Goal: Task Accomplishment & Management: Use online tool/utility

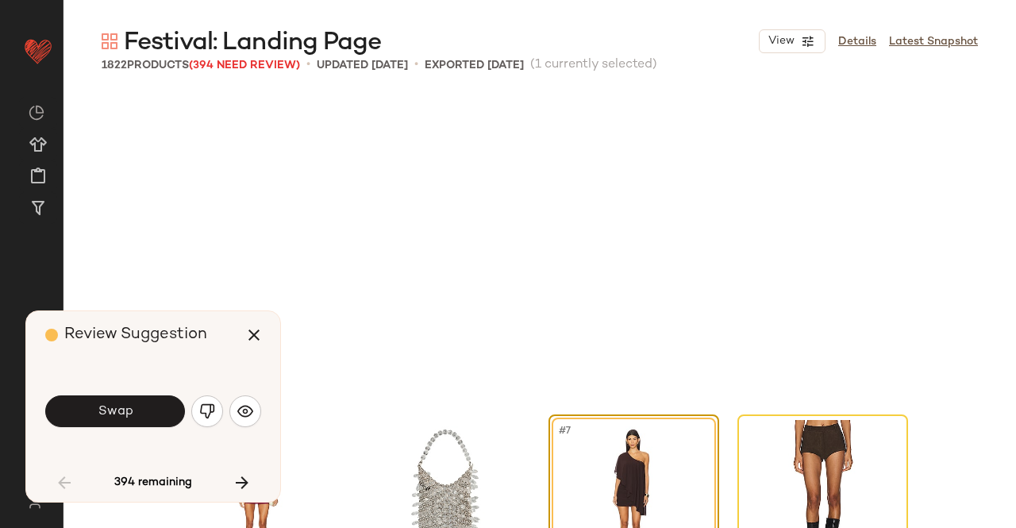
scroll to position [319, 0]
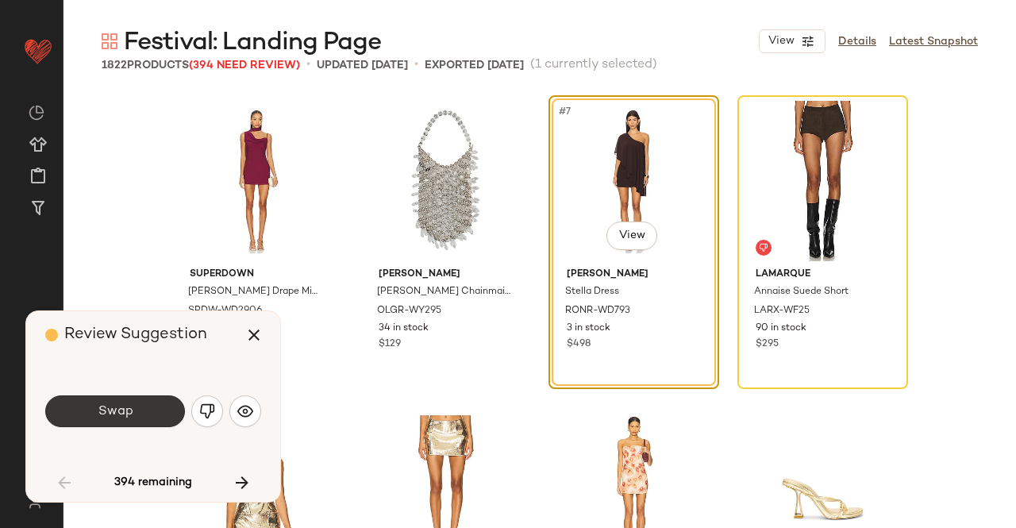
click at [122, 423] on button "Swap" at bounding box center [115, 411] width 140 height 32
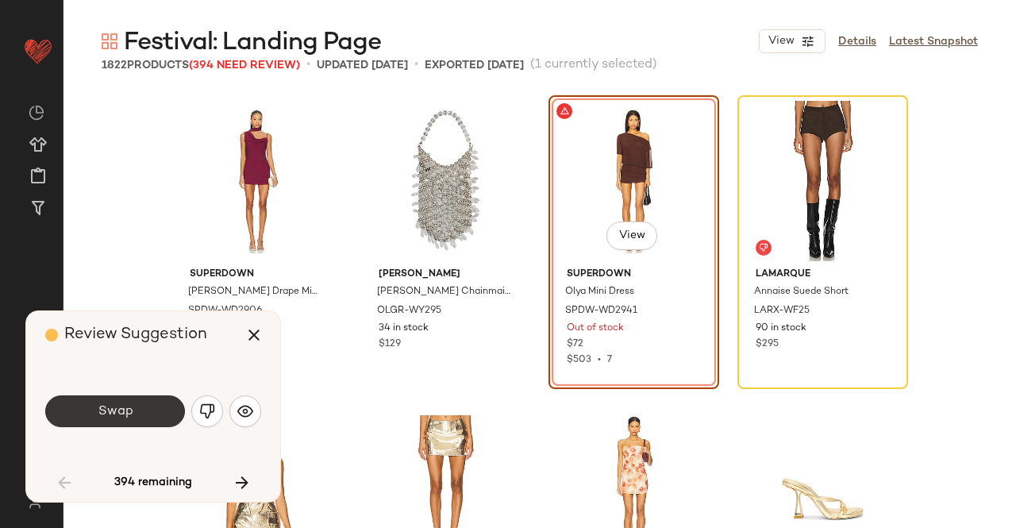
click at [122, 423] on button "Swap" at bounding box center [115, 411] width 140 height 32
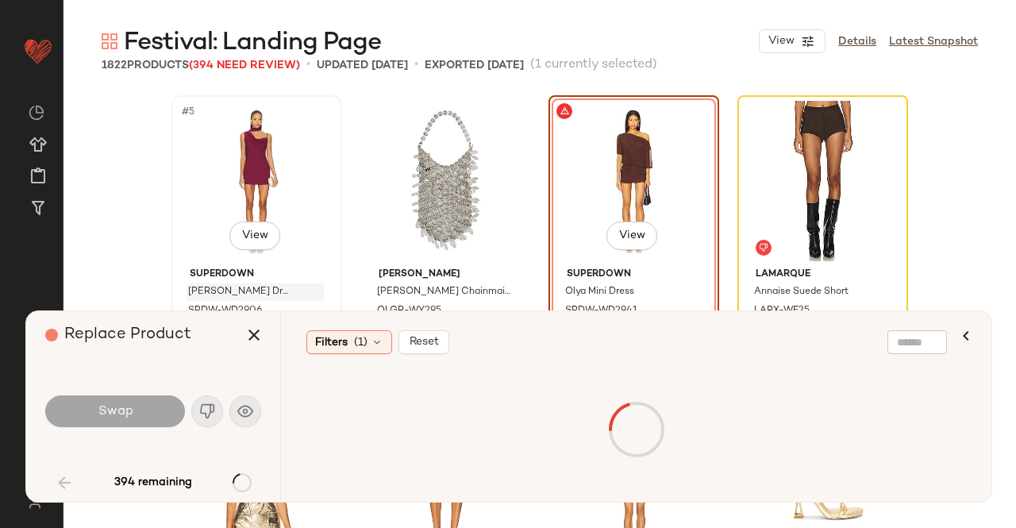
scroll to position [306, 0]
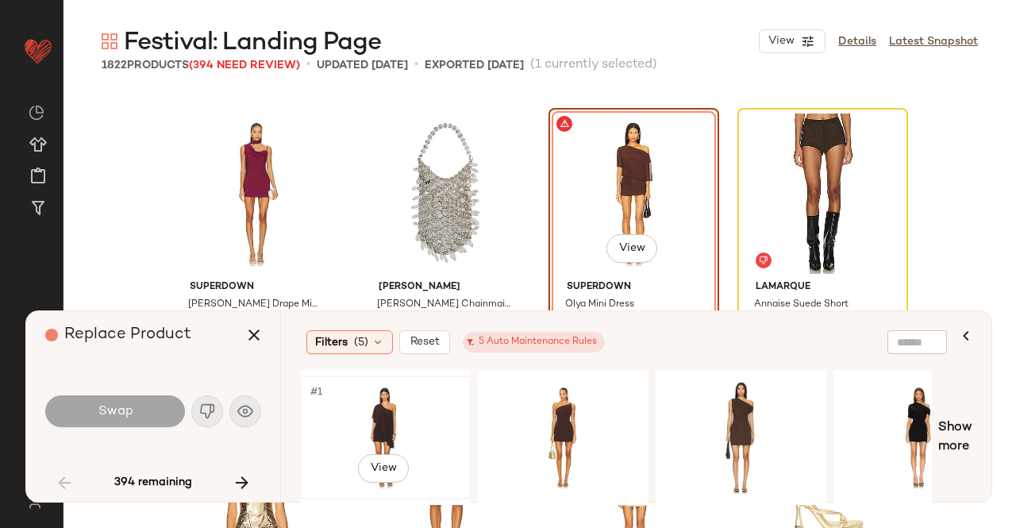
click at [378, 406] on div "#1 View" at bounding box center [386, 437] width 160 height 113
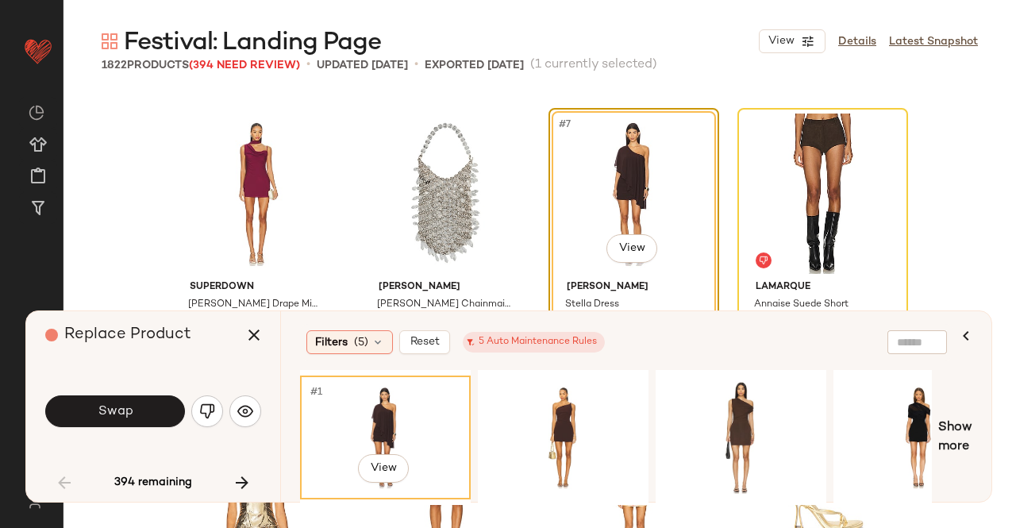
scroll to position [386, 0]
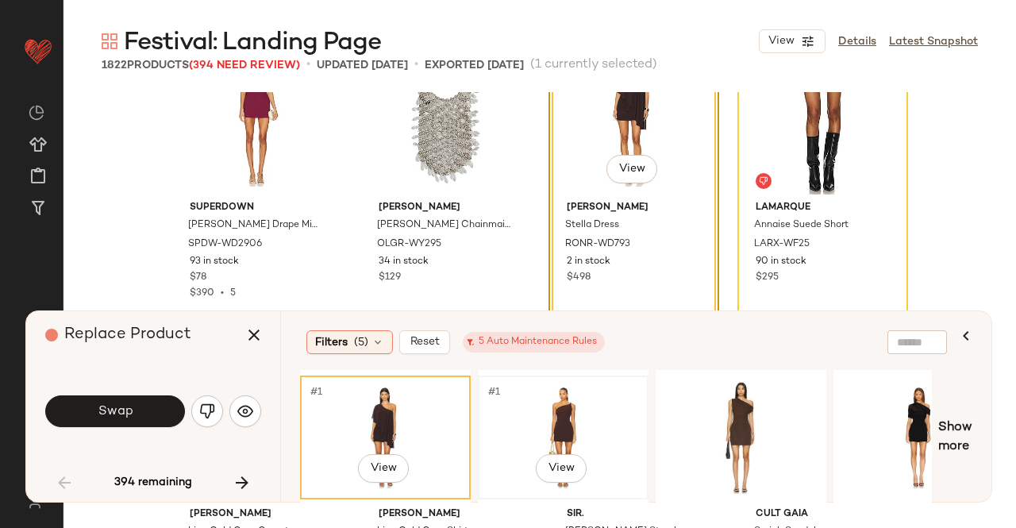
click at [503, 419] on div "#1 View" at bounding box center [563, 437] width 160 height 113
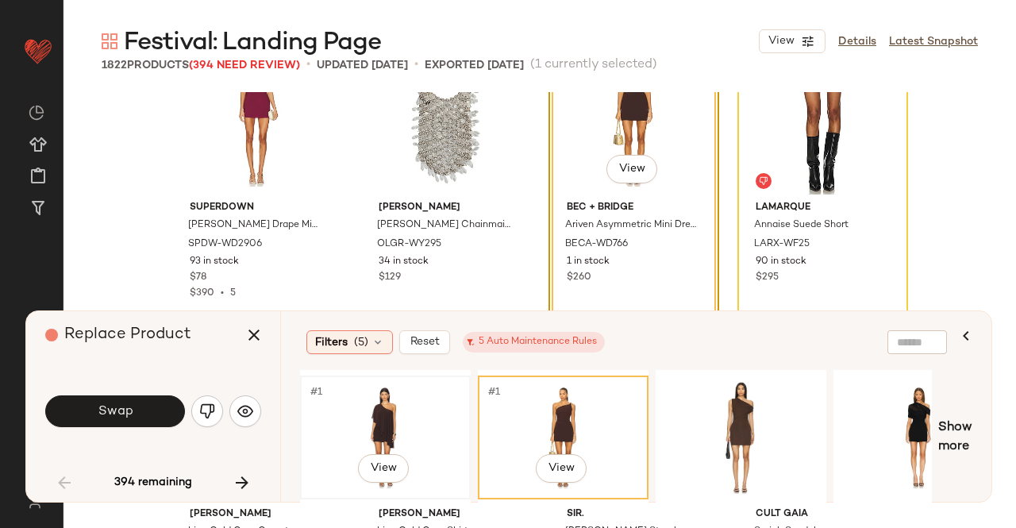
click at [327, 423] on div "#1 View" at bounding box center [386, 437] width 160 height 113
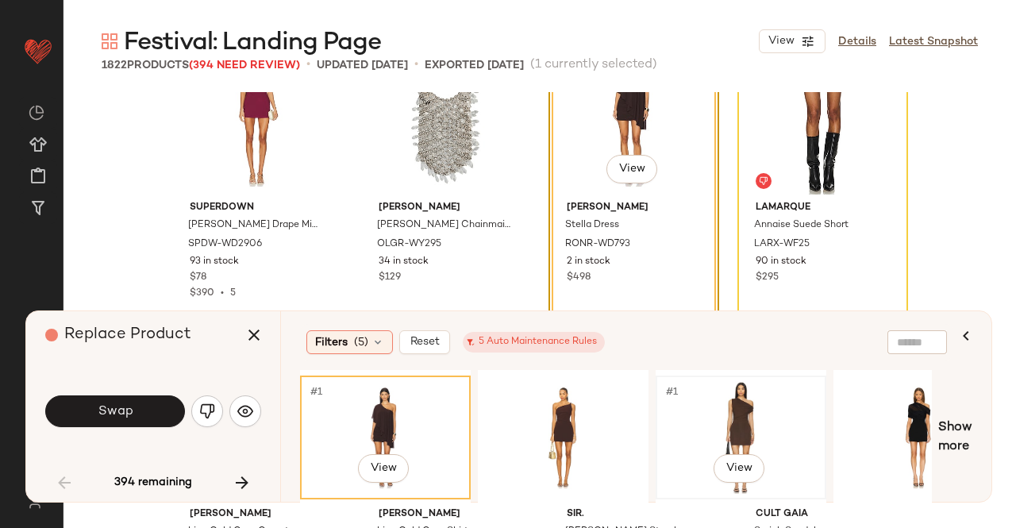
click at [725, 424] on div "#1 View" at bounding box center [741, 437] width 160 height 113
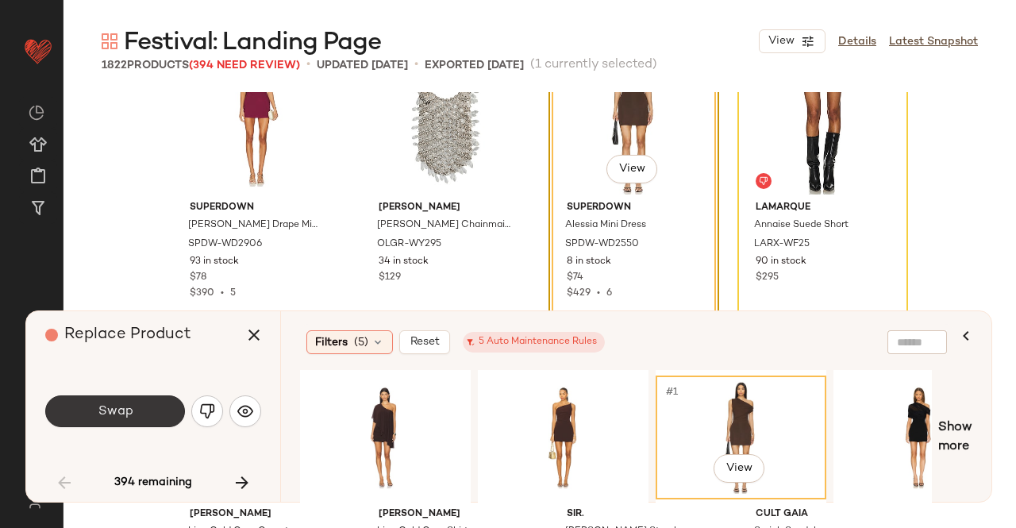
click at [129, 417] on span "Swap" at bounding box center [115, 411] width 36 height 15
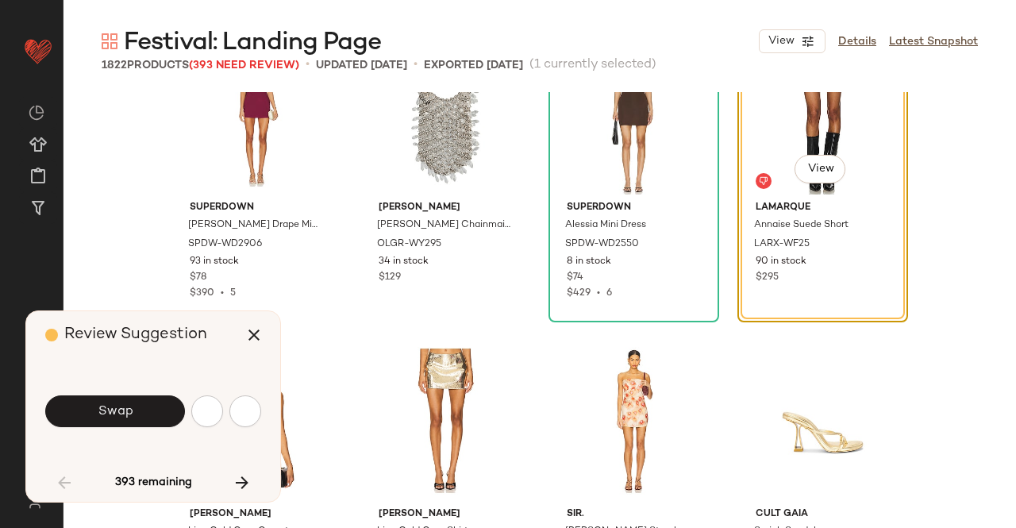
scroll to position [306, 0]
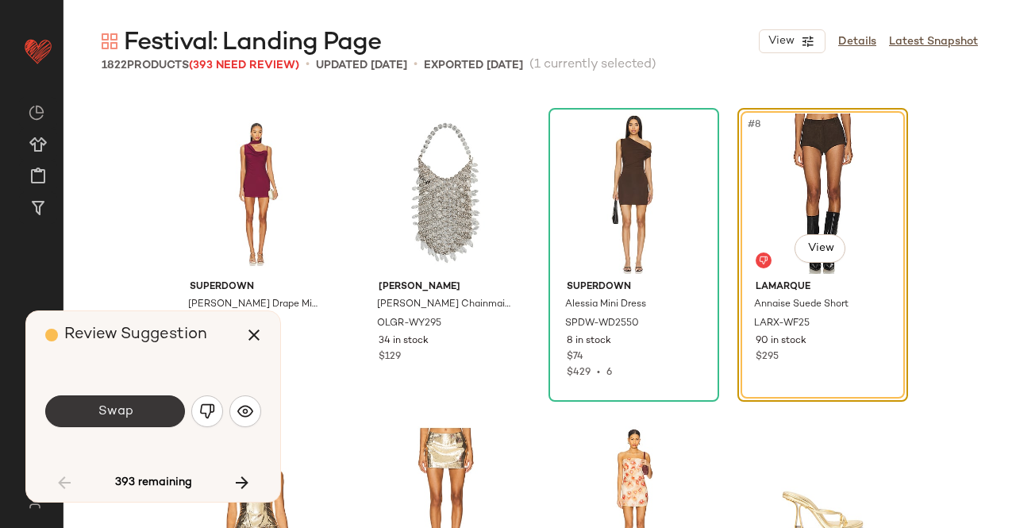
click at [151, 418] on button "Swap" at bounding box center [115, 411] width 140 height 32
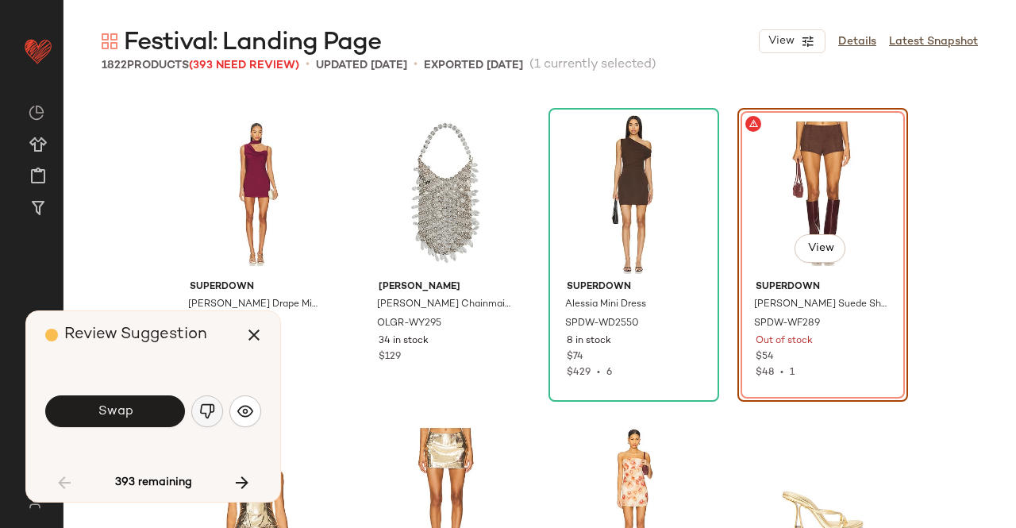
click at [221, 403] on button "button" at bounding box center [207, 411] width 32 height 32
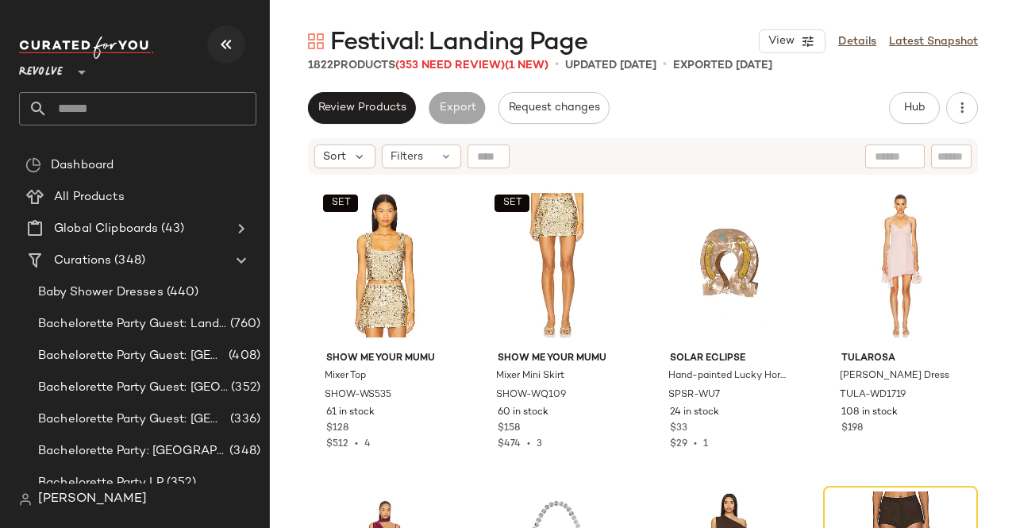
click at [223, 36] on icon "button" at bounding box center [226, 44] width 19 height 19
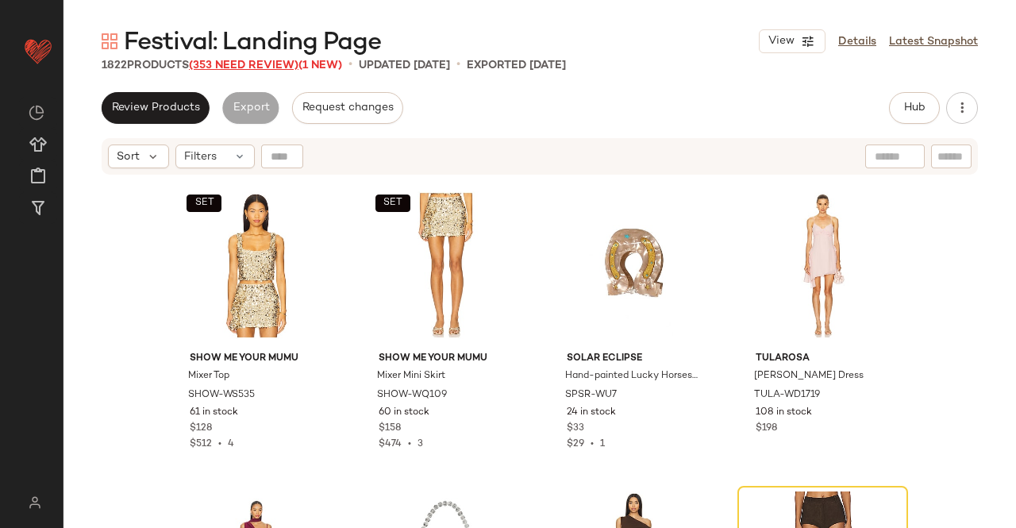
click at [265, 67] on span "(353 Need Review)" at bounding box center [244, 66] width 110 height 12
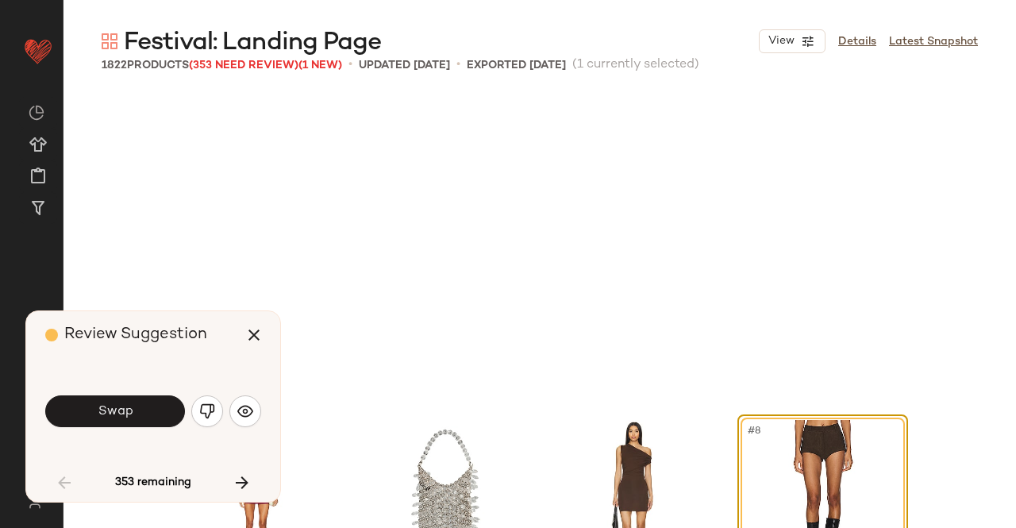
scroll to position [319, 0]
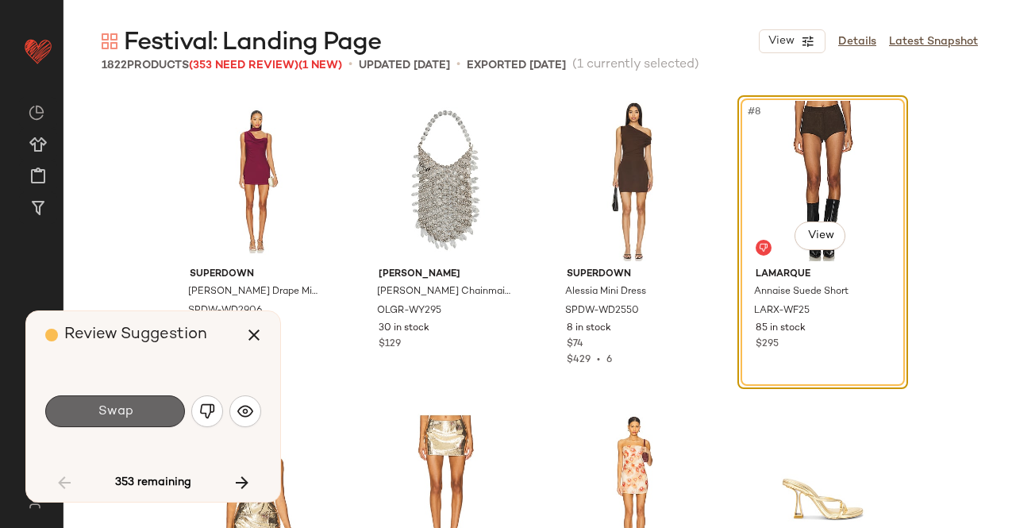
click at [141, 412] on button "Swap" at bounding box center [115, 411] width 140 height 32
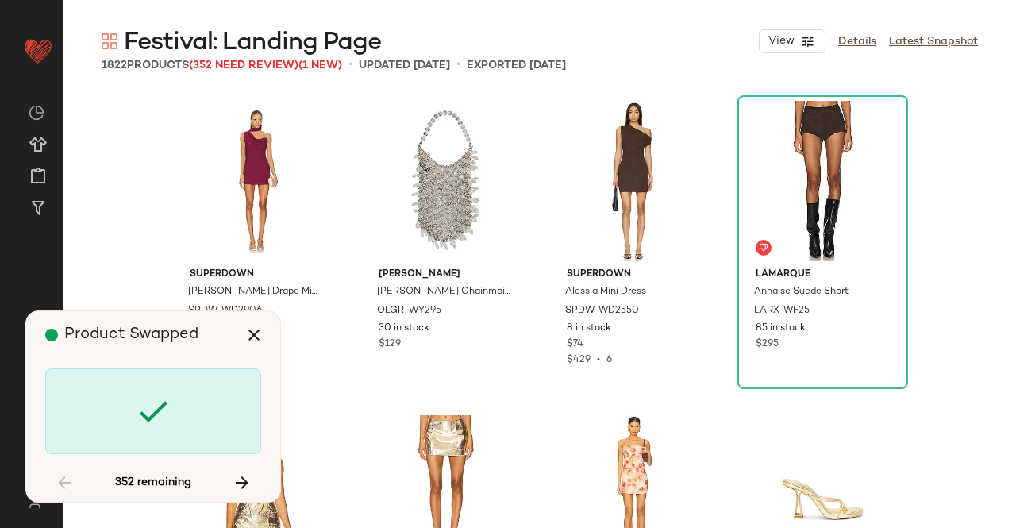
scroll to position [1225, 0]
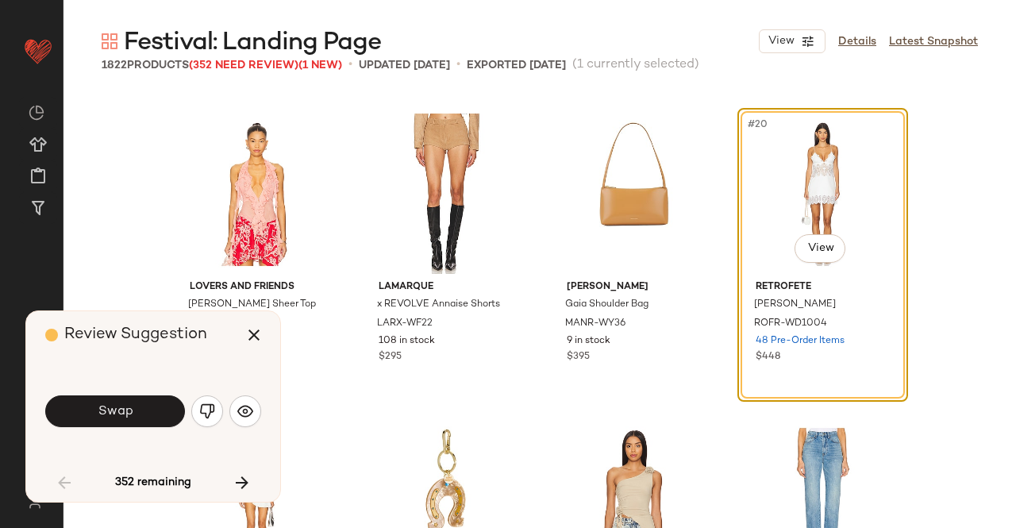
click at [141, 412] on button "Swap" at bounding box center [115, 411] width 140 height 32
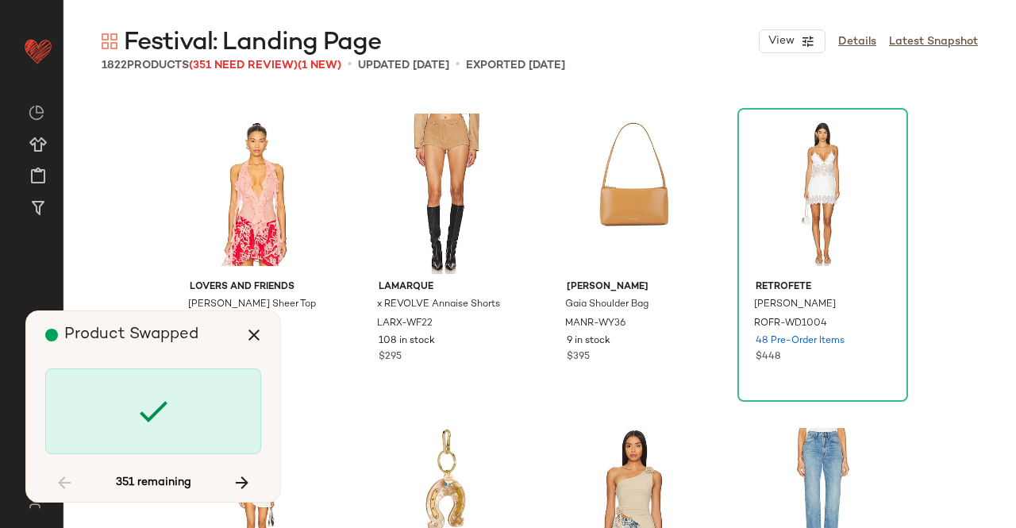
scroll to position [2757, 0]
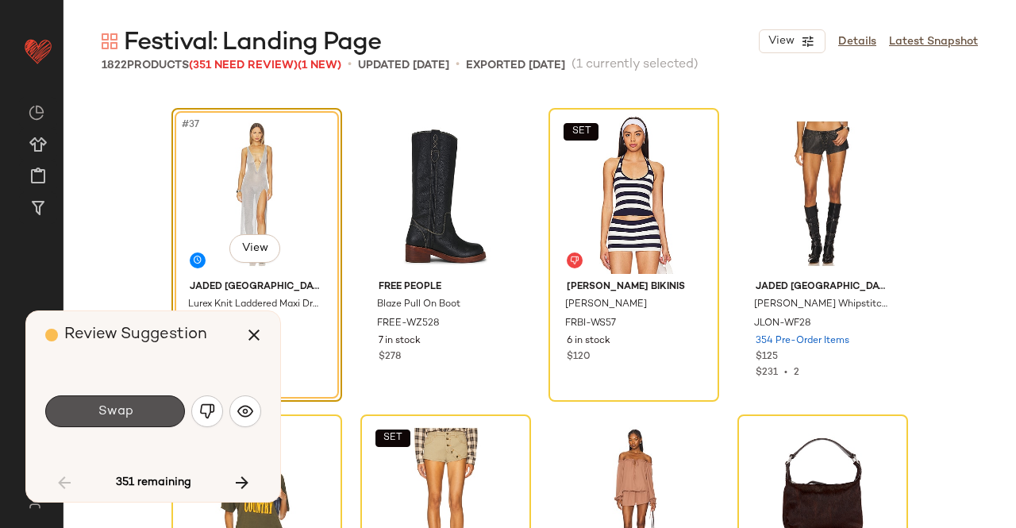
click at [141, 412] on button "Swap" at bounding box center [115, 411] width 140 height 32
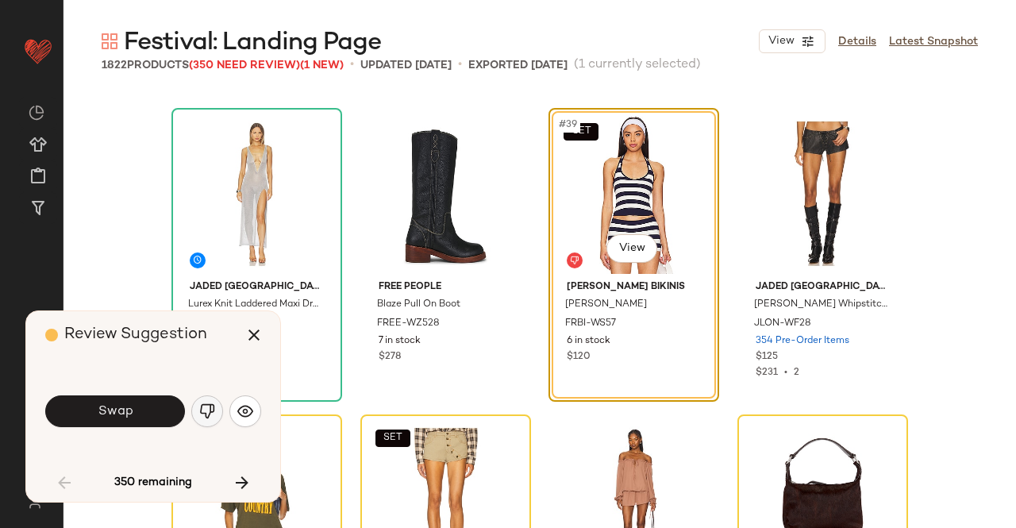
click at [210, 415] on img "button" at bounding box center [207, 411] width 16 height 16
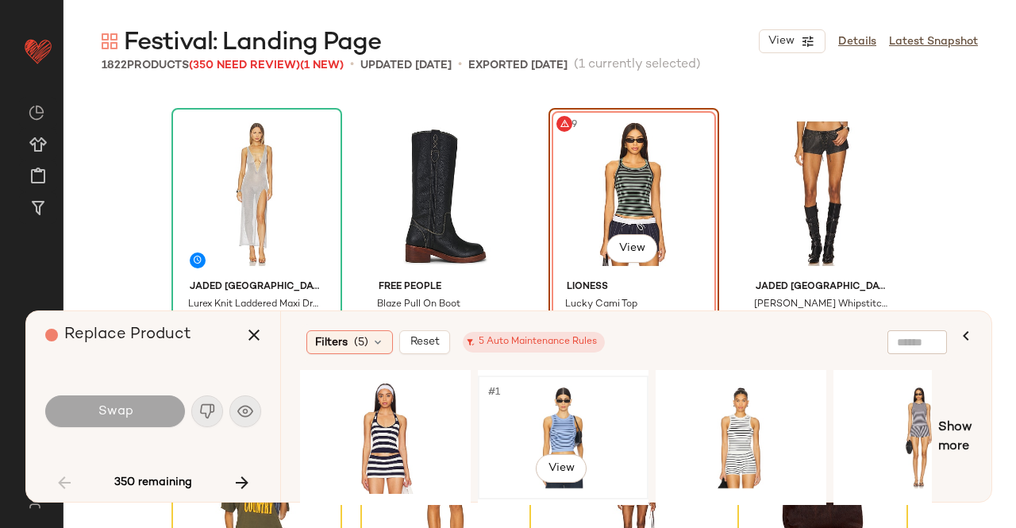
click at [579, 433] on div "#1 View" at bounding box center [563, 437] width 160 height 113
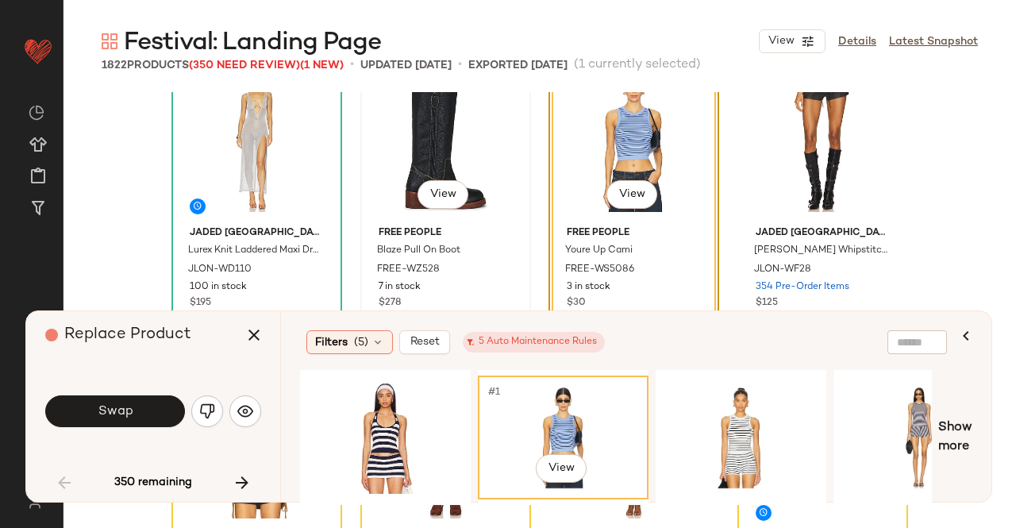
scroll to position [2837, 0]
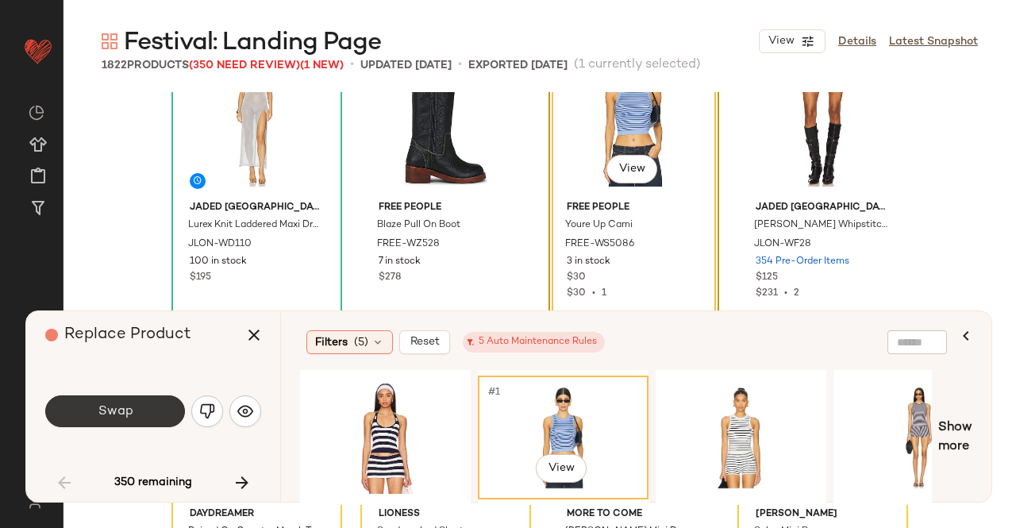
click at [135, 409] on button "Swap" at bounding box center [115, 411] width 140 height 32
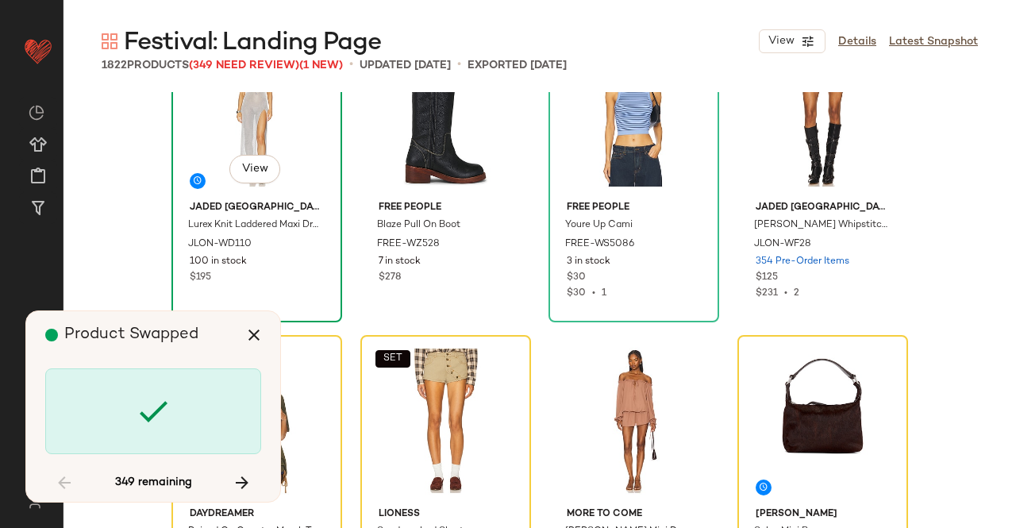
scroll to position [3064, 0]
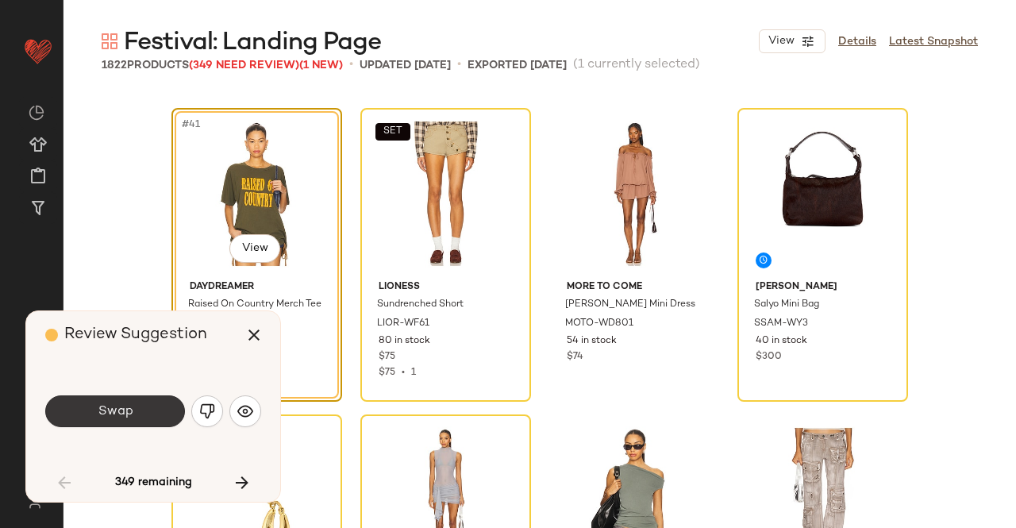
click at [148, 417] on button "Swap" at bounding box center [115, 411] width 140 height 32
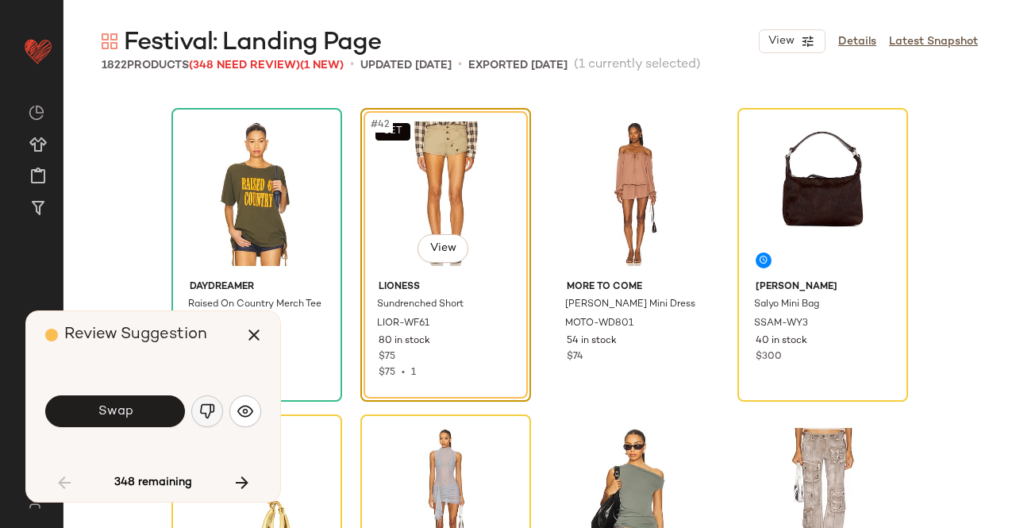
click at [198, 402] on button "button" at bounding box center [207, 411] width 32 height 32
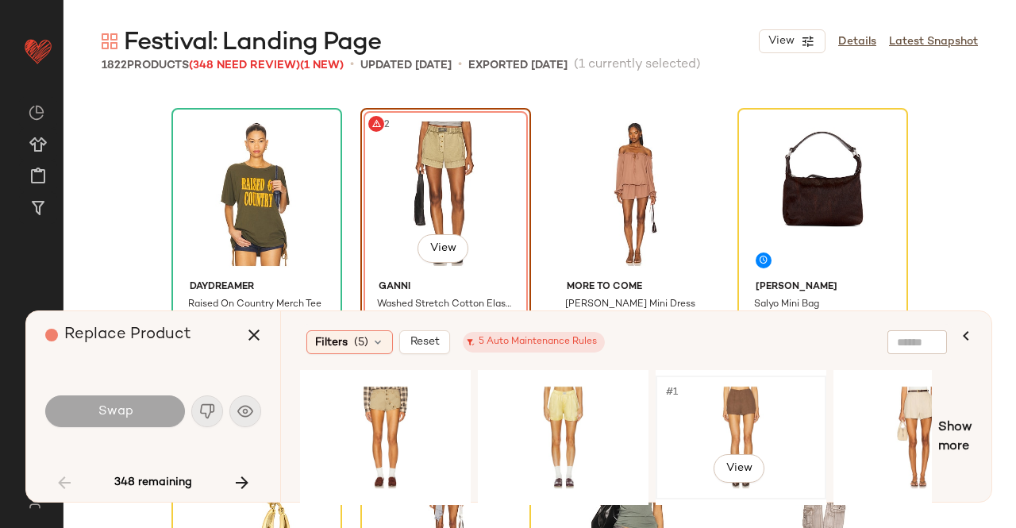
click at [718, 417] on div "#1 View" at bounding box center [741, 437] width 160 height 113
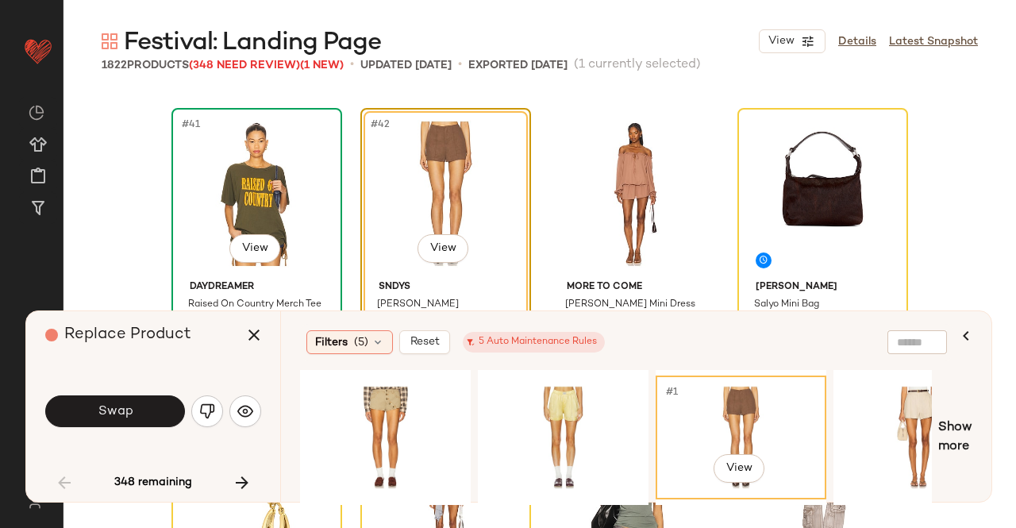
scroll to position [3143, 0]
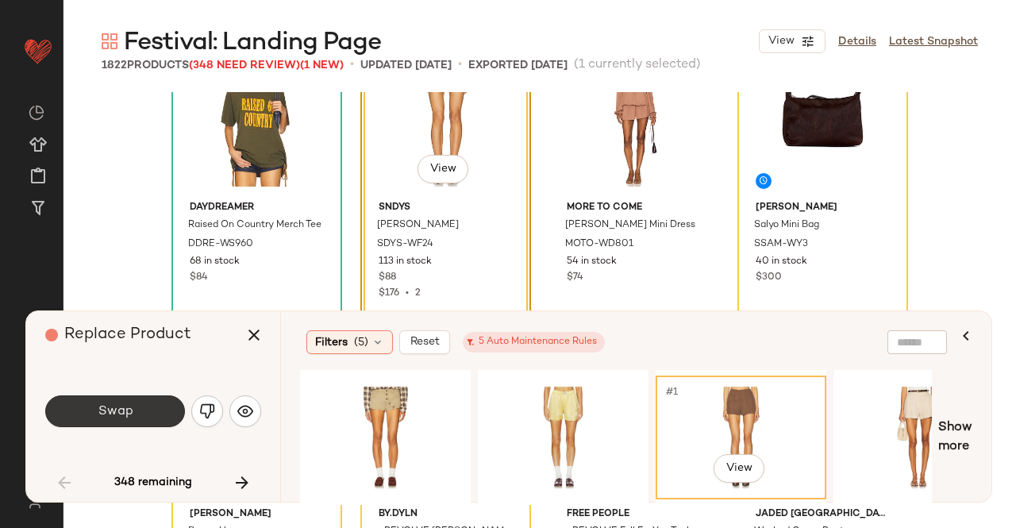
click at [154, 409] on button "Swap" at bounding box center [115, 411] width 140 height 32
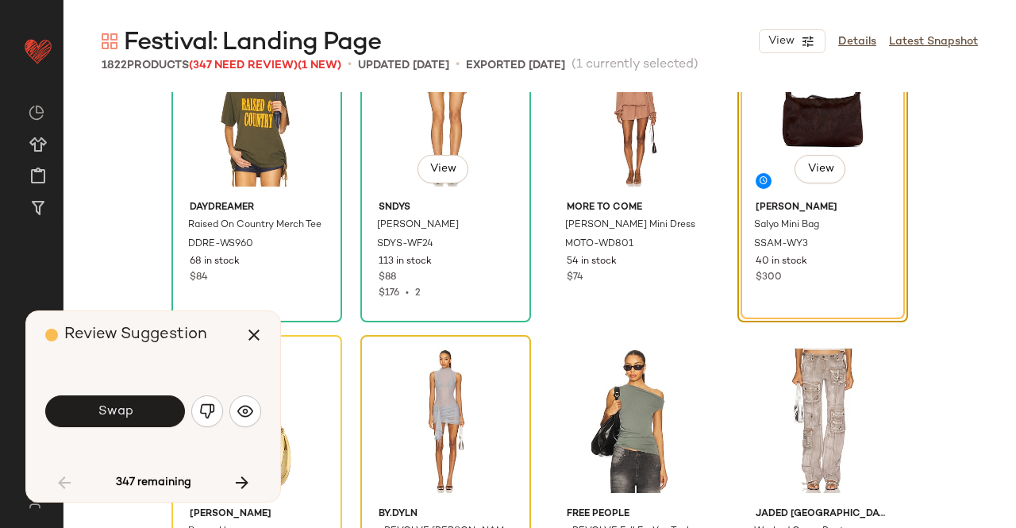
scroll to position [3064, 0]
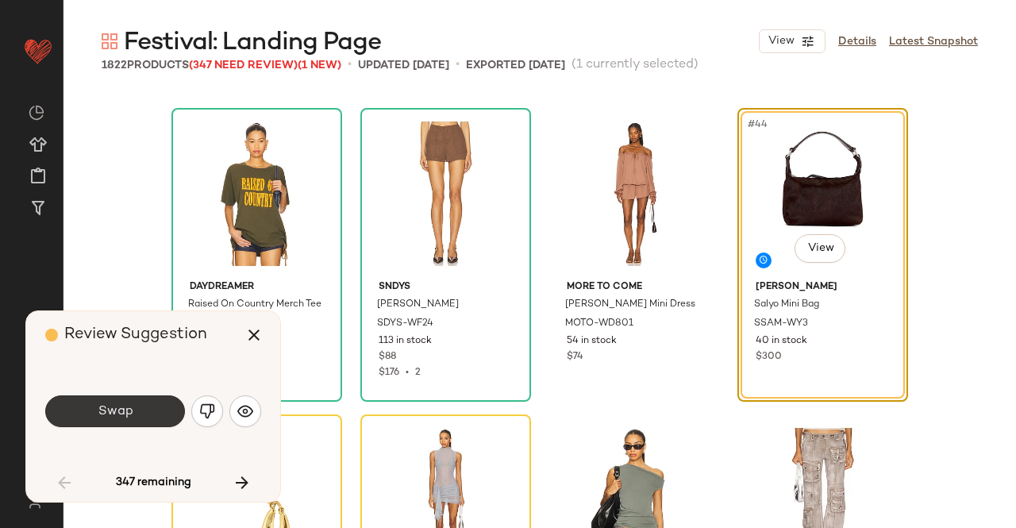
click at [141, 415] on button "Swap" at bounding box center [115, 411] width 140 height 32
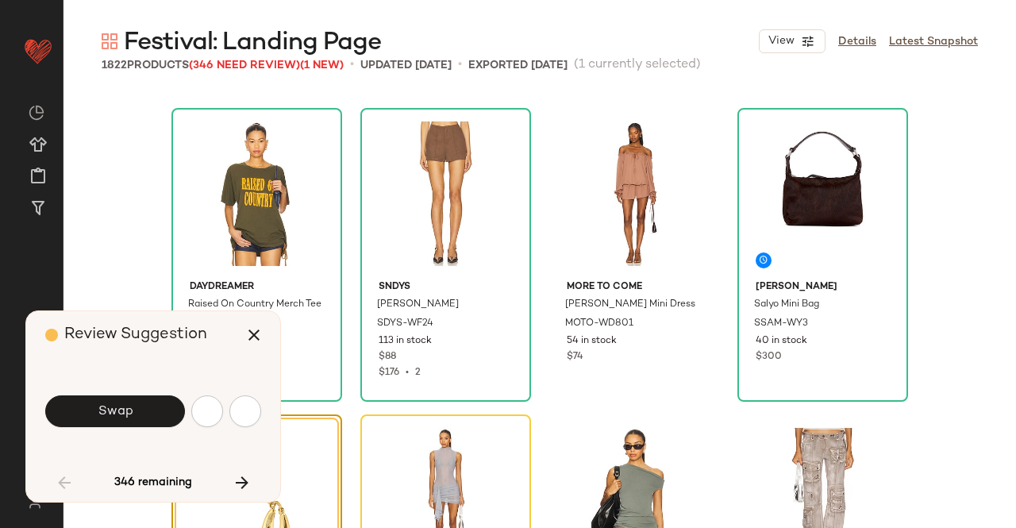
scroll to position [3370, 0]
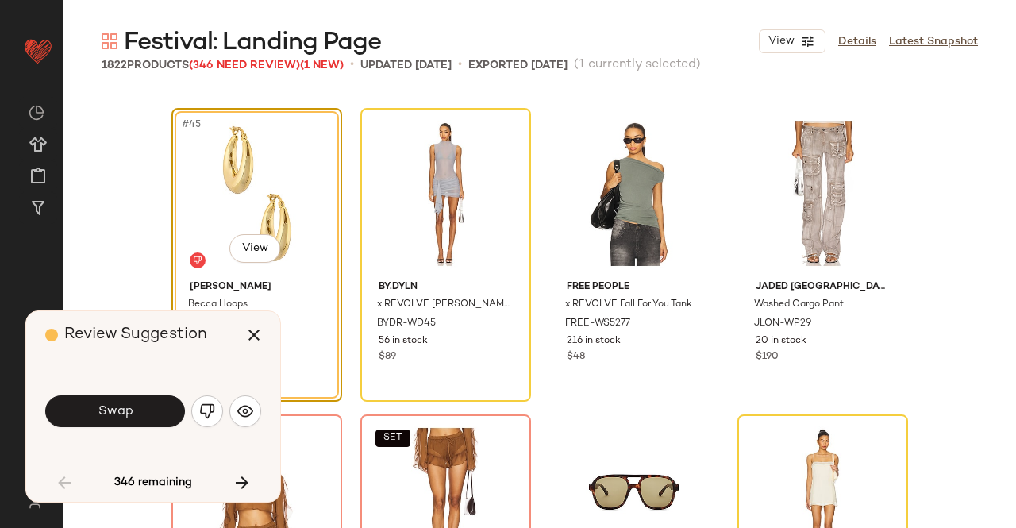
click at [140, 415] on button "Swap" at bounding box center [115, 411] width 140 height 32
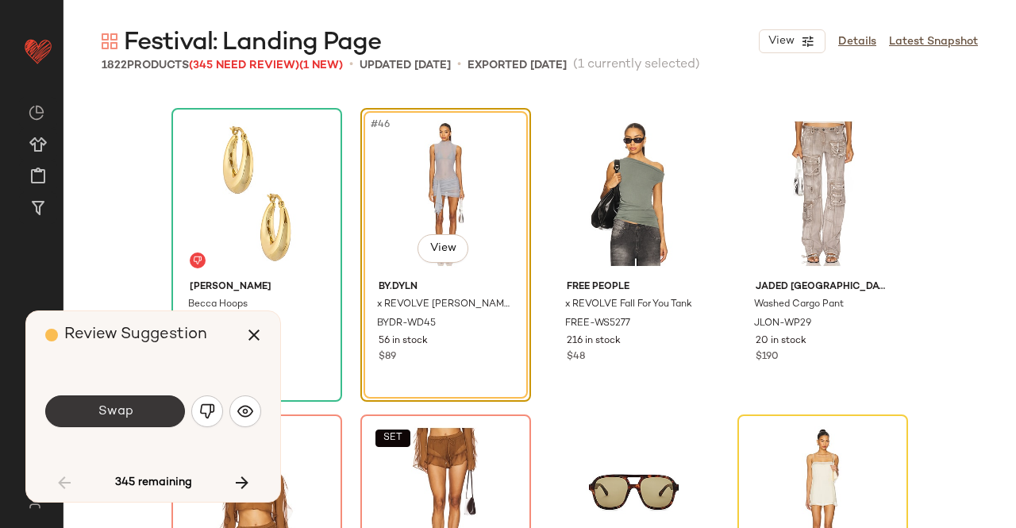
click at [141, 414] on button "Swap" at bounding box center [115, 411] width 140 height 32
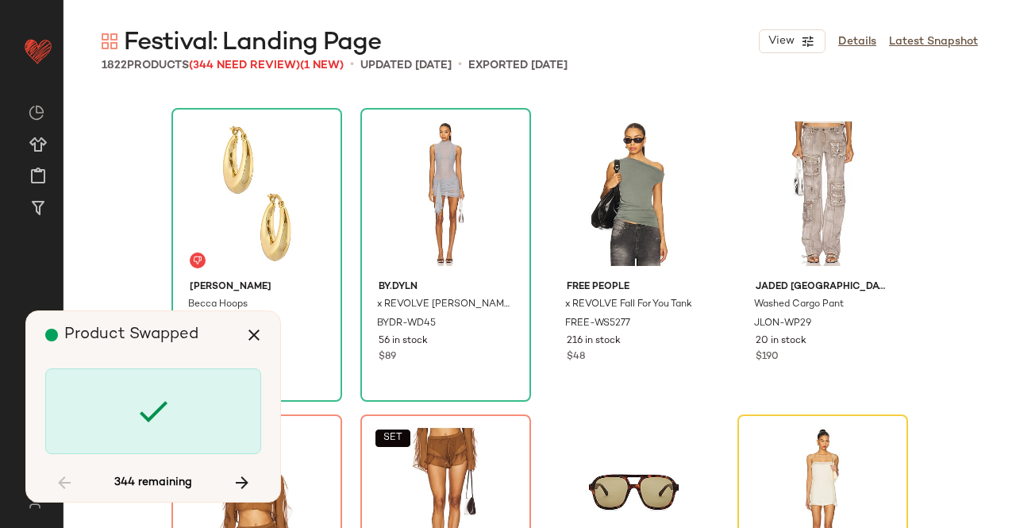
scroll to position [3676, 0]
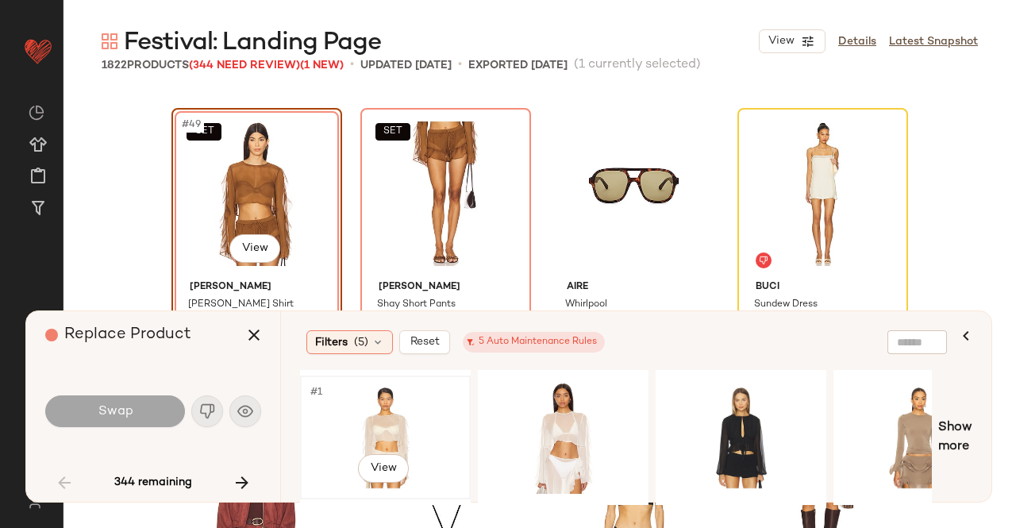
click at [383, 409] on div "#1 View" at bounding box center [386, 437] width 160 height 113
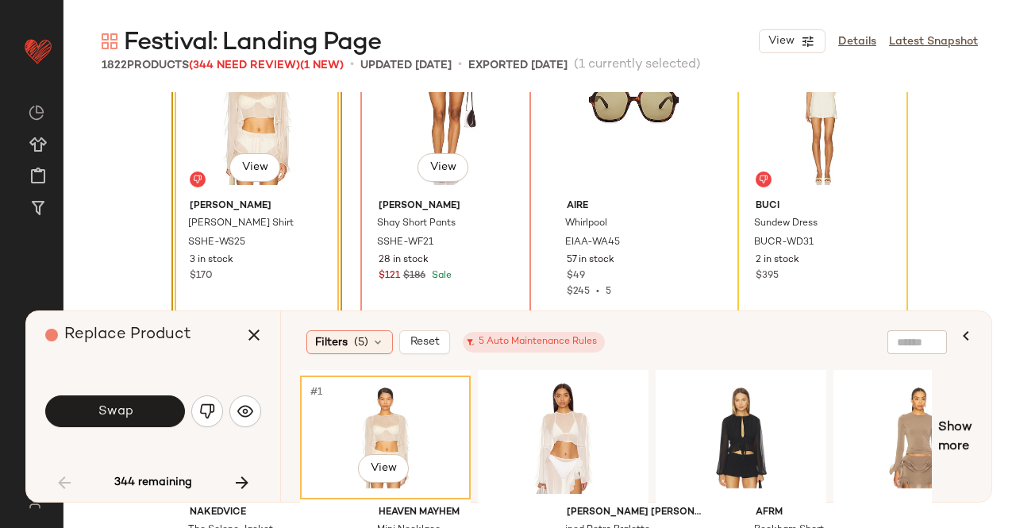
scroll to position [3756, 0]
click at [529, 405] on div "#1 View" at bounding box center [563, 437] width 160 height 113
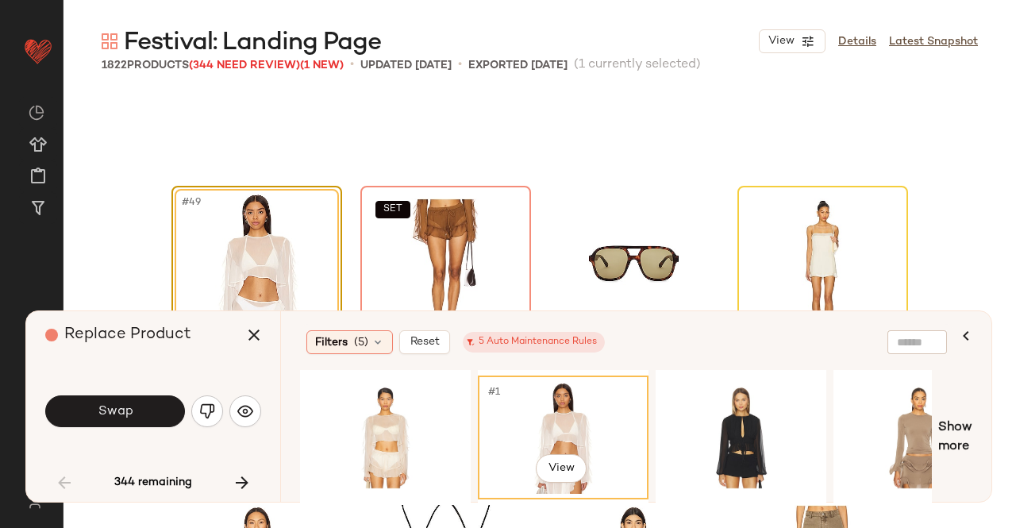
scroll to position [3597, 0]
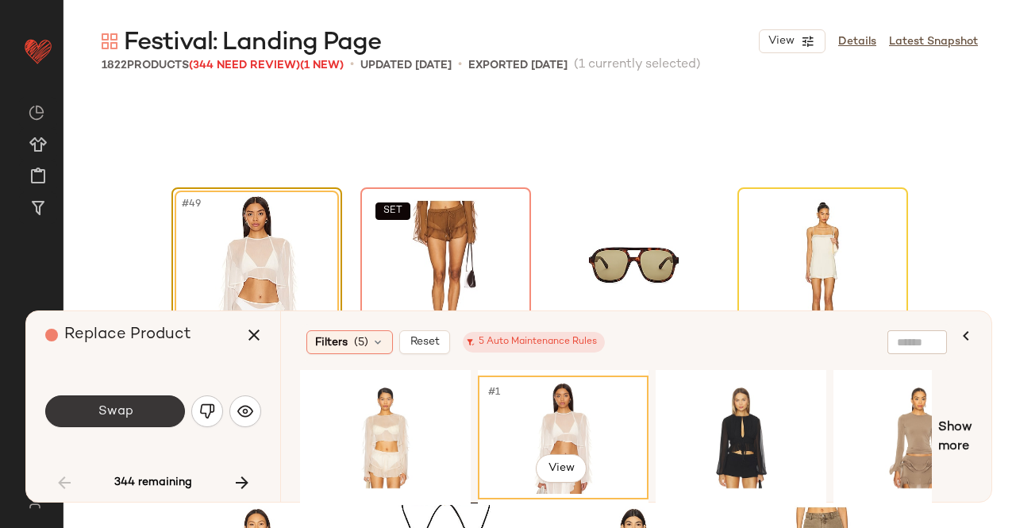
click at [117, 420] on button "Swap" at bounding box center [115, 411] width 140 height 32
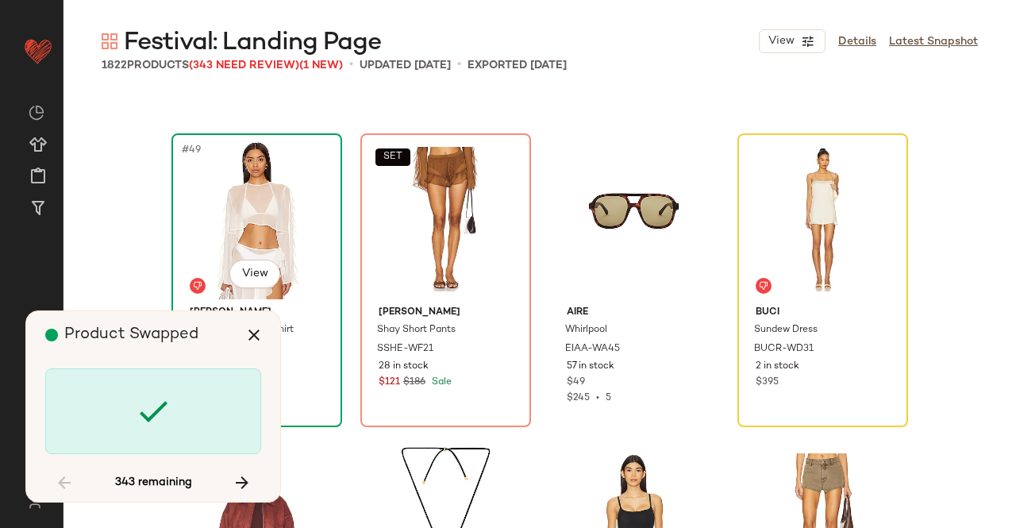
scroll to position [3676, 0]
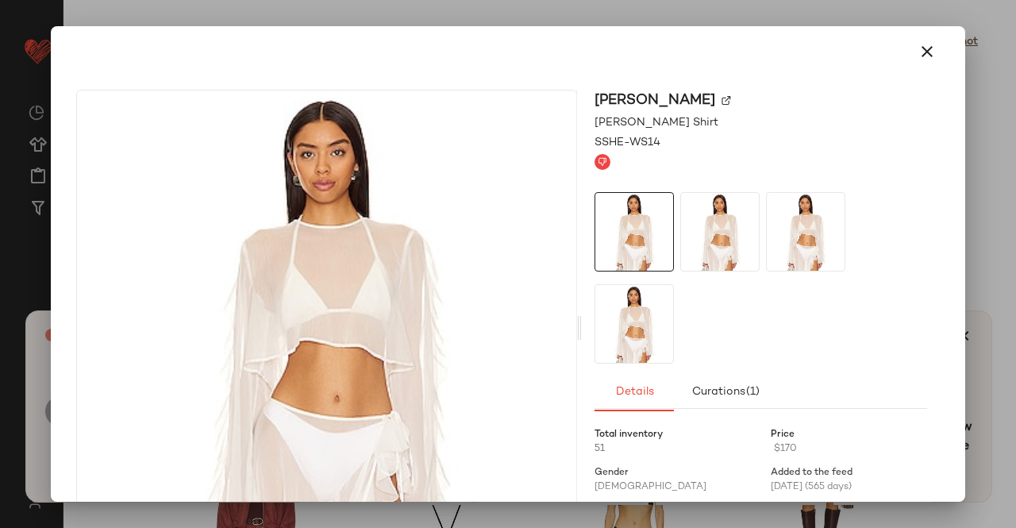
click at [716, 101] on div "Shani Shemer" at bounding box center [760, 100] width 333 height 21
click at [721, 102] on img at bounding box center [726, 101] width 10 height 10
click at [899, 40] on div at bounding box center [508, 52] width 876 height 38
click at [918, 42] on icon "button" at bounding box center [927, 51] width 19 height 19
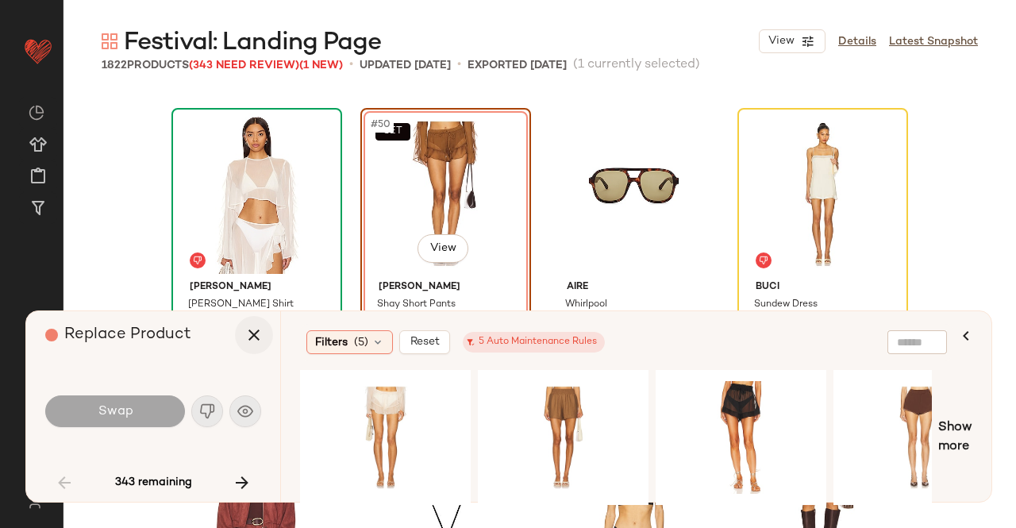
click at [247, 341] on icon "button" at bounding box center [253, 334] width 19 height 19
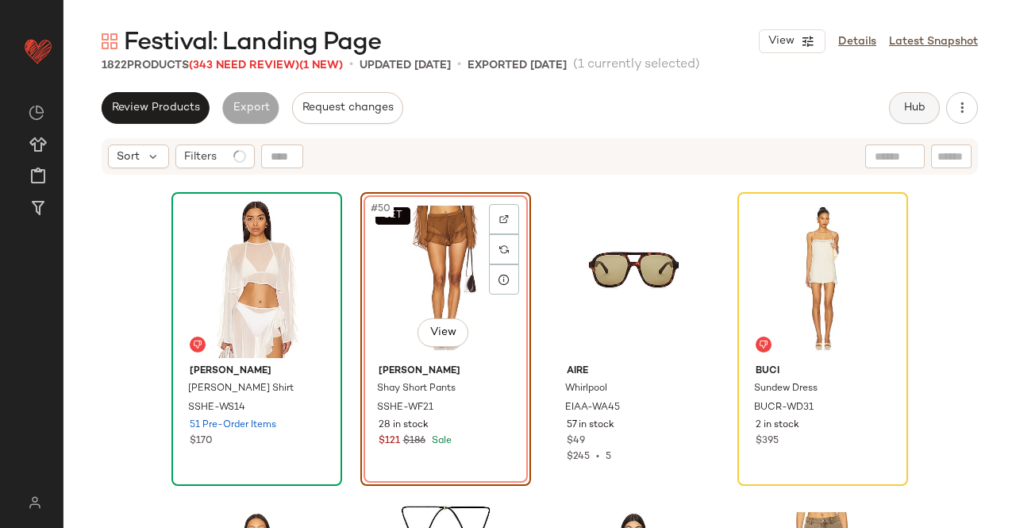
click at [916, 109] on span "Hub" at bounding box center [914, 108] width 22 height 13
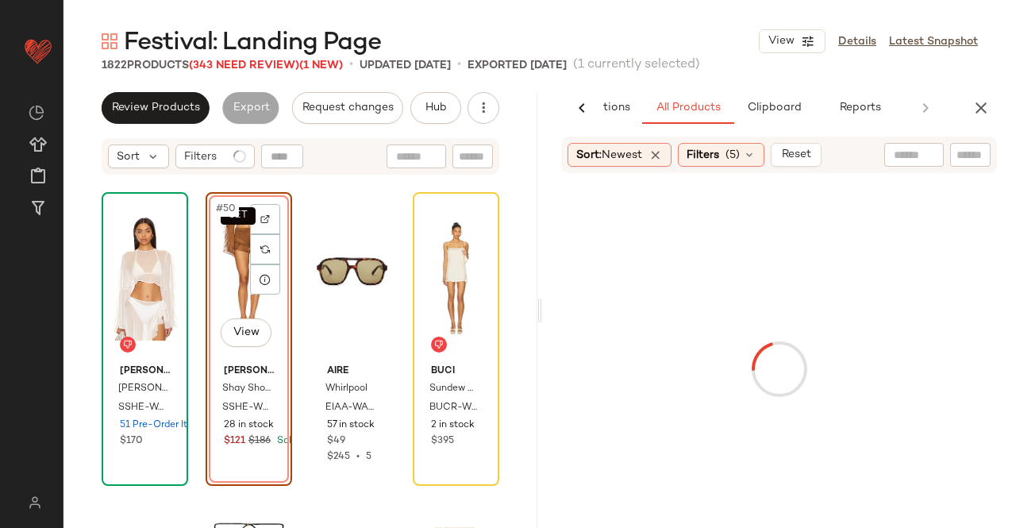
scroll to position [0, 100]
click at [970, 155] on input "text" at bounding box center [970, 155] width 28 height 17
paste input "********"
type input "********"
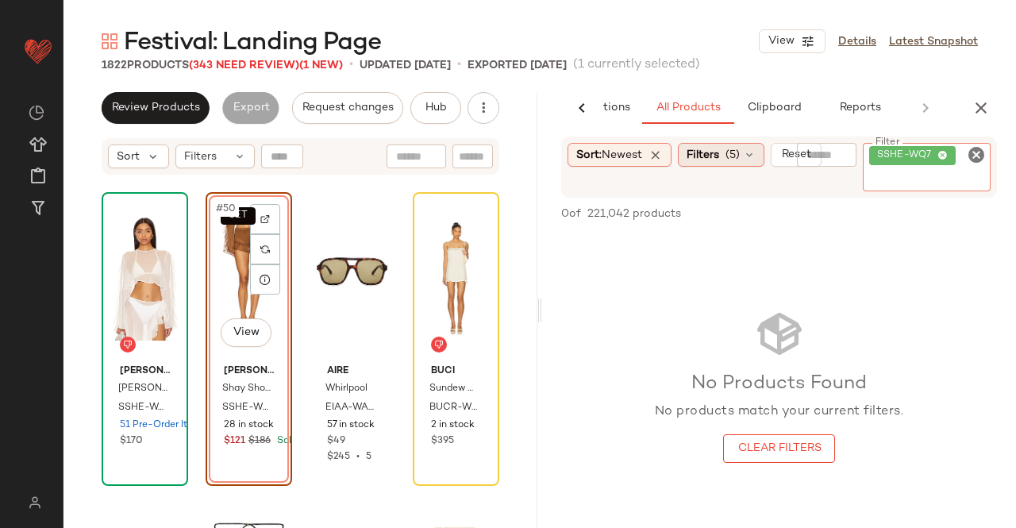
click at [731, 156] on span "(5)" at bounding box center [732, 155] width 14 height 17
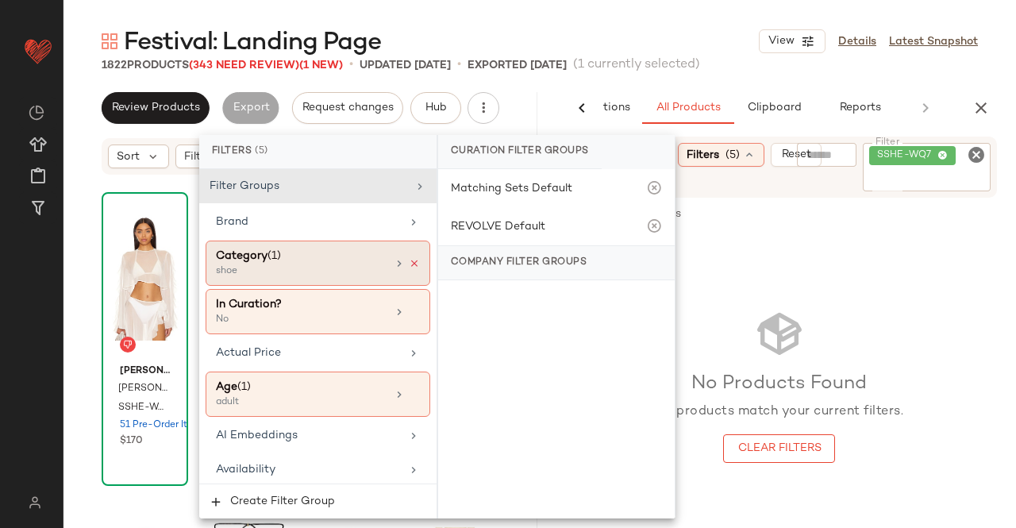
click at [413, 263] on icon at bounding box center [414, 263] width 11 height 11
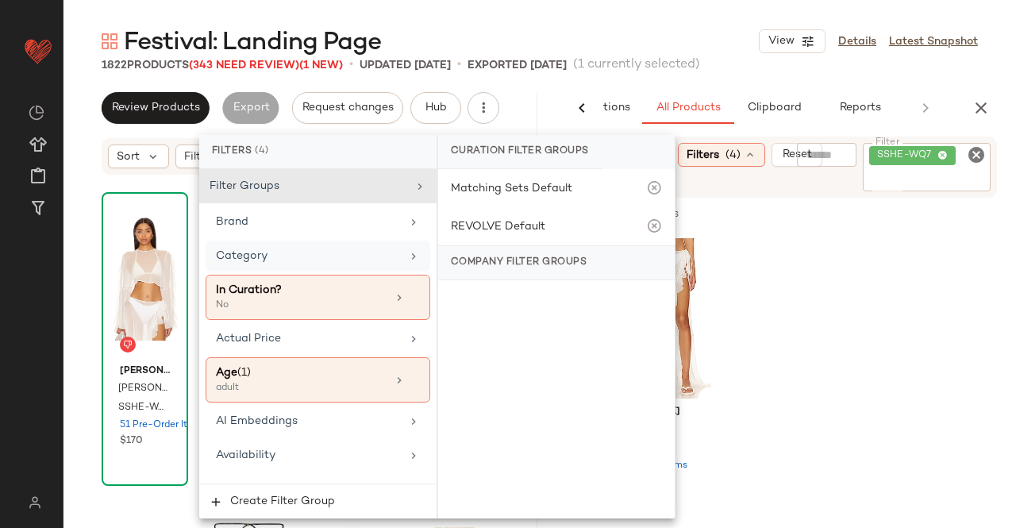
click at [871, 309] on div "Shani Shemer Or Maxi Skirt SSHE-WQ7 60 Pre-Order Items $252" at bounding box center [779, 380] width 474 height 294
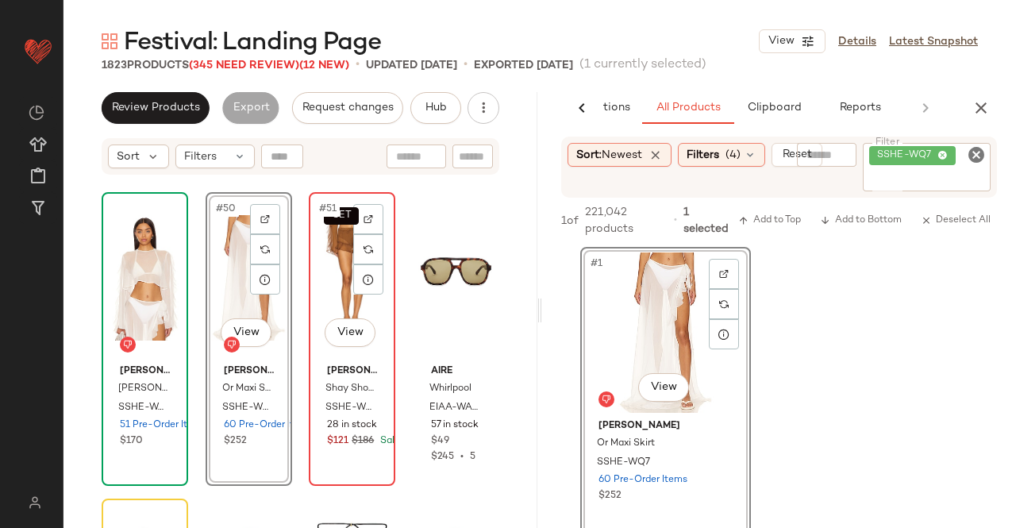
click at [344, 287] on div "SET #51 View" at bounding box center [351, 278] width 75 height 160
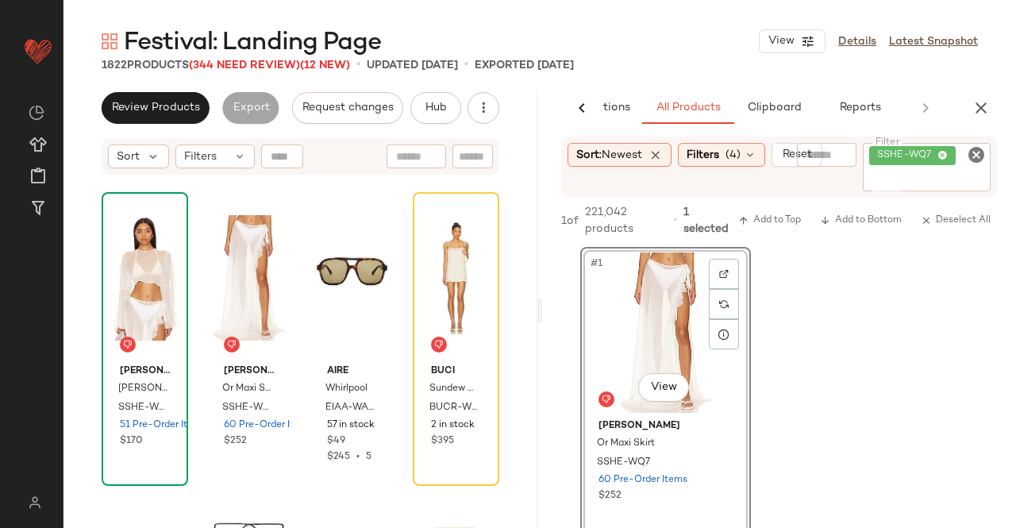
click at [963, 106] on div "AI Recommendations All Products Clipboard Reports" at bounding box center [753, 108] width 423 height 32
click at [975, 106] on icon "button" at bounding box center [980, 107] width 19 height 19
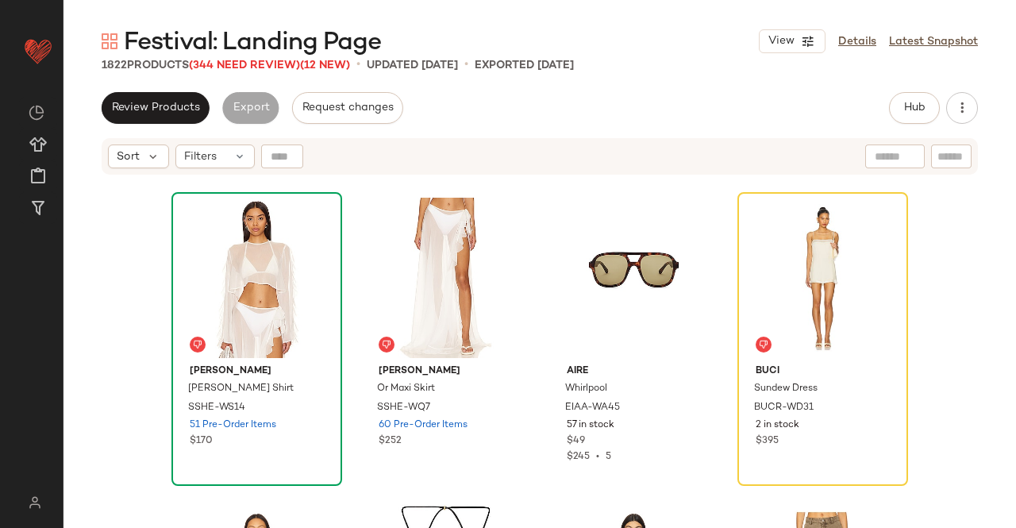
click at [270, 72] on div "1822 Products (344 Need Review) (12 New)" at bounding box center [226, 65] width 248 height 17
drag, startPoint x: 271, startPoint y: 62, endPoint x: 275, endPoint y: 75, distance: 13.9
click at [271, 63] on span "(344 Need Review)" at bounding box center [244, 66] width 111 height 12
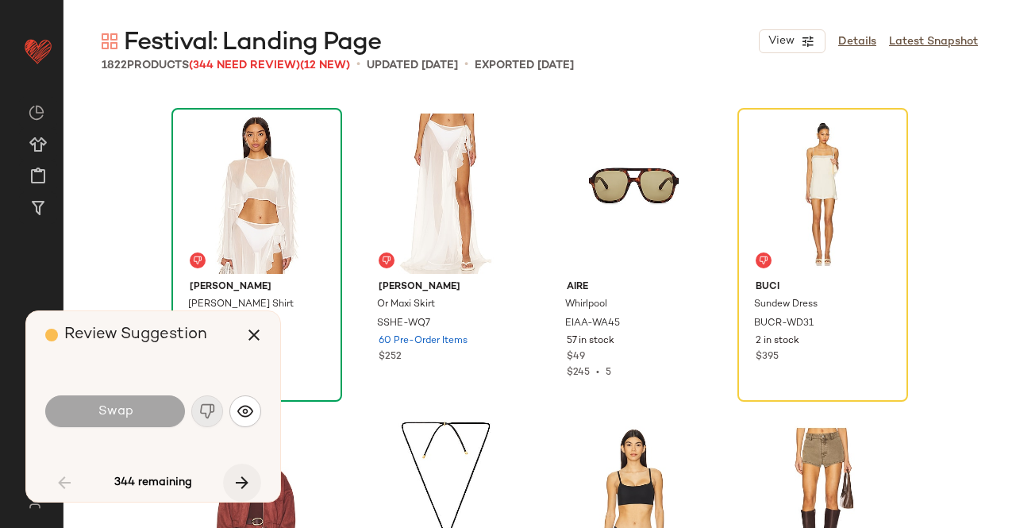
click at [229, 483] on button "button" at bounding box center [242, 483] width 38 height 38
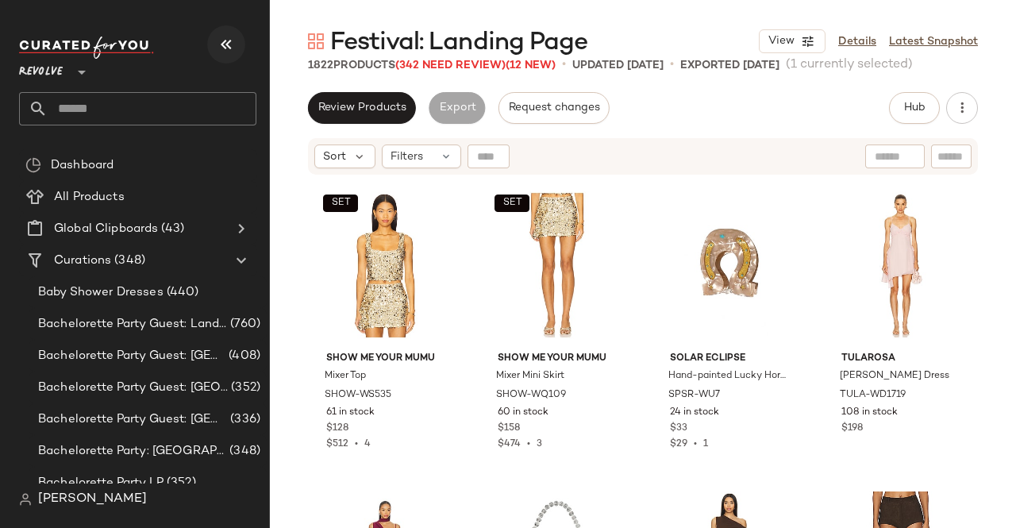
click at [233, 57] on button "button" at bounding box center [226, 44] width 38 height 38
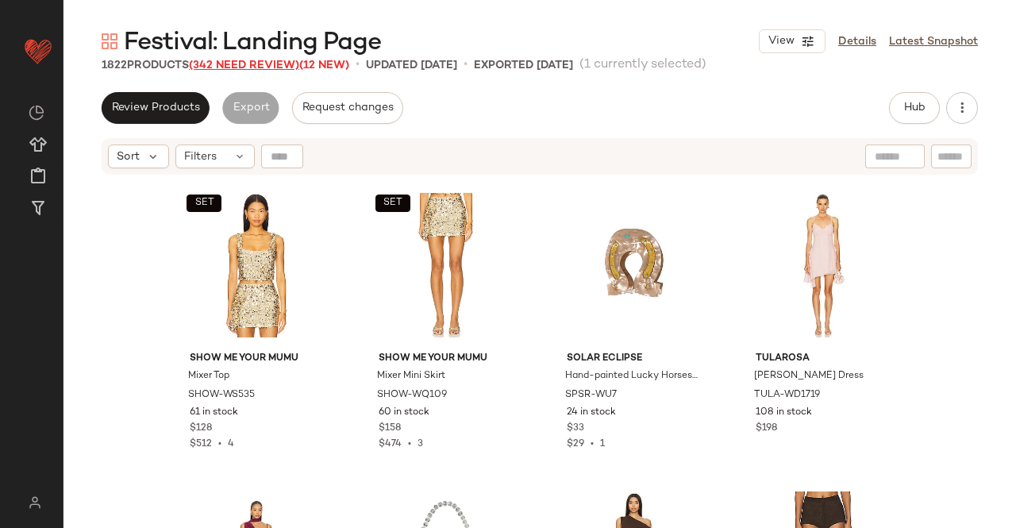
click at [248, 64] on span "(342 Need Review)" at bounding box center [244, 66] width 110 height 12
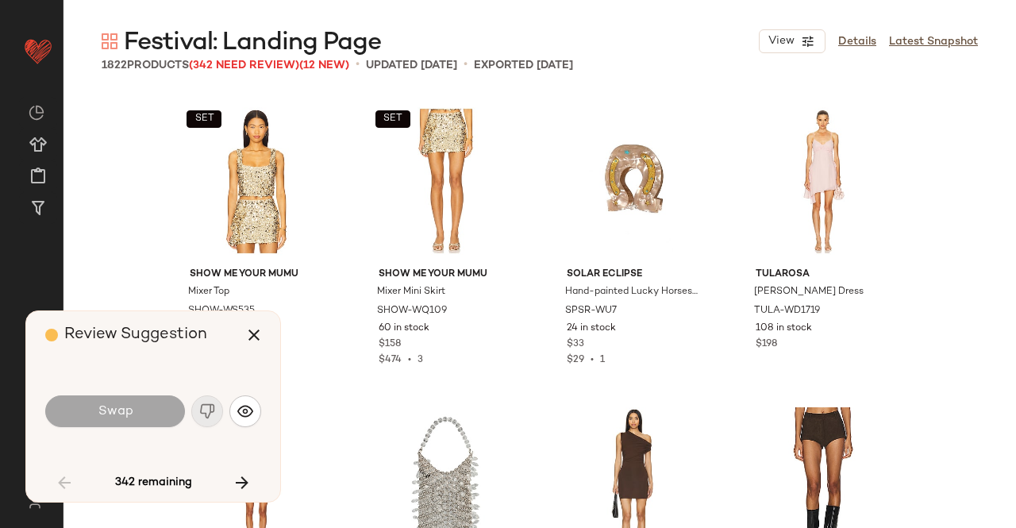
scroll to position [3676, 0]
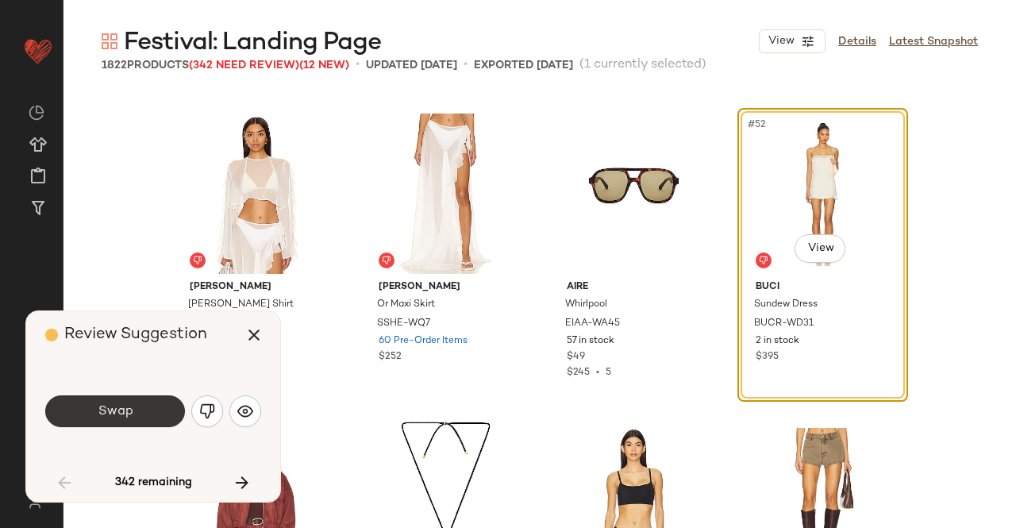
click at [75, 405] on button "Swap" at bounding box center [115, 411] width 140 height 32
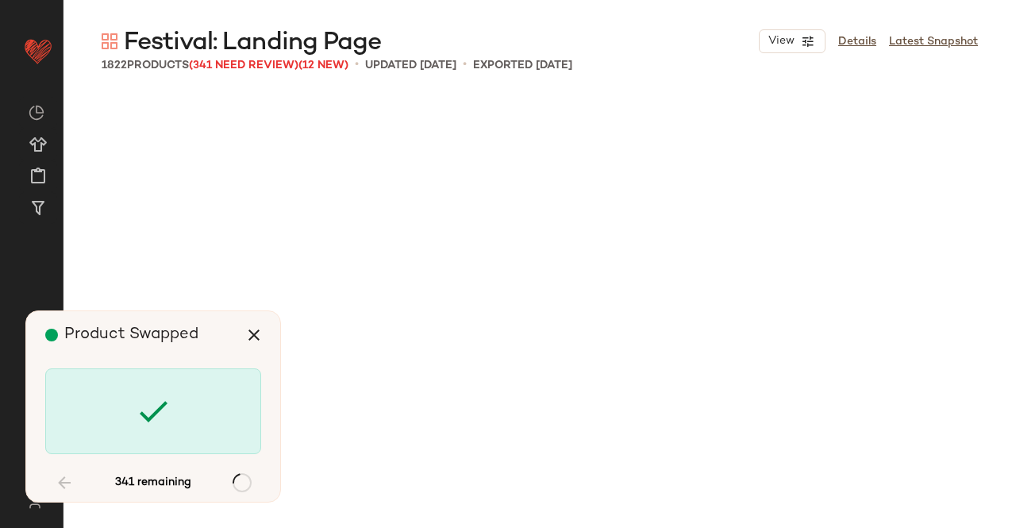
scroll to position [4902, 0]
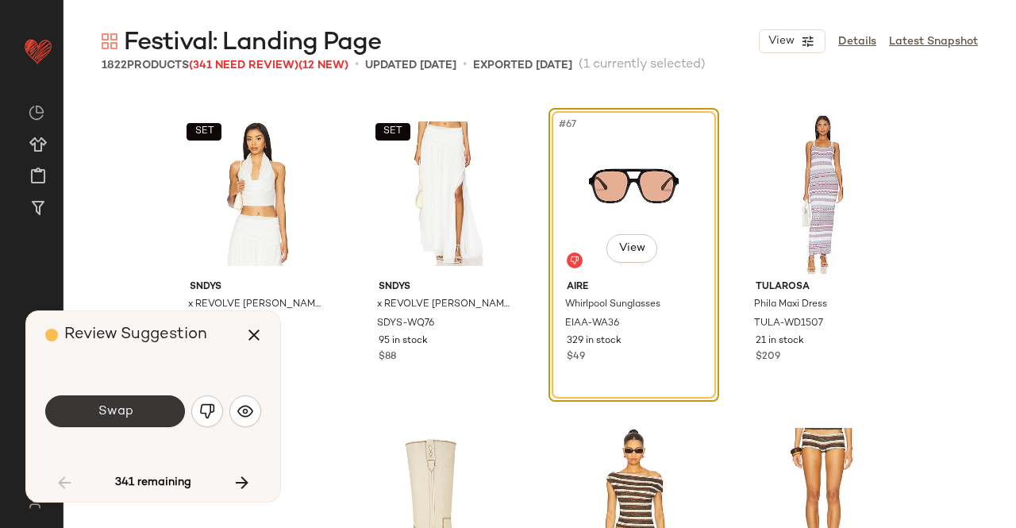
click at [143, 410] on button "Swap" at bounding box center [115, 411] width 140 height 32
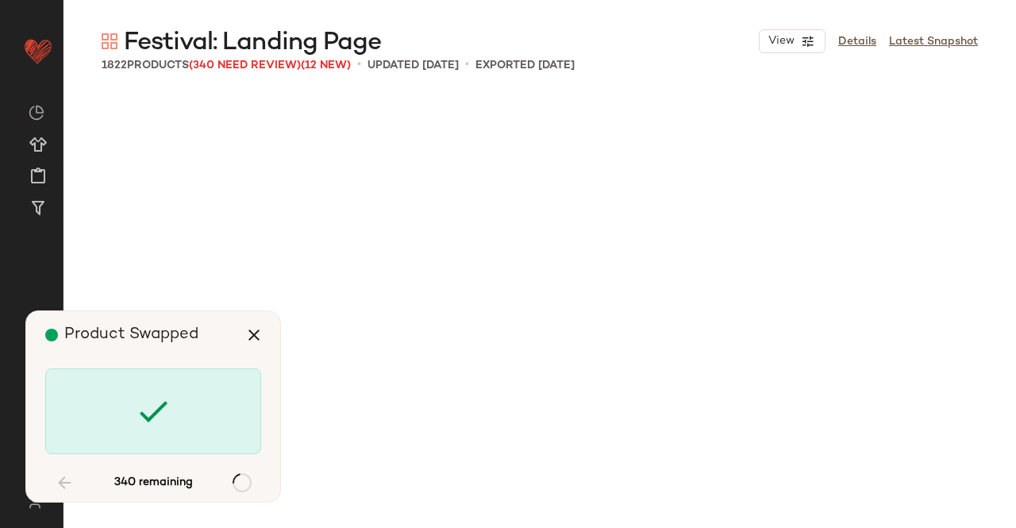
scroll to position [6434, 0]
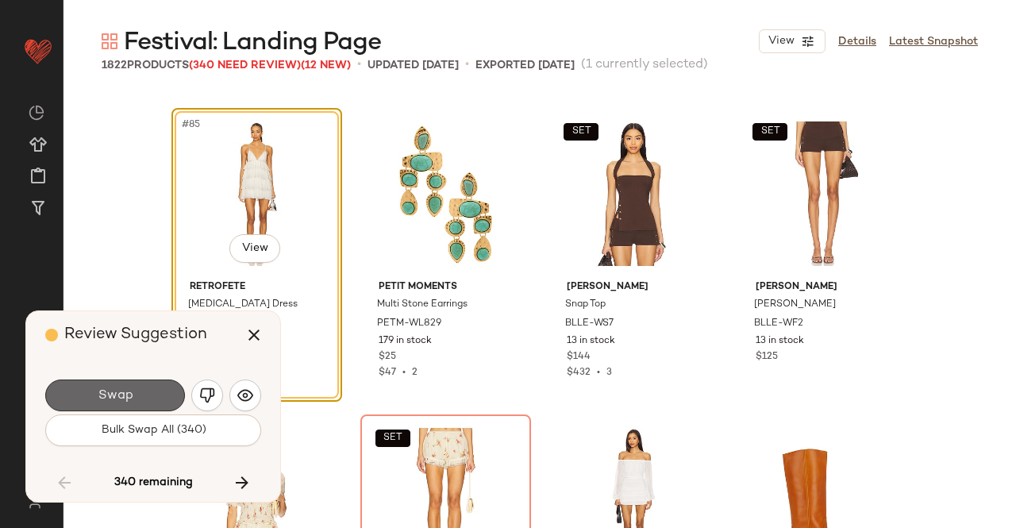
click at [149, 392] on button "Swap" at bounding box center [115, 395] width 140 height 32
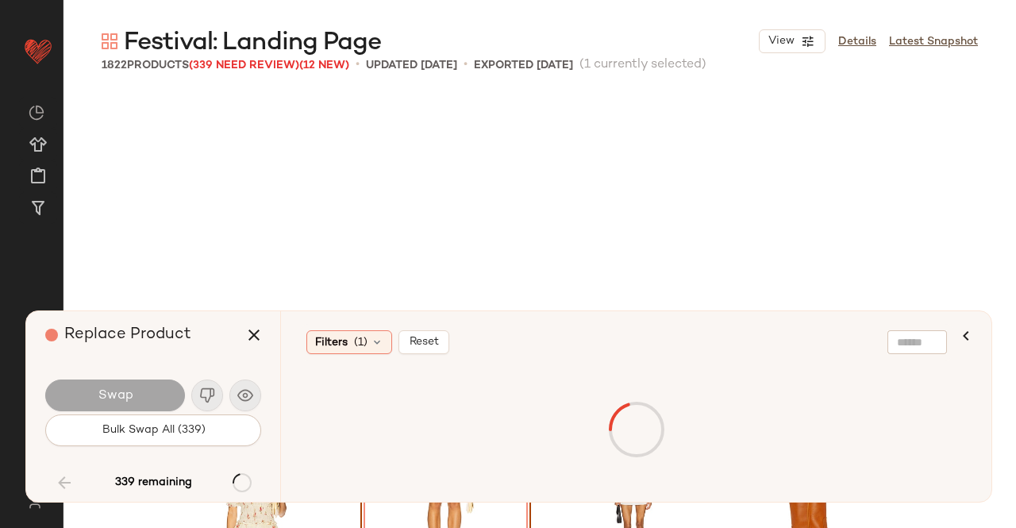
scroll to position [6740, 0]
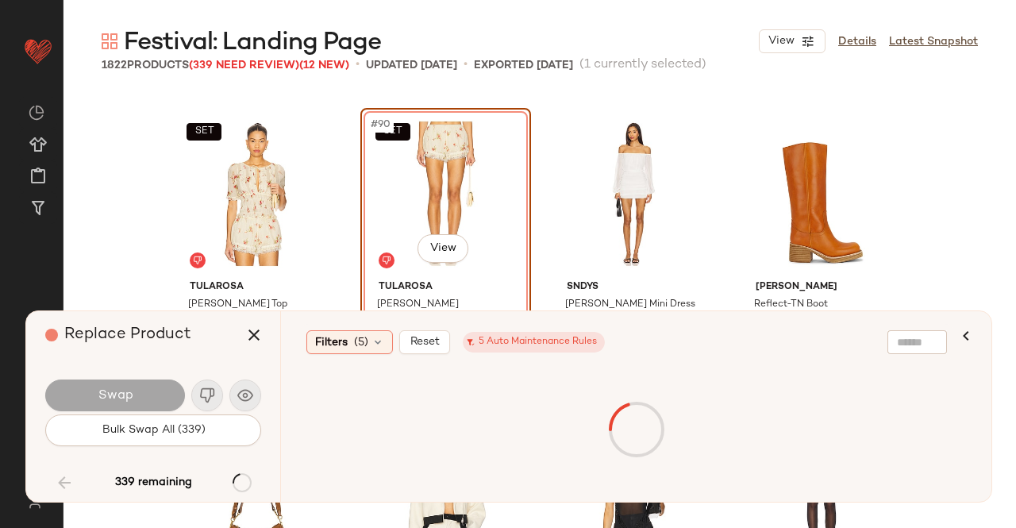
drag, startPoint x: 127, startPoint y: 535, endPoint x: 99, endPoint y: 146, distance: 389.9
click at [99, 146] on div "SET Tularosa [PERSON_NAME] Top TULA-WS1095 10 in stock $198 SET #90 View Tularo…" at bounding box center [539, 310] width 952 height 436
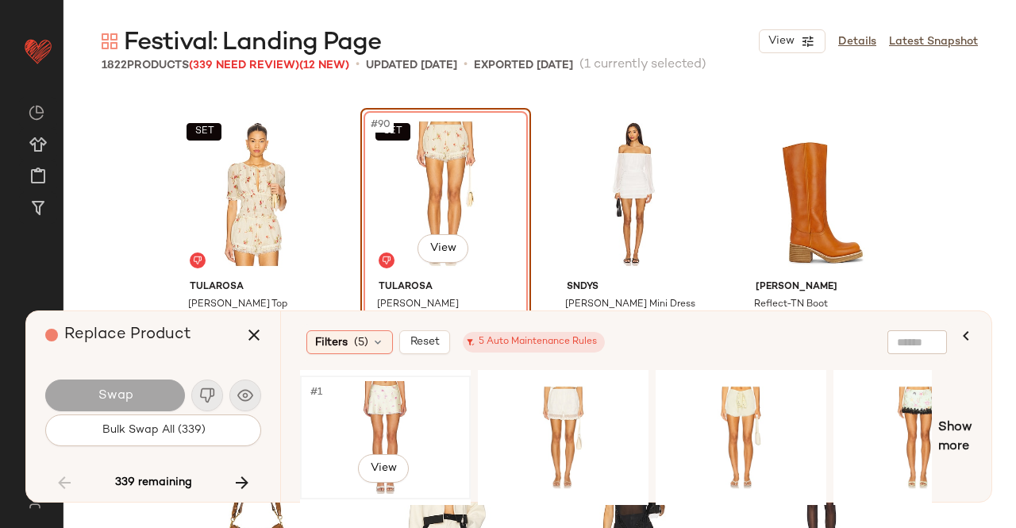
click at [386, 414] on div "#1 View" at bounding box center [386, 437] width 160 height 113
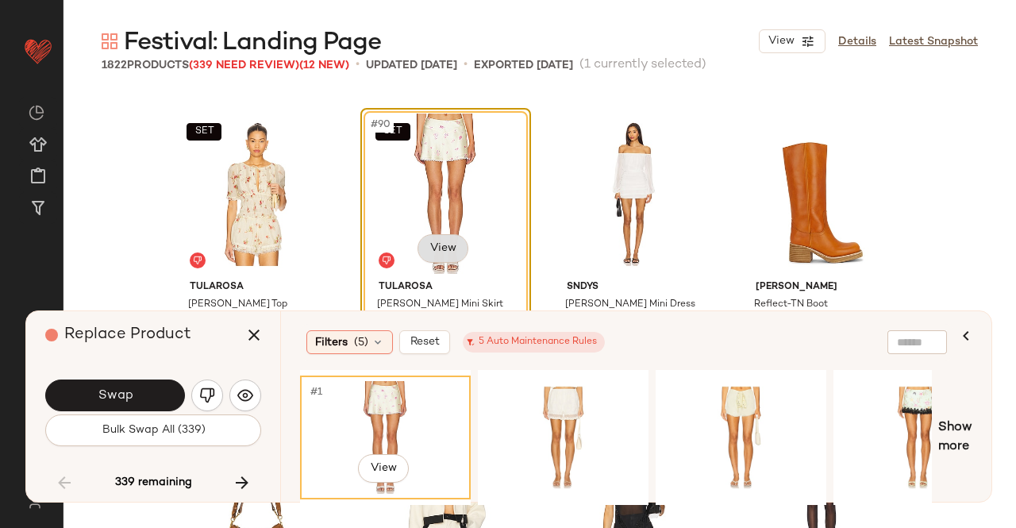
click at [439, 237] on body "Revolve ** Dashboard All Products Global Clipboards (43) Curations (348) [PERSO…" at bounding box center [508, 264] width 1016 height 528
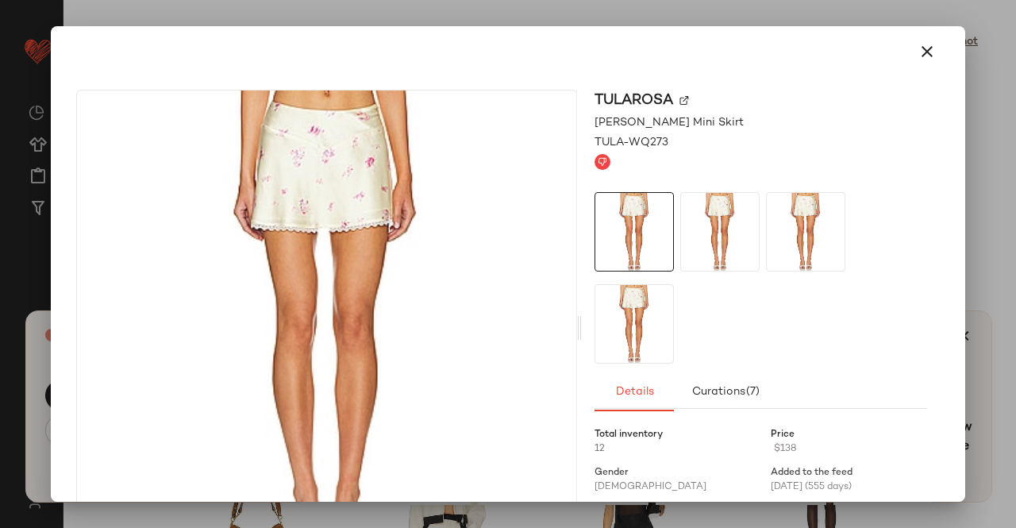
click at [679, 97] on img at bounding box center [684, 101] width 10 height 10
click at [1015, 18] on div at bounding box center [508, 264] width 1016 height 528
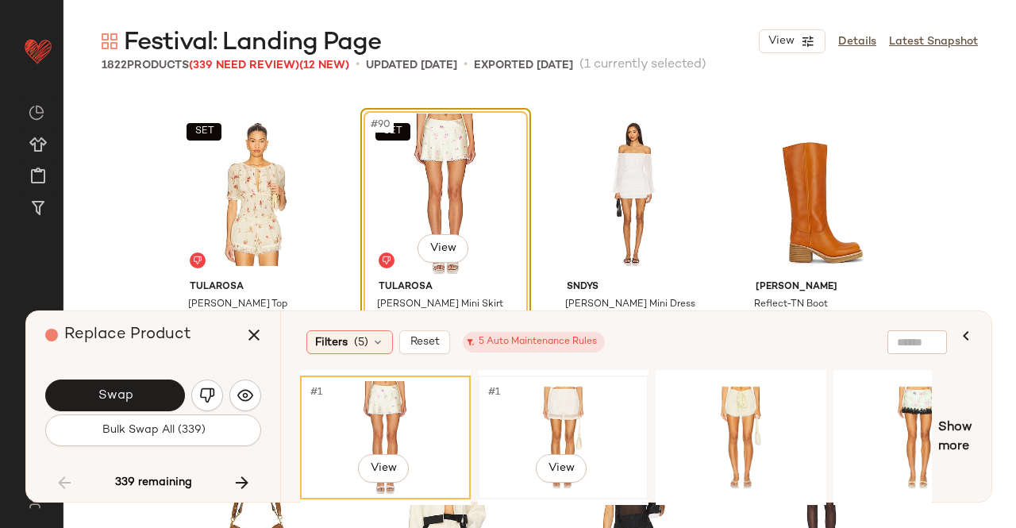
click at [516, 390] on div "#1 View" at bounding box center [563, 437] width 160 height 113
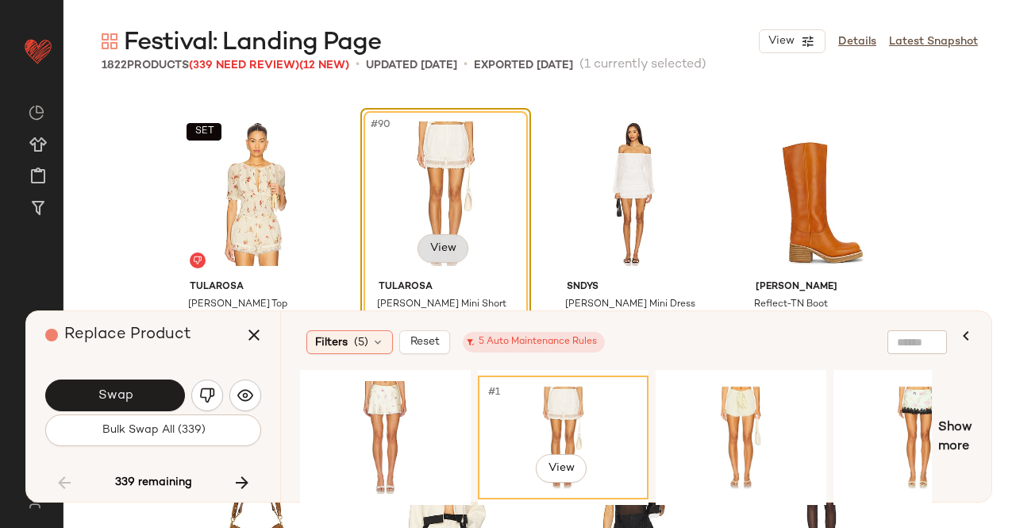
click at [435, 238] on body "Revolve ** Dashboard All Products Global Clipboards (43) Curations (348) [PERSO…" at bounding box center [508, 264] width 1016 height 528
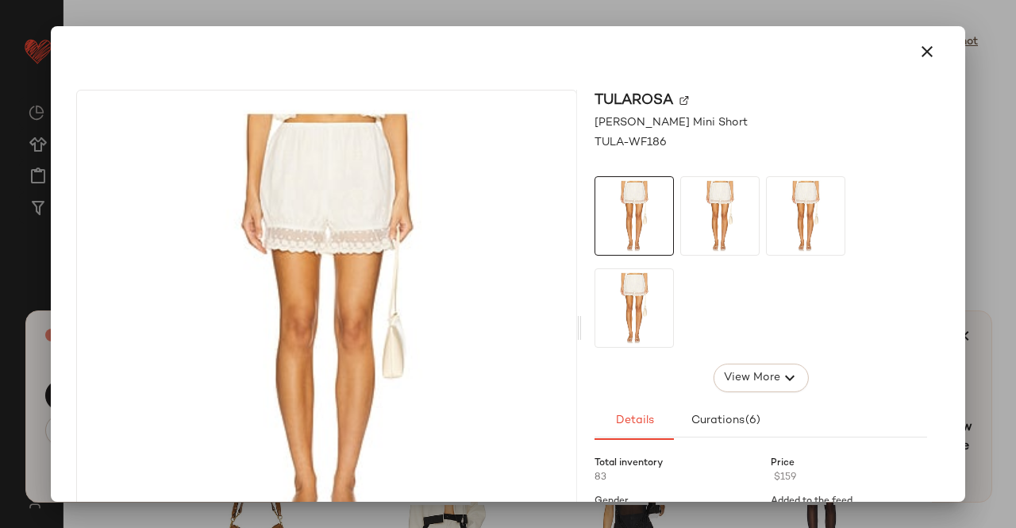
click at [679, 101] on img at bounding box center [684, 101] width 10 height 10
click at [984, 181] on div at bounding box center [508, 264] width 1016 height 528
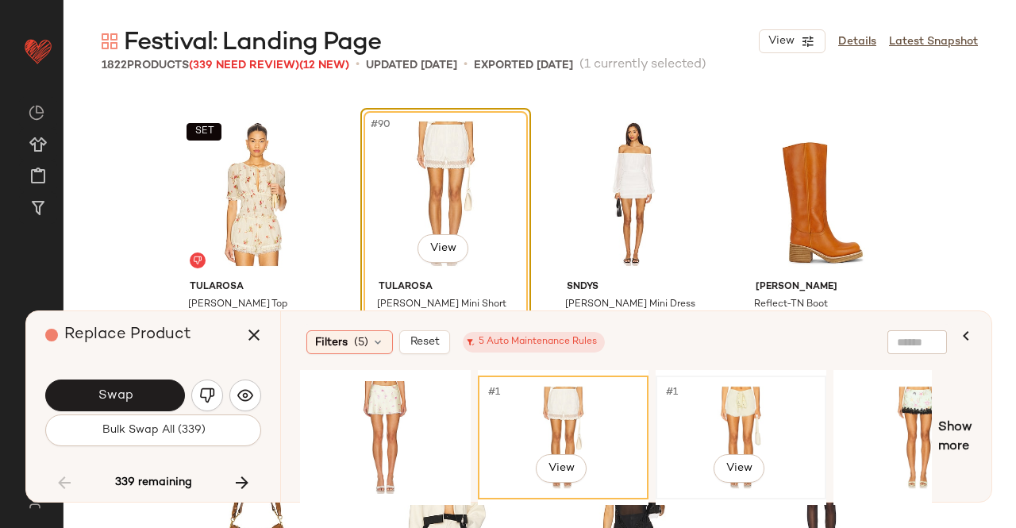
click at [714, 421] on div "#1 View" at bounding box center [741, 437] width 160 height 113
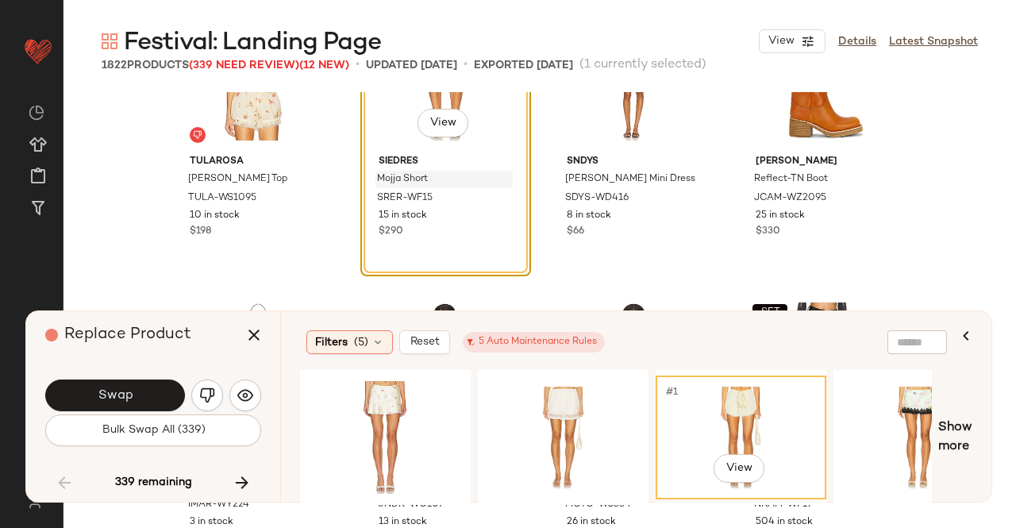
scroll to position [6819, 0]
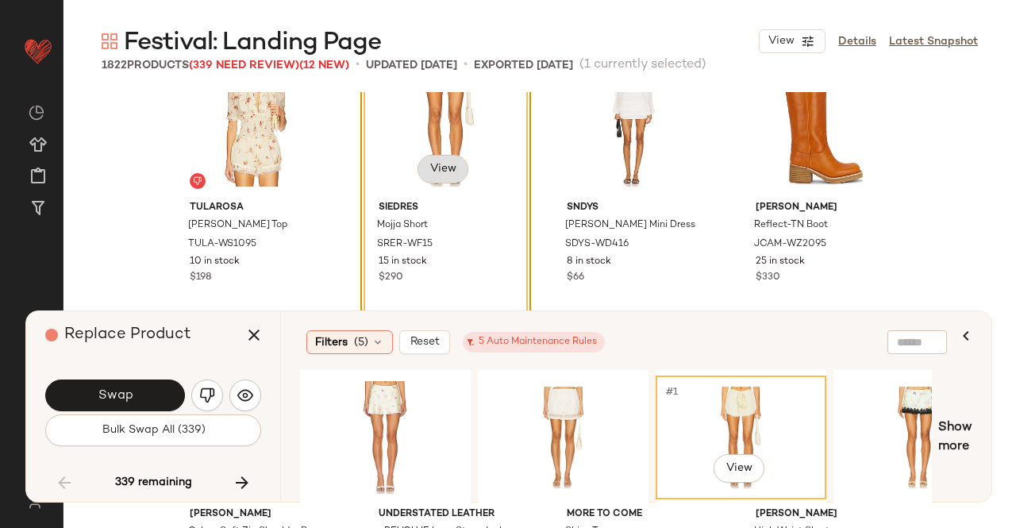
click at [441, 170] on body "Revolve ** Dashboard All Products Global Clipboards (43) Curations (348) [PERSO…" at bounding box center [508, 264] width 1016 height 528
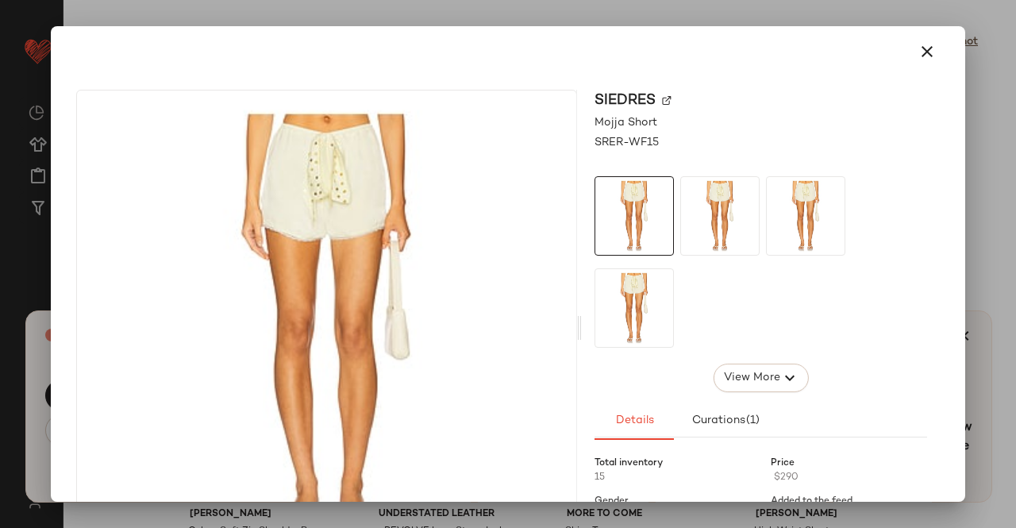
click at [662, 96] on img at bounding box center [667, 101] width 10 height 10
click at [937, 60] on div at bounding box center [508, 51] width 902 height 51
click at [926, 60] on icon "button" at bounding box center [927, 51] width 19 height 19
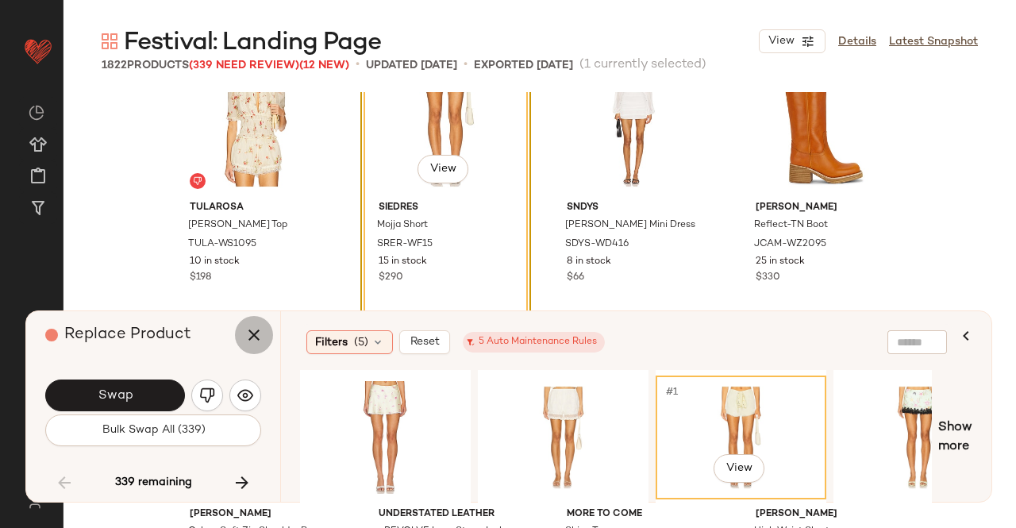
click at [248, 331] on icon "button" at bounding box center [253, 334] width 19 height 19
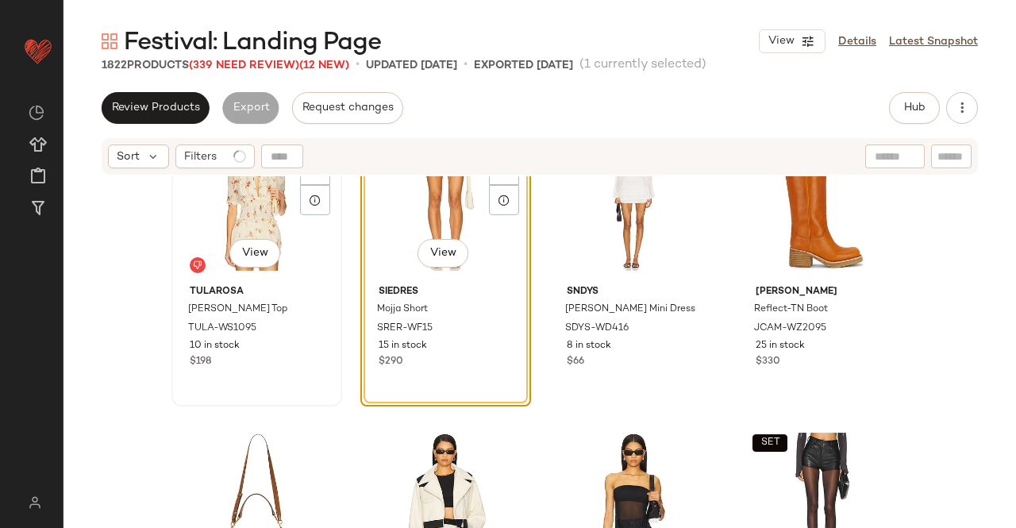
click at [246, 236] on div "SET #89 View" at bounding box center [257, 198] width 160 height 160
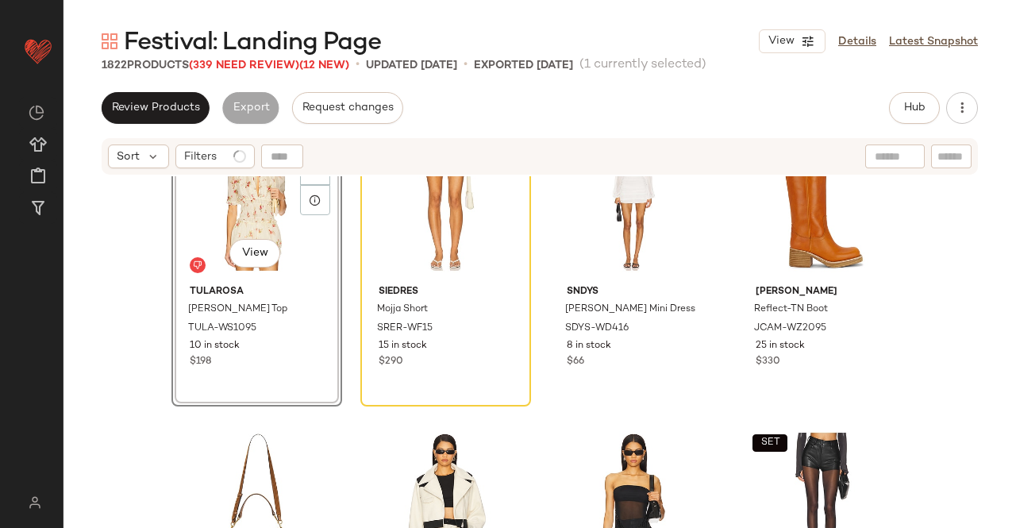
drag, startPoint x: 717, startPoint y: 140, endPoint x: 676, endPoint y: 143, distance: 40.5
drag, startPoint x: 676, startPoint y: 143, endPoint x: 906, endPoint y: 102, distance: 232.9
click at [906, 102] on span "Hub" at bounding box center [914, 108] width 22 height 13
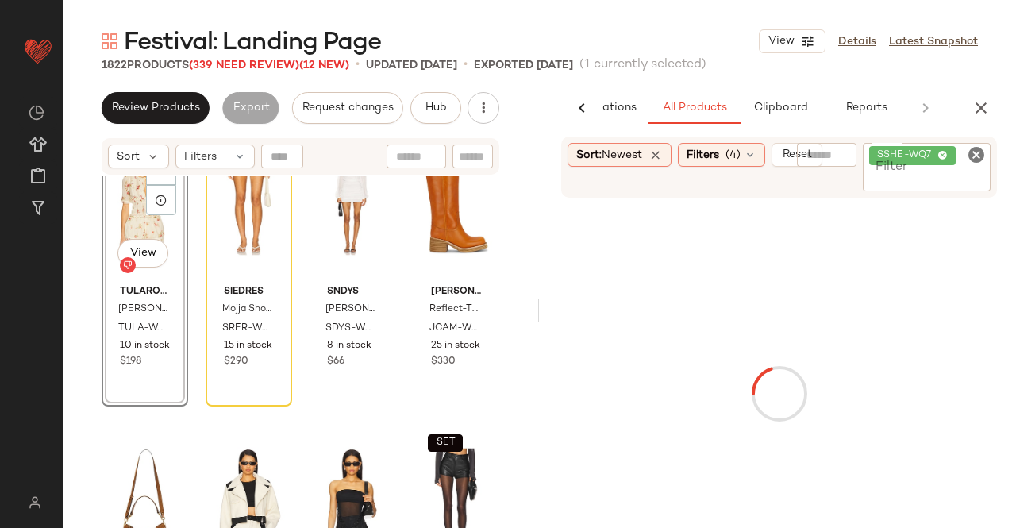
scroll to position [0, 100]
click at [920, 185] on input "Filter" at bounding box center [926, 179] width 115 height 17
paste input "**********"
type input "**********"
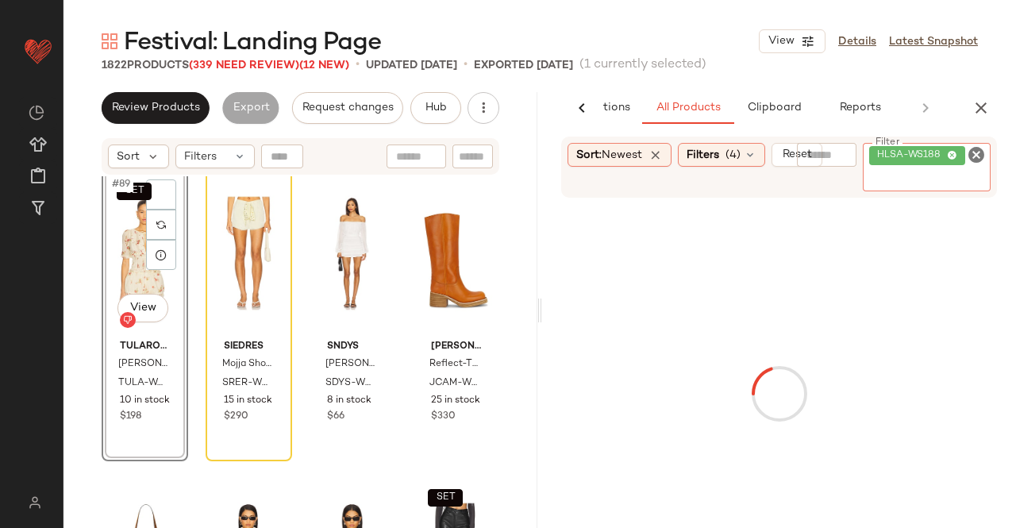
scroll to position [6740, 0]
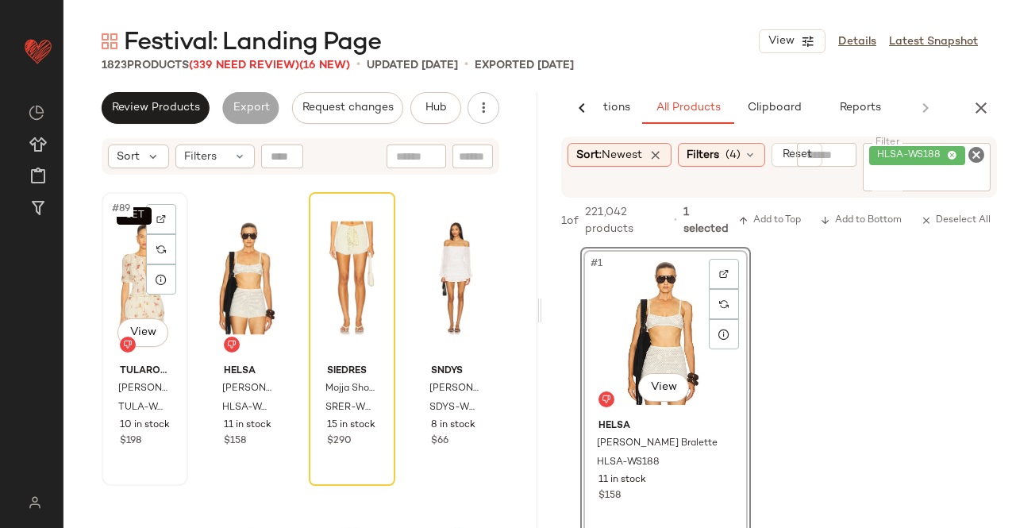
click at [124, 276] on div "SET #89 View" at bounding box center [144, 278] width 75 height 160
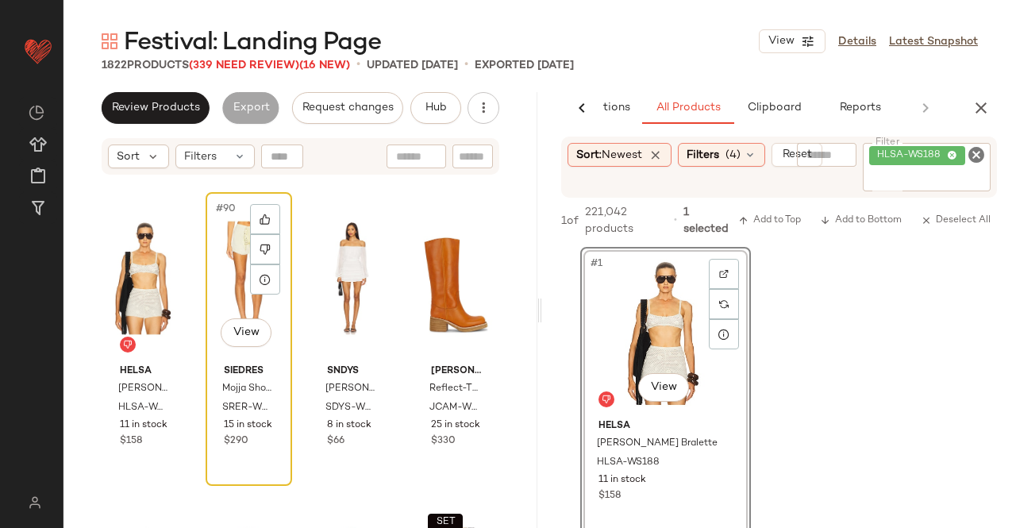
click at [229, 299] on div "#90 View" at bounding box center [248, 278] width 75 height 160
click at [938, 174] on input "Filter" at bounding box center [926, 179] width 115 height 17
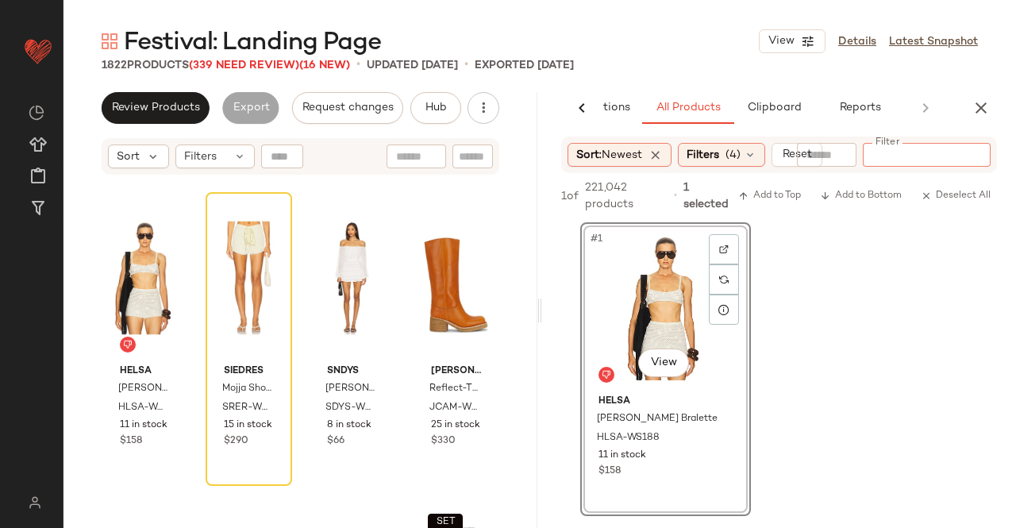
paste input "*********"
type input "*********"
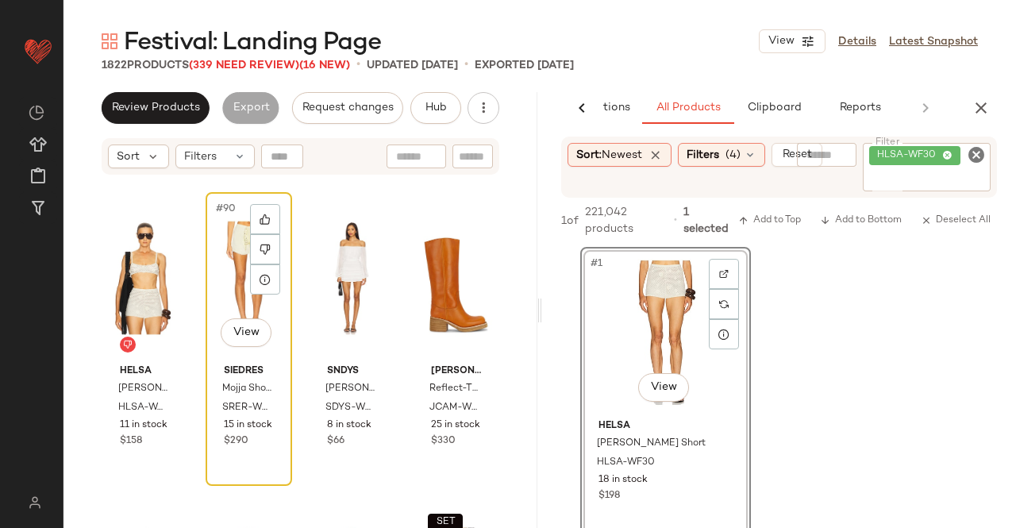
drag, startPoint x: 217, startPoint y: 290, endPoint x: 230, endPoint y: 289, distance: 12.8
click at [218, 290] on div "#90 View" at bounding box center [248, 278] width 75 height 160
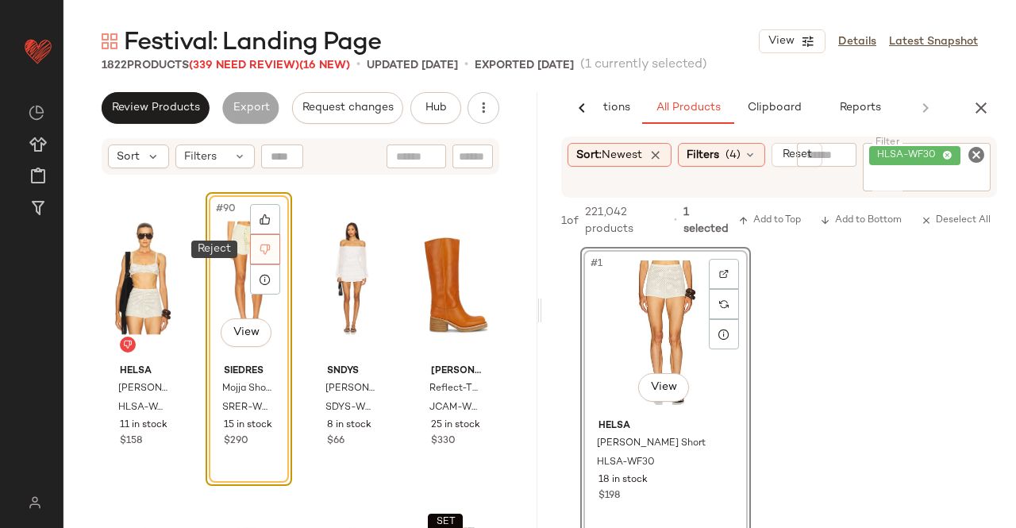
click at [270, 252] on div at bounding box center [265, 249] width 30 height 30
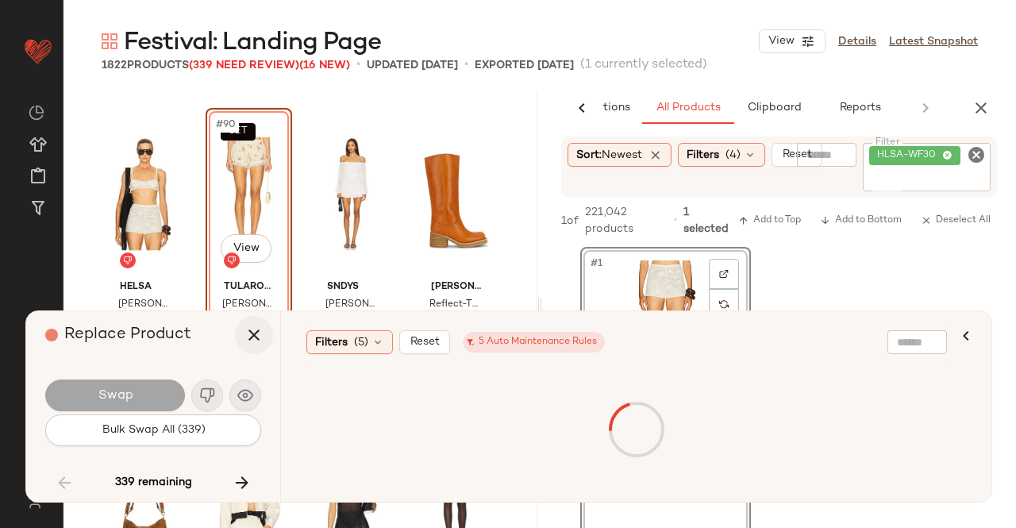
click at [249, 330] on icon "button" at bounding box center [253, 334] width 19 height 19
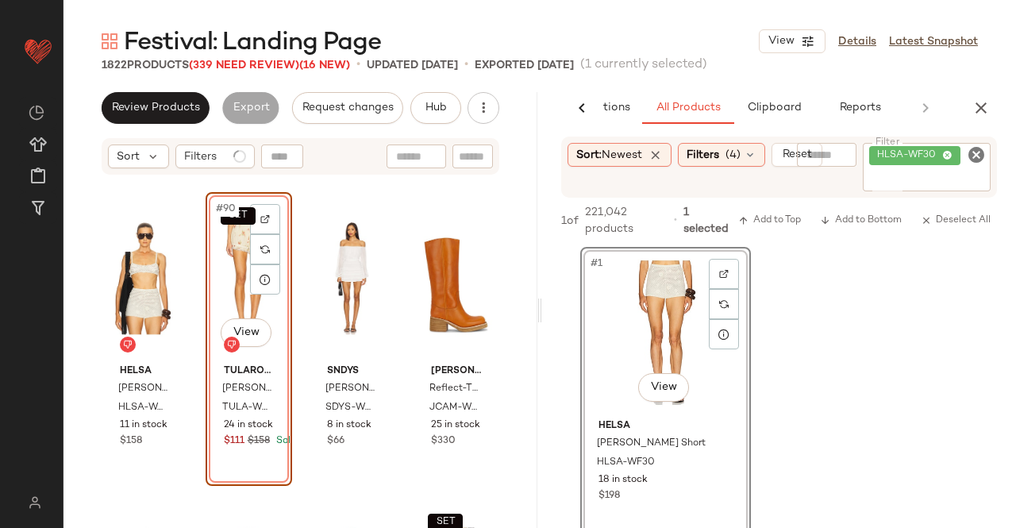
click at [219, 274] on div "SET #90 View" at bounding box center [248, 278] width 75 height 160
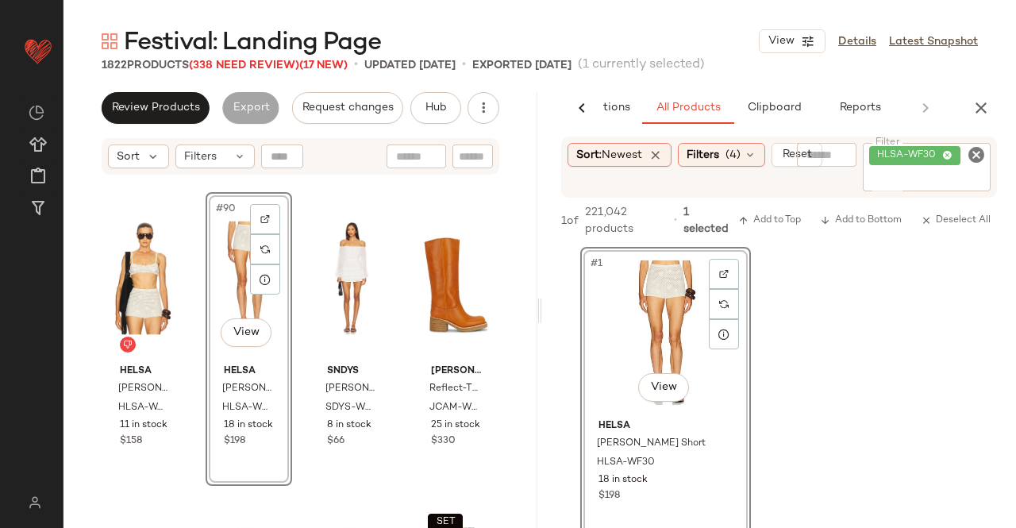
click at [984, 94] on button "button" at bounding box center [981, 108] width 32 height 32
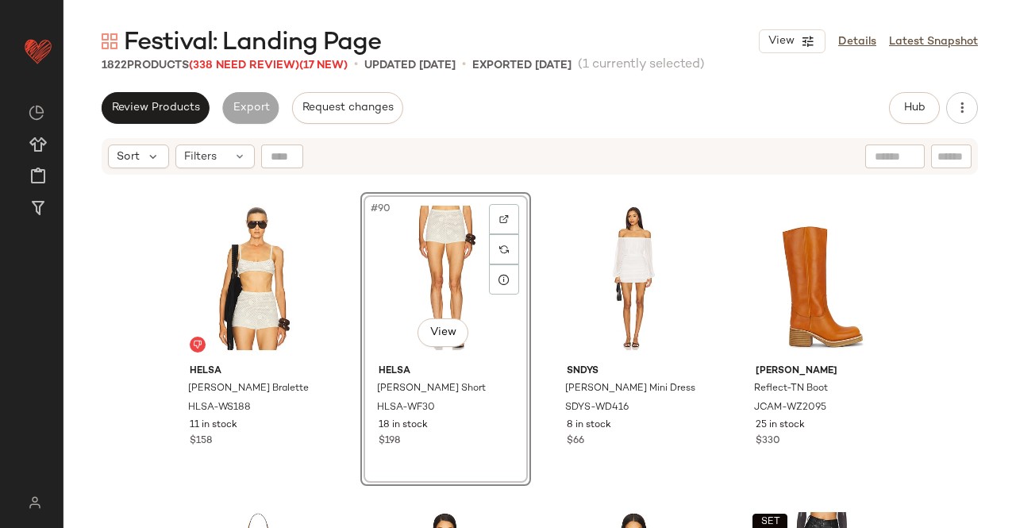
click at [233, 59] on span "Festival: Landing Page" at bounding box center [252, 43] width 257 height 32
click at [233, 63] on span "(338 Need Review)" at bounding box center [244, 66] width 110 height 12
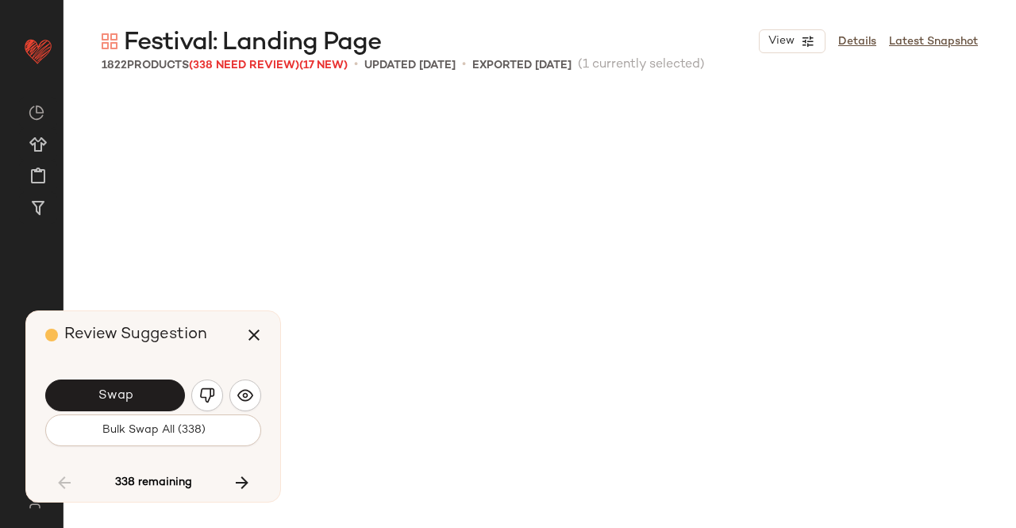
scroll to position [7353, 0]
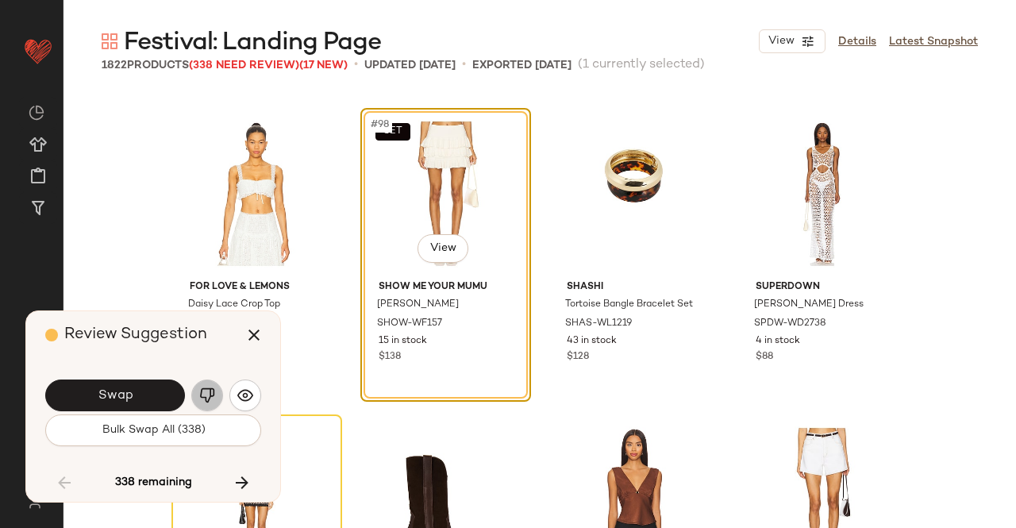
click at [192, 394] on button "button" at bounding box center [207, 395] width 32 height 32
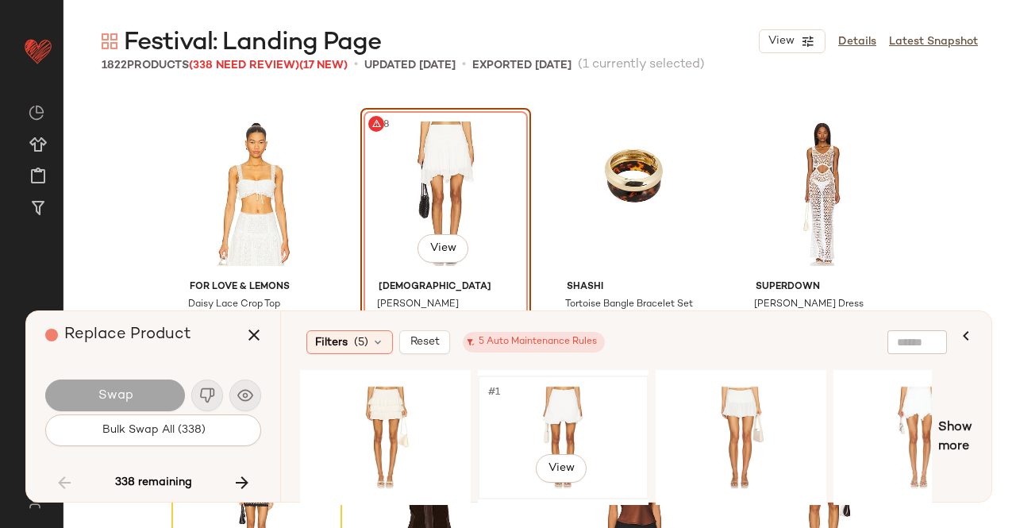
drag, startPoint x: 522, startPoint y: 417, endPoint x: 514, endPoint y: 404, distance: 15.0
click at [522, 417] on div "#1 View" at bounding box center [563, 437] width 160 height 113
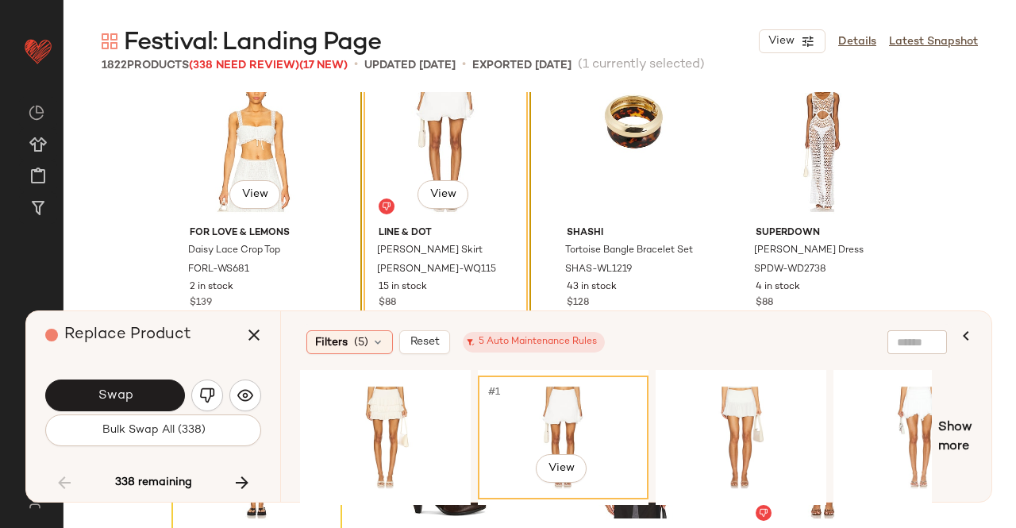
scroll to position [7432, 0]
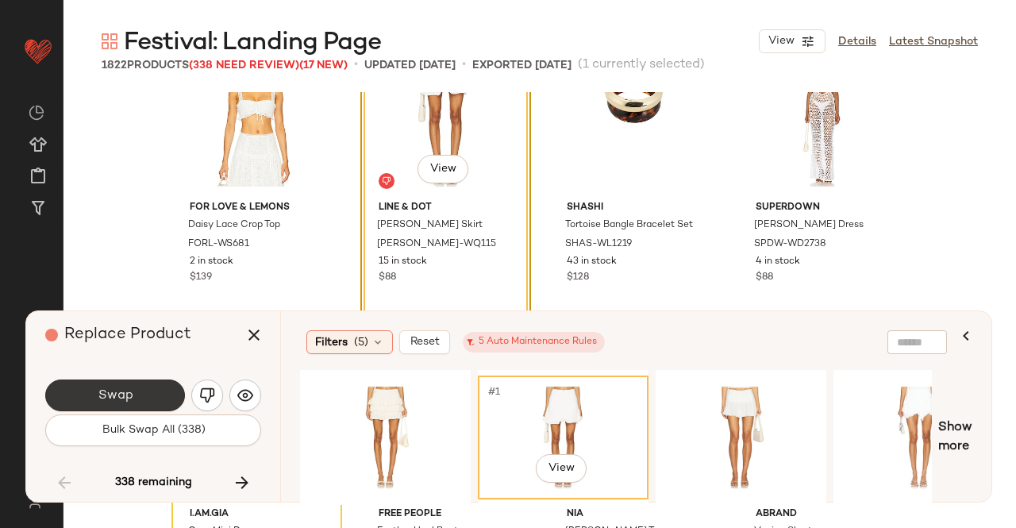
click at [91, 381] on button "Swap" at bounding box center [115, 395] width 140 height 32
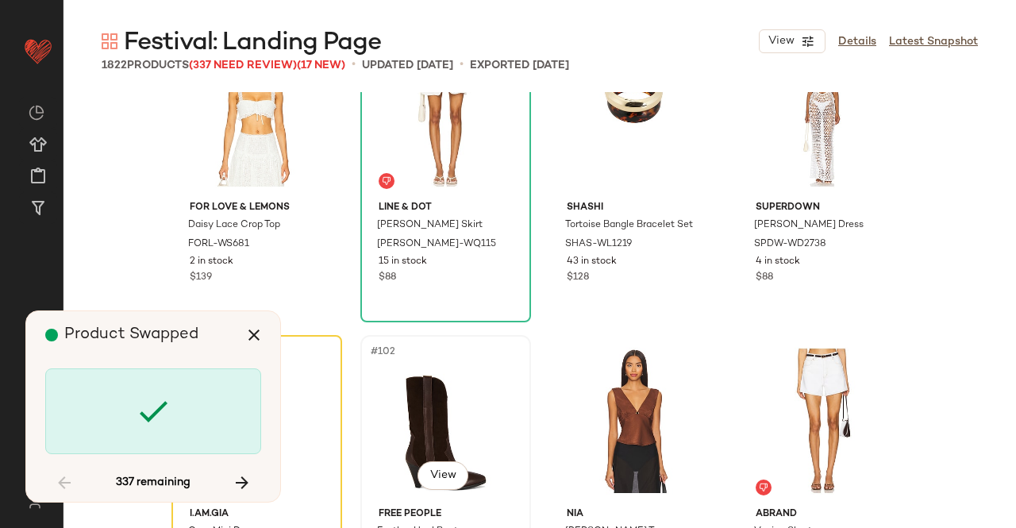
scroll to position [7659, 0]
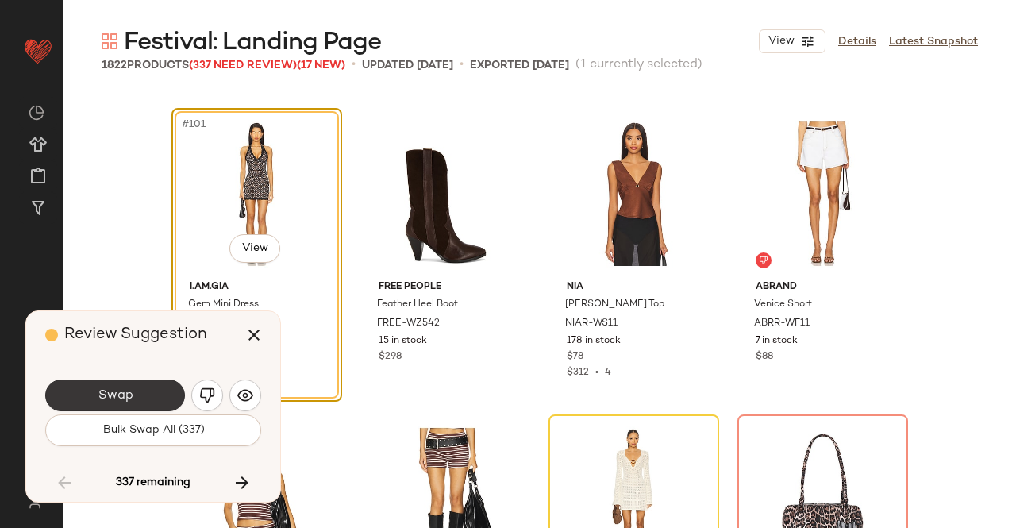
click at [132, 387] on button "Swap" at bounding box center [115, 395] width 140 height 32
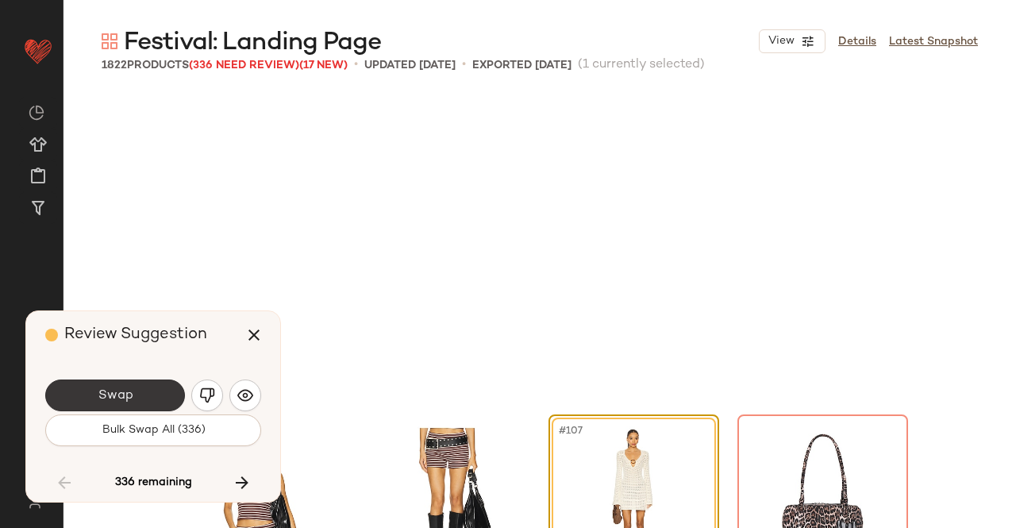
scroll to position [7965, 0]
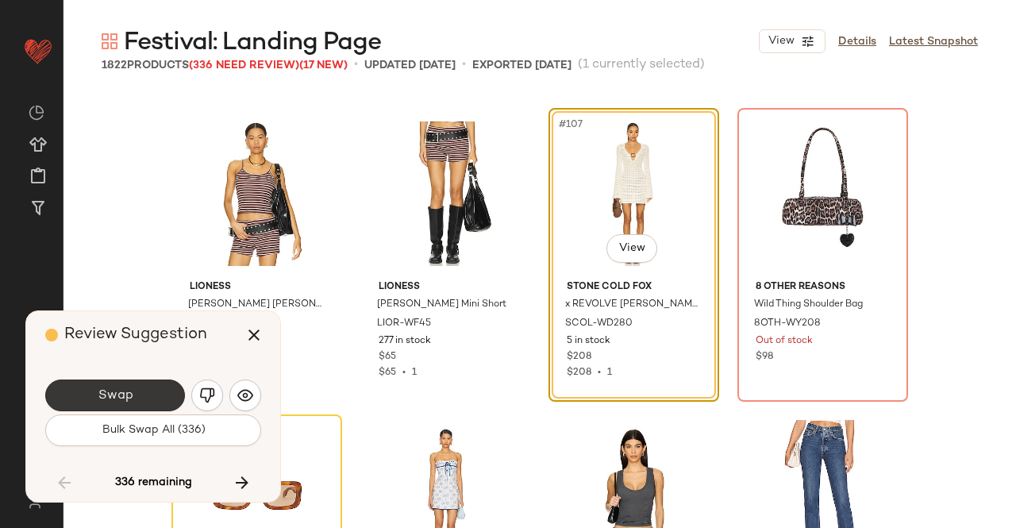
click at [130, 390] on span "Swap" at bounding box center [115, 395] width 36 height 15
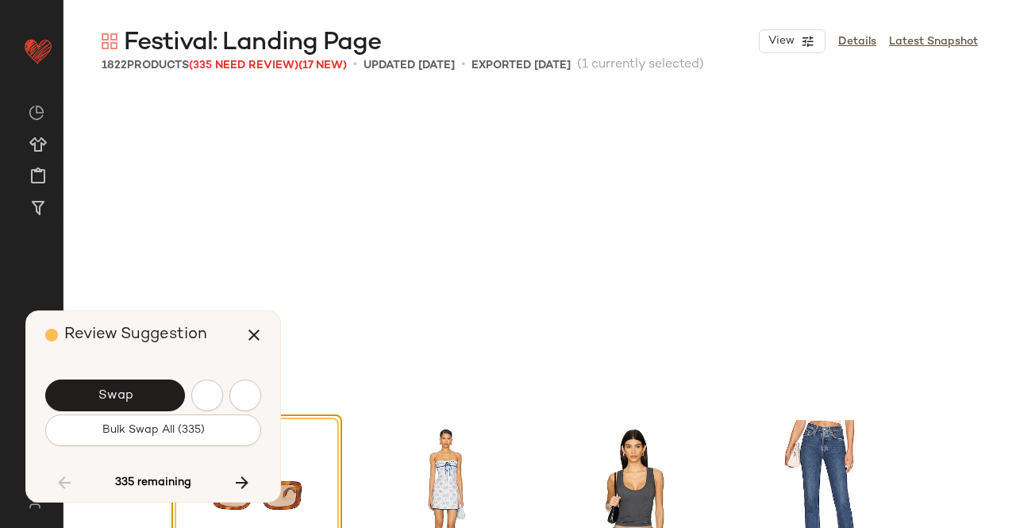
scroll to position [8272, 0]
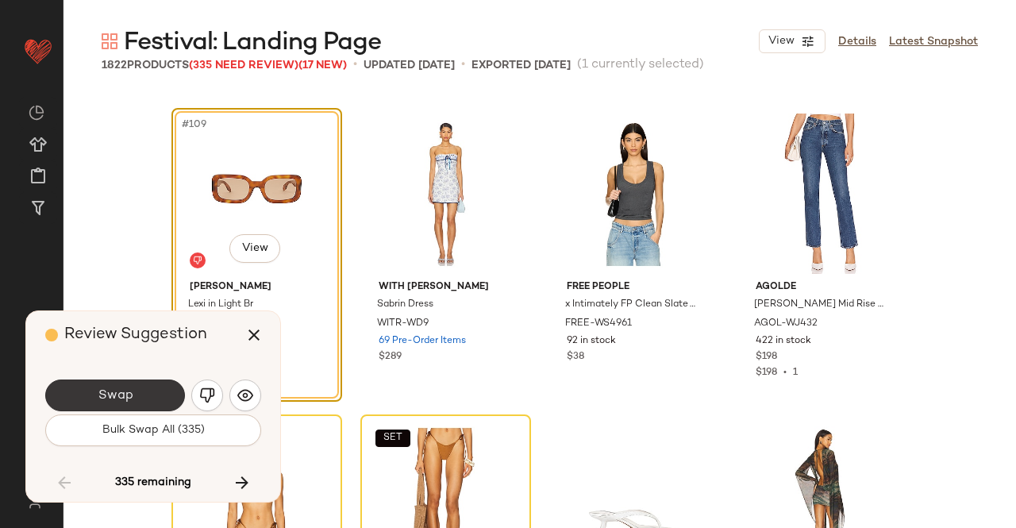
click at [134, 402] on button "Swap" at bounding box center [115, 395] width 140 height 32
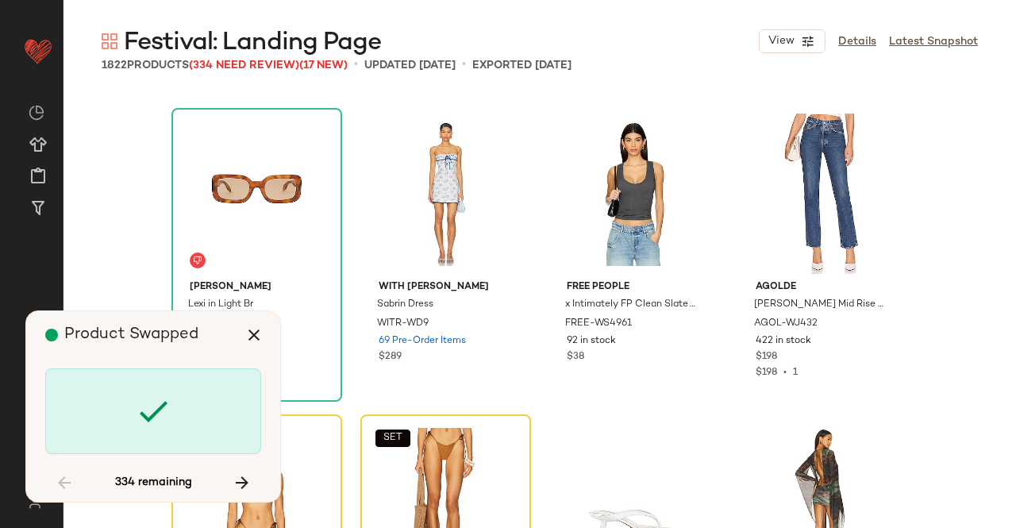
scroll to position [8578, 0]
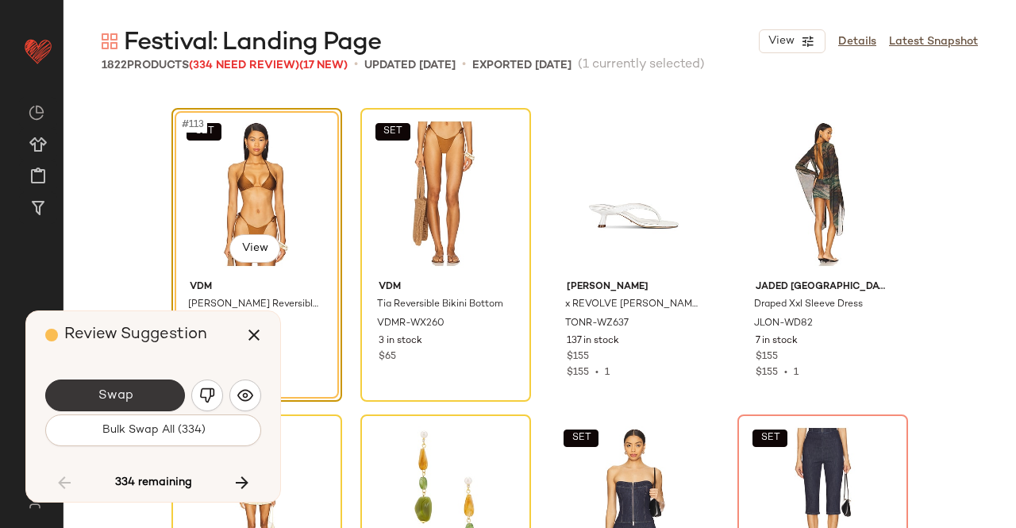
click at [137, 399] on button "Swap" at bounding box center [115, 395] width 140 height 32
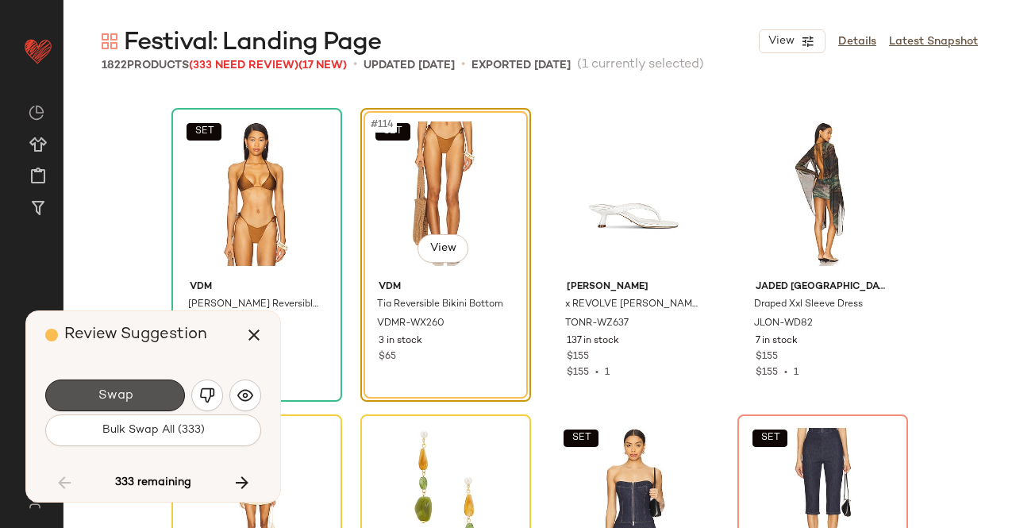
click at [137, 399] on button "Swap" at bounding box center [115, 395] width 140 height 32
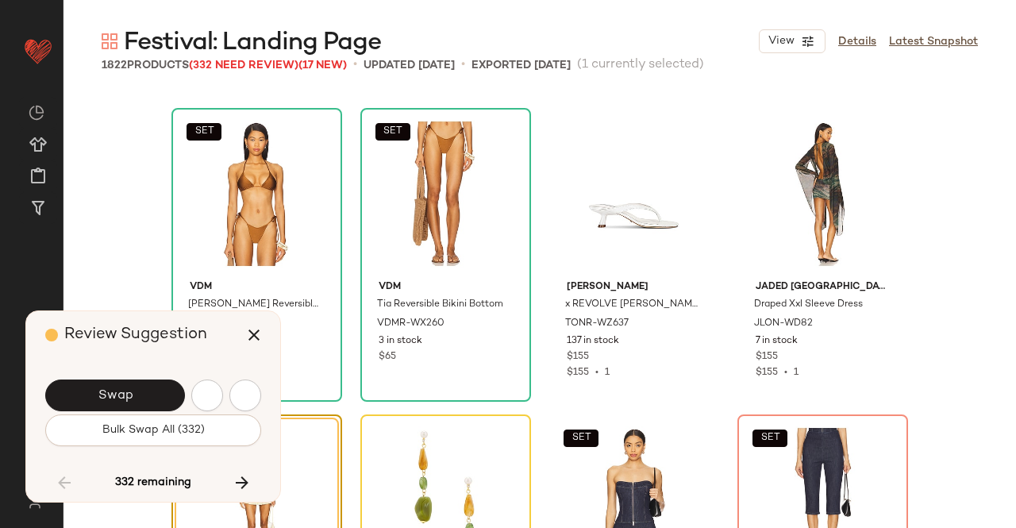
scroll to position [8885, 0]
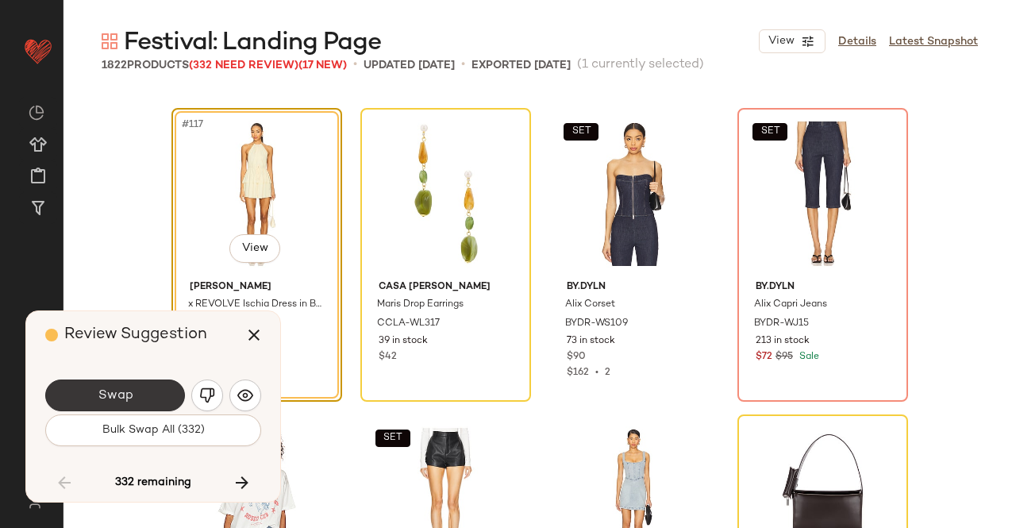
click at [134, 398] on button "Swap" at bounding box center [115, 395] width 140 height 32
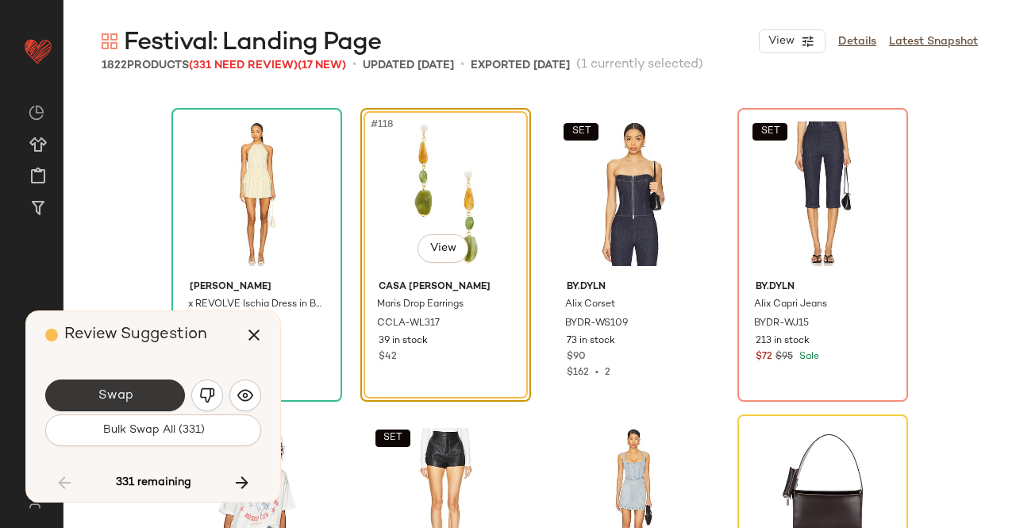
click at [117, 388] on span "Swap" at bounding box center [115, 395] width 36 height 15
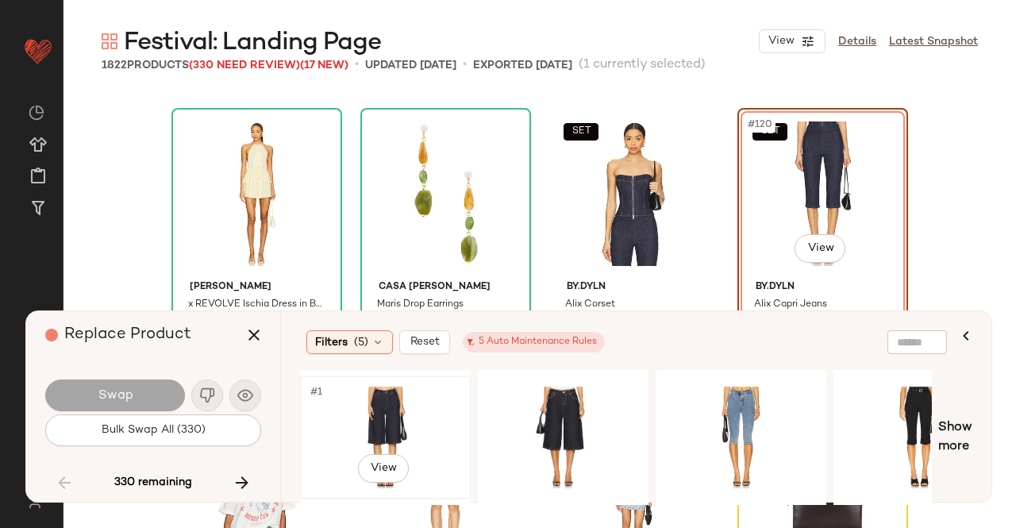
click at [338, 394] on div "#1 View" at bounding box center [386, 437] width 160 height 113
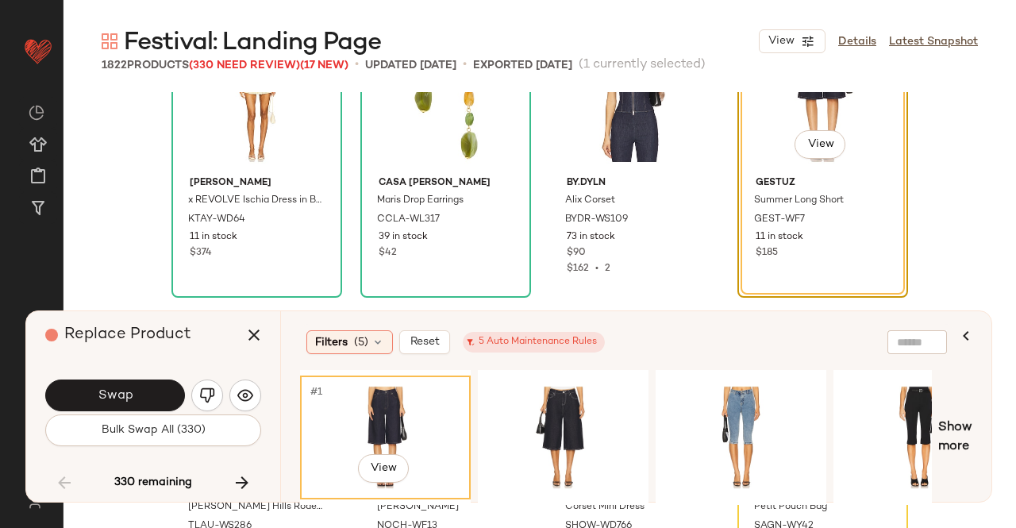
scroll to position [8964, 0]
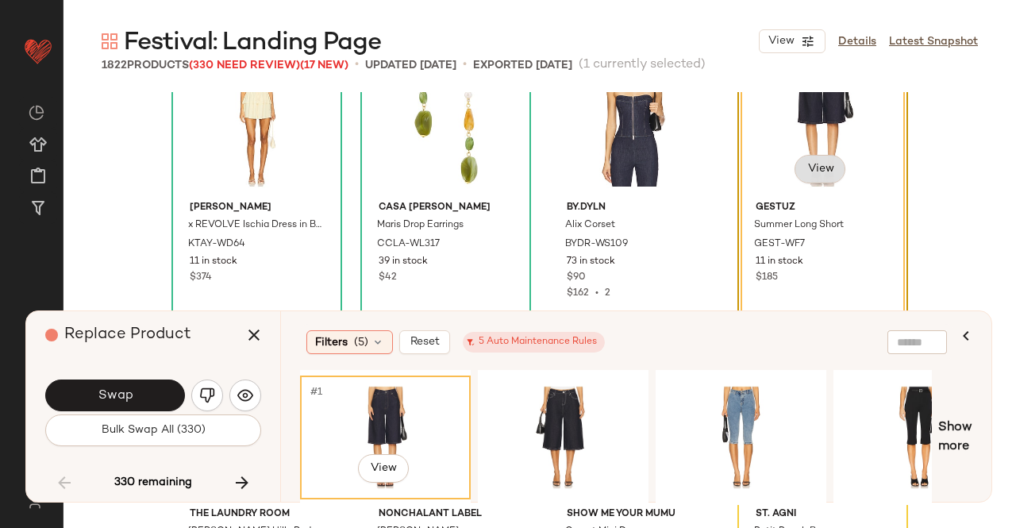
click at [824, 167] on body "Revolve ** Dashboard All Products Global Clipboards (43) Curations (348) Kriste…" at bounding box center [508, 264] width 1016 height 528
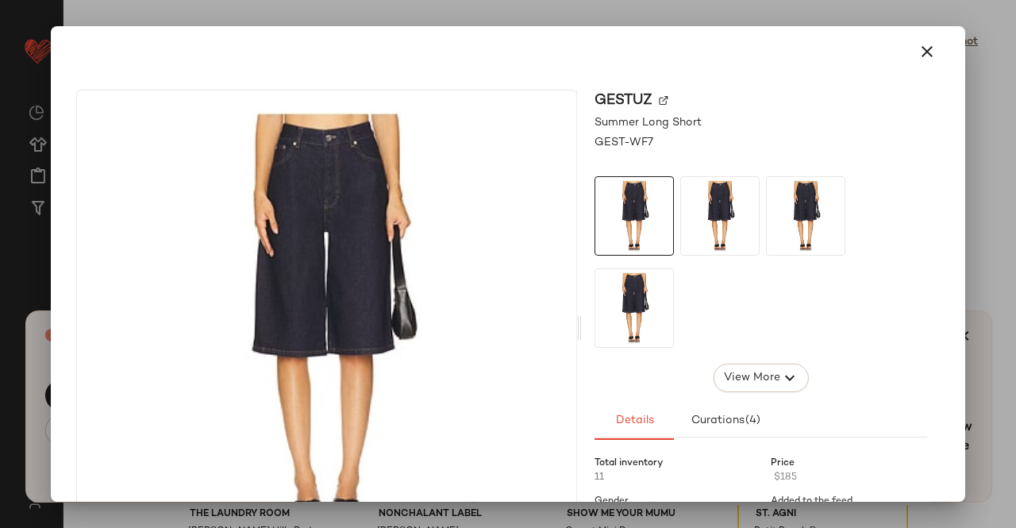
click at [663, 102] on img at bounding box center [664, 101] width 10 height 10
click at [930, 56] on button "button" at bounding box center [927, 52] width 38 height 38
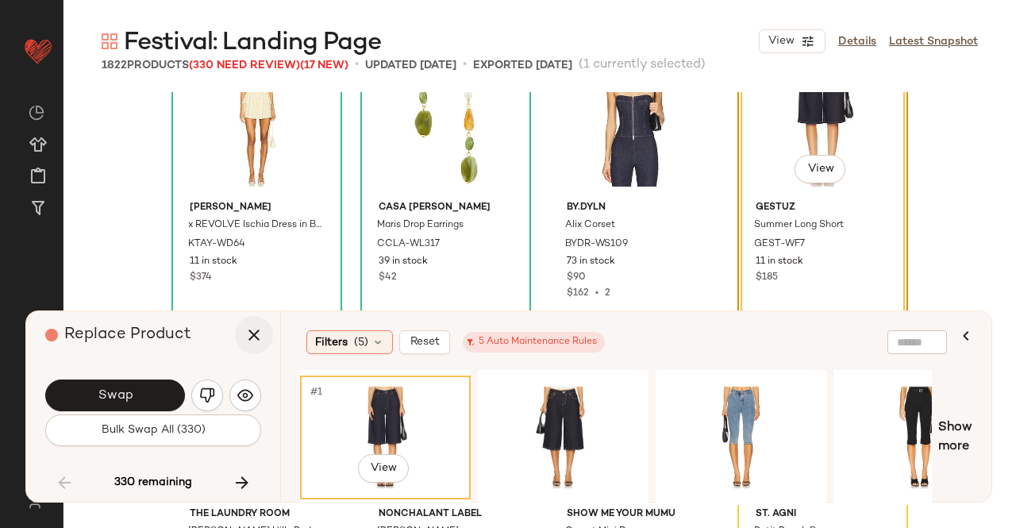
click at [247, 342] on icon "button" at bounding box center [253, 334] width 19 height 19
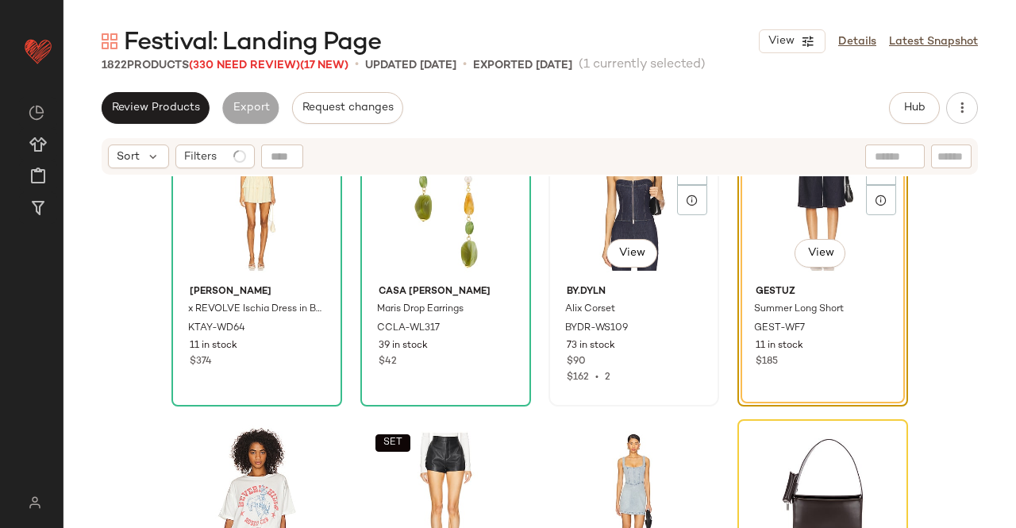
drag, startPoint x: 608, startPoint y: 214, endPoint x: 930, endPoint y: 55, distance: 359.2
click at [608, 214] on div "SET #119 View" at bounding box center [634, 198] width 160 height 160
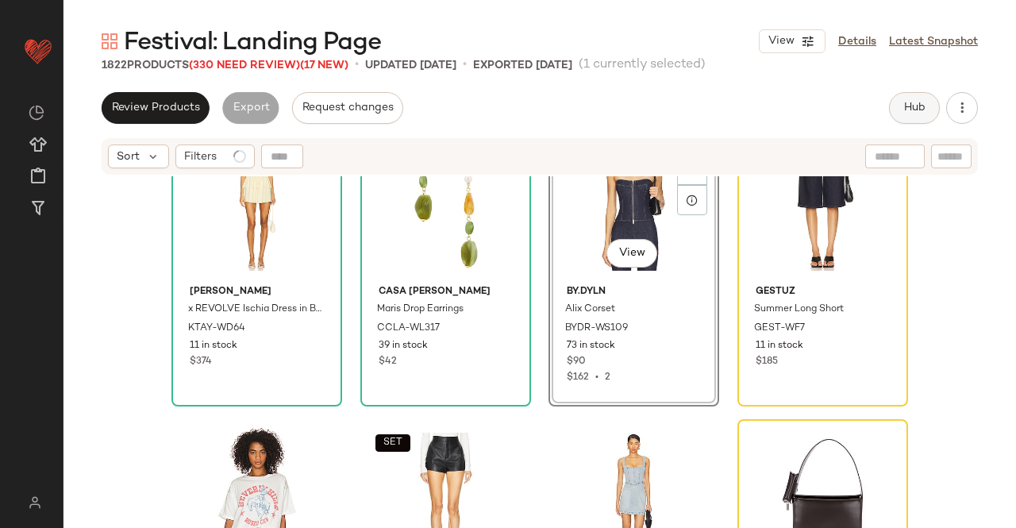
click at [937, 110] on button "Hub" at bounding box center [914, 108] width 51 height 32
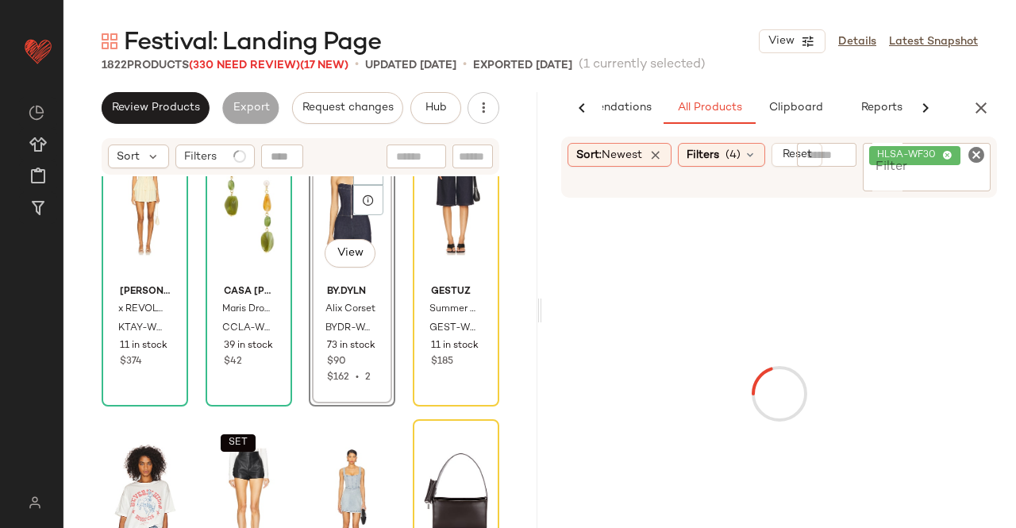
scroll to position [0, 100]
click at [935, 167] on div "HLSA-WF30" at bounding box center [927, 167] width 128 height 48
paste input "*********"
type input "*********"
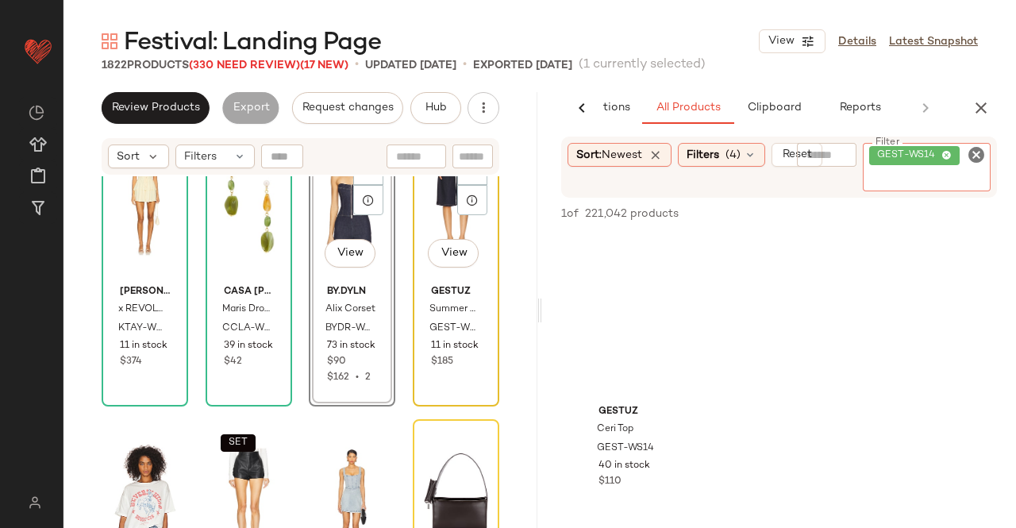
scroll to position [8885, 0]
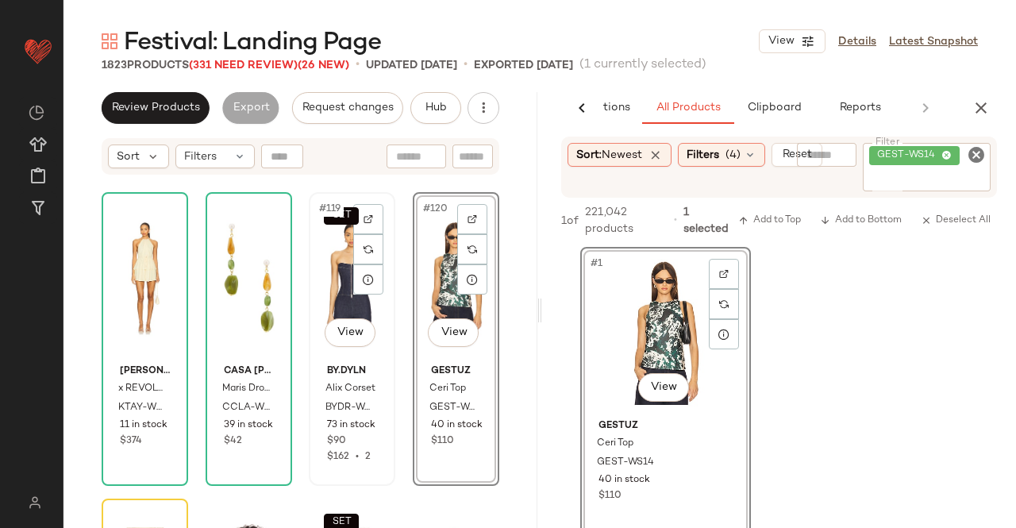
click at [330, 275] on div "SET #119 View" at bounding box center [351, 278] width 75 height 160
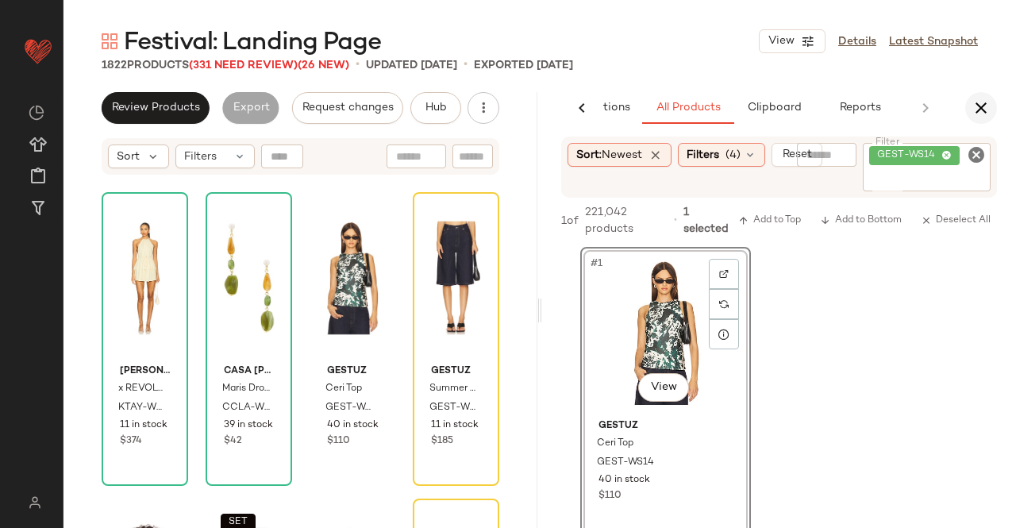
click at [981, 109] on icon "button" at bounding box center [980, 107] width 19 height 19
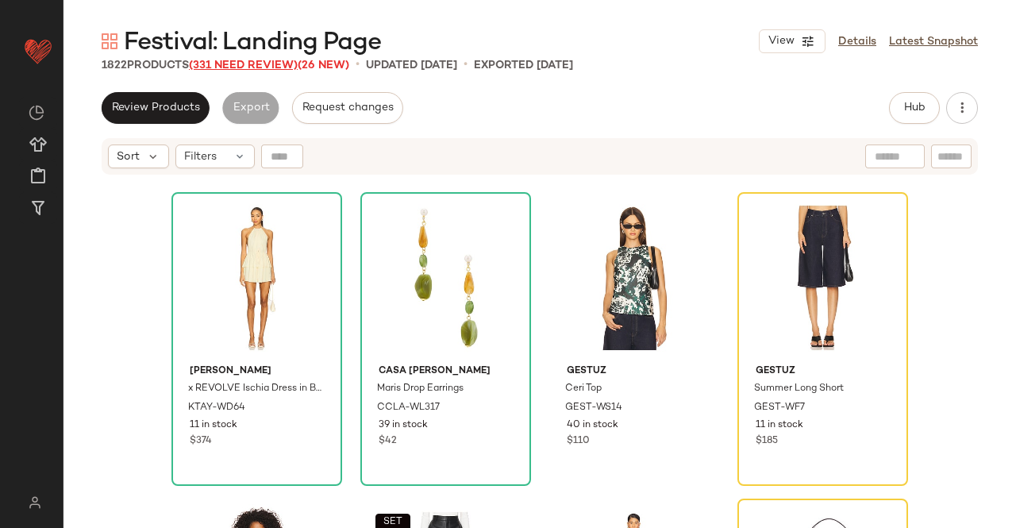
drag, startPoint x: 264, startPoint y: 66, endPoint x: 233, endPoint y: 70, distance: 30.4
click at [263, 66] on span "(331 Need Review)" at bounding box center [243, 66] width 109 height 12
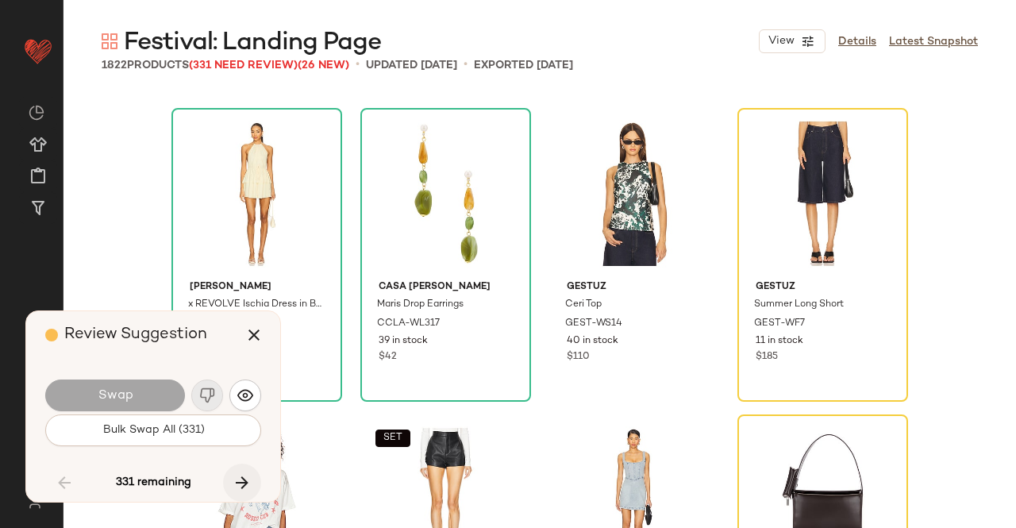
click at [255, 479] on button "button" at bounding box center [242, 483] width 38 height 38
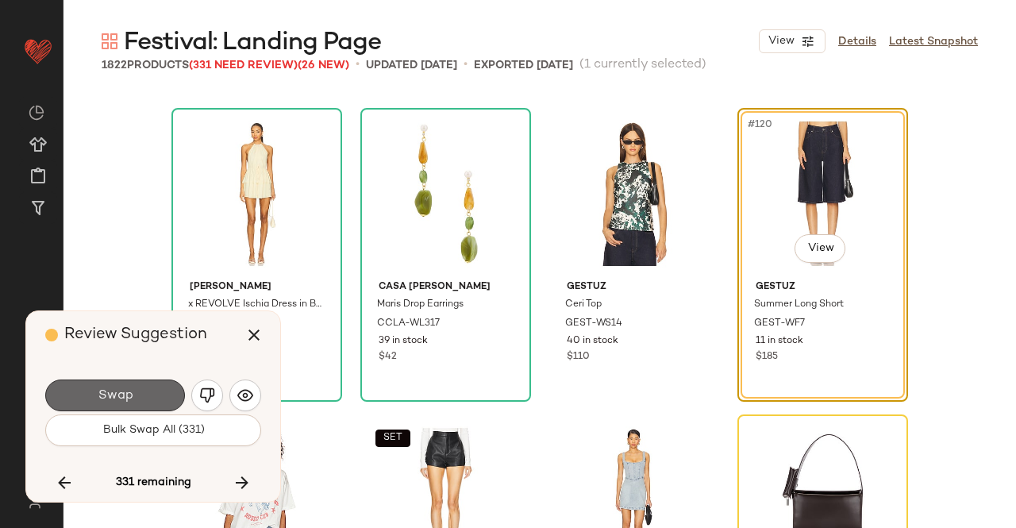
click at [117, 388] on span "Swap" at bounding box center [115, 395] width 36 height 15
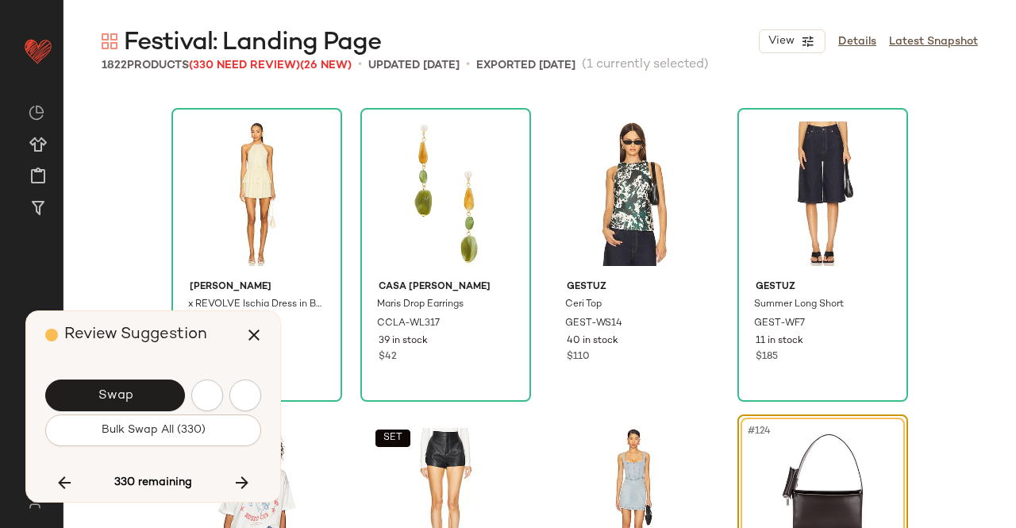
scroll to position [9191, 0]
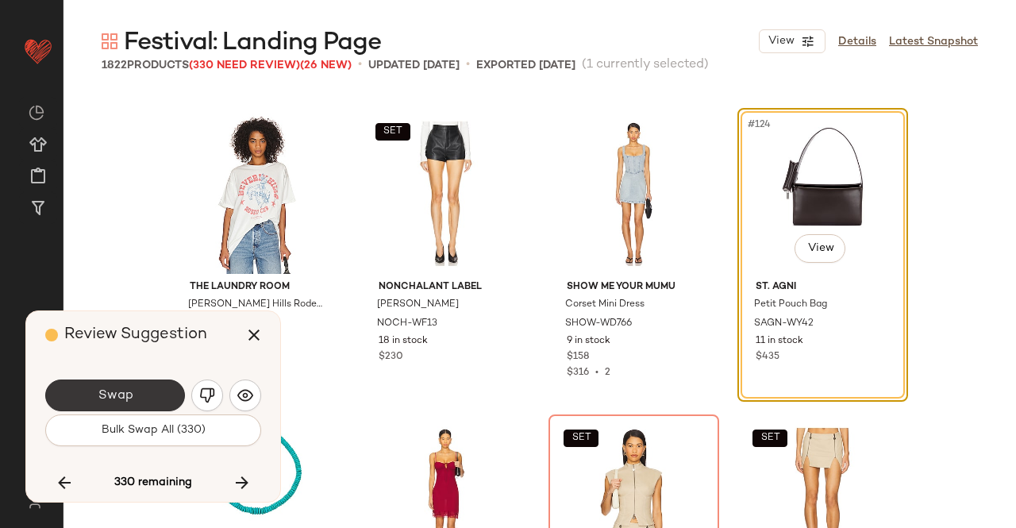
click at [118, 388] on span "Swap" at bounding box center [115, 395] width 36 height 15
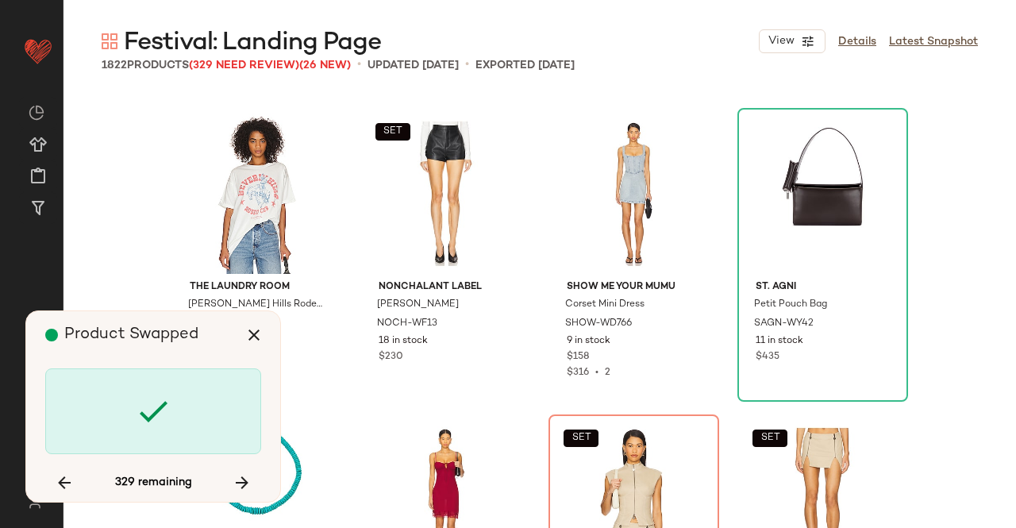
scroll to position [9497, 0]
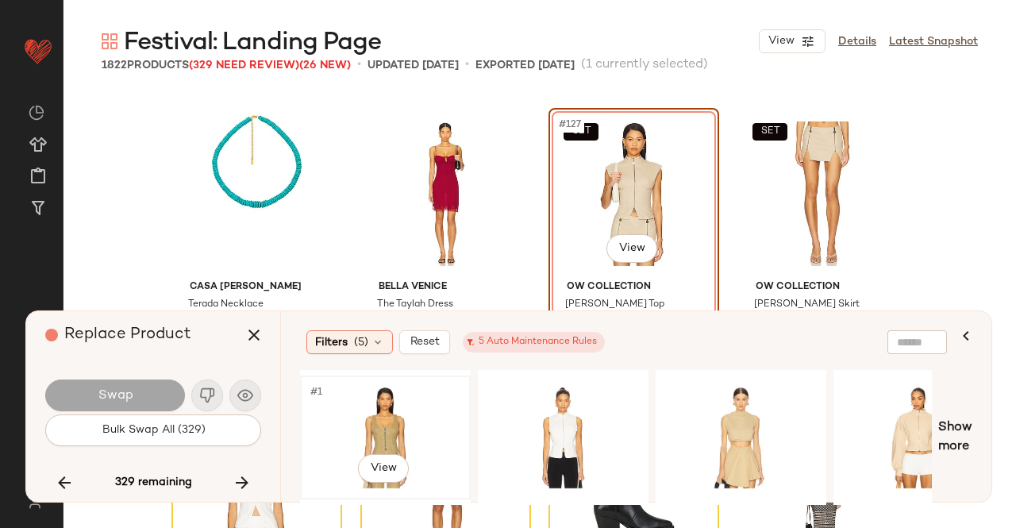
click at [456, 434] on div "#1 View" at bounding box center [386, 437] width 160 height 113
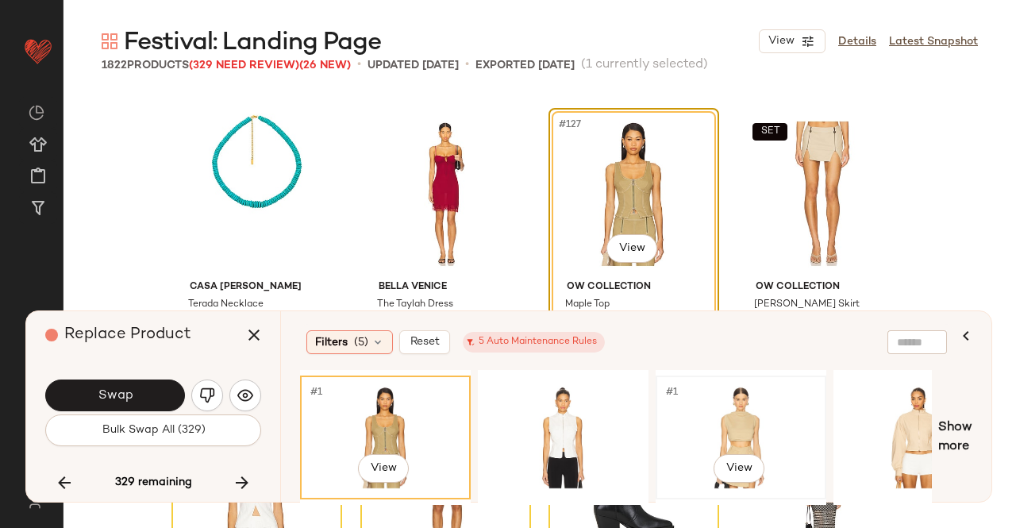
click at [749, 417] on div "#1 View" at bounding box center [741, 437] width 160 height 113
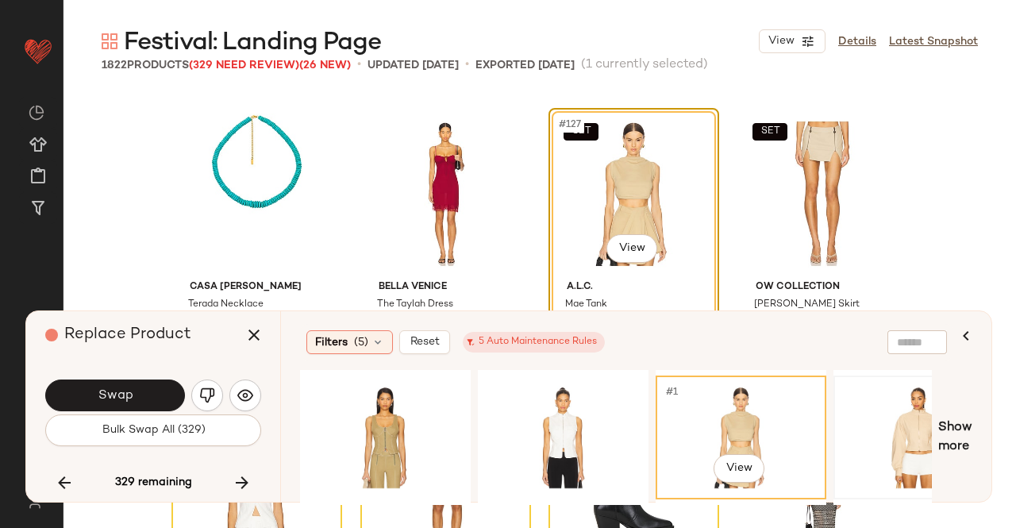
click at [914, 423] on div at bounding box center [919, 437] width 160 height 113
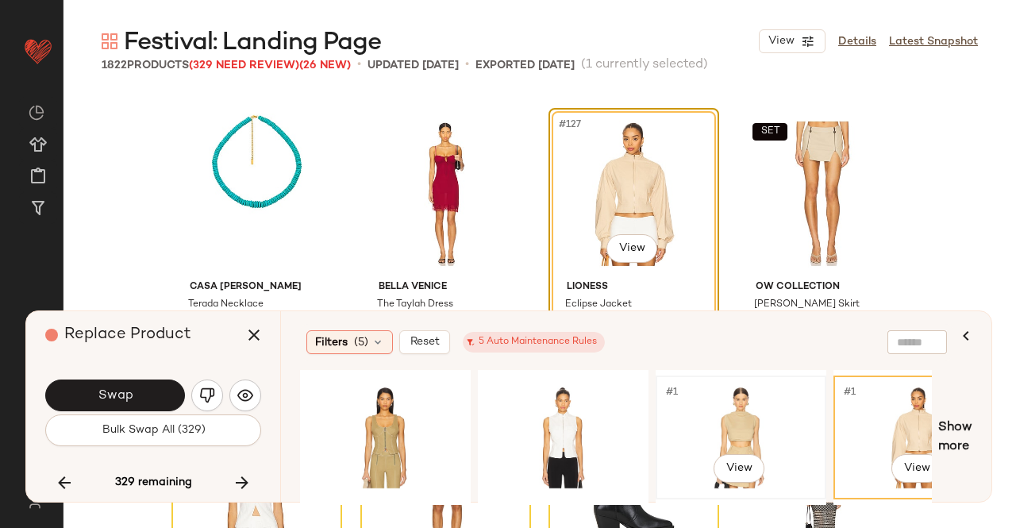
click at [739, 405] on div "#1 View" at bounding box center [741, 437] width 160 height 113
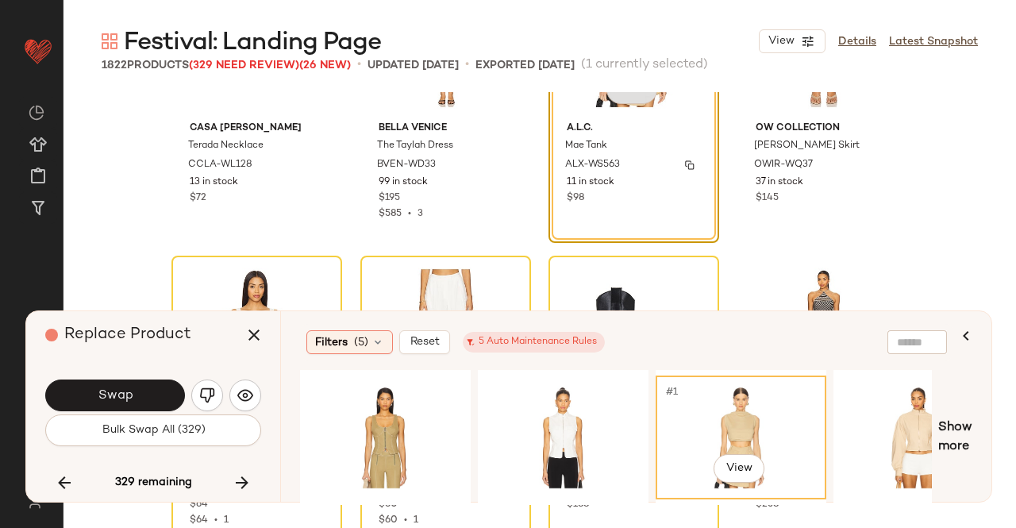
scroll to position [9577, 0]
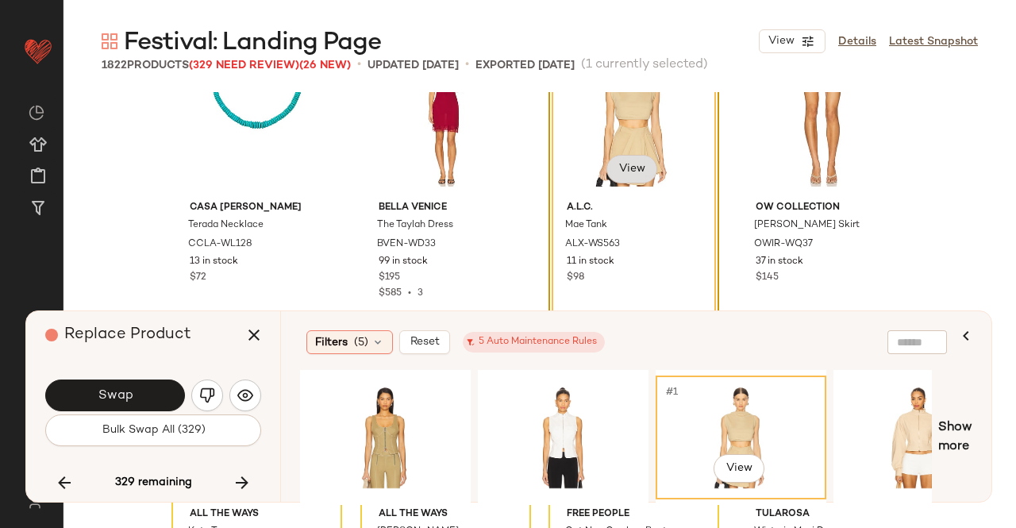
click at [629, 168] on body "Revolve ** Dashboard All Products Global Clipboards (43) Curations (348) Kriste…" at bounding box center [508, 264] width 1016 height 528
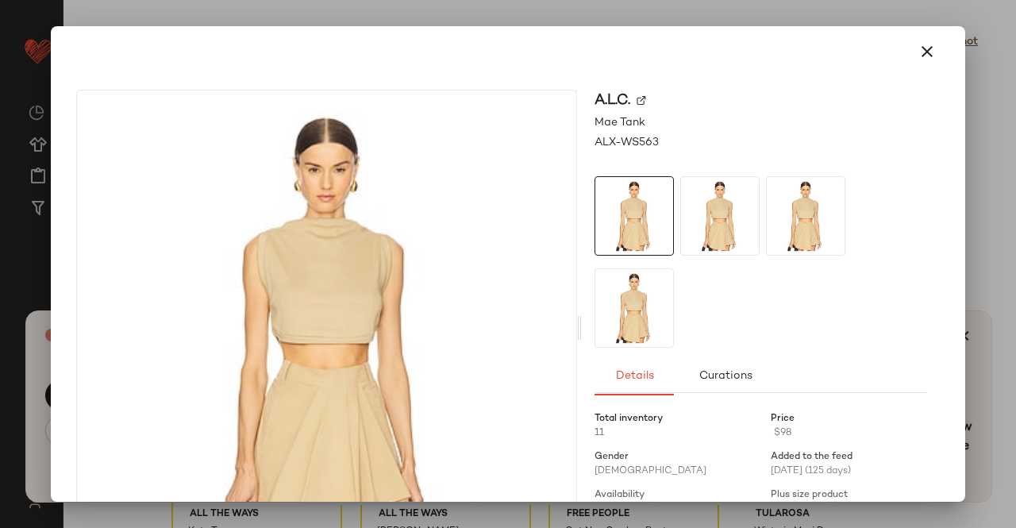
click at [637, 98] on img at bounding box center [642, 101] width 10 height 10
click at [1002, 266] on div at bounding box center [508, 264] width 1016 height 528
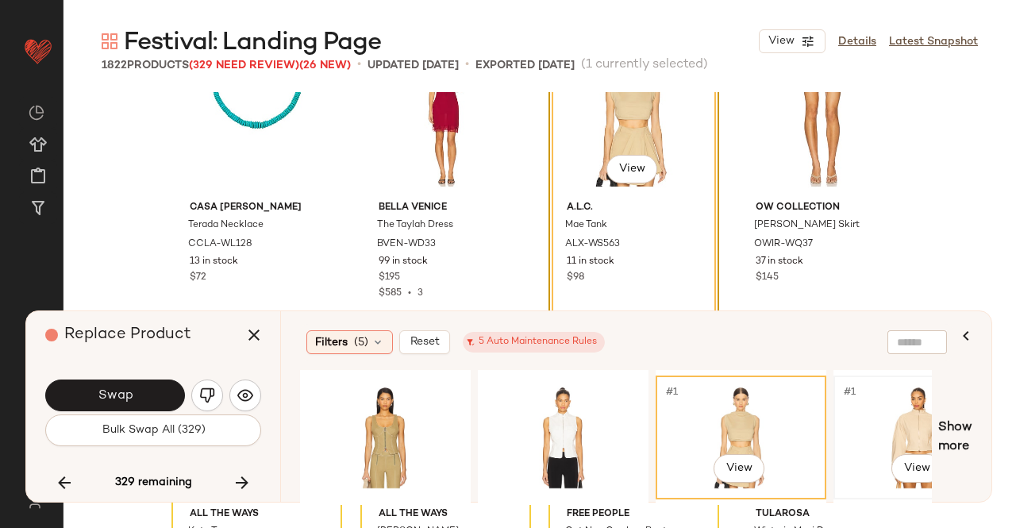
click at [921, 398] on div "#1 View" at bounding box center [919, 437] width 160 height 113
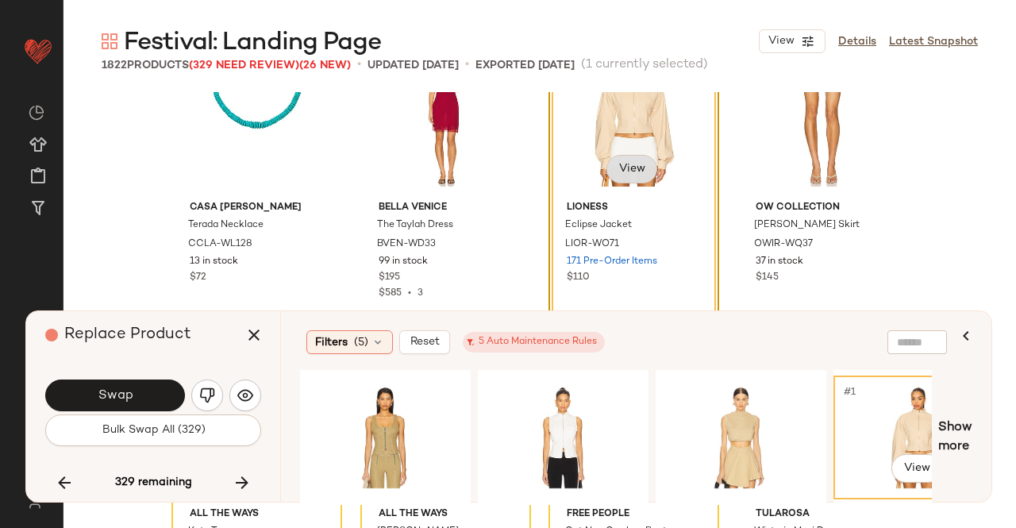
click at [643, 163] on body "Revolve ** Dashboard All Products Global Clipboards (43) Curations (348) Kriste…" at bounding box center [508, 264] width 1016 height 528
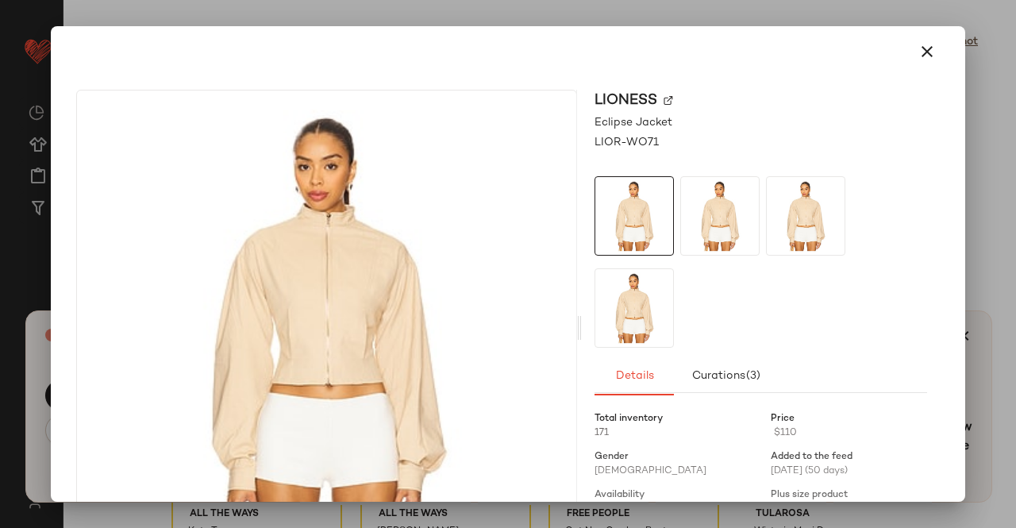
click at [664, 97] on img at bounding box center [669, 101] width 10 height 10
click at [918, 58] on icon "button" at bounding box center [927, 51] width 19 height 19
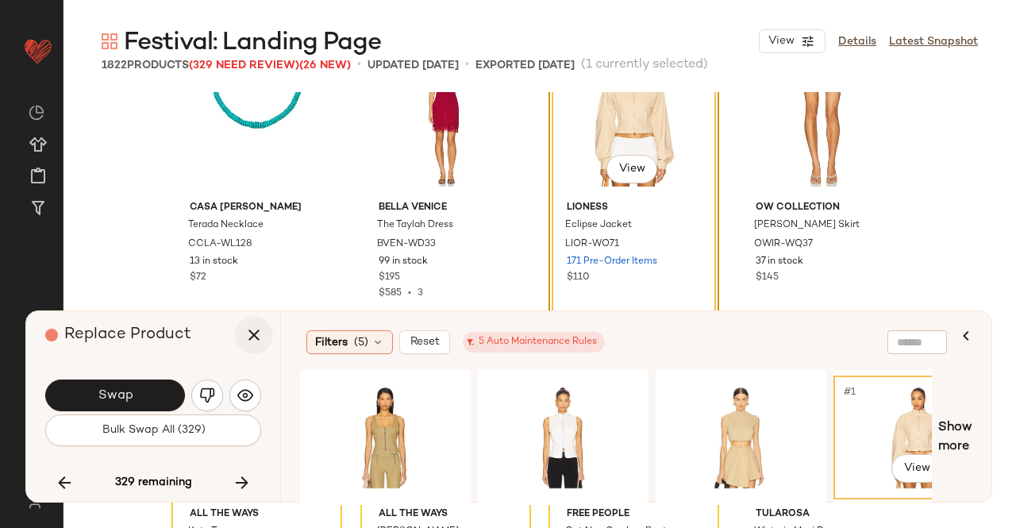
drag, startPoint x: 251, startPoint y: 329, endPoint x: 264, endPoint y: 329, distance: 12.7
click at [251, 329] on icon "button" at bounding box center [253, 334] width 19 height 19
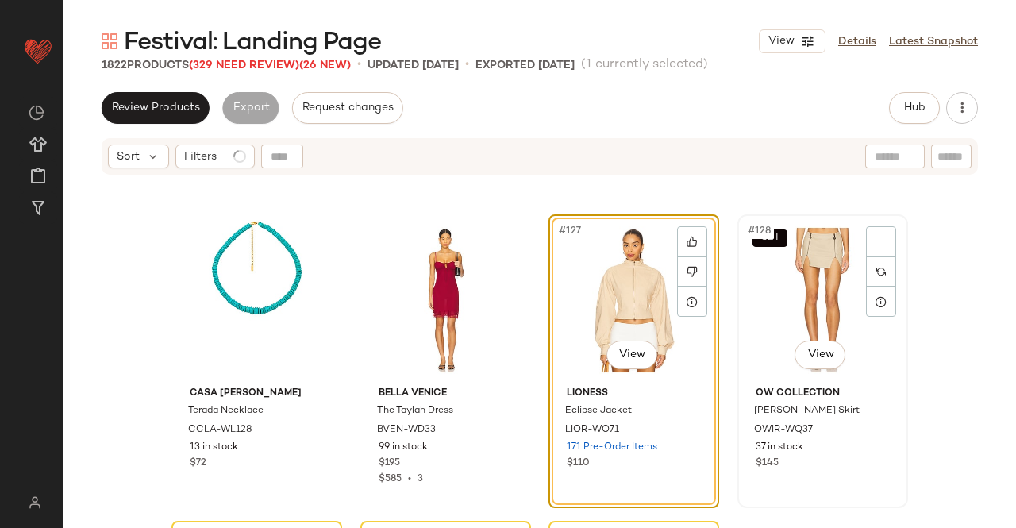
scroll to position [9418, 0]
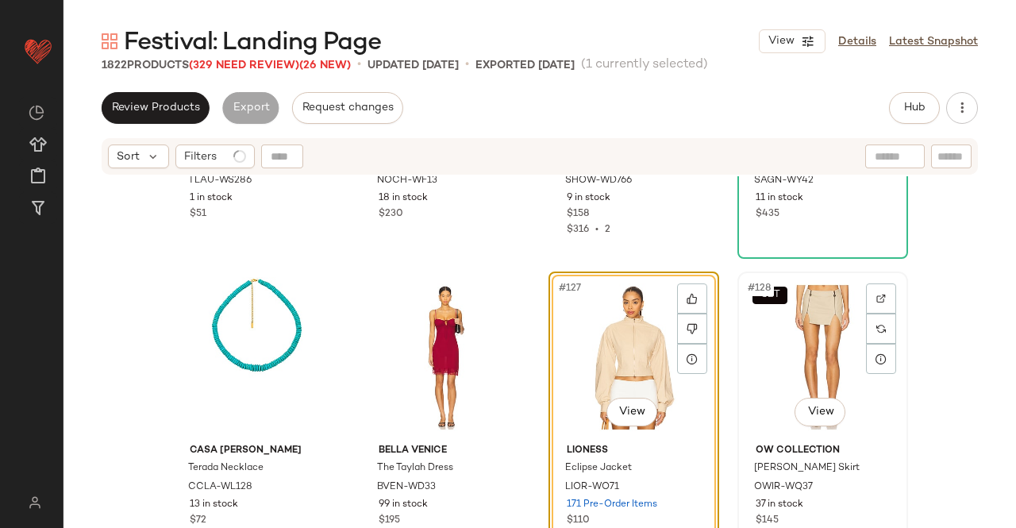
click at [830, 313] on div "SET #128 View" at bounding box center [823, 357] width 160 height 160
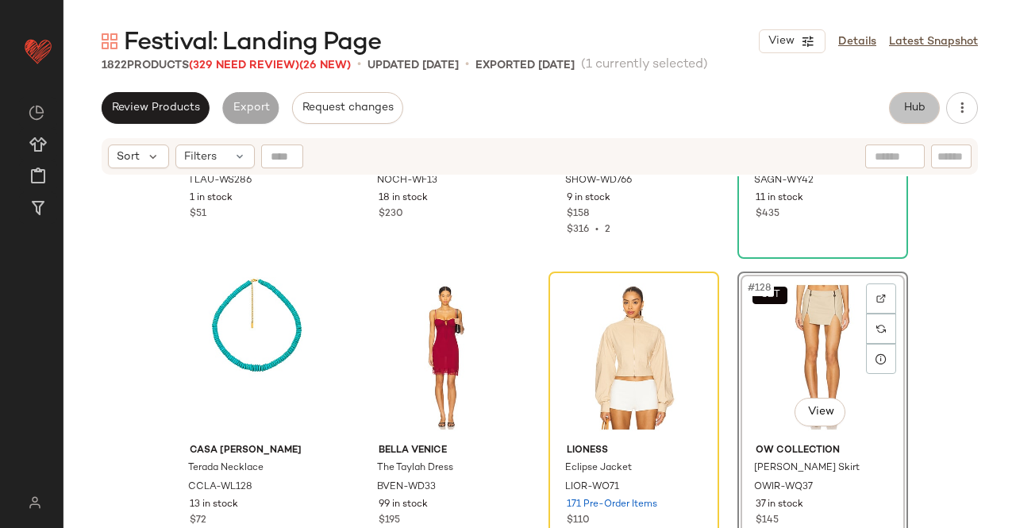
click at [932, 109] on button "Hub" at bounding box center [914, 108] width 51 height 32
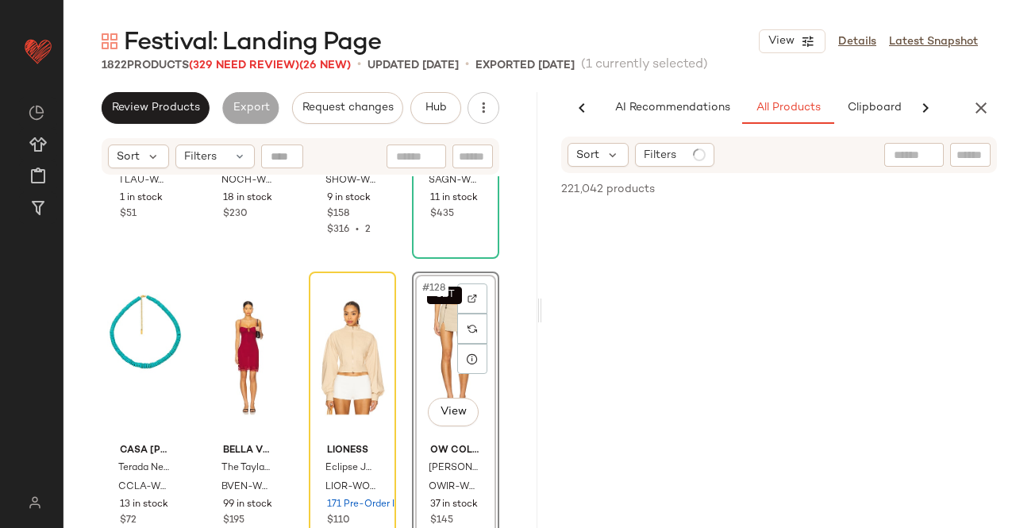
scroll to position [0, 100]
click at [950, 163] on div at bounding box center [970, 155] width 40 height 24
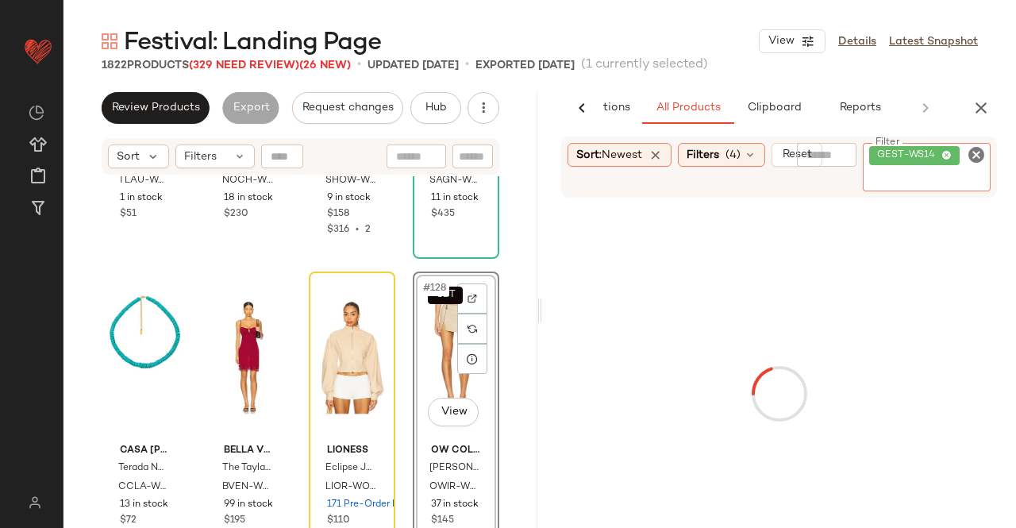
paste input "**********"
type input "**********"
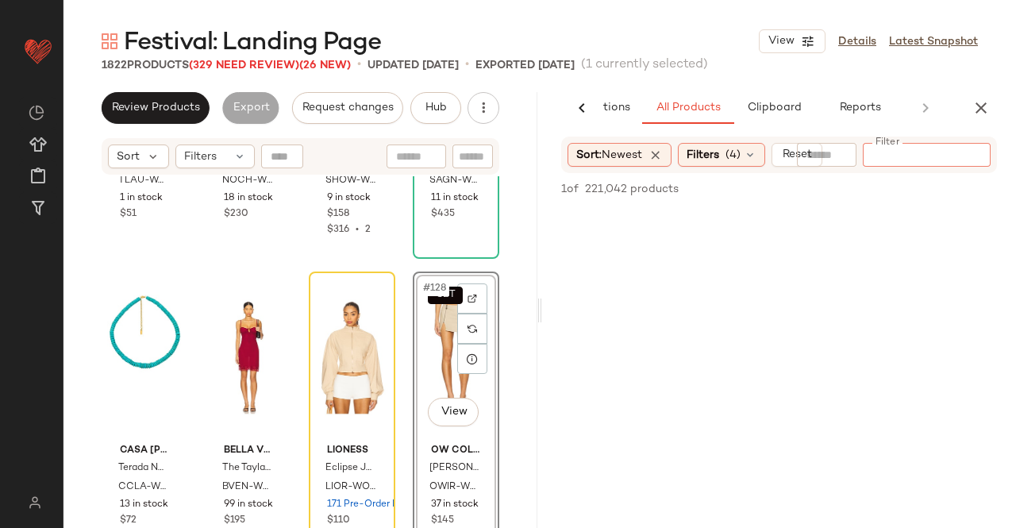
paste input "**********"
type input "**********"
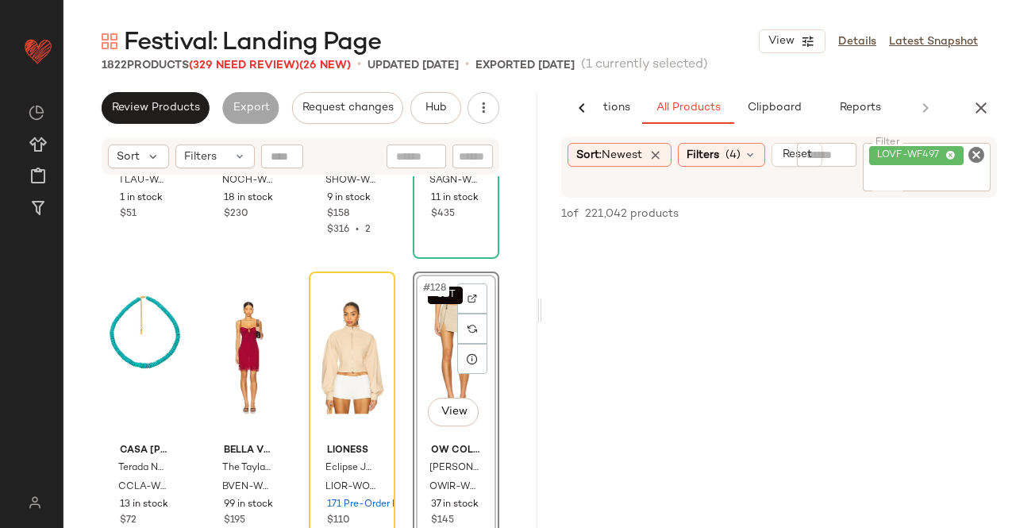
click at [439, 334] on div "SET #128 View" at bounding box center [455, 357] width 75 height 160
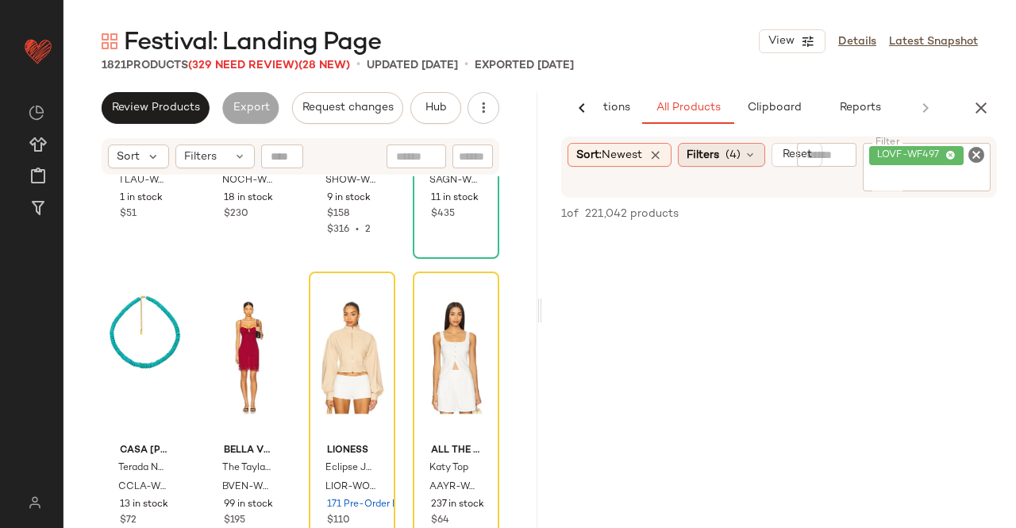
click at [716, 160] on span "Filters" at bounding box center [703, 155] width 33 height 17
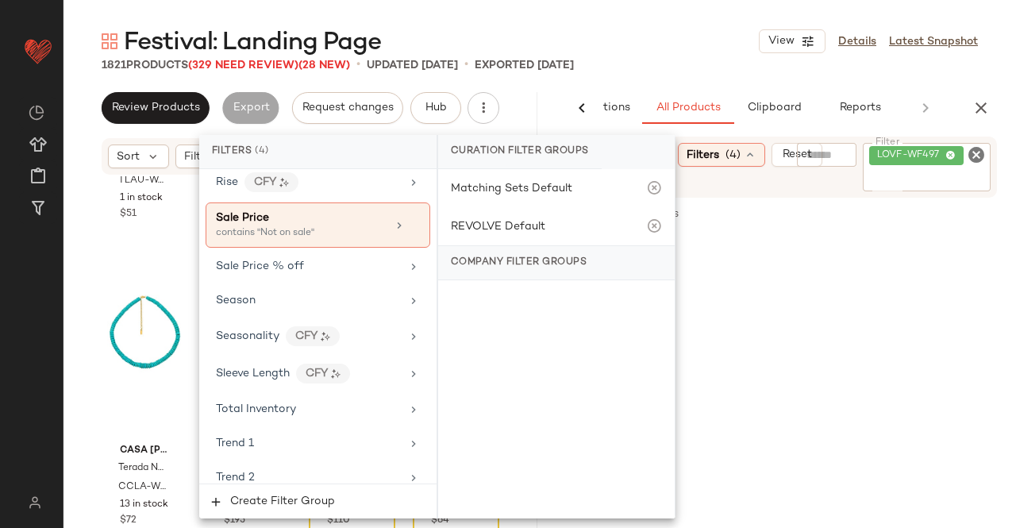
scroll to position [1587, 0]
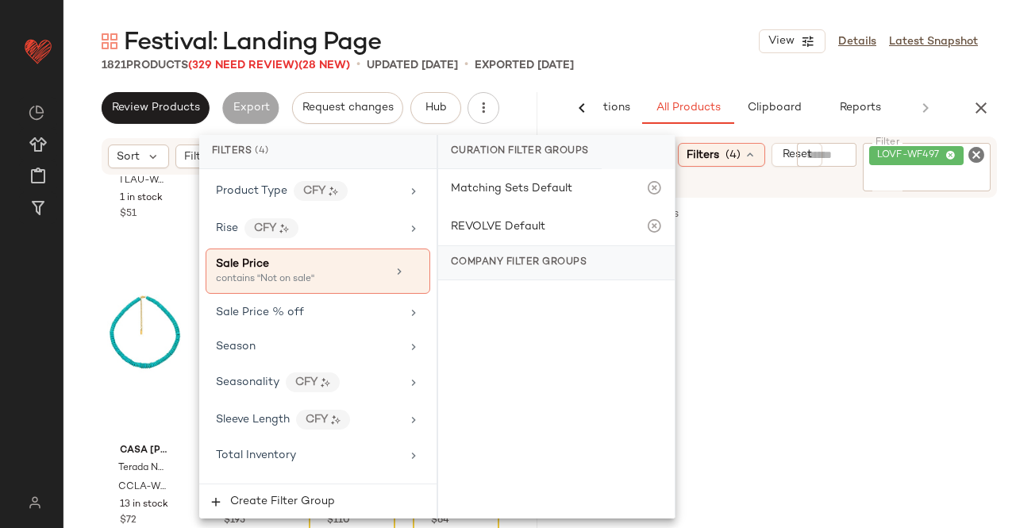
click at [910, 177] on input "Filter" at bounding box center [926, 179] width 115 height 17
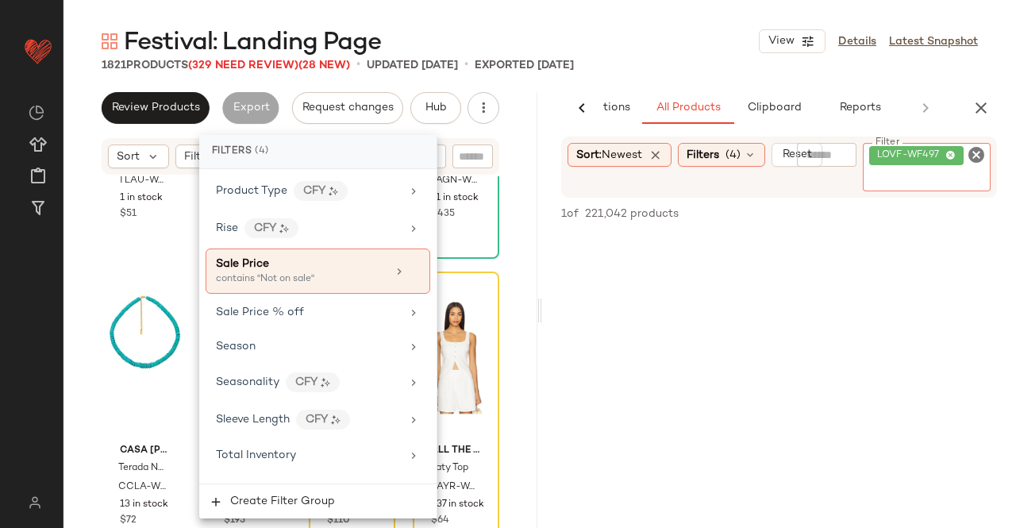
scroll to position [0, 0]
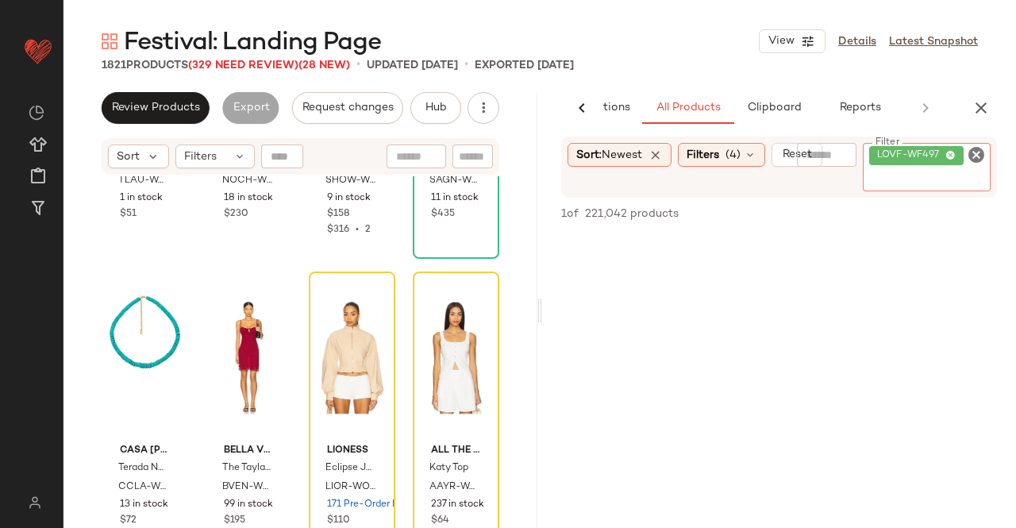
click at [924, 174] on div "LOVF-WF497" at bounding box center [927, 167] width 128 height 48
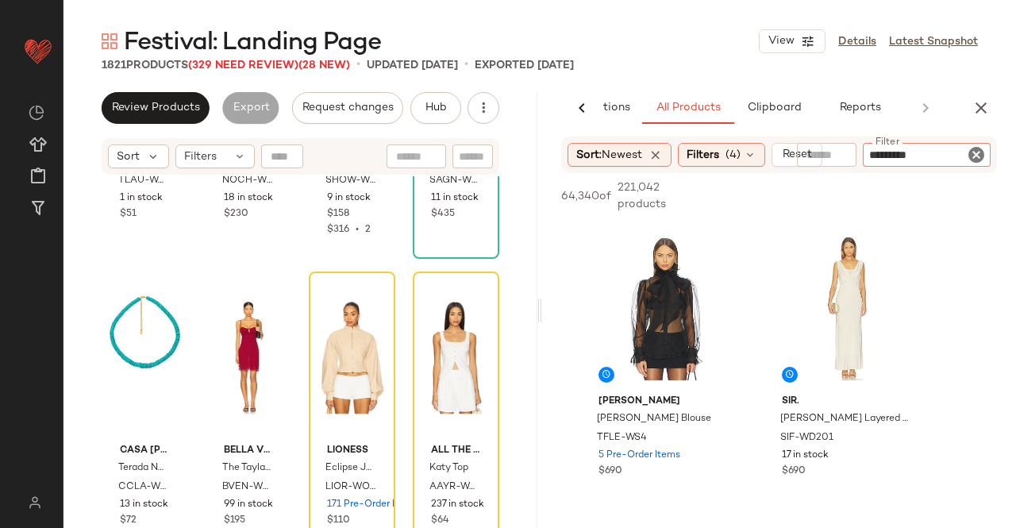
type input "**********"
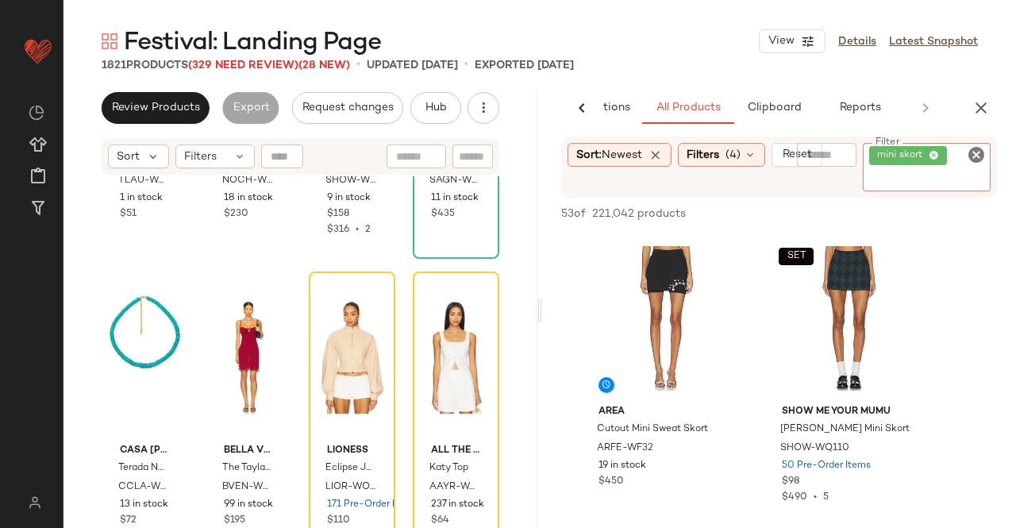
click at [913, 182] on input "Filter" at bounding box center [936, 179] width 135 height 17
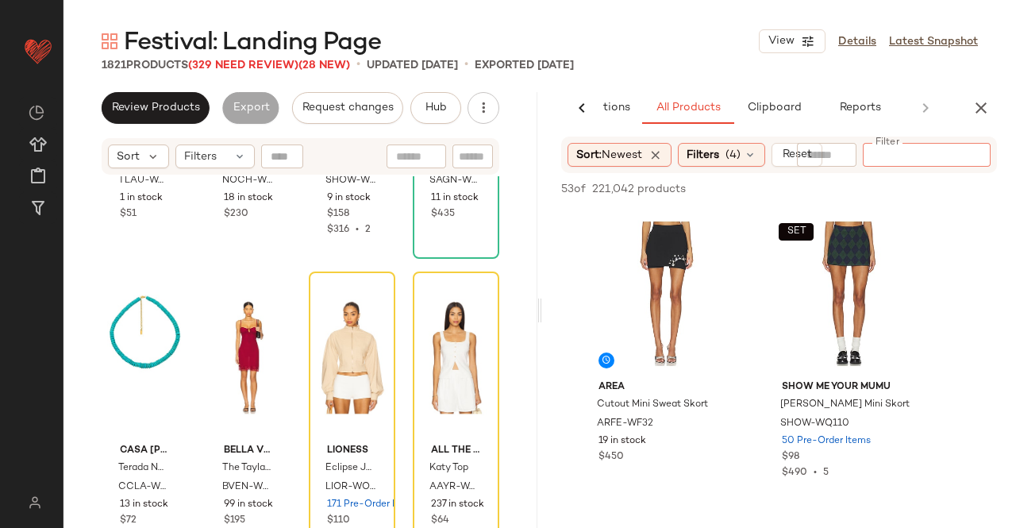
paste input "**********"
type input "**********"
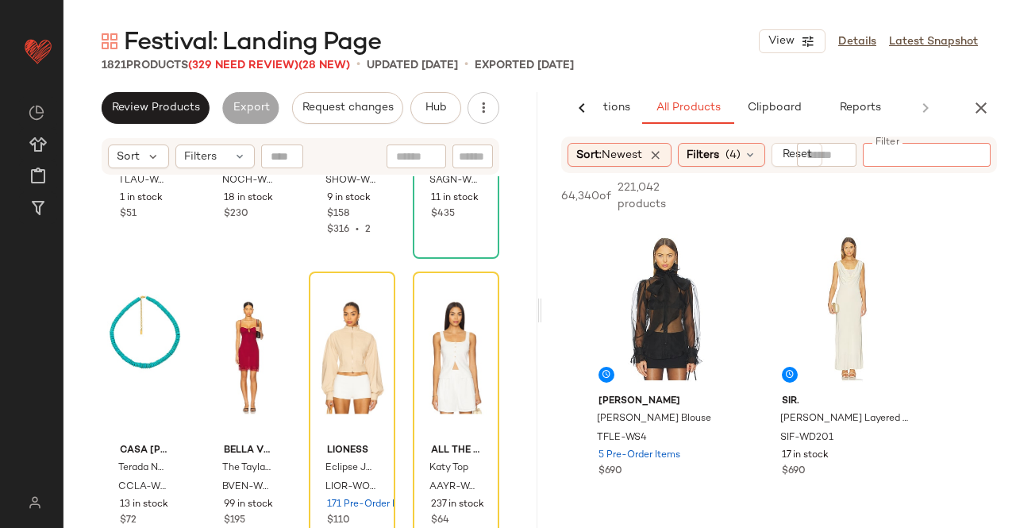
click at [899, 147] on input "Filter" at bounding box center [936, 155] width 135 height 17
paste input "**********"
type input "**********"
paste input "********"
type input "********"
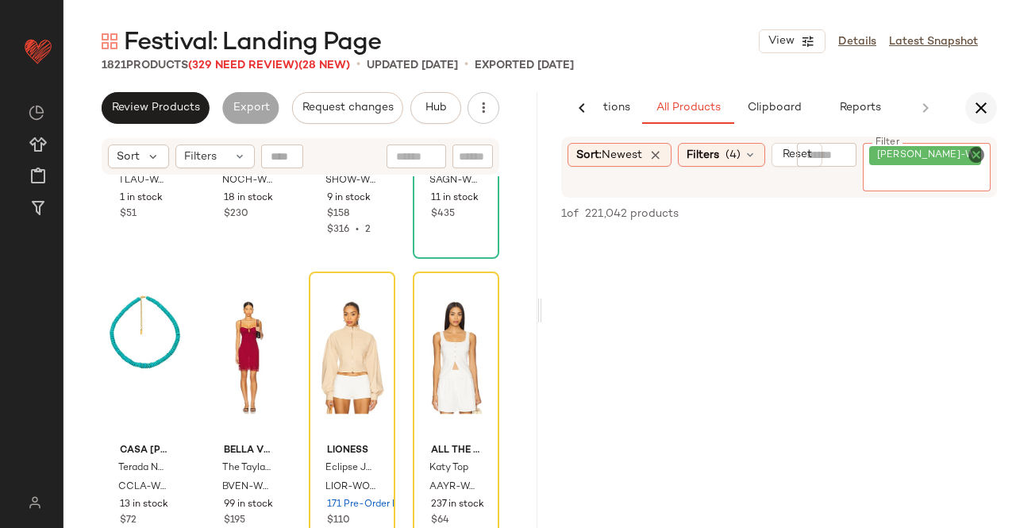
click at [983, 108] on icon "button" at bounding box center [980, 107] width 19 height 19
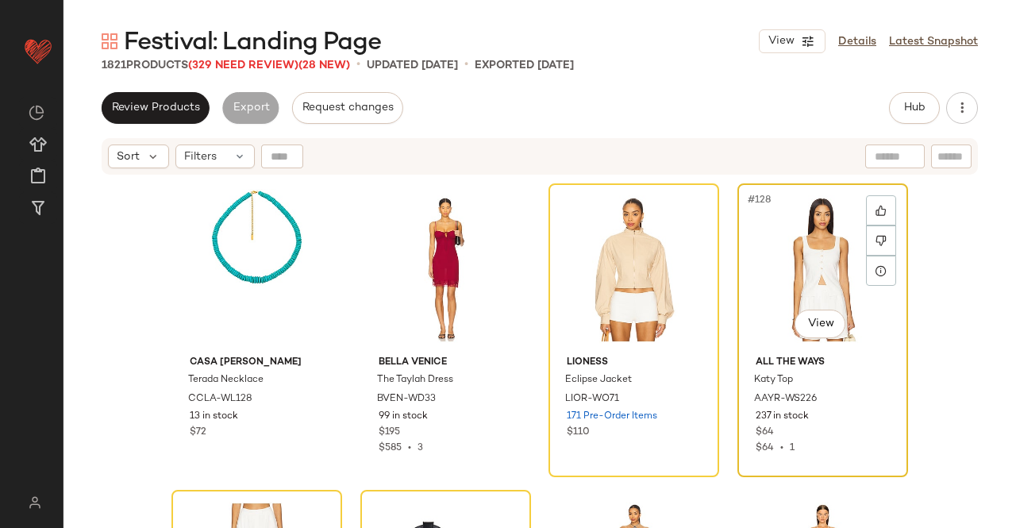
scroll to position [9418, 0]
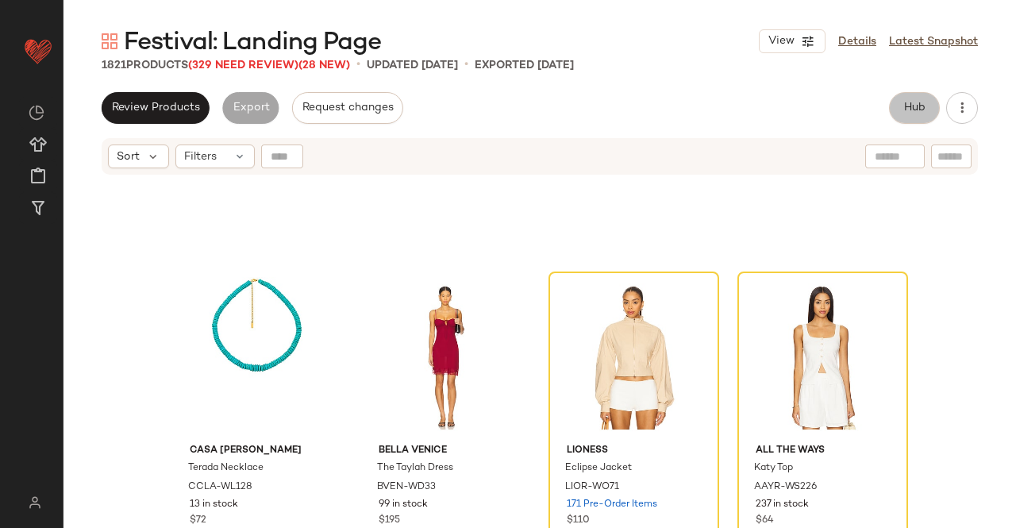
click at [928, 107] on button "Hub" at bounding box center [914, 108] width 51 height 32
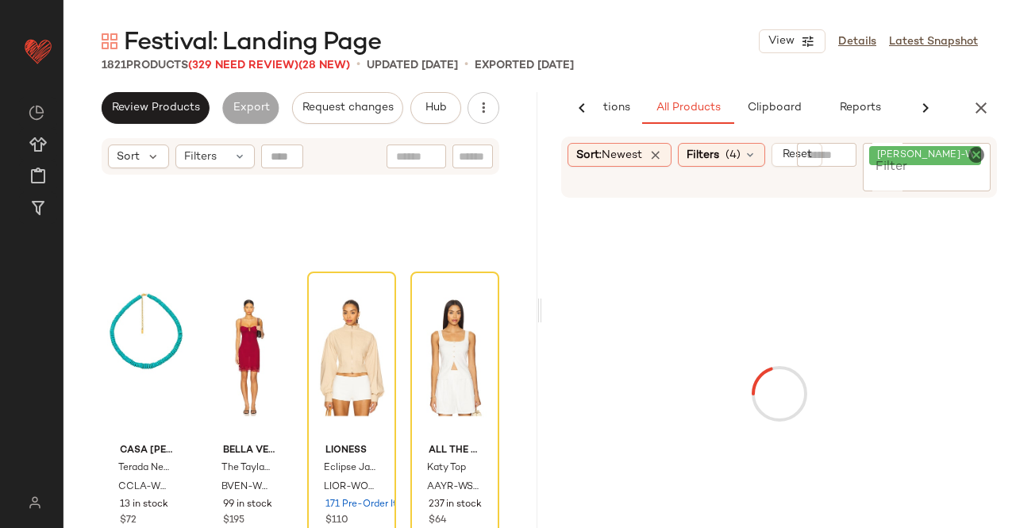
scroll to position [0, 100]
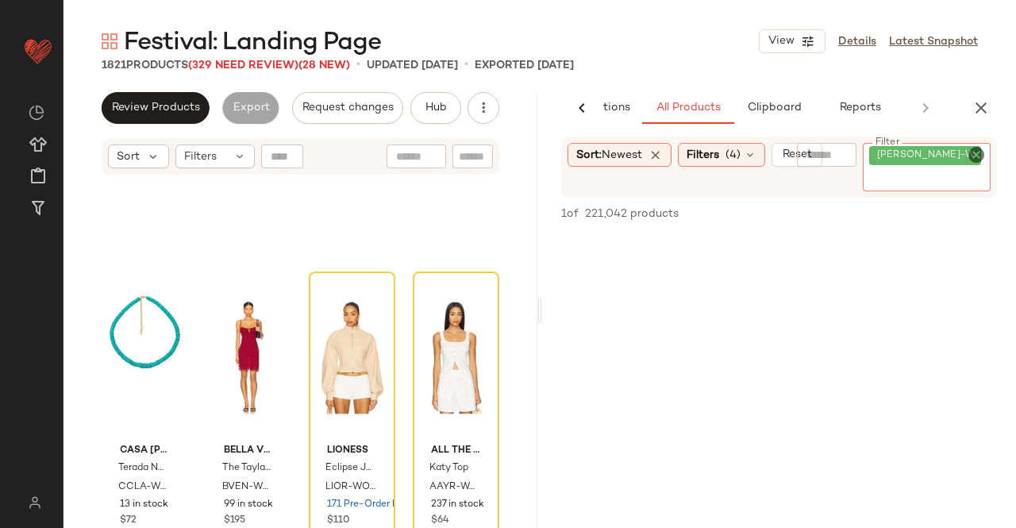
click at [876, 175] on input "Filter" at bounding box center [936, 179] width 135 height 17
paste input "*********"
type input "*********"
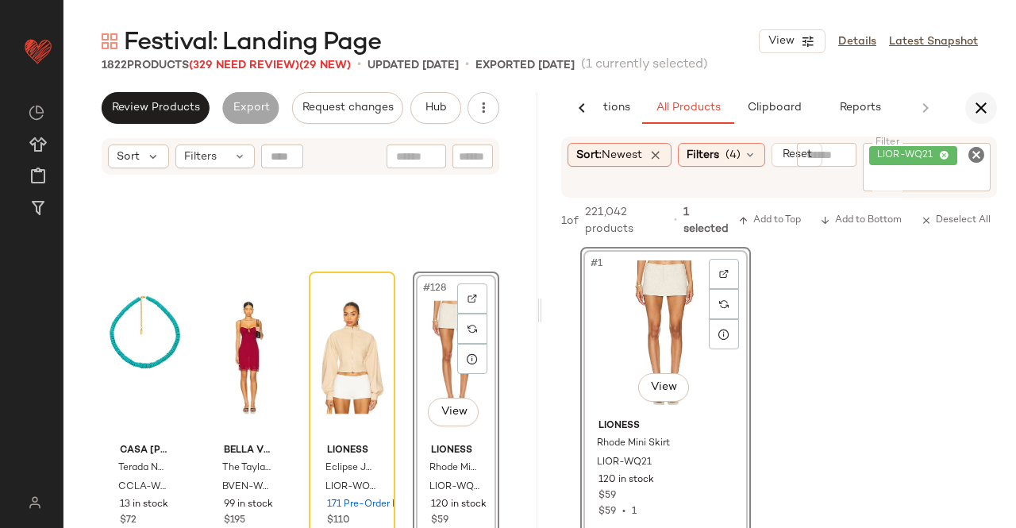
click at [978, 99] on icon "button" at bounding box center [980, 107] width 19 height 19
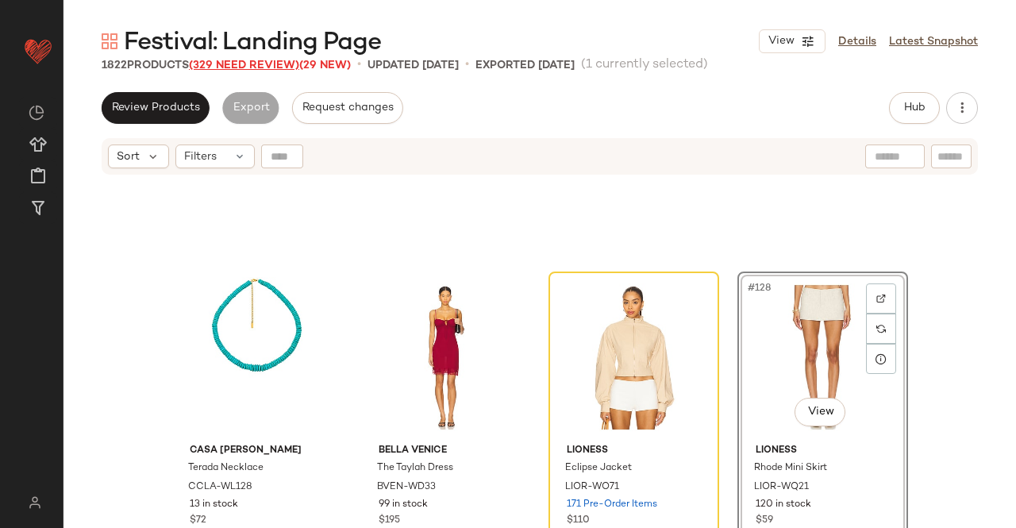
click at [247, 63] on span "(329 Need Review)" at bounding box center [244, 66] width 110 height 12
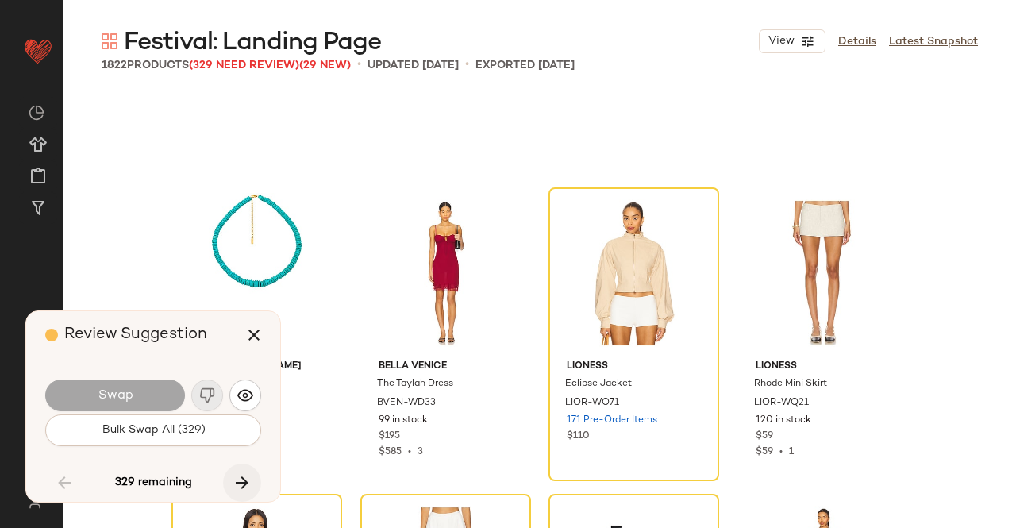
click at [246, 480] on icon "button" at bounding box center [242, 482] width 19 height 19
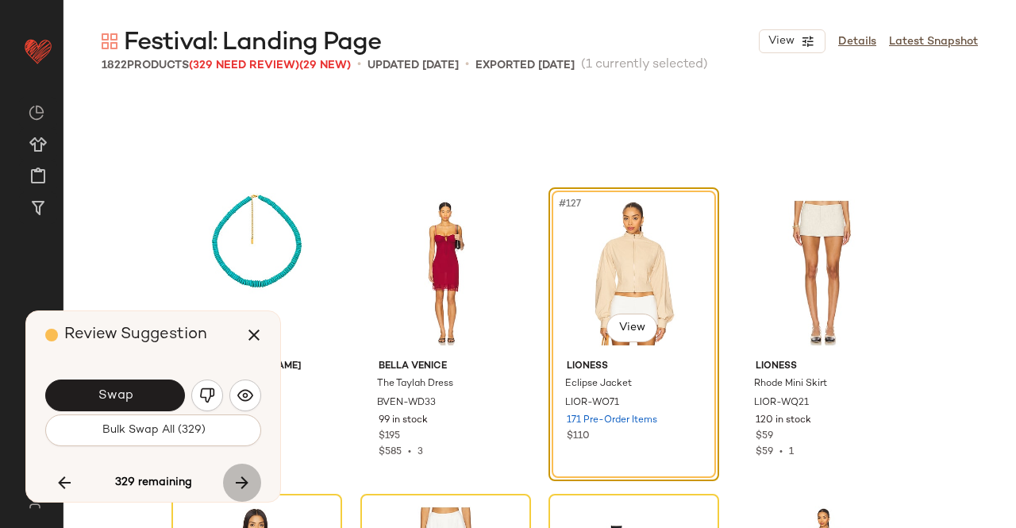
scroll to position [9497, 0]
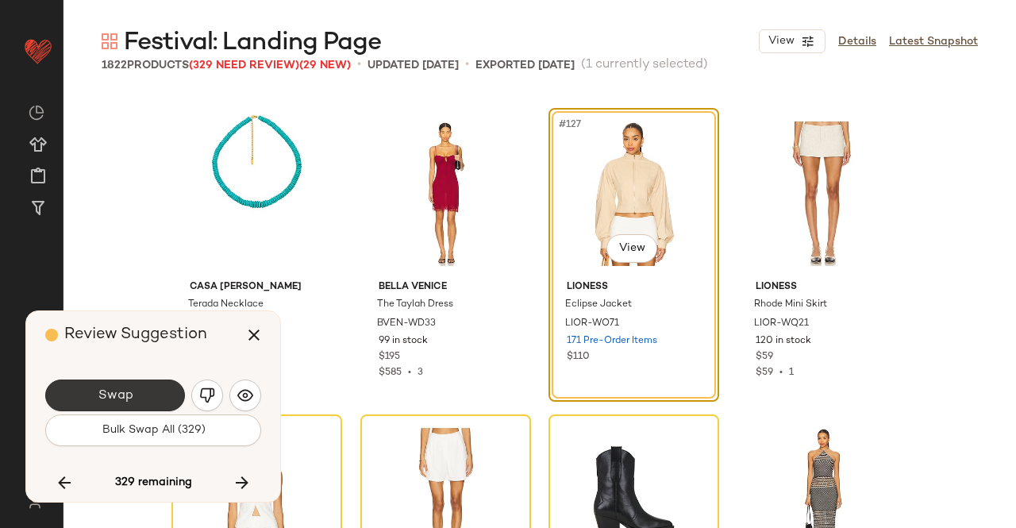
click at [115, 391] on span "Swap" at bounding box center [115, 395] width 36 height 15
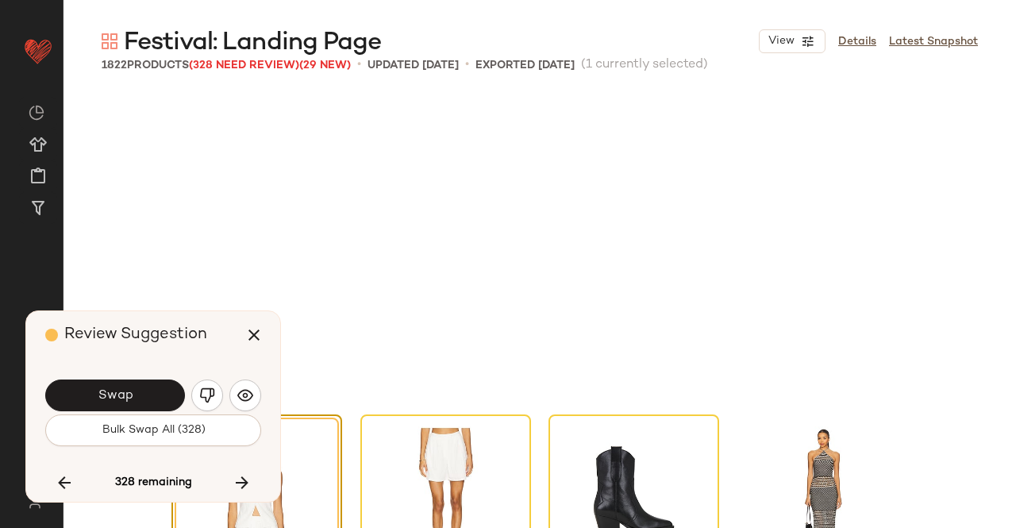
scroll to position [9804, 0]
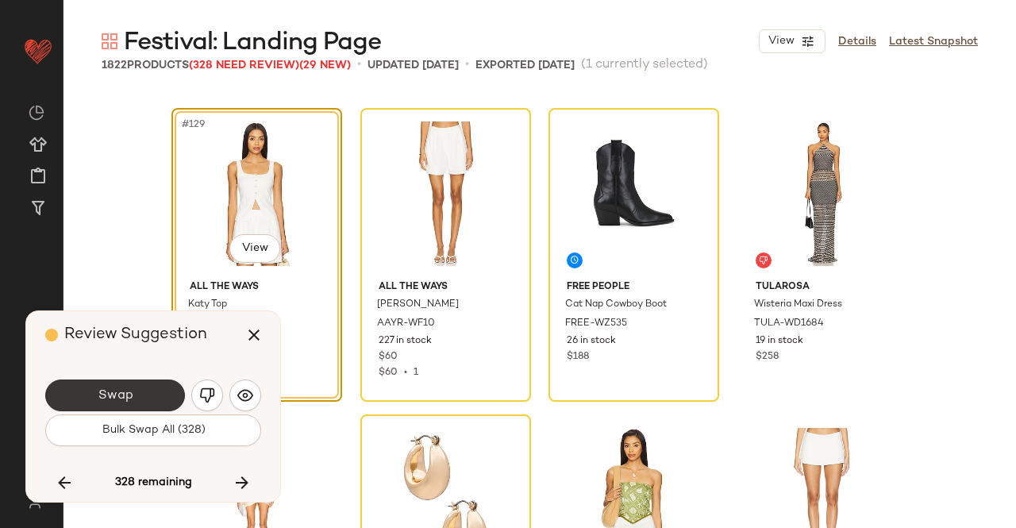
click at [150, 404] on button "Swap" at bounding box center [115, 395] width 140 height 32
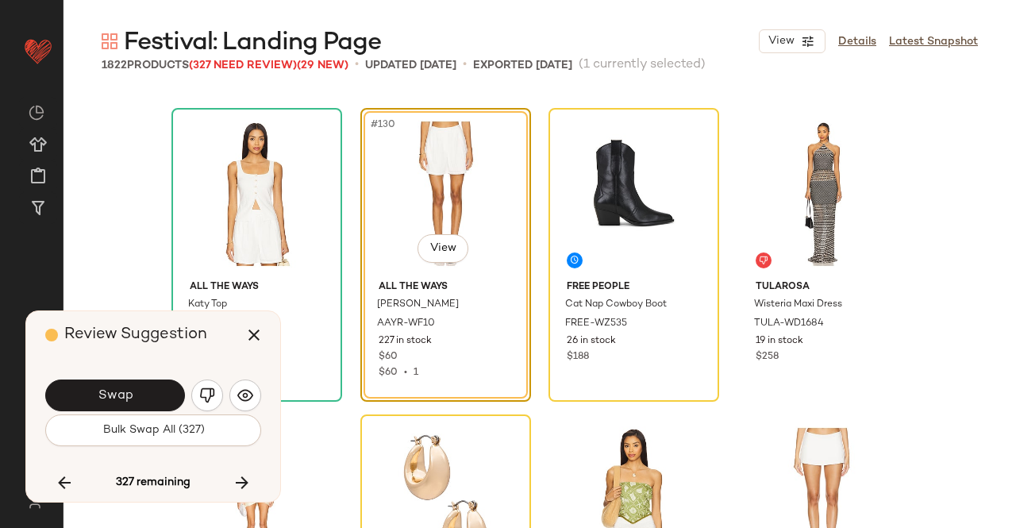
click at [151, 406] on button "Swap" at bounding box center [115, 395] width 140 height 32
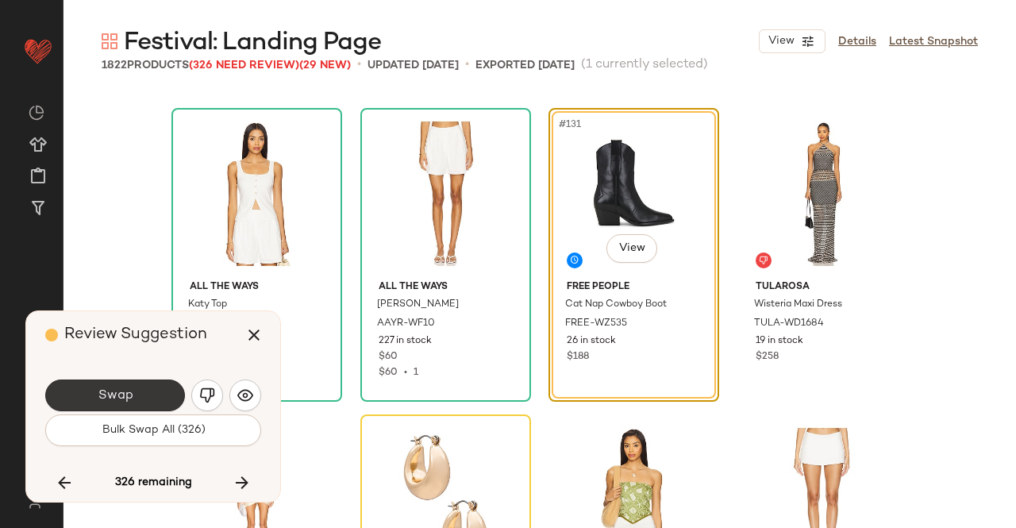
click at [136, 394] on button "Swap" at bounding box center [115, 395] width 140 height 32
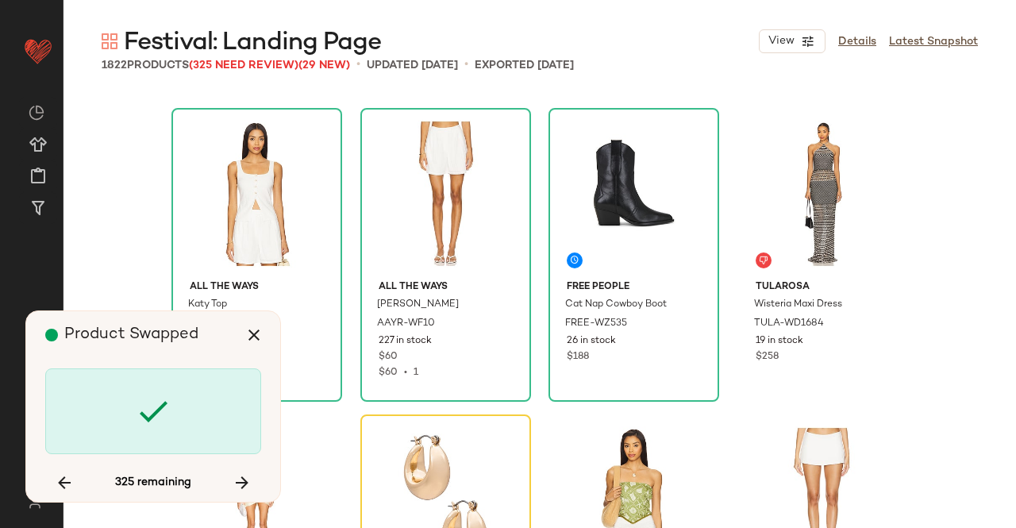
scroll to position [10110, 0]
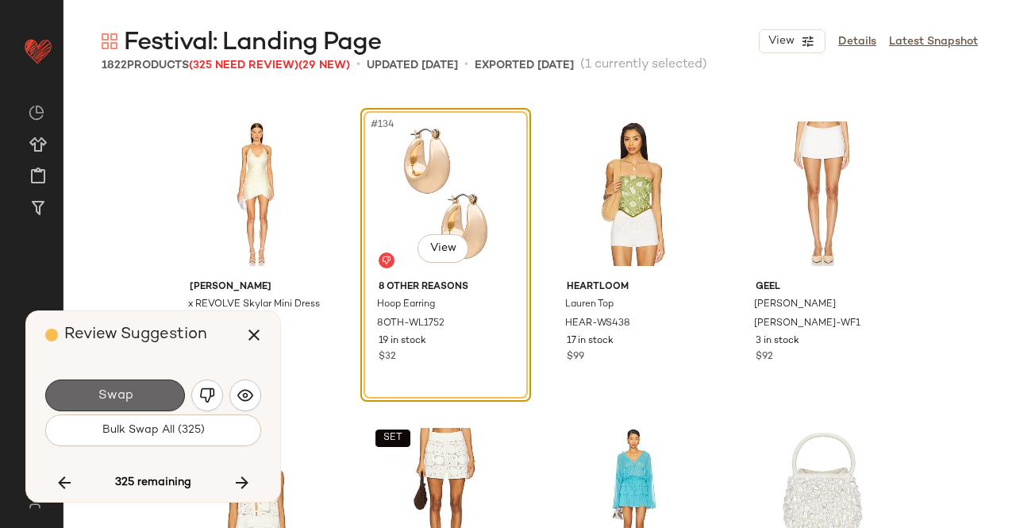
click at [101, 393] on span "Swap" at bounding box center [115, 395] width 36 height 15
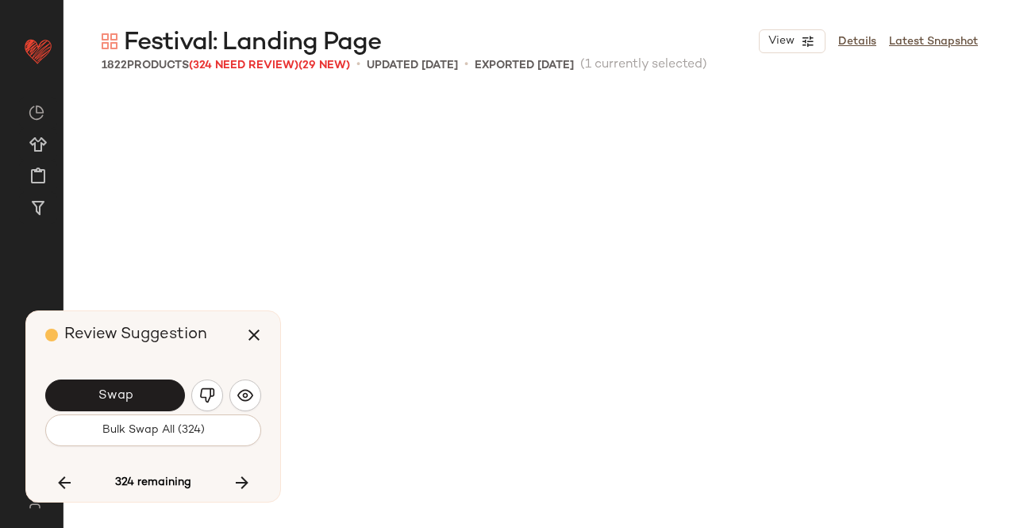
scroll to position [10723, 0]
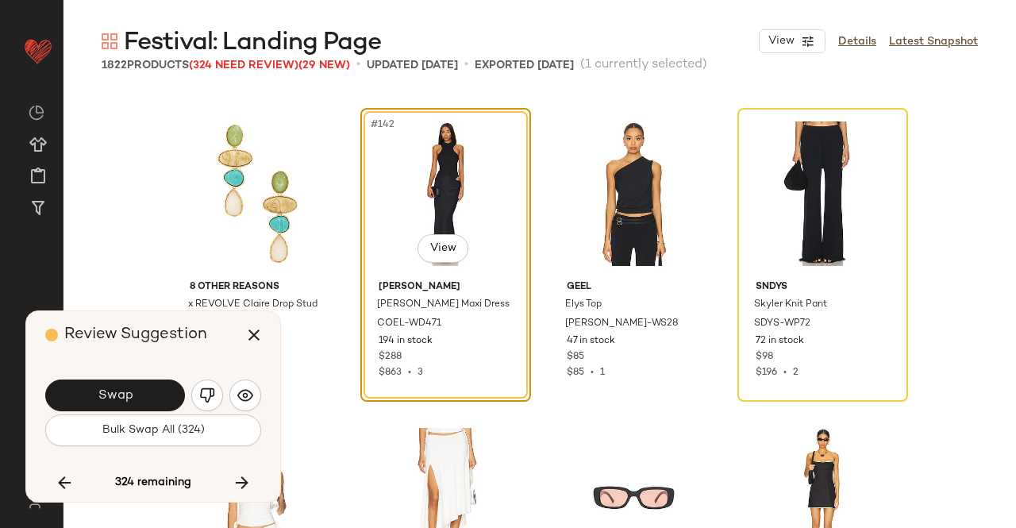
click at [149, 383] on button "Swap" at bounding box center [115, 395] width 140 height 32
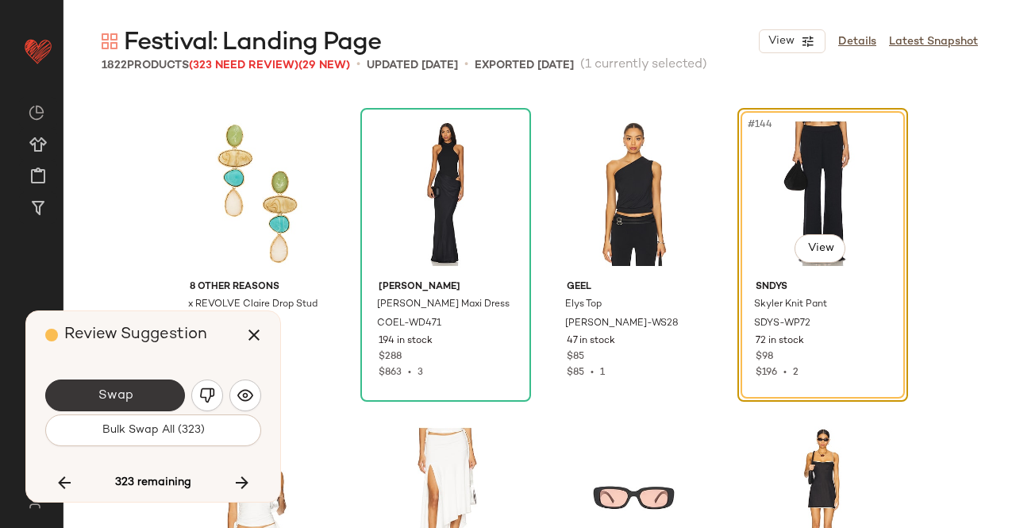
click at [126, 394] on span "Swap" at bounding box center [115, 395] width 36 height 15
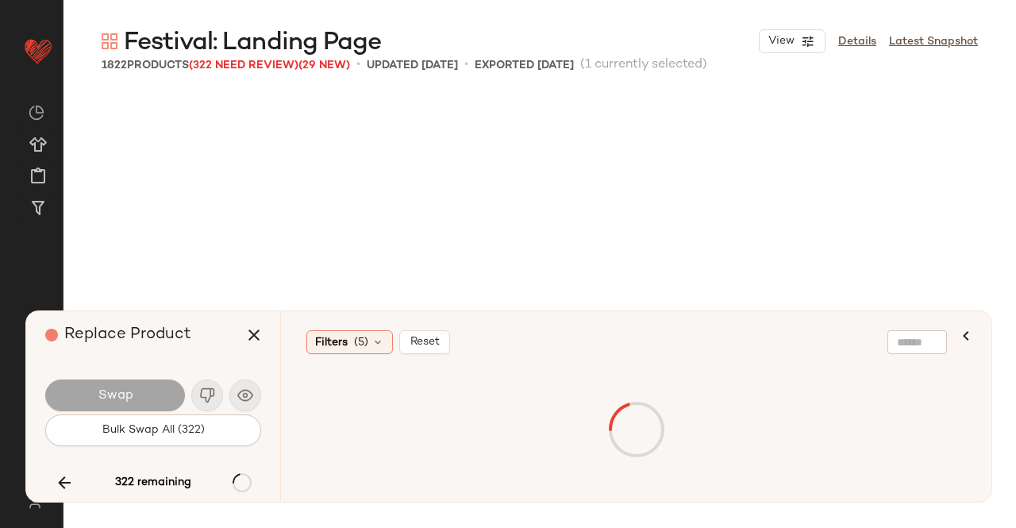
scroll to position [11335, 0]
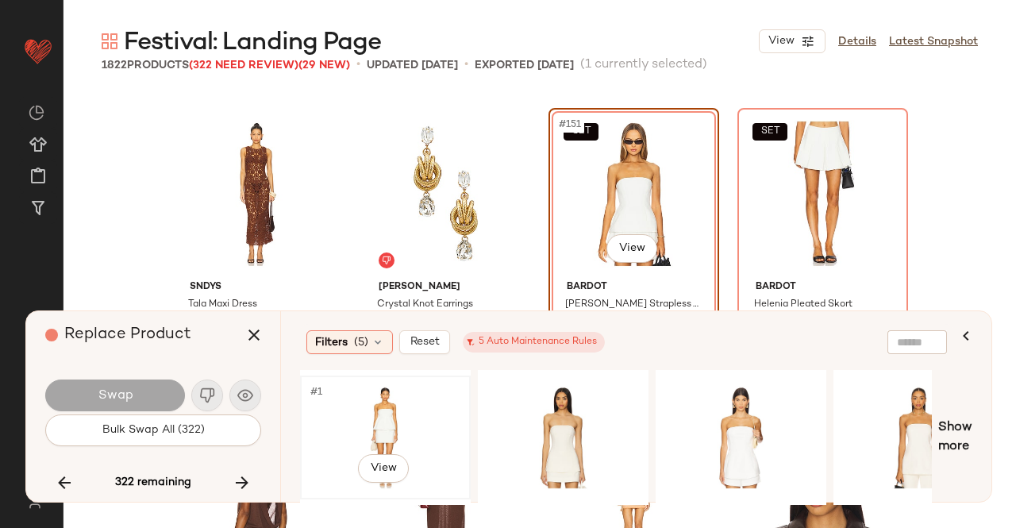
drag, startPoint x: 373, startPoint y: 423, endPoint x: 389, endPoint y: 408, distance: 21.9
click at [374, 423] on div "#1 View" at bounding box center [386, 437] width 160 height 113
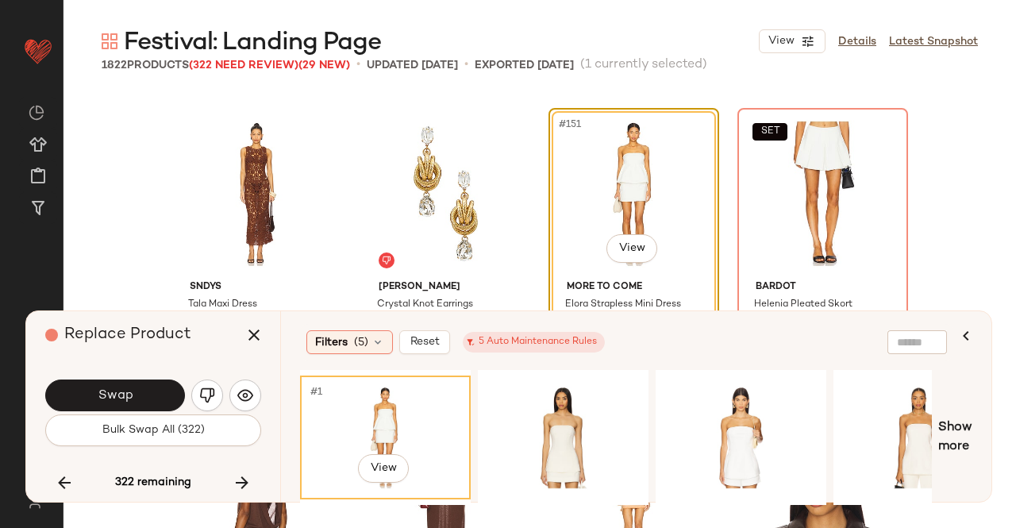
scroll to position [11494, 0]
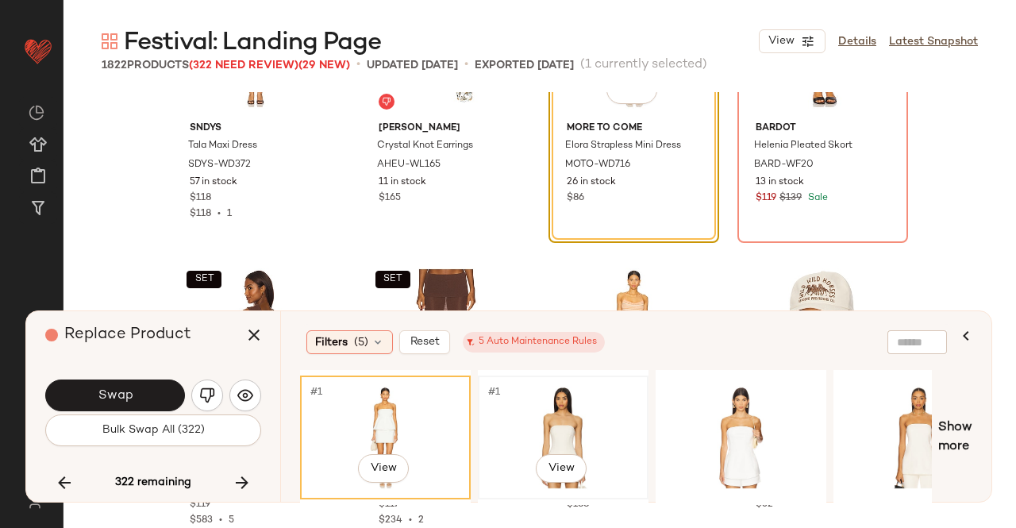
click at [548, 417] on div "#1 View" at bounding box center [563, 437] width 160 height 113
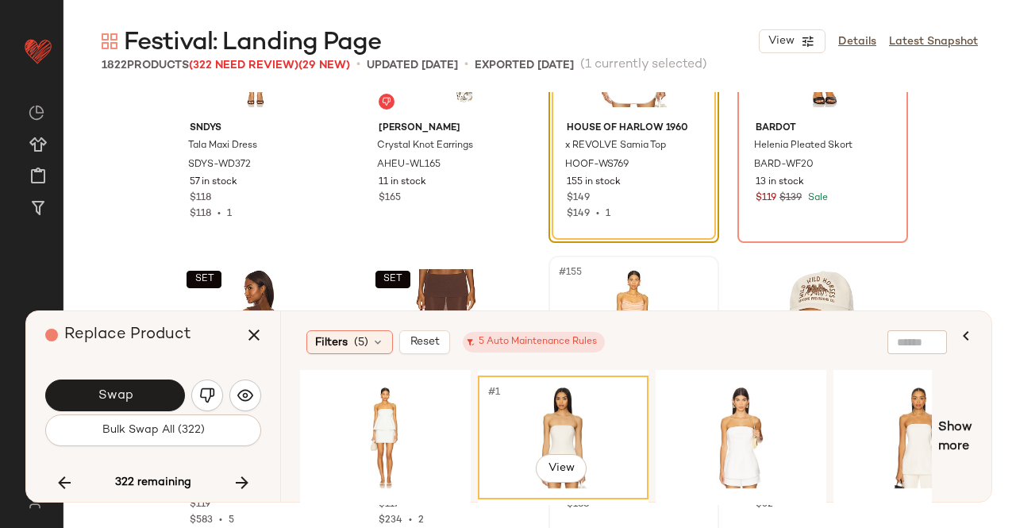
scroll to position [11415, 0]
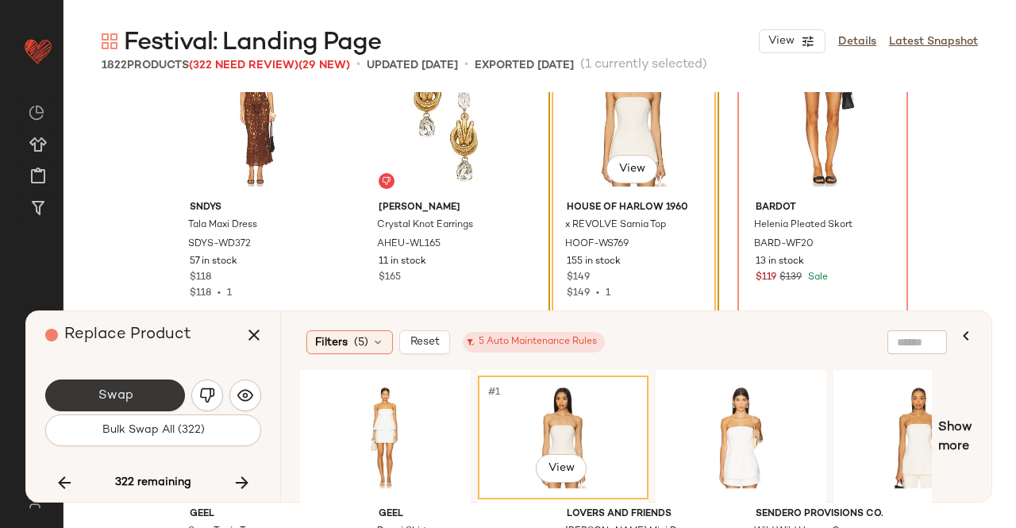
click at [106, 394] on span "Swap" at bounding box center [115, 395] width 36 height 15
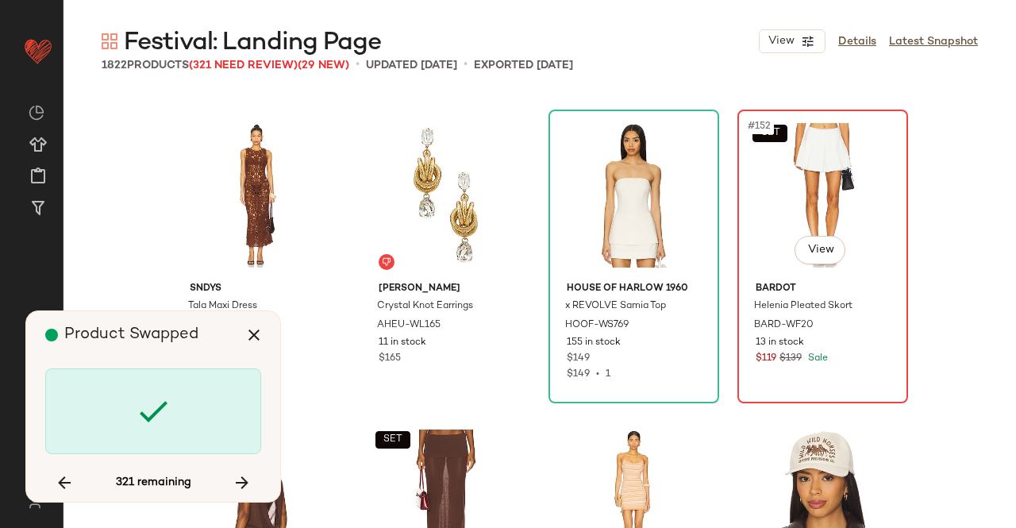
scroll to position [11256, 0]
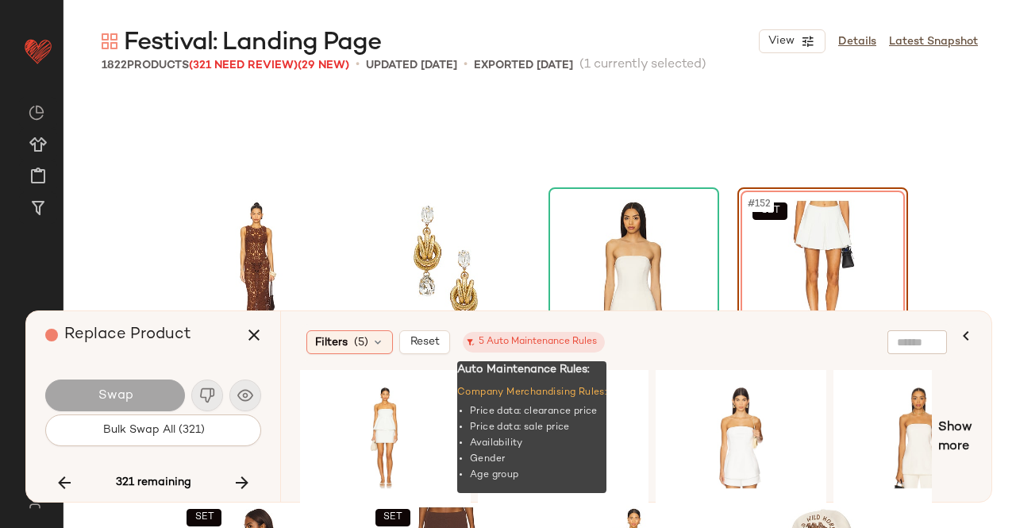
scroll to position [11335, 0]
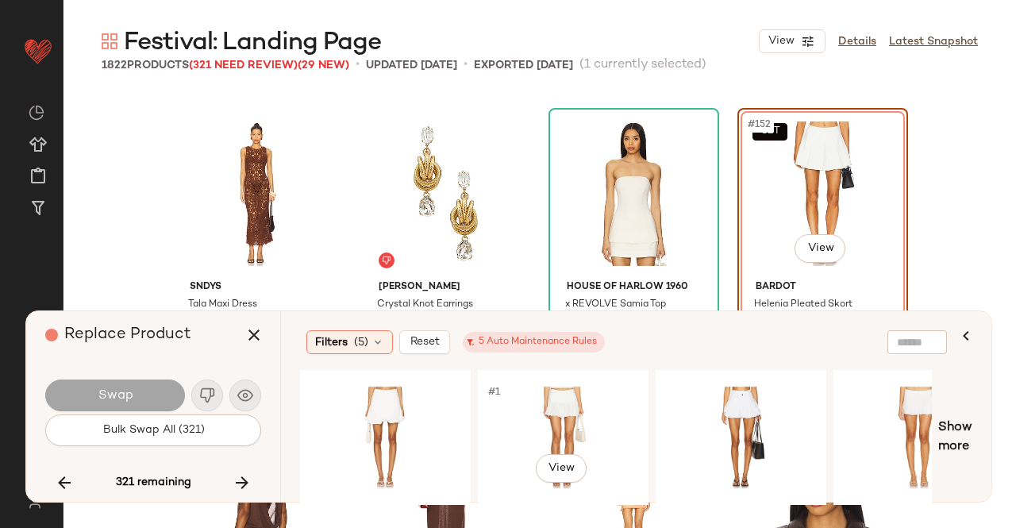
drag, startPoint x: 549, startPoint y: 414, endPoint x: 568, endPoint y: 362, distance: 55.7
click at [549, 410] on div "#1 View" at bounding box center [563, 437] width 160 height 113
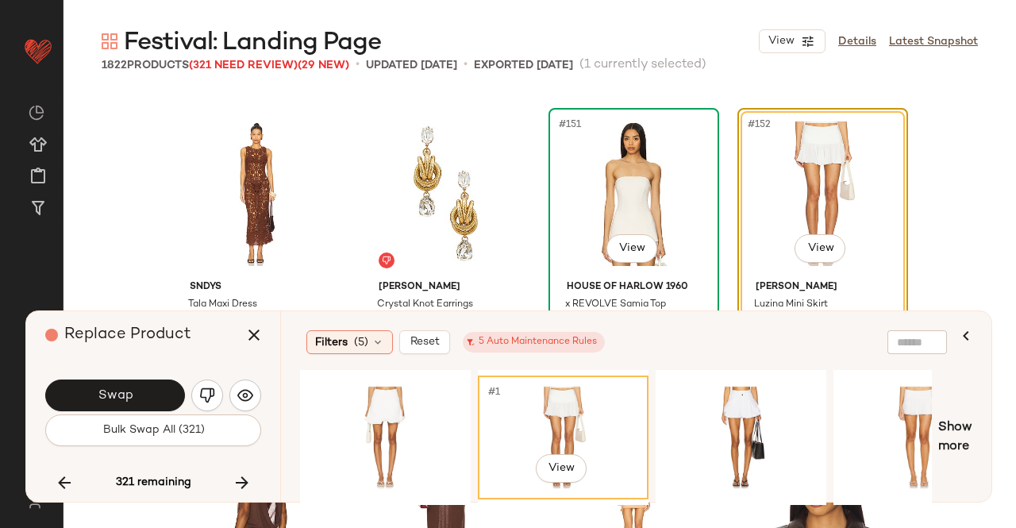
scroll to position [11415, 0]
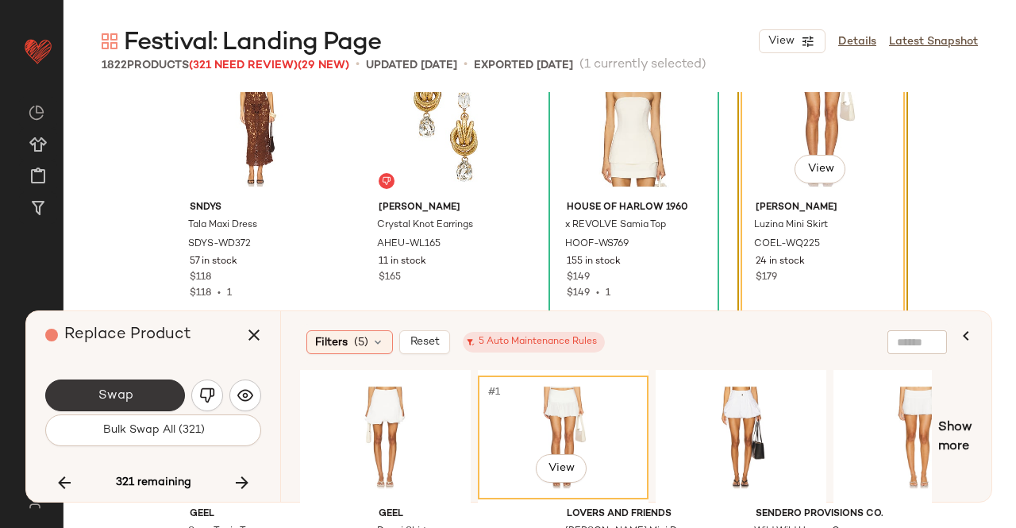
click at [107, 388] on span "Swap" at bounding box center [115, 395] width 36 height 15
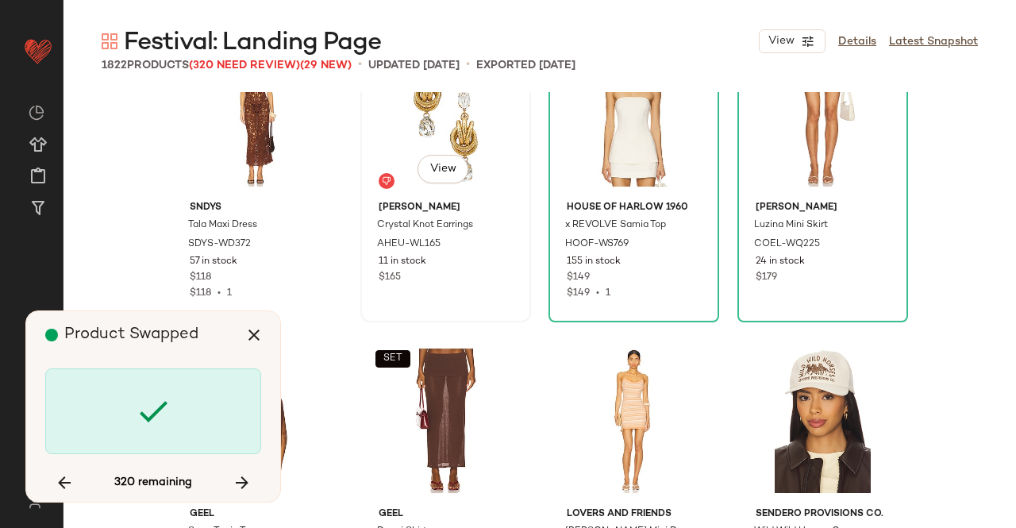
scroll to position [11948, 0]
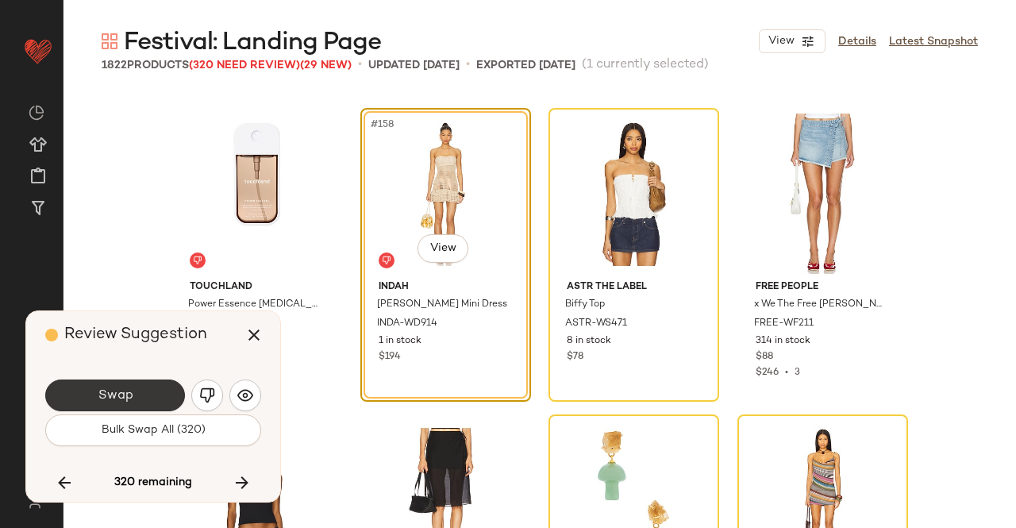
click at [137, 392] on button "Swap" at bounding box center [115, 395] width 140 height 32
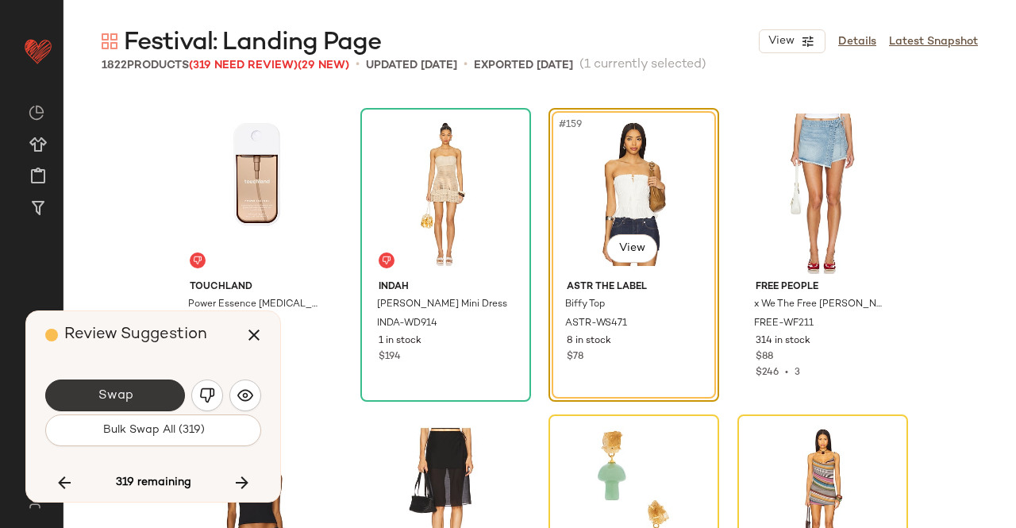
click at [113, 383] on button "Swap" at bounding box center [115, 395] width 140 height 32
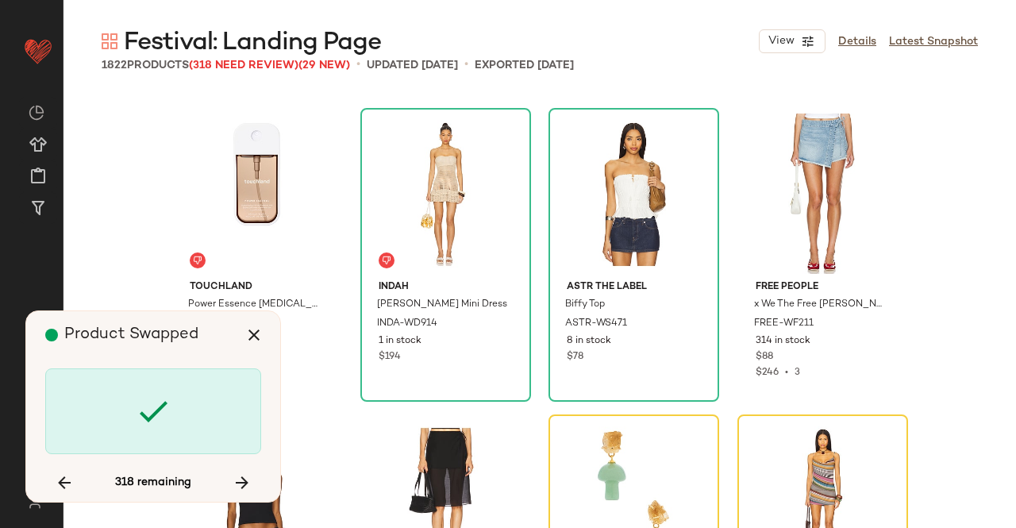
scroll to position [12255, 0]
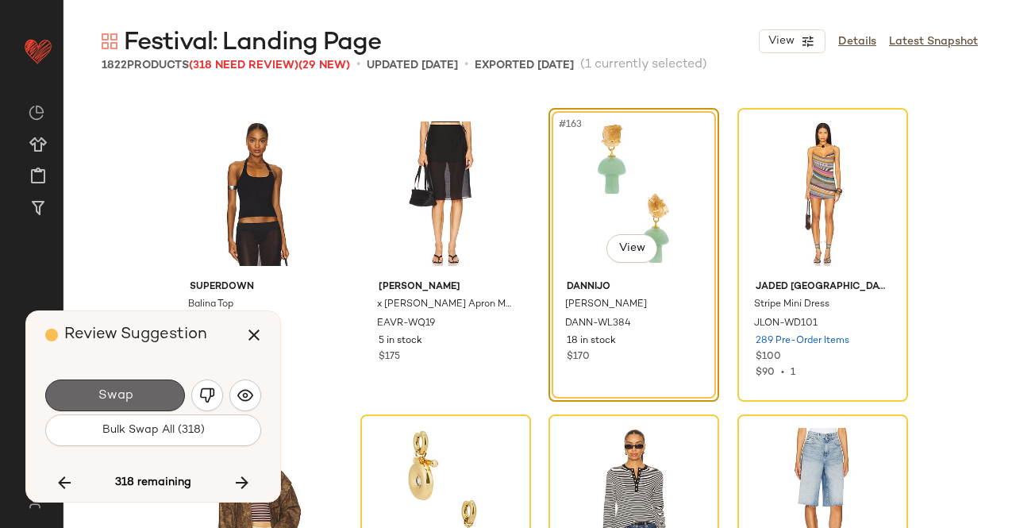
click at [165, 394] on button "Swap" at bounding box center [115, 395] width 140 height 32
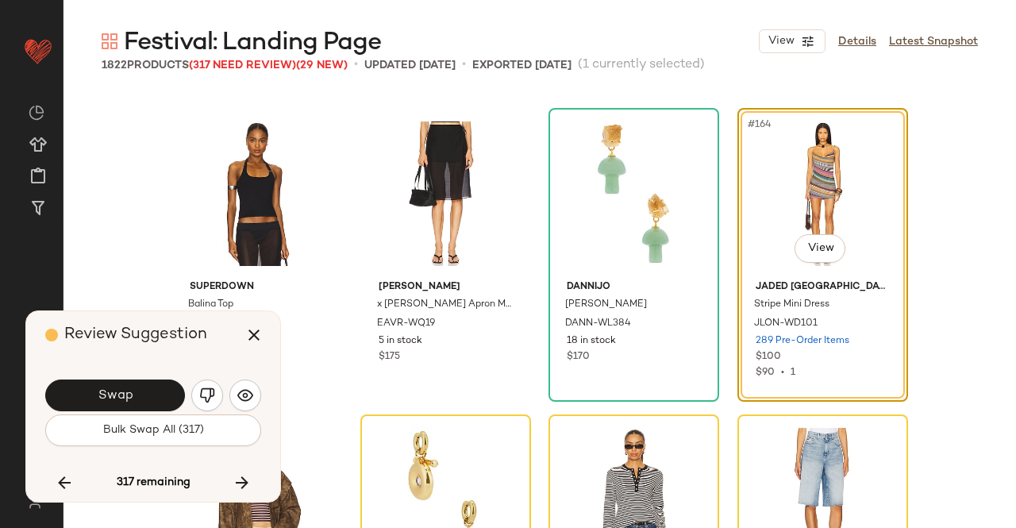
click at [165, 394] on button "Swap" at bounding box center [115, 395] width 140 height 32
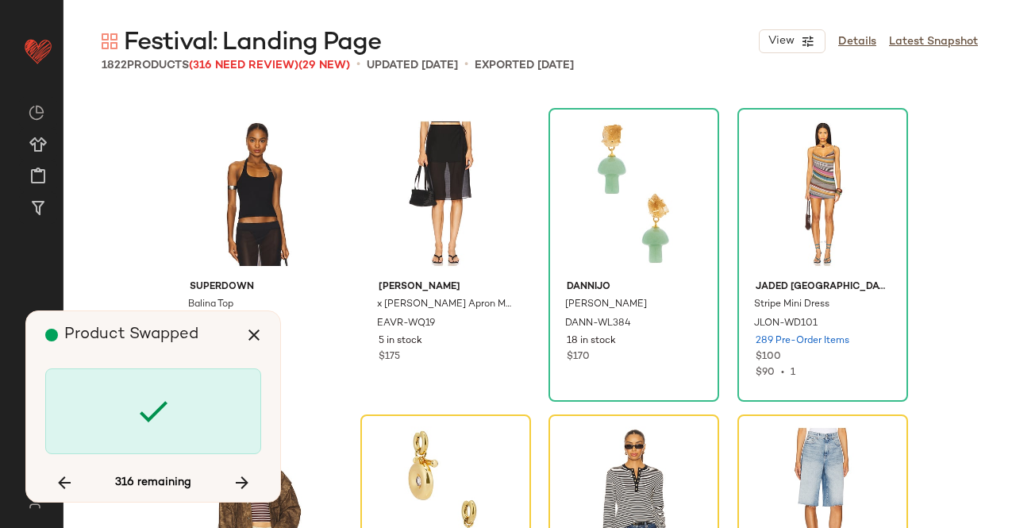
scroll to position [12561, 0]
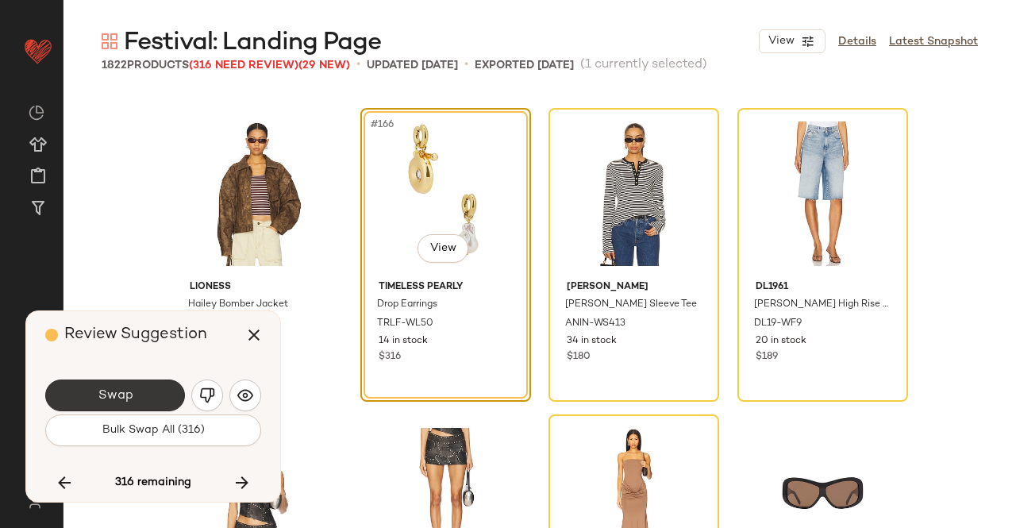
click at [159, 390] on button "Swap" at bounding box center [115, 395] width 140 height 32
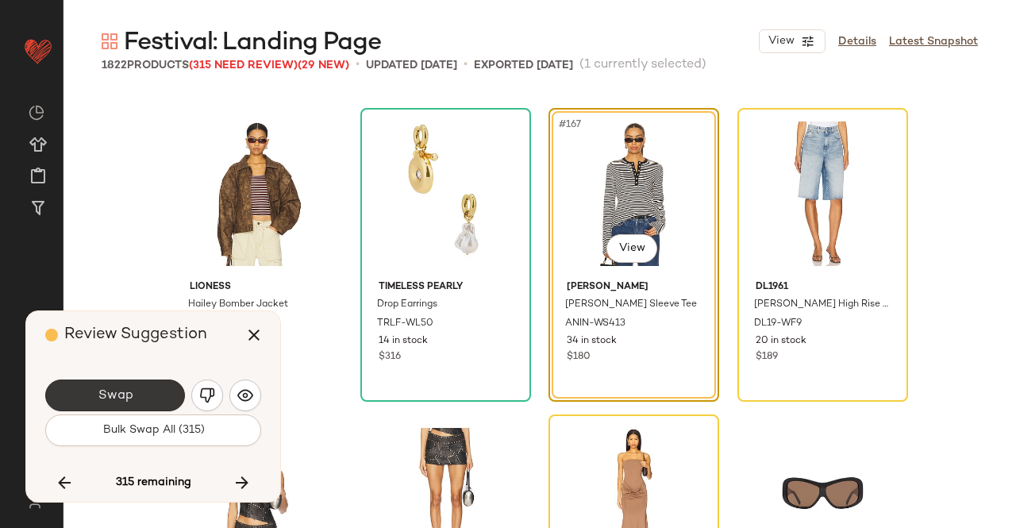
click at [150, 395] on button "Swap" at bounding box center [115, 395] width 140 height 32
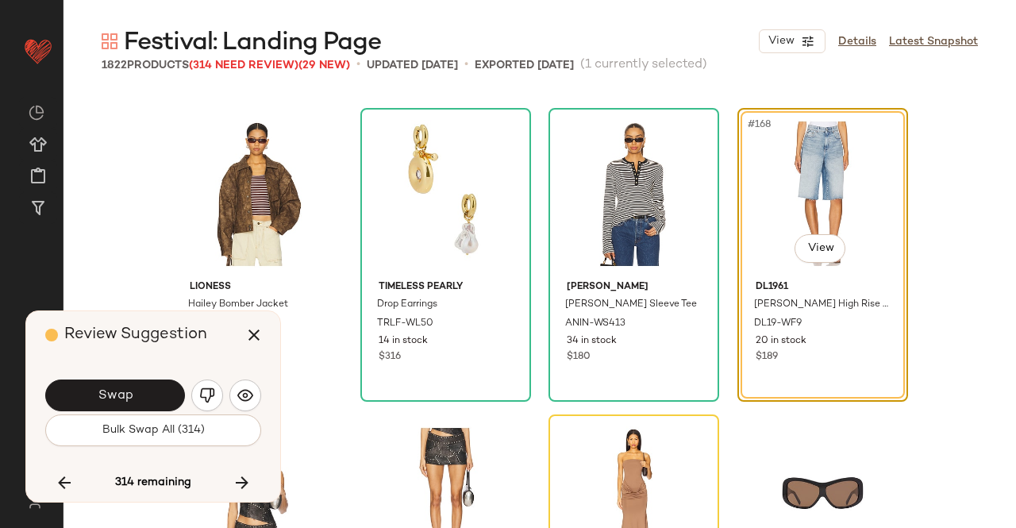
click at [150, 395] on button "Swap" at bounding box center [115, 395] width 140 height 32
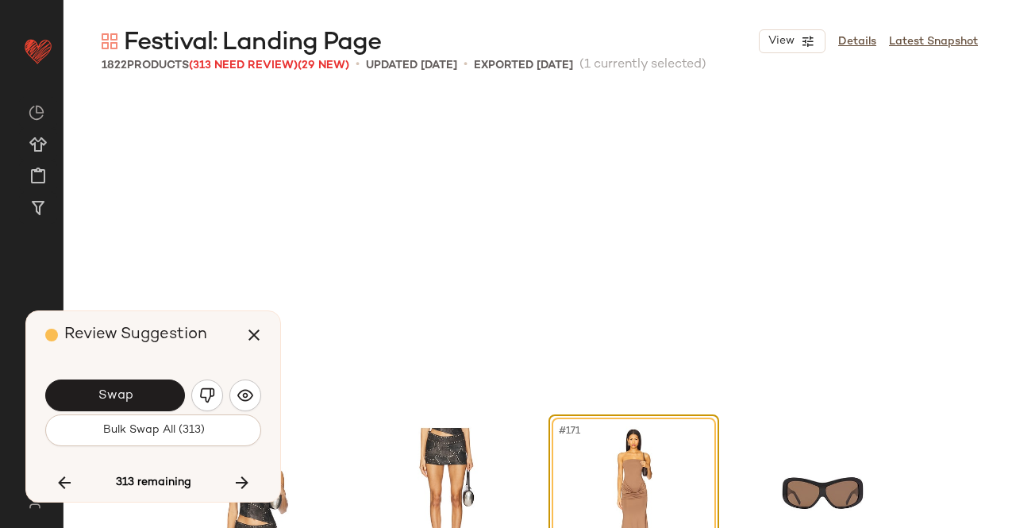
scroll to position [12867, 0]
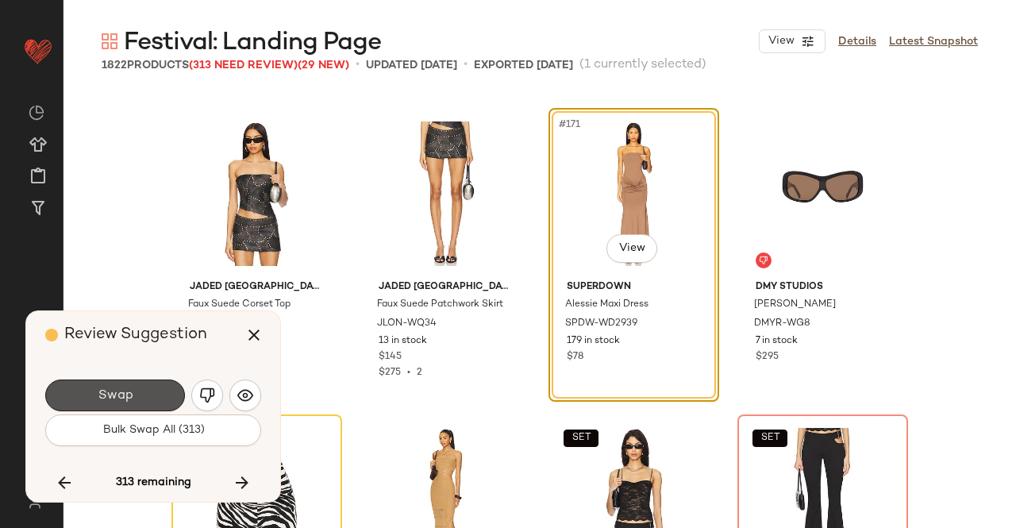
click at [150, 395] on button "Swap" at bounding box center [115, 395] width 140 height 32
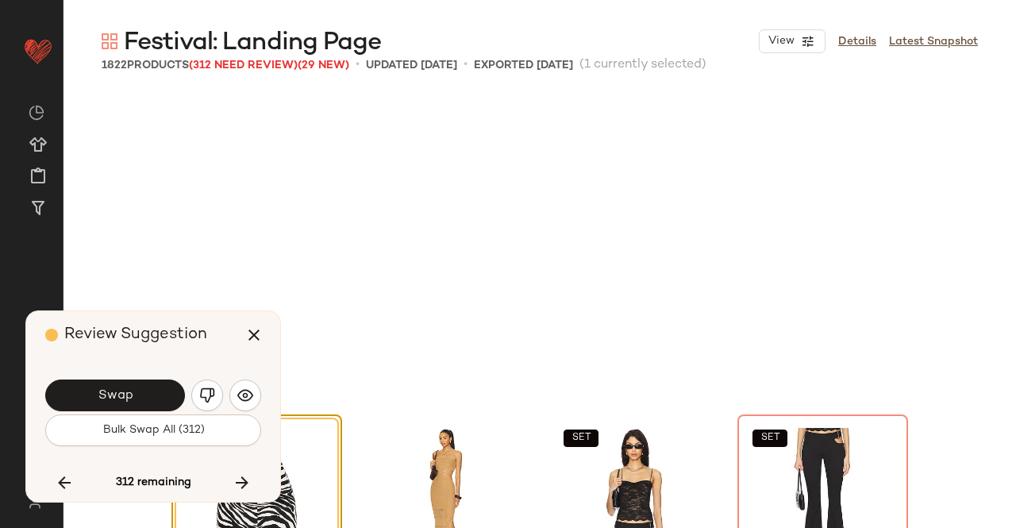
scroll to position [13174, 0]
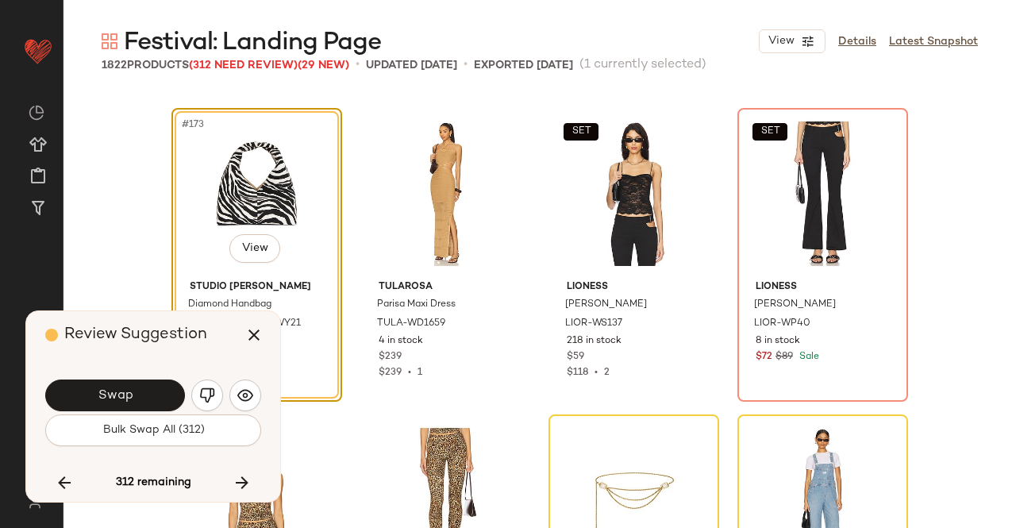
click at [150, 395] on button "Swap" at bounding box center [115, 395] width 140 height 32
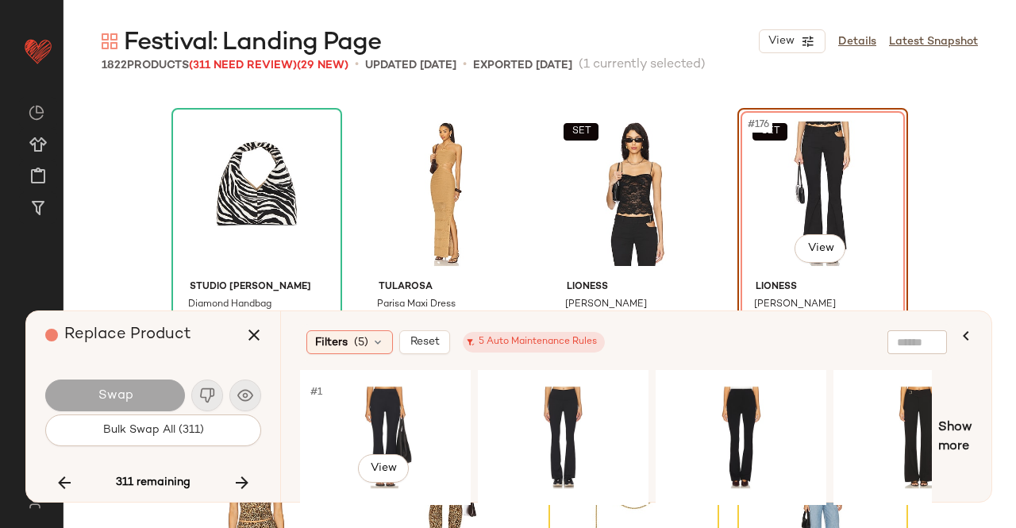
click at [385, 425] on div "#1 View" at bounding box center [386, 437] width 160 height 113
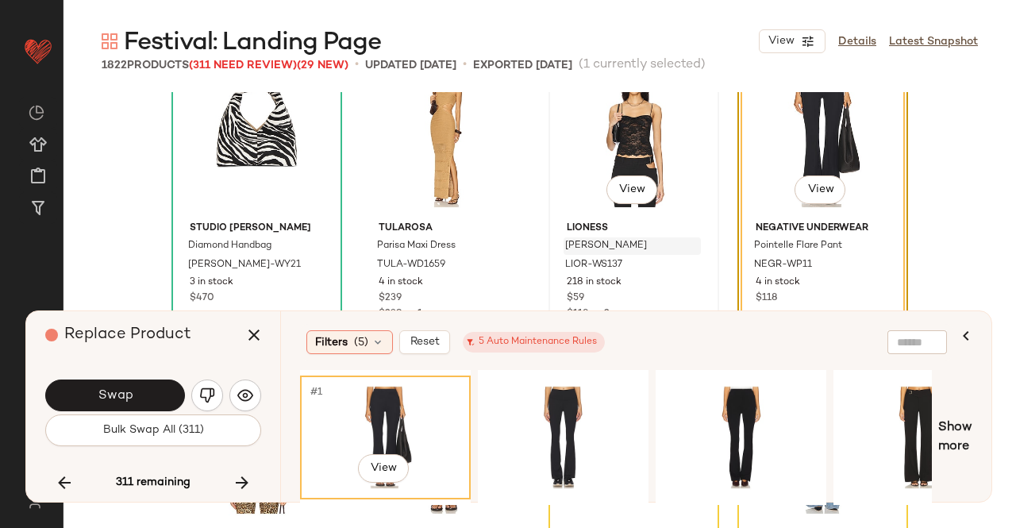
scroll to position [13253, 0]
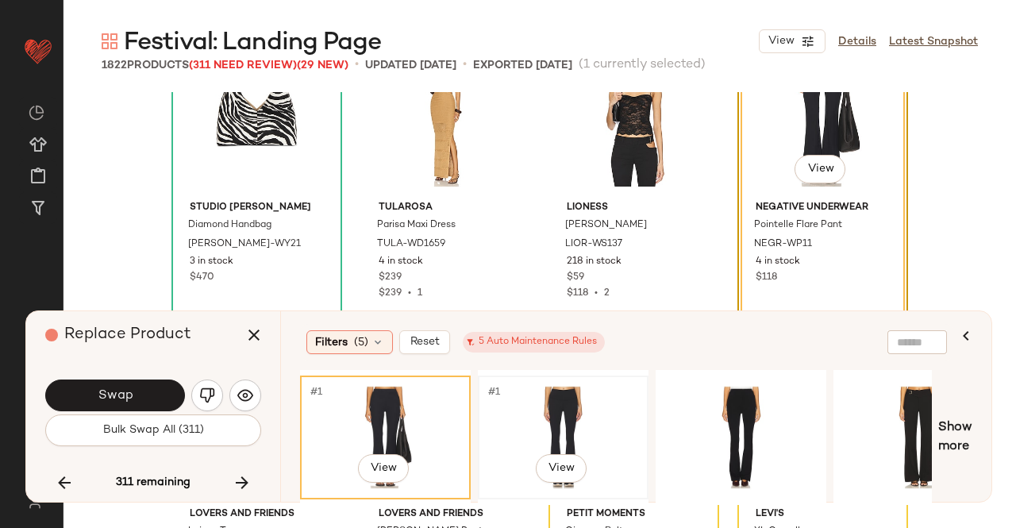
click at [564, 411] on div "#1 View" at bounding box center [563, 437] width 160 height 113
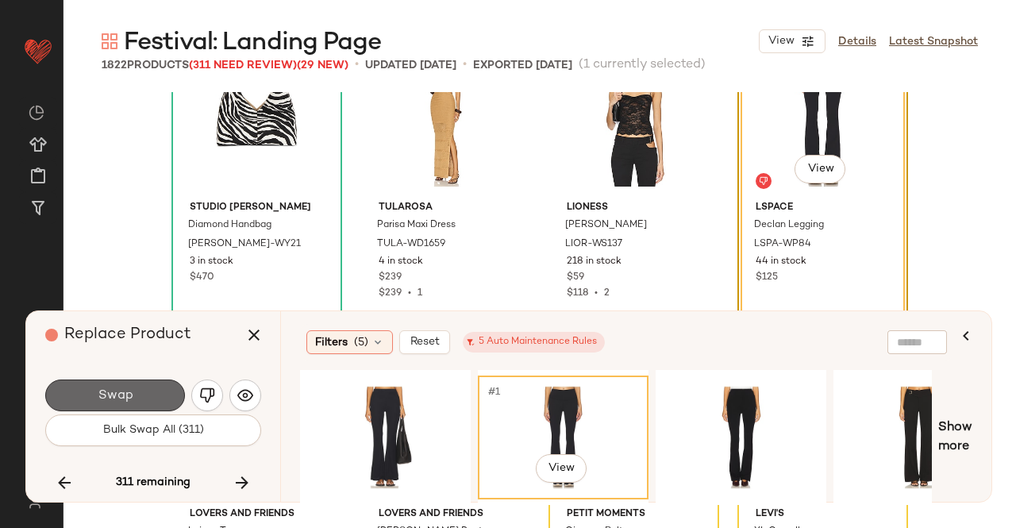
click at [129, 383] on button "Swap" at bounding box center [115, 395] width 140 height 32
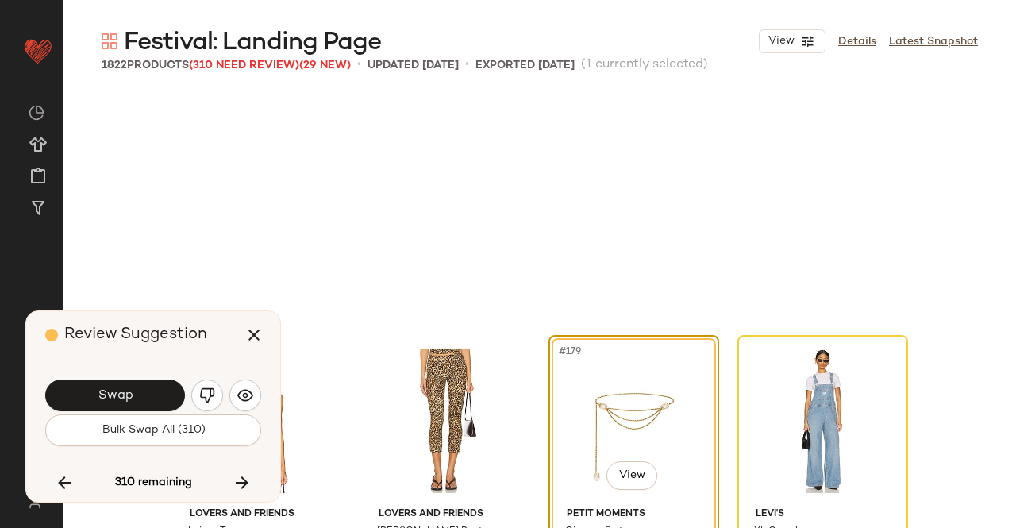
scroll to position [13480, 0]
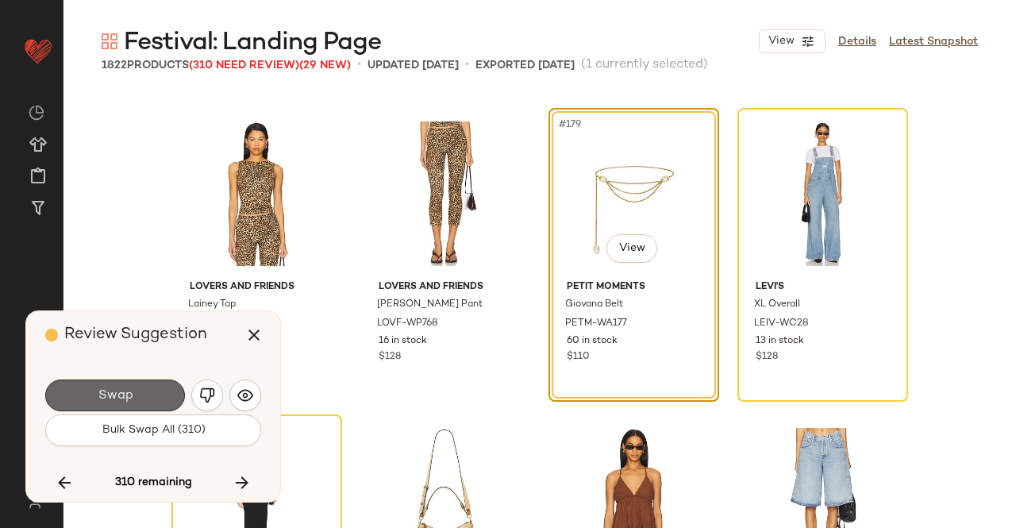
click at [95, 392] on button "Swap" at bounding box center [115, 395] width 140 height 32
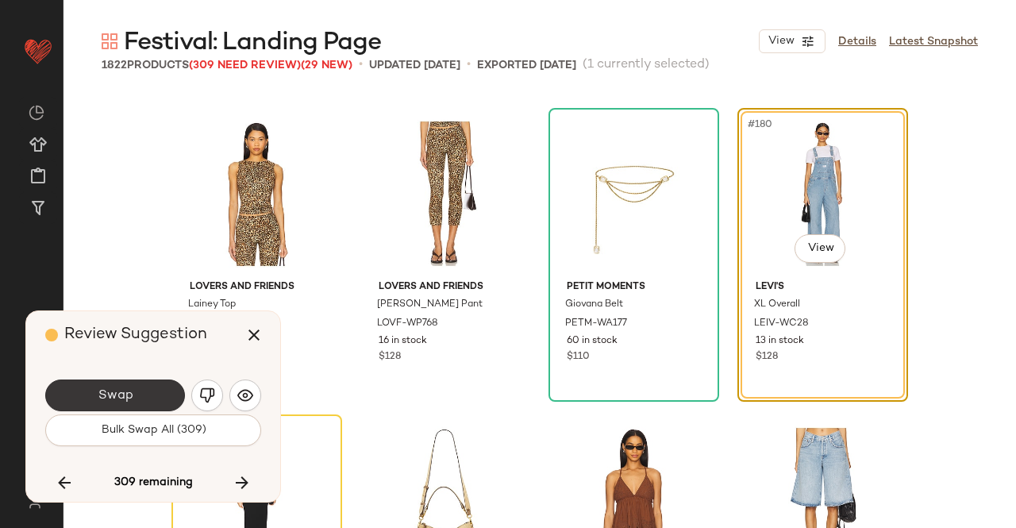
click at [133, 402] on button "Swap" at bounding box center [115, 395] width 140 height 32
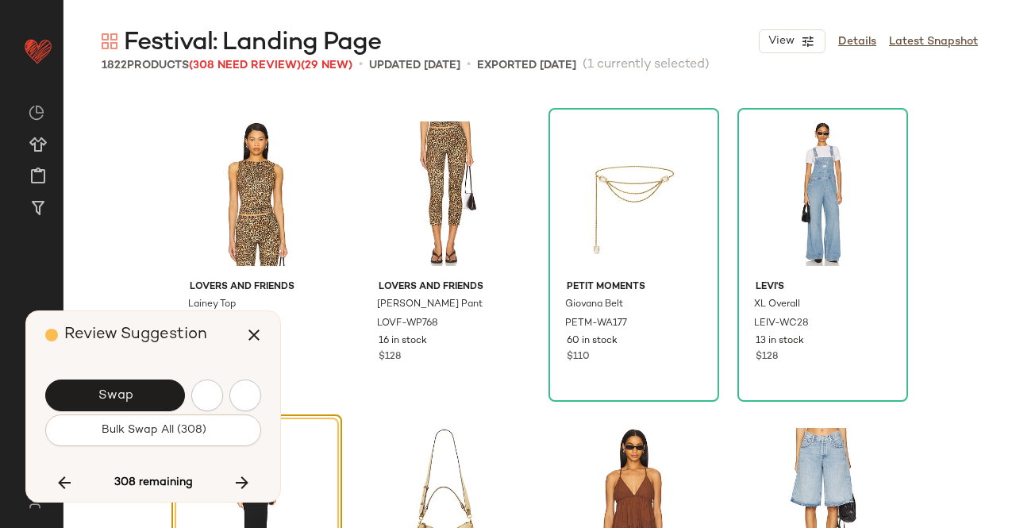
scroll to position [13786, 0]
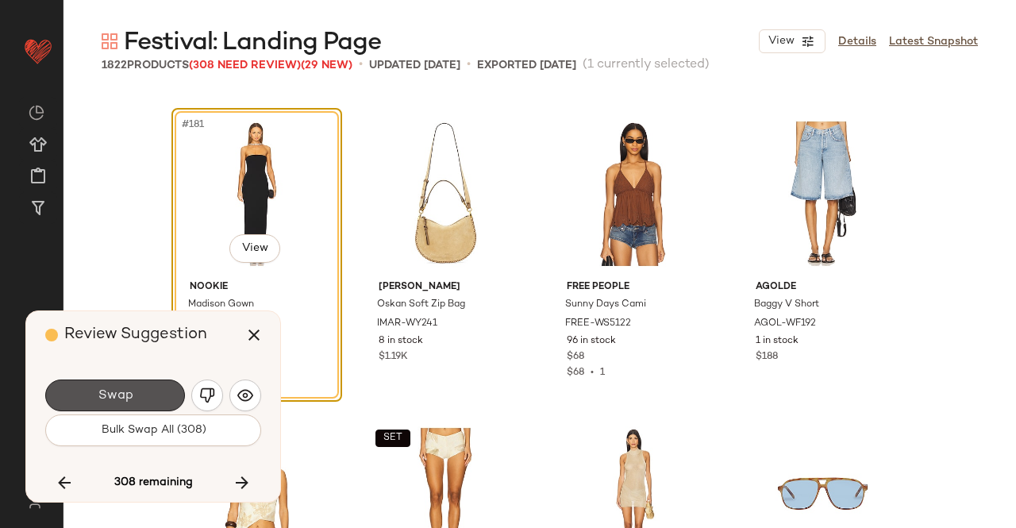
click at [133, 402] on button "Swap" at bounding box center [115, 395] width 140 height 32
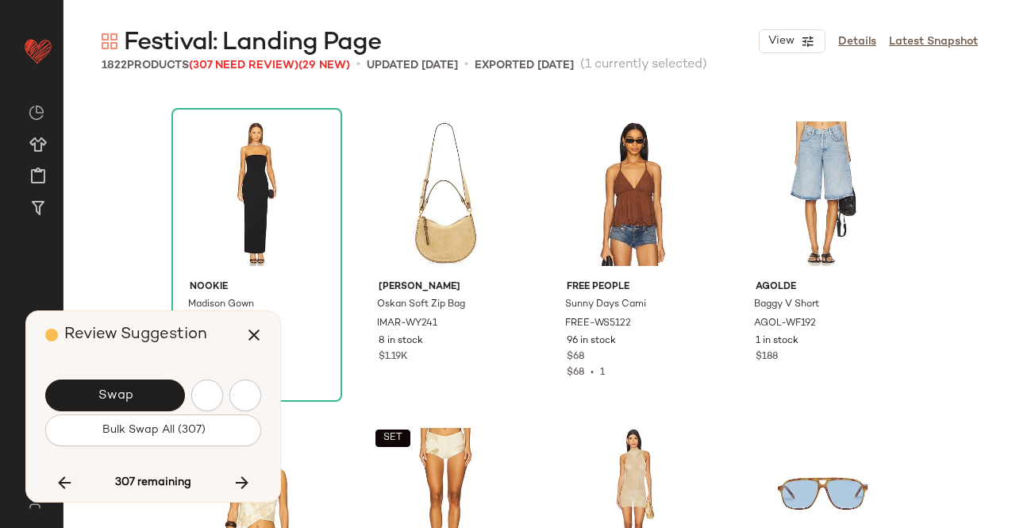
click at [133, 402] on button "Swap" at bounding box center [115, 395] width 140 height 32
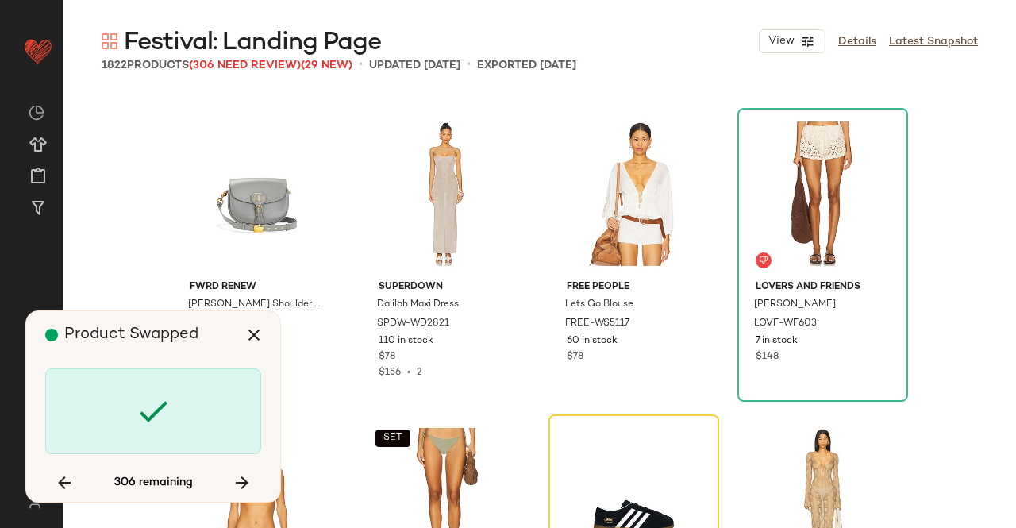
scroll to position [14705, 0]
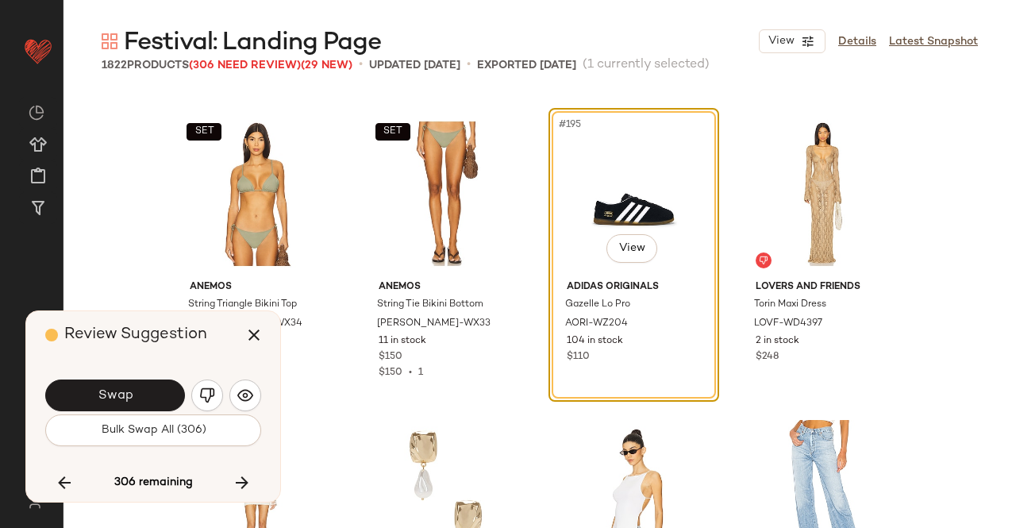
click at [133, 402] on button "Swap" at bounding box center [115, 395] width 140 height 32
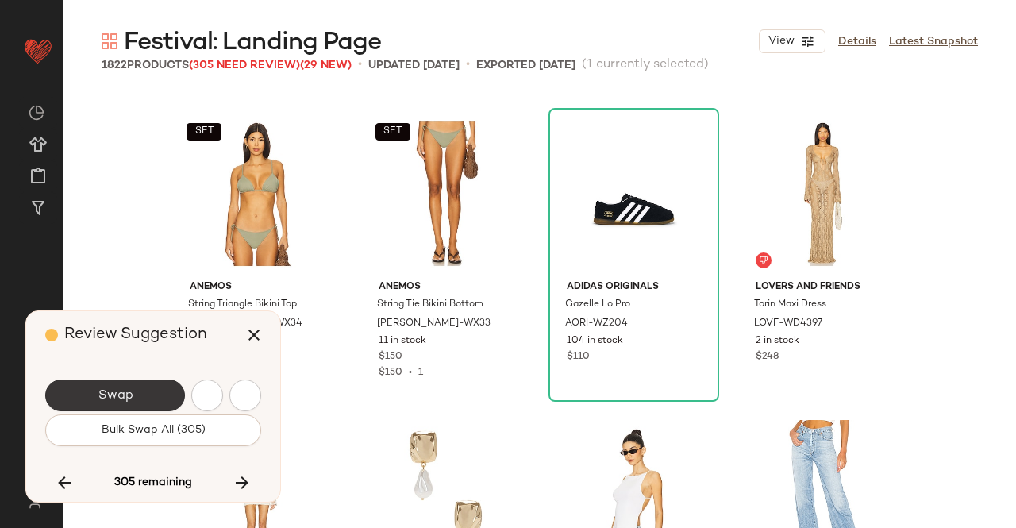
scroll to position [15318, 0]
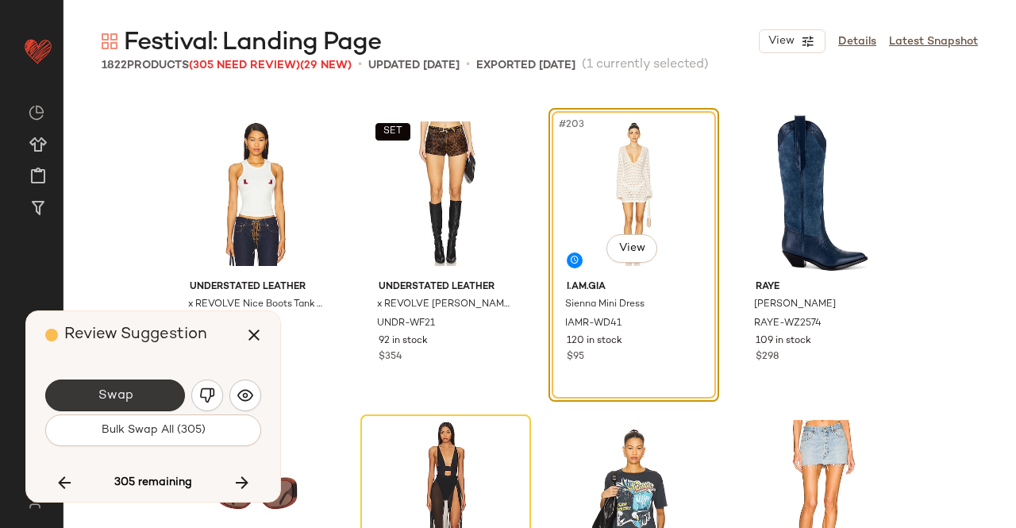
click at [118, 394] on span "Swap" at bounding box center [115, 395] width 36 height 15
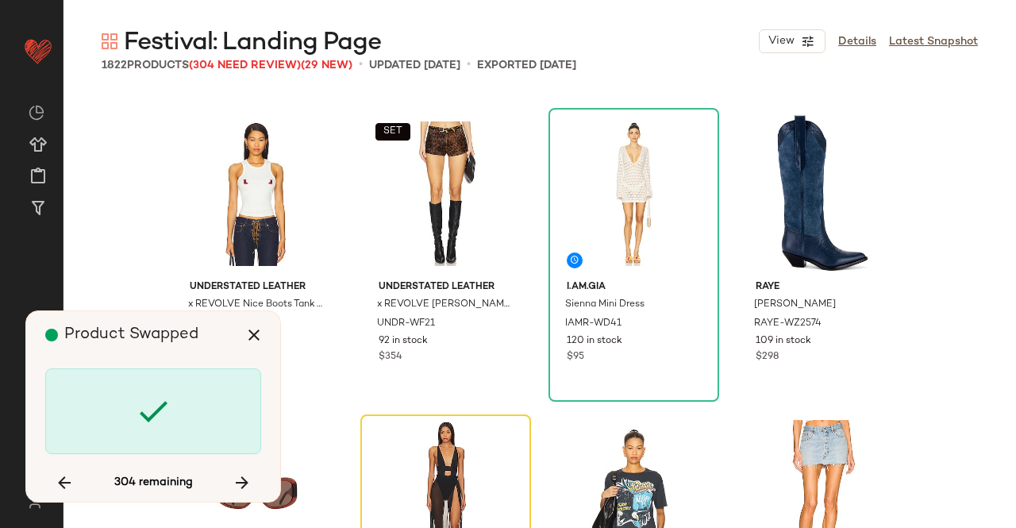
scroll to position [15625, 0]
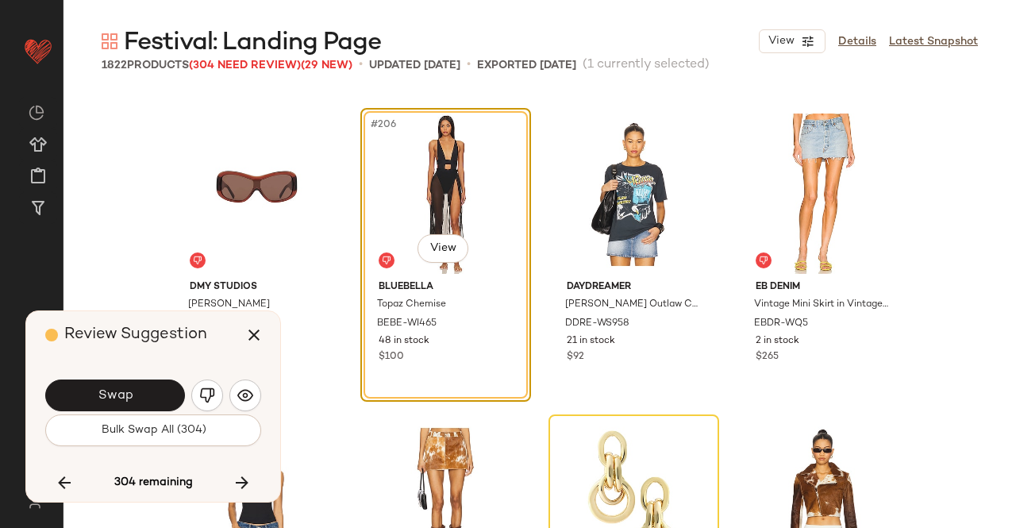
click at [118, 394] on span "Swap" at bounding box center [115, 395] width 36 height 15
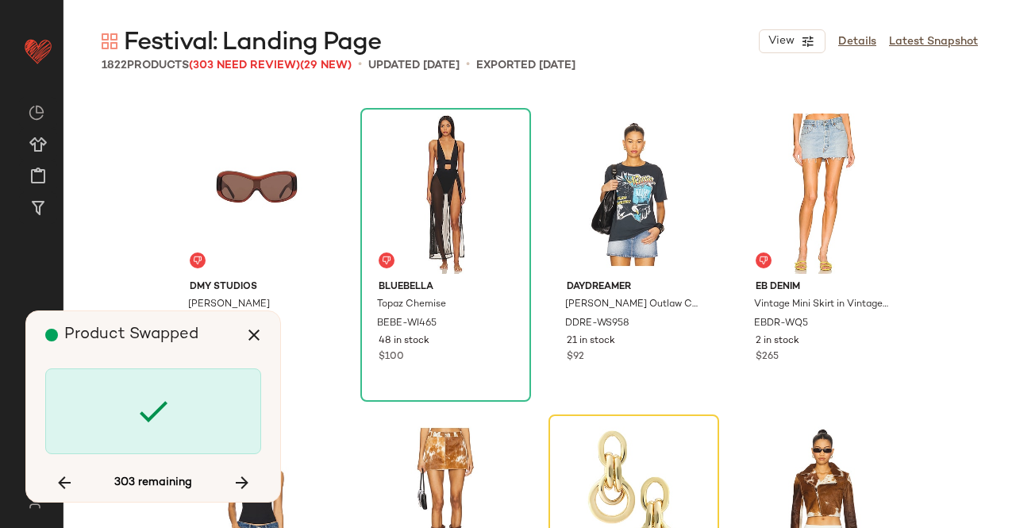
scroll to position [15931, 0]
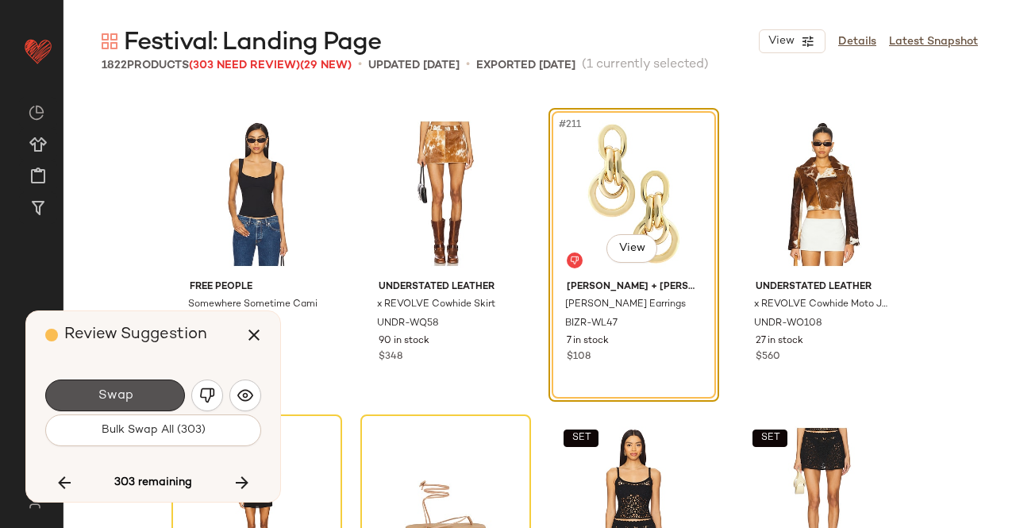
click at [118, 394] on span "Swap" at bounding box center [115, 395] width 36 height 15
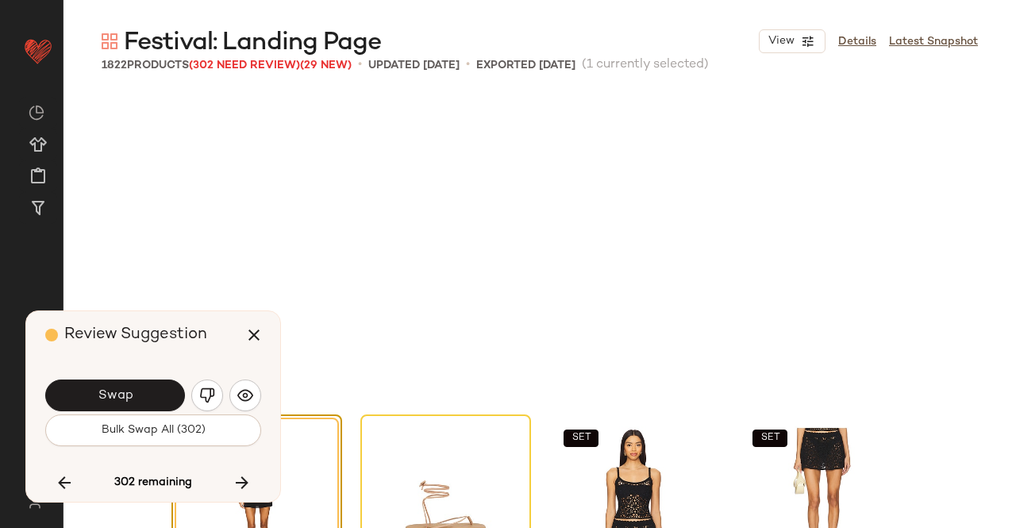
scroll to position [16237, 0]
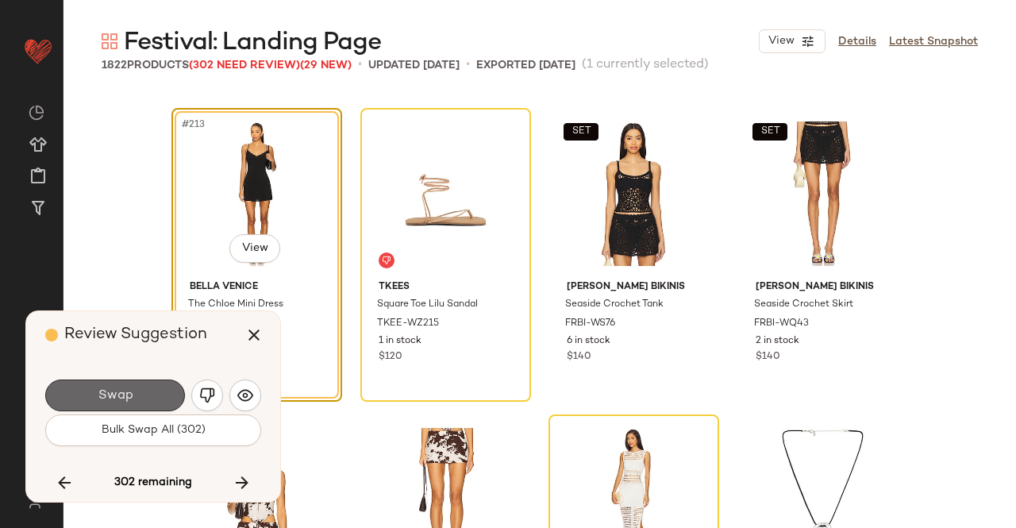
click at [135, 393] on button "Swap" at bounding box center [115, 395] width 140 height 32
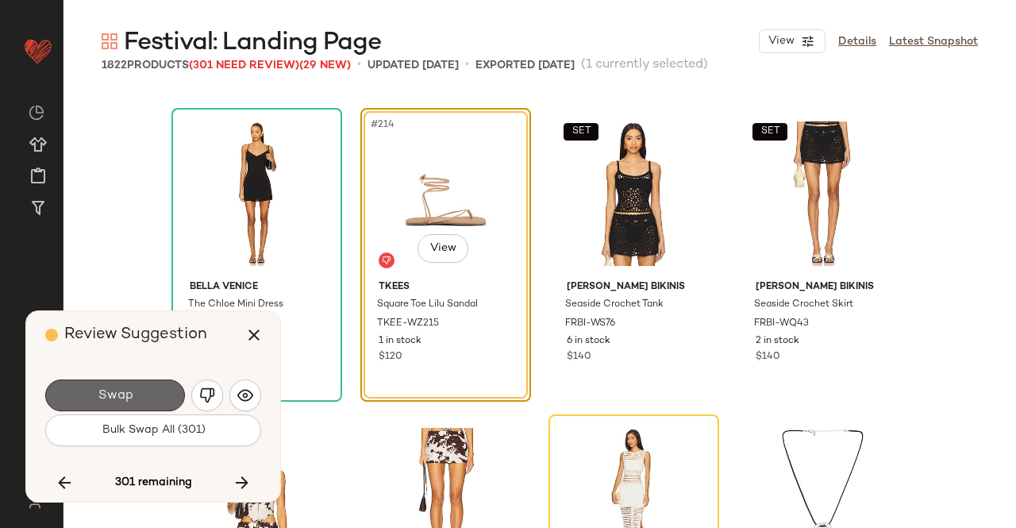
click at [144, 387] on button "Swap" at bounding box center [115, 395] width 140 height 32
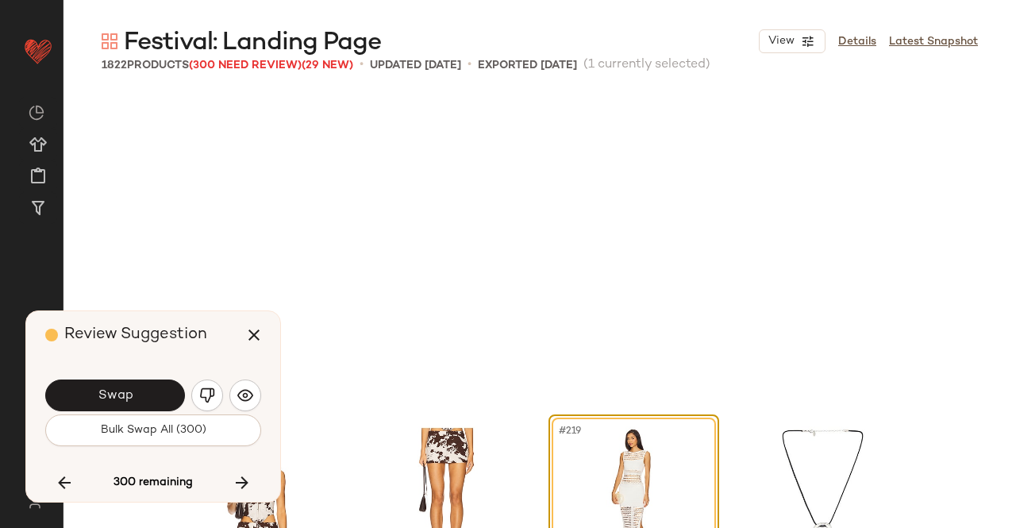
scroll to position [16544, 0]
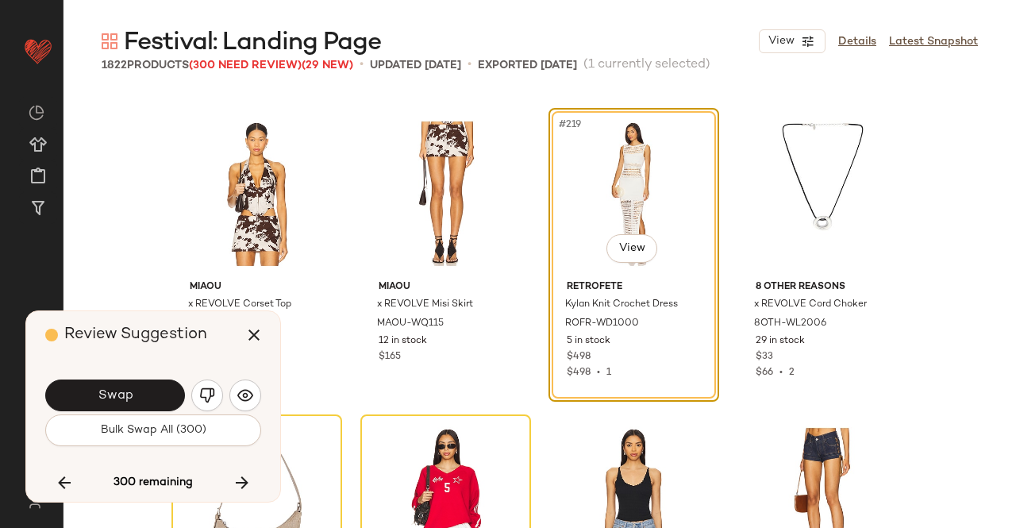
click at [144, 387] on button "Swap" at bounding box center [115, 395] width 140 height 32
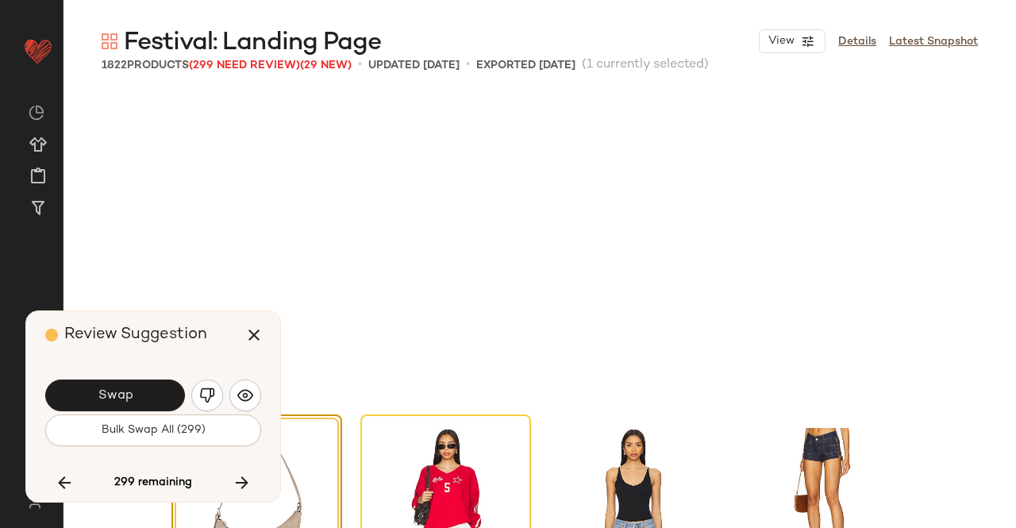
scroll to position [16850, 0]
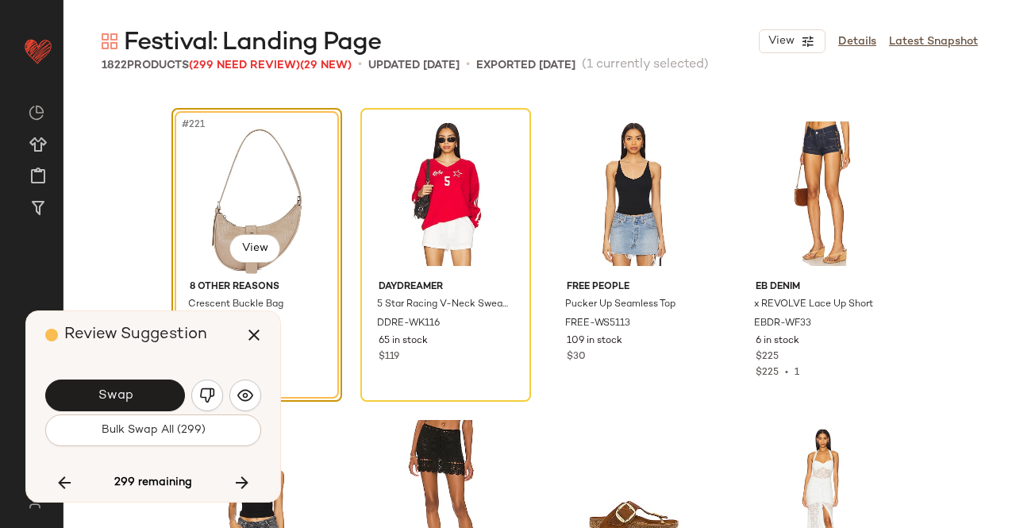
click at [144, 387] on button "Swap" at bounding box center [115, 395] width 140 height 32
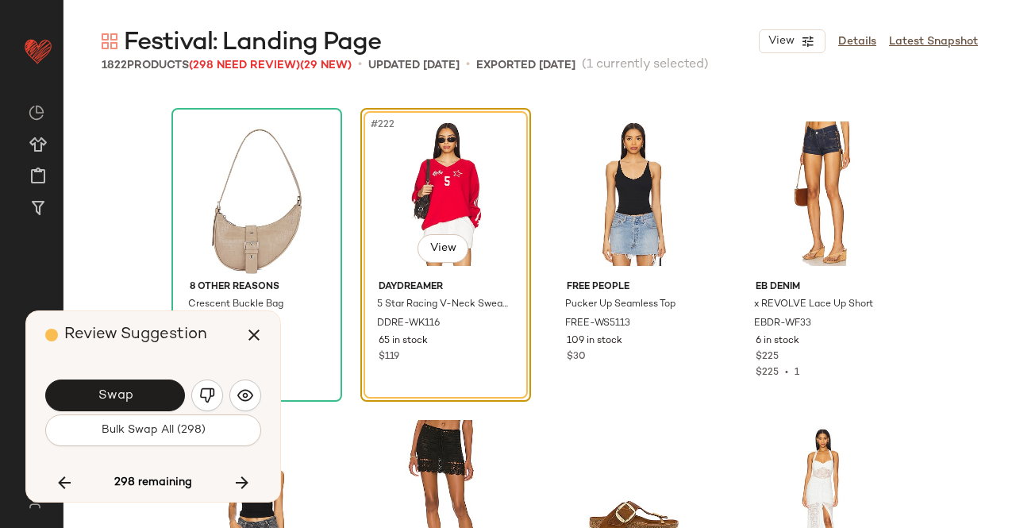
click at [140, 390] on button "Swap" at bounding box center [115, 395] width 140 height 32
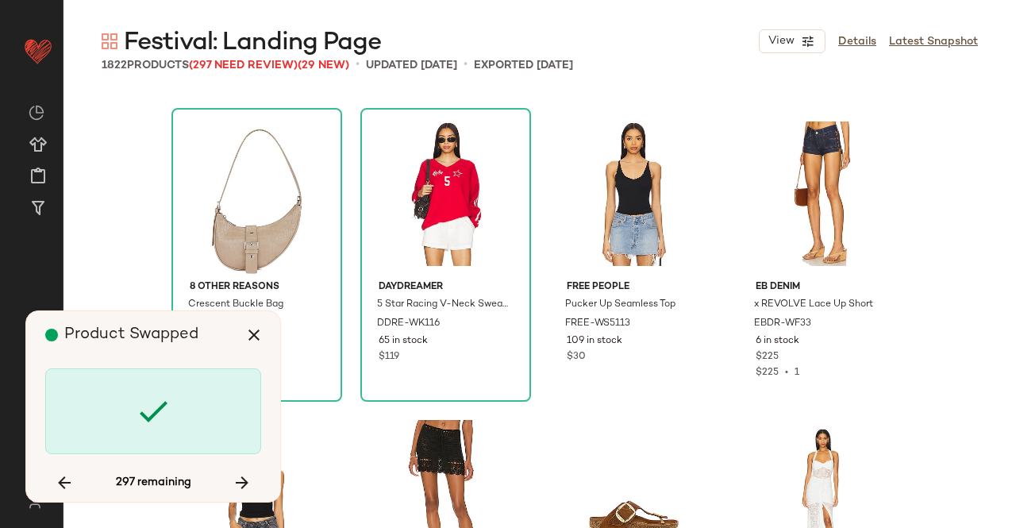
scroll to position [17463, 0]
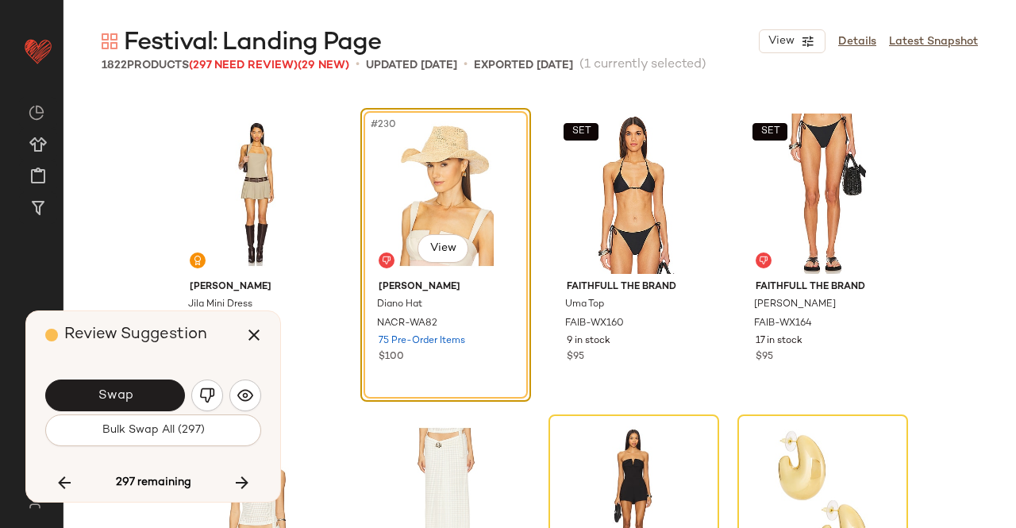
click at [140, 390] on button "Swap" at bounding box center [115, 395] width 140 height 32
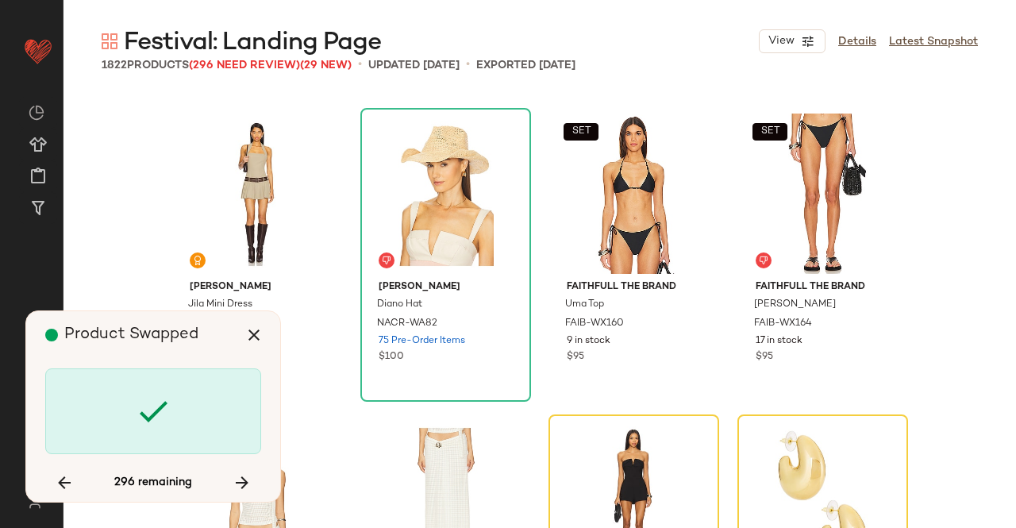
scroll to position [17769, 0]
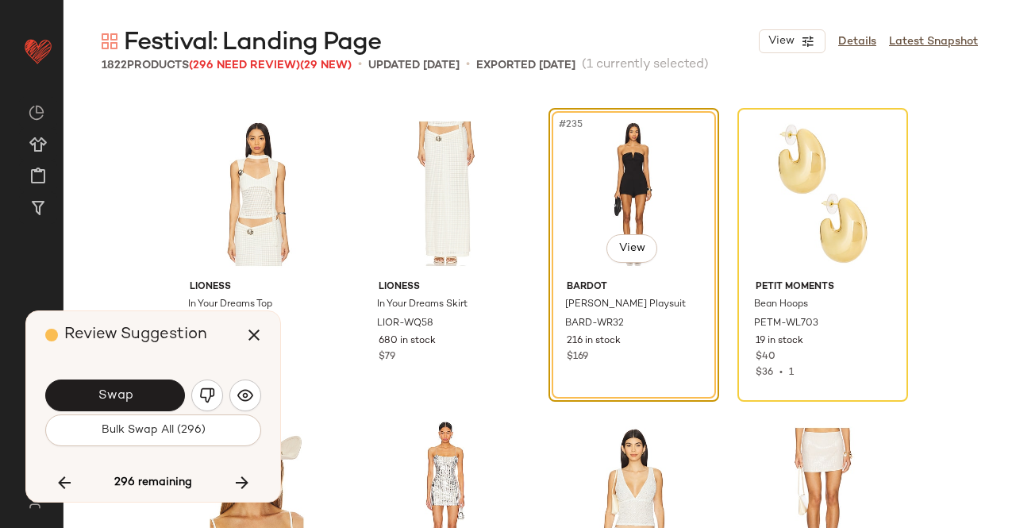
click at [140, 390] on button "Swap" at bounding box center [115, 395] width 140 height 32
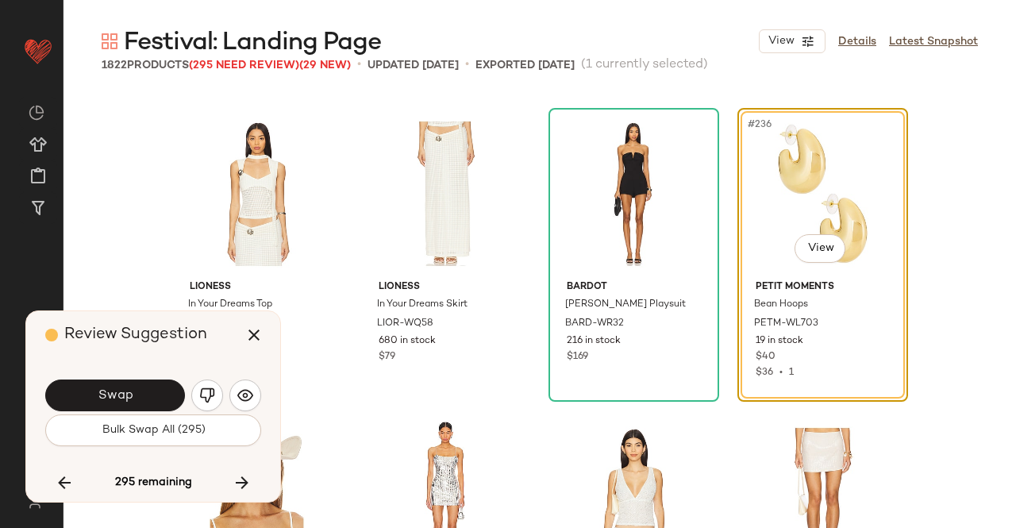
click at [140, 390] on button "Swap" at bounding box center [115, 395] width 140 height 32
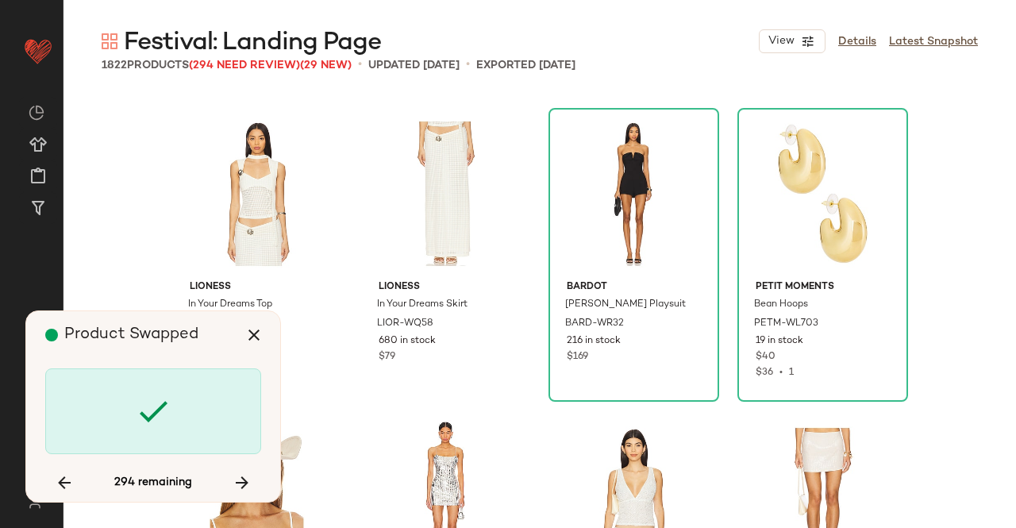
scroll to position [19301, 0]
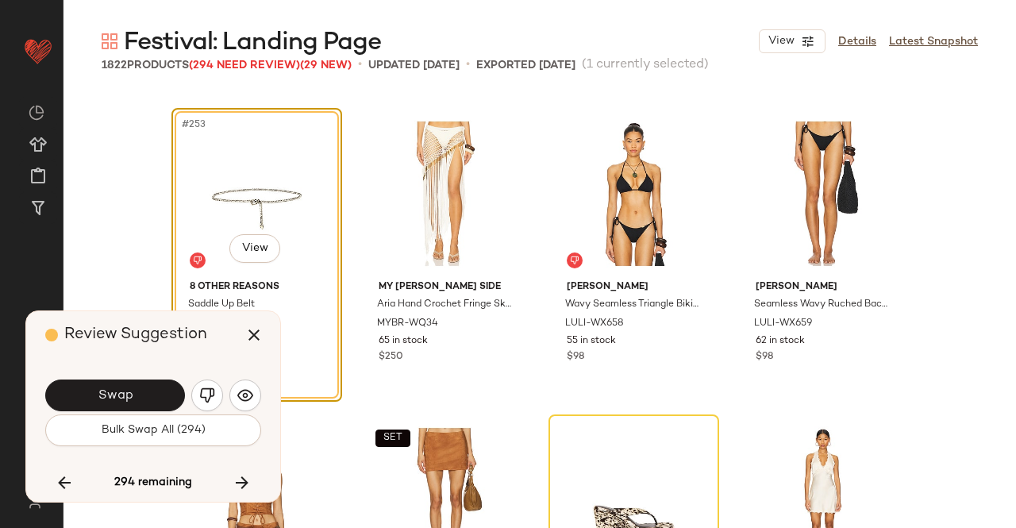
click at [138, 390] on button "Swap" at bounding box center [115, 395] width 140 height 32
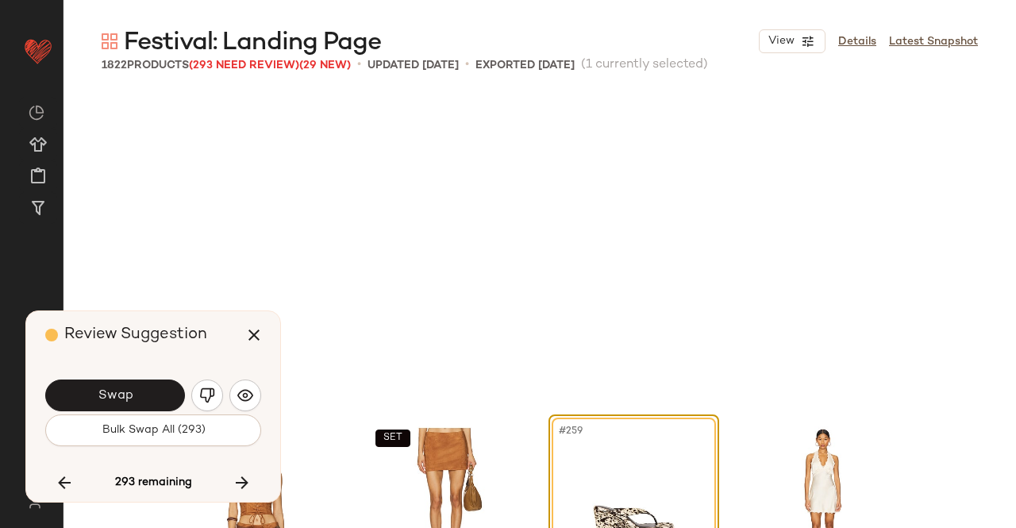
scroll to position [19607, 0]
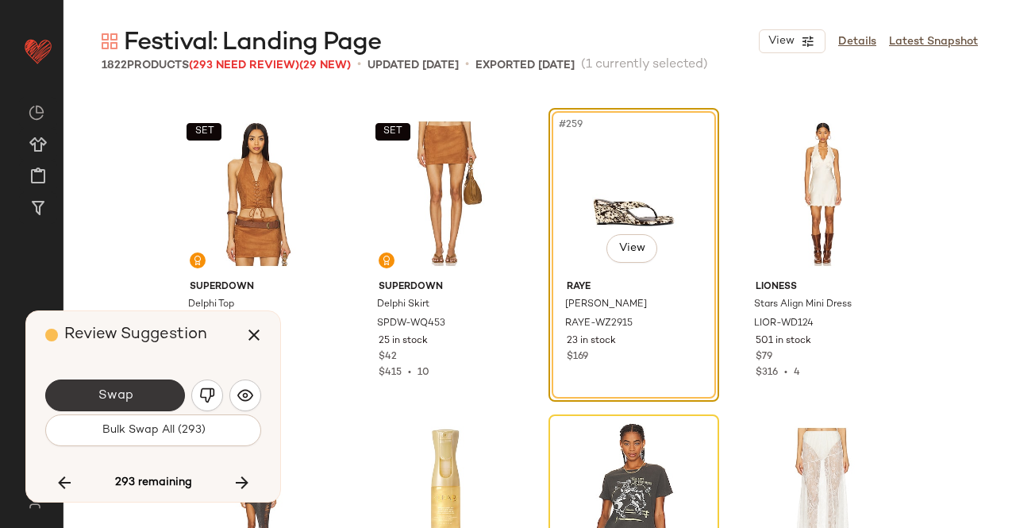
click at [136, 390] on button "Swap" at bounding box center [115, 395] width 140 height 32
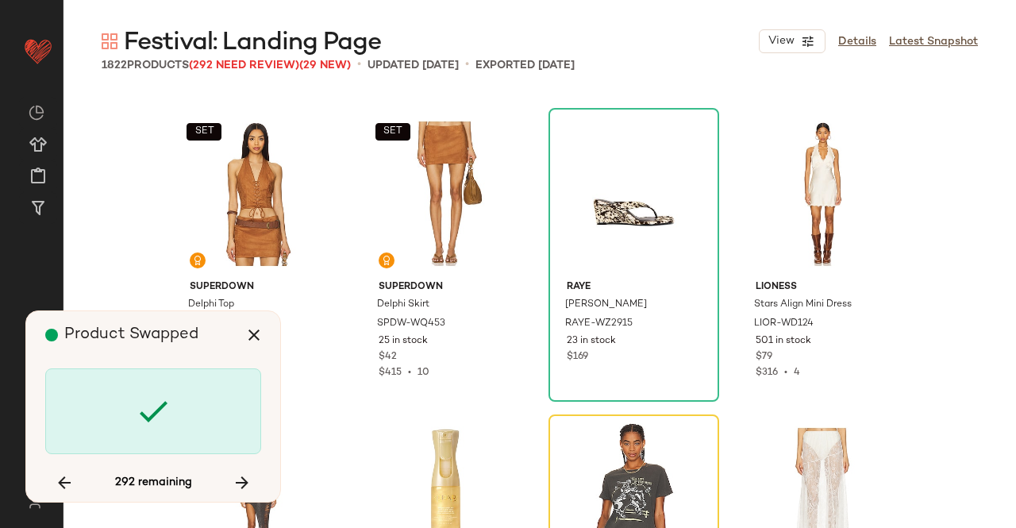
scroll to position [19914, 0]
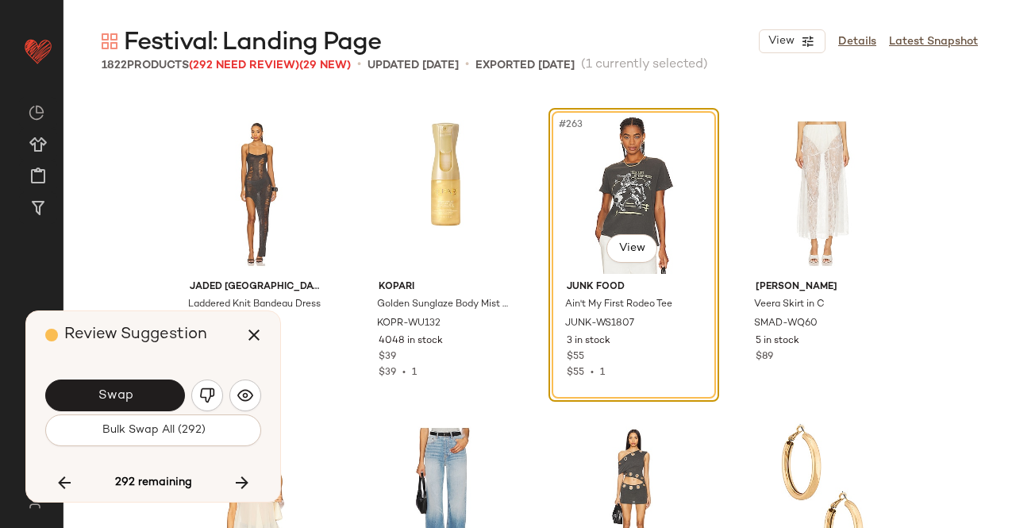
click at [136, 390] on button "Swap" at bounding box center [115, 395] width 140 height 32
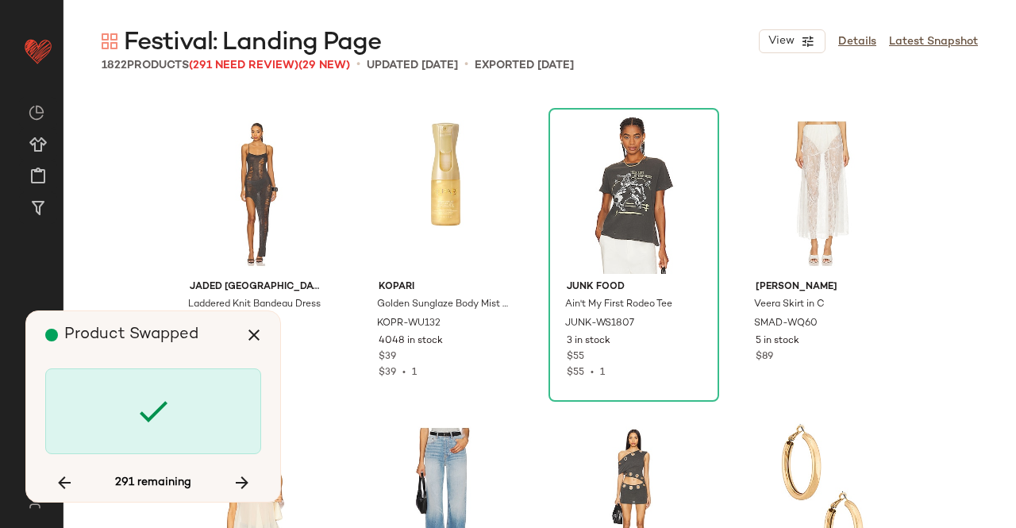
scroll to position [21752, 0]
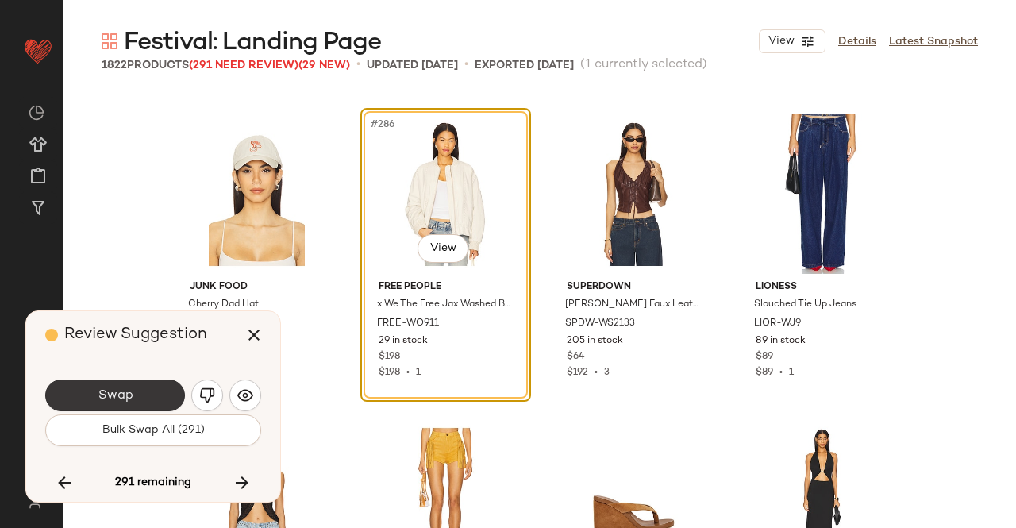
click at [173, 396] on button "Swap" at bounding box center [115, 395] width 140 height 32
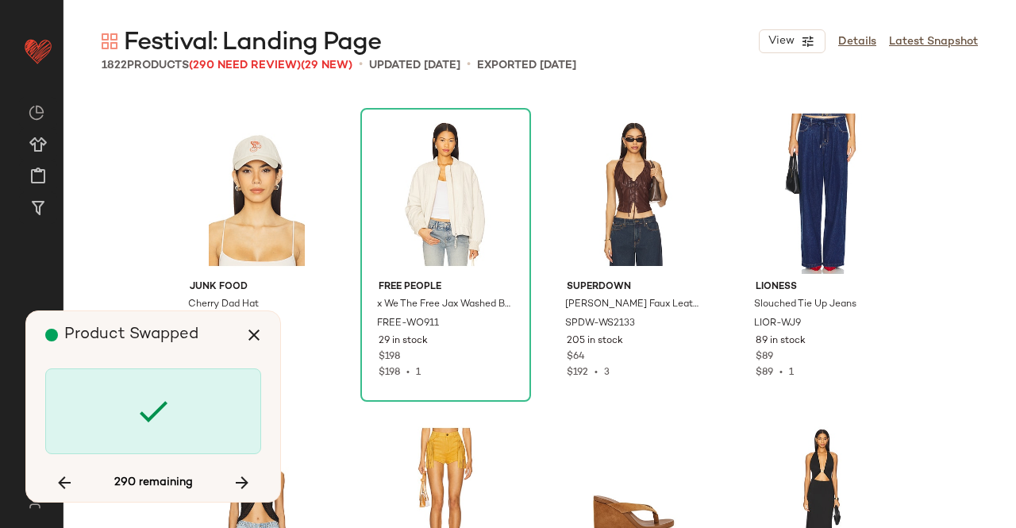
scroll to position [22671, 0]
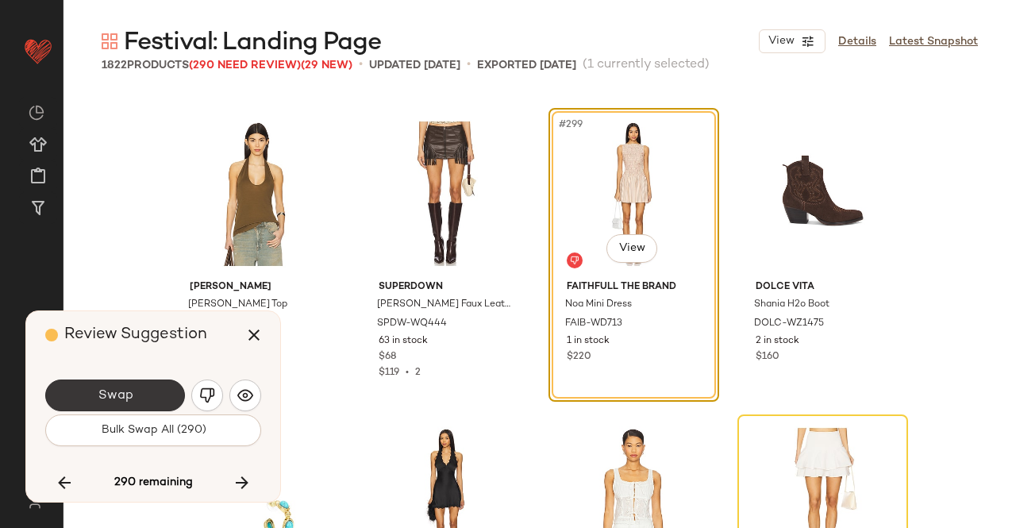
click at [87, 394] on button "Swap" at bounding box center [115, 395] width 140 height 32
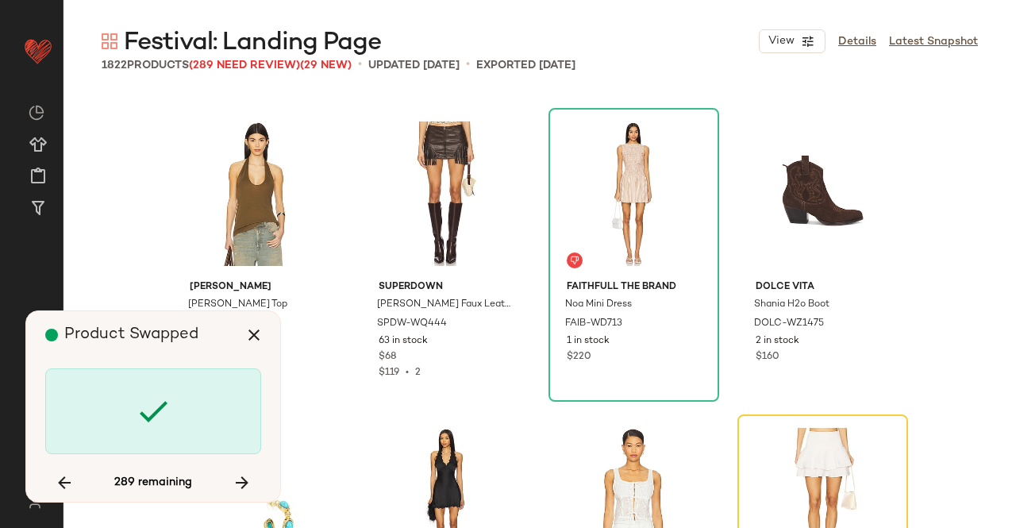
scroll to position [22977, 0]
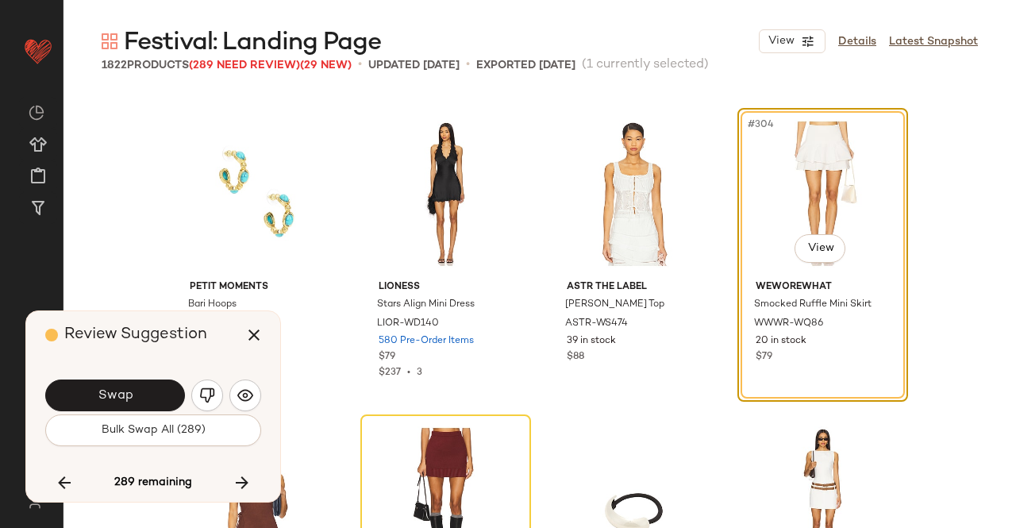
click at [87, 394] on button "Swap" at bounding box center [115, 395] width 140 height 32
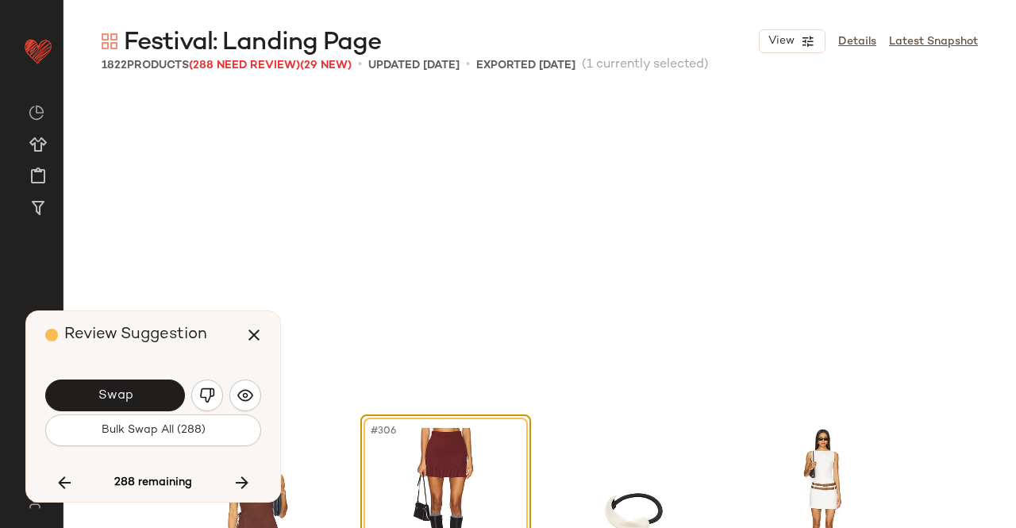
scroll to position [23284, 0]
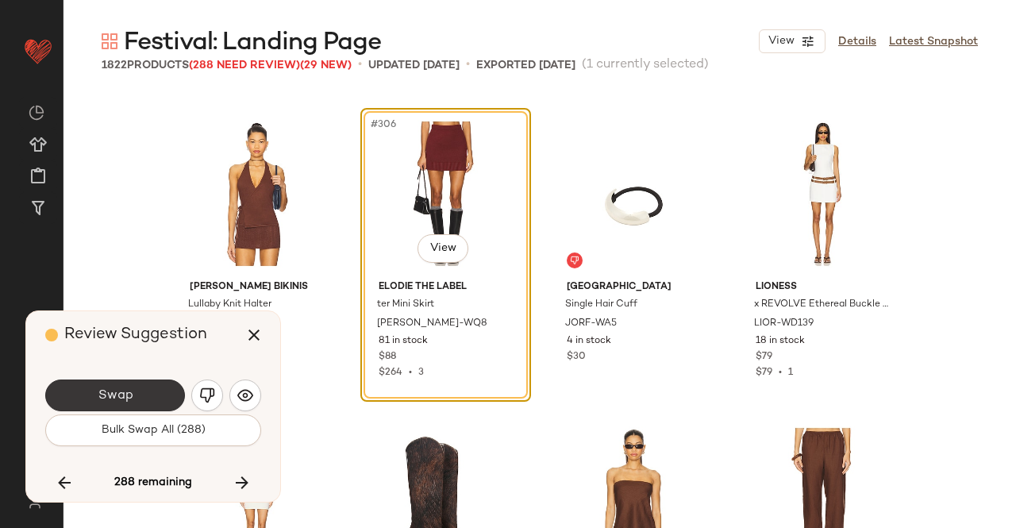
click at [108, 391] on span "Swap" at bounding box center [115, 395] width 36 height 15
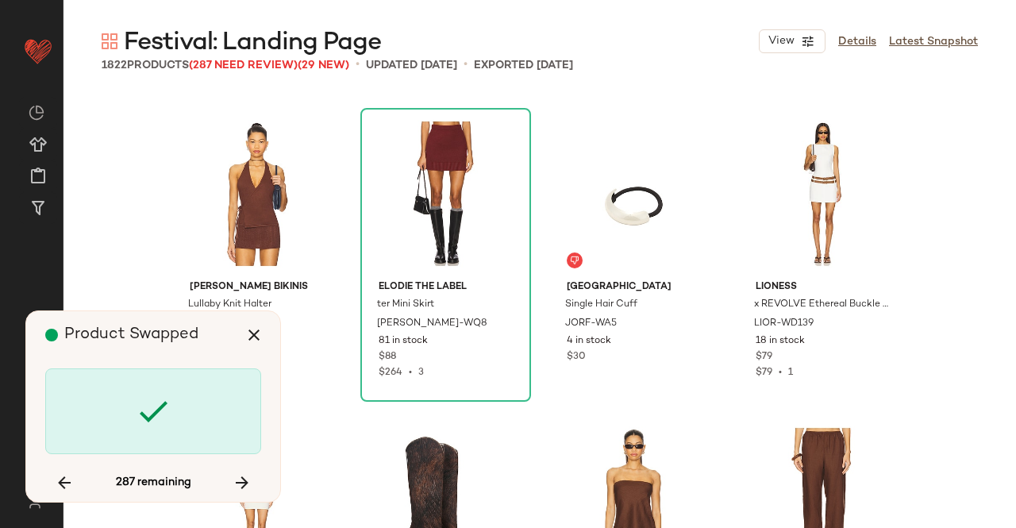
scroll to position [23896, 0]
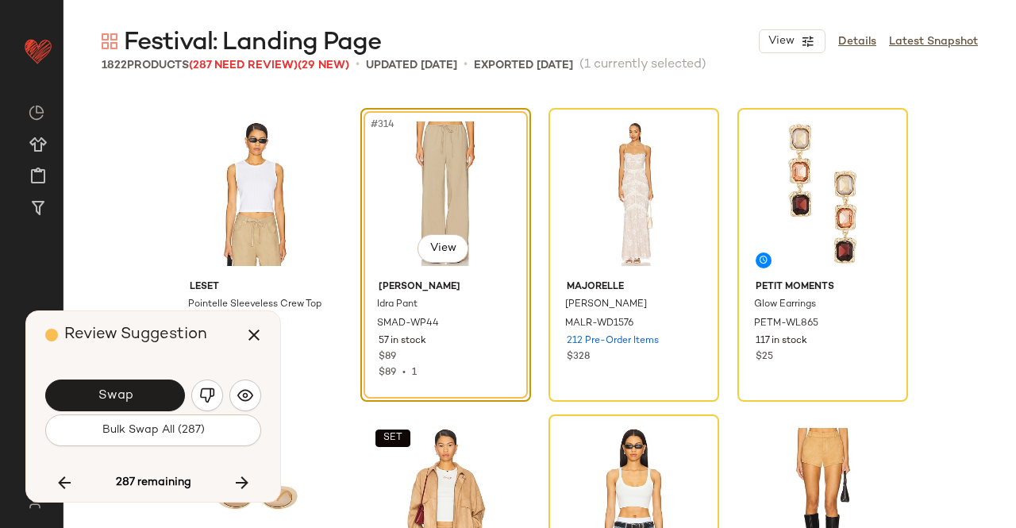
click at [108, 391] on span "Swap" at bounding box center [115, 395] width 36 height 15
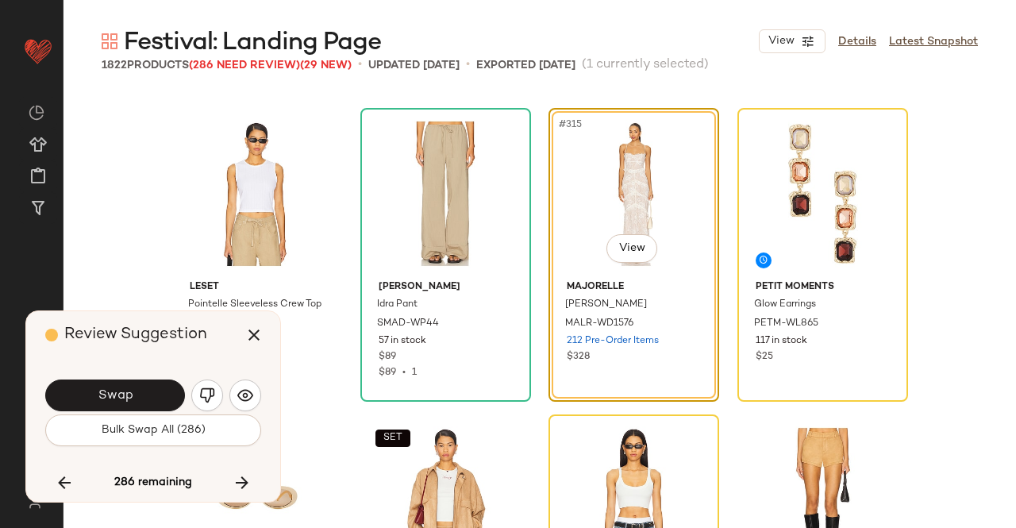
click at [108, 391] on span "Swap" at bounding box center [115, 395] width 36 height 15
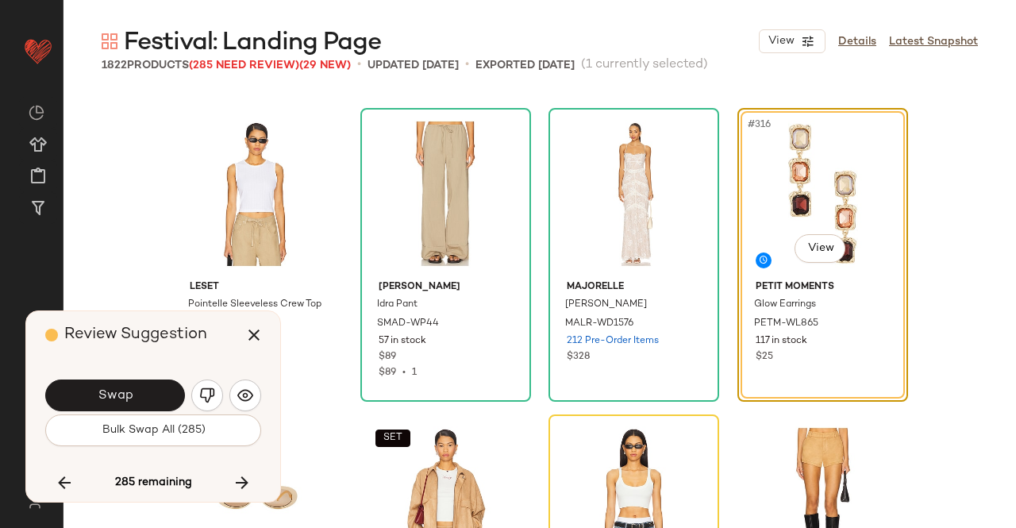
click at [108, 391] on span "Swap" at bounding box center [115, 395] width 36 height 15
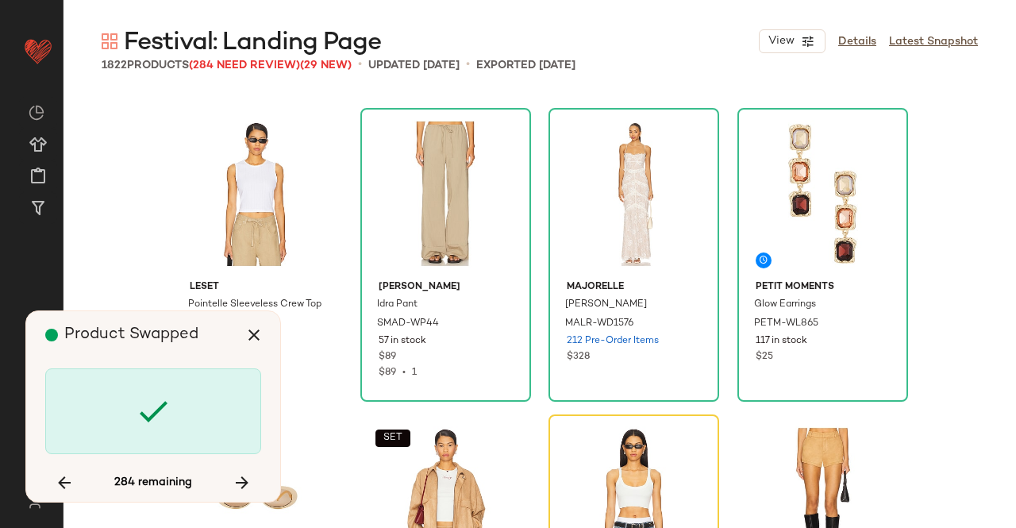
scroll to position [24203, 0]
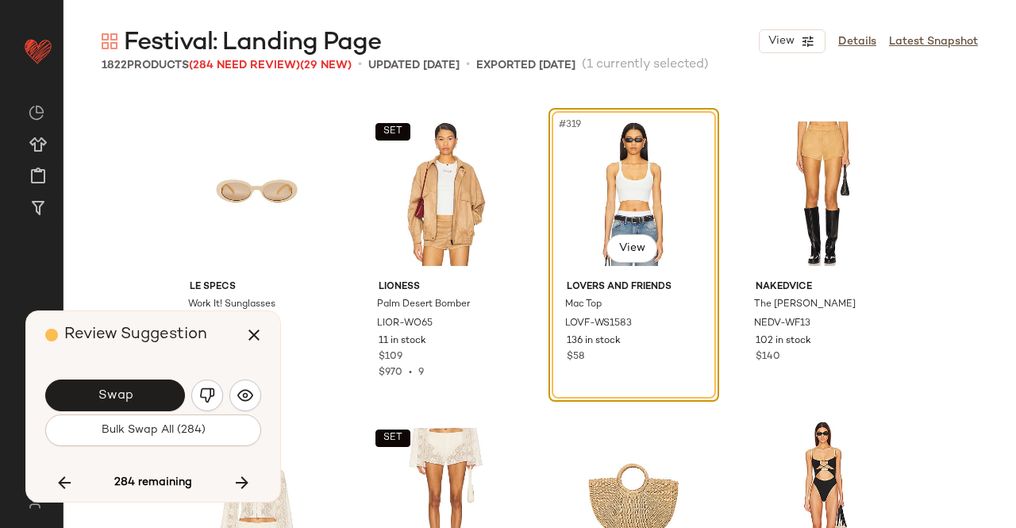
click at [108, 391] on span "Swap" at bounding box center [115, 395] width 36 height 15
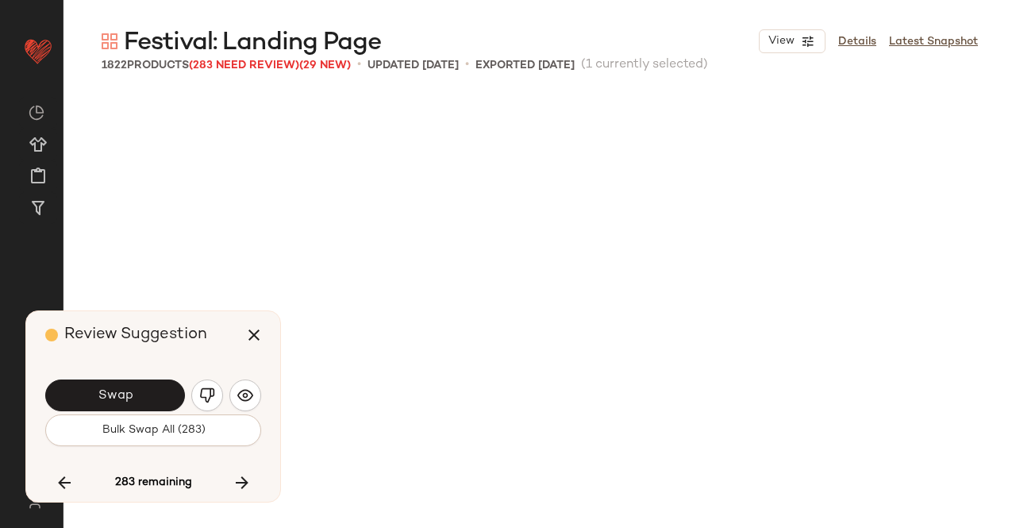
scroll to position [25122, 0]
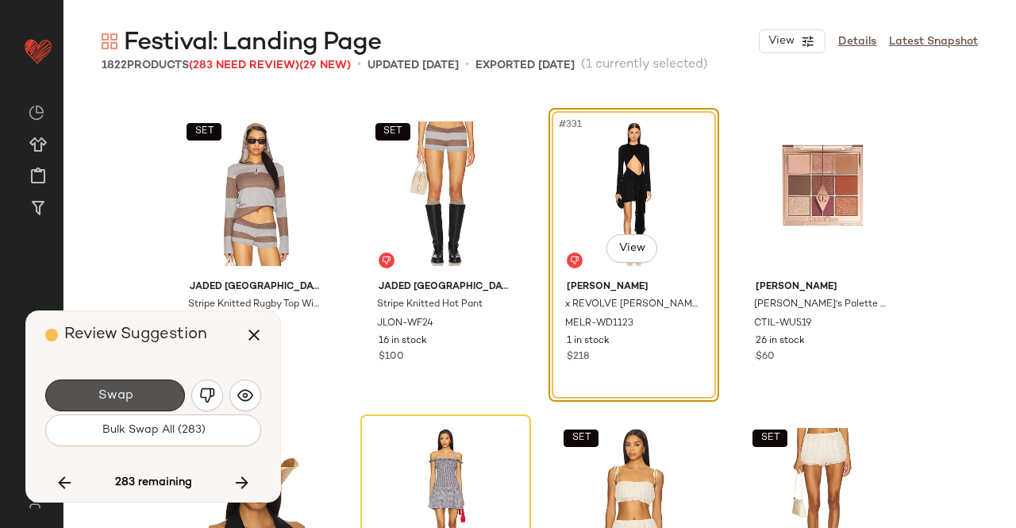
click at [108, 391] on span "Swap" at bounding box center [115, 395] width 36 height 15
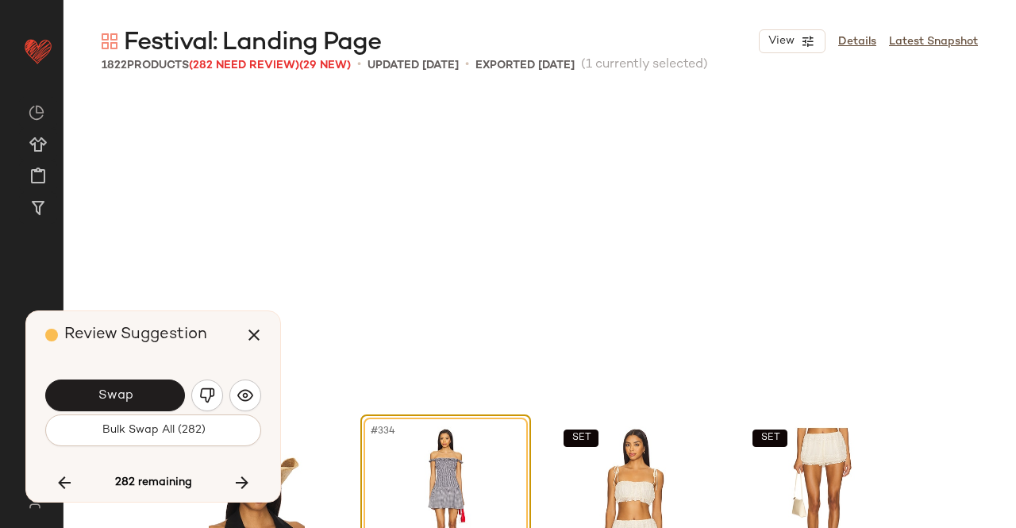
scroll to position [25428, 0]
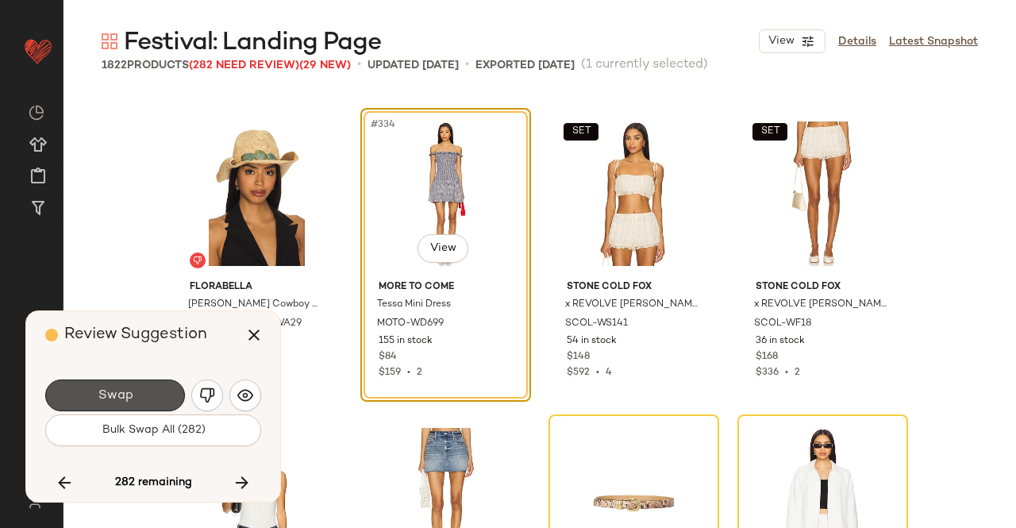
click at [108, 391] on span "Swap" at bounding box center [115, 395] width 36 height 15
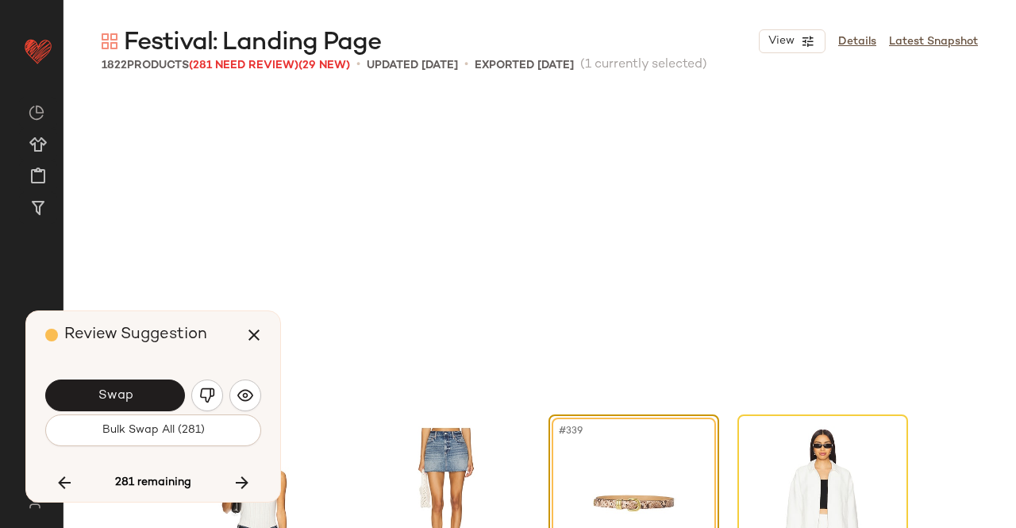
scroll to position [25735, 0]
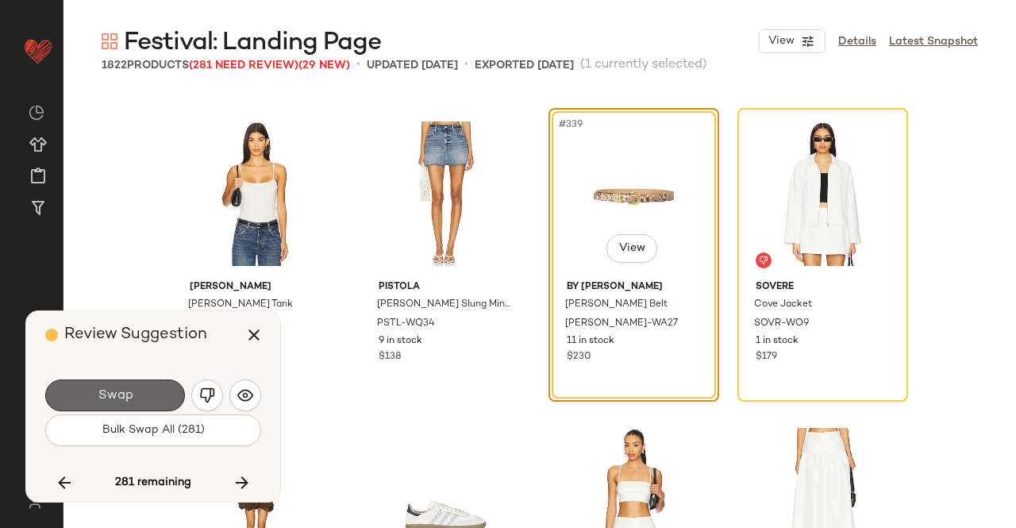
click at [130, 384] on button "Swap" at bounding box center [115, 395] width 140 height 32
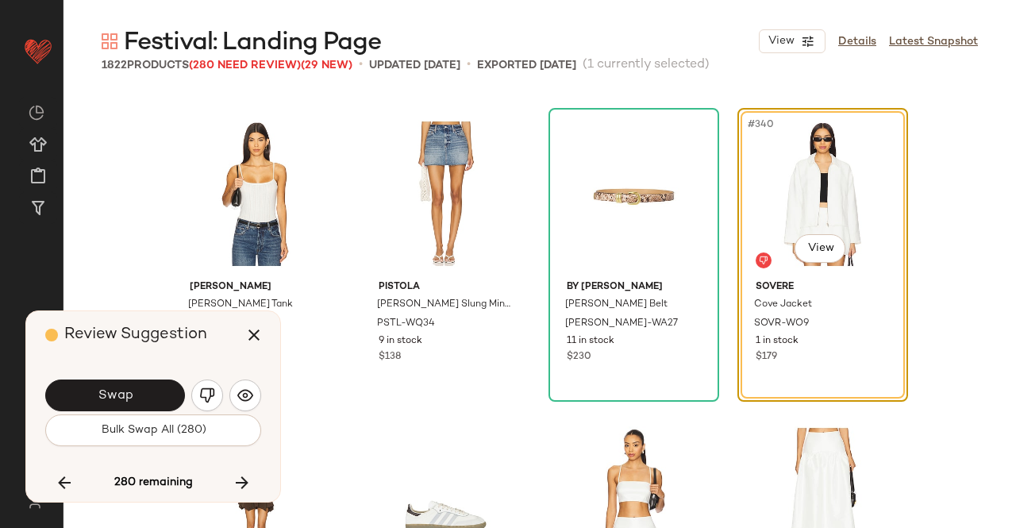
click at [130, 384] on button "Swap" at bounding box center [115, 395] width 140 height 32
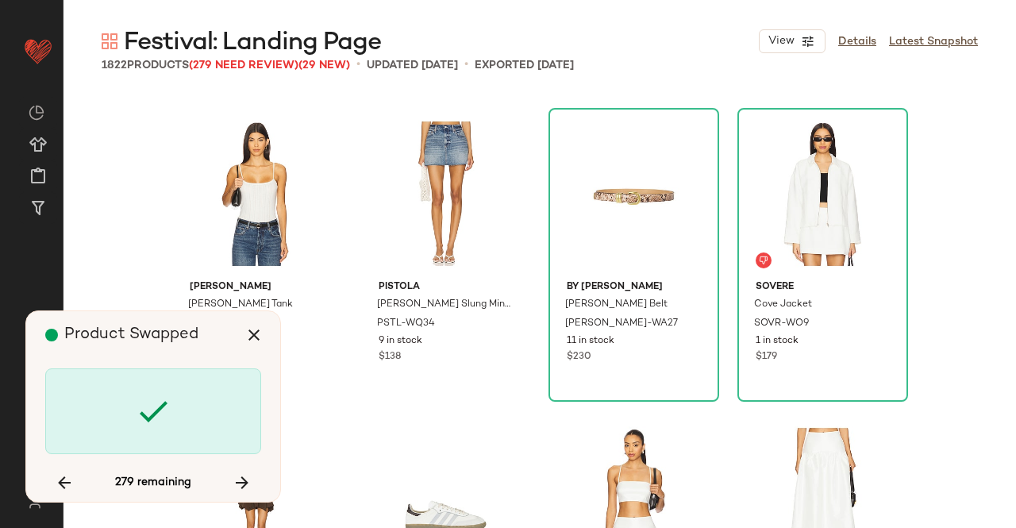
scroll to position [26347, 0]
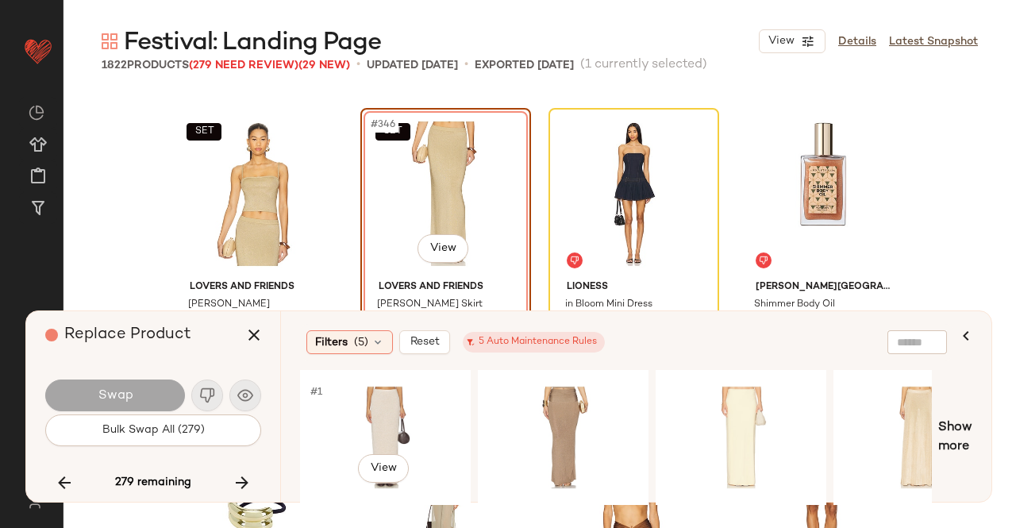
click at [383, 409] on div "#1 View" at bounding box center [386, 437] width 160 height 113
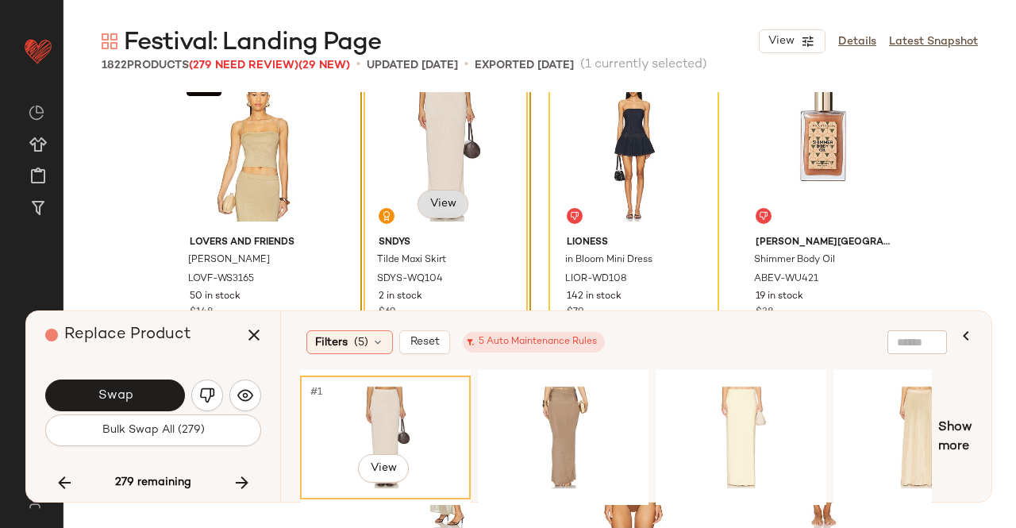
scroll to position [26427, 0]
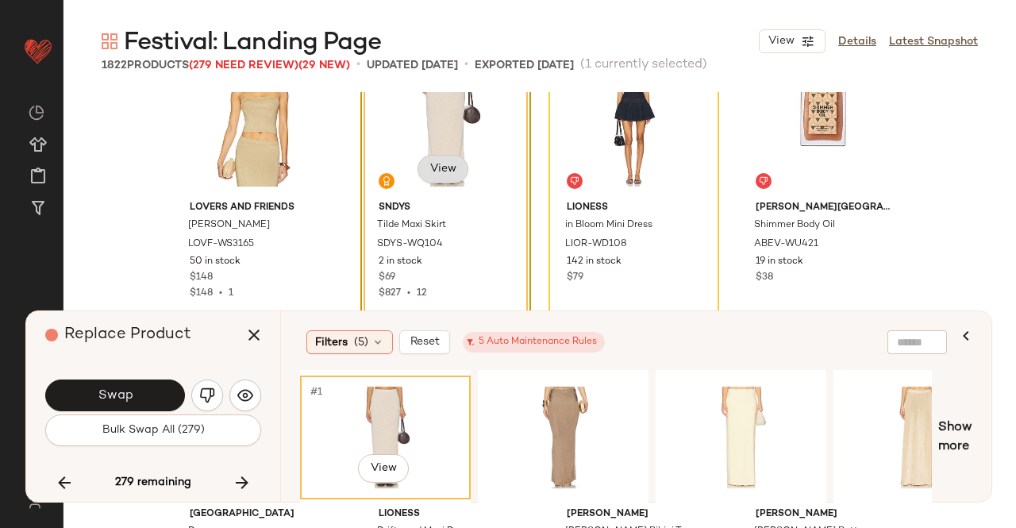
click at [441, 161] on body "Revolve ** Dashboard All Products Global Clipboards (43) Curations (348) Kriste…" at bounding box center [508, 264] width 1016 height 528
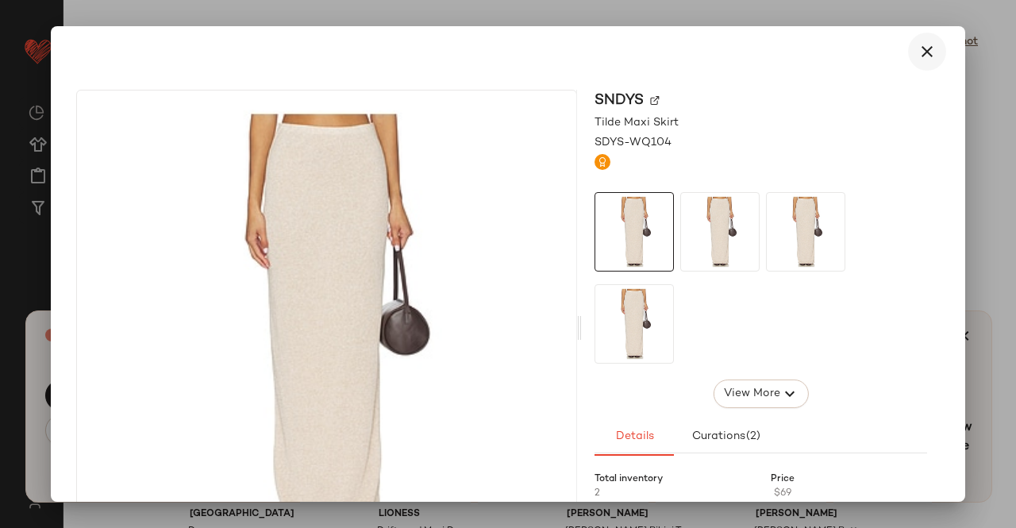
click at [918, 60] on icon "button" at bounding box center [927, 51] width 19 height 19
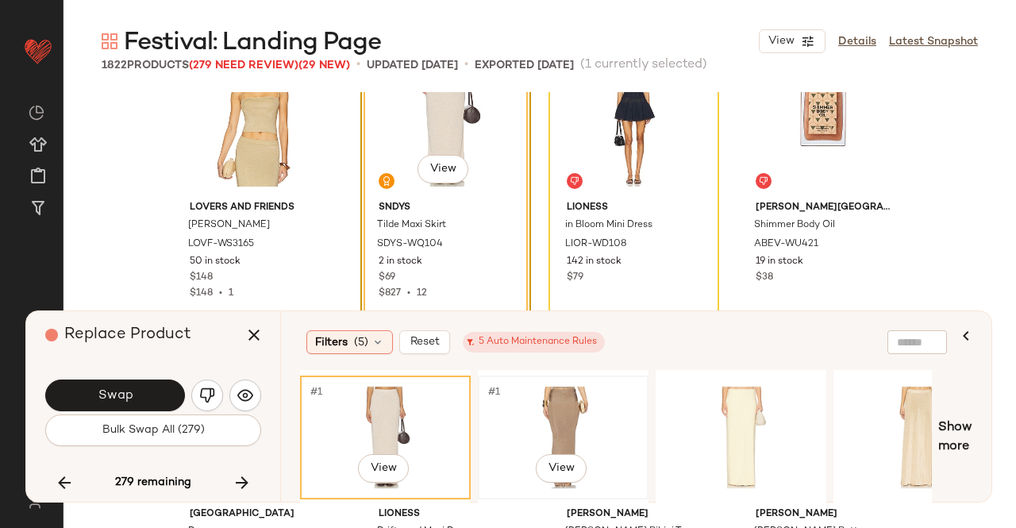
click at [584, 401] on div "#1 View" at bounding box center [563, 437] width 160 height 113
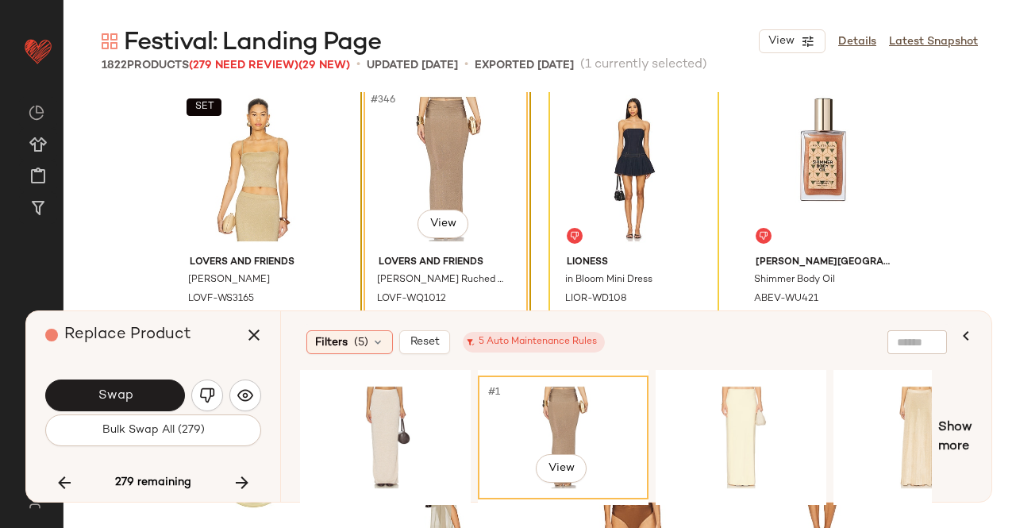
scroll to position [26347, 0]
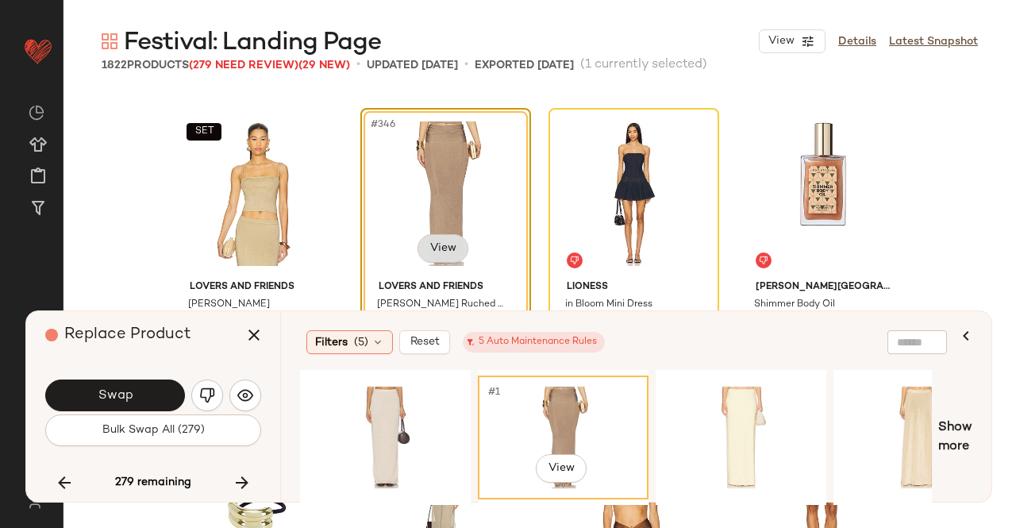
click at [446, 248] on body "Revolve ** Dashboard All Products Global Clipboards (43) Curations (348) Kriste…" at bounding box center [508, 264] width 1016 height 528
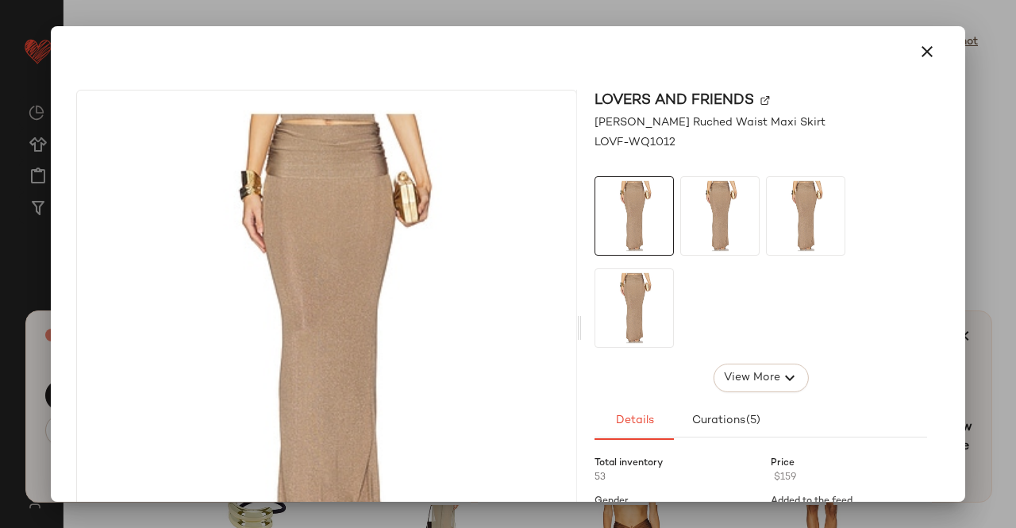
click at [752, 94] on div "Lovers and Friends" at bounding box center [760, 100] width 333 height 21
click at [760, 101] on img at bounding box center [765, 101] width 10 height 10
click at [930, 47] on button "button" at bounding box center [927, 52] width 38 height 38
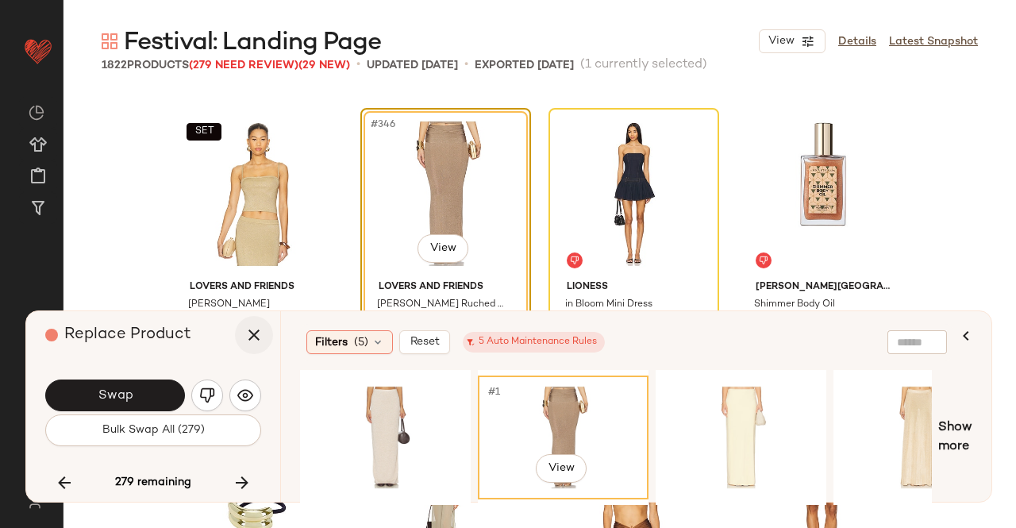
click at [256, 331] on icon "button" at bounding box center [253, 334] width 19 height 19
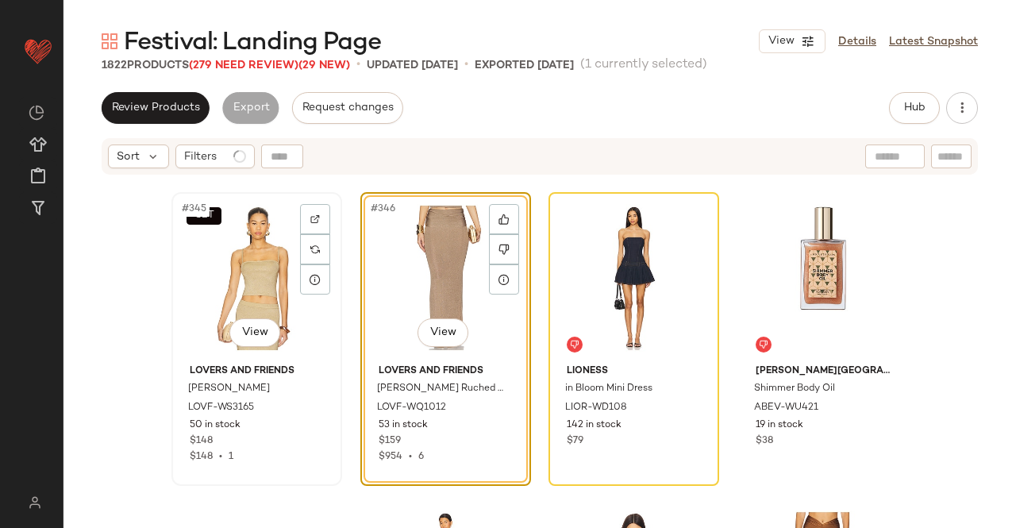
click at [259, 271] on div "SET #345 View" at bounding box center [257, 278] width 160 height 160
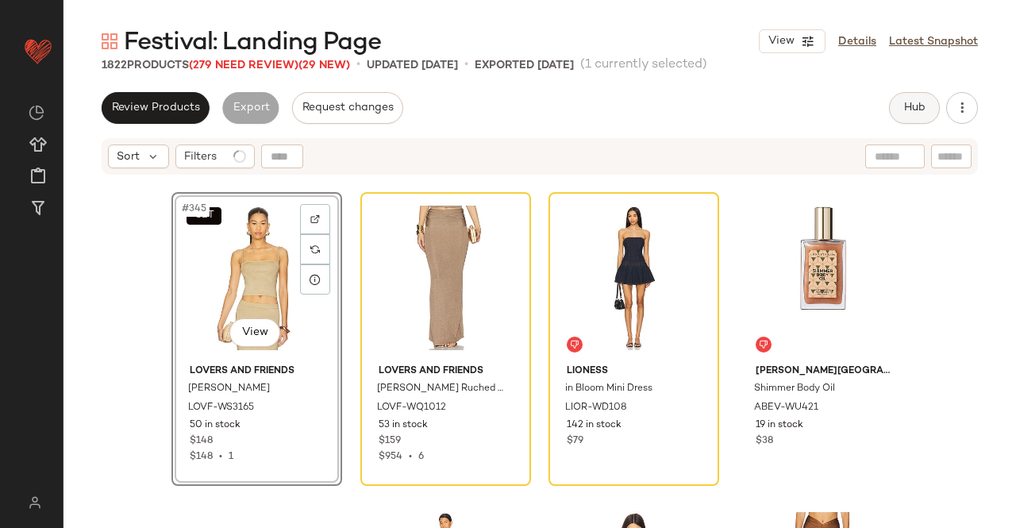
click at [928, 102] on button "Hub" at bounding box center [914, 108] width 51 height 32
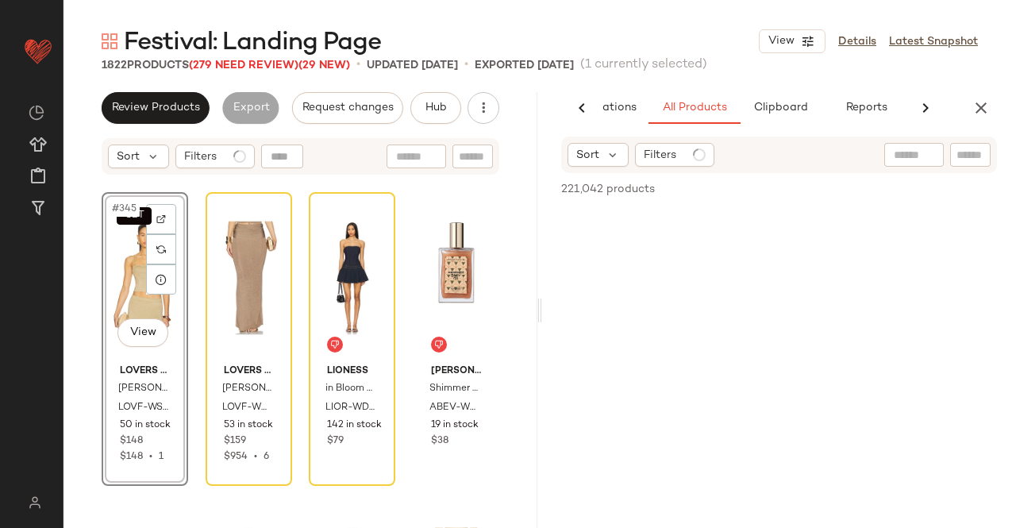
scroll to position [0, 100]
click at [929, 166] on div at bounding box center [844, 155] width 198 height 24
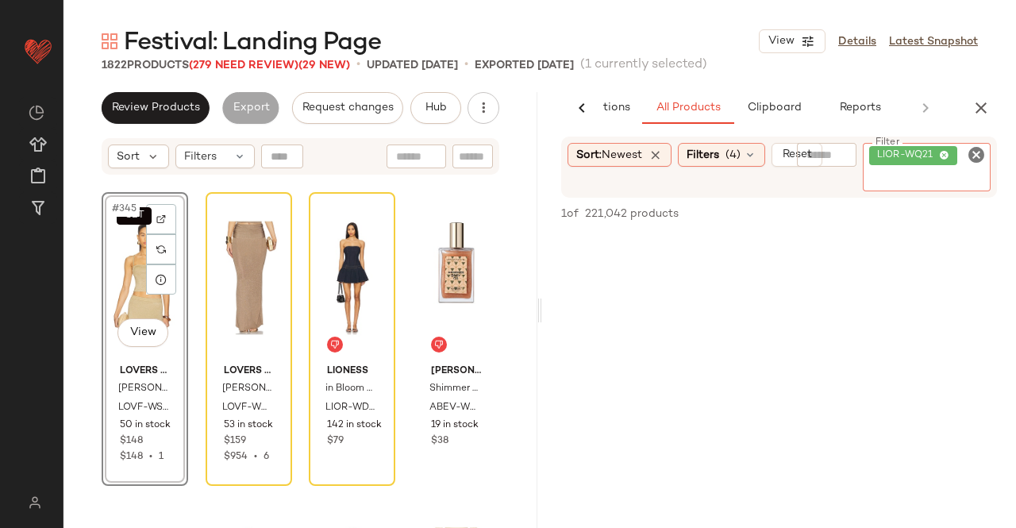
click at [1006, 177] on div "Sort: Newest Filters (4) Reset Filter LIOR-WQ21 Filter" at bounding box center [779, 167] width 474 height 61
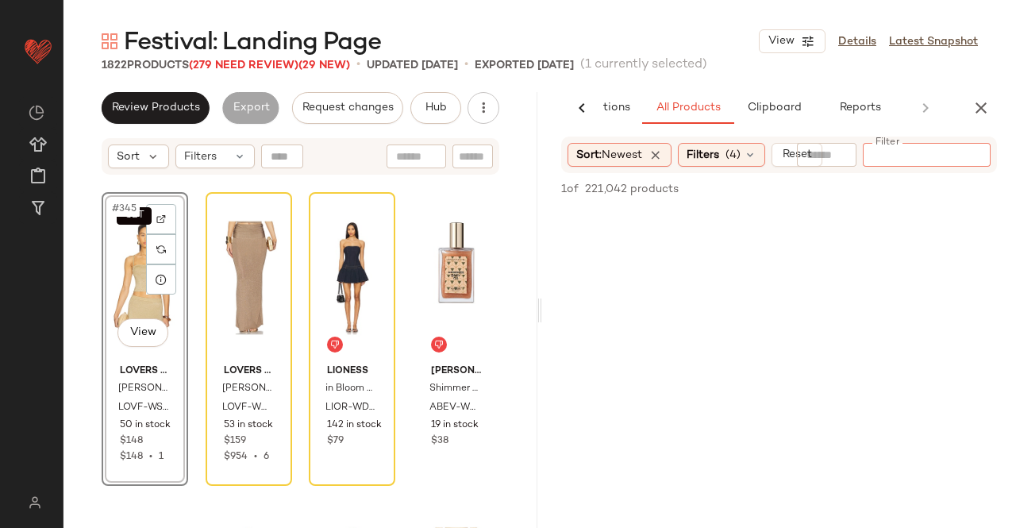
paste input "**********"
type input "**********"
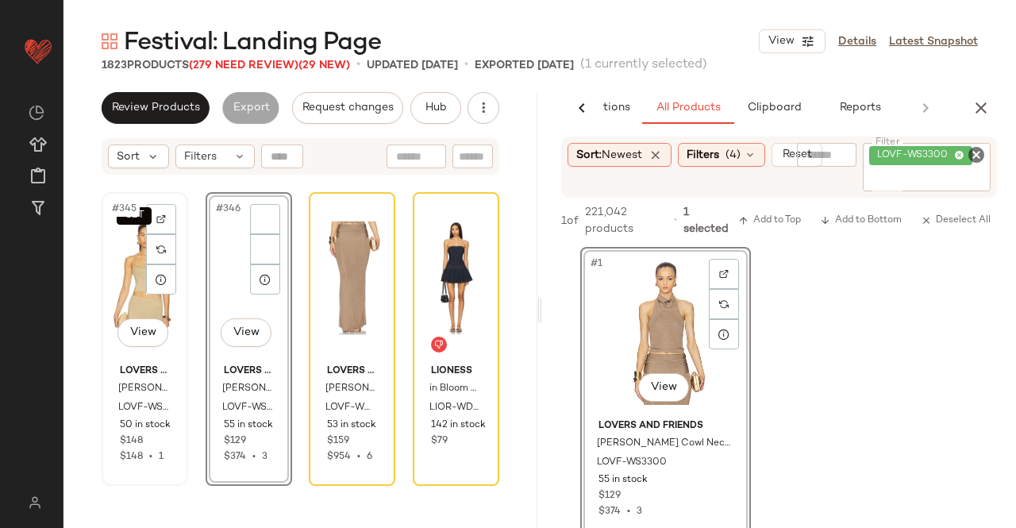
click at [115, 297] on div "SET #345 View" at bounding box center [144, 278] width 75 height 160
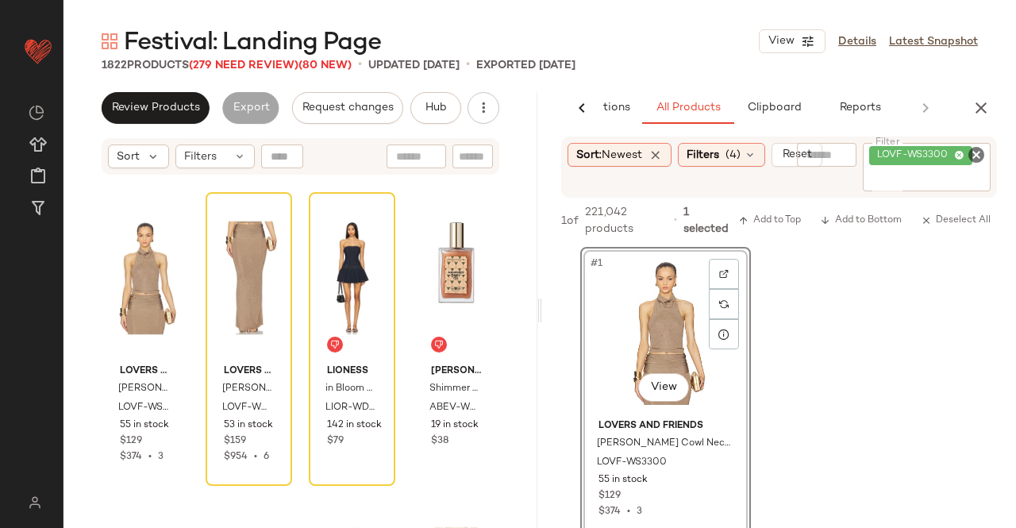
drag, startPoint x: 982, startPoint y: 105, endPoint x: 937, endPoint y: 106, distance: 45.3
click at [981, 106] on icon "button" at bounding box center [980, 107] width 19 height 19
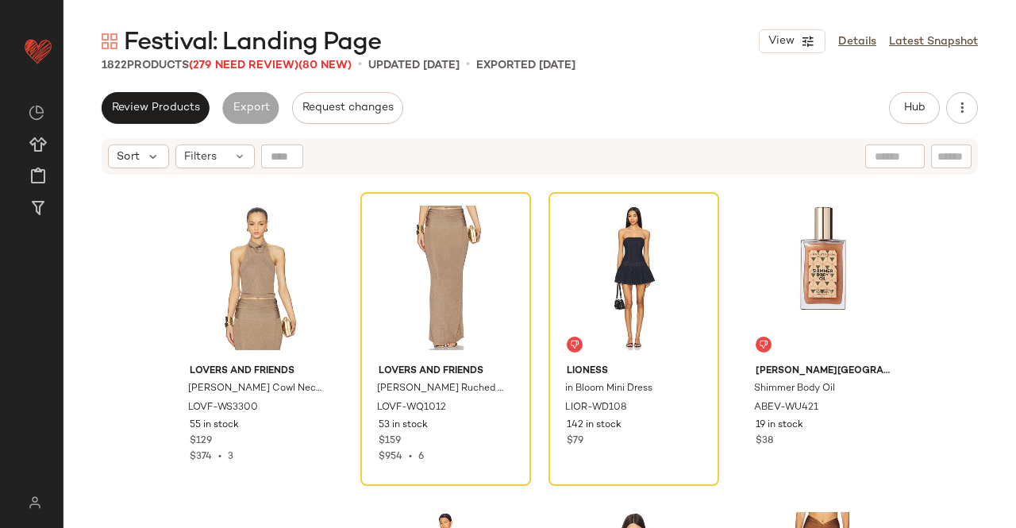
click at [254, 58] on span "Festival: Landing Page" at bounding box center [252, 43] width 257 height 32
click at [254, 66] on span "(279 Need Review)" at bounding box center [244, 66] width 110 height 12
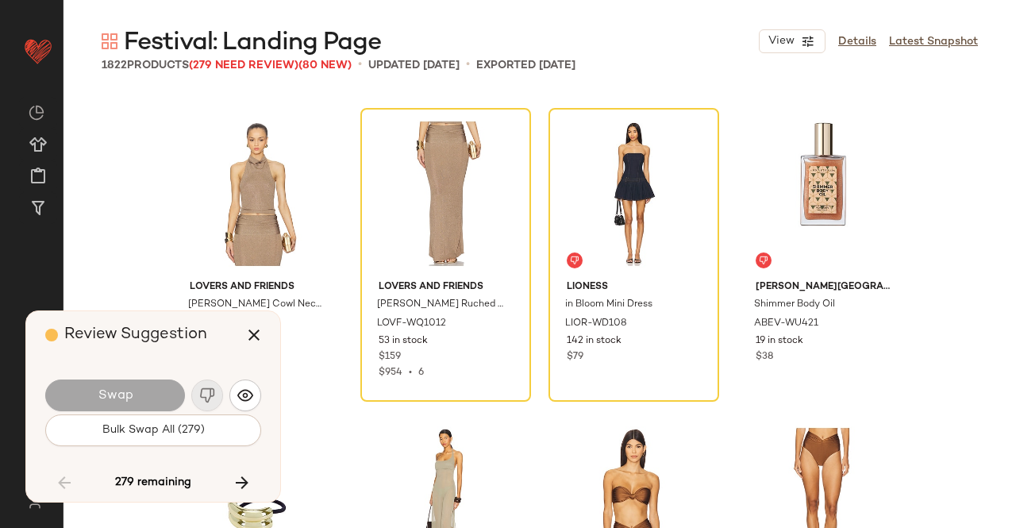
drag, startPoint x: 221, startPoint y: 474, endPoint x: 239, endPoint y: 476, distance: 18.4
click at [221, 474] on div "279 remaining" at bounding box center [153, 483] width 216 height 38
click at [240, 476] on icon "button" at bounding box center [242, 482] width 19 height 19
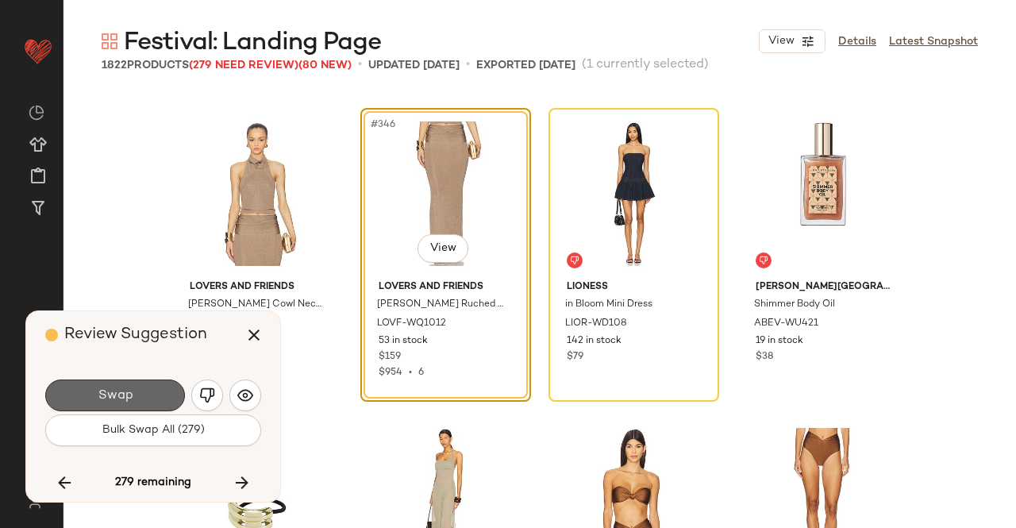
click at [121, 394] on span "Swap" at bounding box center [115, 395] width 36 height 15
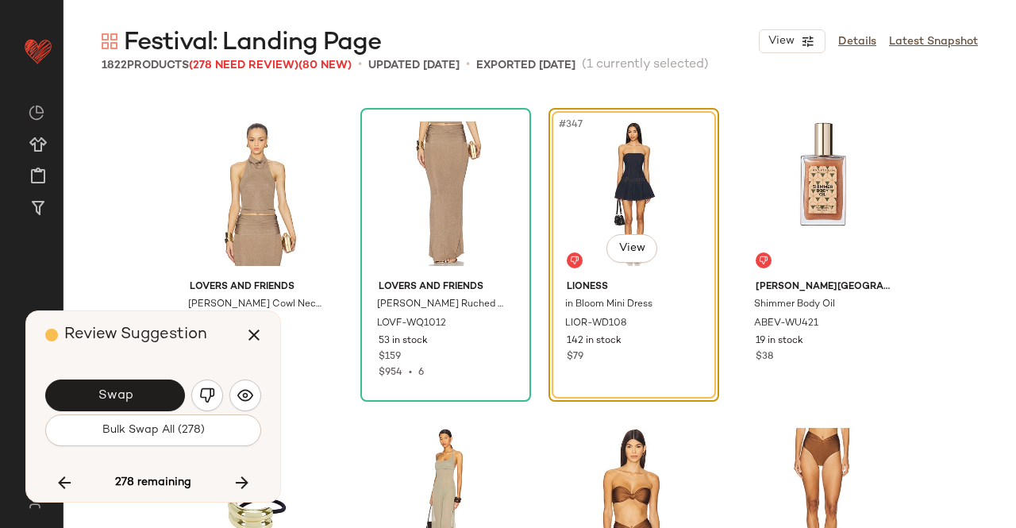
click at [121, 394] on span "Swap" at bounding box center [115, 395] width 36 height 15
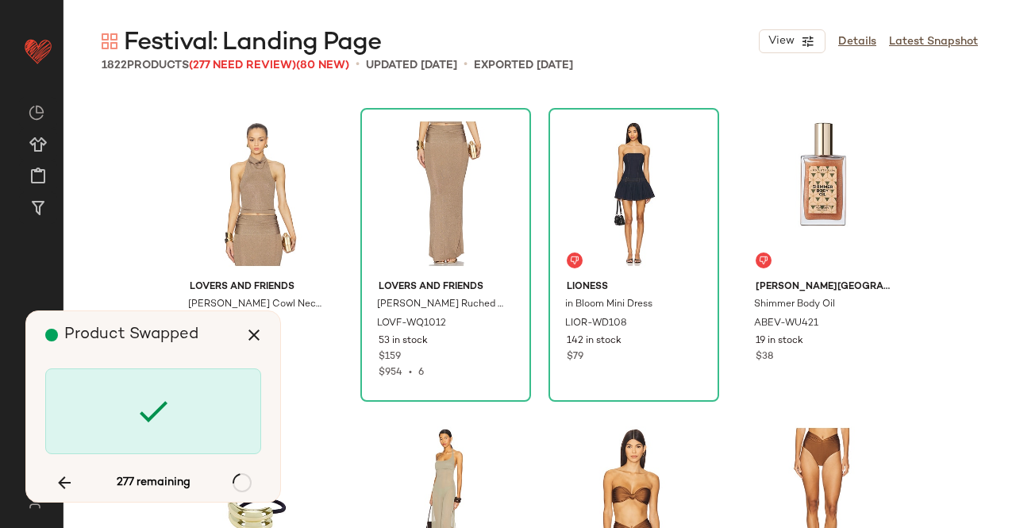
scroll to position [27573, 0]
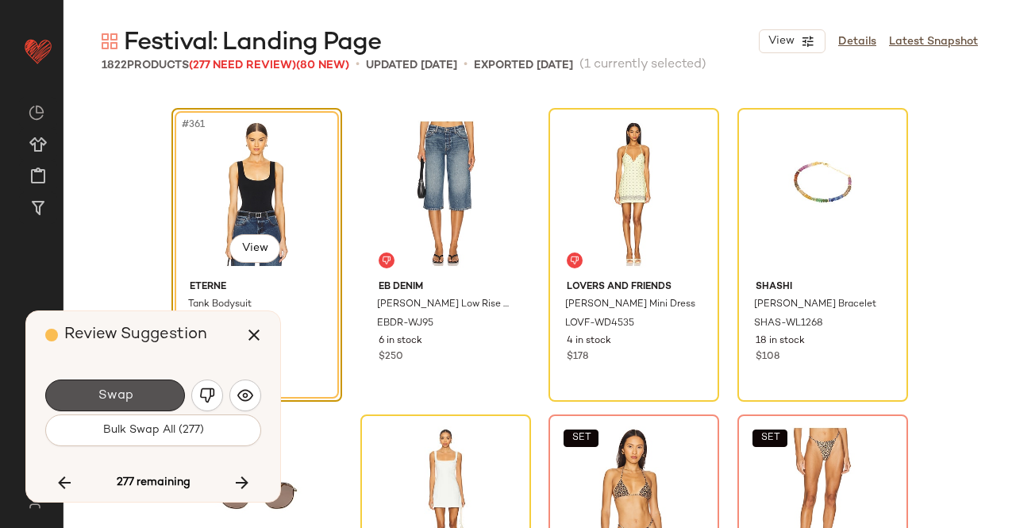
click at [121, 394] on span "Swap" at bounding box center [115, 395] width 36 height 15
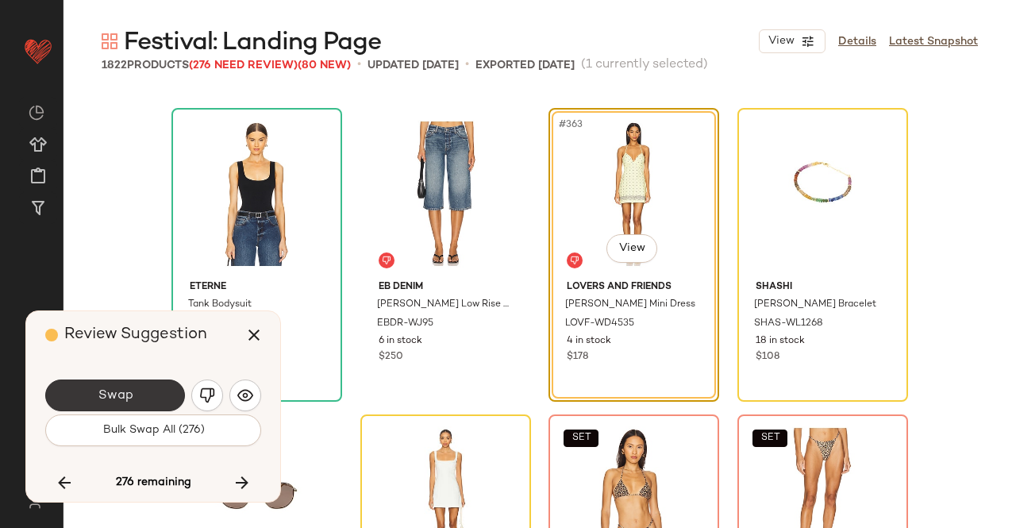
click at [117, 394] on span "Swap" at bounding box center [115, 395] width 36 height 15
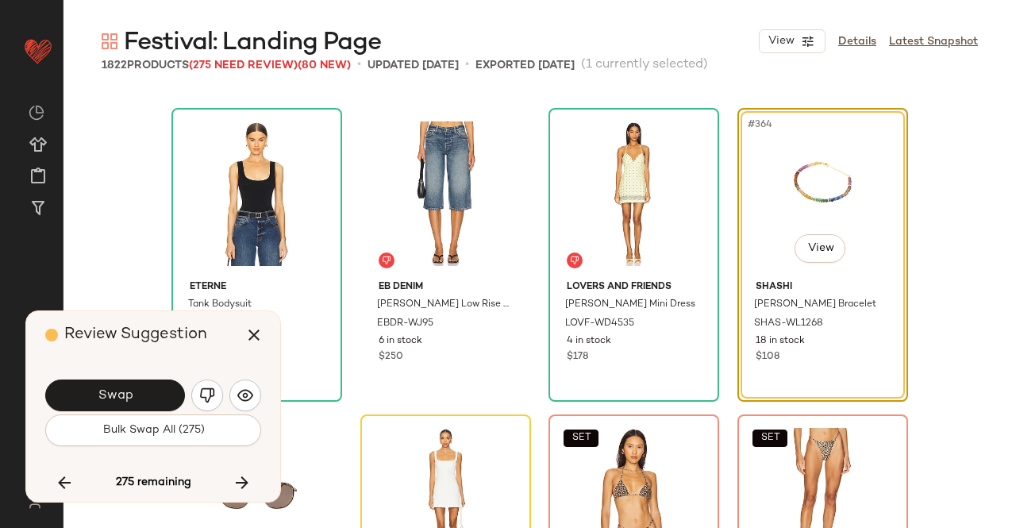
click at [117, 394] on span "Swap" at bounding box center [115, 395] width 36 height 15
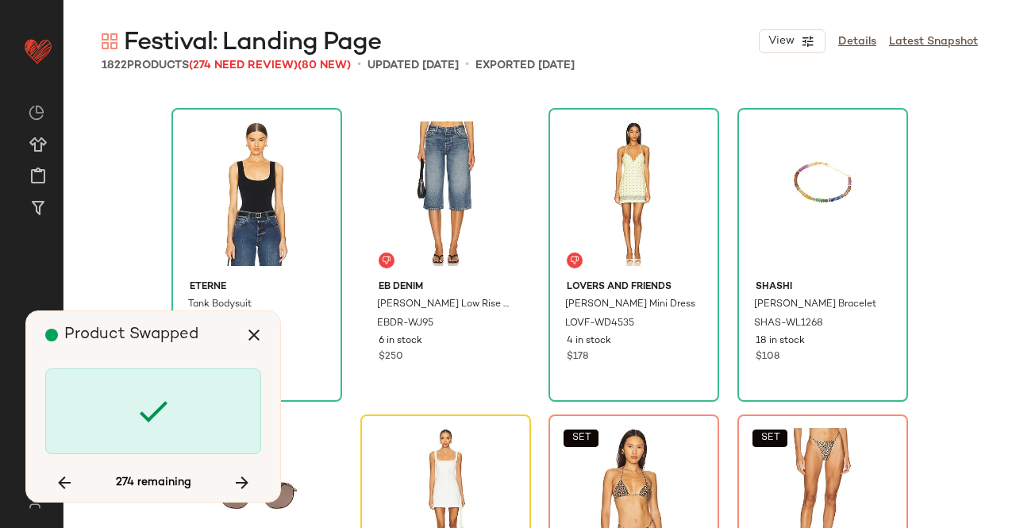
scroll to position [27879, 0]
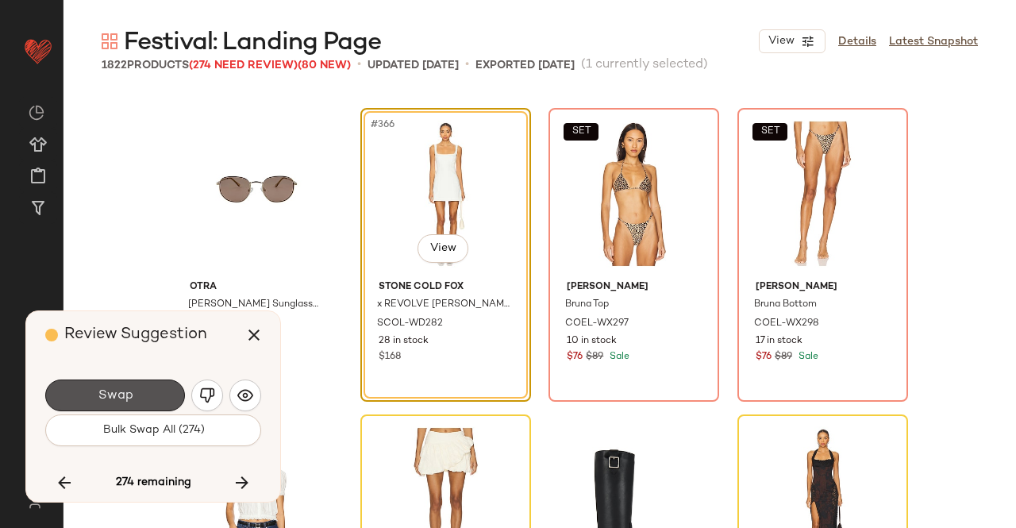
click at [124, 398] on span "Swap" at bounding box center [115, 395] width 36 height 15
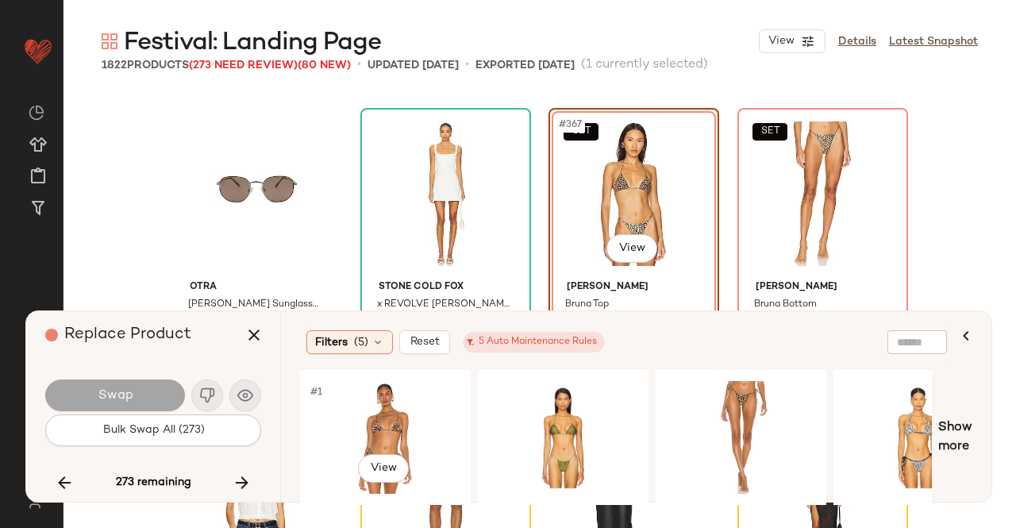
click at [375, 404] on div "#1 View" at bounding box center [386, 437] width 160 height 113
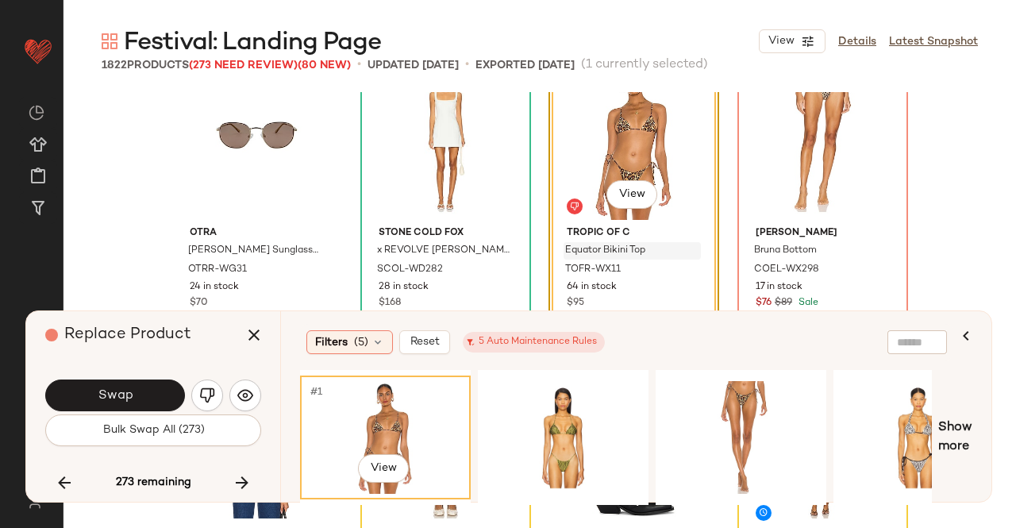
scroll to position [27958, 0]
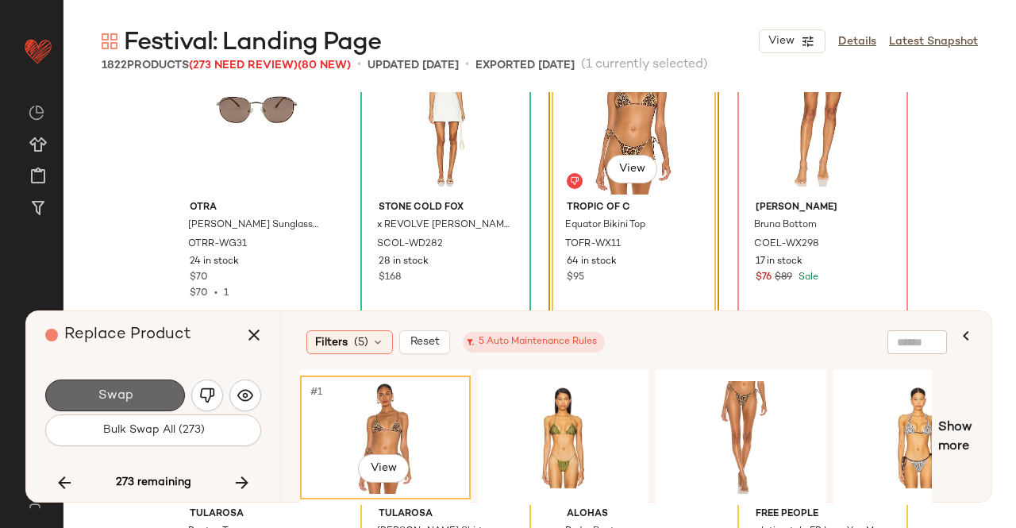
click at [156, 396] on button "Swap" at bounding box center [115, 395] width 140 height 32
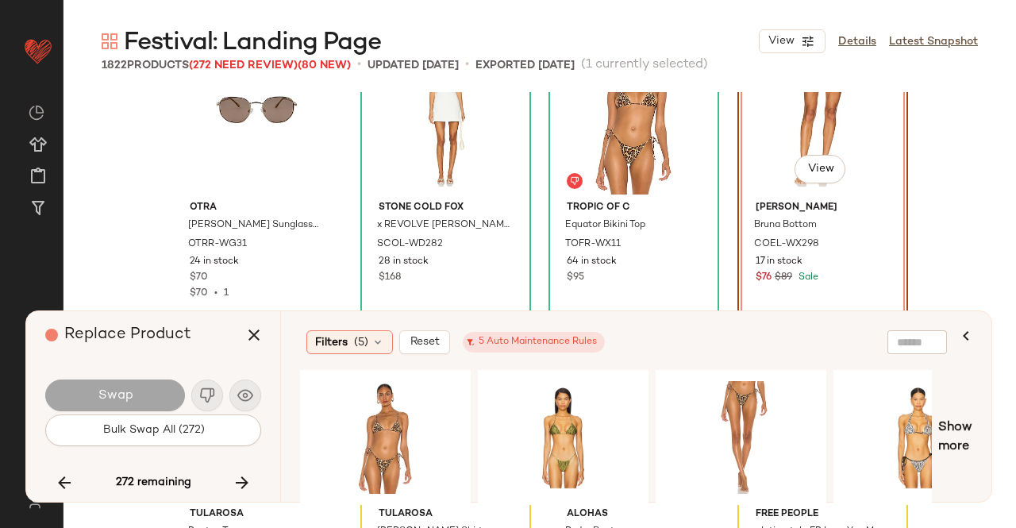
scroll to position [27879, 0]
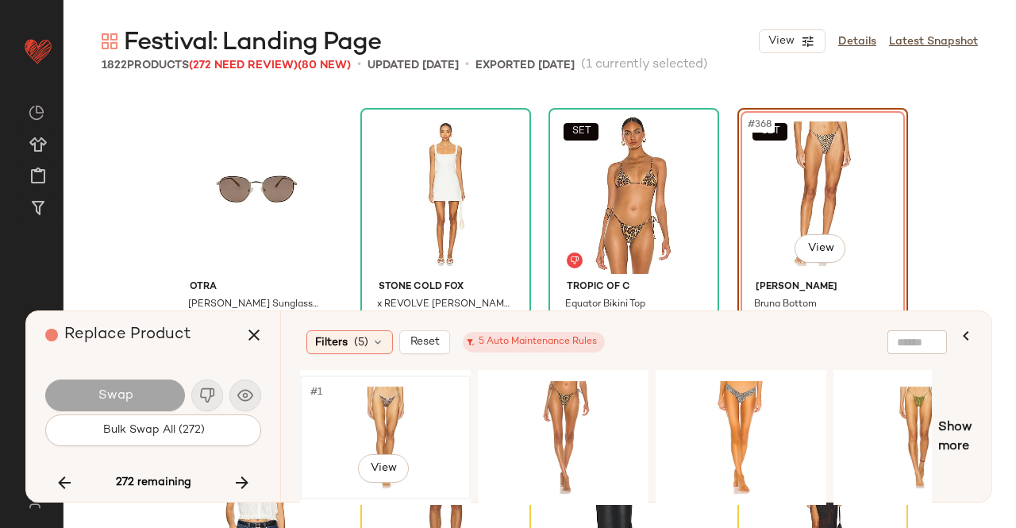
click at [394, 412] on div "#1 View" at bounding box center [386, 437] width 160 height 113
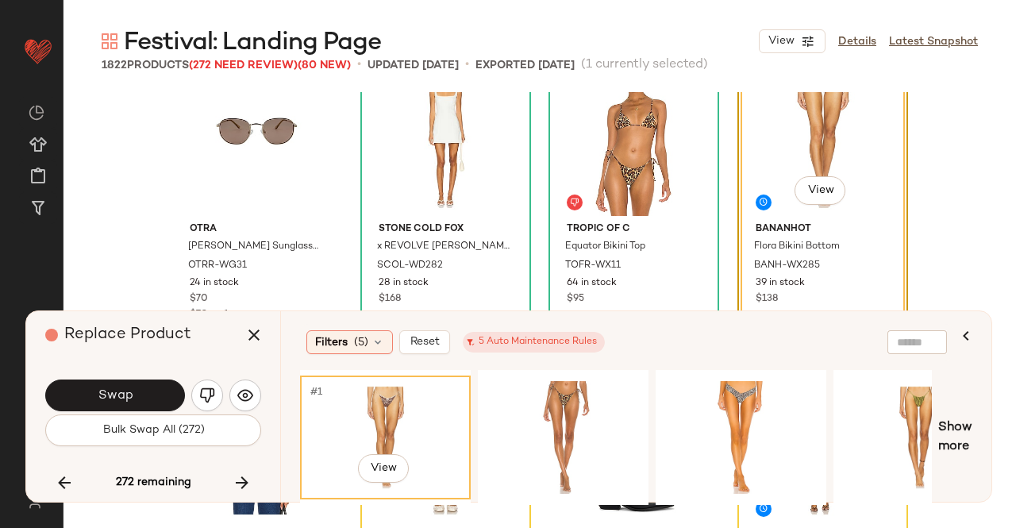
scroll to position [27958, 0]
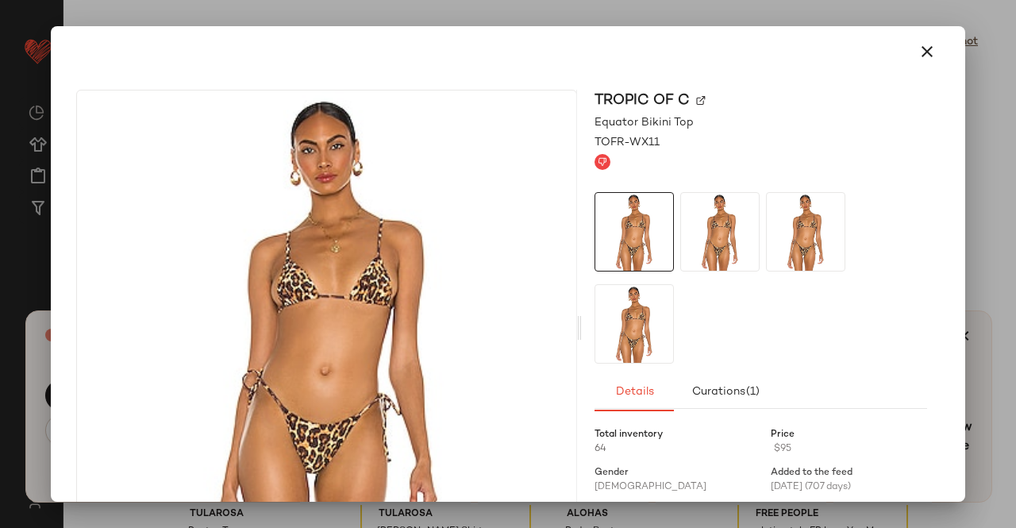
click at [700, 105] on div "Tropic of C" at bounding box center [760, 100] width 333 height 21
click at [694, 90] on div "Tropic of C" at bounding box center [760, 100] width 333 height 21
click at [696, 101] on img at bounding box center [701, 101] width 10 height 10
click at [926, 50] on icon "button" at bounding box center [927, 51] width 19 height 19
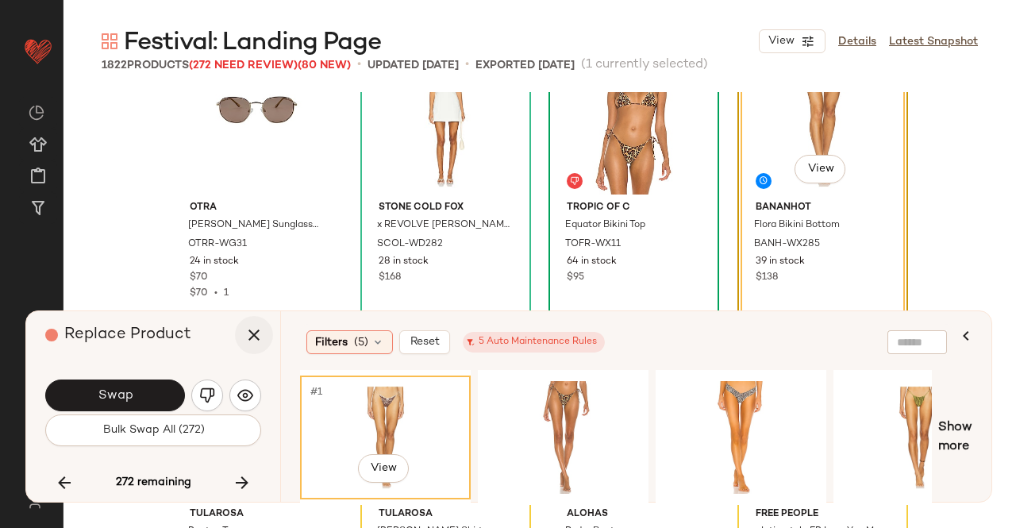
click at [260, 350] on button "button" at bounding box center [254, 335] width 38 height 38
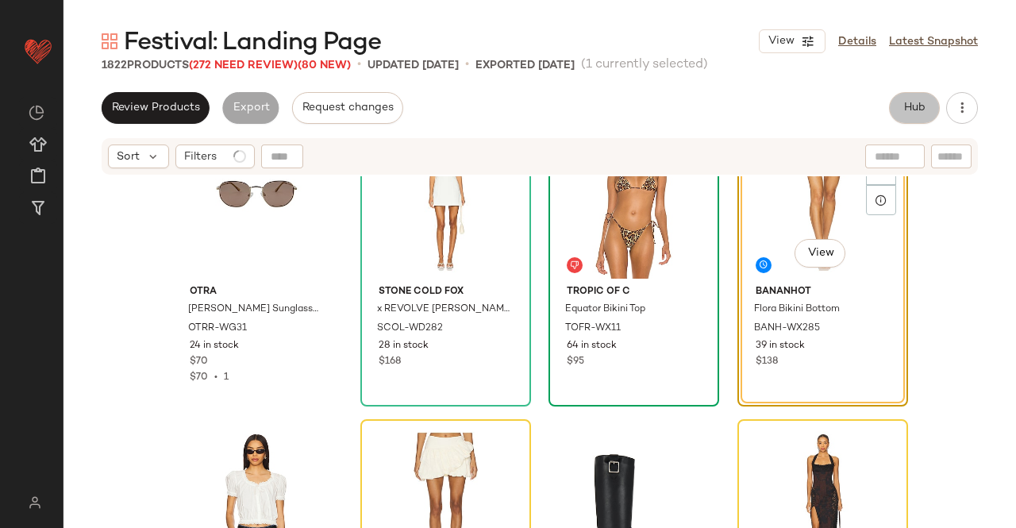
click at [894, 108] on button "Hub" at bounding box center [914, 108] width 51 height 32
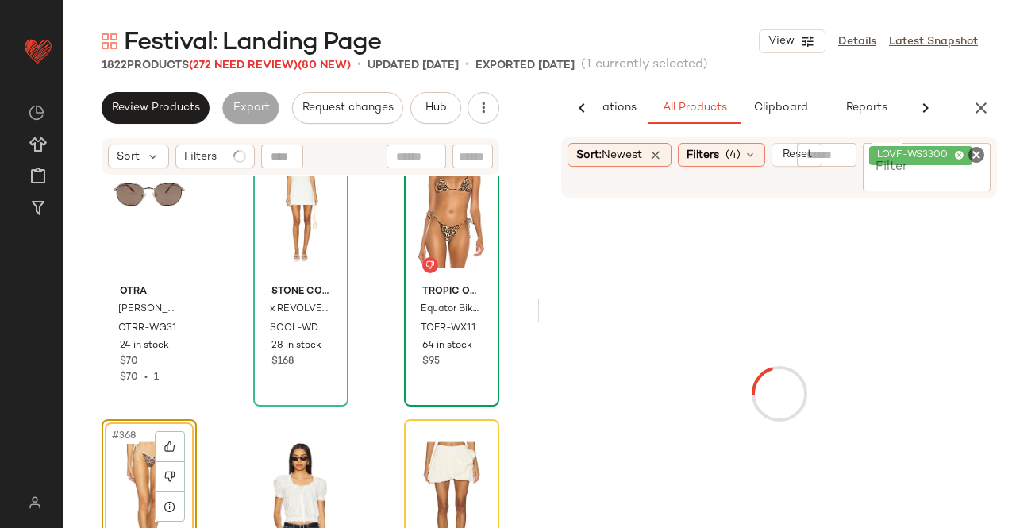
scroll to position [0, 100]
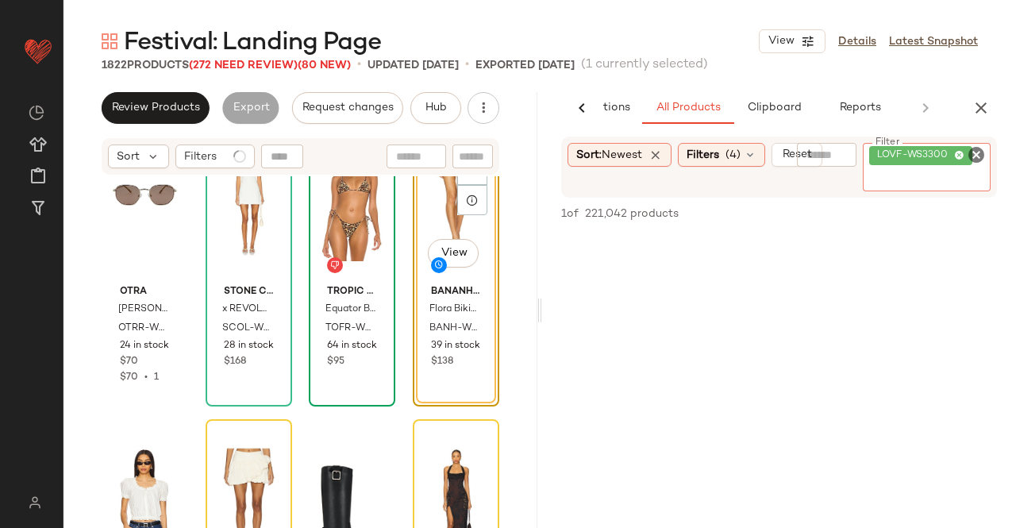
click at [950, 172] on input "Filter" at bounding box center [936, 179] width 135 height 17
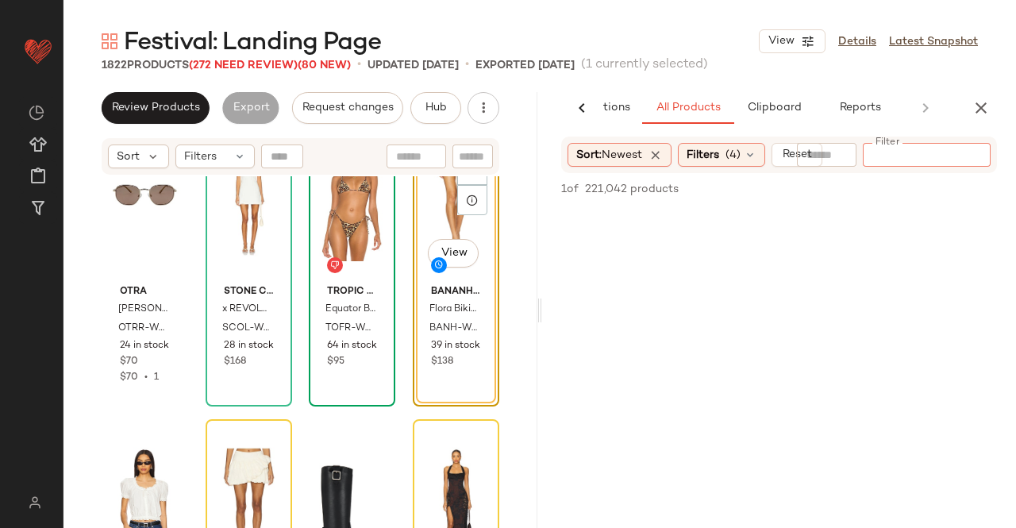
paste input "*********"
type input "*********"
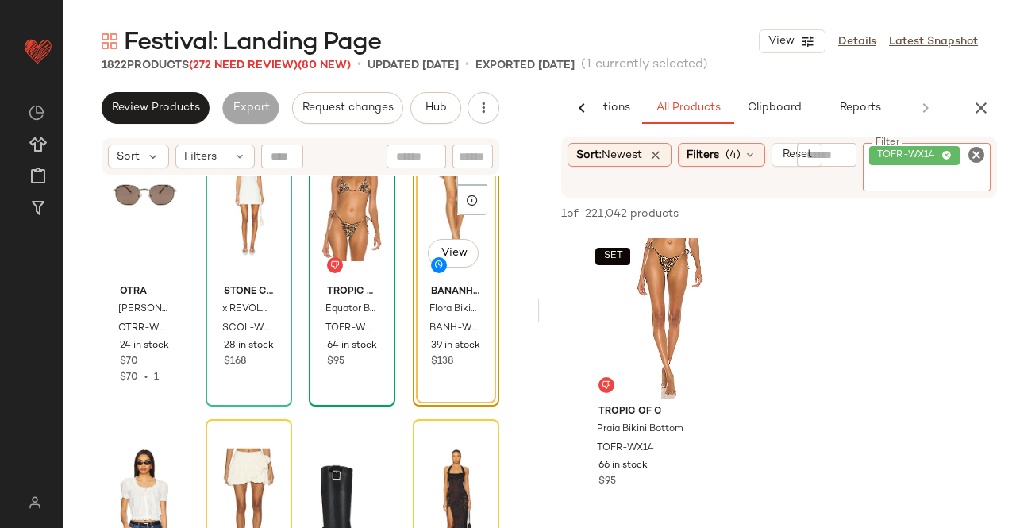
click at [429, 219] on div "#368 View" at bounding box center [455, 198] width 75 height 160
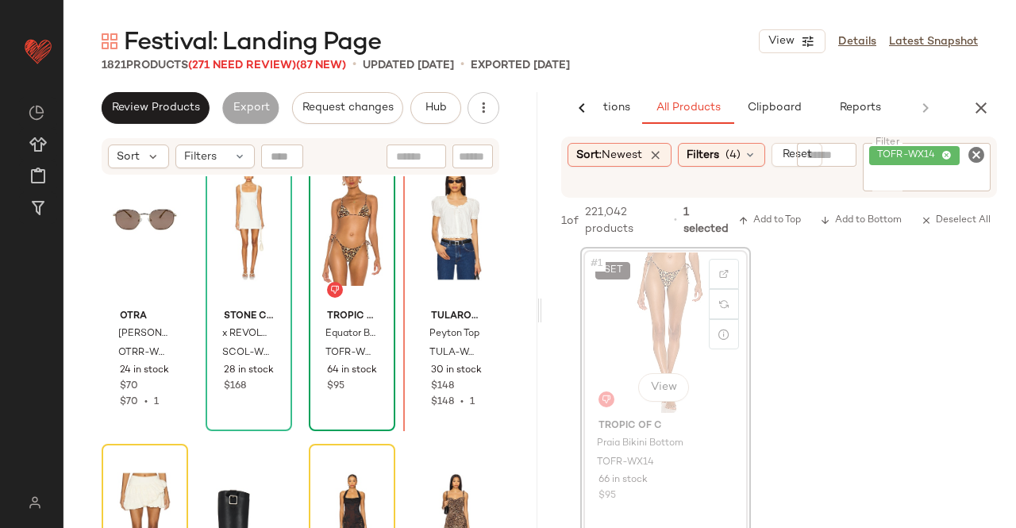
scroll to position [27900, 0]
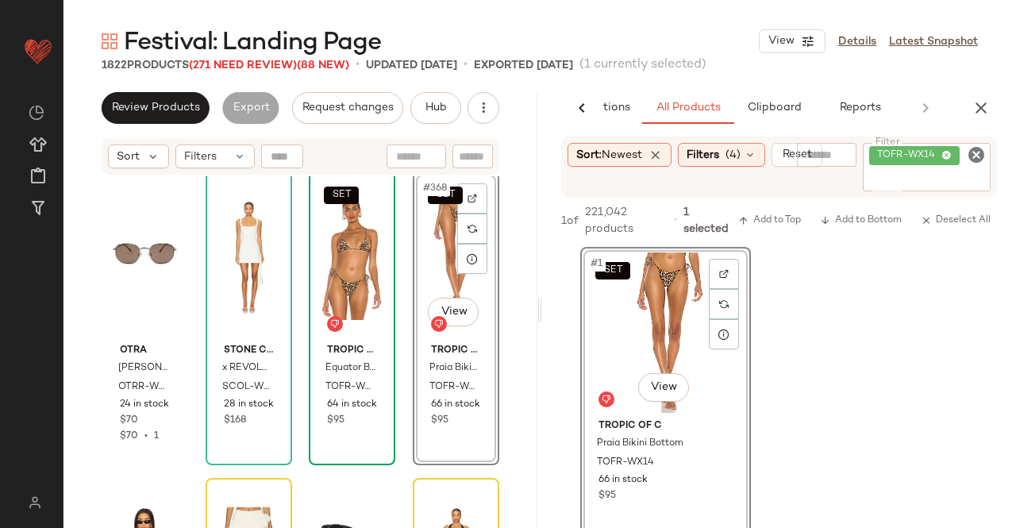
click at [981, 96] on button "button" at bounding box center [981, 108] width 32 height 32
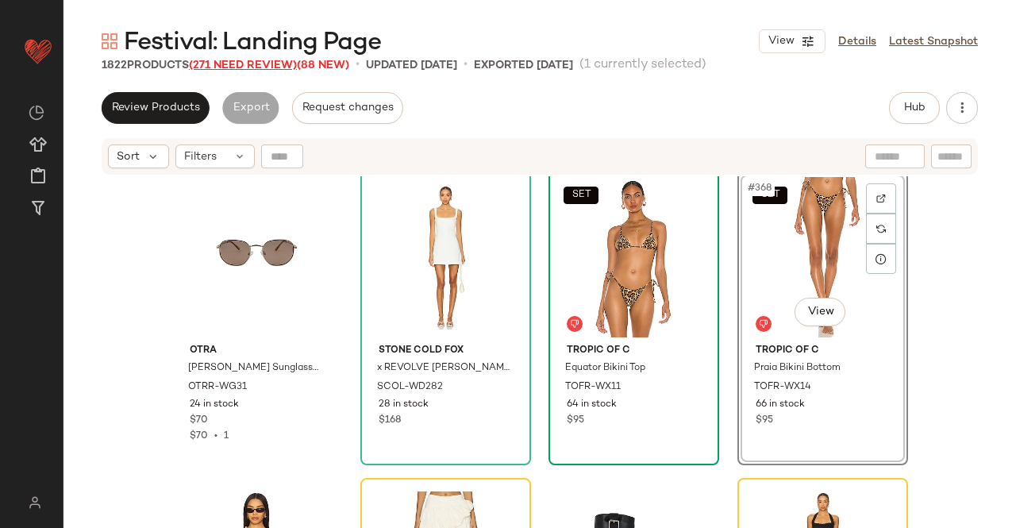
click at [267, 71] on span "(271 Need Review)" at bounding box center [243, 66] width 108 height 12
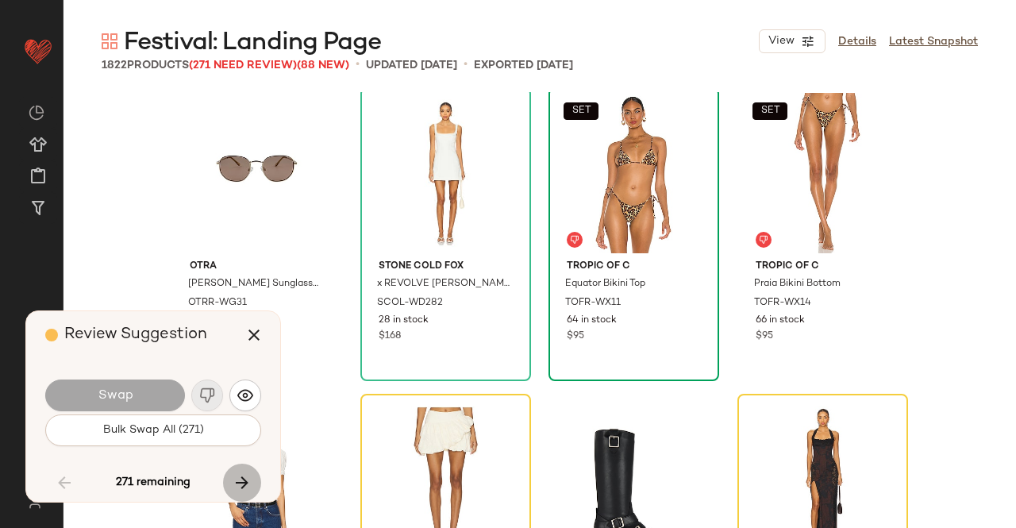
click at [260, 479] on button "button" at bounding box center [242, 483] width 38 height 38
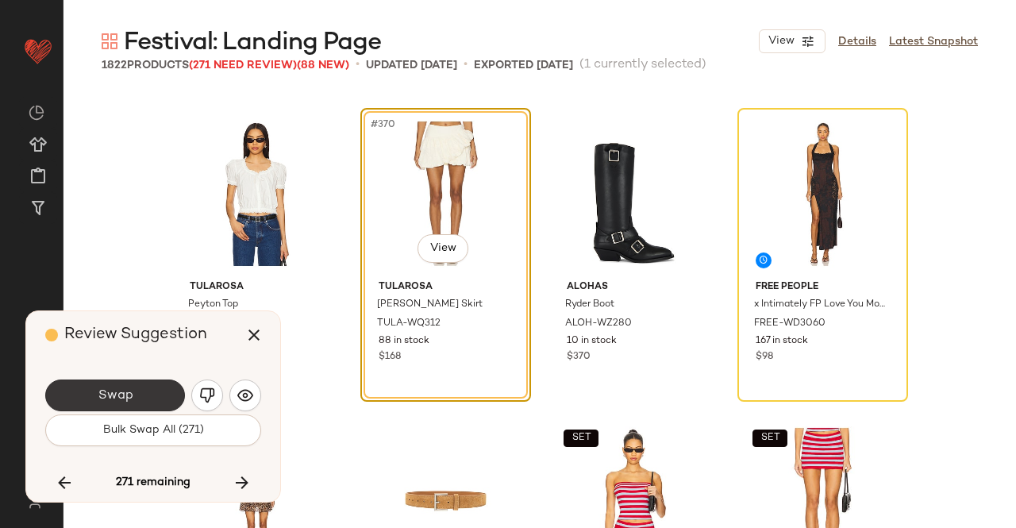
click at [129, 394] on span "Swap" at bounding box center [115, 395] width 36 height 15
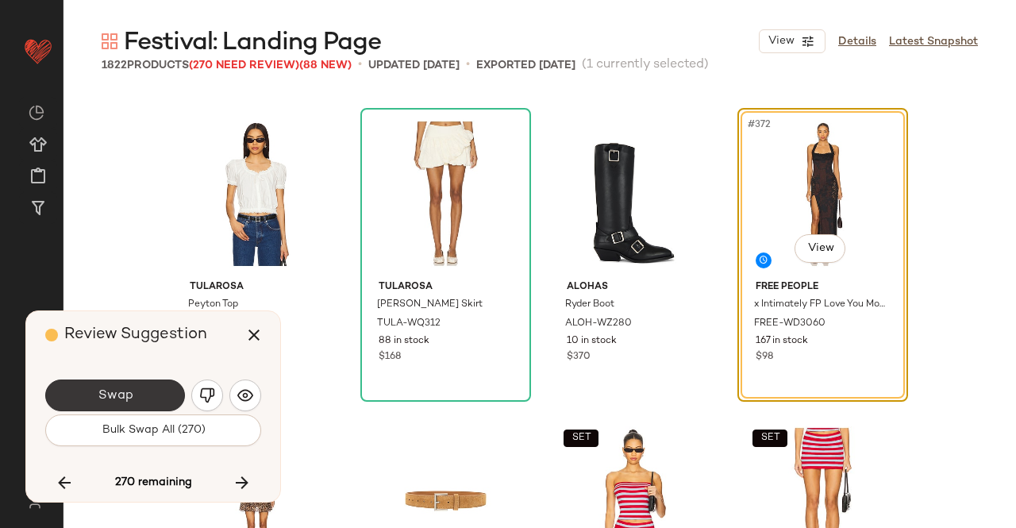
click at [141, 398] on button "Swap" at bounding box center [115, 395] width 140 height 32
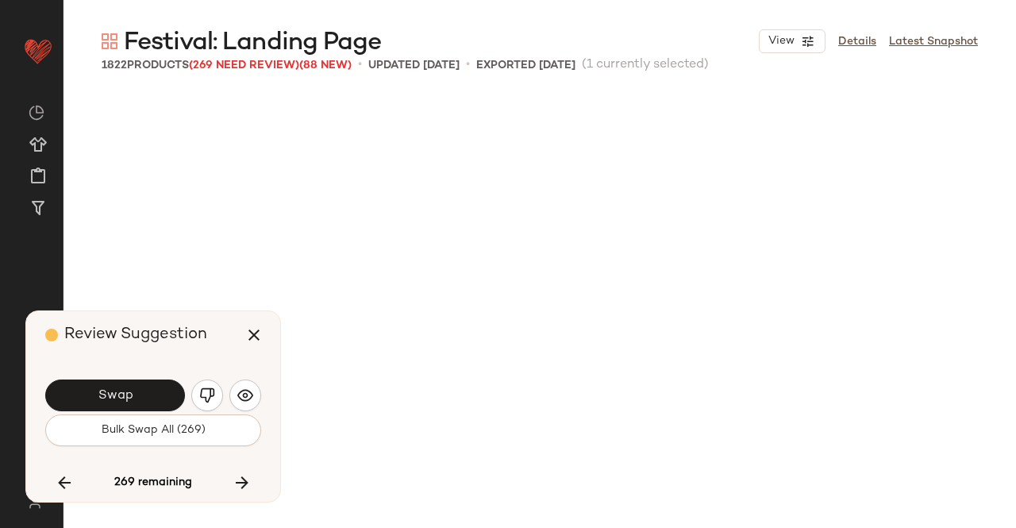
scroll to position [28798, 0]
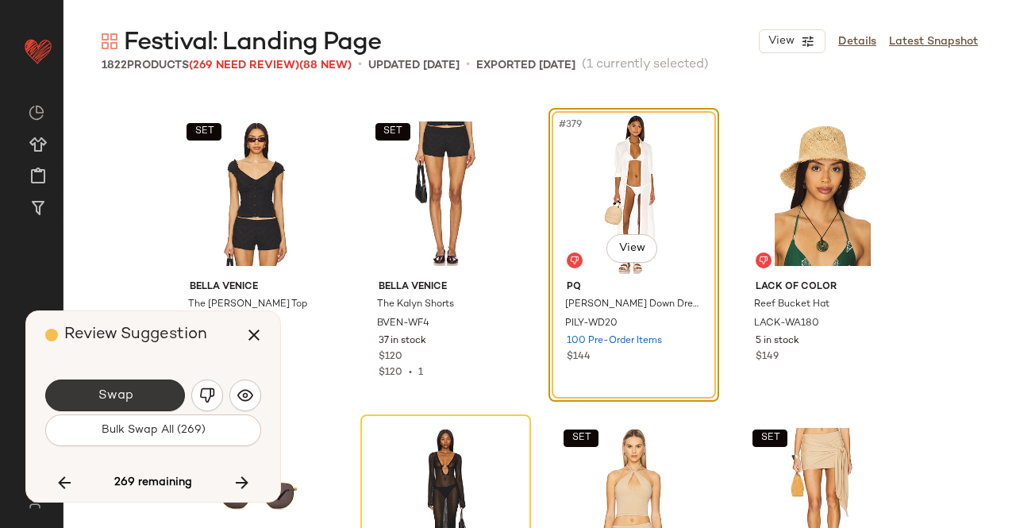
click at [110, 394] on span "Swap" at bounding box center [115, 395] width 36 height 15
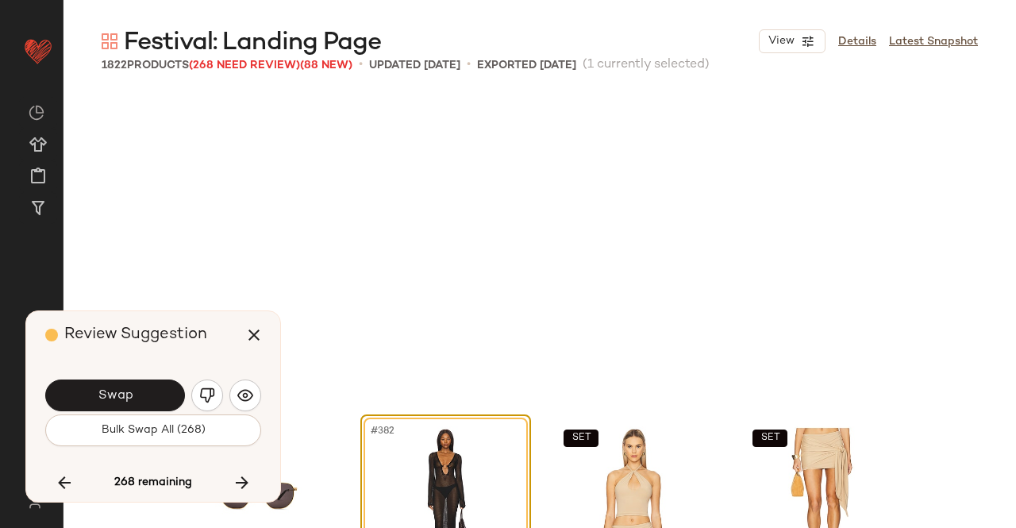
scroll to position [29104, 0]
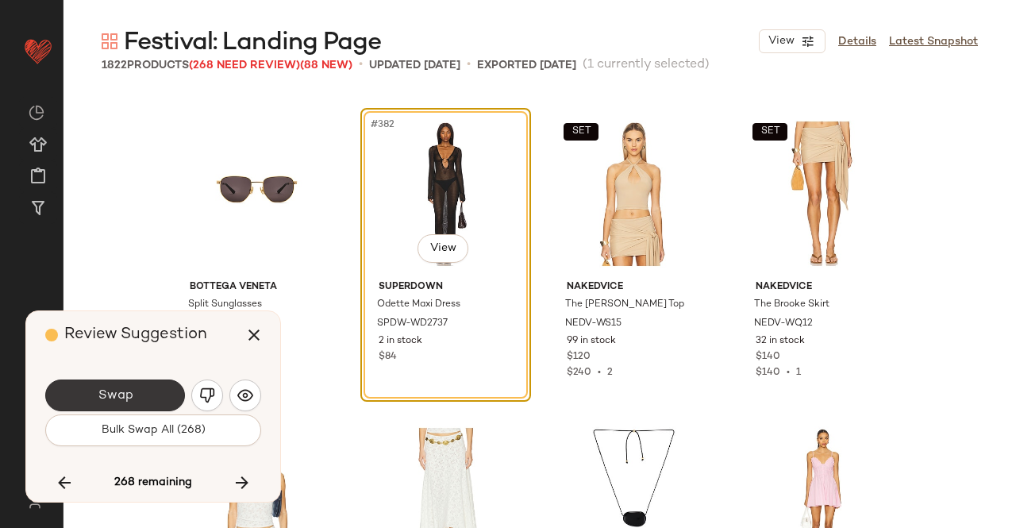
click at [87, 399] on button "Swap" at bounding box center [115, 395] width 140 height 32
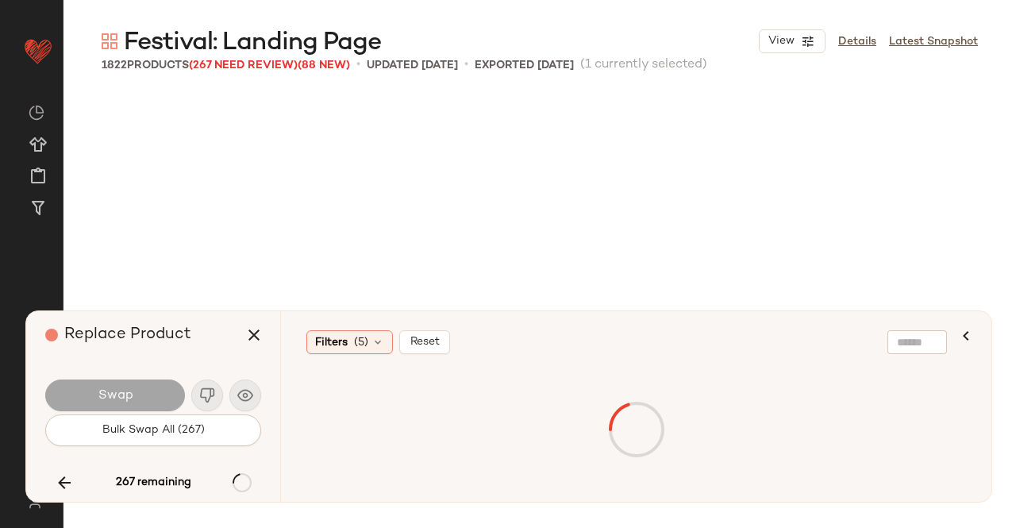
scroll to position [30636, 0]
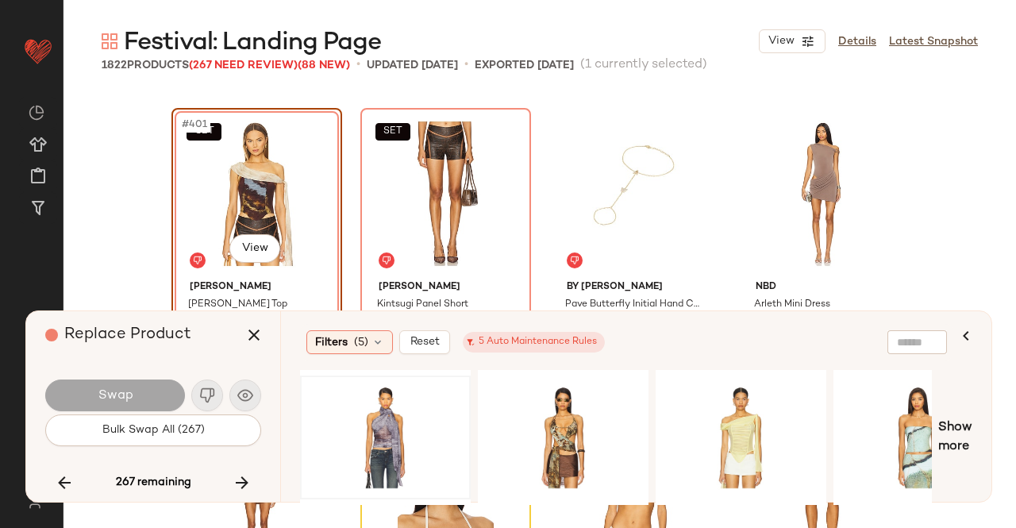
click at [360, 402] on div at bounding box center [386, 437] width 160 height 113
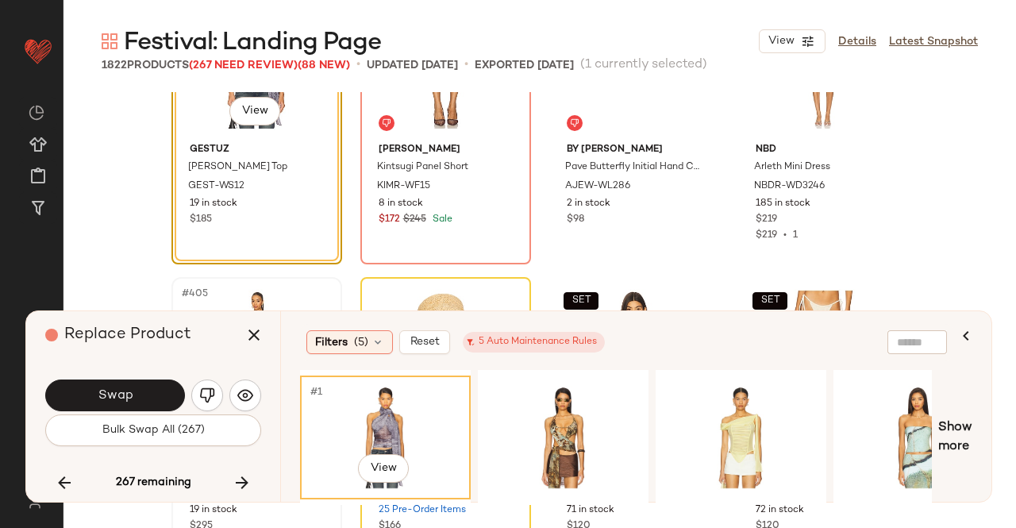
scroll to position [30716, 0]
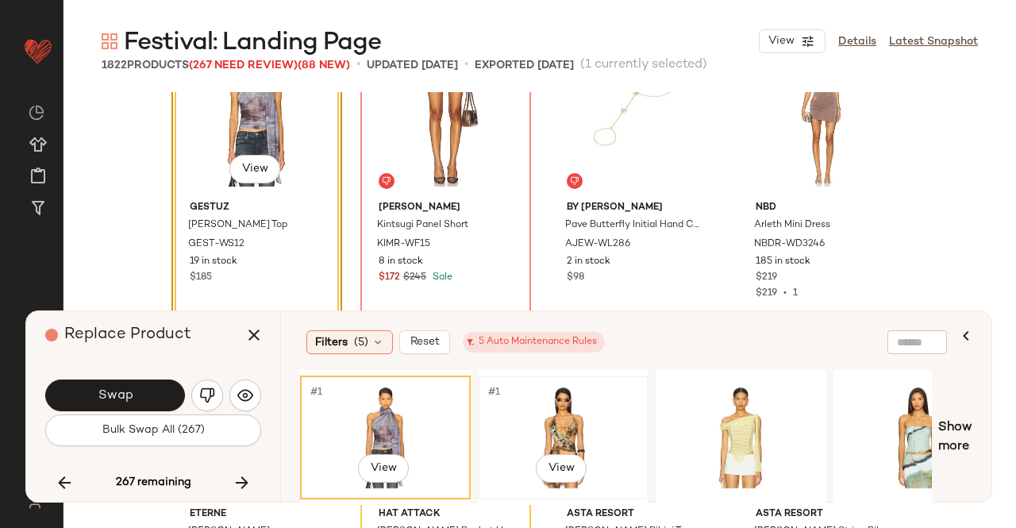
click at [560, 421] on div "#1 View" at bounding box center [563, 437] width 160 height 113
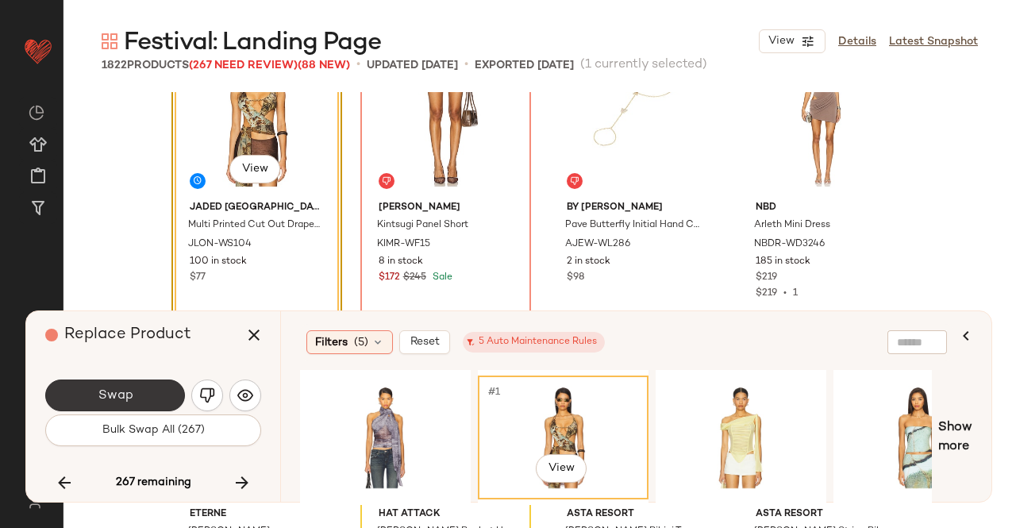
click at [144, 380] on button "Swap" at bounding box center [115, 395] width 140 height 32
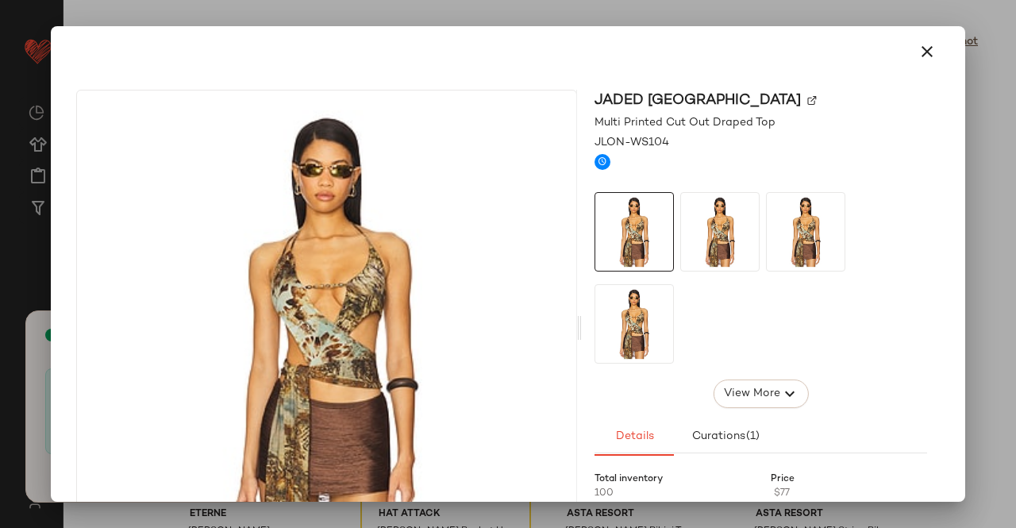
click at [719, 94] on div "Jaded [GEOGRAPHIC_DATA]" at bounding box center [760, 100] width 333 height 21
click at [807, 96] on img at bounding box center [812, 101] width 10 height 10
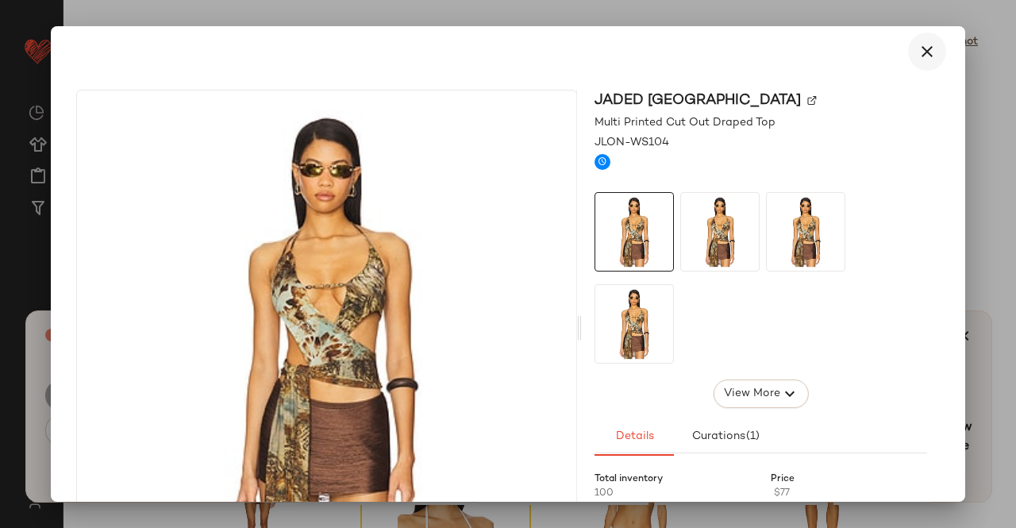
click at [918, 54] on icon "button" at bounding box center [927, 51] width 19 height 19
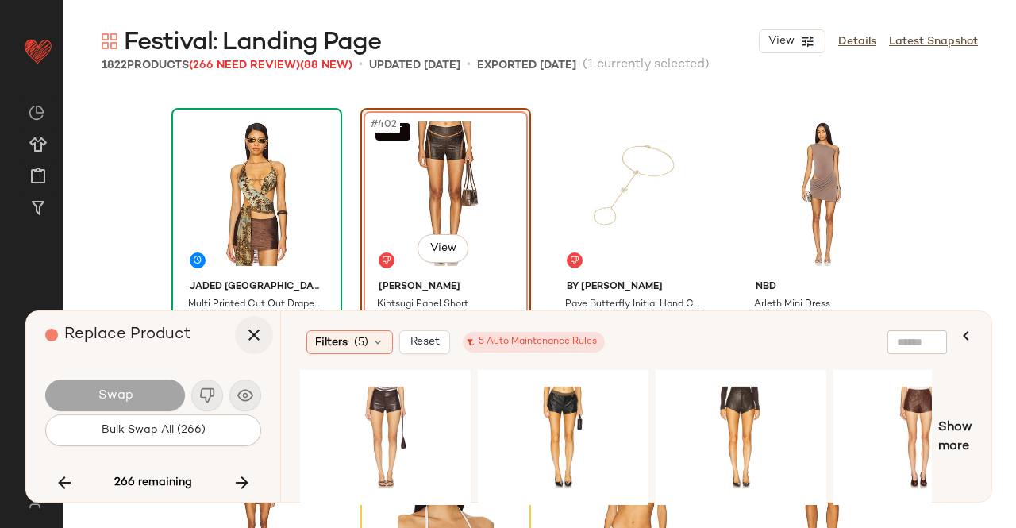
click at [268, 337] on button "button" at bounding box center [254, 335] width 38 height 38
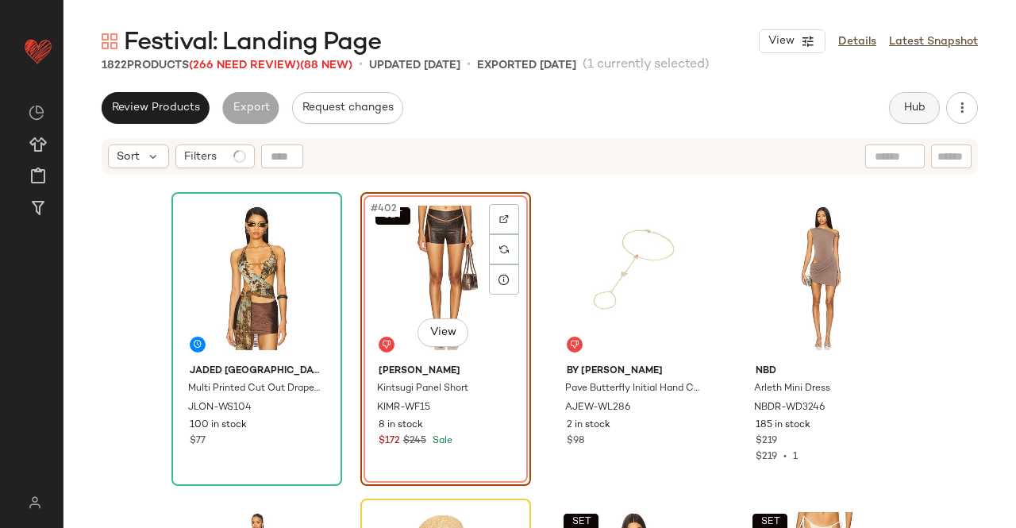
click at [912, 108] on span "Hub" at bounding box center [914, 108] width 22 height 13
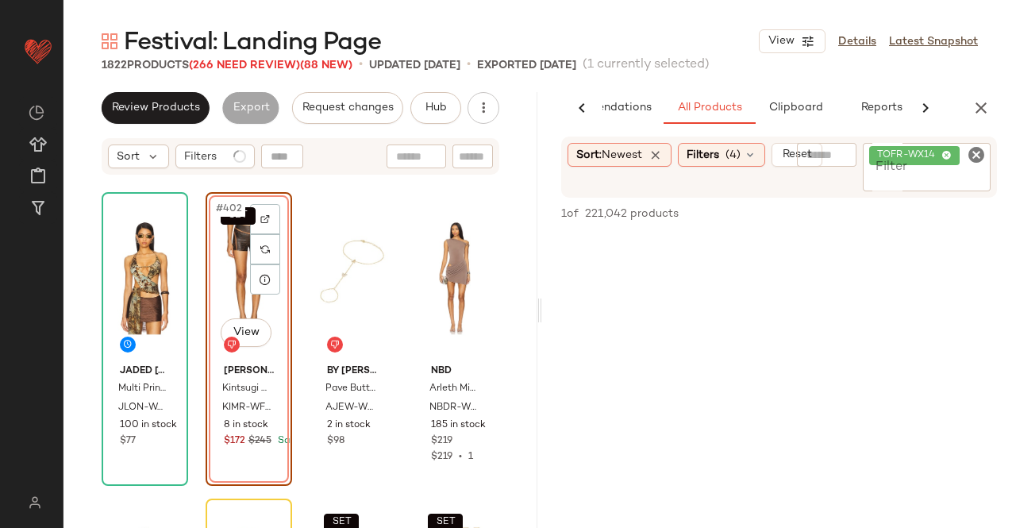
scroll to position [0, 100]
click at [932, 166] on div "TOFR-WX14" at bounding box center [927, 167] width 128 height 48
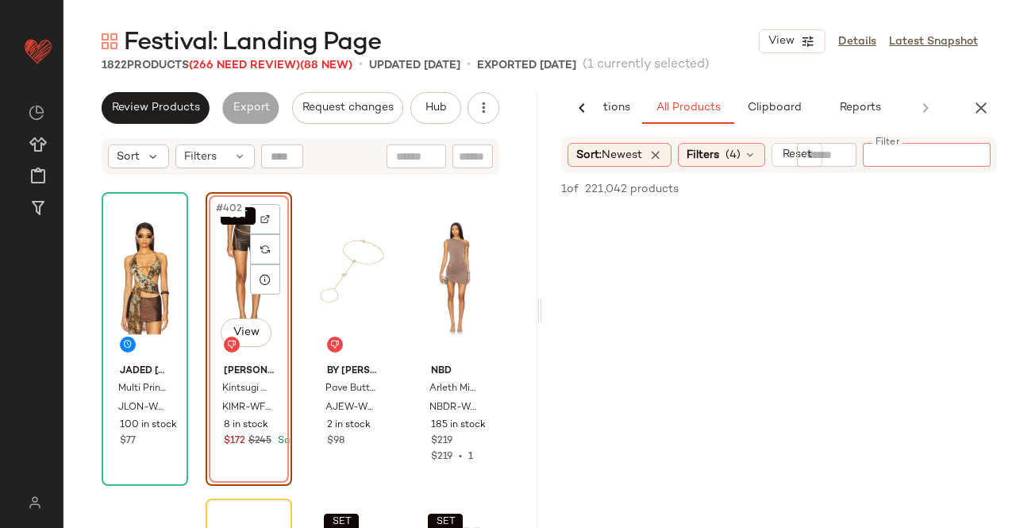
paste input "*********"
type input "*********"
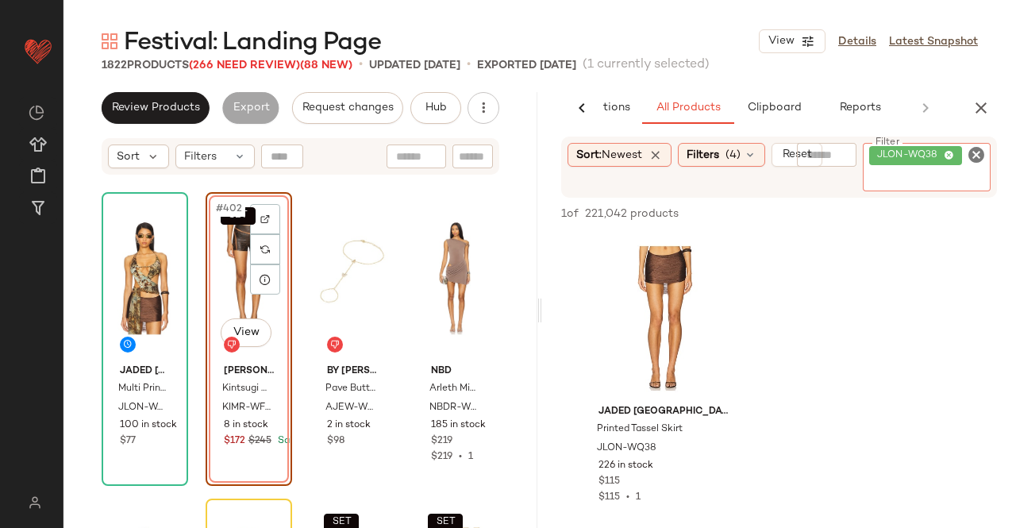
click at [235, 292] on div "SET #402 View" at bounding box center [248, 278] width 75 height 160
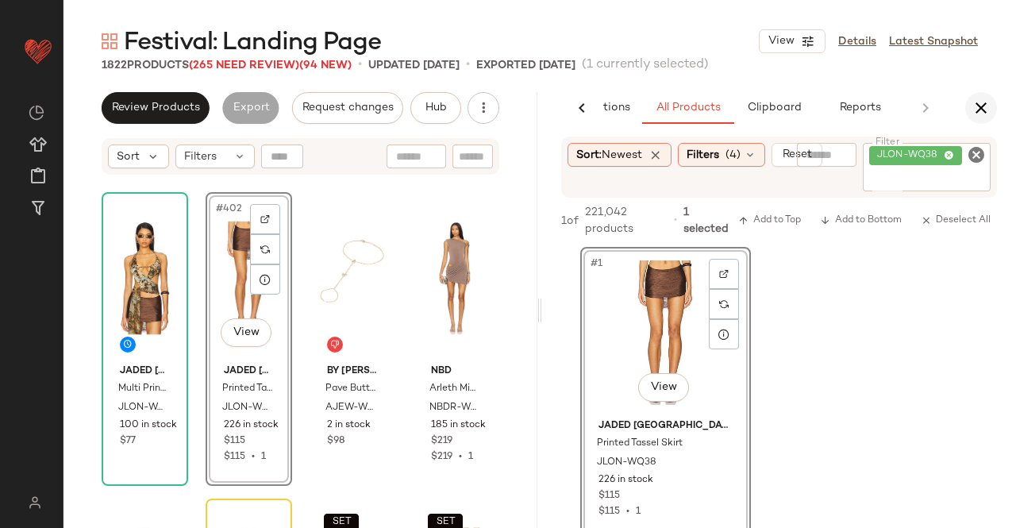
click at [989, 100] on icon "button" at bounding box center [980, 107] width 19 height 19
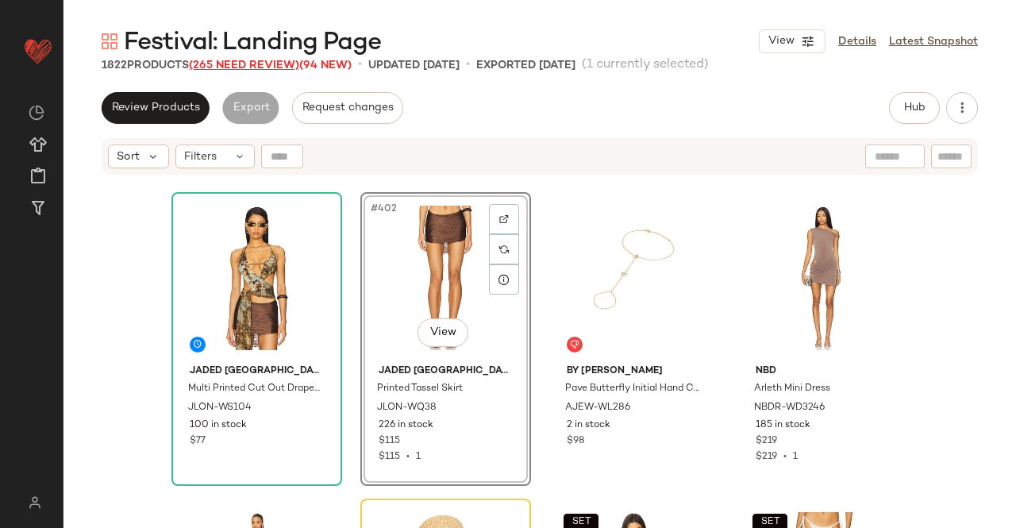
click at [268, 69] on span "(265 Need Review)" at bounding box center [244, 66] width 110 height 12
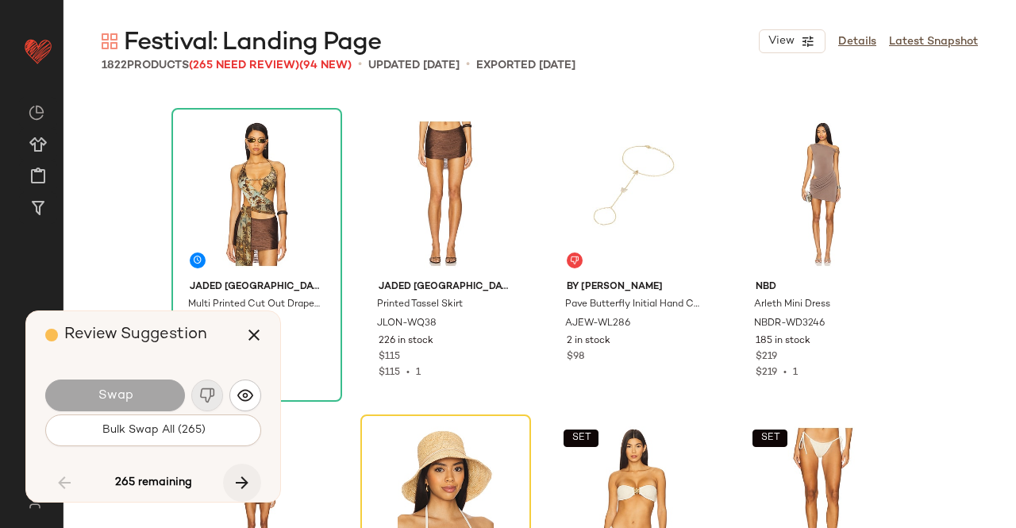
click at [243, 476] on icon "button" at bounding box center [242, 482] width 19 height 19
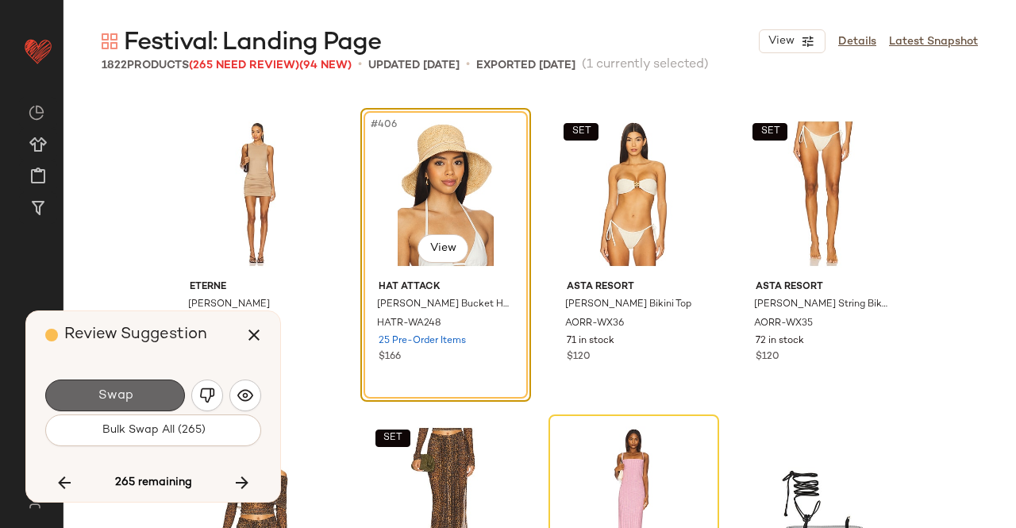
click at [131, 399] on span "Swap" at bounding box center [115, 395] width 36 height 15
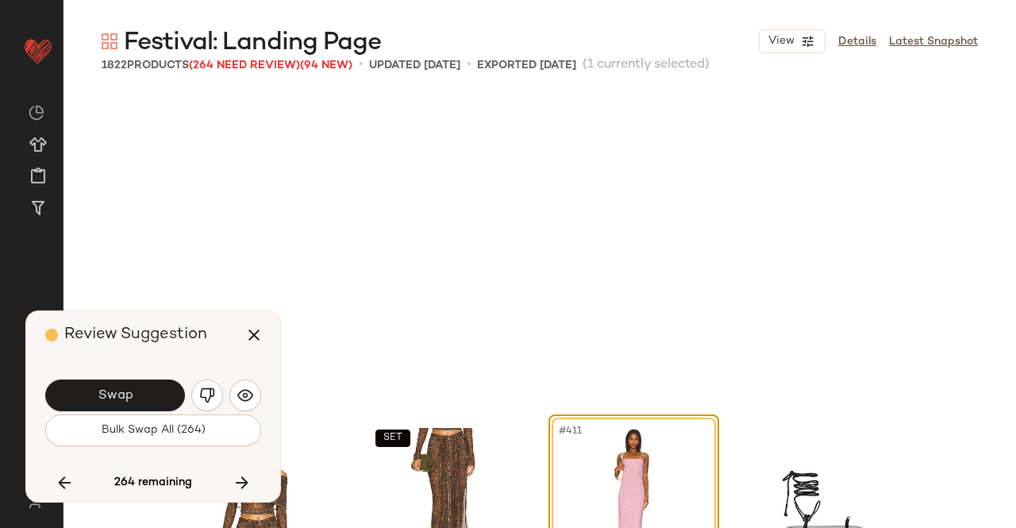
scroll to position [31249, 0]
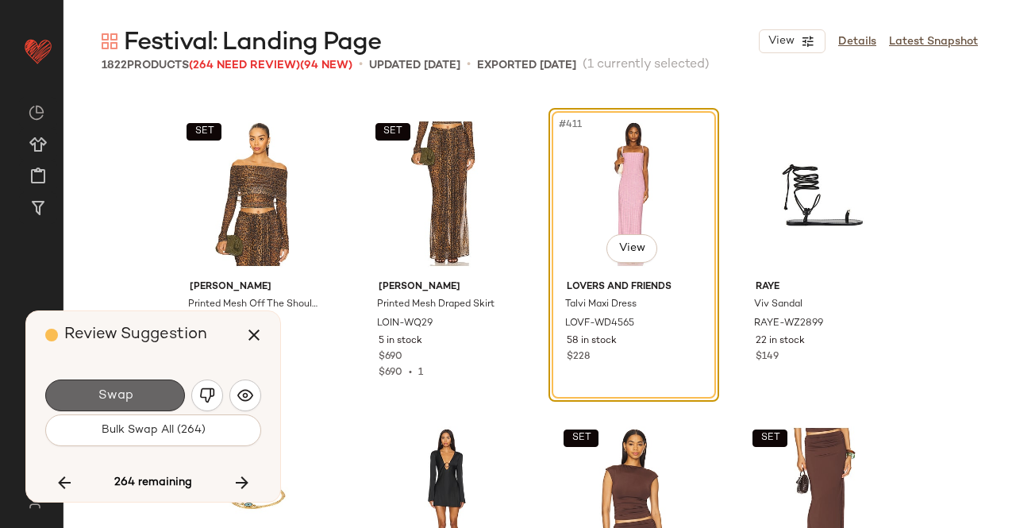
click at [125, 390] on span "Swap" at bounding box center [115, 395] width 36 height 15
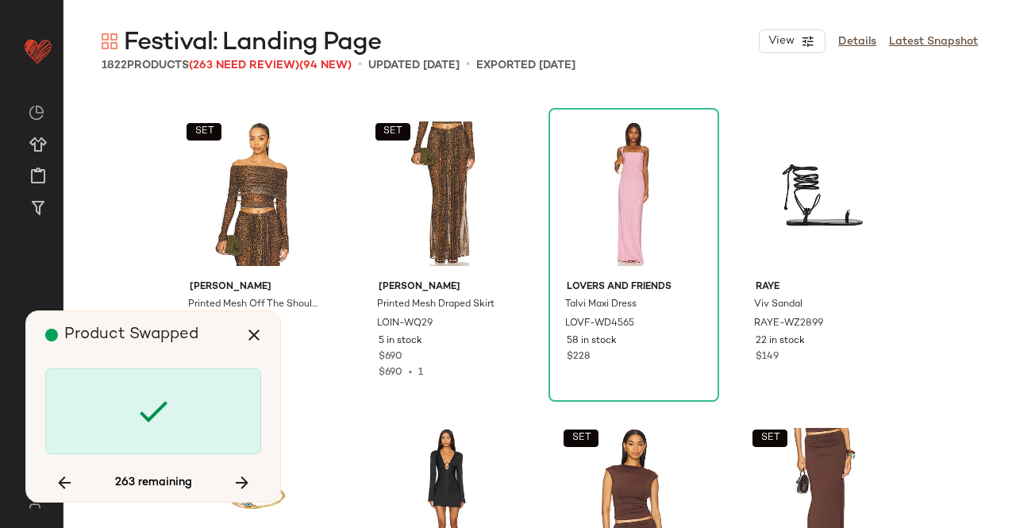
scroll to position [31862, 0]
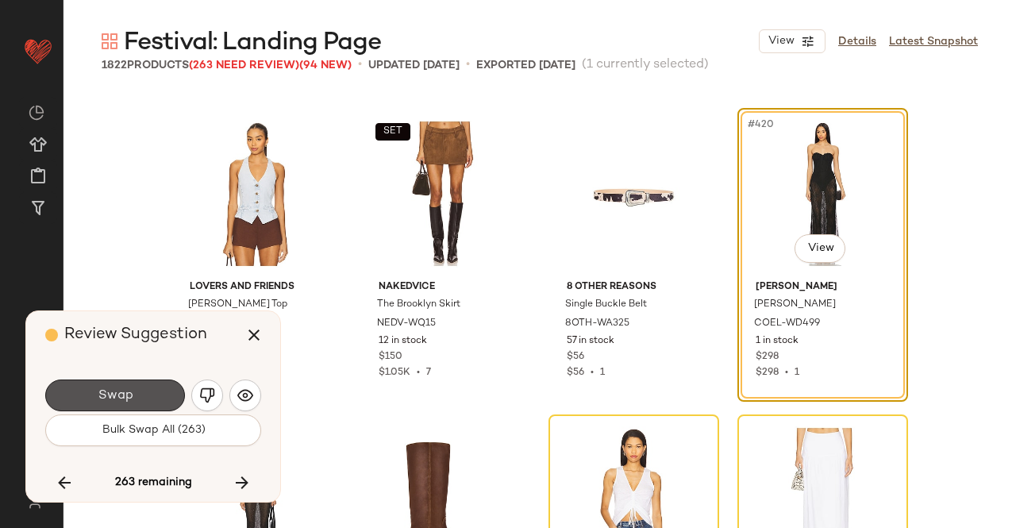
click at [133, 385] on button "Swap" at bounding box center [115, 395] width 140 height 32
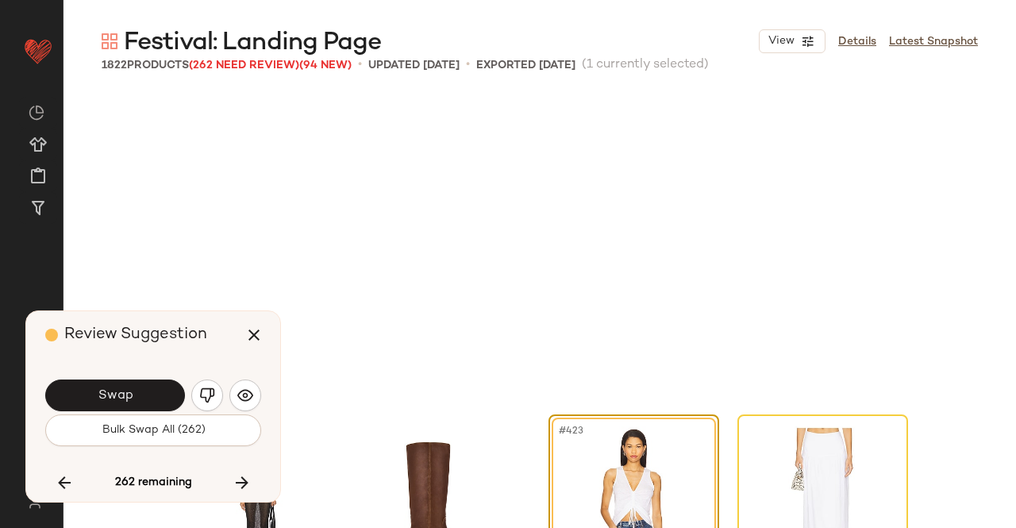
scroll to position [32168, 0]
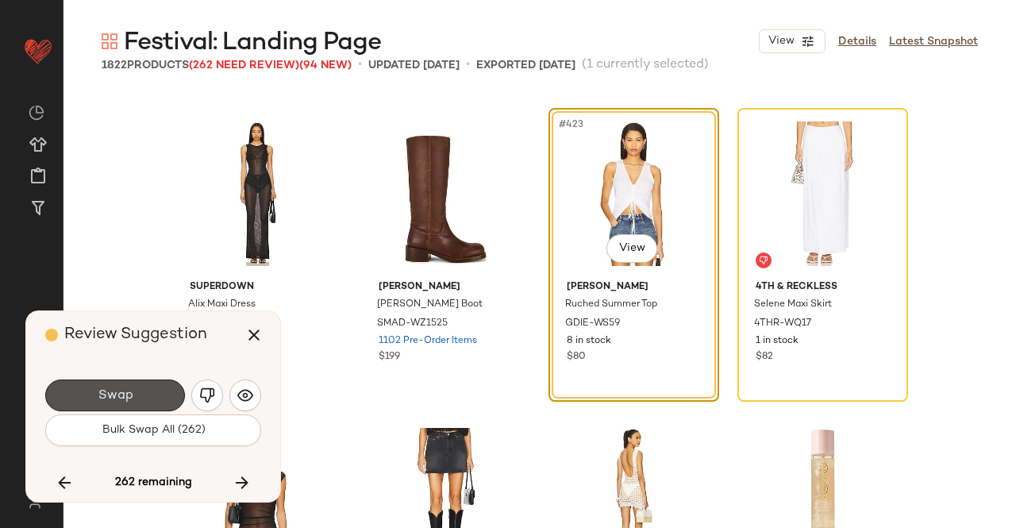
click at [133, 385] on button "Swap" at bounding box center [115, 395] width 140 height 32
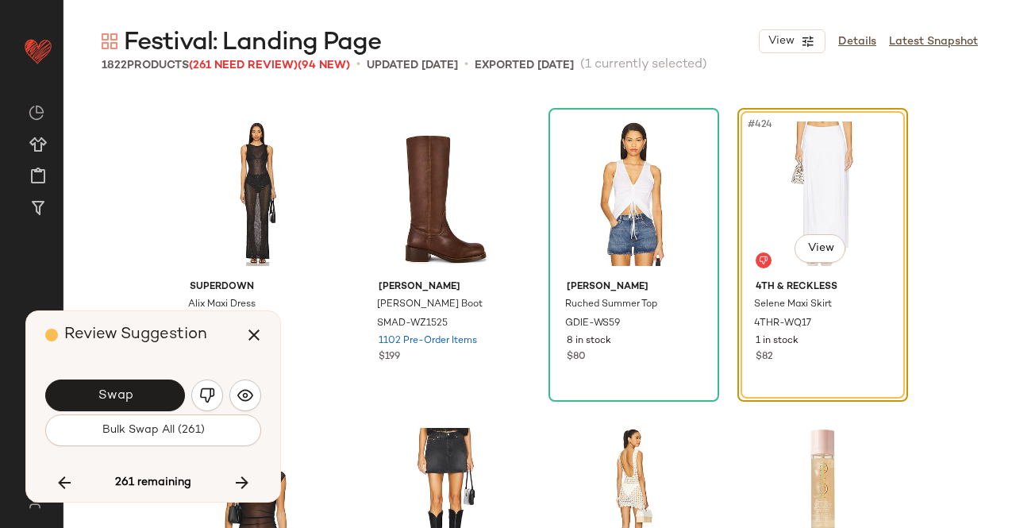
click at [133, 385] on button "Swap" at bounding box center [115, 395] width 140 height 32
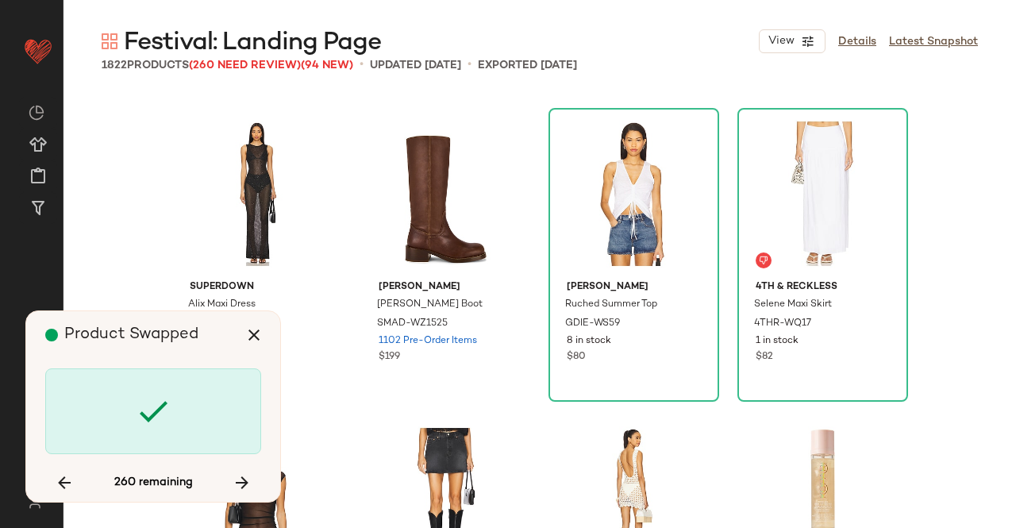
scroll to position [33087, 0]
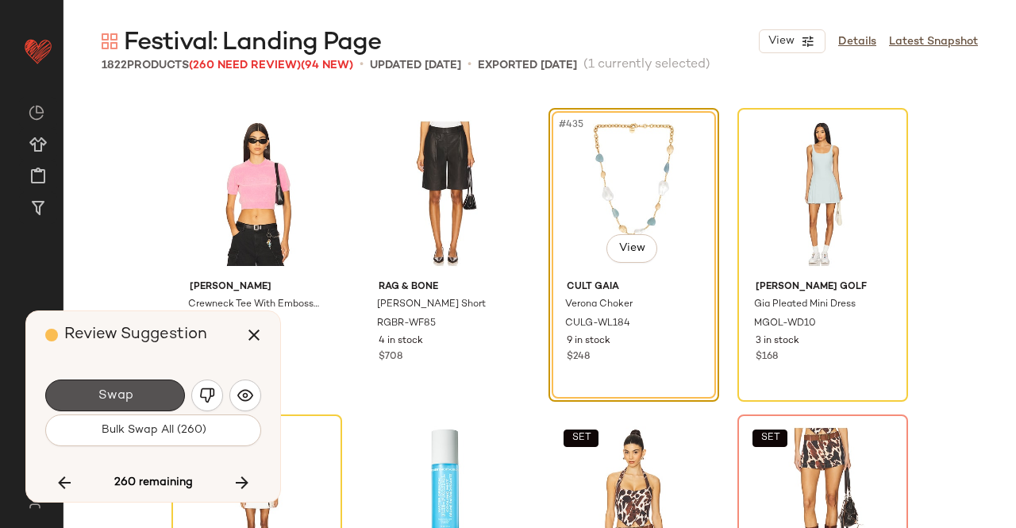
click at [133, 385] on button "Swap" at bounding box center [115, 395] width 140 height 32
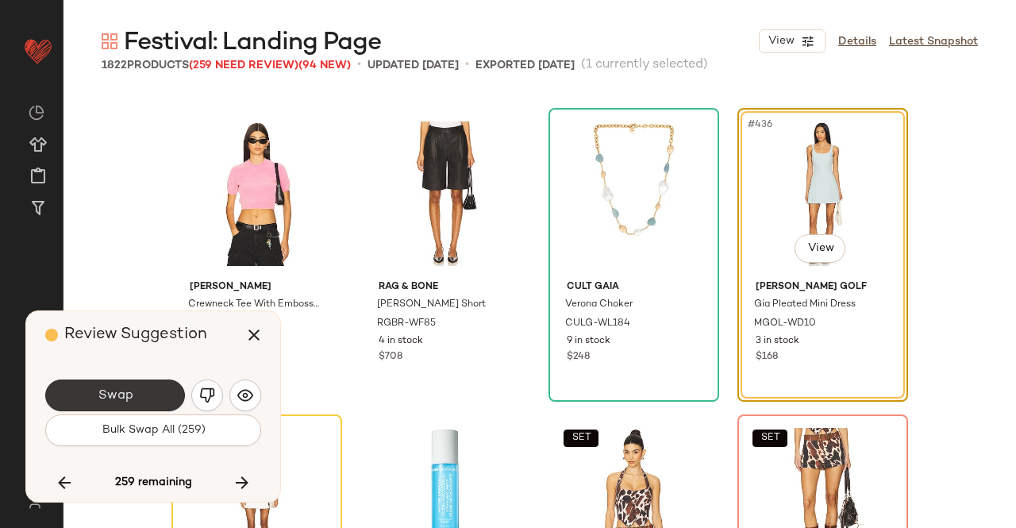
click at [126, 383] on button "Swap" at bounding box center [115, 395] width 140 height 32
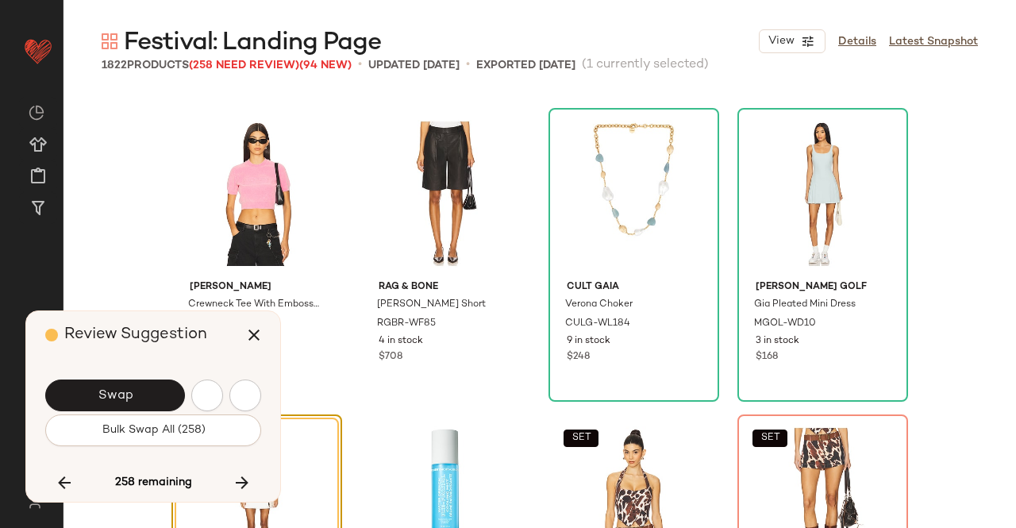
scroll to position [33394, 0]
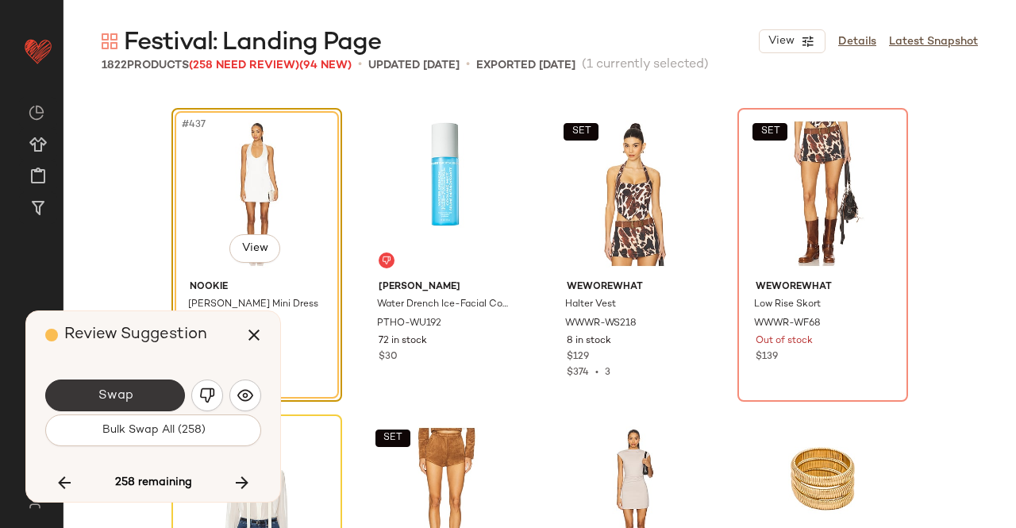
click at [124, 394] on span "Swap" at bounding box center [115, 395] width 36 height 15
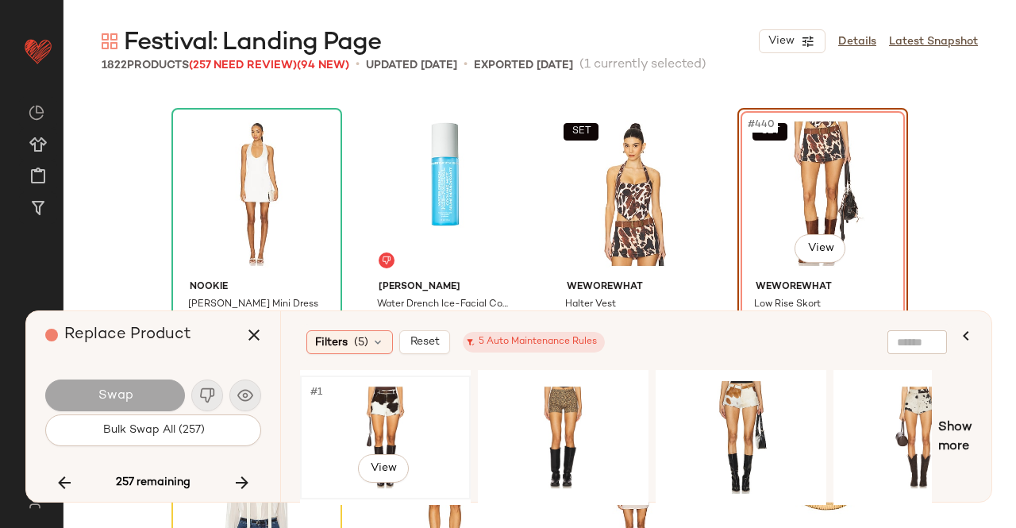
click at [368, 420] on div "#1 View" at bounding box center [386, 437] width 160 height 113
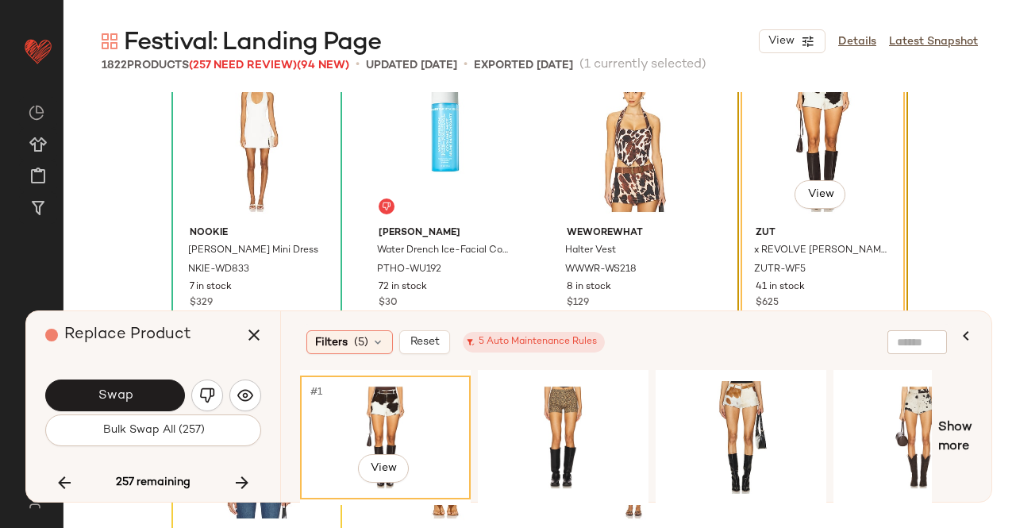
scroll to position [33473, 0]
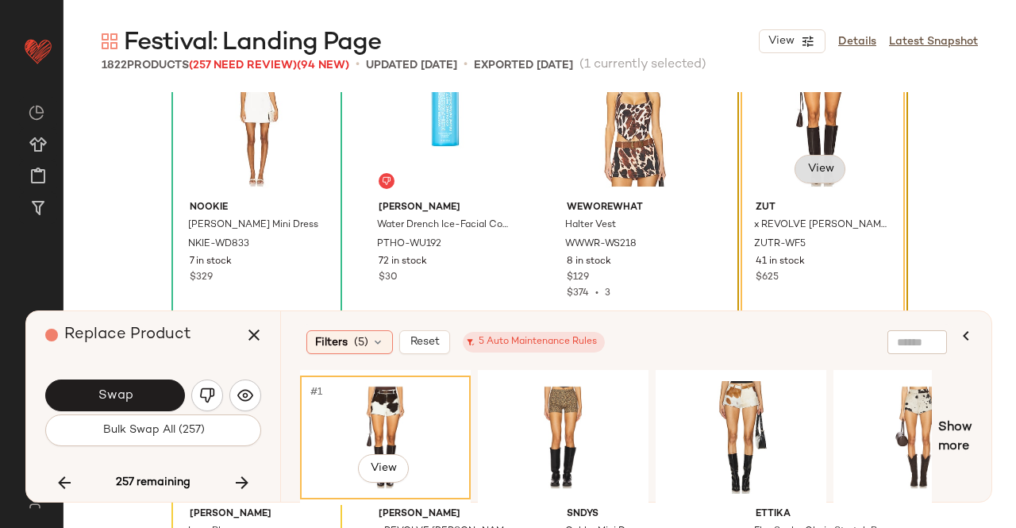
click at [808, 171] on body "Revolve ** Dashboard All Products Global Clipboards (43) Curations (348) Kriste…" at bounding box center [508, 264] width 1016 height 528
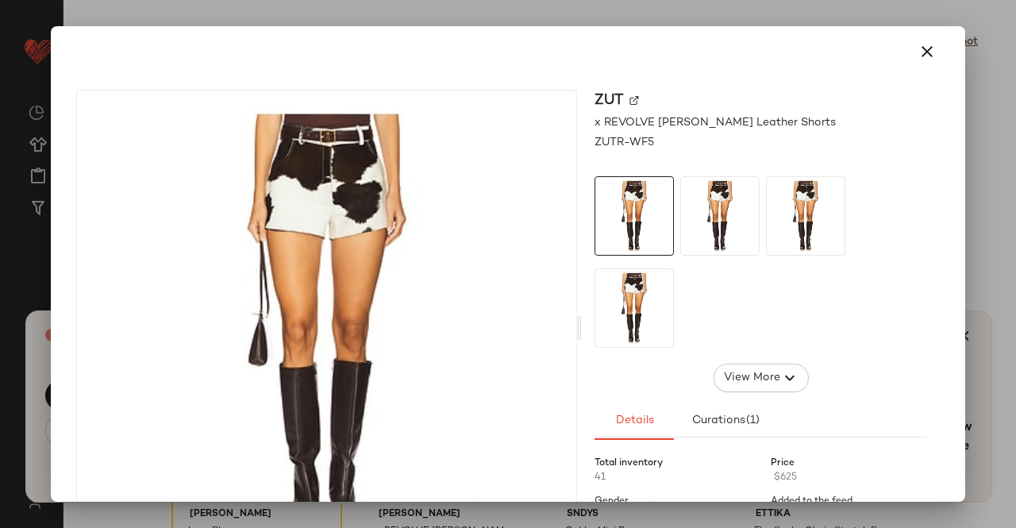
click at [621, 102] on div "ZUT" at bounding box center [760, 100] width 333 height 21
click at [633, 98] on div "ZUT" at bounding box center [760, 100] width 333 height 21
click at [633, 99] on img at bounding box center [634, 101] width 10 height 10
click at [919, 52] on icon "button" at bounding box center [927, 51] width 19 height 19
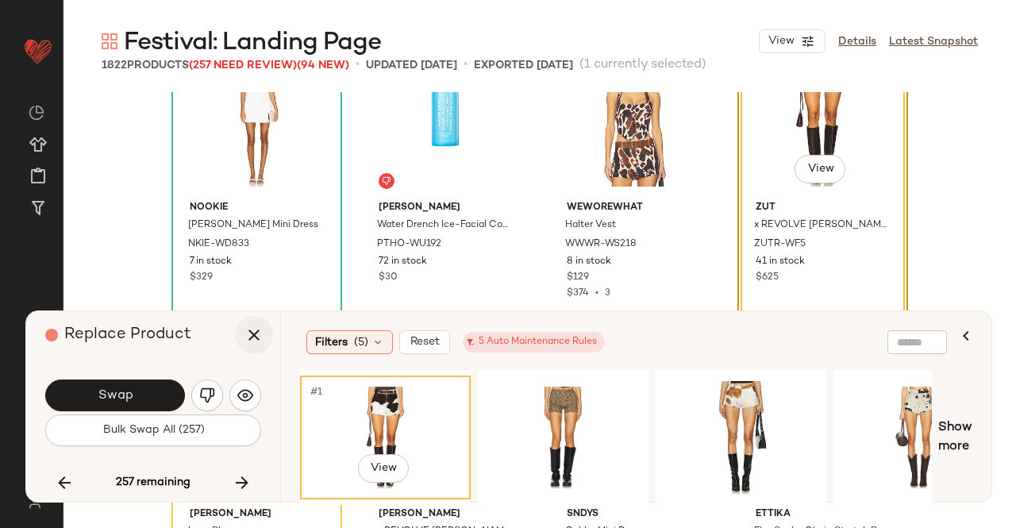
click at [251, 337] on icon "button" at bounding box center [253, 334] width 19 height 19
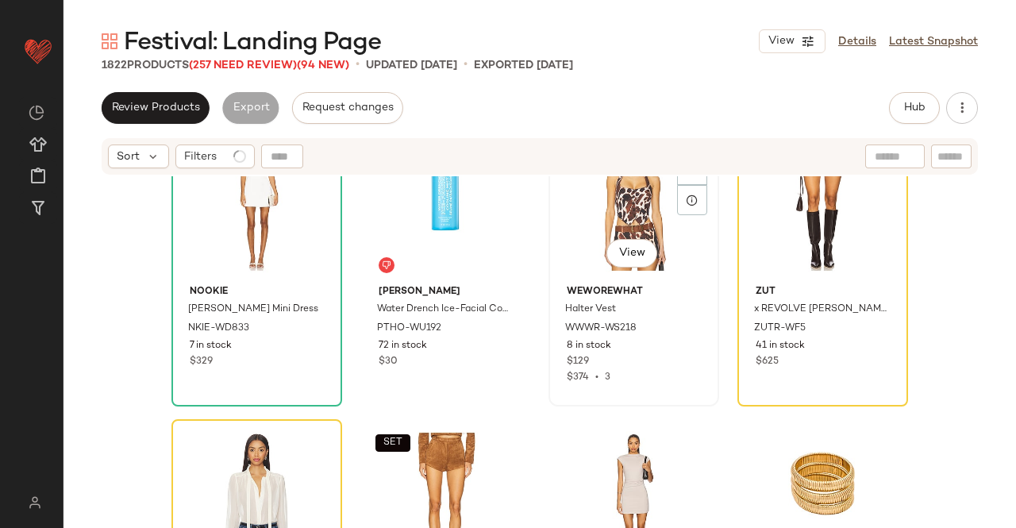
click at [625, 215] on div "SET #439 View" at bounding box center [634, 198] width 160 height 160
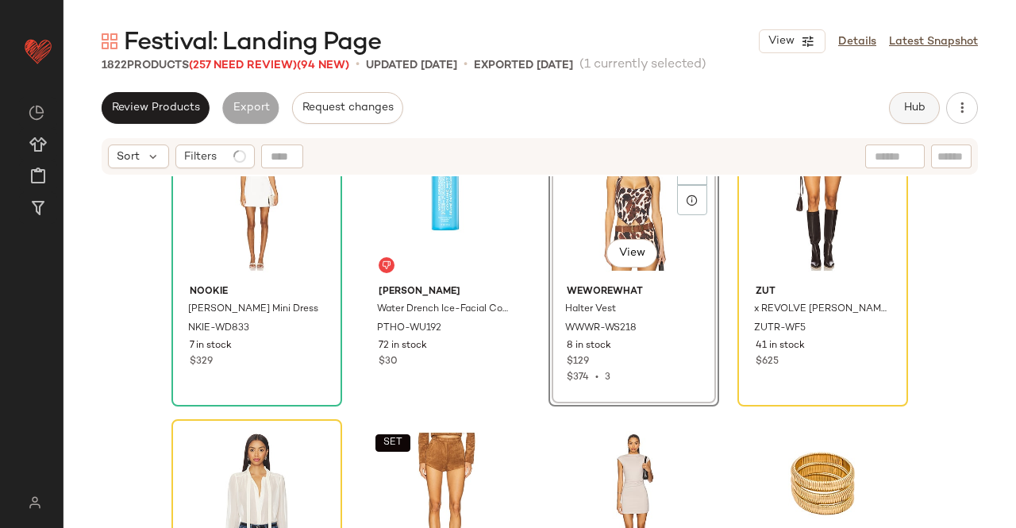
click at [925, 108] on button "Hub" at bounding box center [914, 108] width 51 height 32
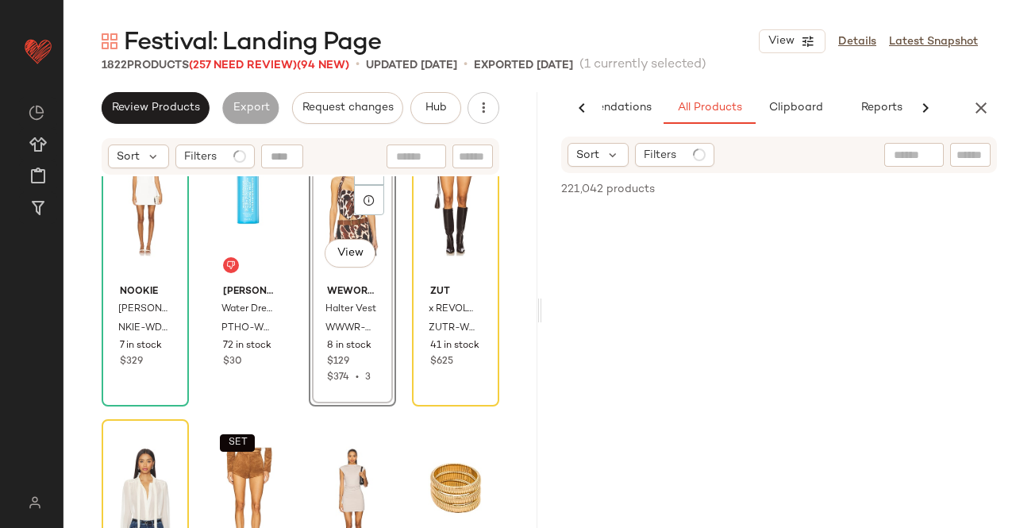
click at [943, 169] on div "Sort Filters" at bounding box center [779, 155] width 436 height 37
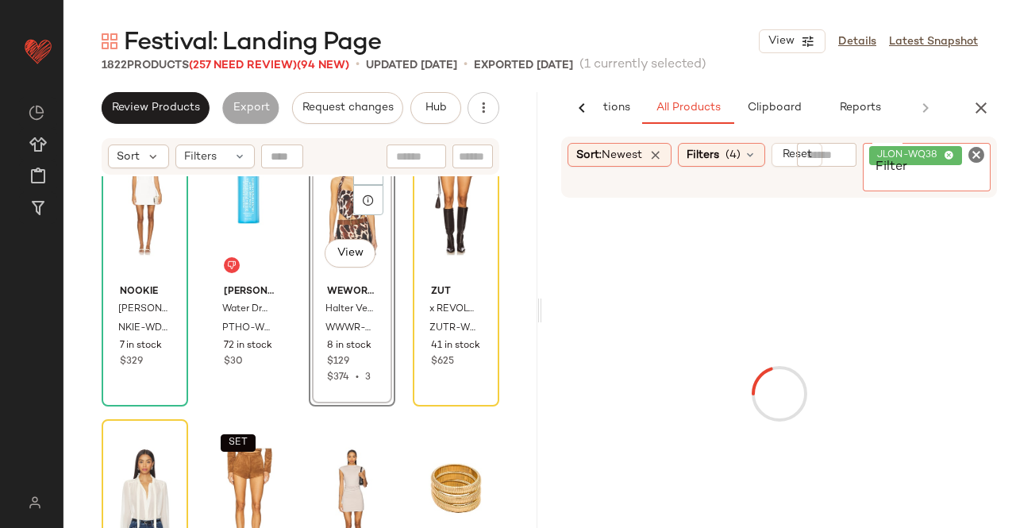
click at [949, 158] on icon at bounding box center [949, 156] width 10 height 10
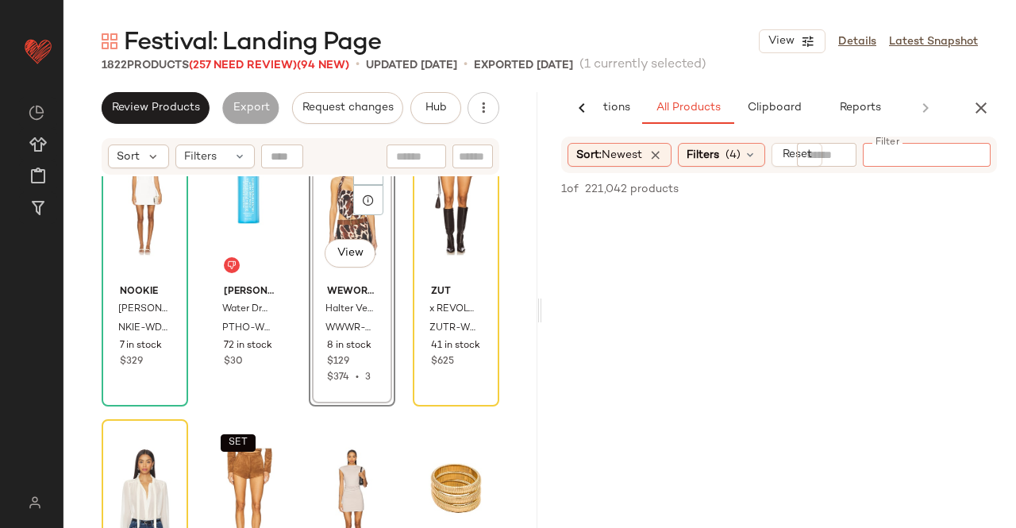
paste input "**********"
type input "**********"
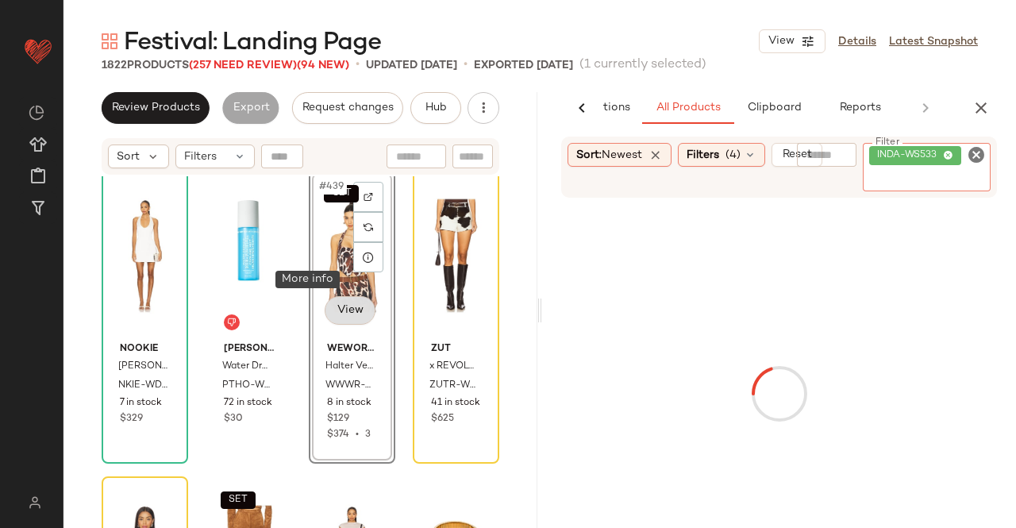
scroll to position [33394, 0]
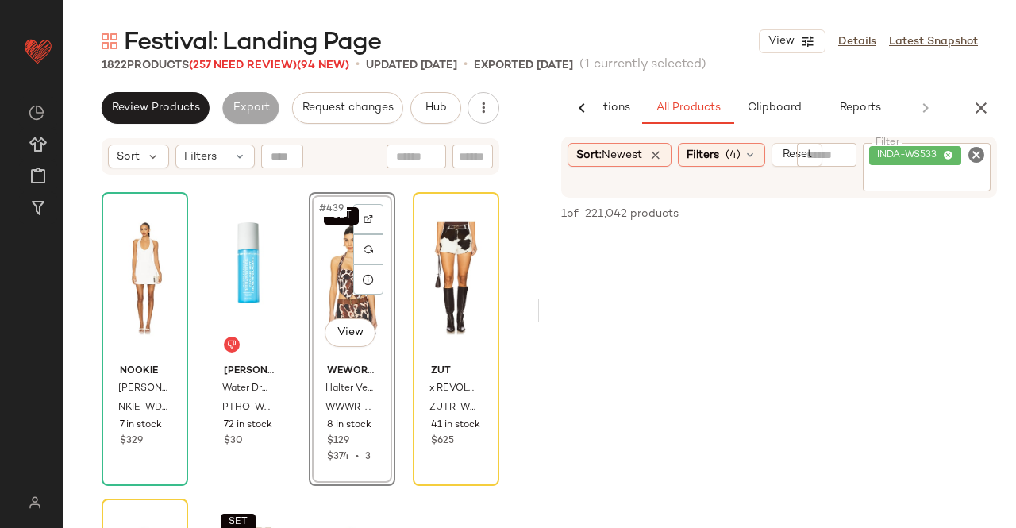
click at [314, 298] on div "SET #439 View" at bounding box center [351, 278] width 75 height 160
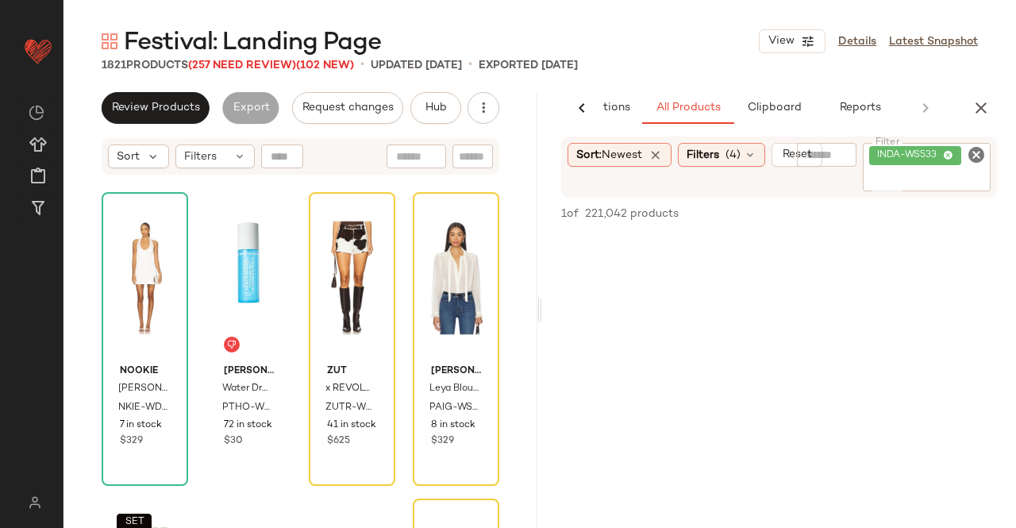
click at [913, 173] on input "Filter" at bounding box center [926, 179] width 115 height 17
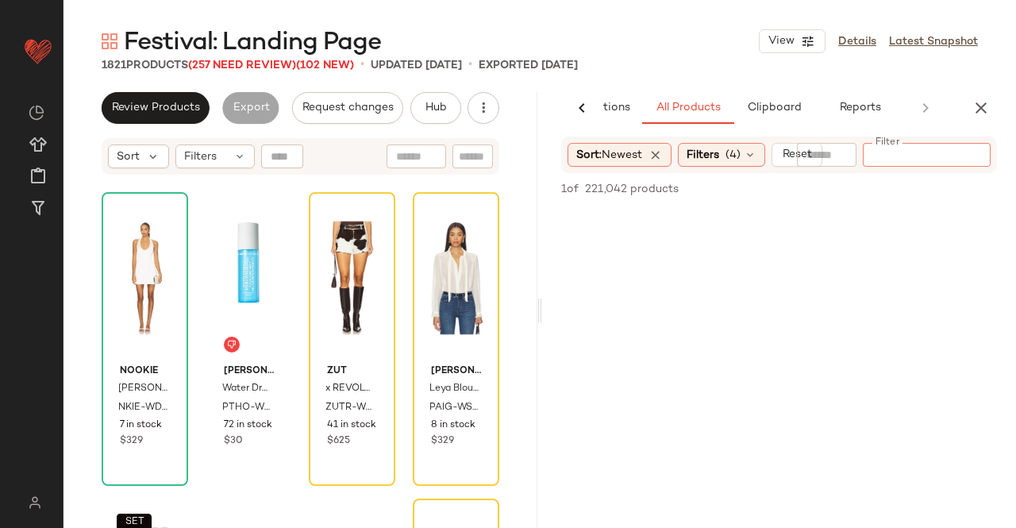
paste input "*********"
type input "*********"
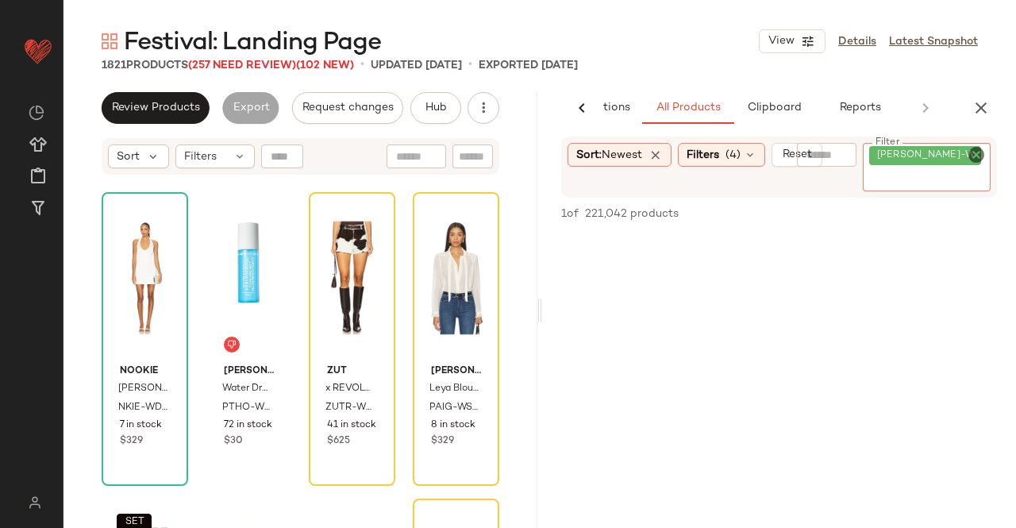
drag, startPoint x: 876, startPoint y: 140, endPoint x: 877, endPoint y: 155, distance: 14.3
click at [878, 147] on div "Sort: Newest Filters (4) Reset Filter GEER-WS16 Filter" at bounding box center [779, 167] width 436 height 61
click at [884, 169] on div "GEER-WS16" at bounding box center [927, 167] width 128 height 48
paste input "*********"
type input "*********"
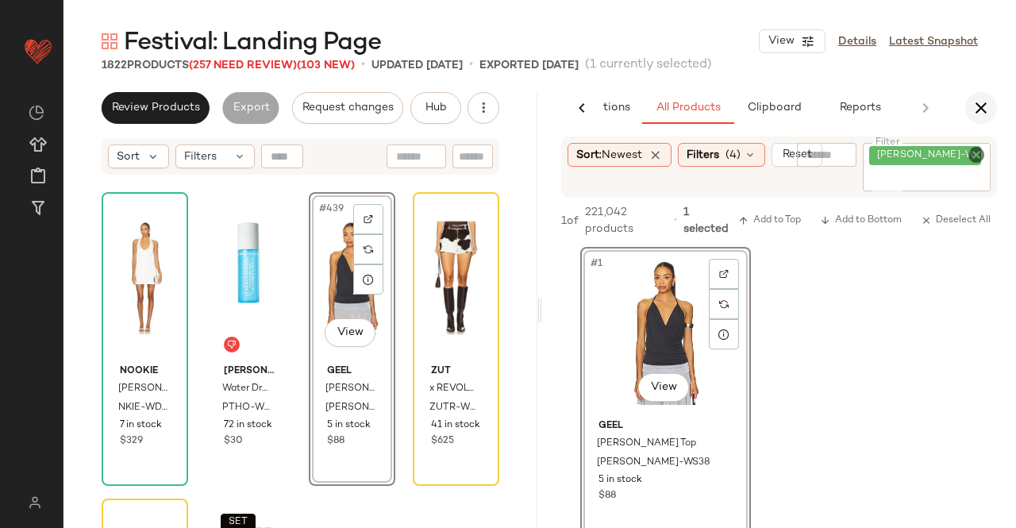
click at [977, 108] on icon "button" at bounding box center [980, 107] width 19 height 19
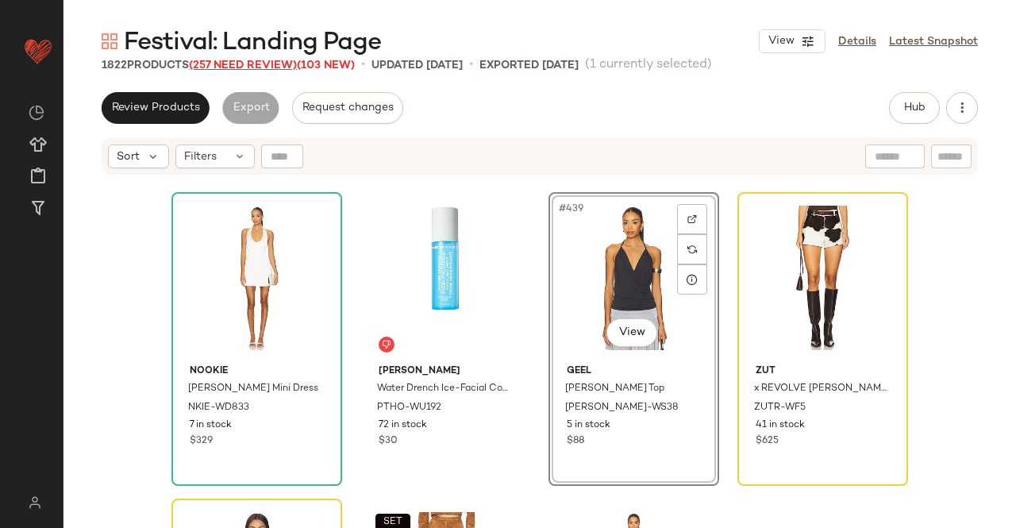
click at [230, 60] on span "(257 Need Review)" at bounding box center [243, 66] width 108 height 12
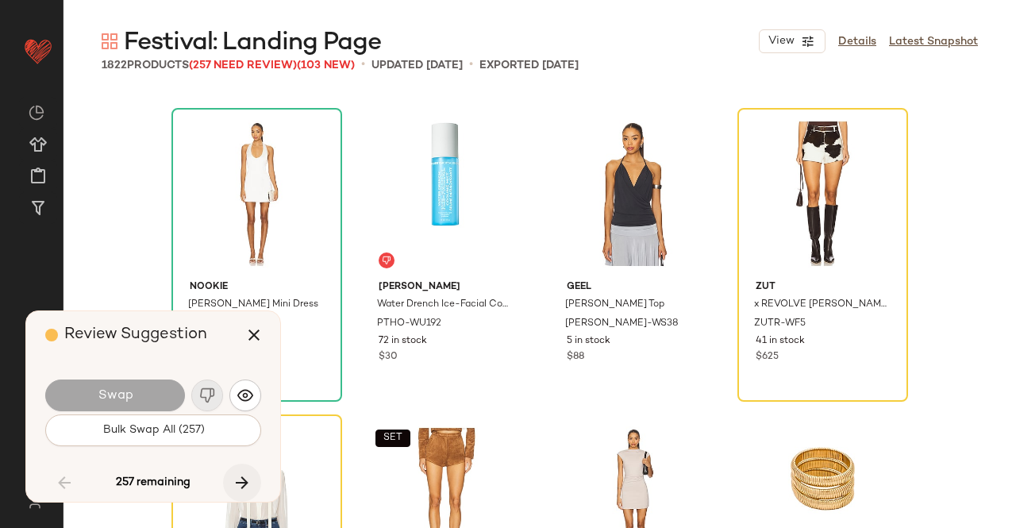
click at [240, 483] on icon "button" at bounding box center [242, 482] width 19 height 19
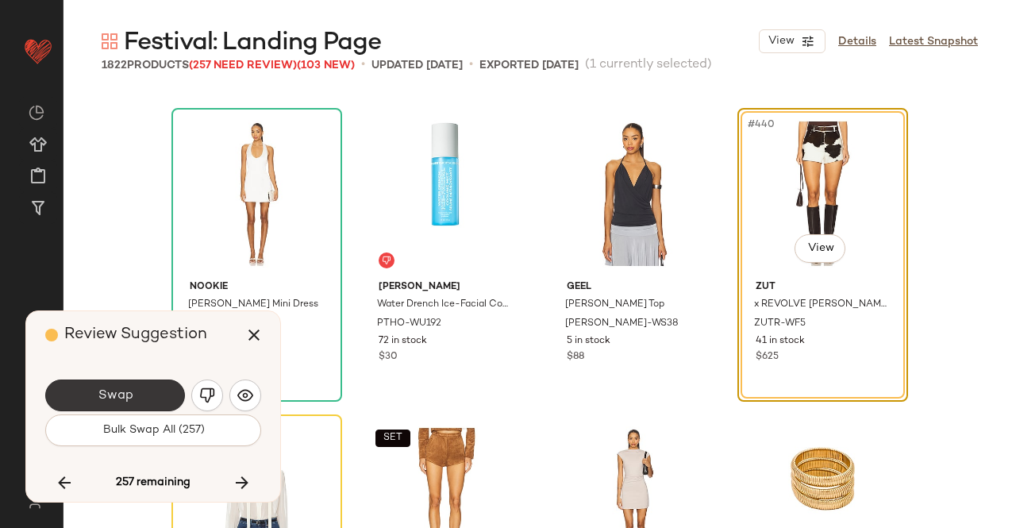
click at [98, 393] on span "Swap" at bounding box center [115, 395] width 36 height 15
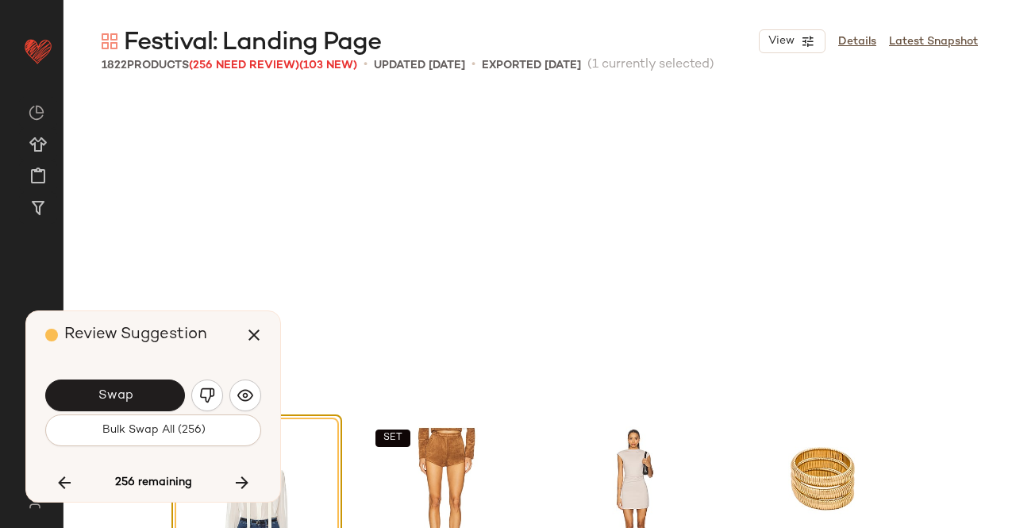
scroll to position [33700, 0]
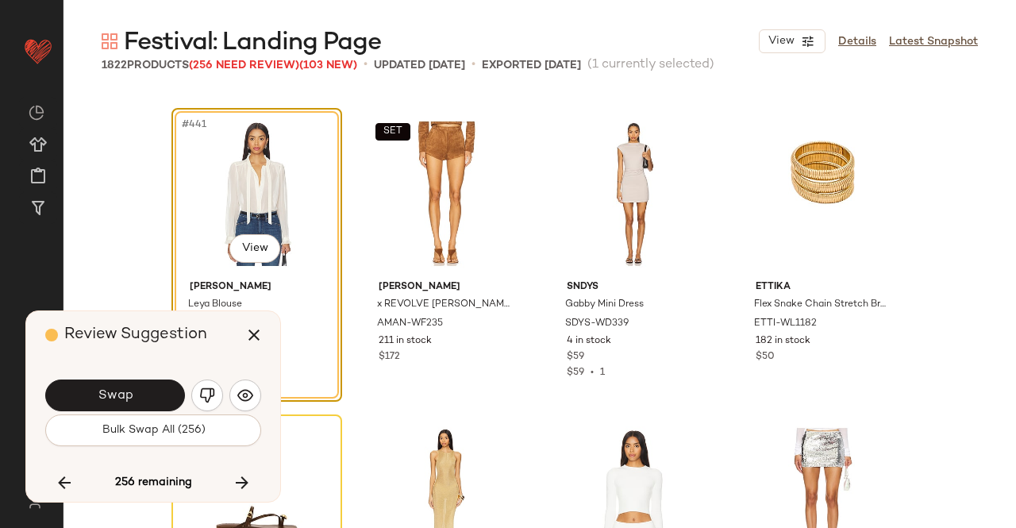
click at [136, 394] on button "Swap" at bounding box center [115, 395] width 140 height 32
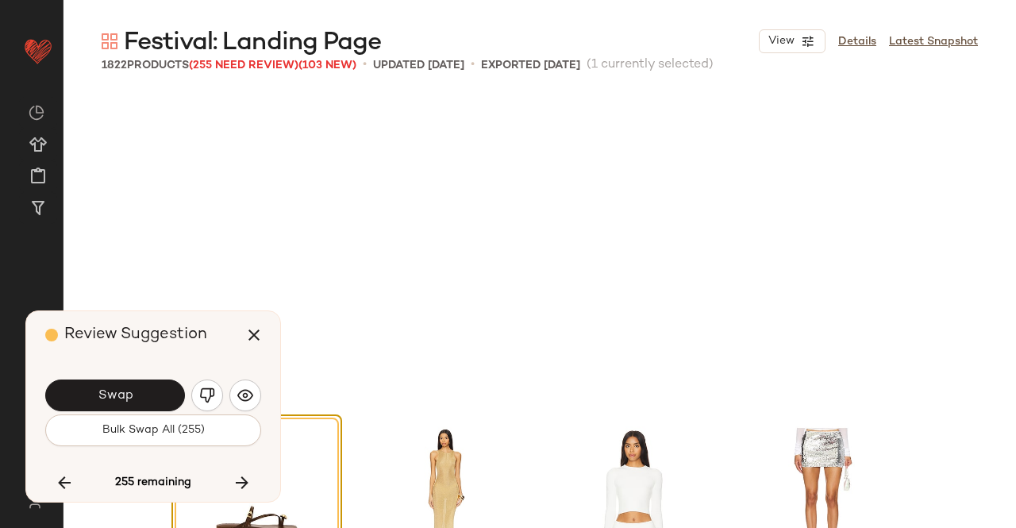
scroll to position [34006, 0]
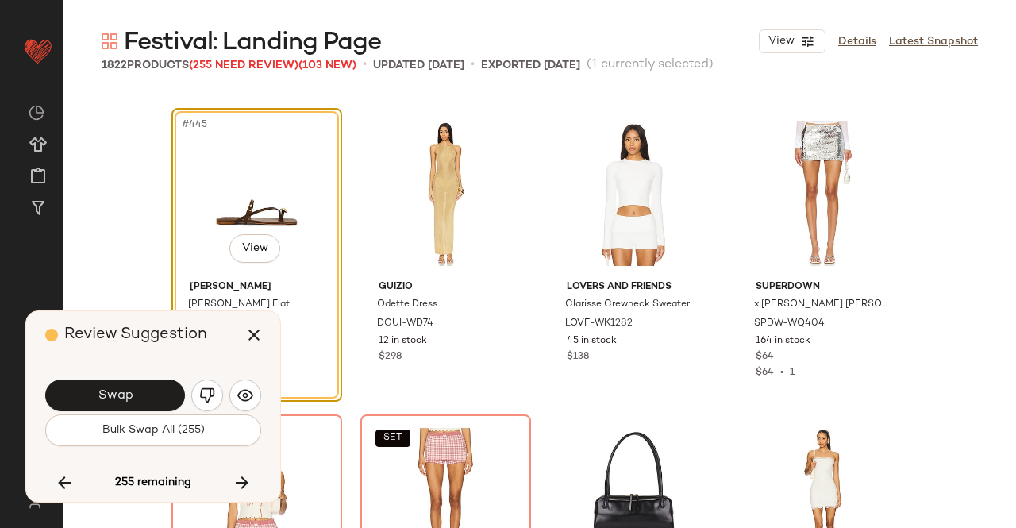
click at [136, 394] on button "Swap" at bounding box center [115, 395] width 140 height 32
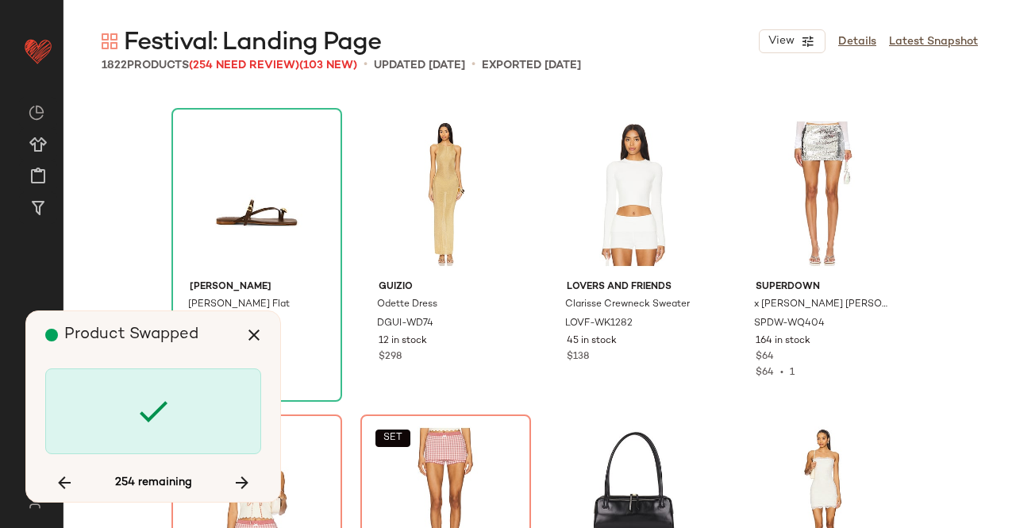
scroll to position [34313, 0]
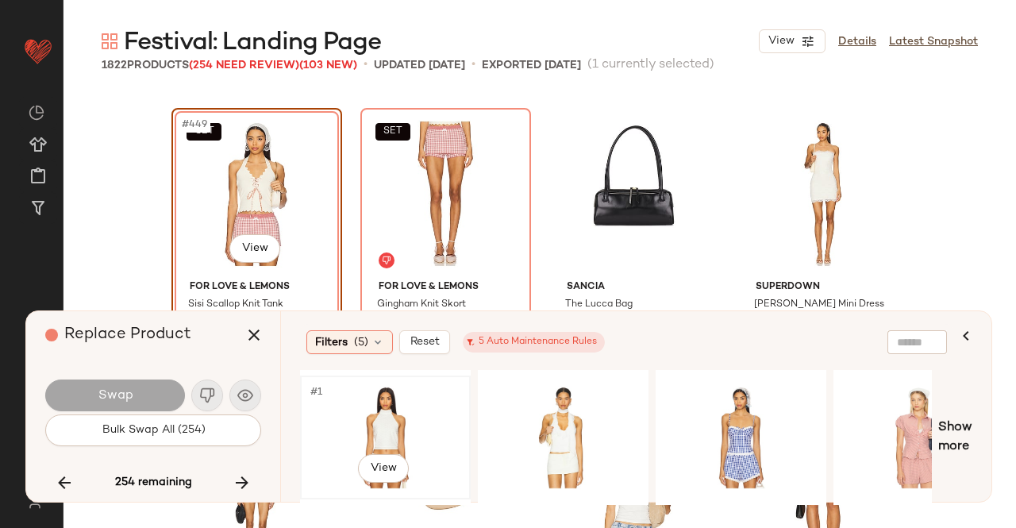
drag, startPoint x: 387, startPoint y: 426, endPoint x: 386, endPoint y: 414, distance: 12.7
click at [387, 427] on div "#1 View" at bounding box center [386, 437] width 160 height 113
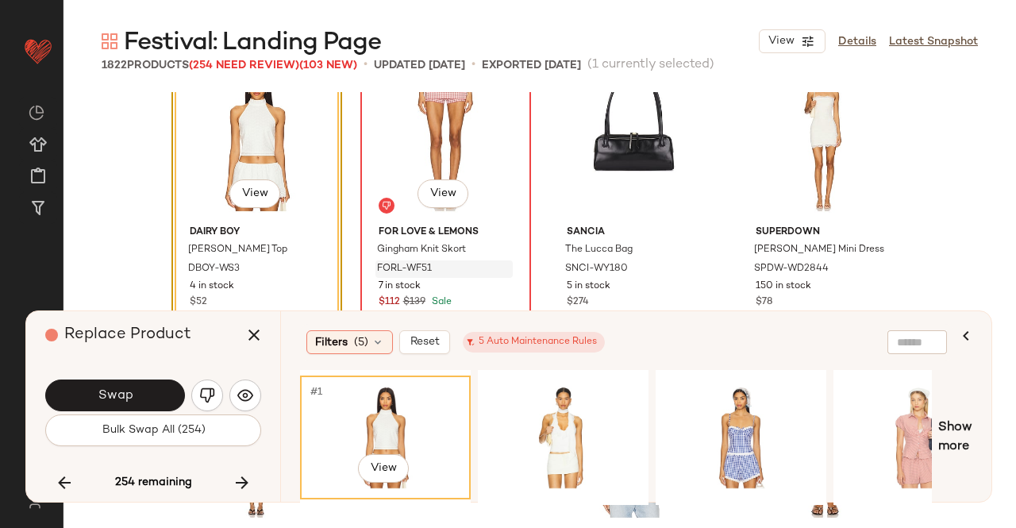
scroll to position [34392, 0]
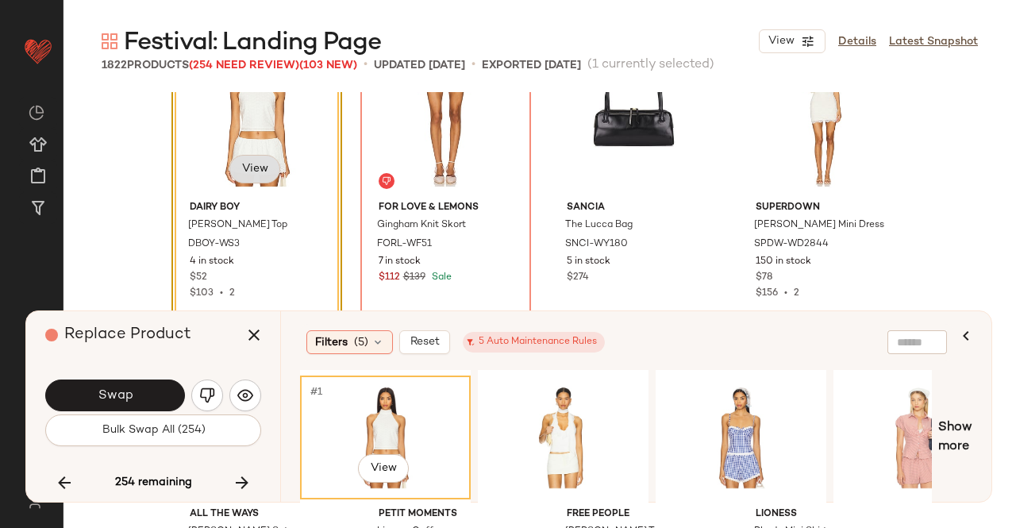
click at [246, 168] on body "Revolve ** Dashboard All Products Global Clipboards (43) Curations (348) Kriste…" at bounding box center [508, 264] width 1016 height 528
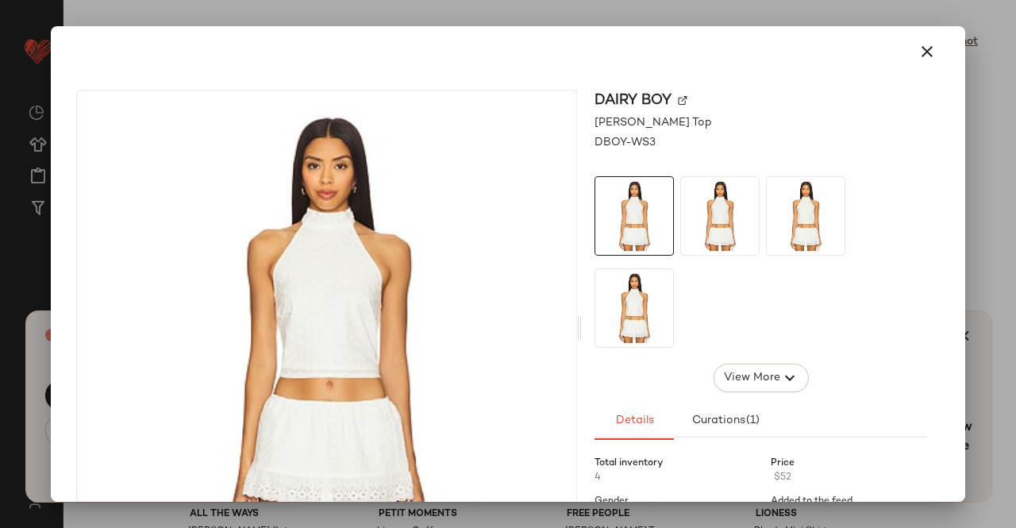
click at [679, 101] on img at bounding box center [683, 101] width 10 height 10
click at [908, 45] on button "button" at bounding box center [927, 52] width 38 height 38
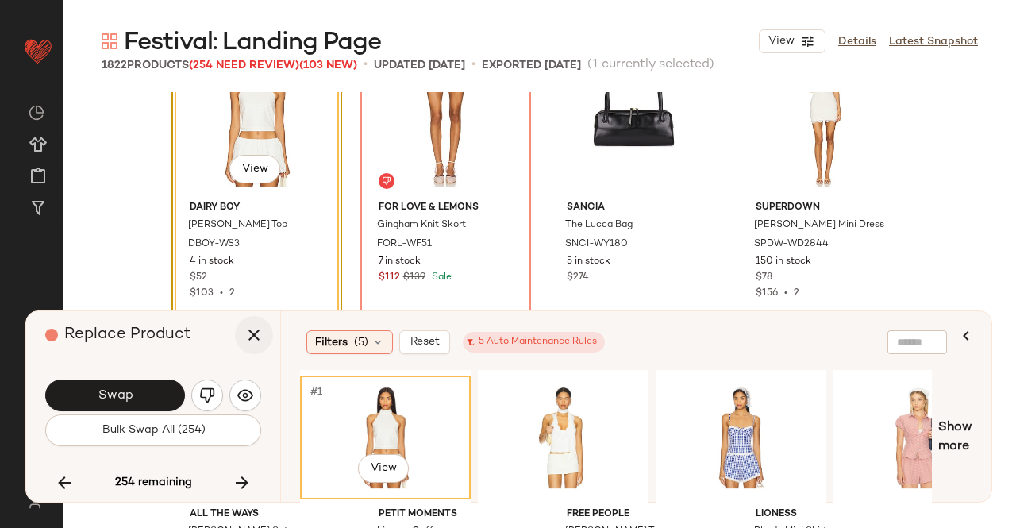
click at [270, 334] on button "button" at bounding box center [254, 335] width 38 height 38
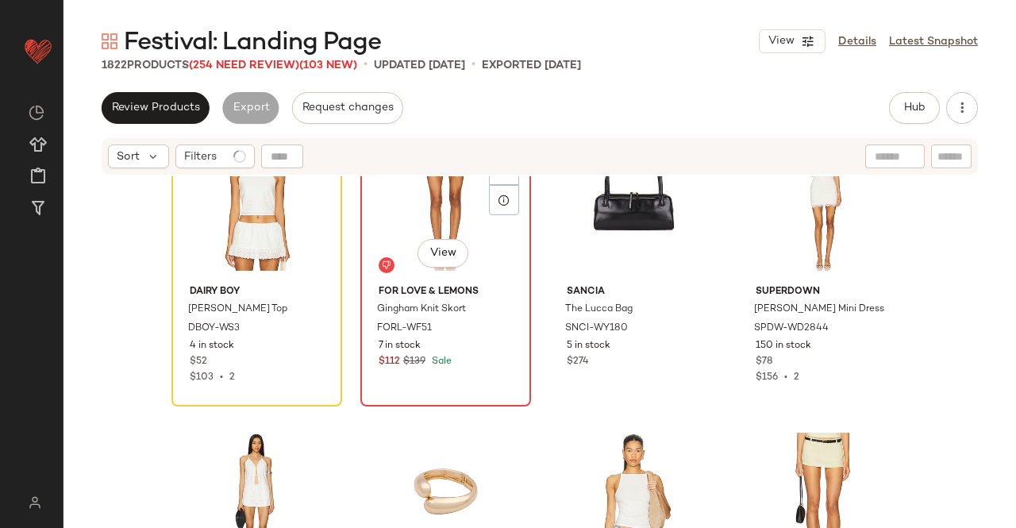
click at [448, 190] on div "SET #450 View" at bounding box center [446, 198] width 160 height 160
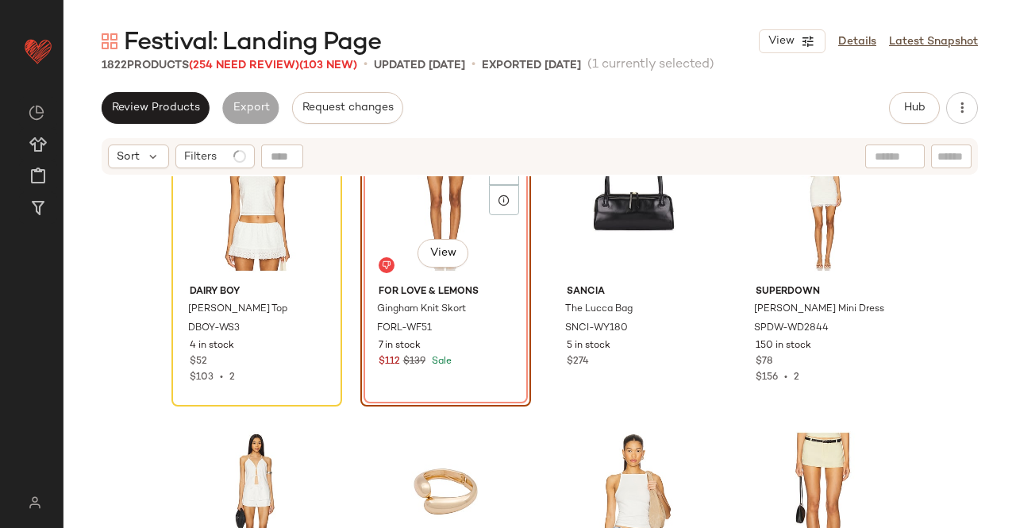
click at [879, 111] on div "Review Products Export Request changes Hub Send for Review External Review Inte…" at bounding box center [540, 108] width 876 height 32
click at [905, 110] on span "Hub" at bounding box center [914, 108] width 22 height 13
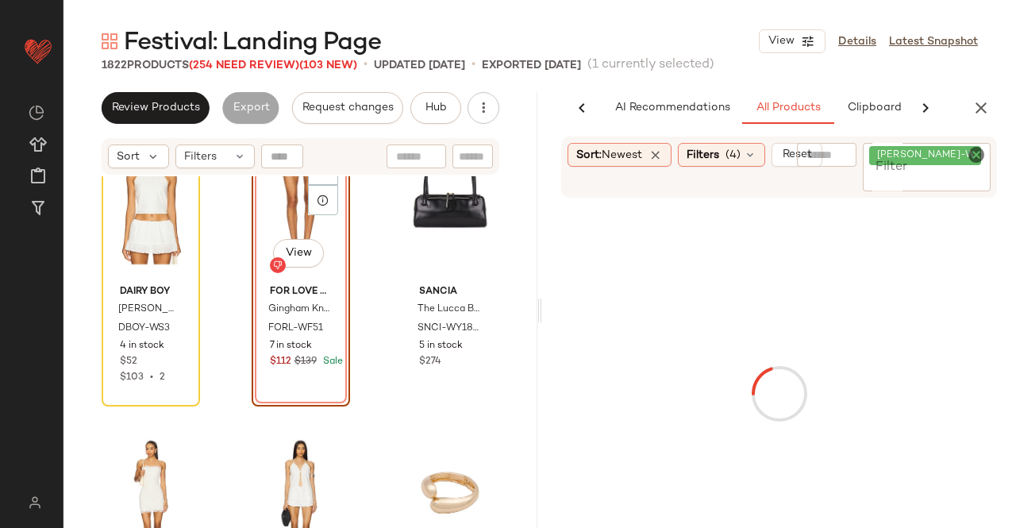
scroll to position [0, 100]
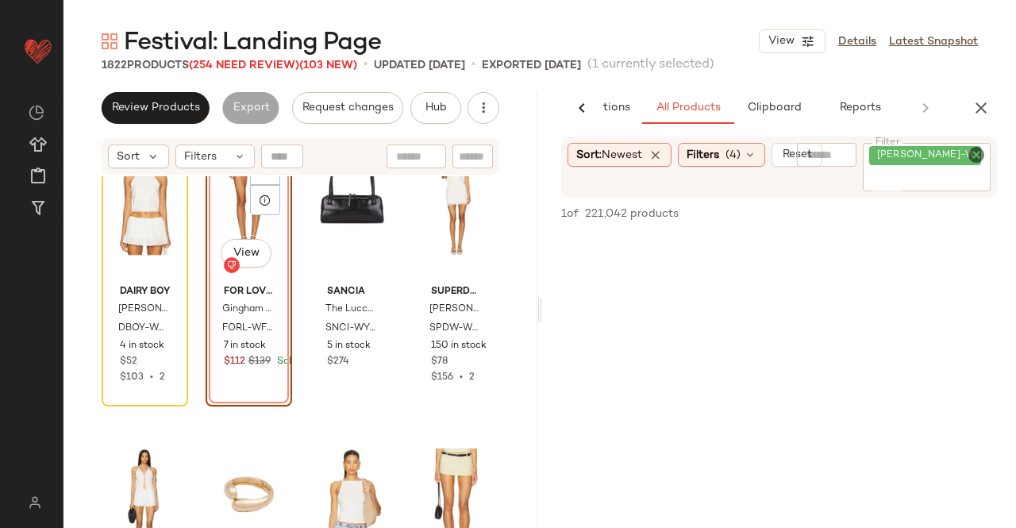
click at [946, 166] on div "GEER-WS38" at bounding box center [927, 167] width 128 height 48
paste input "********"
type input "********"
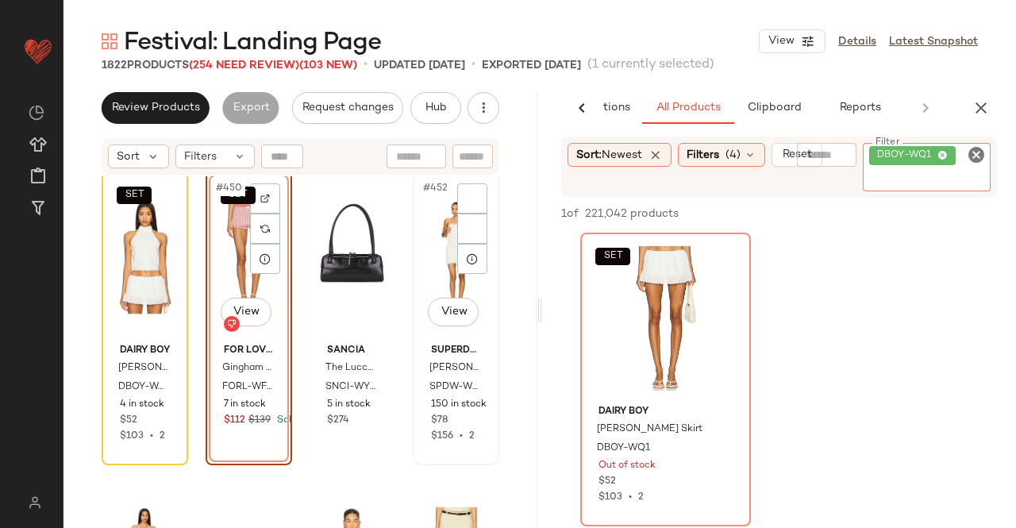
scroll to position [34313, 0]
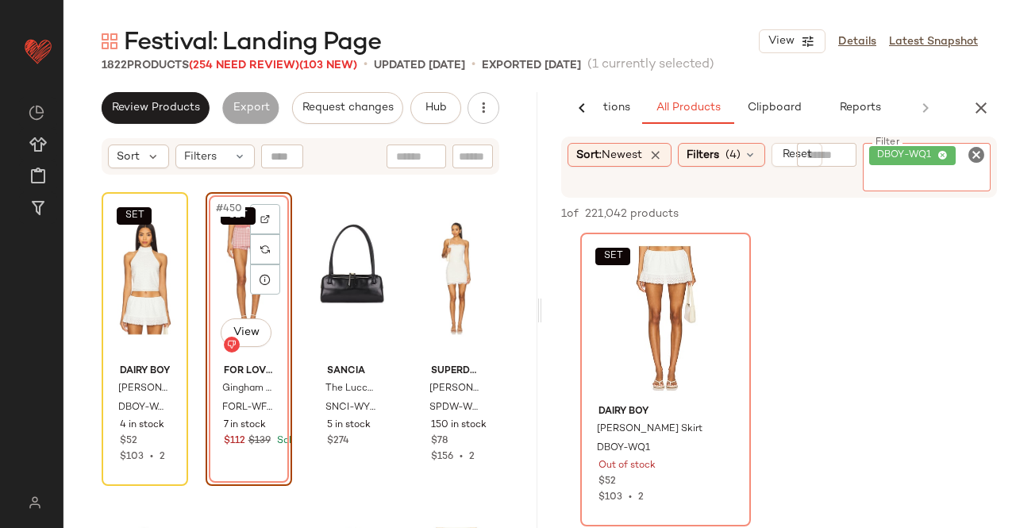
click at [976, 106] on icon "button" at bounding box center [980, 107] width 19 height 19
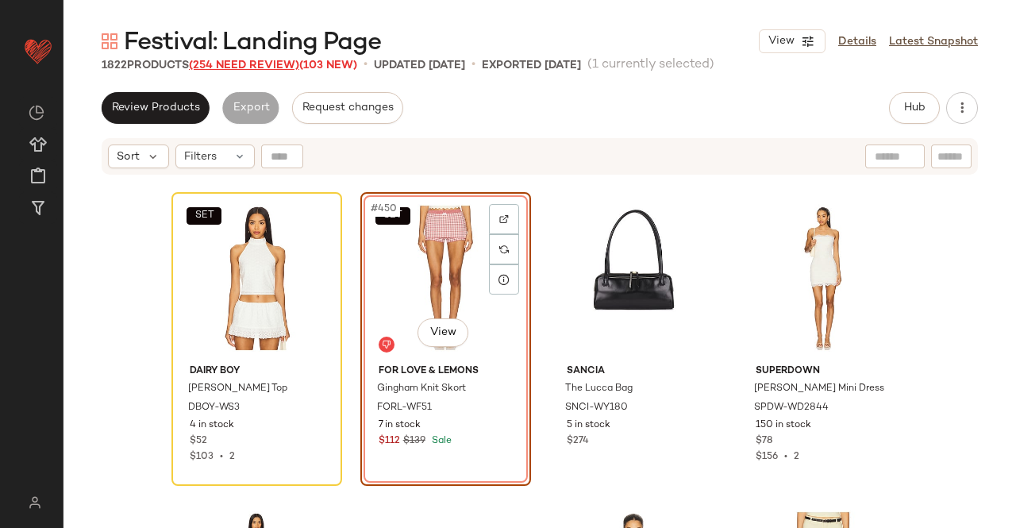
click at [246, 60] on span "(254 Need Review)" at bounding box center [244, 66] width 110 height 12
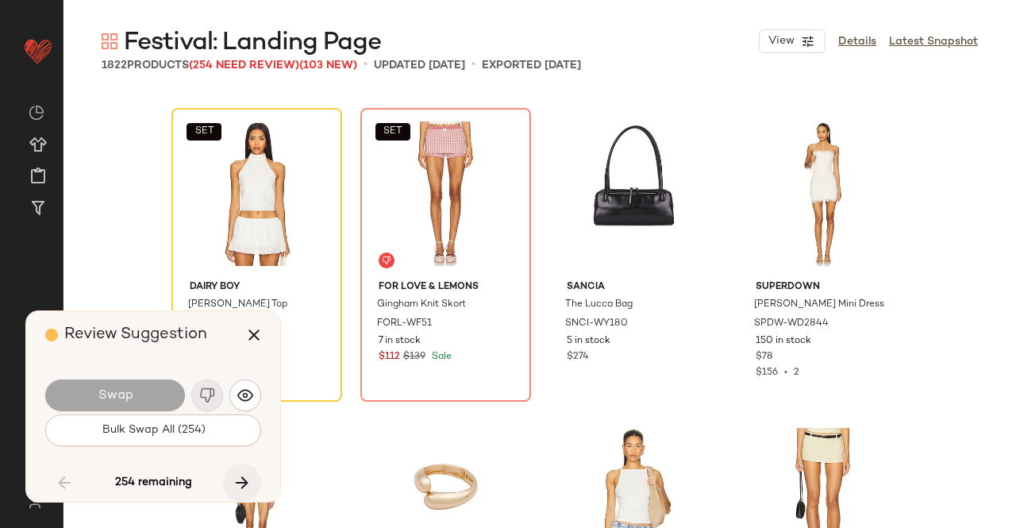
click at [236, 469] on button "button" at bounding box center [242, 483] width 38 height 38
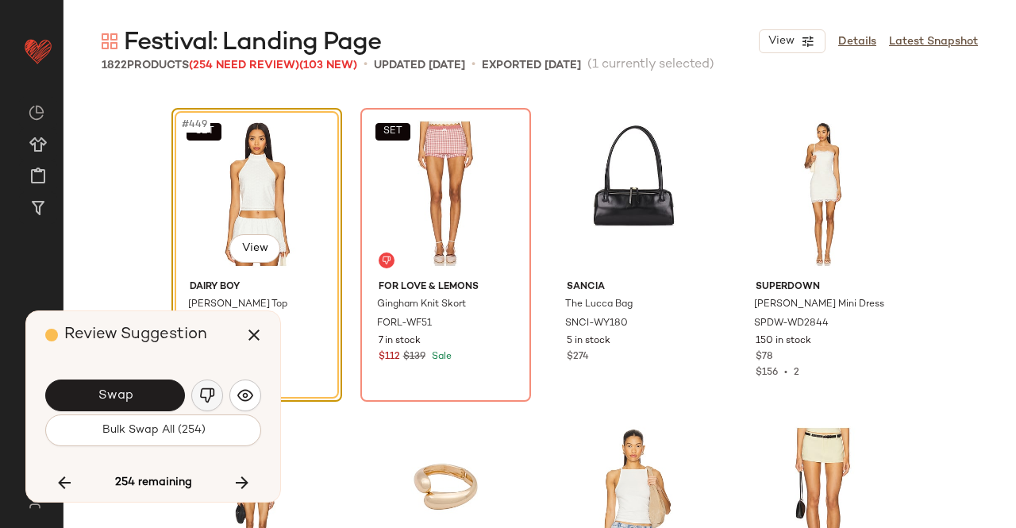
click at [208, 396] on img "button" at bounding box center [207, 395] width 16 height 16
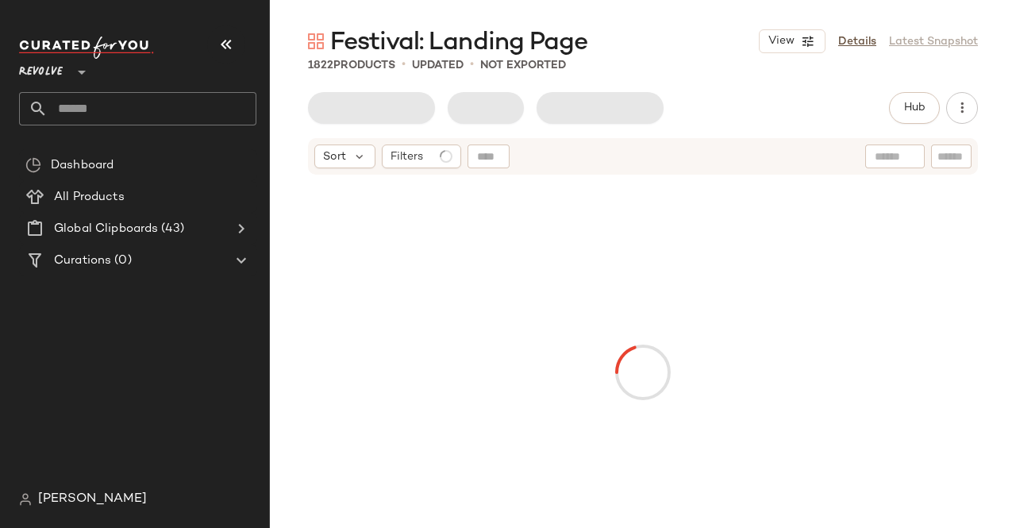
click at [217, 50] on icon "button" at bounding box center [226, 44] width 19 height 19
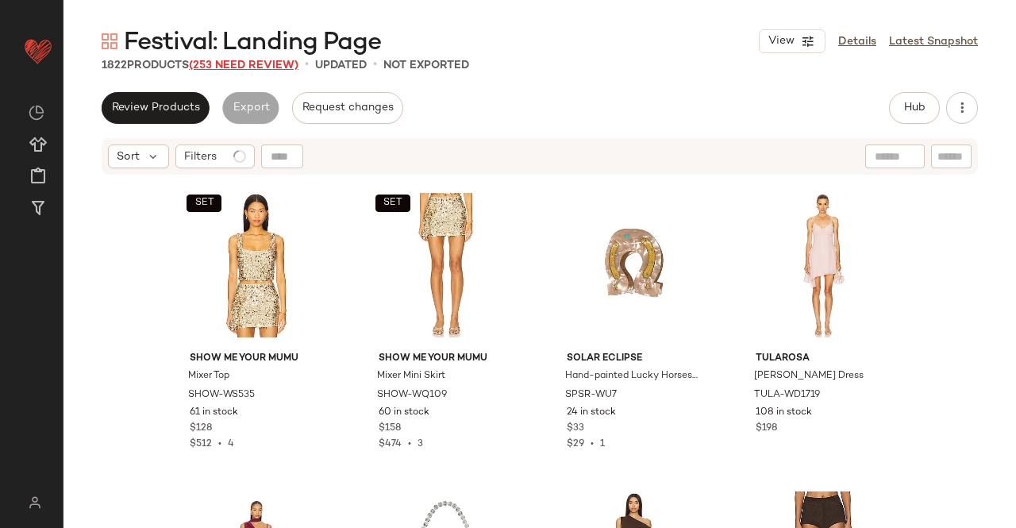
click at [225, 63] on span "(253 Need Review)" at bounding box center [244, 66] width 110 height 12
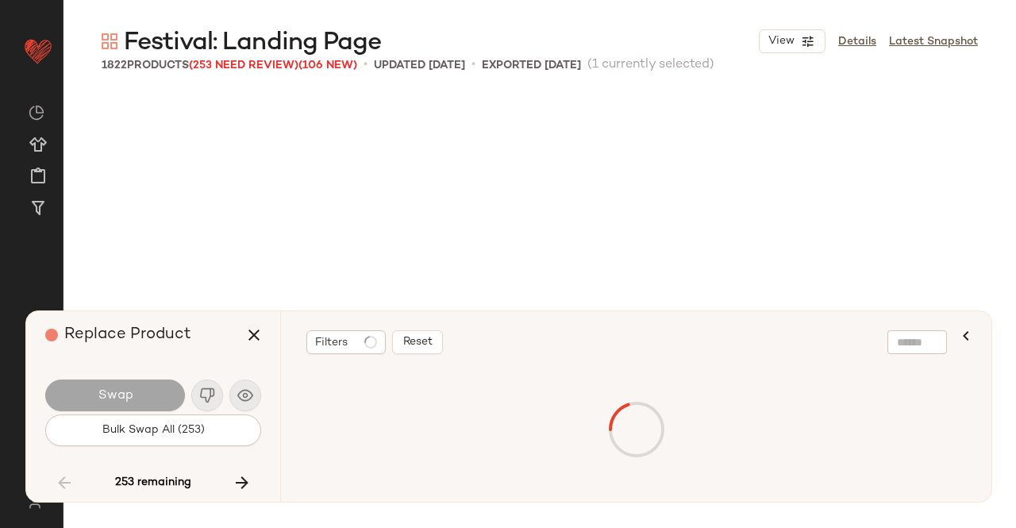
scroll to position [34313, 0]
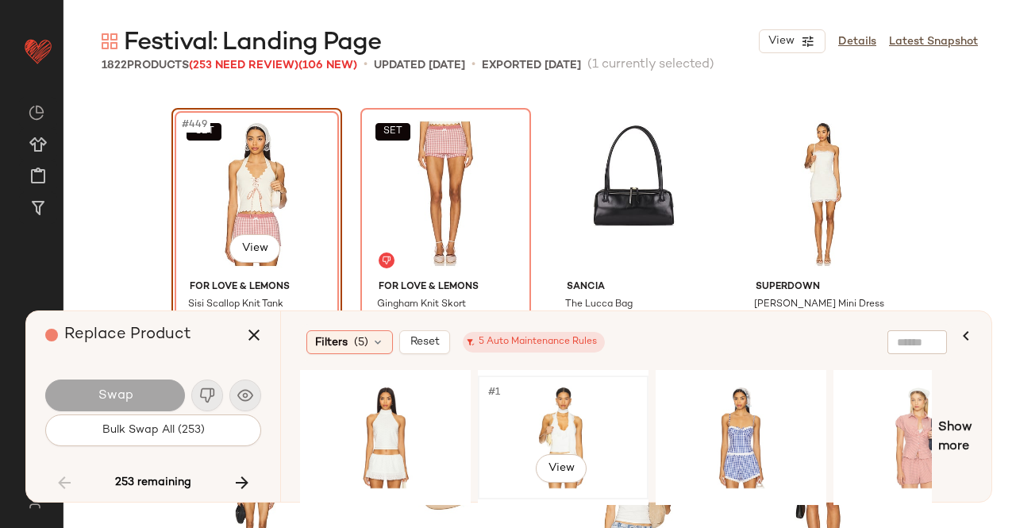
click at [548, 437] on div "#1 View" at bounding box center [563, 437] width 160 height 113
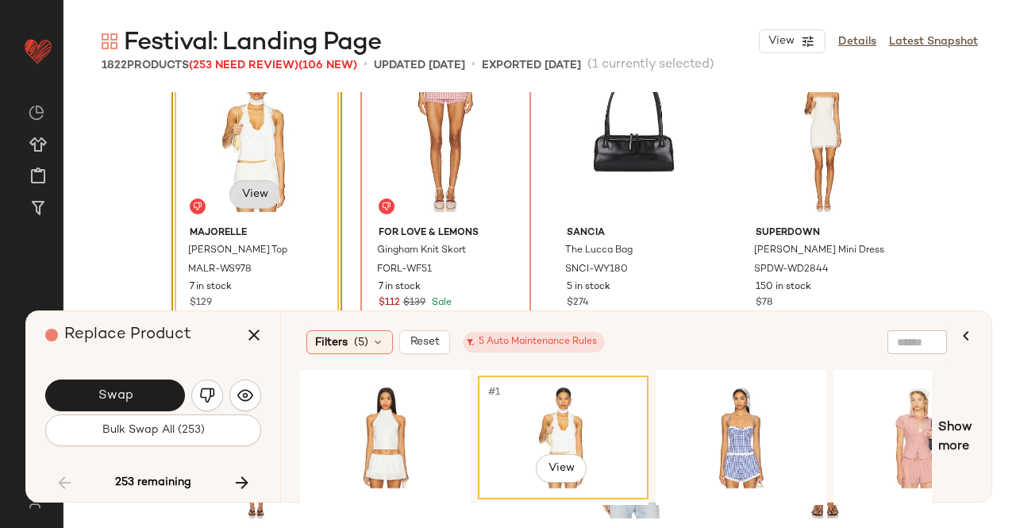
scroll to position [34392, 0]
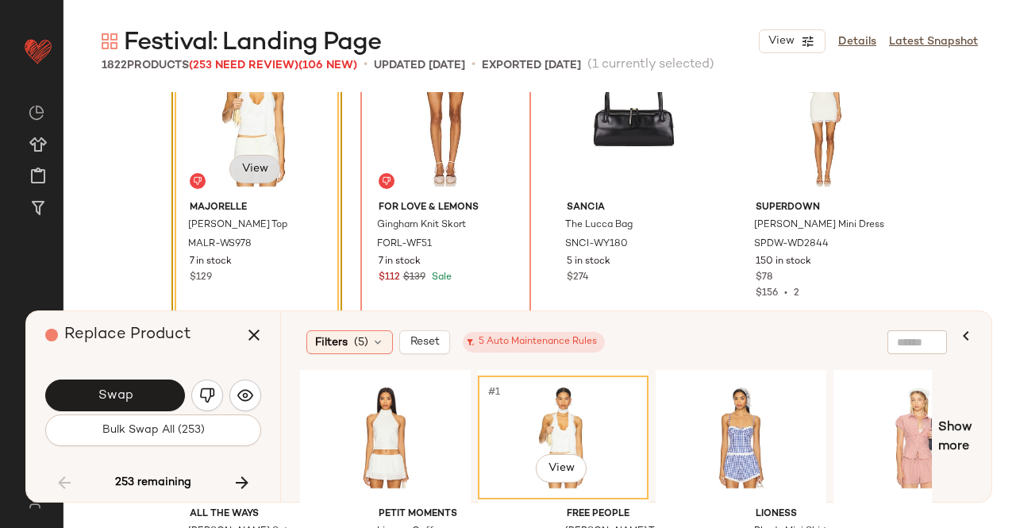
click at [251, 175] on body "Revolve ** Dashboard All Products Global Clipboards (43) Curations (348) Kriste…" at bounding box center [508, 264] width 1016 height 528
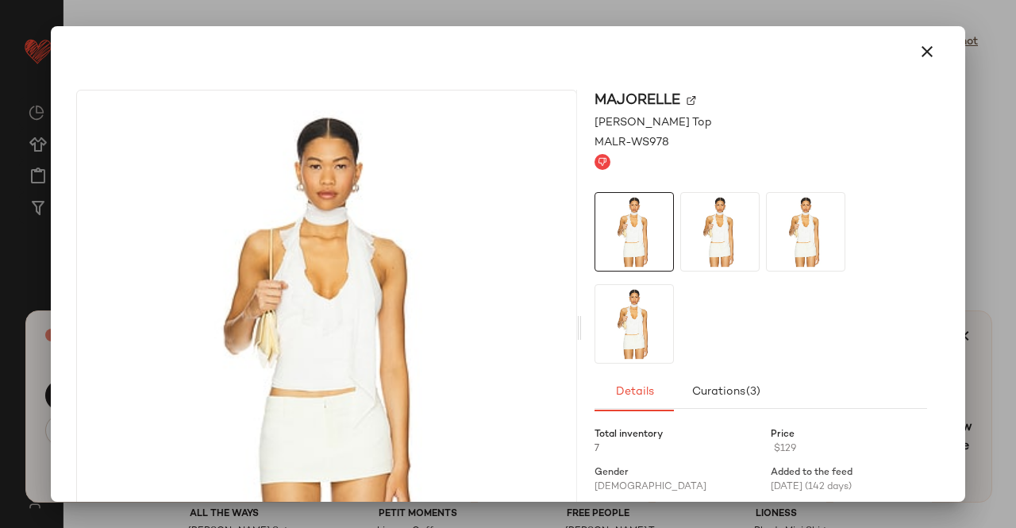
click at [687, 98] on img at bounding box center [692, 101] width 10 height 10
click at [918, 48] on icon "button" at bounding box center [927, 51] width 19 height 19
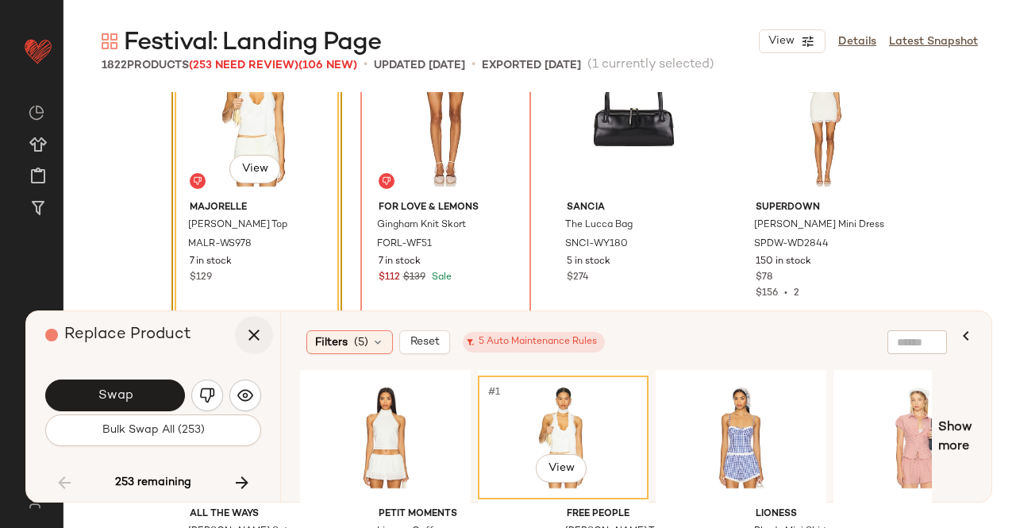
drag, startPoint x: 237, startPoint y: 333, endPoint x: 252, endPoint y: 328, distance: 16.1
click at [237, 333] on button "button" at bounding box center [254, 335] width 38 height 38
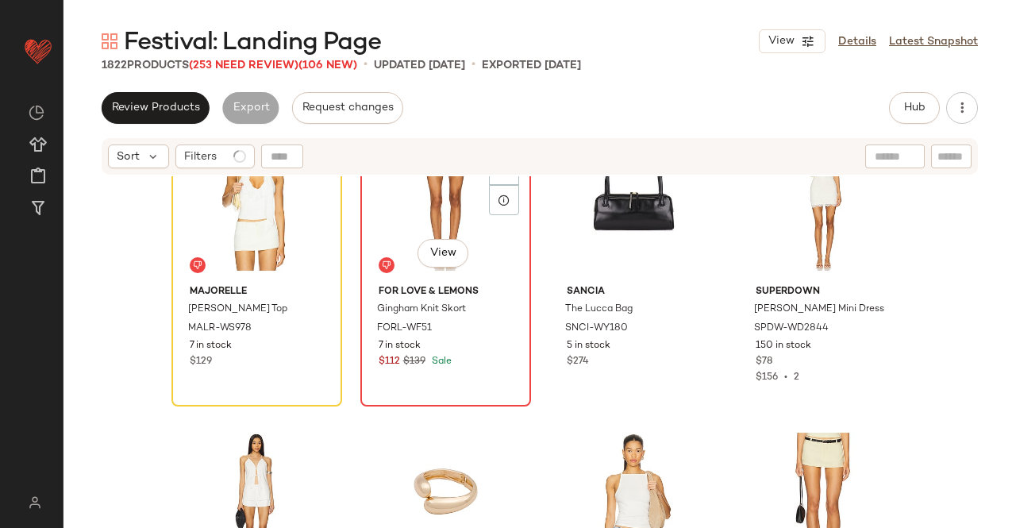
click at [411, 202] on div "SET #450 View" at bounding box center [446, 198] width 160 height 160
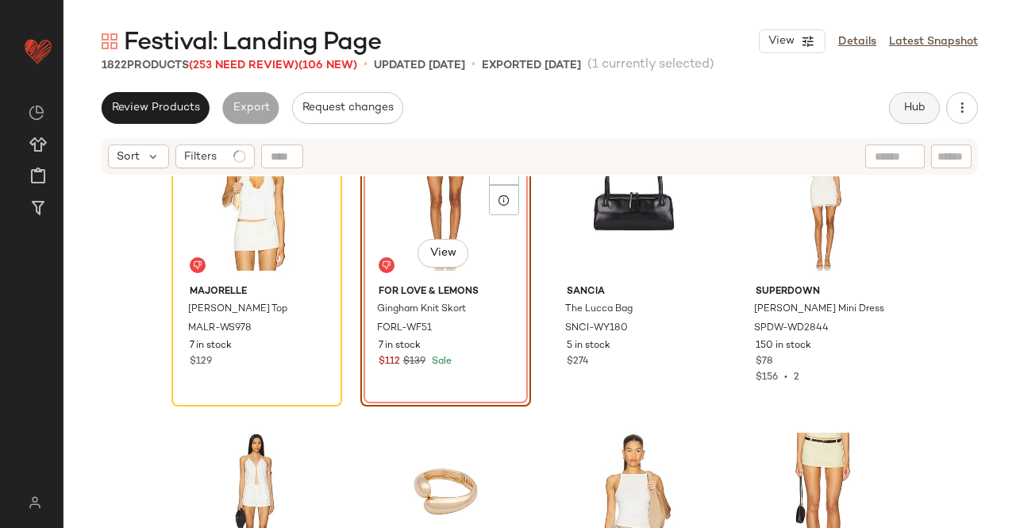
click at [918, 102] on span "Hub" at bounding box center [914, 108] width 22 height 13
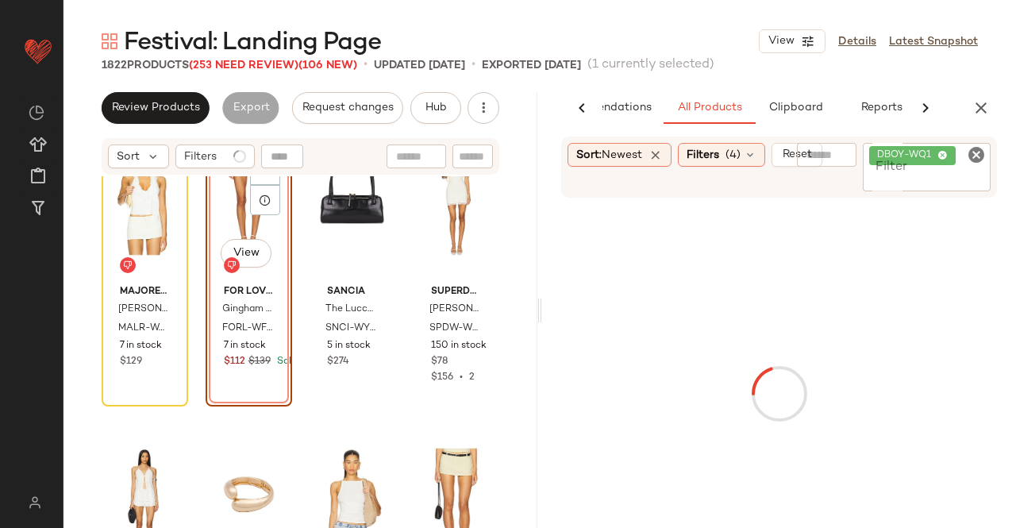
scroll to position [0, 100]
click at [948, 175] on input "Filter" at bounding box center [926, 179] width 115 height 17
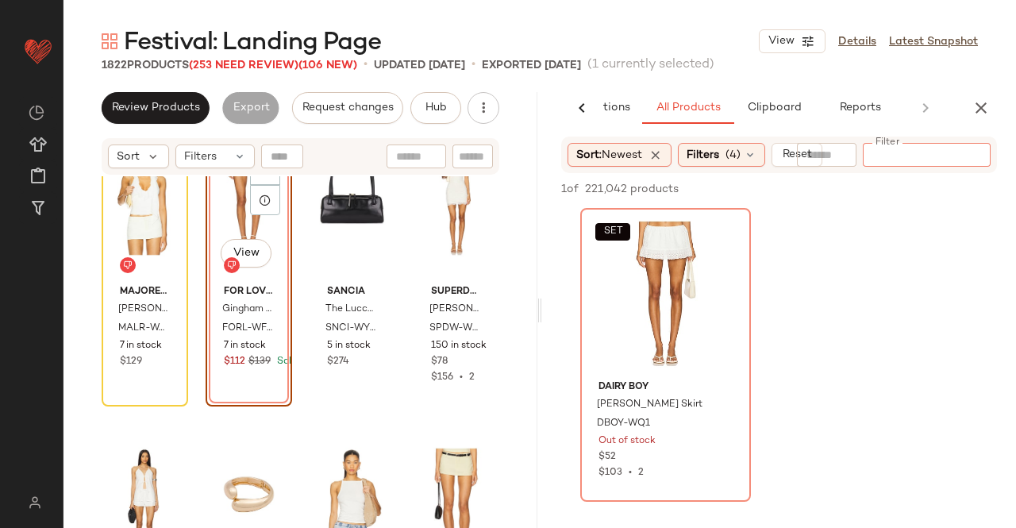
paste input "*********"
type input "*********"
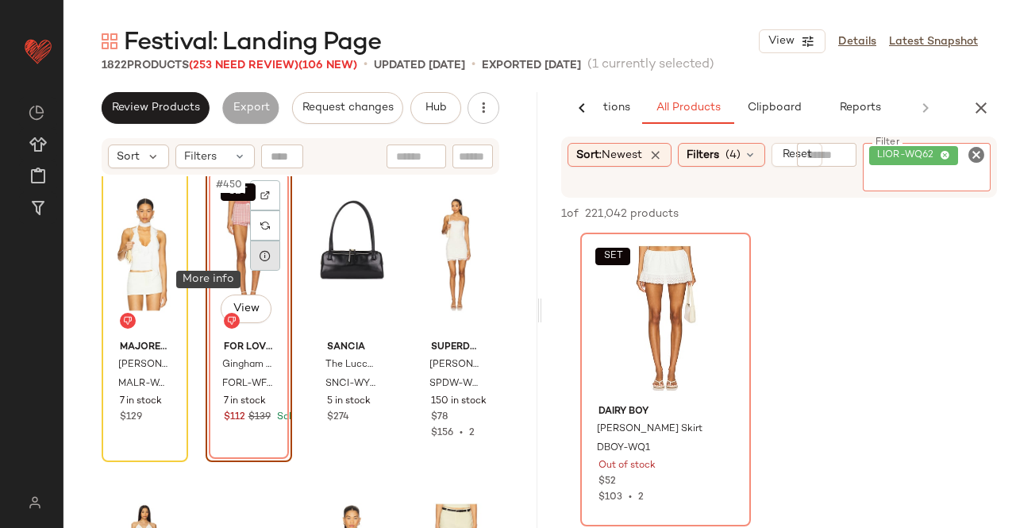
scroll to position [34313, 0]
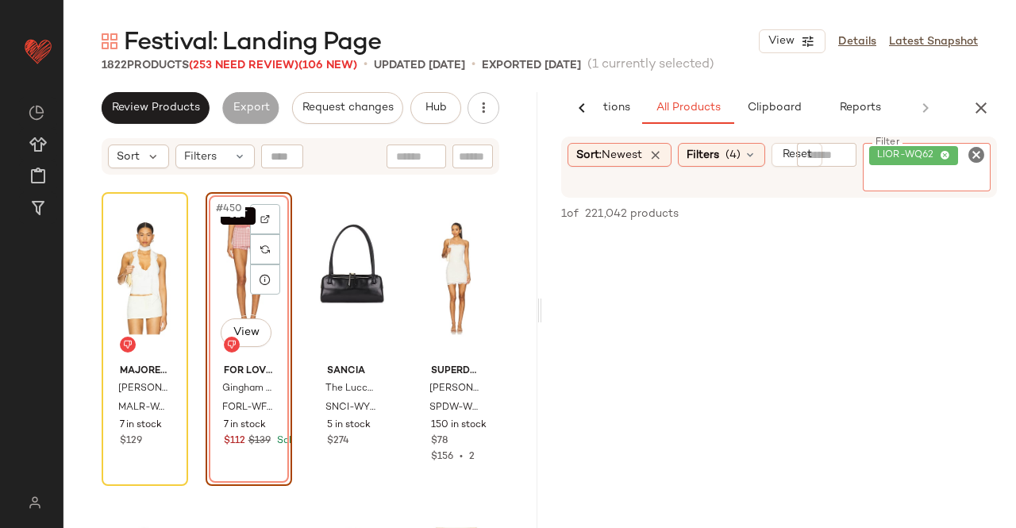
click at [893, 186] on div "Sort: Newest Filters (4) Reset Filter LIOR-WQ62 Filter 1 of 221,042 products • …" at bounding box center [779, 332] width 474 height 391
click at [893, 186] on input "Filter" at bounding box center [926, 179] width 115 height 17
paste input "*********"
type input "*********"
type input "*"
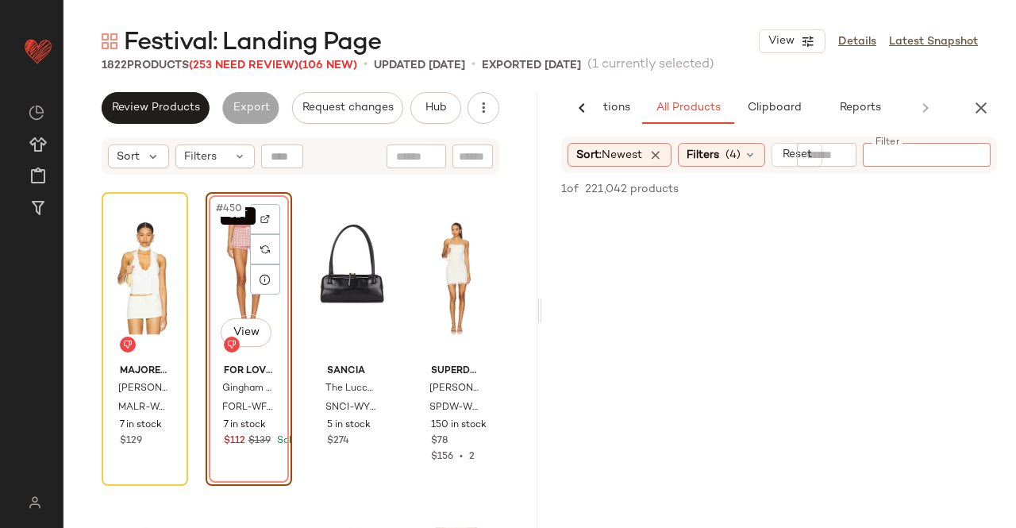
paste input "*********"
type input "*********"
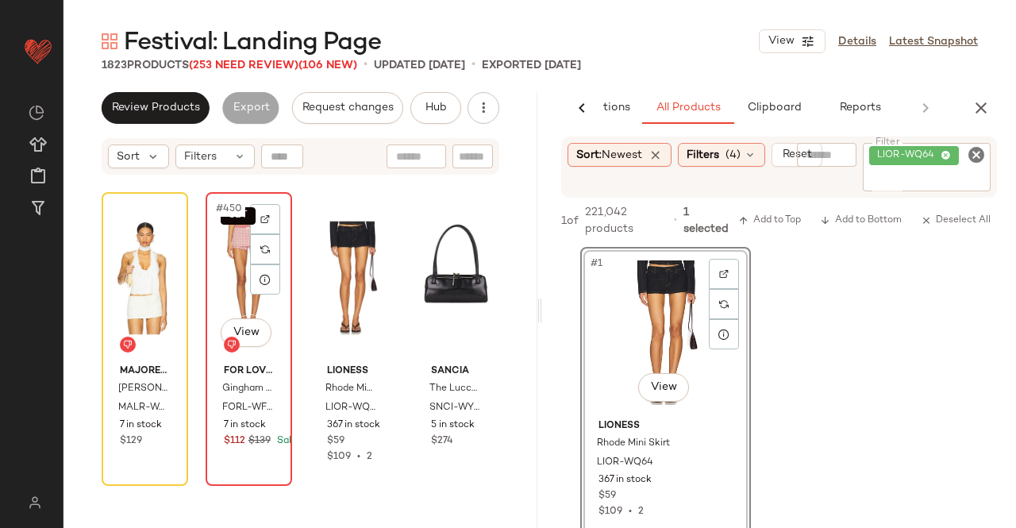
click at [221, 295] on div "SET #450 View" at bounding box center [248, 278] width 75 height 160
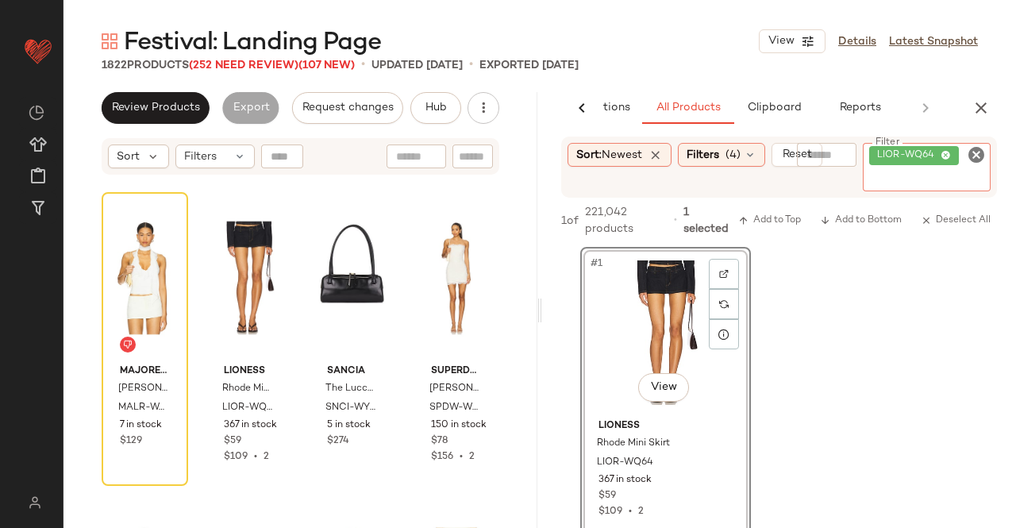
click at [902, 163] on span "LIOR-WQ64" at bounding box center [914, 155] width 90 height 19
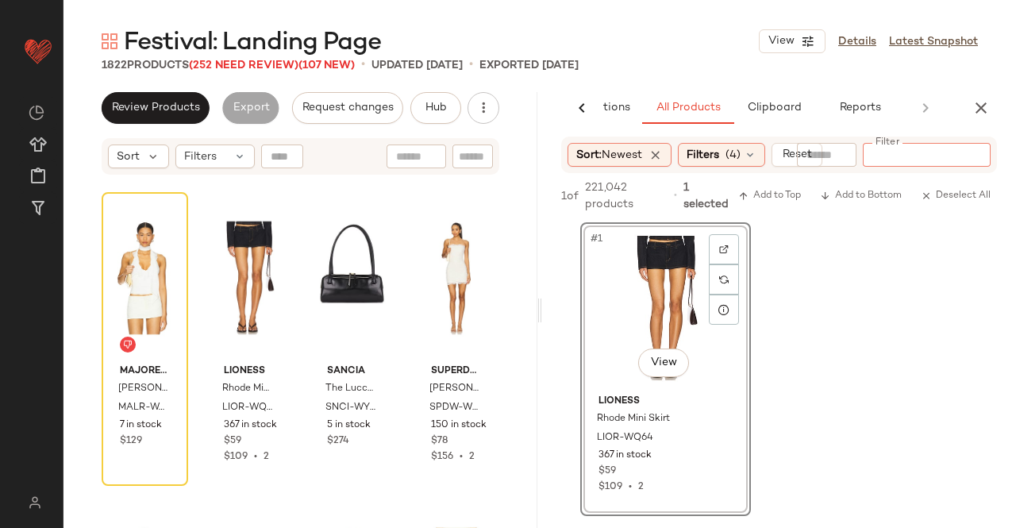
paste input "*********"
type input "*********"
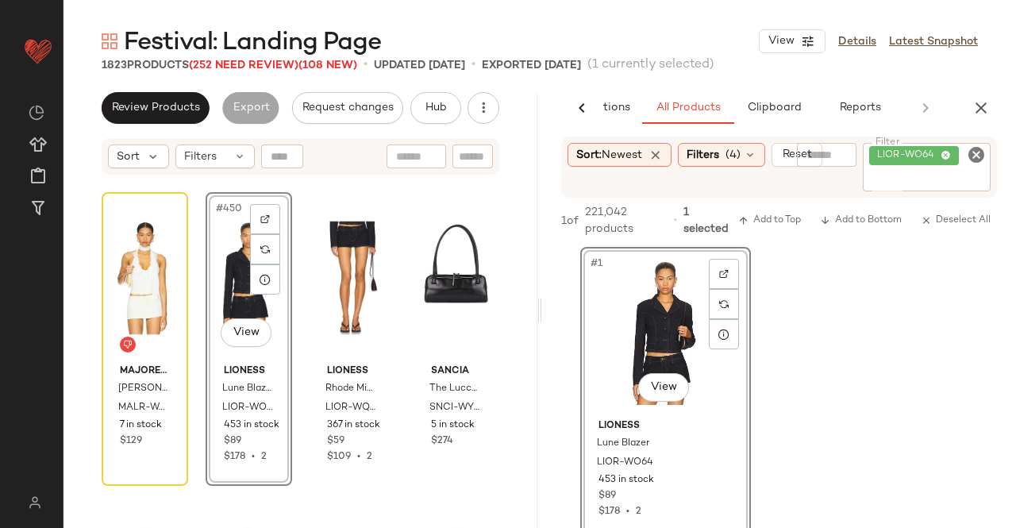
drag, startPoint x: 984, startPoint y: 117, endPoint x: 611, endPoint y: 117, distance: 373.0
click at [984, 117] on icon "button" at bounding box center [980, 107] width 19 height 19
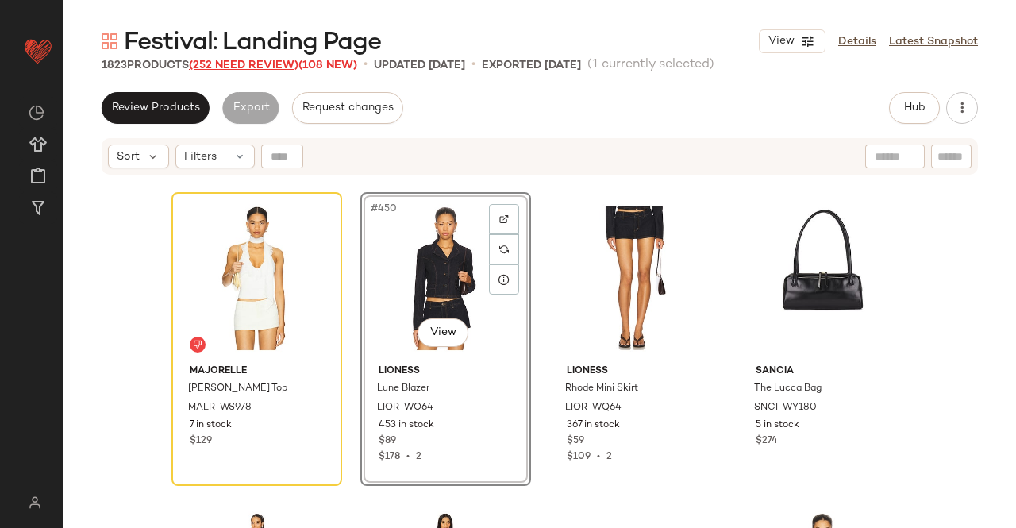
click at [256, 67] on span "(252 Need Review)" at bounding box center [244, 66] width 110 height 12
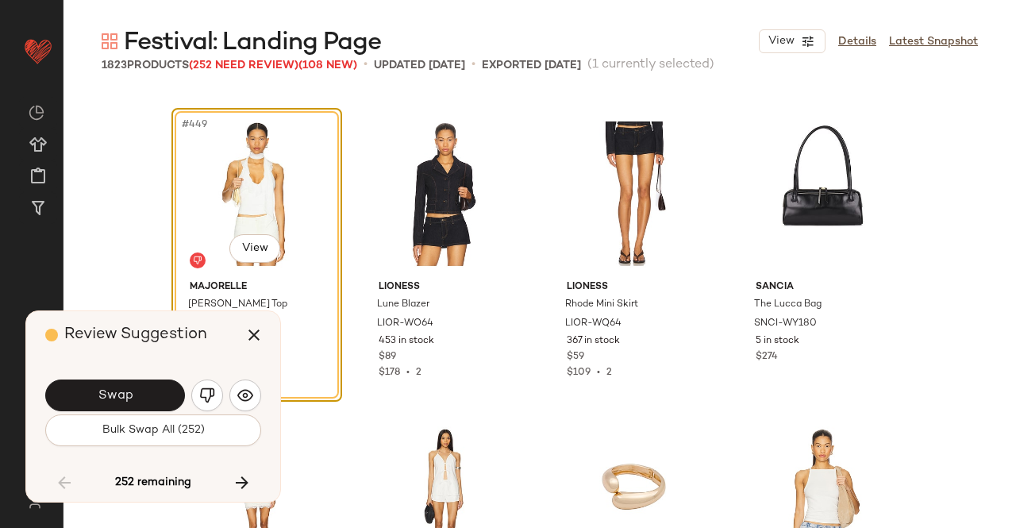
drag, startPoint x: 203, startPoint y: 382, endPoint x: 204, endPoint y: 390, distance: 8.8
click at [204, 390] on button "button" at bounding box center [207, 395] width 32 height 32
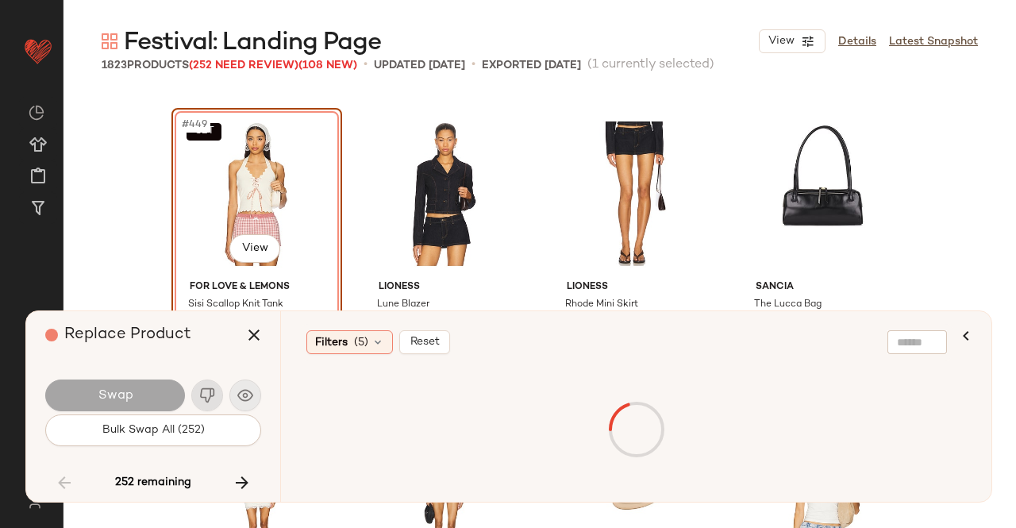
click at [204, 390] on div "Swap" at bounding box center [153, 395] width 216 height 38
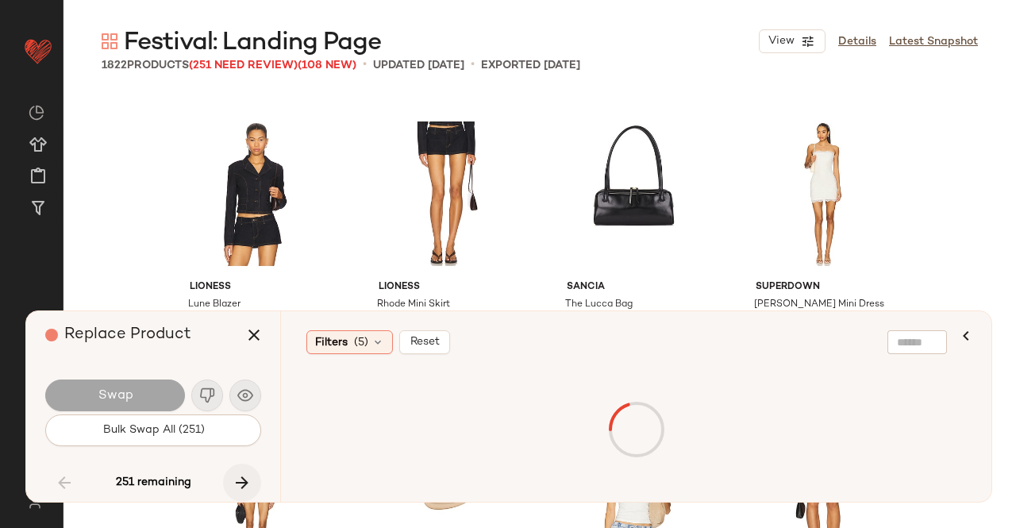
click at [253, 481] on button "button" at bounding box center [242, 483] width 38 height 38
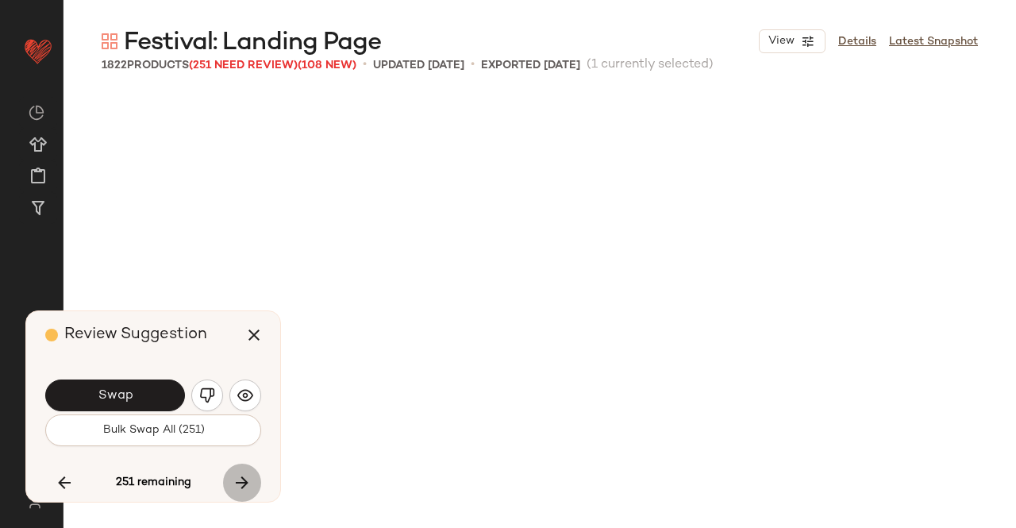
scroll to position [35232, 0]
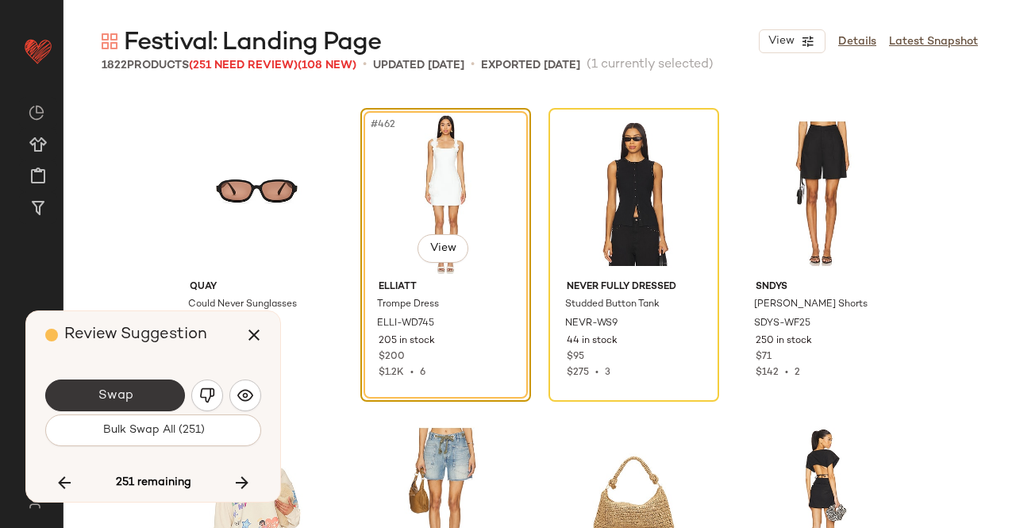
click at [118, 394] on span "Swap" at bounding box center [115, 395] width 36 height 15
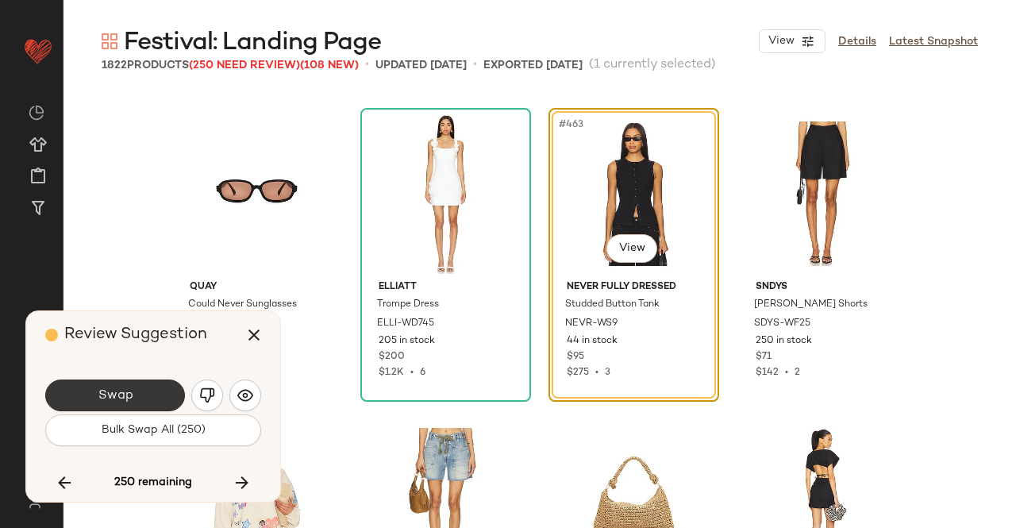
click at [124, 394] on span "Swap" at bounding box center [115, 395] width 36 height 15
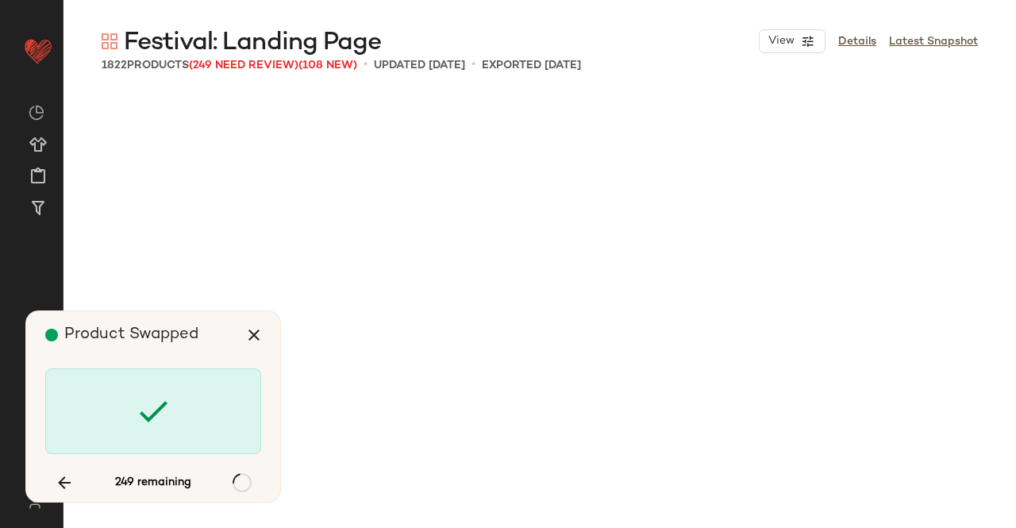
scroll to position [36764, 0]
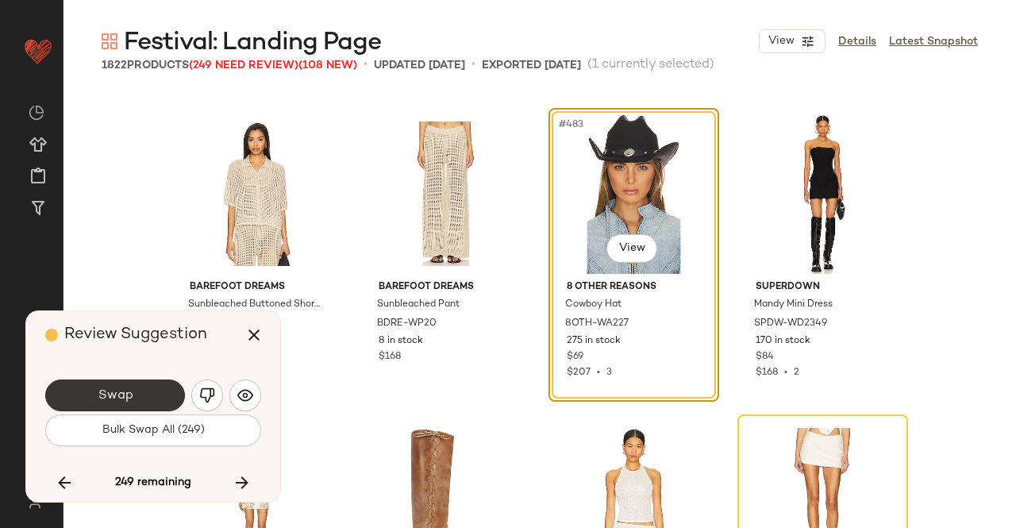
click at [111, 377] on div "Swap" at bounding box center [153, 395] width 216 height 38
click at [113, 398] on span "Swap" at bounding box center [115, 395] width 36 height 15
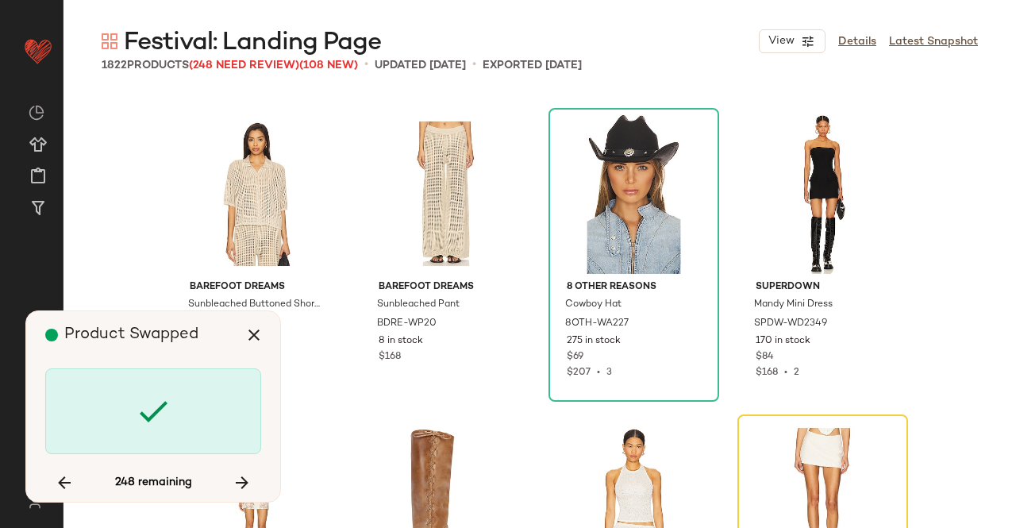
scroll to position [37070, 0]
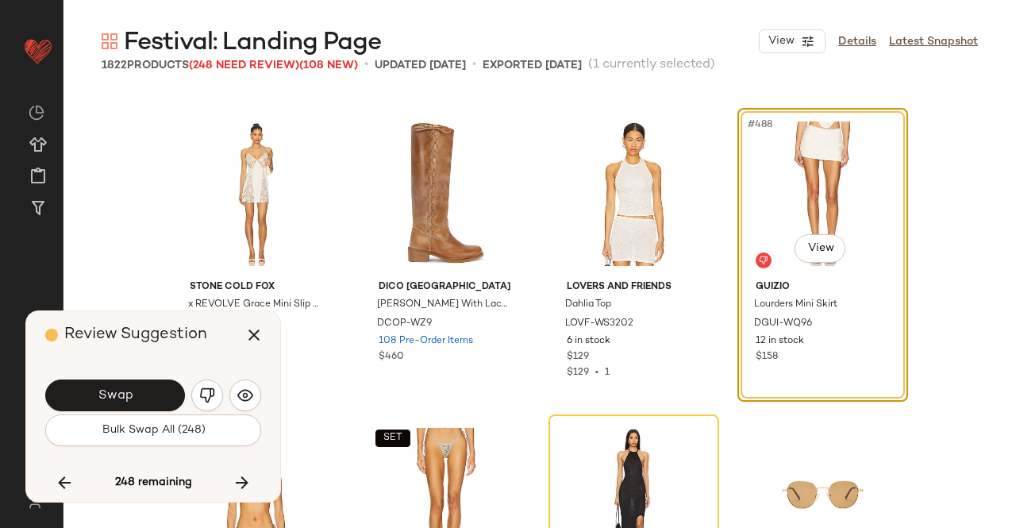
click at [118, 394] on span "Swap" at bounding box center [115, 395] width 36 height 15
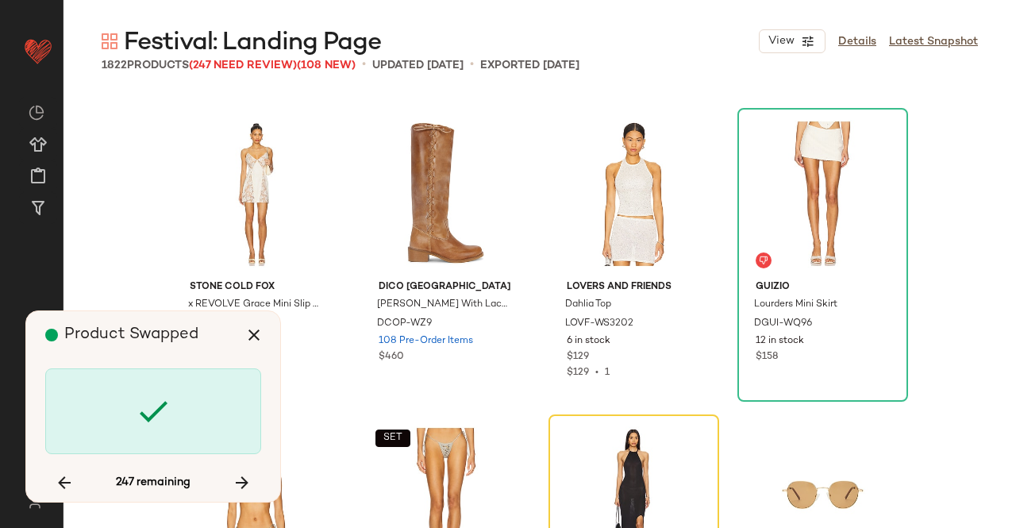
scroll to position [37376, 0]
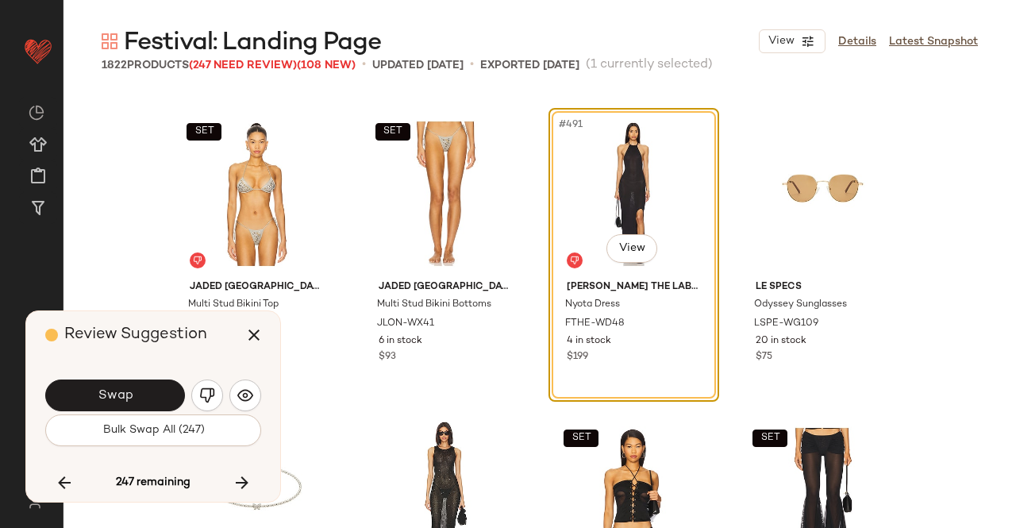
click at [117, 388] on span "Swap" at bounding box center [115, 395] width 36 height 15
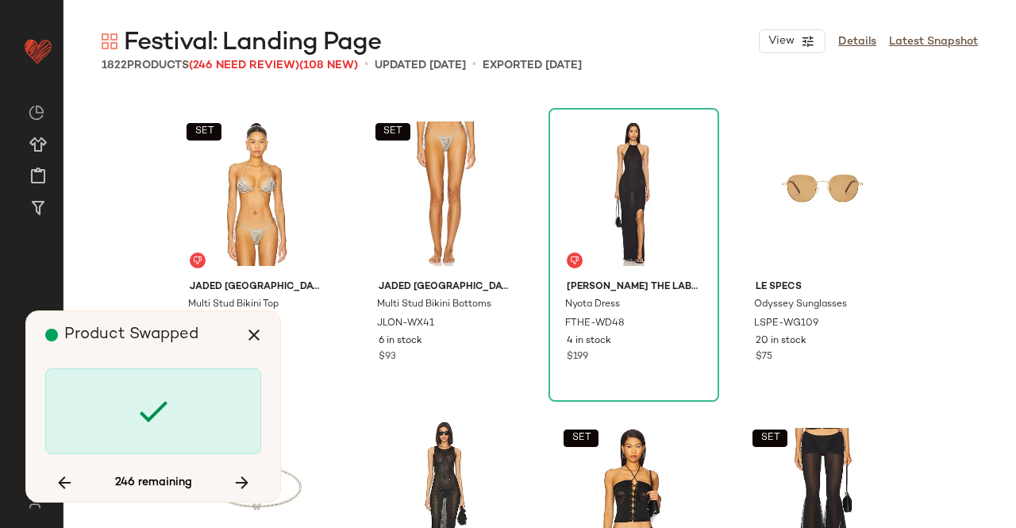
scroll to position [38602, 0]
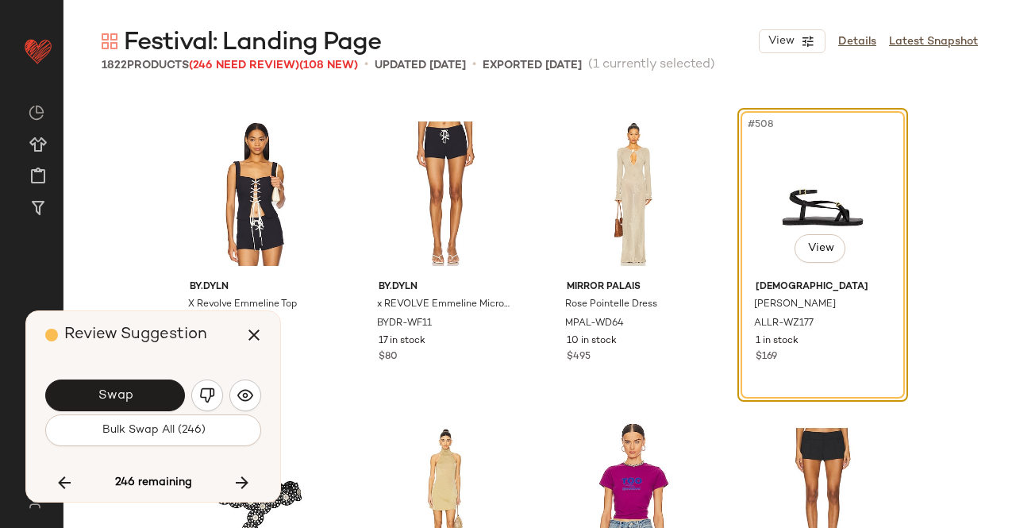
click at [117, 388] on span "Swap" at bounding box center [115, 395] width 36 height 15
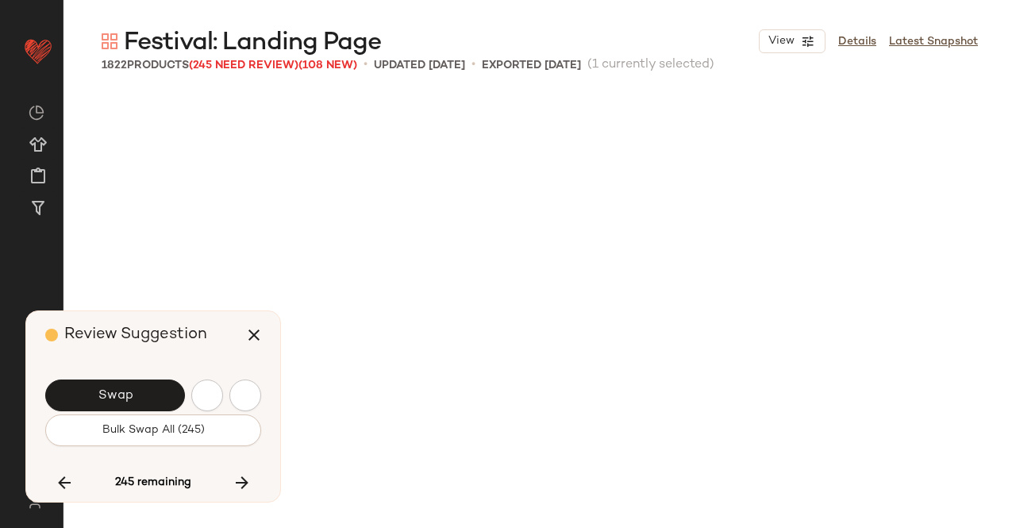
scroll to position [39214, 0]
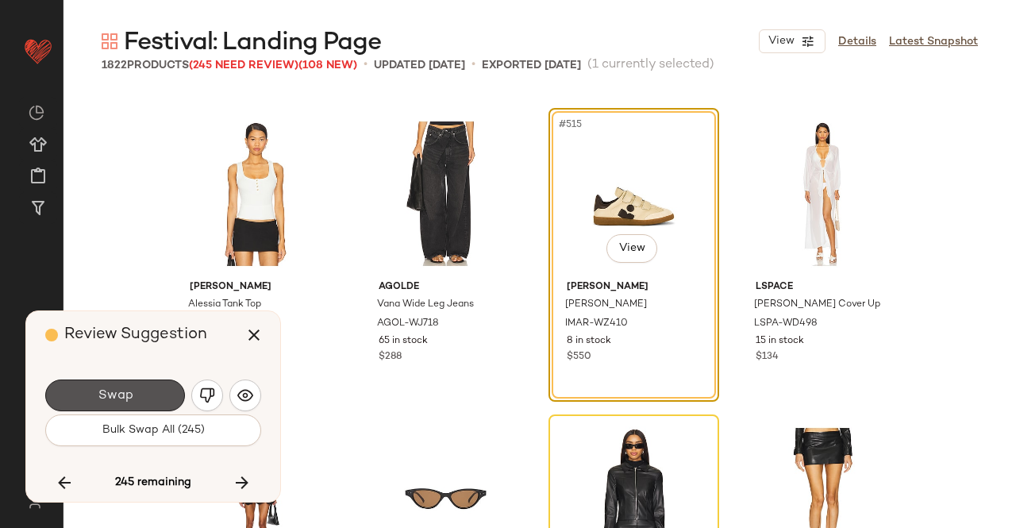
click at [117, 388] on span "Swap" at bounding box center [115, 395] width 36 height 15
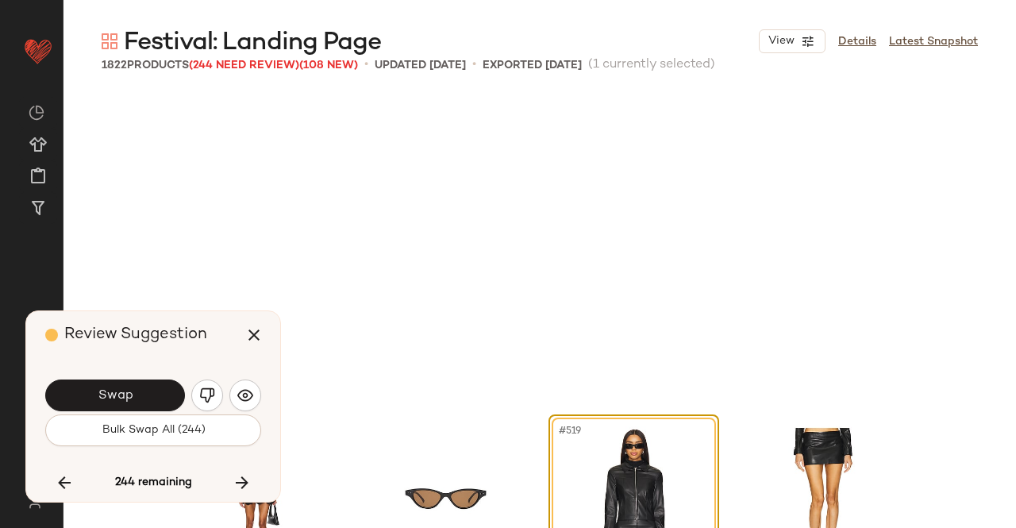
scroll to position [39521, 0]
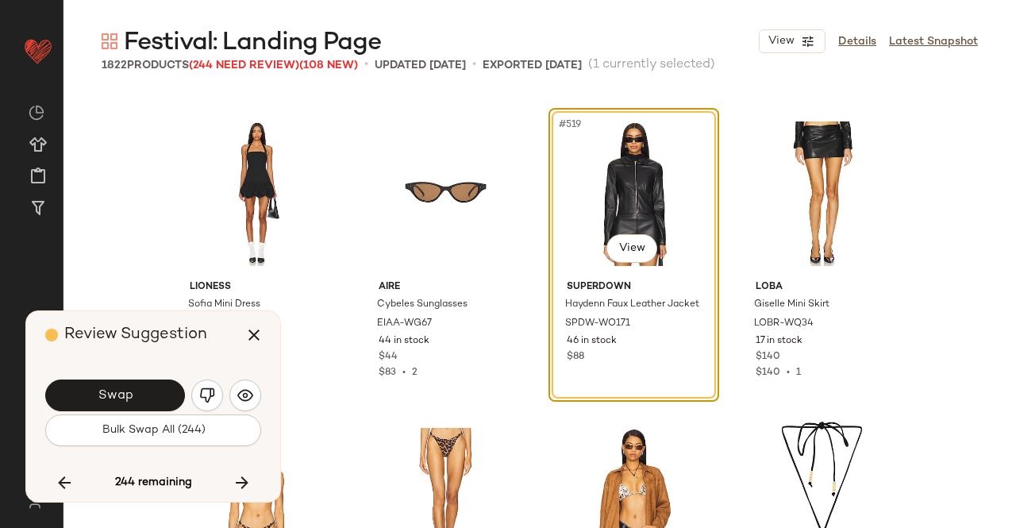
click at [117, 388] on span "Swap" at bounding box center [115, 395] width 36 height 15
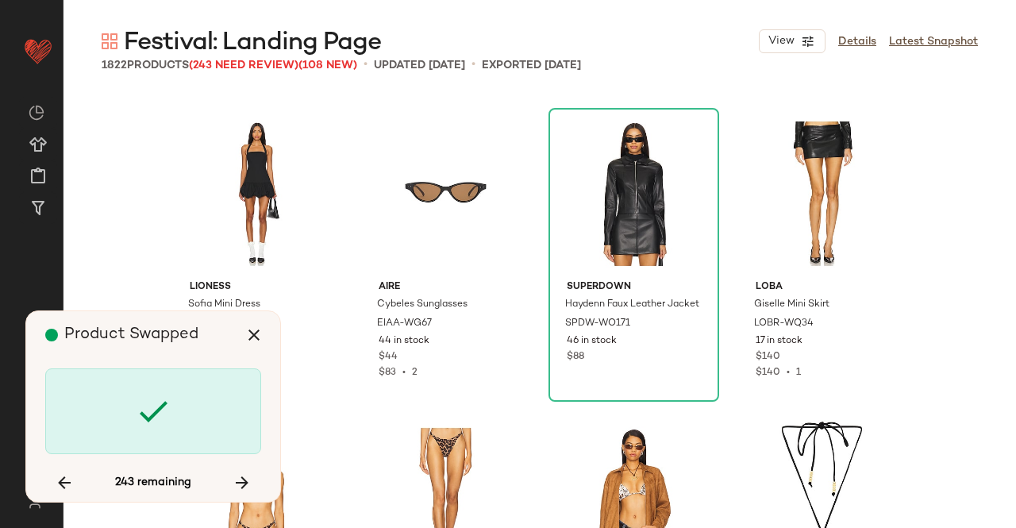
scroll to position [41359, 0]
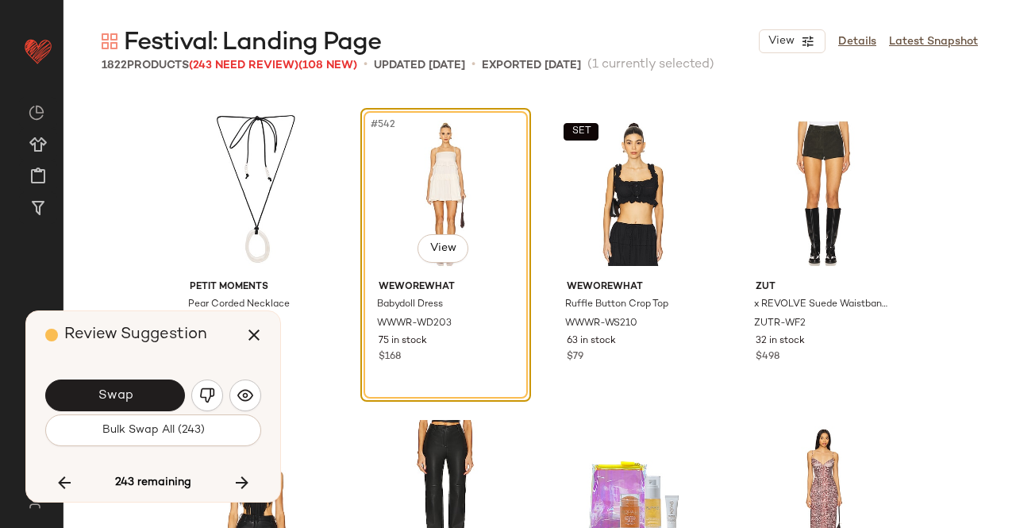
click at [117, 388] on span "Swap" at bounding box center [115, 395] width 36 height 15
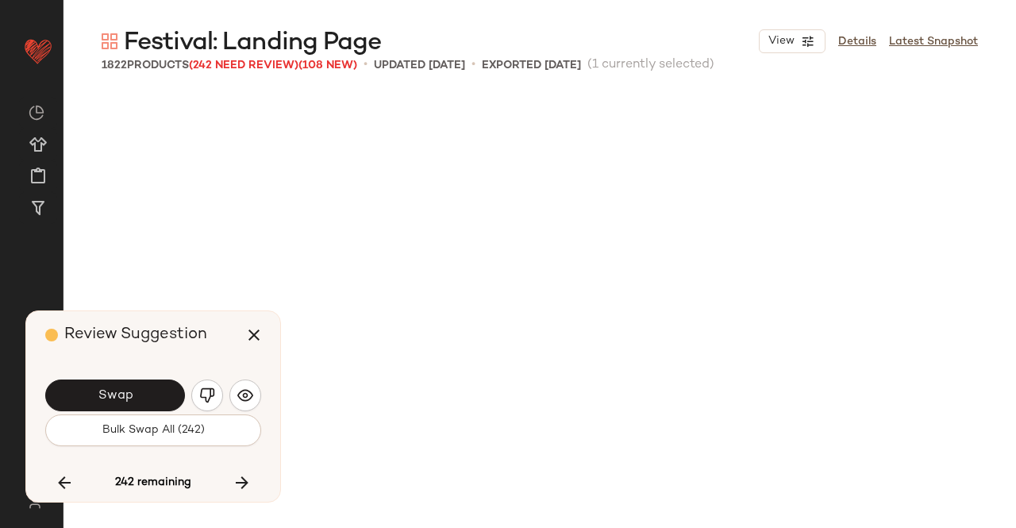
scroll to position [42278, 0]
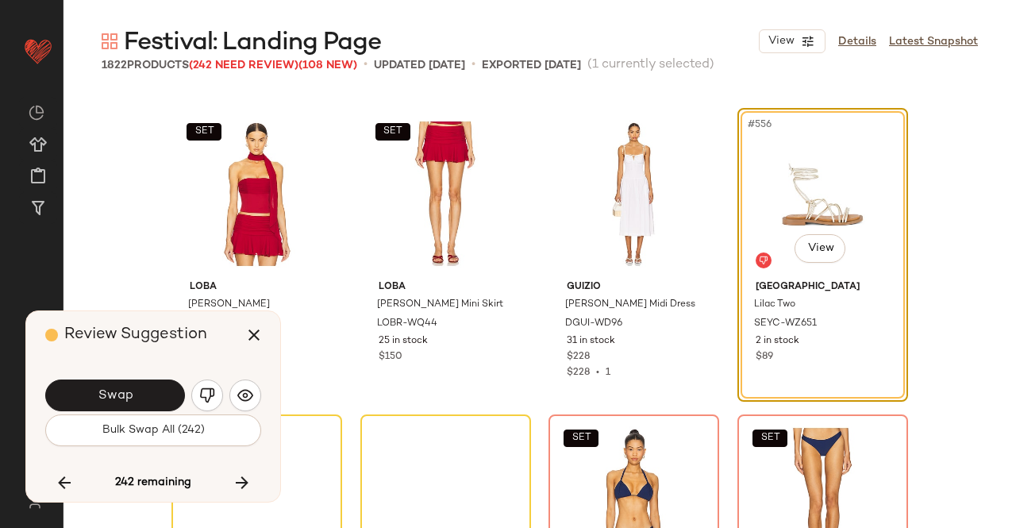
click at [117, 388] on span "Swap" at bounding box center [115, 395] width 36 height 15
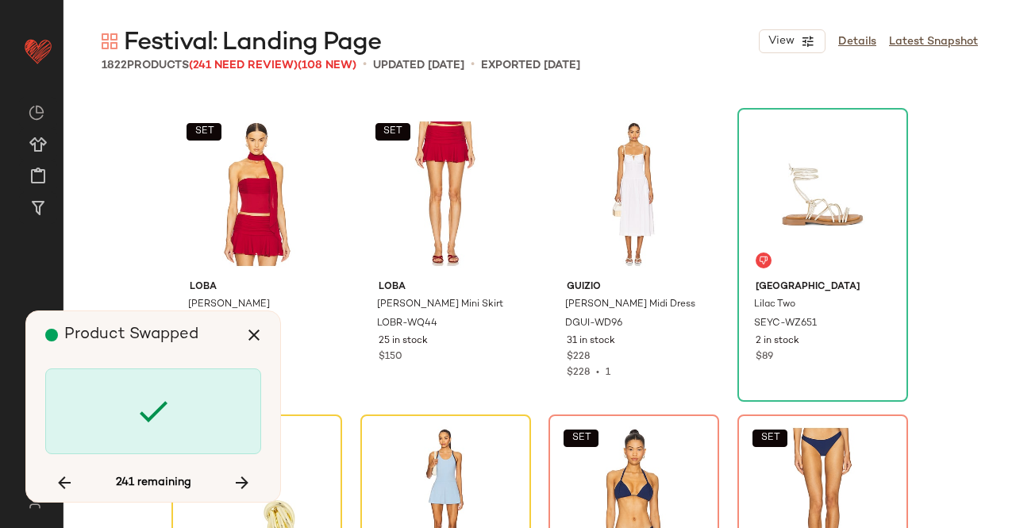
scroll to position [42584, 0]
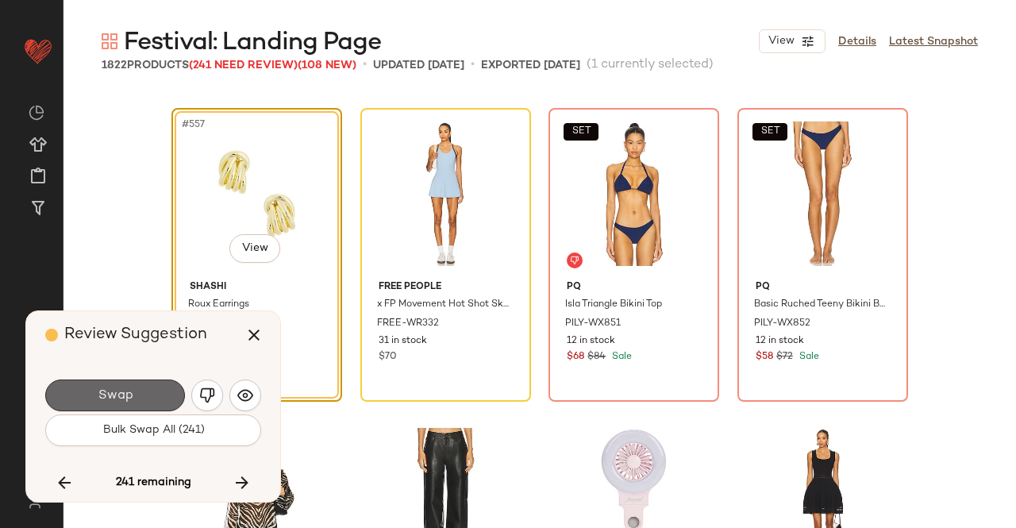
click at [146, 391] on button "Swap" at bounding box center [115, 395] width 140 height 32
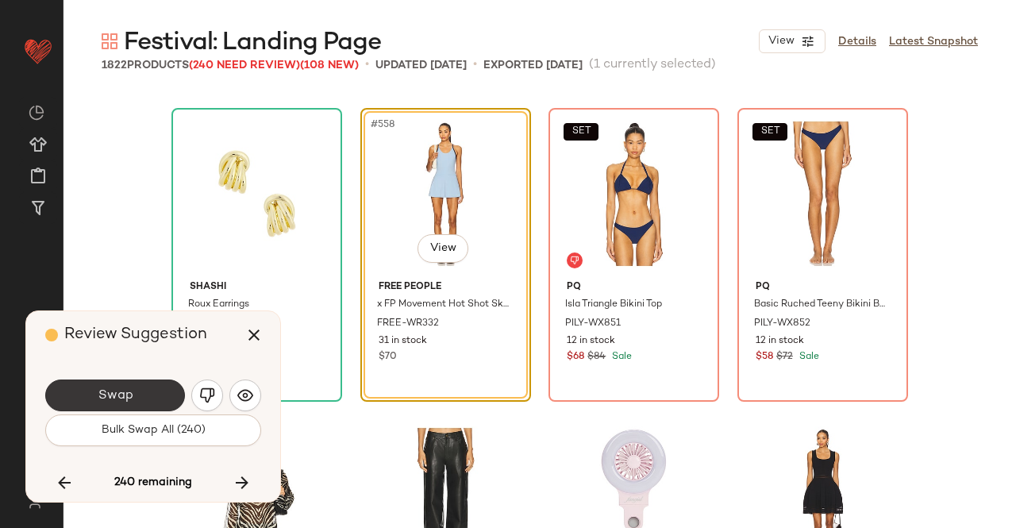
click at [130, 400] on span "Swap" at bounding box center [115, 395] width 36 height 15
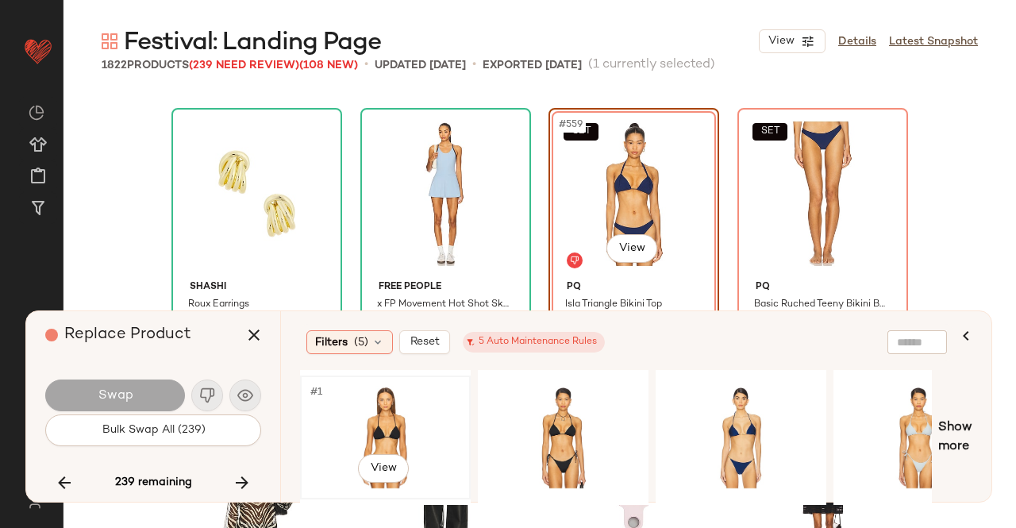
click at [383, 414] on div "#1 View" at bounding box center [386, 437] width 160 height 113
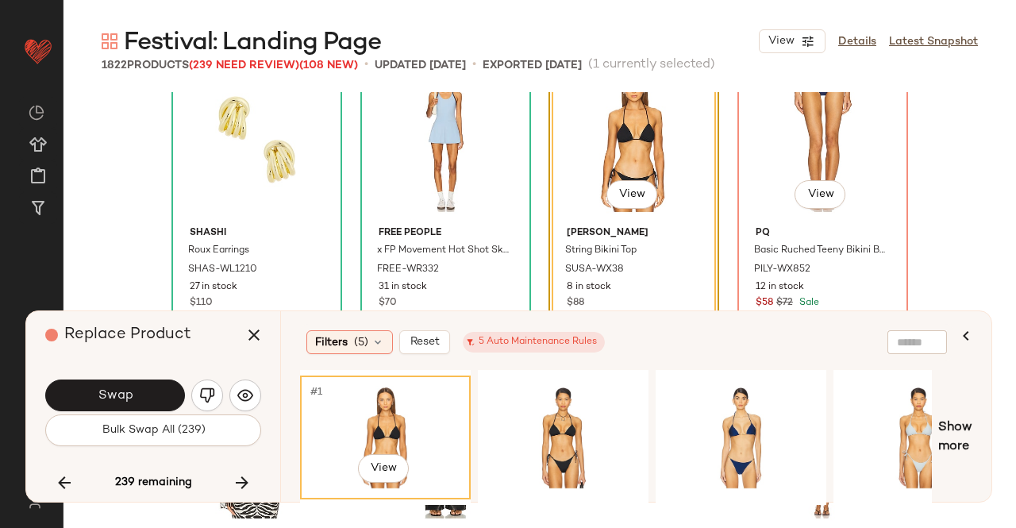
scroll to position [42664, 0]
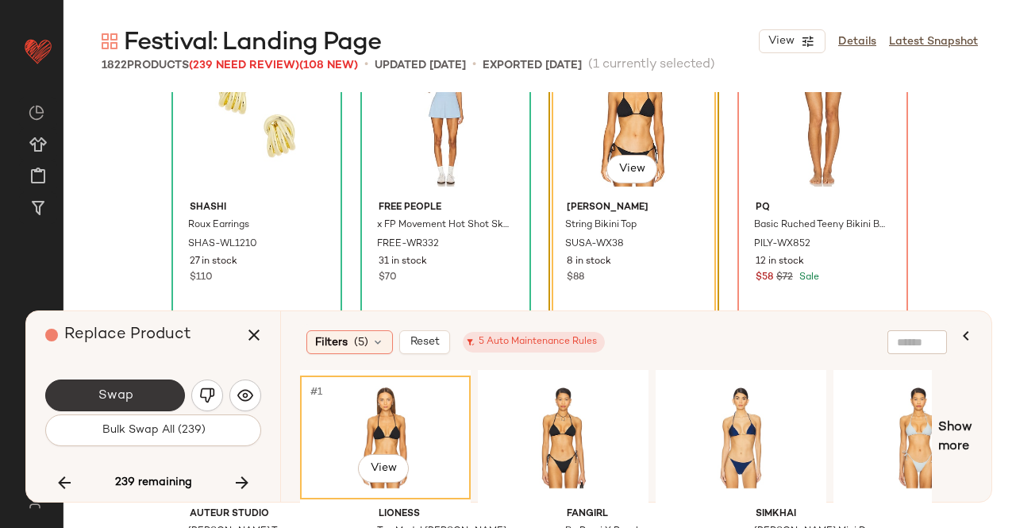
click at [109, 398] on span "Swap" at bounding box center [115, 395] width 36 height 15
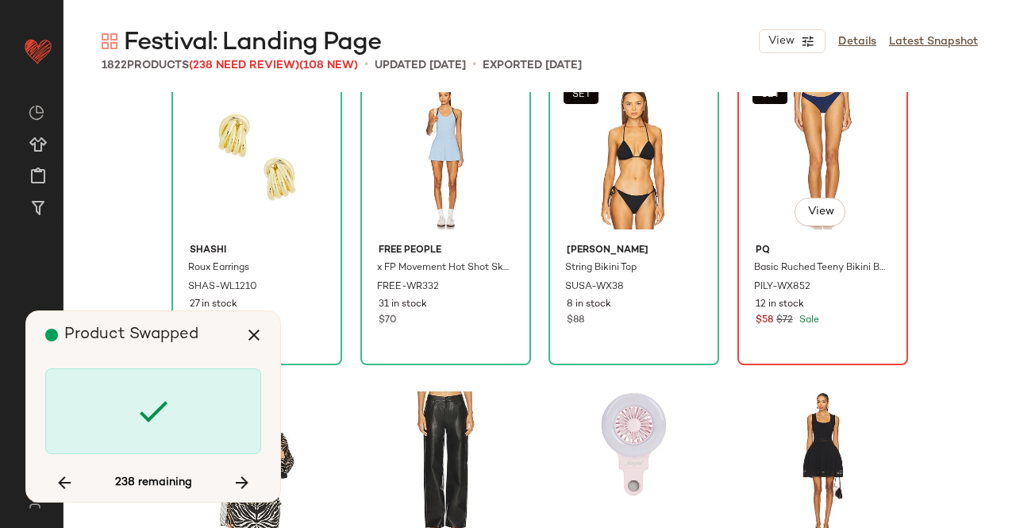
scroll to position [42584, 0]
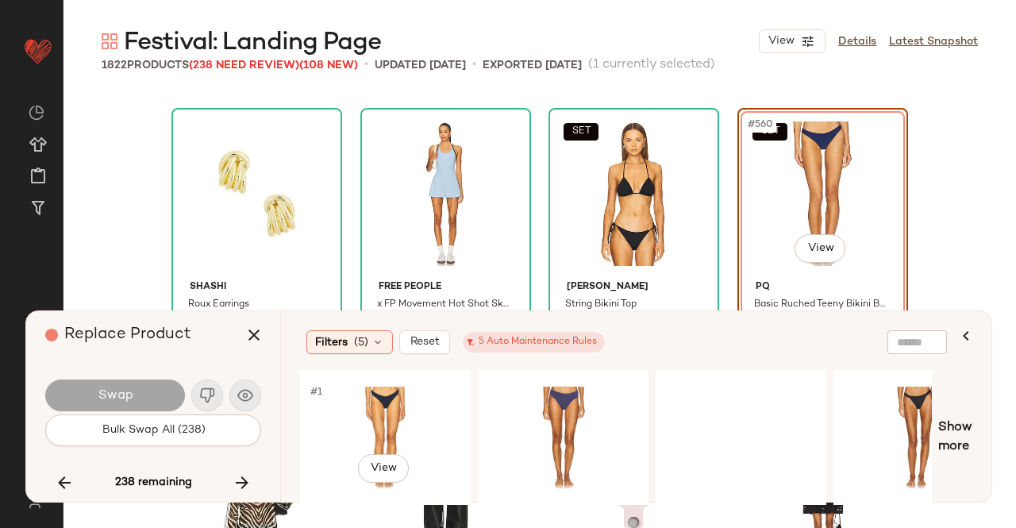
click at [376, 406] on div "#1 View" at bounding box center [386, 437] width 160 height 113
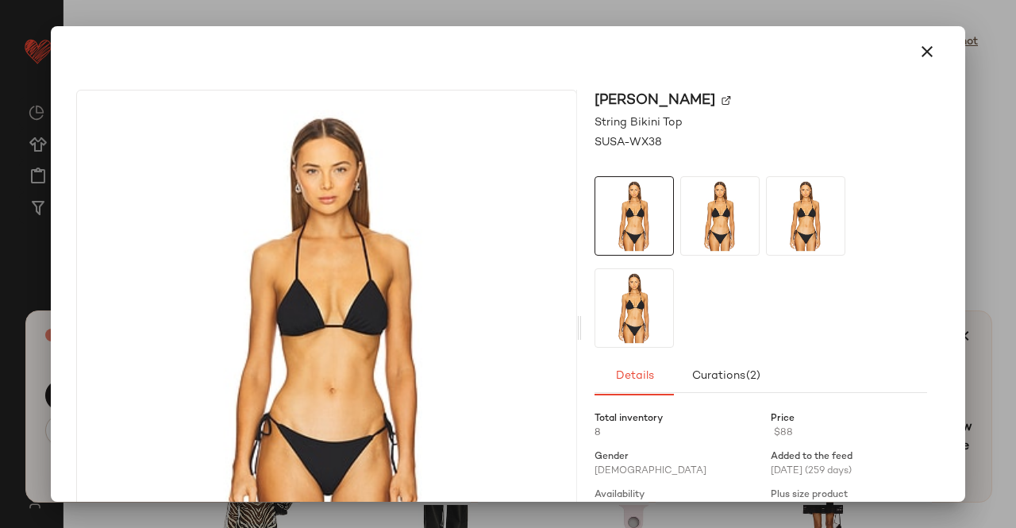
click at [728, 101] on div "Susana Monaco" at bounding box center [760, 100] width 333 height 21
click at [731, 99] on img at bounding box center [726, 101] width 10 height 10
drag, startPoint x: 956, startPoint y: 19, endPoint x: 928, endPoint y: 40, distance: 34.6
click at [934, 25] on div at bounding box center [508, 264] width 1016 height 528
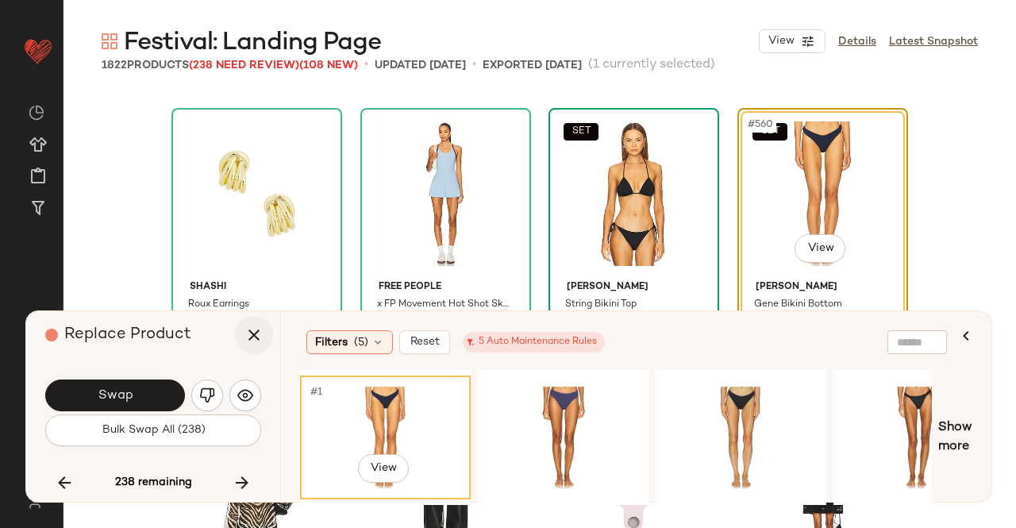
click at [245, 344] on icon "button" at bounding box center [253, 334] width 19 height 19
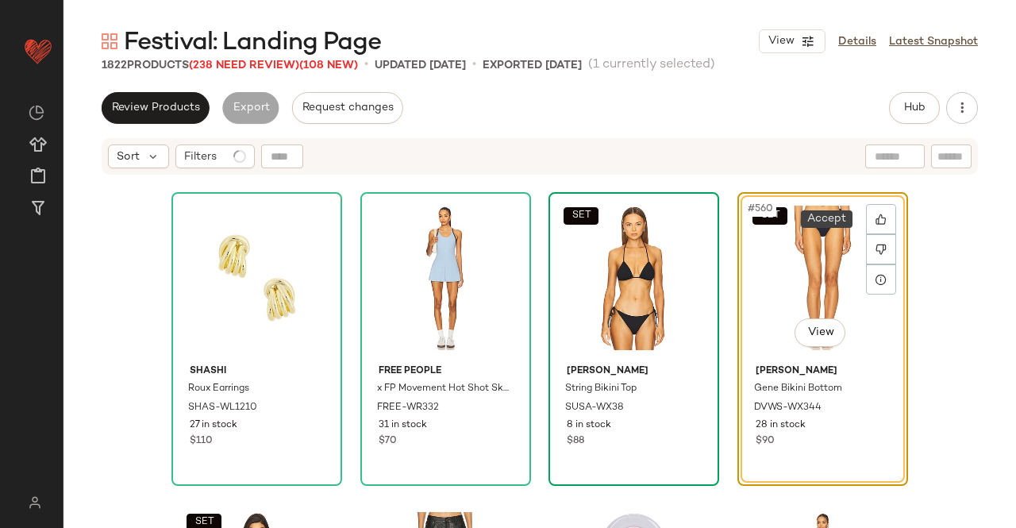
click at [801, 247] on div "SET #560 View" at bounding box center [823, 278] width 160 height 160
click at [930, 112] on button "Hub" at bounding box center [914, 108] width 51 height 32
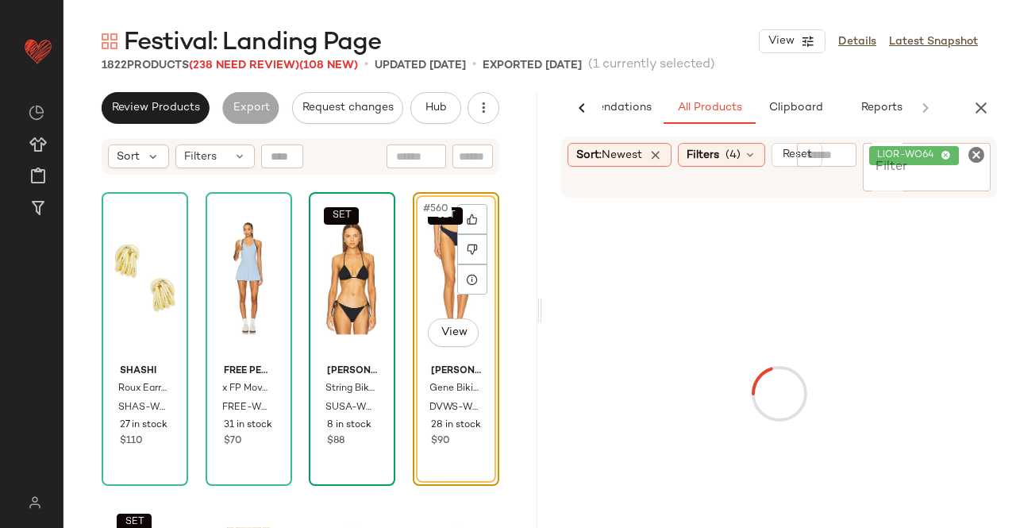
scroll to position [0, 100]
click at [951, 167] on div "LIOR-WO64" at bounding box center [927, 167] width 128 height 48
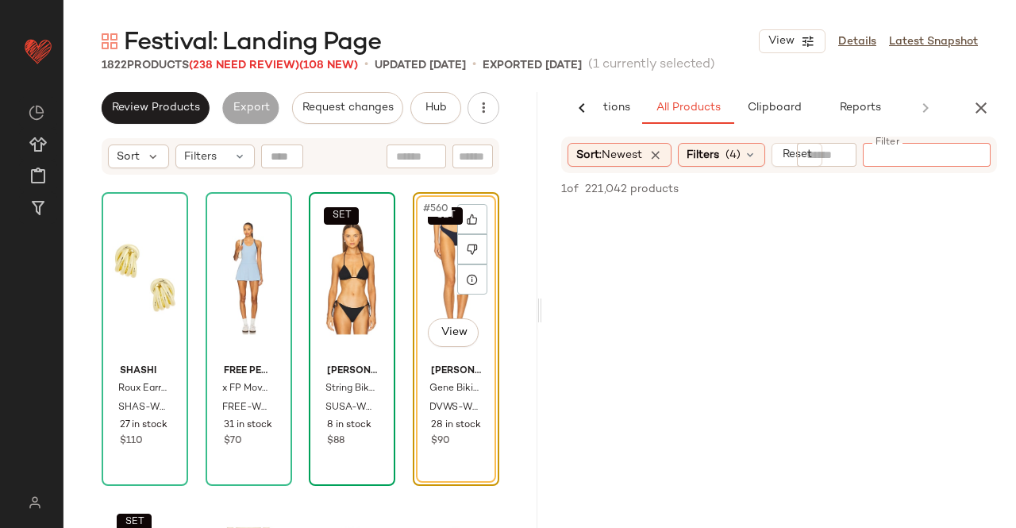
paste input "*********"
type input "*********"
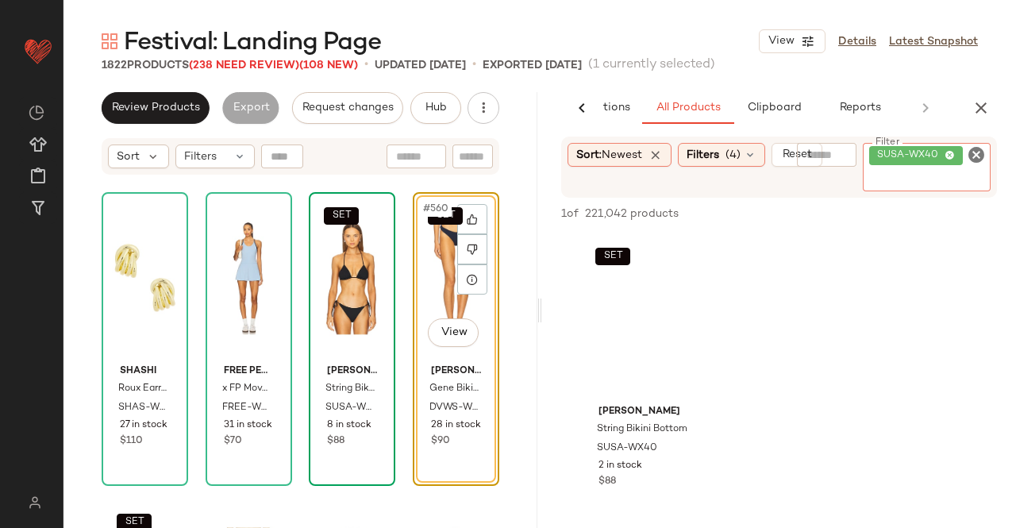
click at [440, 267] on div "SET #560 View" at bounding box center [455, 278] width 75 height 160
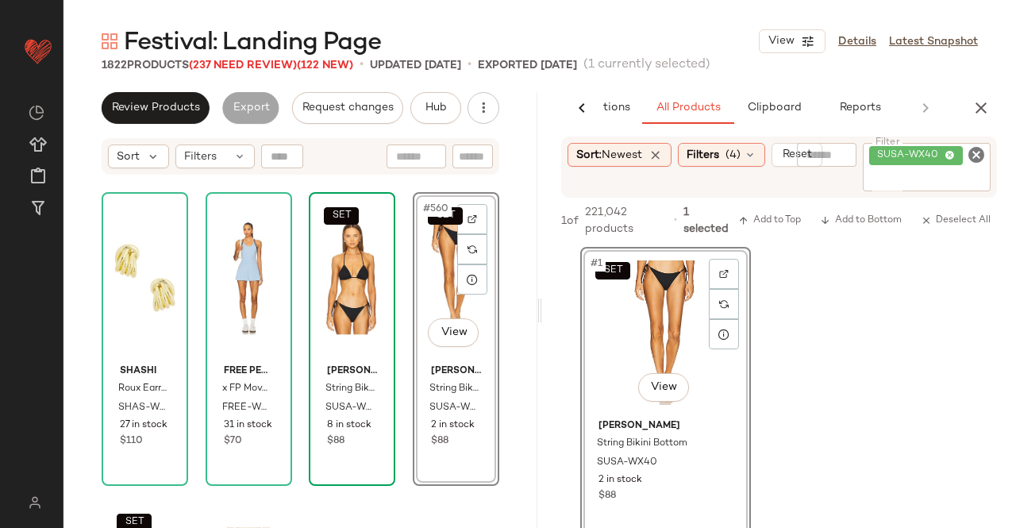
drag, startPoint x: 971, startPoint y: 117, endPoint x: 924, endPoint y: 117, distance: 47.6
click at [972, 117] on button "button" at bounding box center [981, 108] width 32 height 32
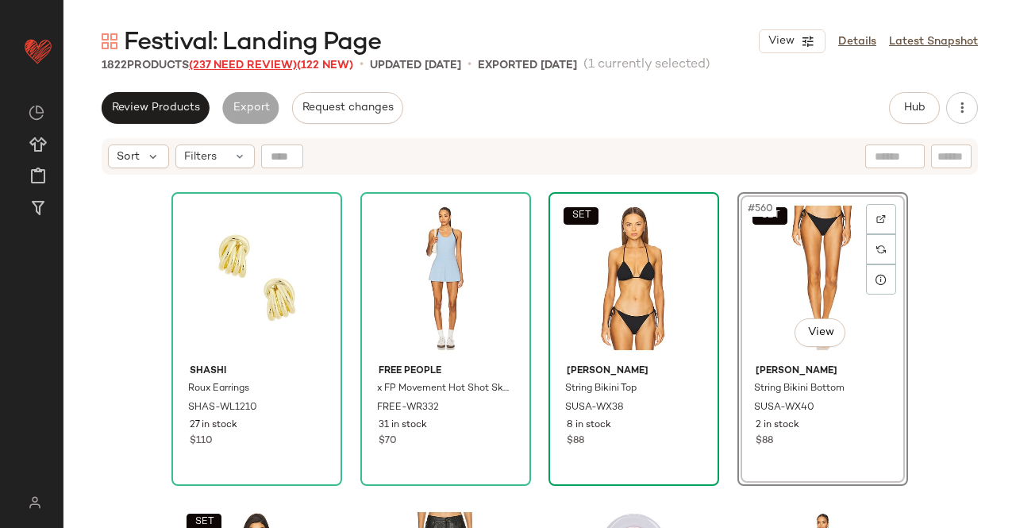
click at [252, 66] on span "(237 Need Review)" at bounding box center [243, 66] width 108 height 12
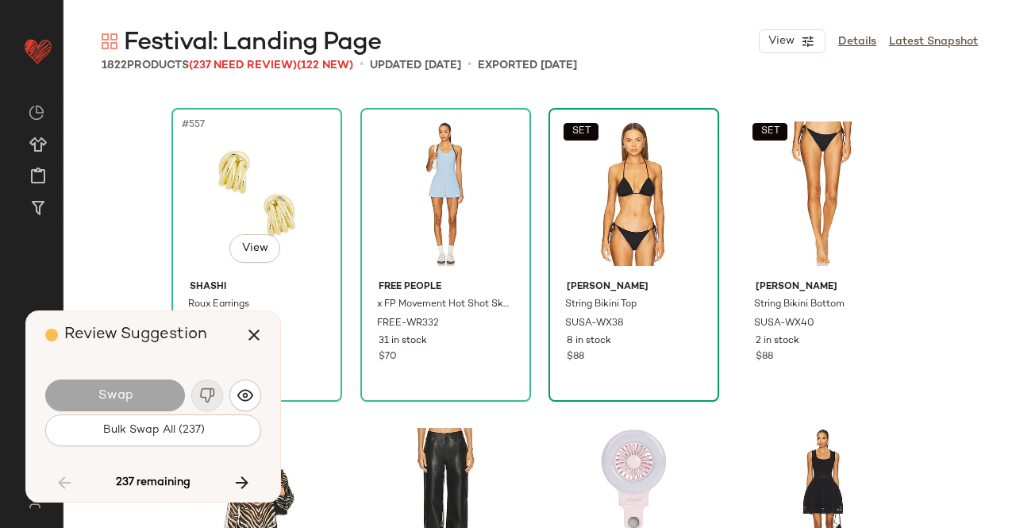
scroll to position [34925, 0]
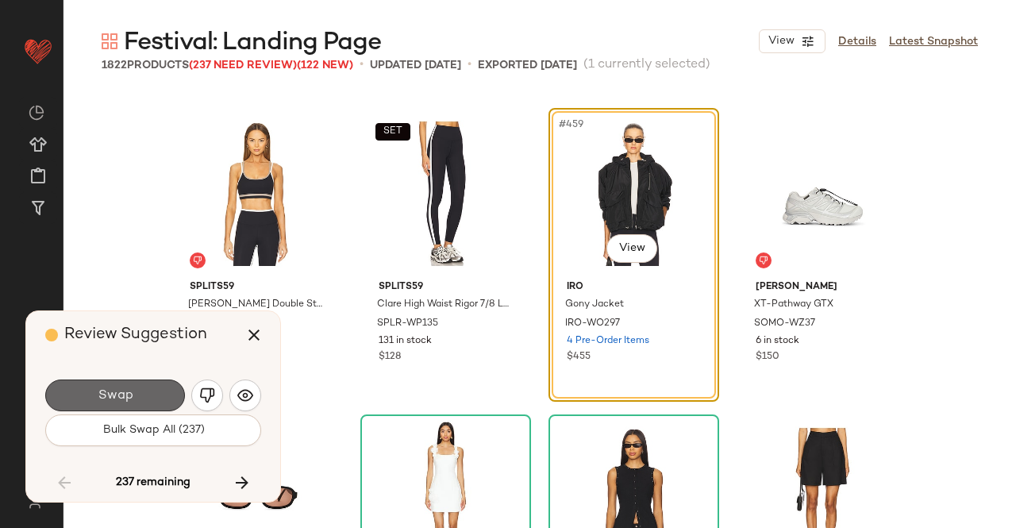
click at [143, 388] on button "Swap" at bounding box center [115, 395] width 140 height 32
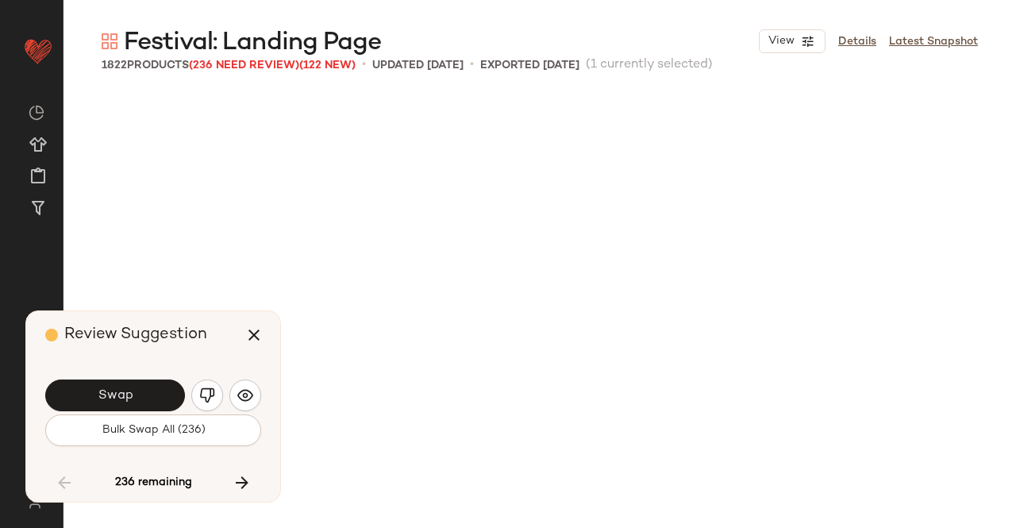
scroll to position [43197, 0]
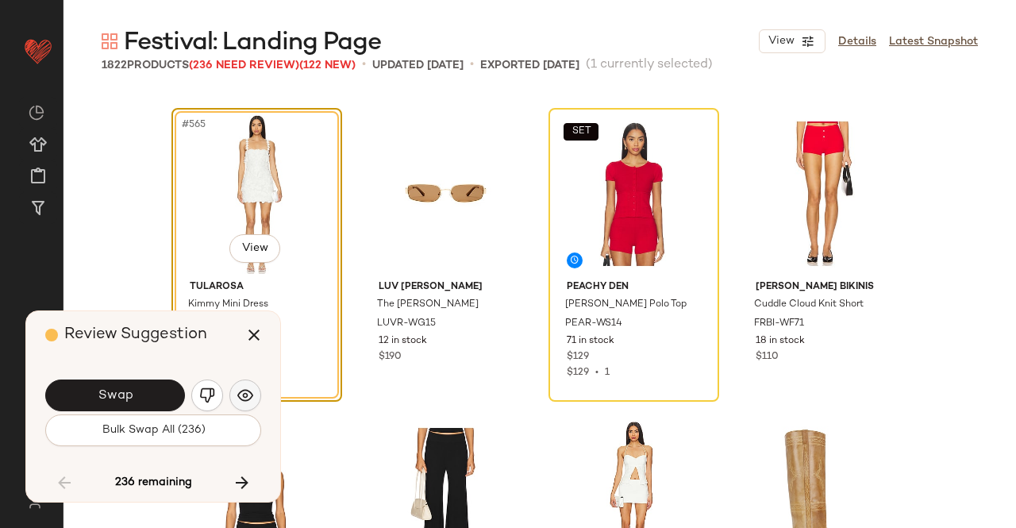
click at [237, 398] on img "button" at bounding box center [245, 395] width 16 height 16
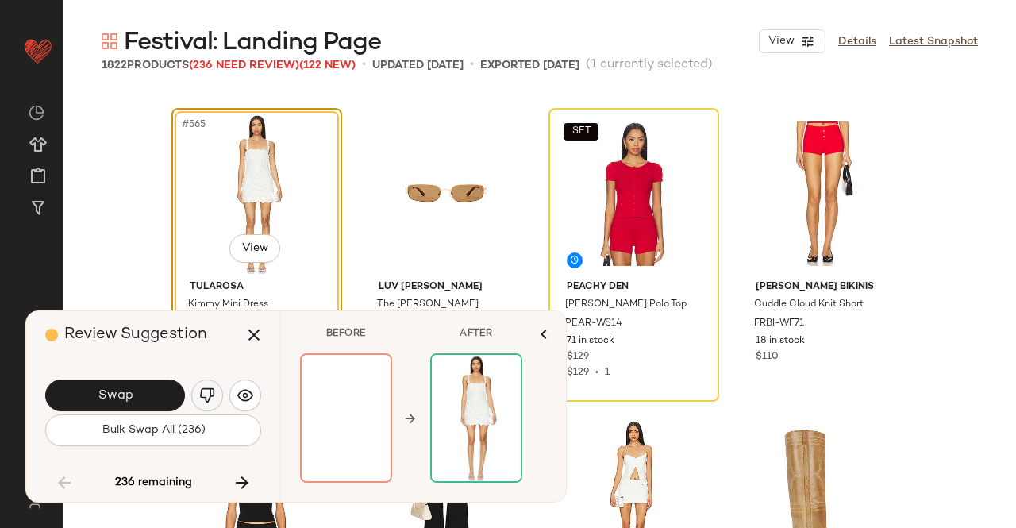
click at [206, 396] on img "button" at bounding box center [207, 395] width 16 height 16
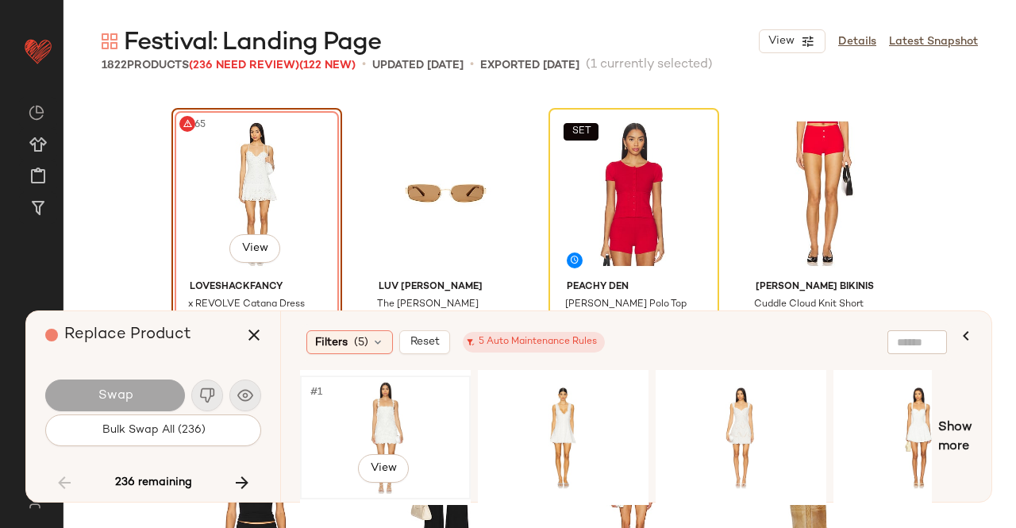
click at [419, 407] on div "#1 View" at bounding box center [386, 437] width 160 height 113
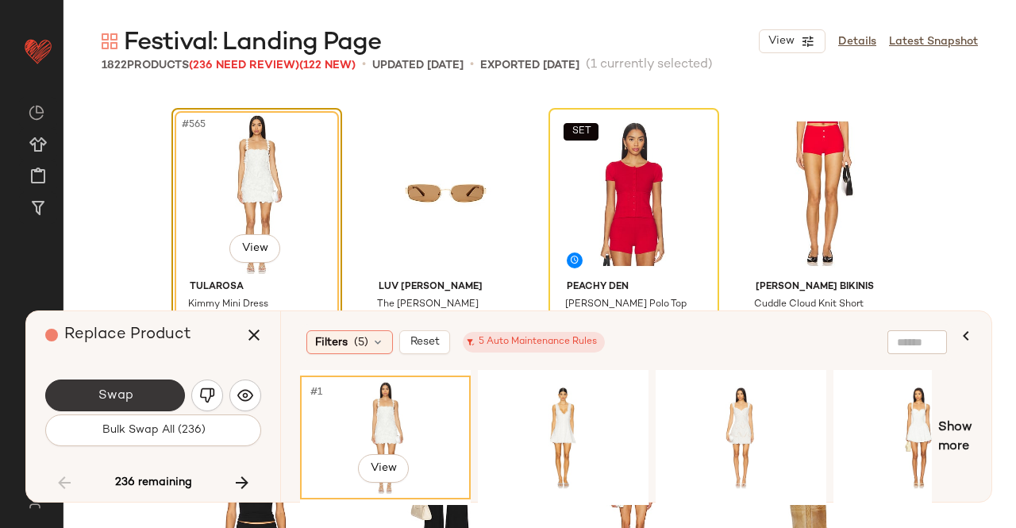
click at [138, 403] on button "Swap" at bounding box center [115, 395] width 140 height 32
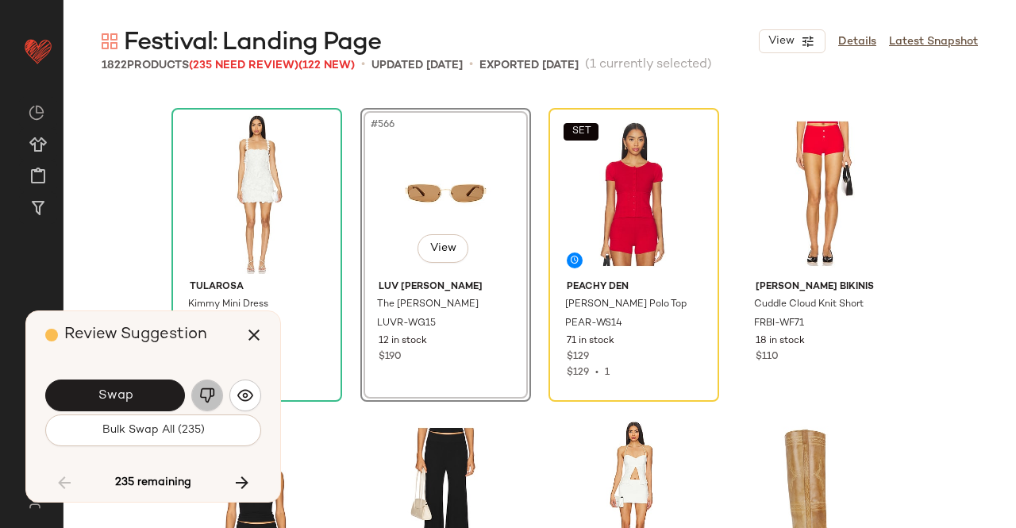
click at [202, 401] on img "button" at bounding box center [207, 395] width 16 height 16
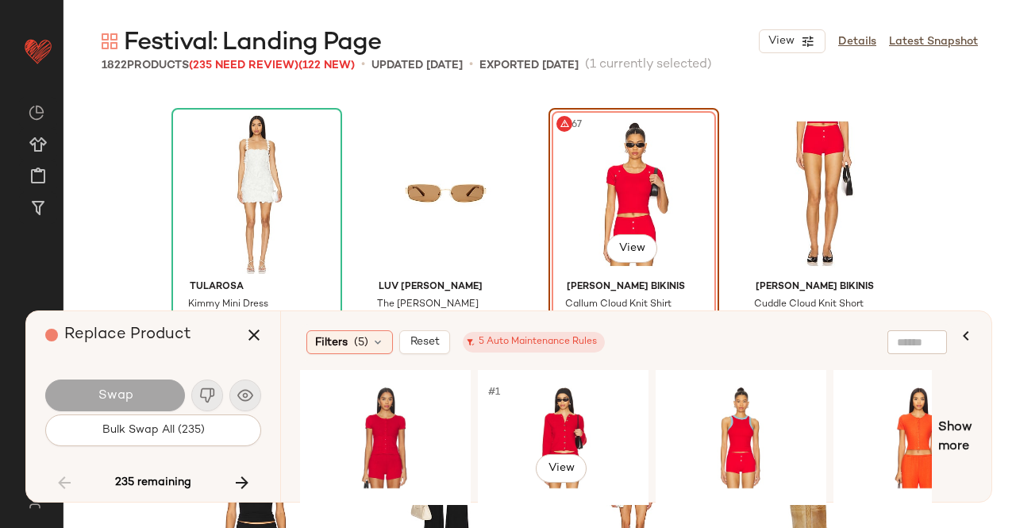
drag, startPoint x: 578, startPoint y: 425, endPoint x: 591, endPoint y: 367, distance: 59.3
click at [577, 429] on div "#1 View" at bounding box center [563, 437] width 160 height 113
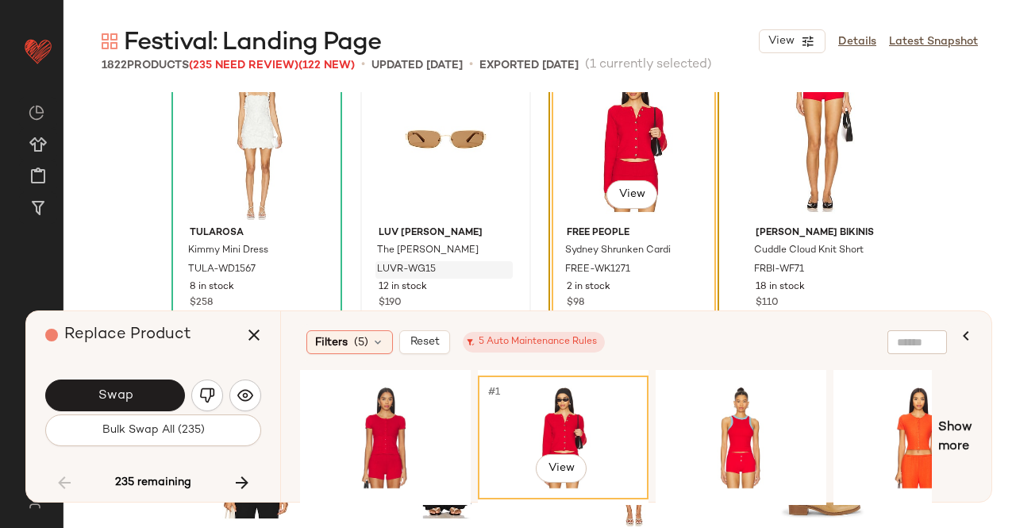
scroll to position [43277, 0]
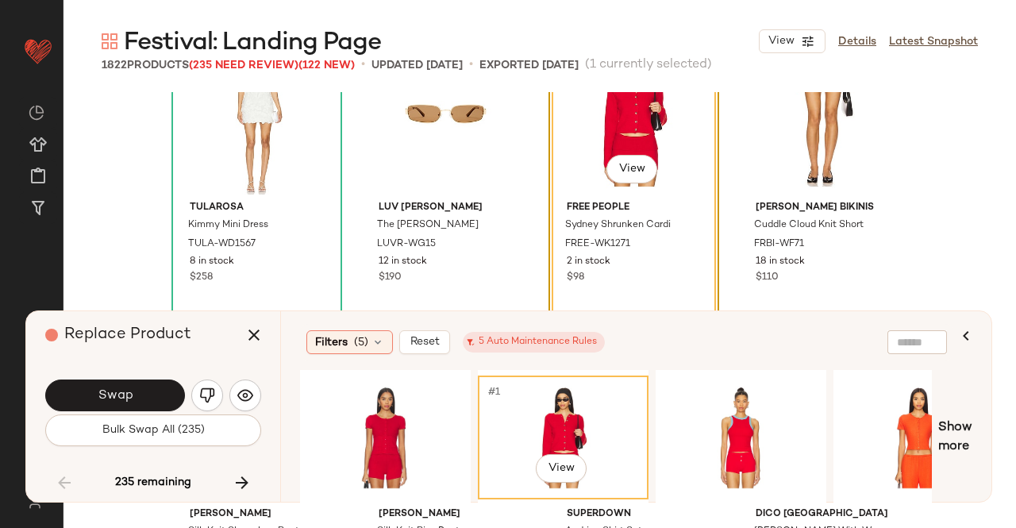
click at [138, 399] on button "Swap" at bounding box center [115, 395] width 140 height 32
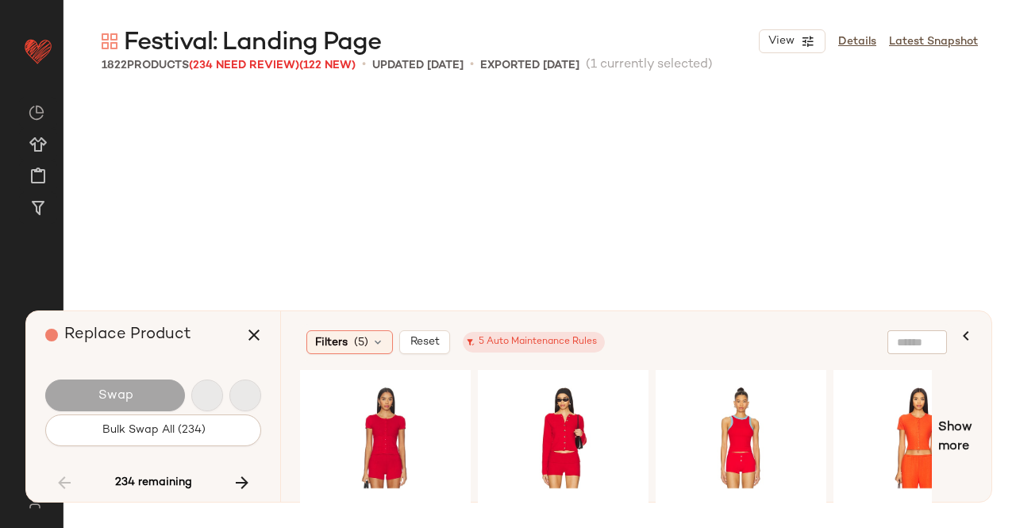
scroll to position [44729, 0]
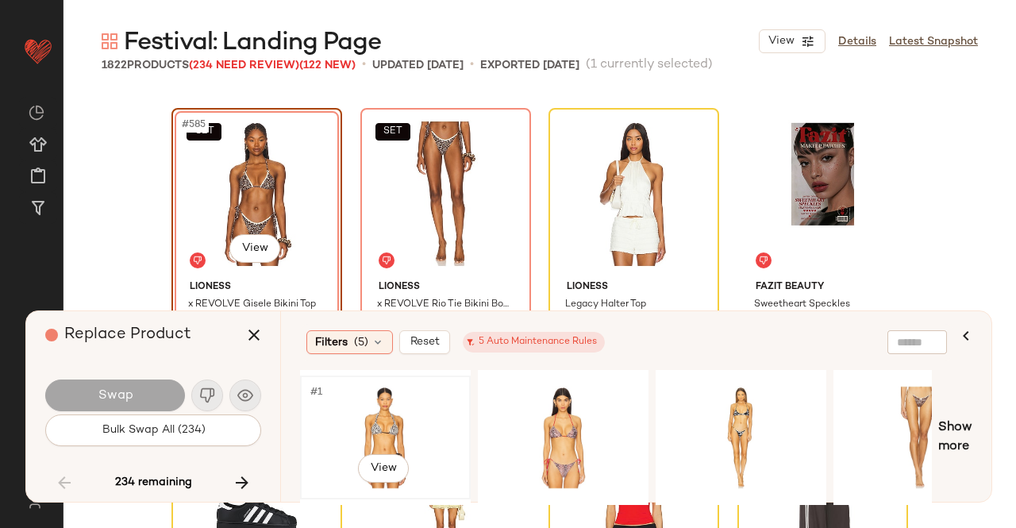
click at [397, 417] on div "#1 View" at bounding box center [386, 437] width 160 height 113
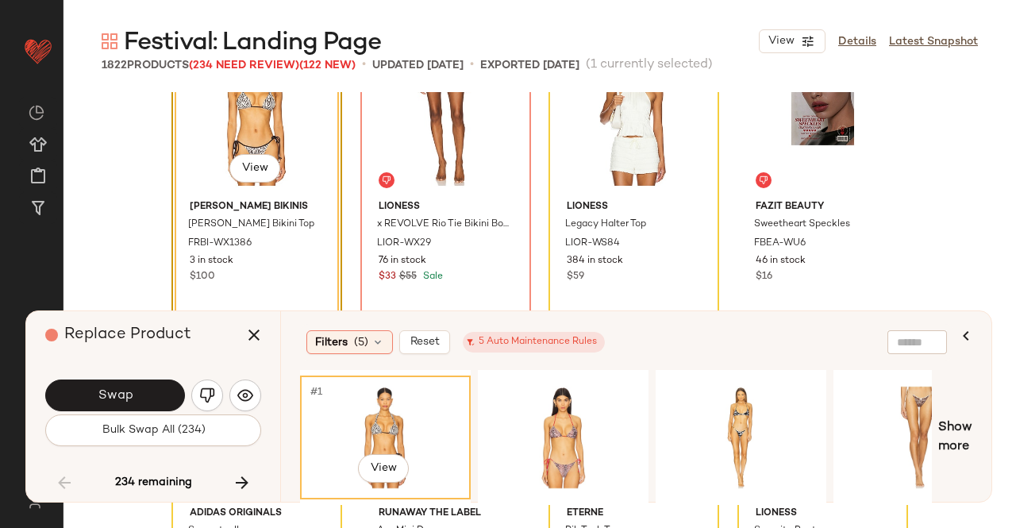
scroll to position [44888, 0]
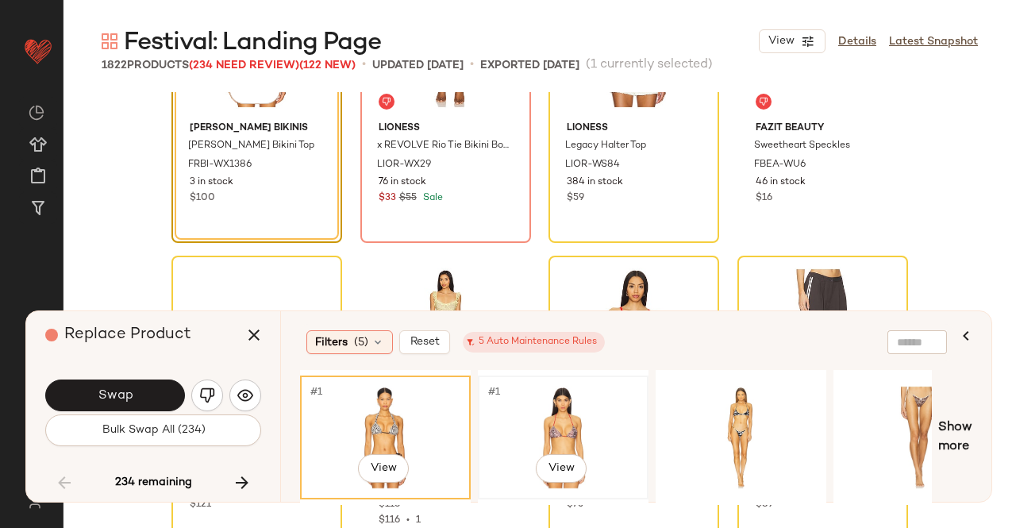
drag, startPoint x: 517, startPoint y: 431, endPoint x: 538, endPoint y: 420, distance: 24.1
click at [519, 431] on div "#1 View" at bounding box center [563, 437] width 160 height 113
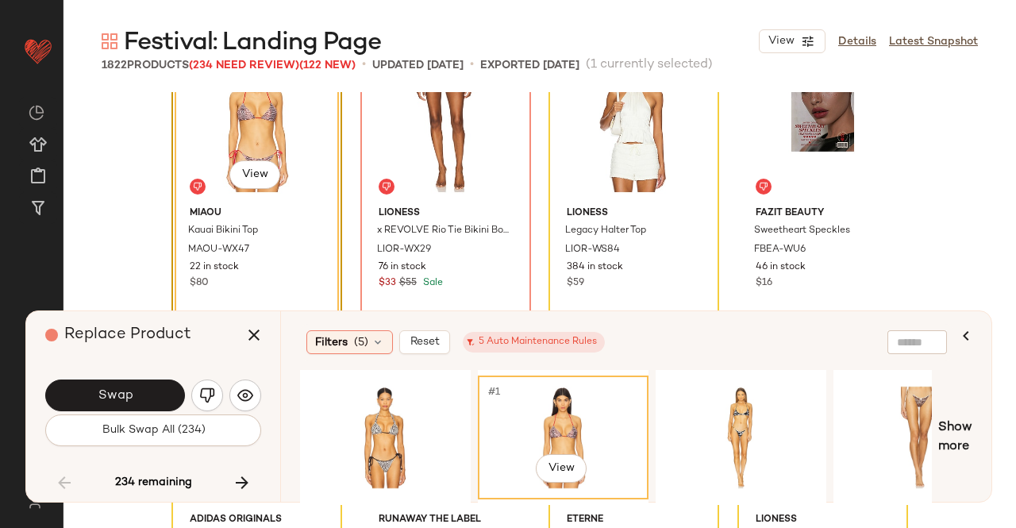
scroll to position [44729, 0]
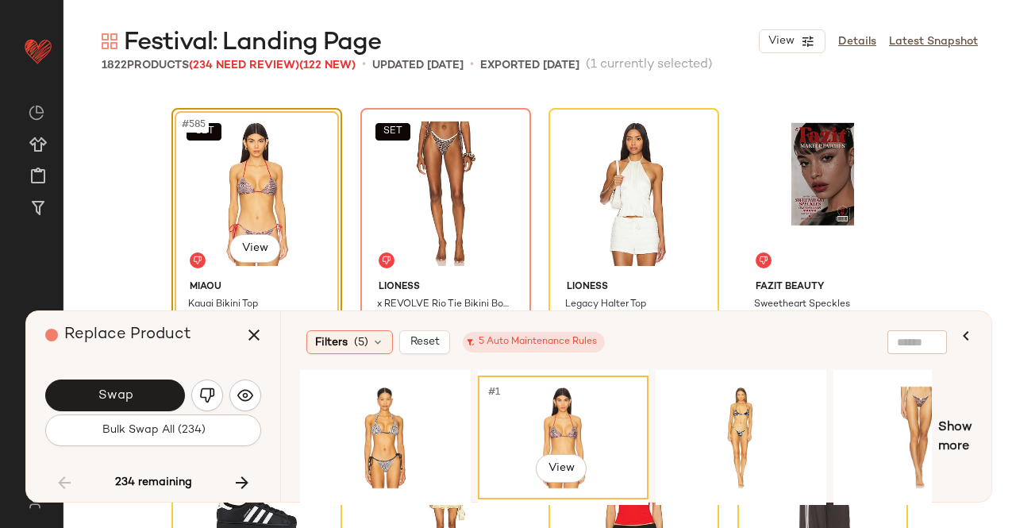
click at [134, 391] on button "Swap" at bounding box center [115, 395] width 140 height 32
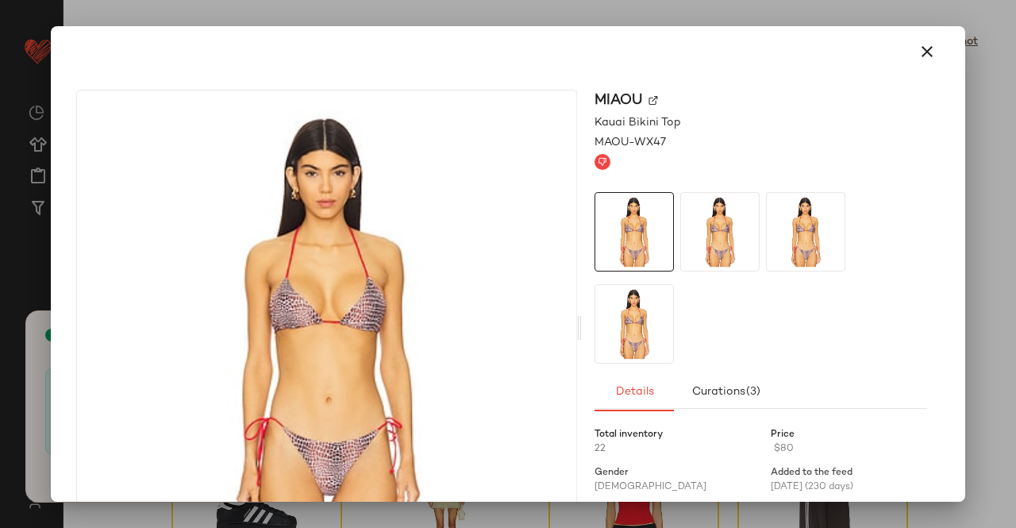
click at [649, 101] on img at bounding box center [653, 101] width 10 height 10
click at [929, 60] on button "button" at bounding box center [927, 52] width 38 height 38
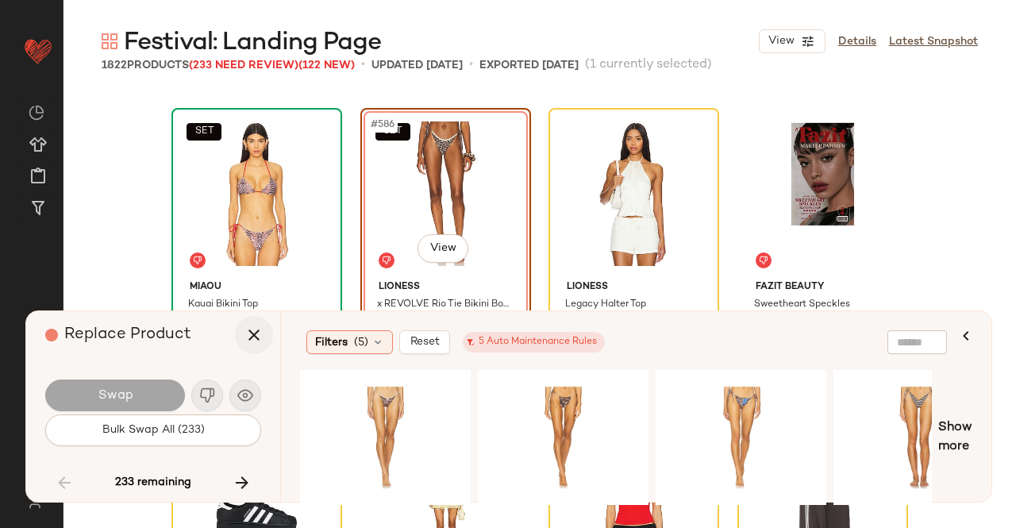
click at [259, 339] on icon "button" at bounding box center [253, 334] width 19 height 19
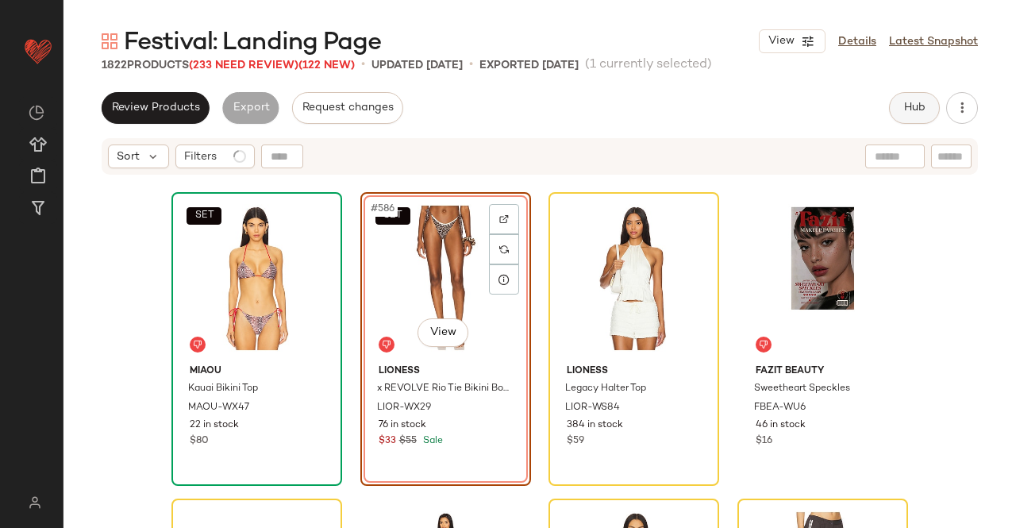
click at [921, 109] on span "Hub" at bounding box center [914, 108] width 22 height 13
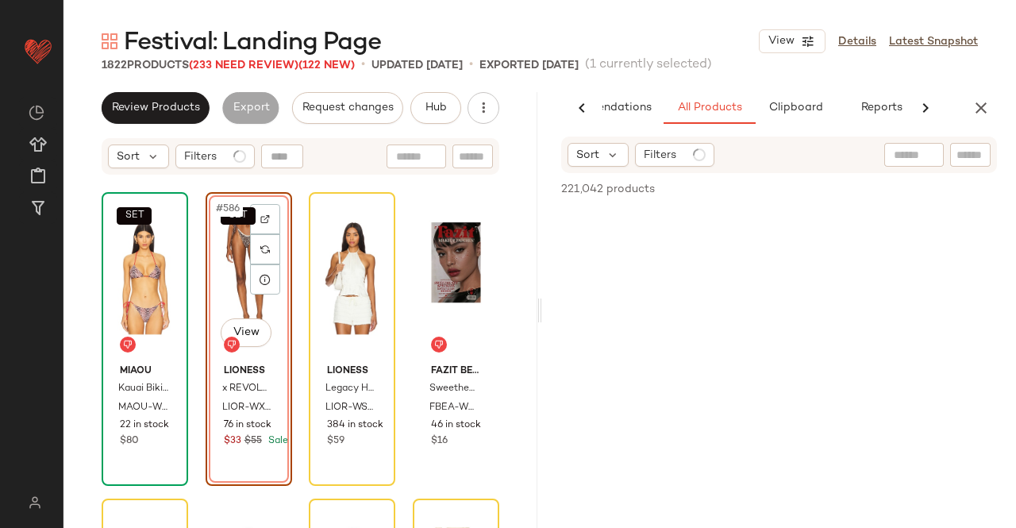
scroll to position [0, 100]
click at [948, 158] on div at bounding box center [937, 155] width 106 height 24
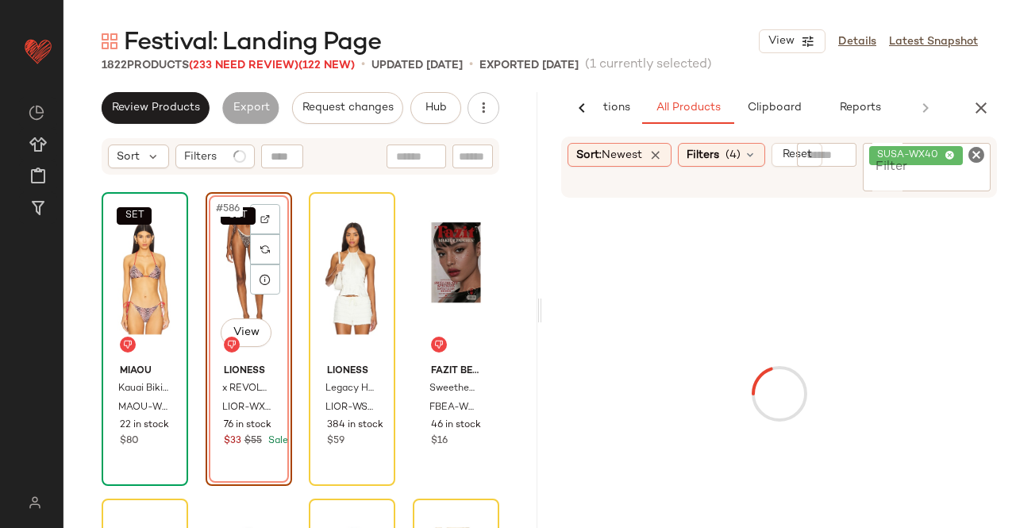
click at [971, 156] on icon "Clear Filter" at bounding box center [976, 154] width 19 height 19
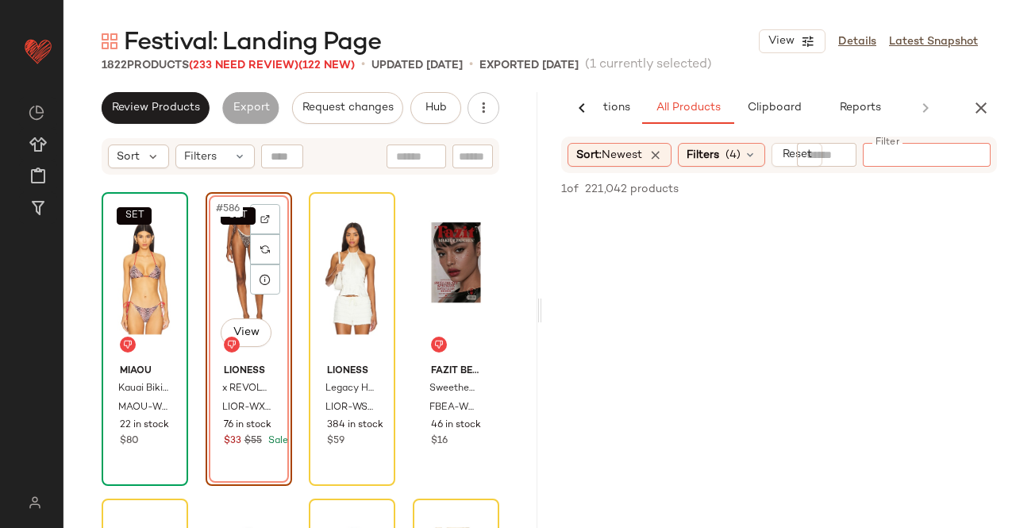
paste input "*********"
type input "*********"
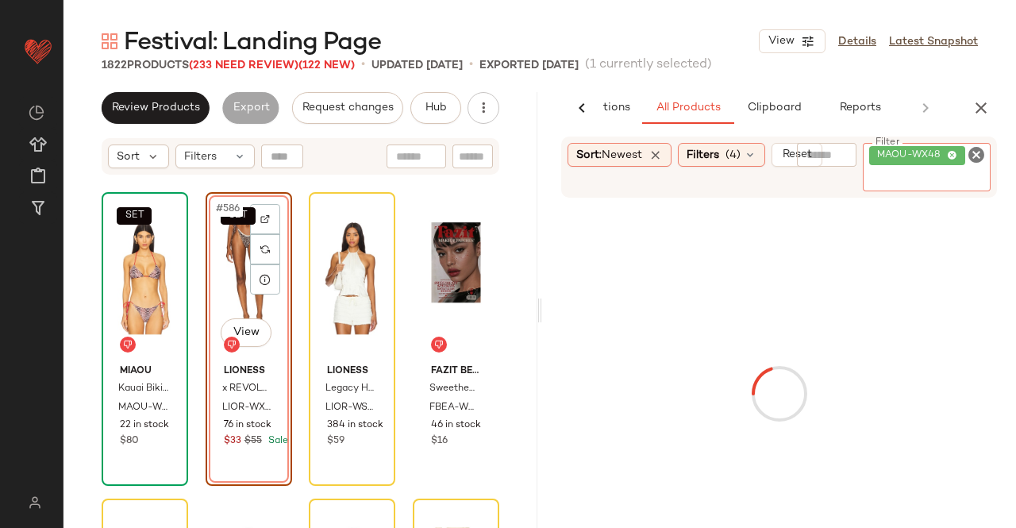
click at [237, 260] on div "SET #586 View" at bounding box center [248, 278] width 75 height 160
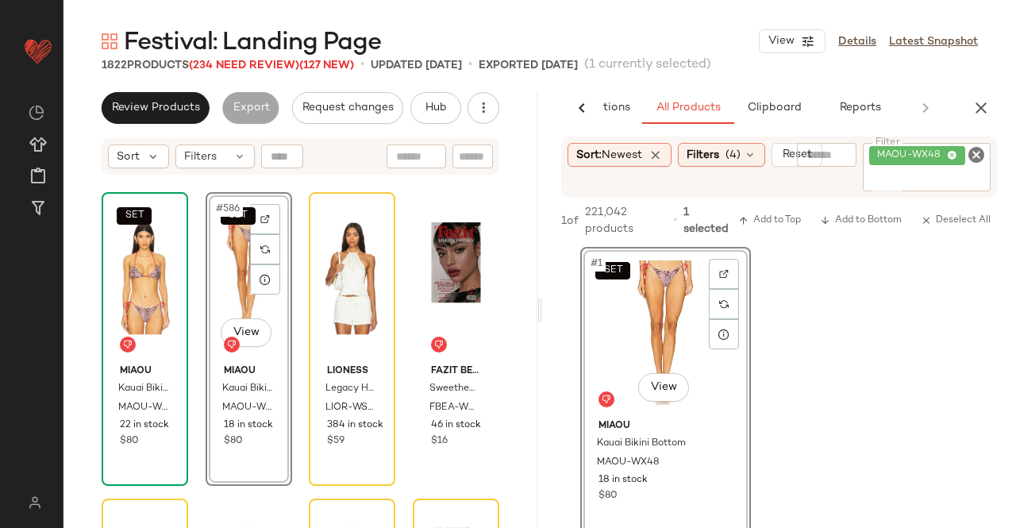
click at [972, 108] on icon "button" at bounding box center [980, 107] width 19 height 19
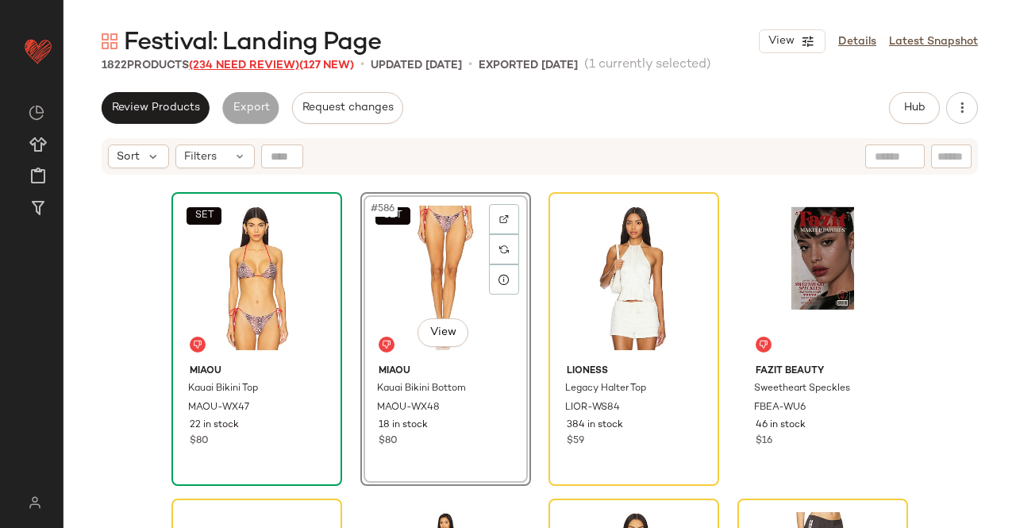
click at [221, 64] on span "(234 Need Review)" at bounding box center [244, 66] width 110 height 12
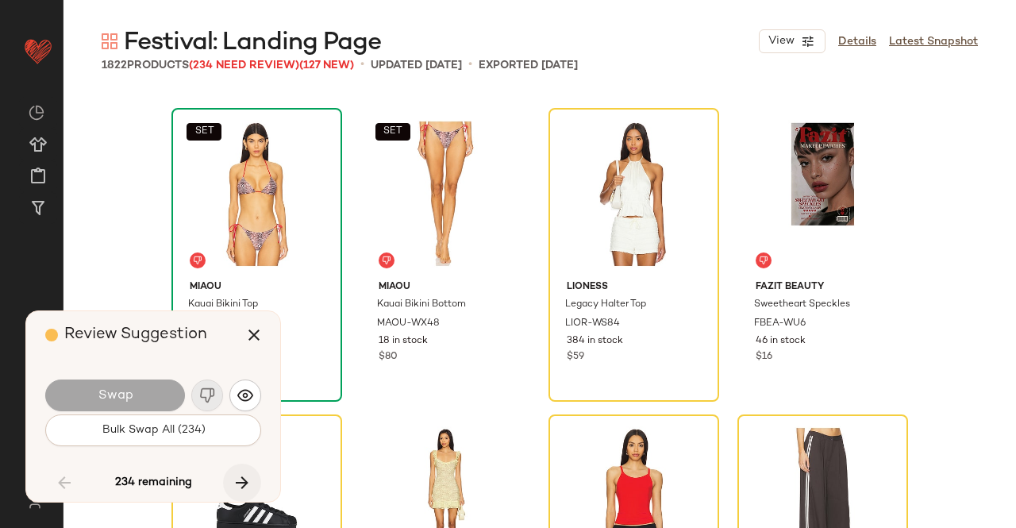
click at [241, 495] on button "button" at bounding box center [242, 483] width 38 height 38
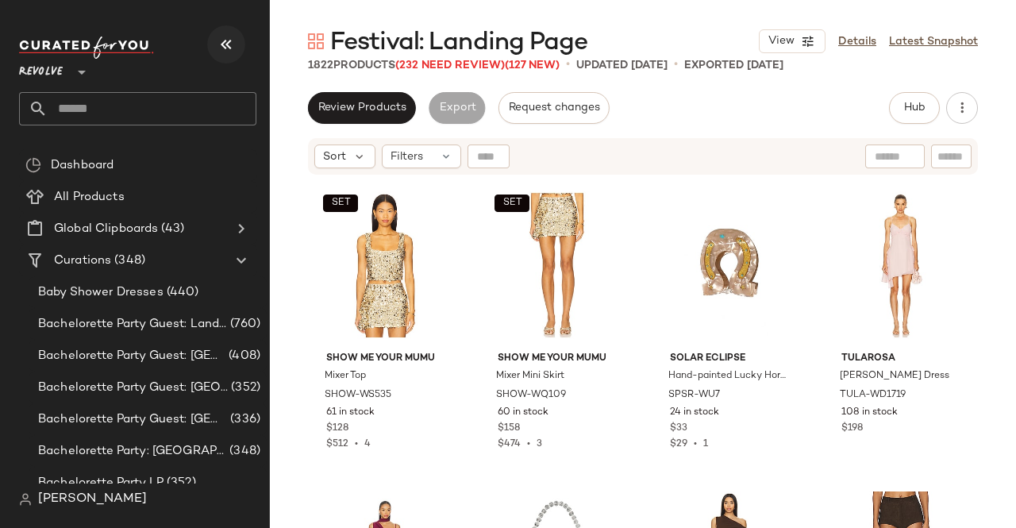
click at [232, 46] on icon "button" at bounding box center [226, 44] width 19 height 19
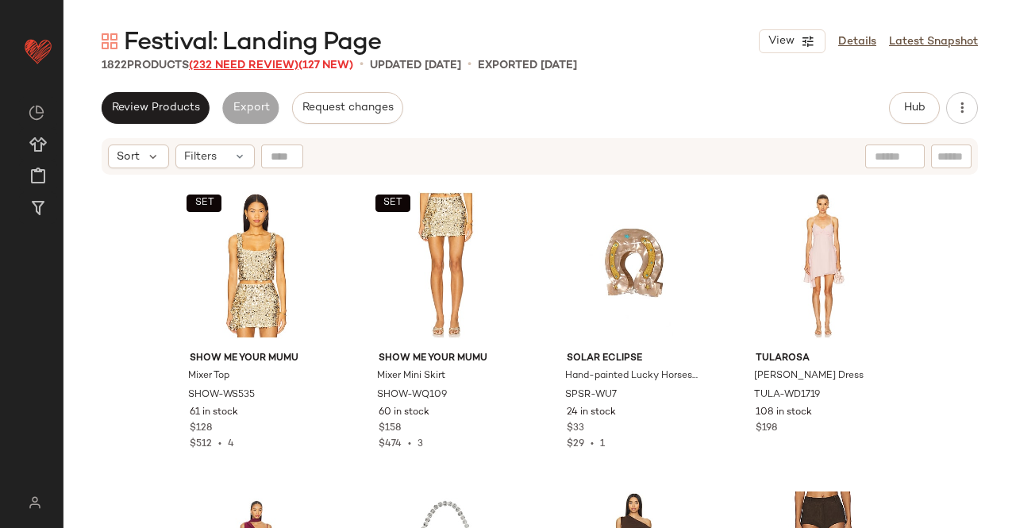
click at [243, 68] on span "(232 Need Review)" at bounding box center [244, 66] width 110 height 12
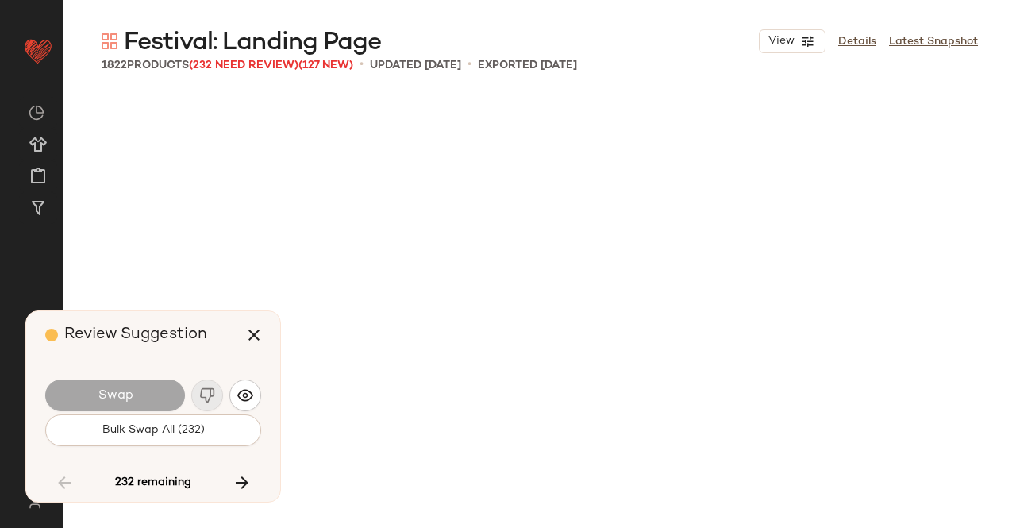
scroll to position [44729, 0]
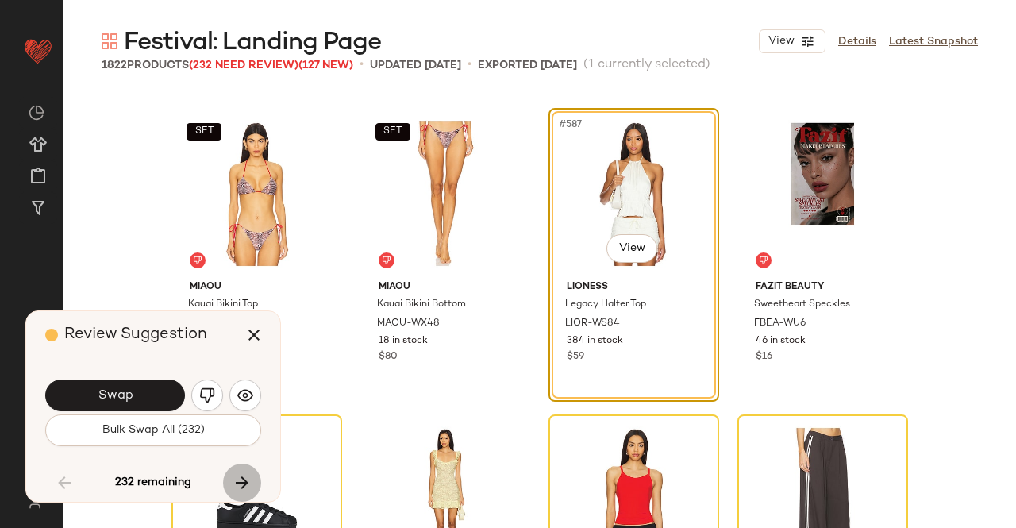
click at [234, 483] on icon "button" at bounding box center [242, 482] width 19 height 19
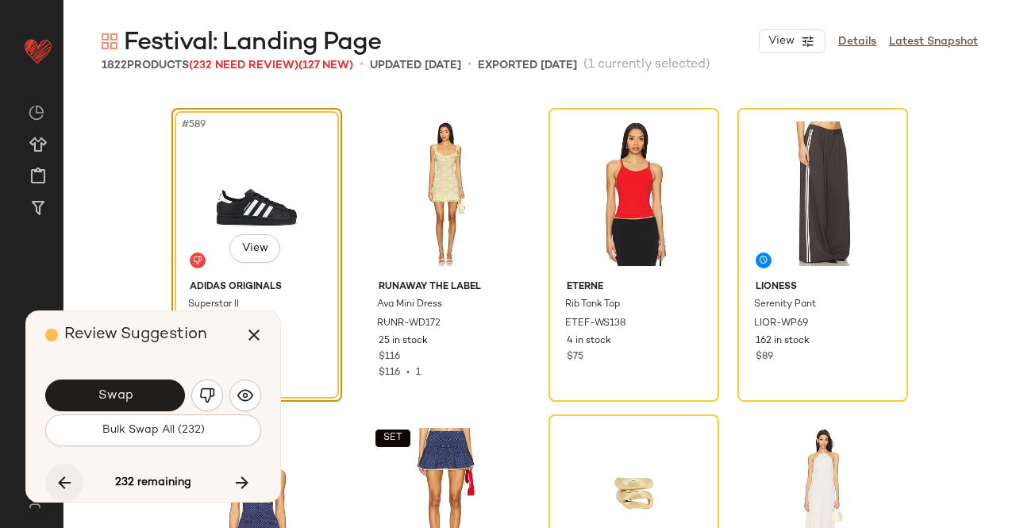
drag, startPoint x: 47, startPoint y: 471, endPoint x: 67, endPoint y: 474, distance: 20.1
click at [54, 471] on div "232 remaining" at bounding box center [153, 483] width 216 height 38
drag, startPoint x: 67, startPoint y: 474, endPoint x: 75, endPoint y: 463, distance: 13.2
click at [68, 473] on icon "button" at bounding box center [64, 482] width 19 height 19
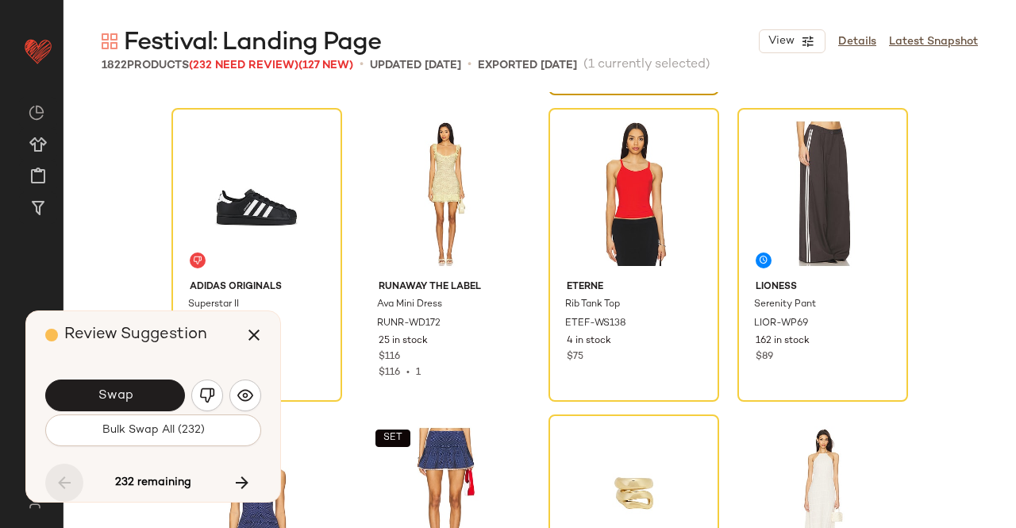
scroll to position [44729, 0]
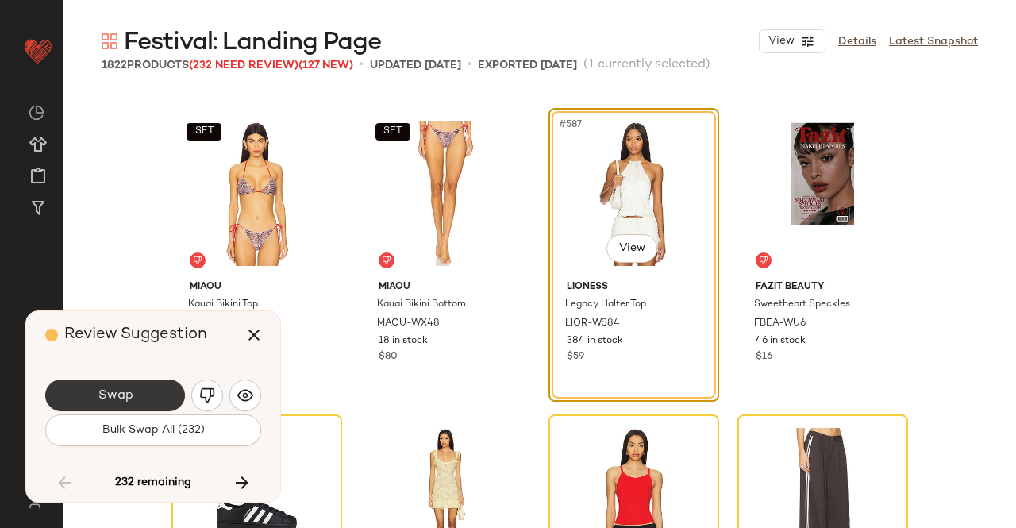
click at [124, 387] on button "Swap" at bounding box center [115, 395] width 140 height 32
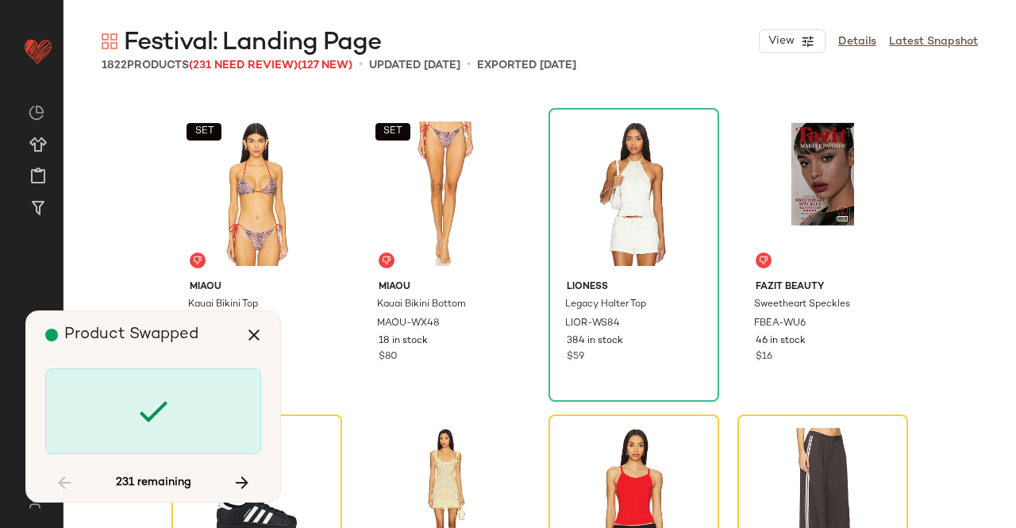
scroll to position [45035, 0]
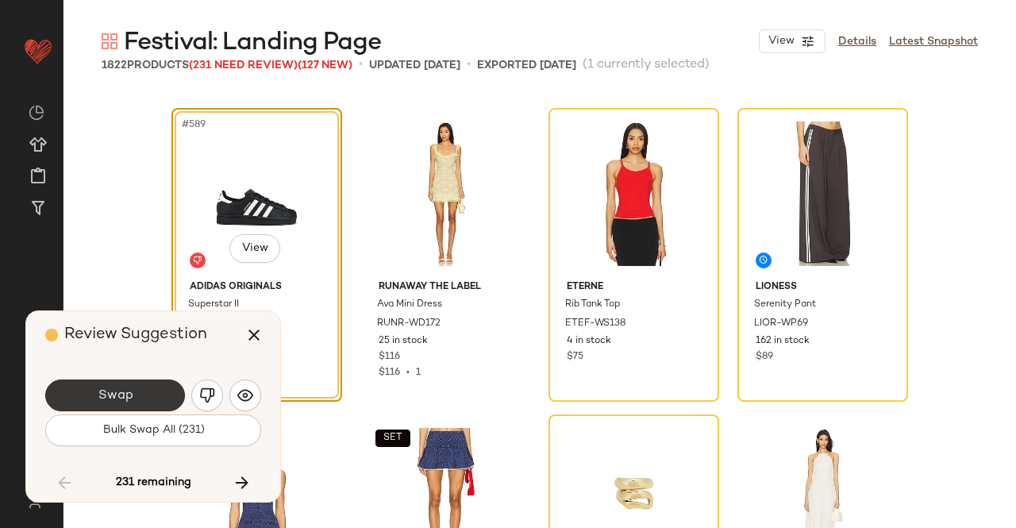
click at [122, 386] on button "Swap" at bounding box center [115, 395] width 140 height 32
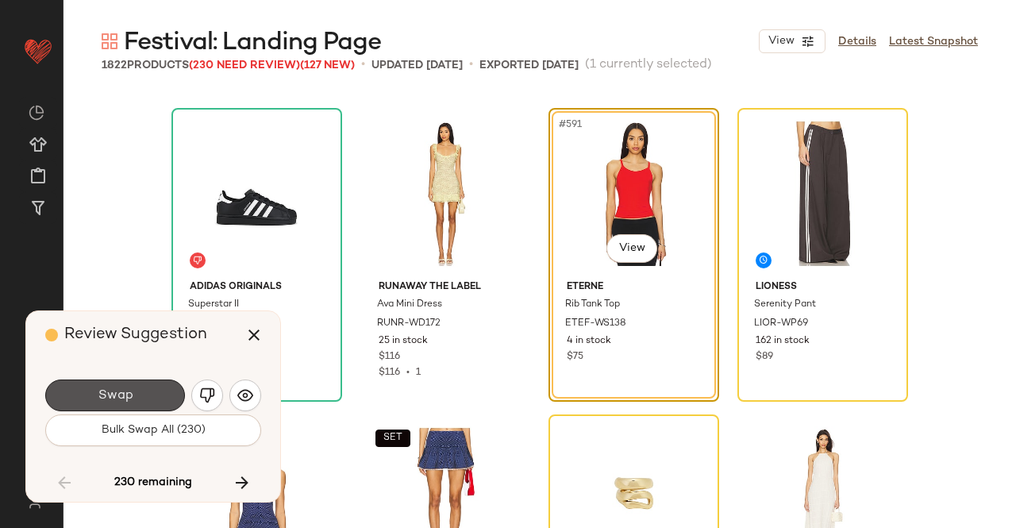
click at [122, 386] on button "Swap" at bounding box center [115, 395] width 140 height 32
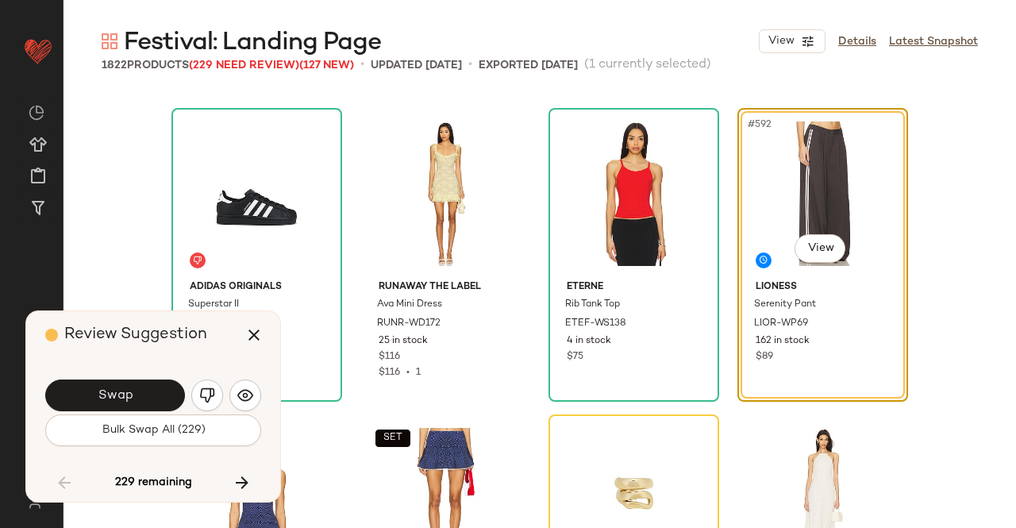
click at [122, 391] on span "Swap" at bounding box center [115, 395] width 36 height 15
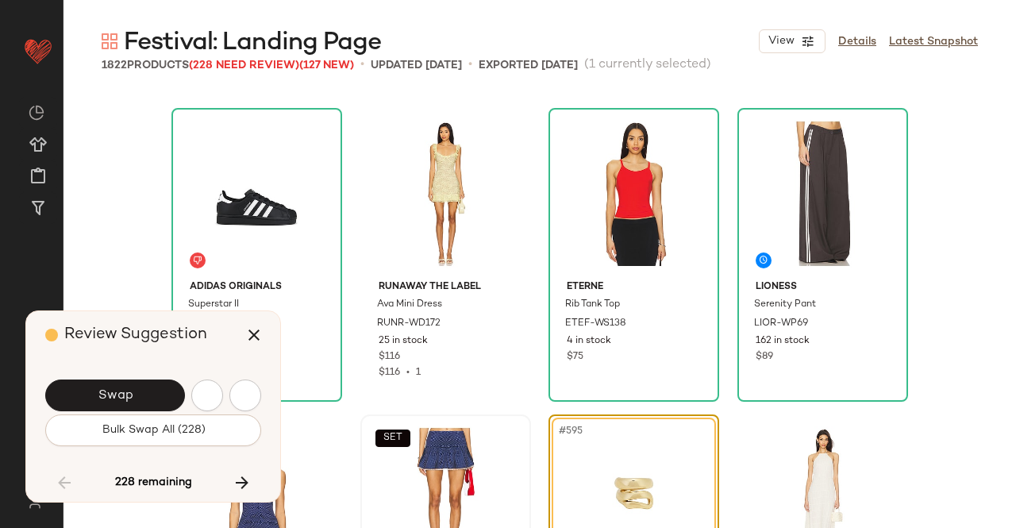
scroll to position [45342, 0]
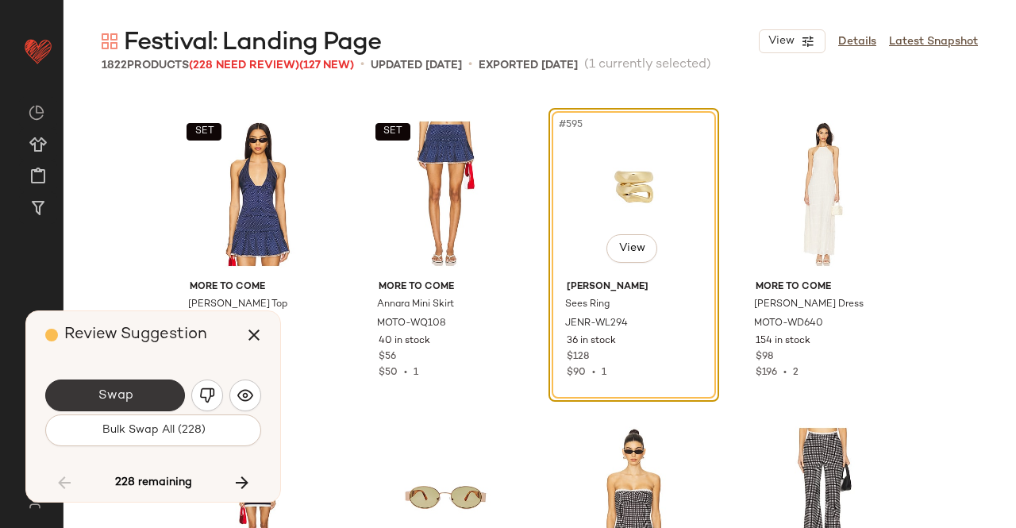
click at [141, 386] on button "Swap" at bounding box center [115, 395] width 140 height 32
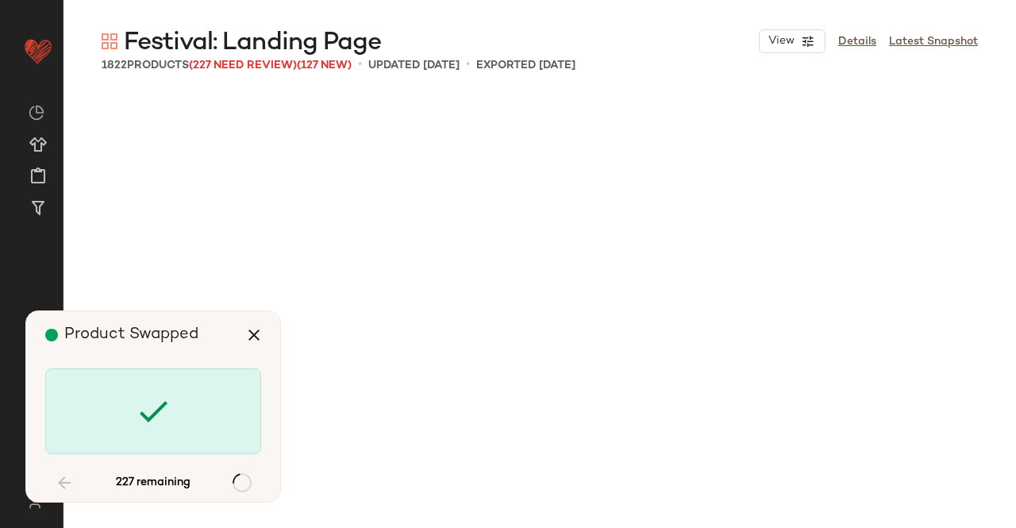
scroll to position [46567, 0]
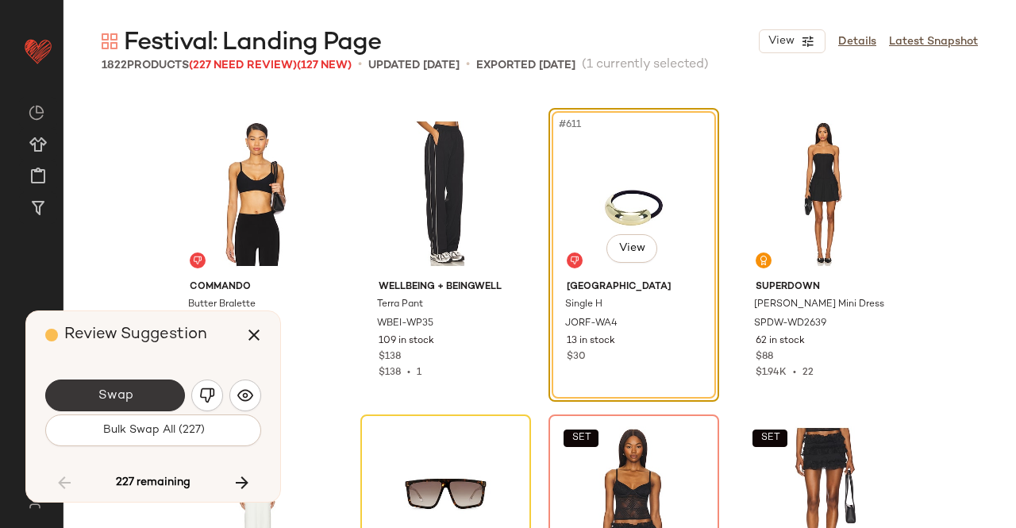
click at [137, 395] on button "Swap" at bounding box center [115, 395] width 140 height 32
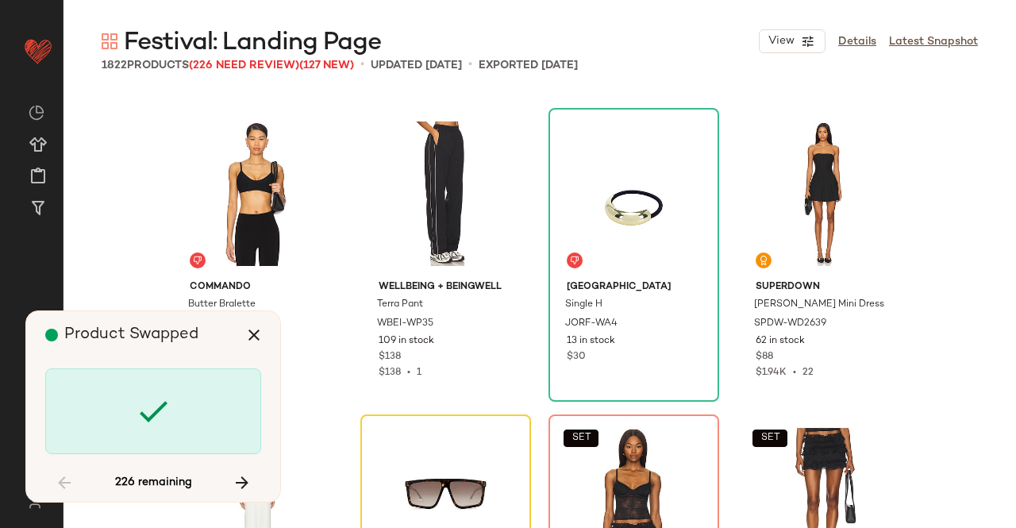
scroll to position [46874, 0]
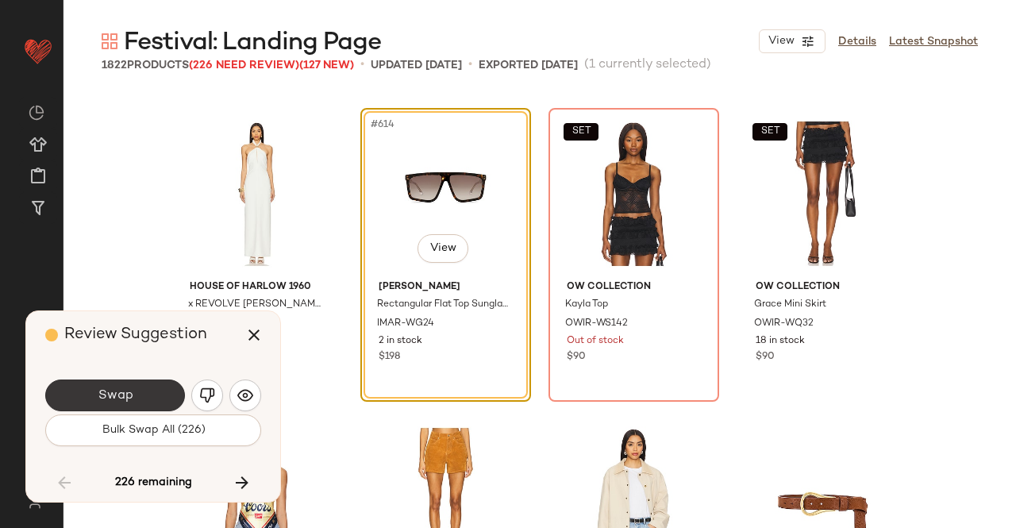
click at [145, 409] on button "Swap" at bounding box center [115, 395] width 140 height 32
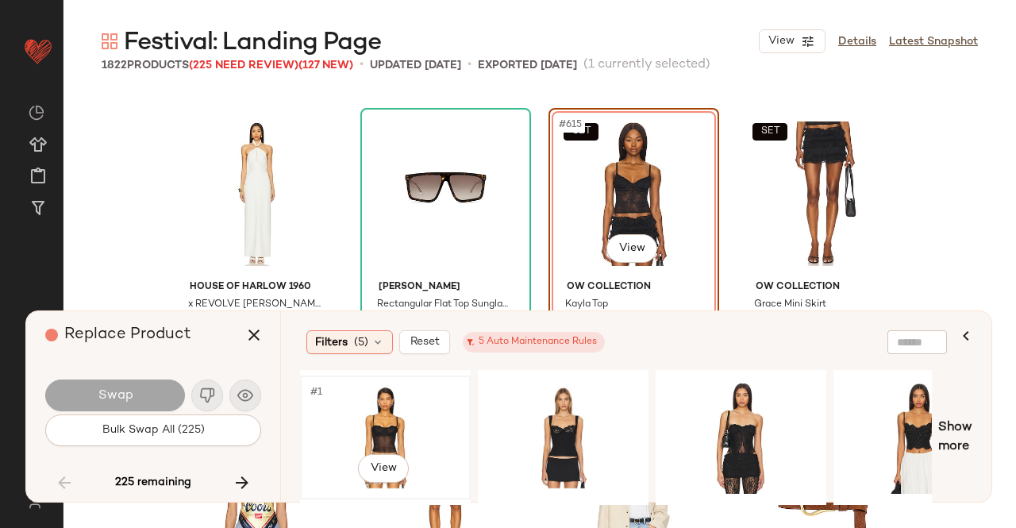
click at [421, 433] on div "#1 View" at bounding box center [386, 437] width 160 height 113
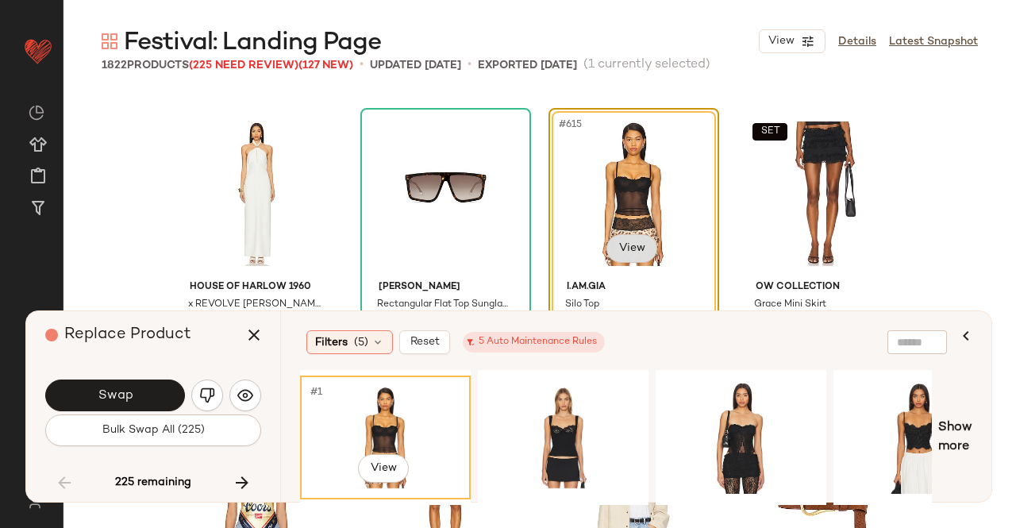
click at [644, 258] on body "Revolve ** Dashboard All Products Global Clipboards (43) Curations (348) Kriste…" at bounding box center [508, 264] width 1016 height 528
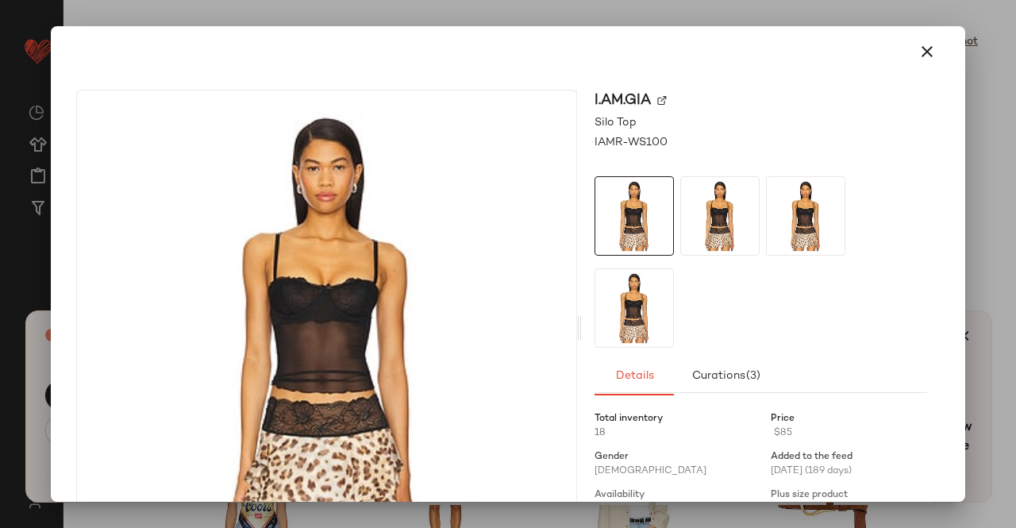
click at [662, 99] on img at bounding box center [662, 101] width 10 height 10
click at [922, 52] on icon "button" at bounding box center [927, 51] width 19 height 19
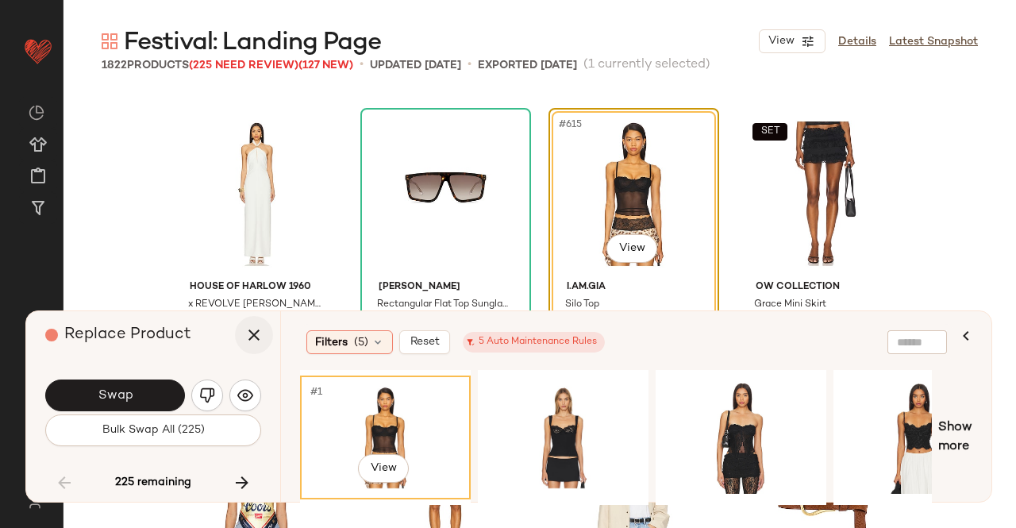
click at [258, 339] on icon "button" at bounding box center [253, 334] width 19 height 19
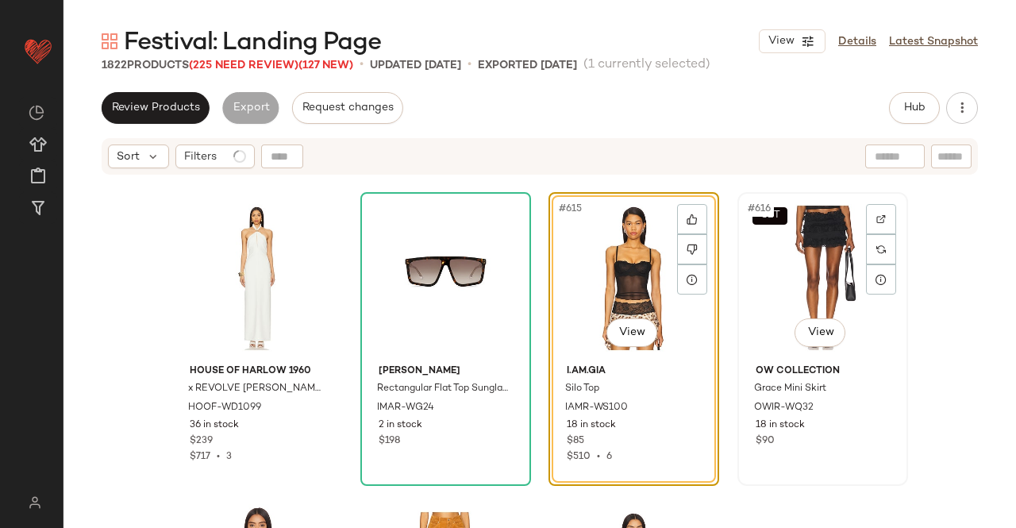
drag, startPoint x: 795, startPoint y: 260, endPoint x: 833, endPoint y: 216, distance: 57.4
click at [795, 260] on div "SET #616 View" at bounding box center [823, 278] width 160 height 160
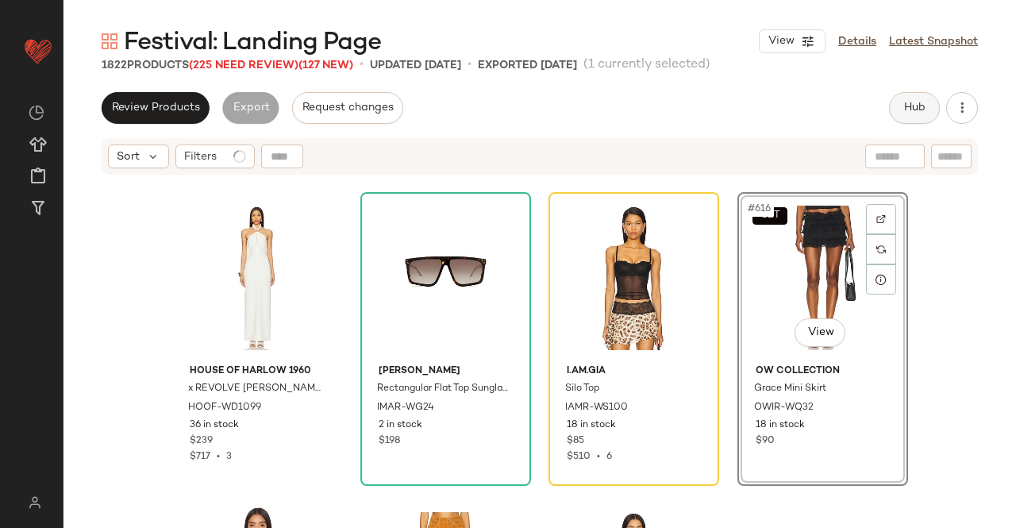
click at [929, 97] on button "Hub" at bounding box center [914, 108] width 51 height 32
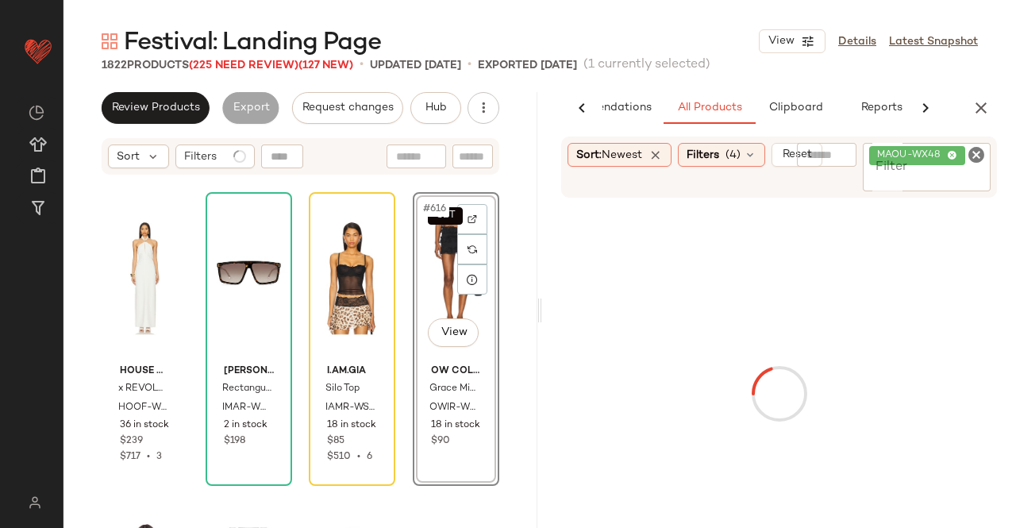
scroll to position [0, 100]
click at [923, 185] on input "Filter" at bounding box center [926, 179] width 115 height 17
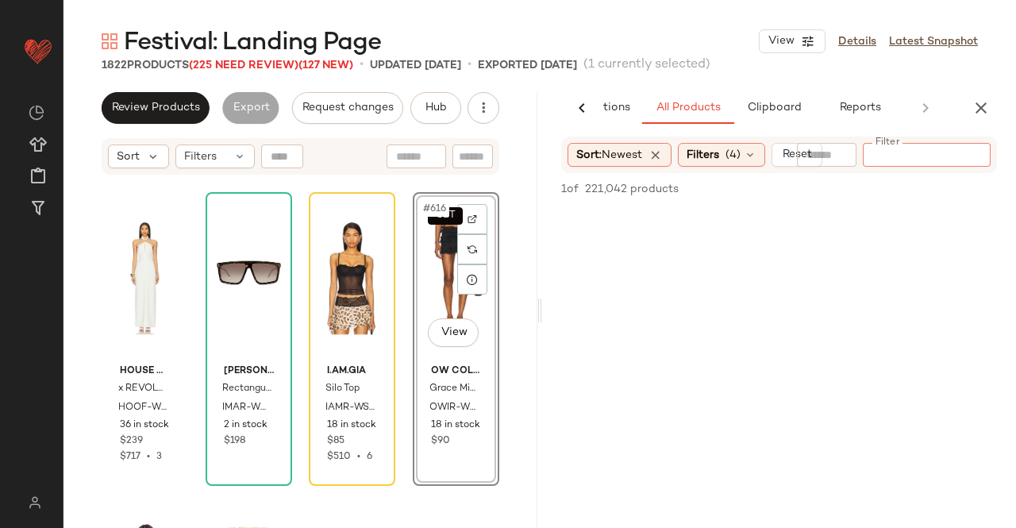
paste input "*********"
type input "*********"
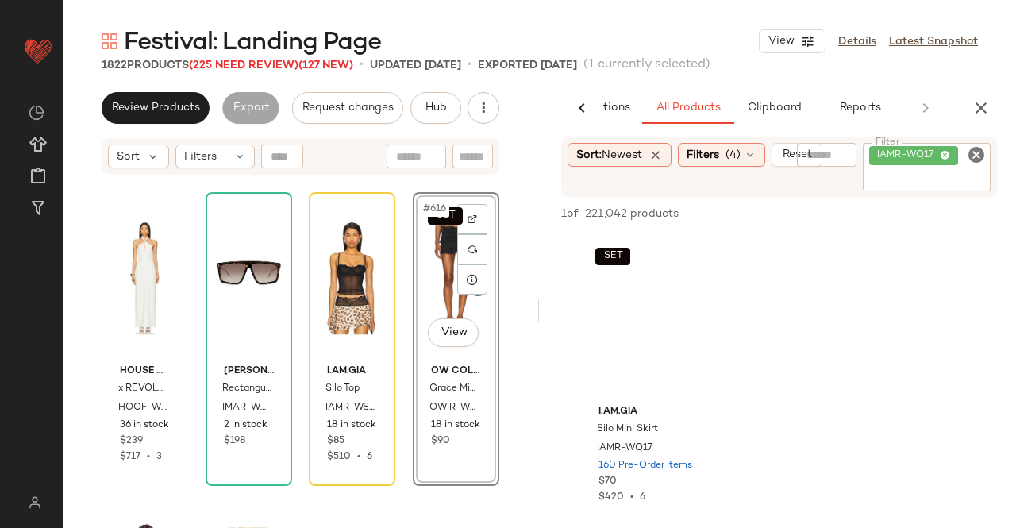
click at [433, 281] on div "SET #616 View" at bounding box center [455, 278] width 75 height 160
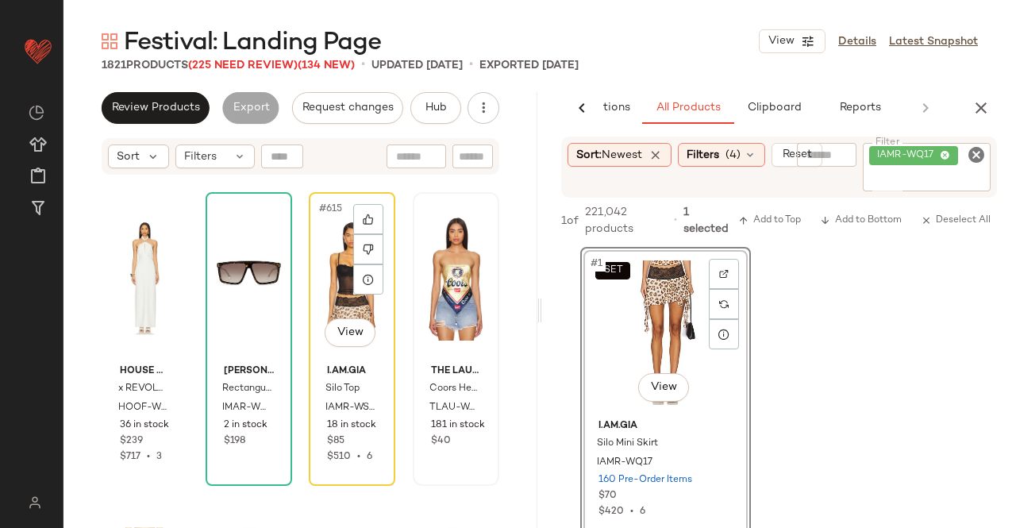
drag, startPoint x: 683, startPoint y: 366, endPoint x: 484, endPoint y: 329, distance: 201.8
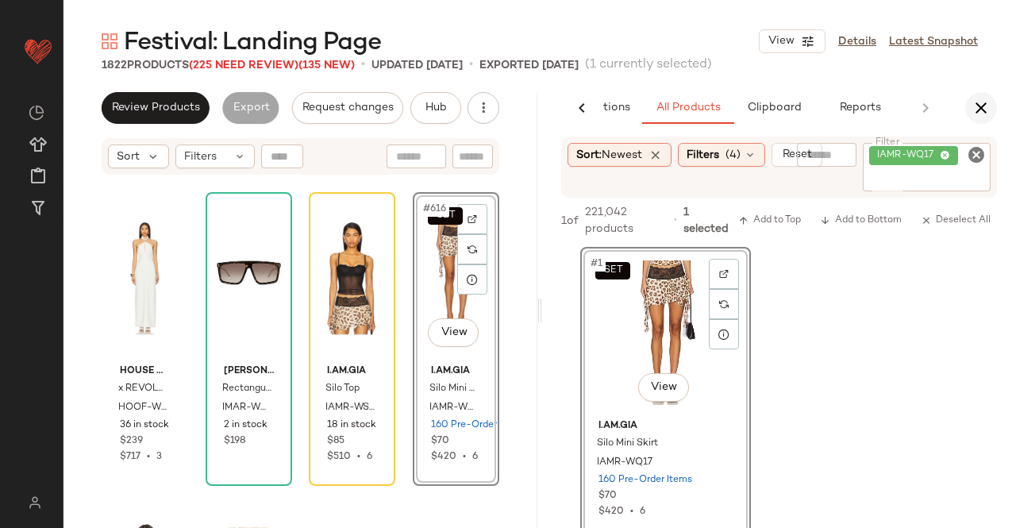
click at [991, 107] on button "button" at bounding box center [981, 108] width 32 height 32
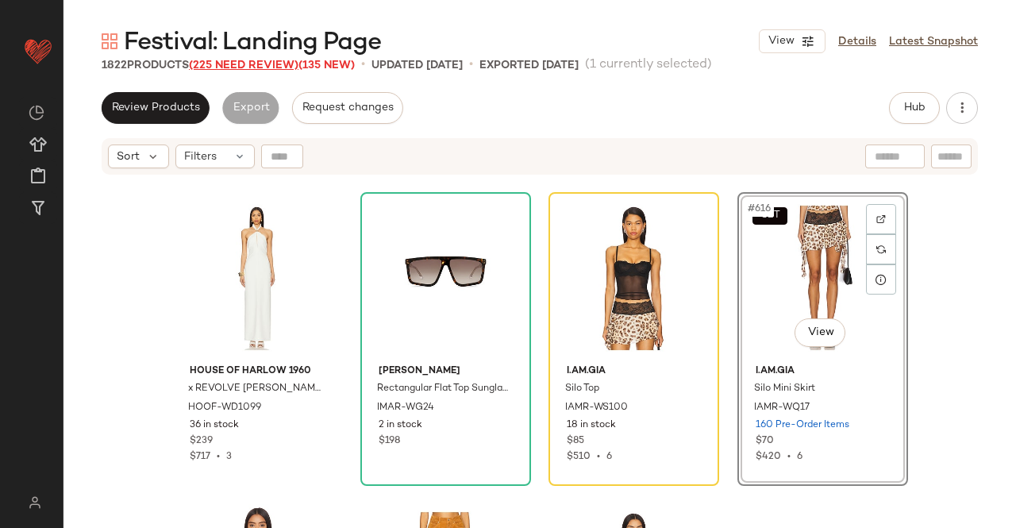
click at [234, 71] on span "(225 Need Review)" at bounding box center [244, 66] width 110 height 12
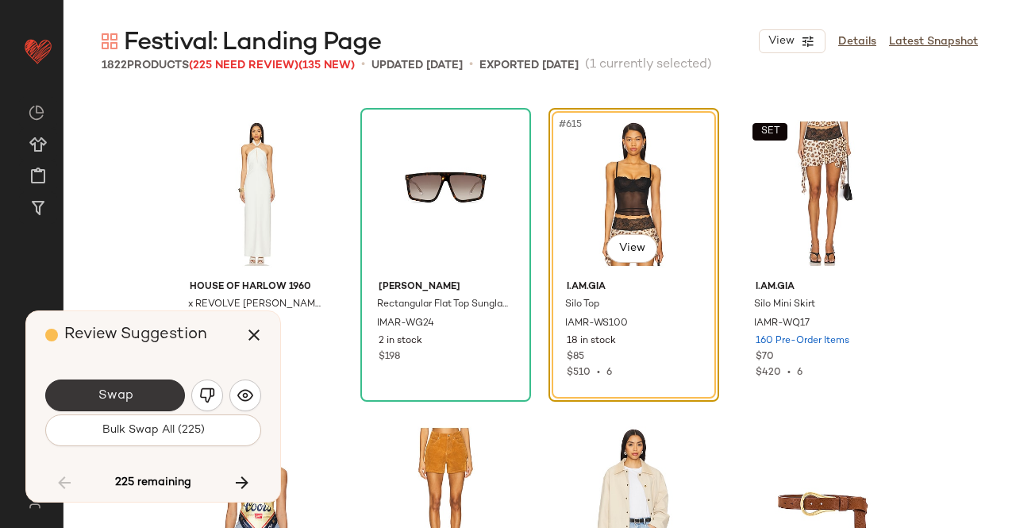
click at [129, 388] on span "Swap" at bounding box center [115, 395] width 36 height 15
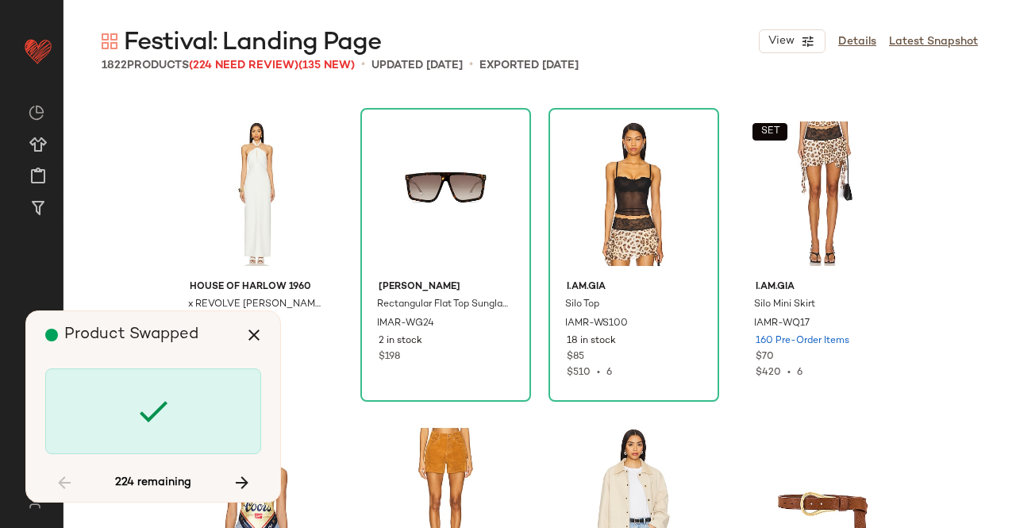
click at [130, 386] on div at bounding box center [153, 411] width 216 height 86
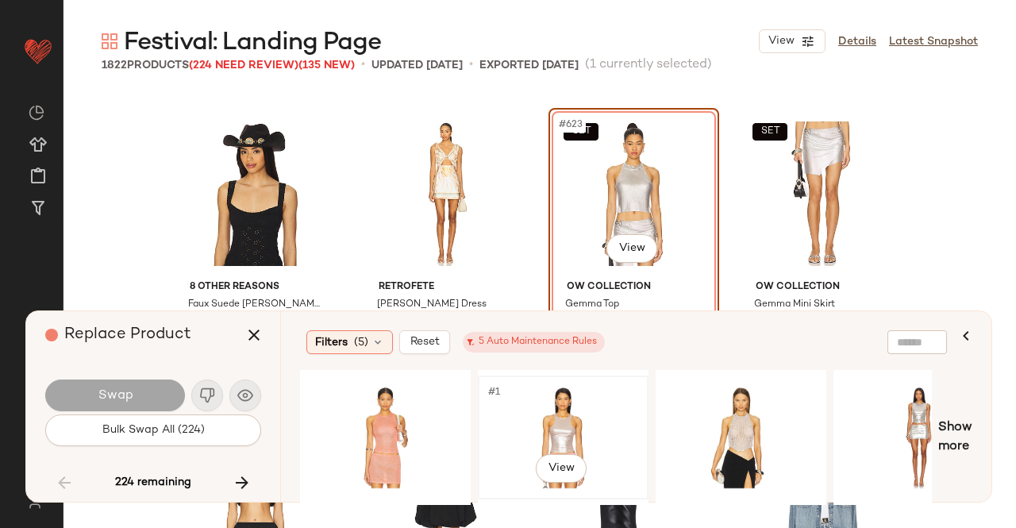
click at [575, 420] on div "#1 View" at bounding box center [563, 437] width 160 height 113
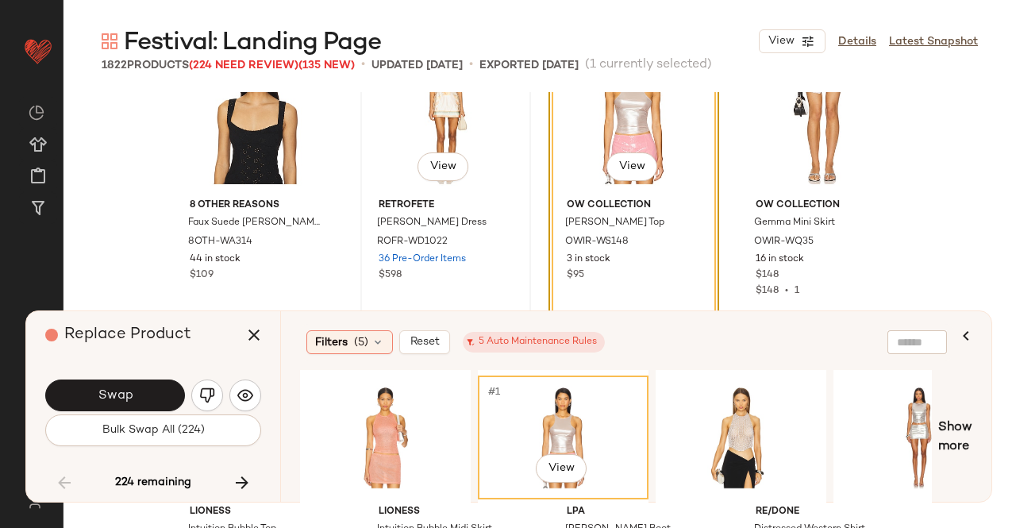
scroll to position [47645, 0]
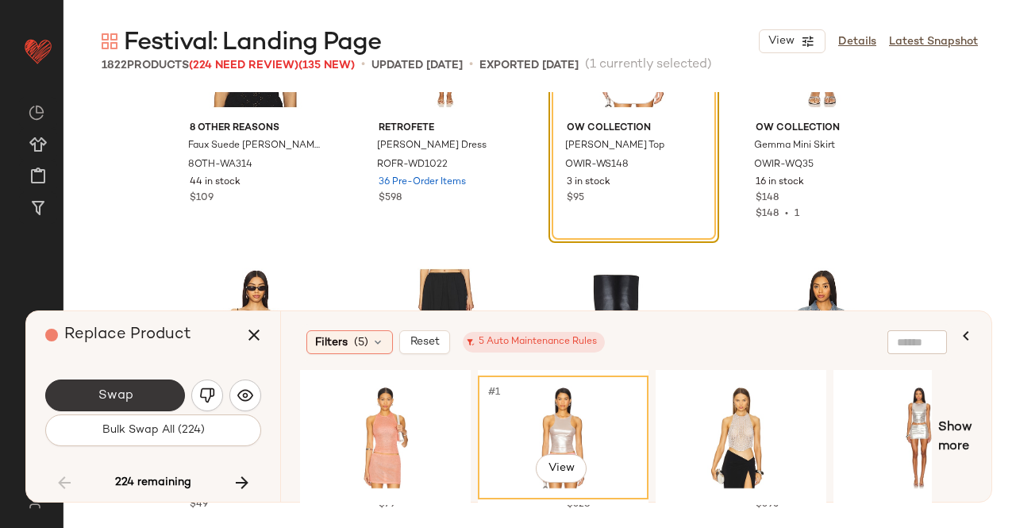
click at [151, 393] on button "Swap" at bounding box center [115, 395] width 140 height 32
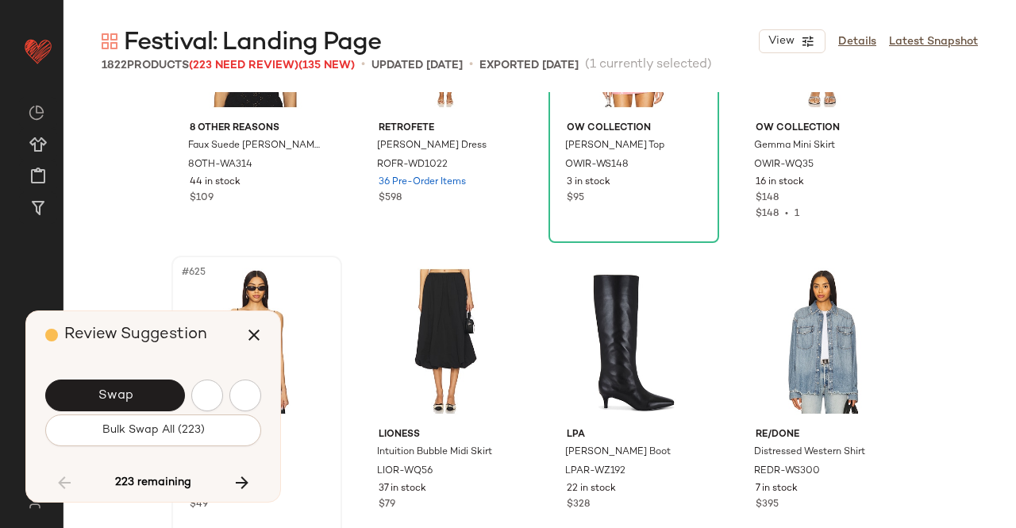
scroll to position [48405, 0]
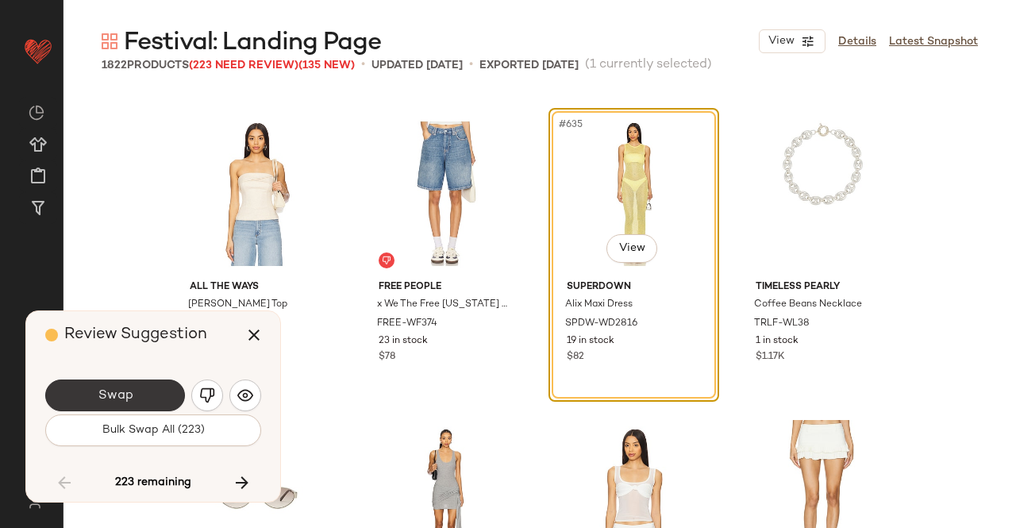
click at [147, 388] on button "Swap" at bounding box center [115, 395] width 140 height 32
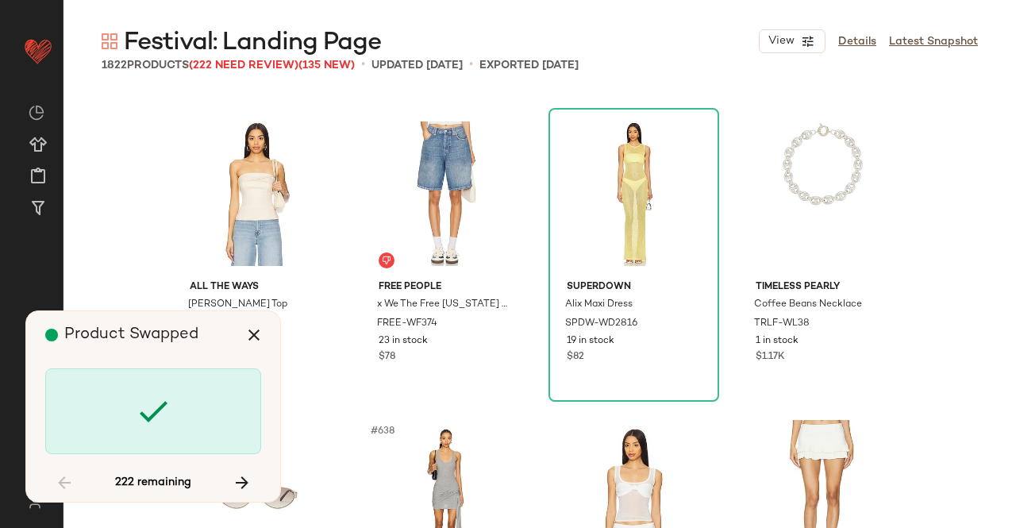
scroll to position [49018, 0]
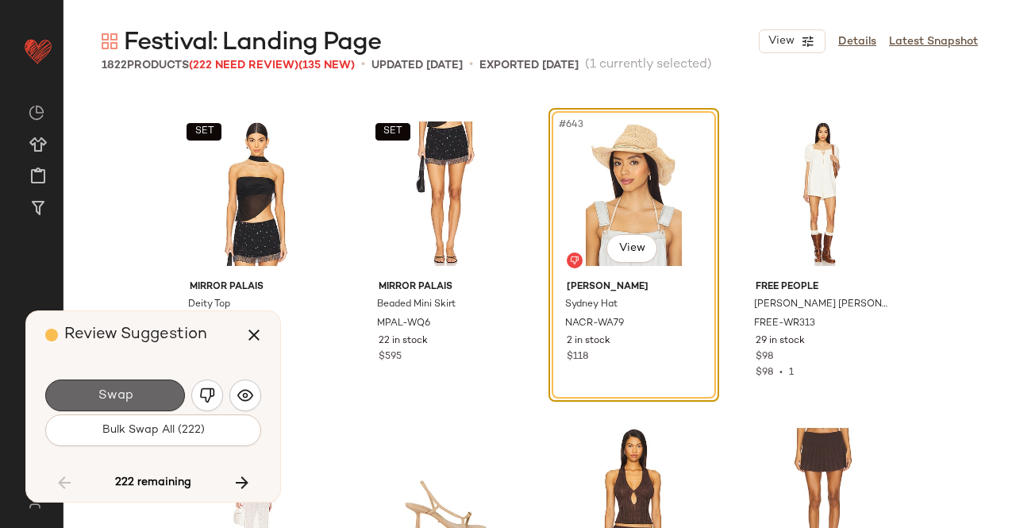
click at [125, 401] on span "Swap" at bounding box center [115, 395] width 36 height 15
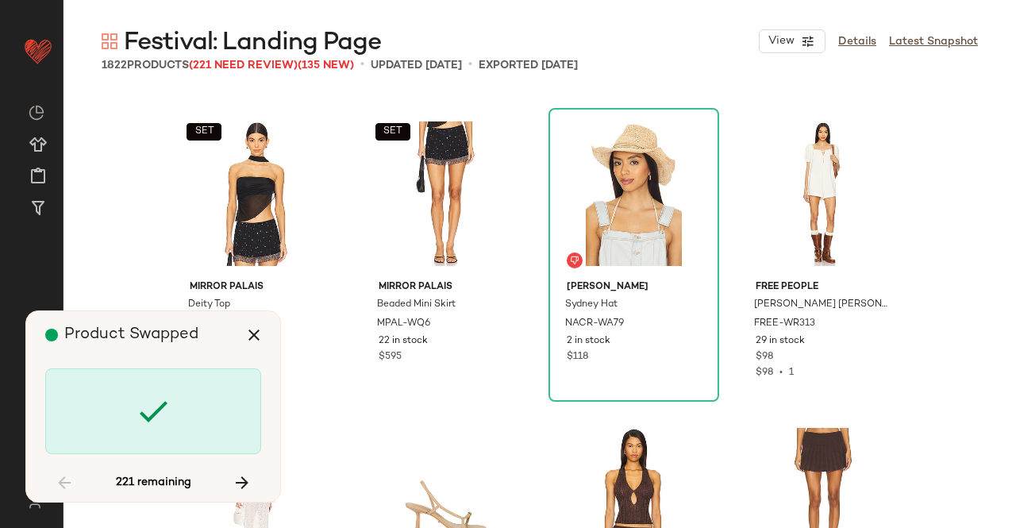
scroll to position [50244, 0]
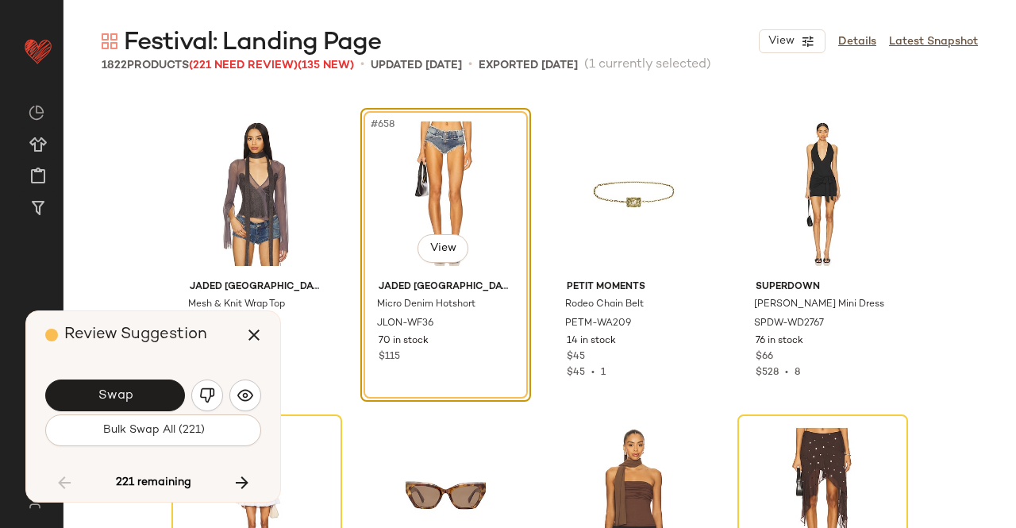
click at [123, 385] on button "Swap" at bounding box center [115, 395] width 140 height 32
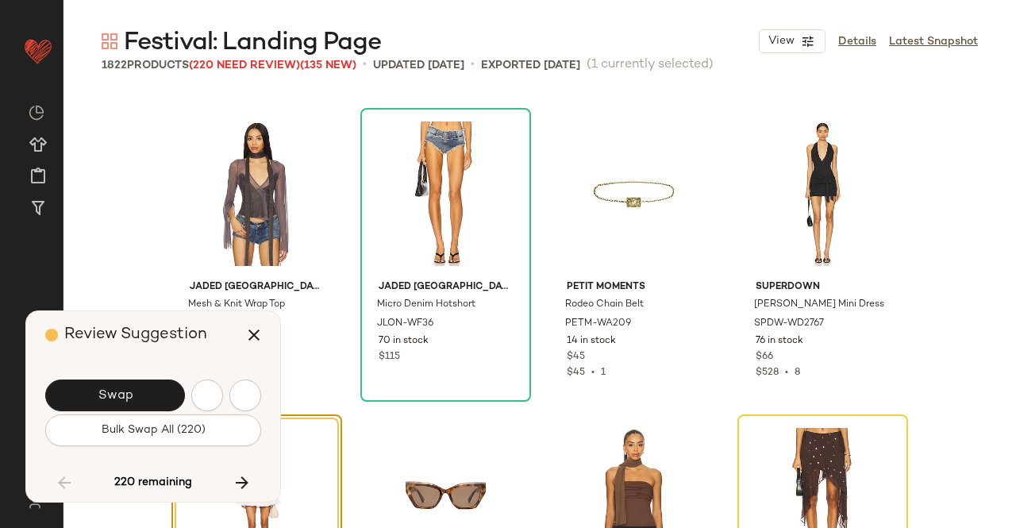
scroll to position [50550, 0]
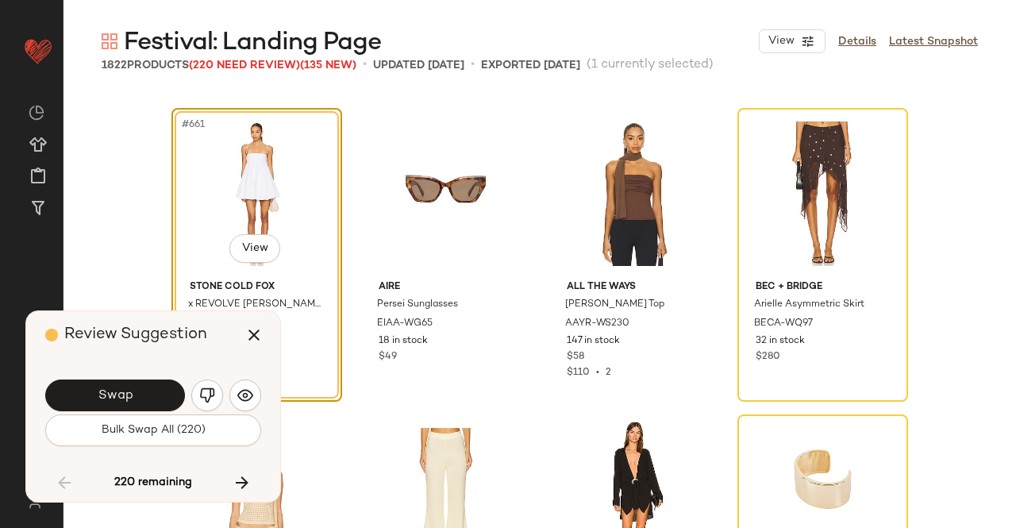
click at [123, 385] on button "Swap" at bounding box center [115, 395] width 140 height 32
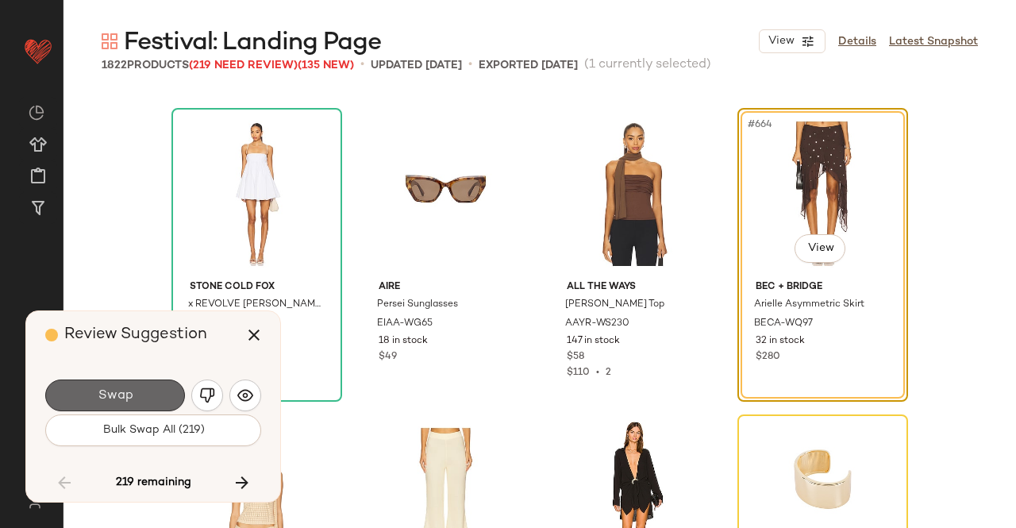
click at [105, 389] on span "Swap" at bounding box center [115, 395] width 36 height 15
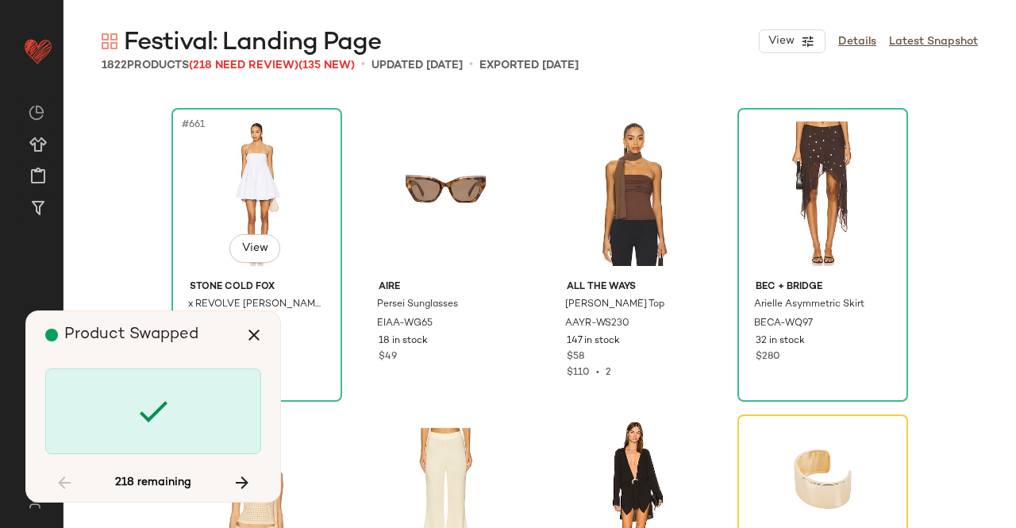
scroll to position [50856, 0]
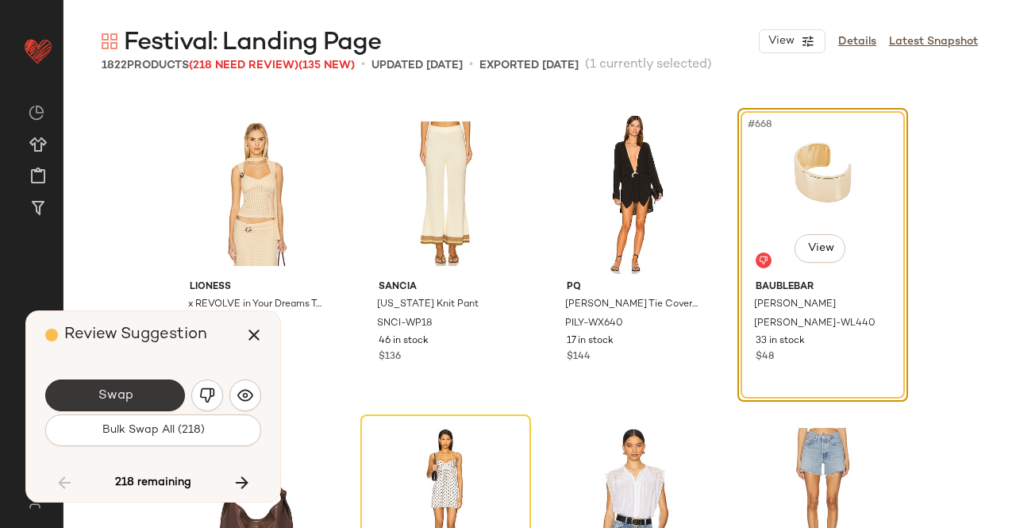
click at [100, 387] on button "Swap" at bounding box center [115, 395] width 140 height 32
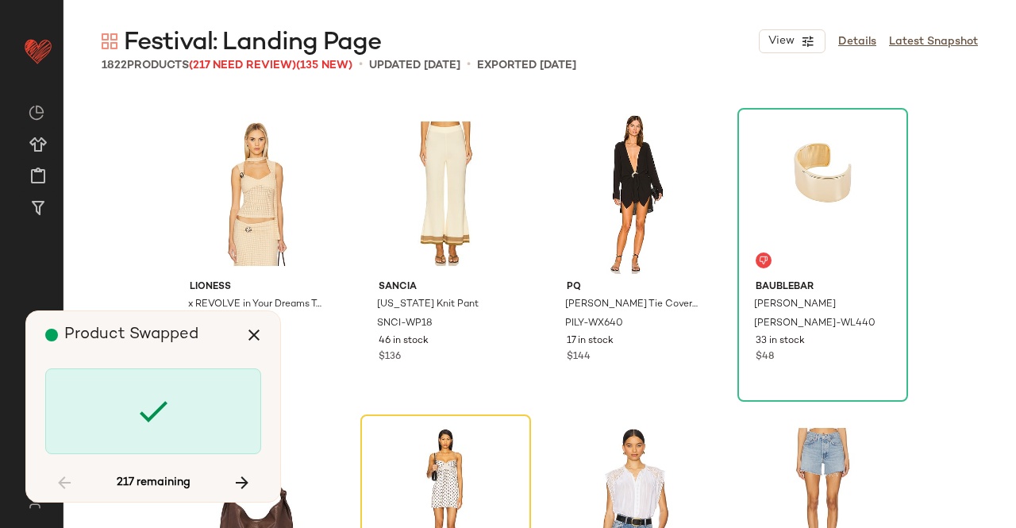
scroll to position [51163, 0]
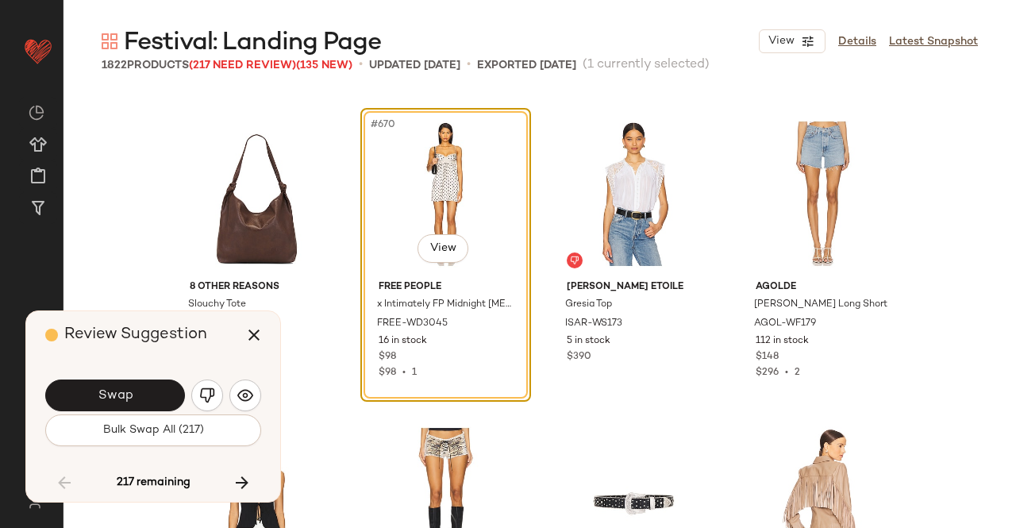
click at [111, 375] on div "Swap Bulk Swap All (217)" at bounding box center [153, 411] width 216 height 86
click at [114, 385] on button "Swap" at bounding box center [115, 395] width 140 height 32
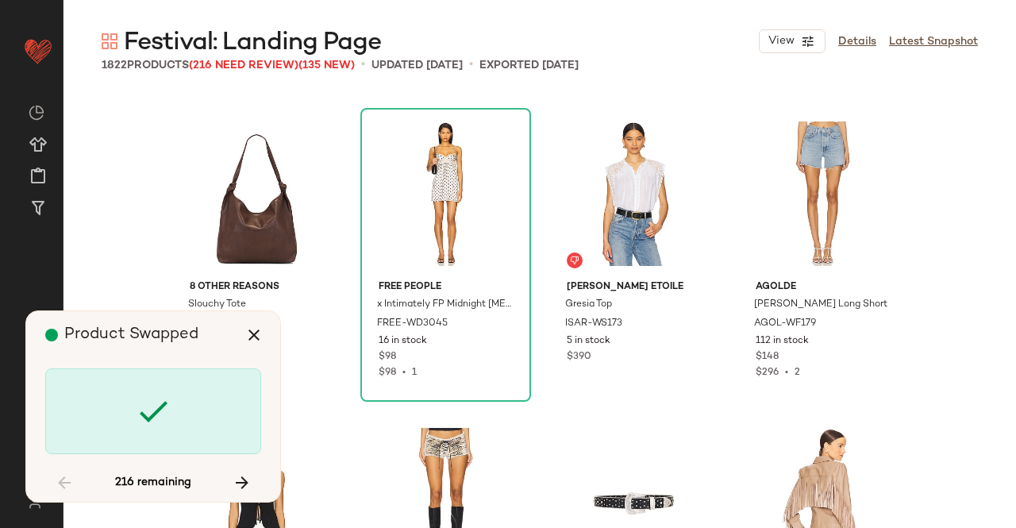
scroll to position [52082, 0]
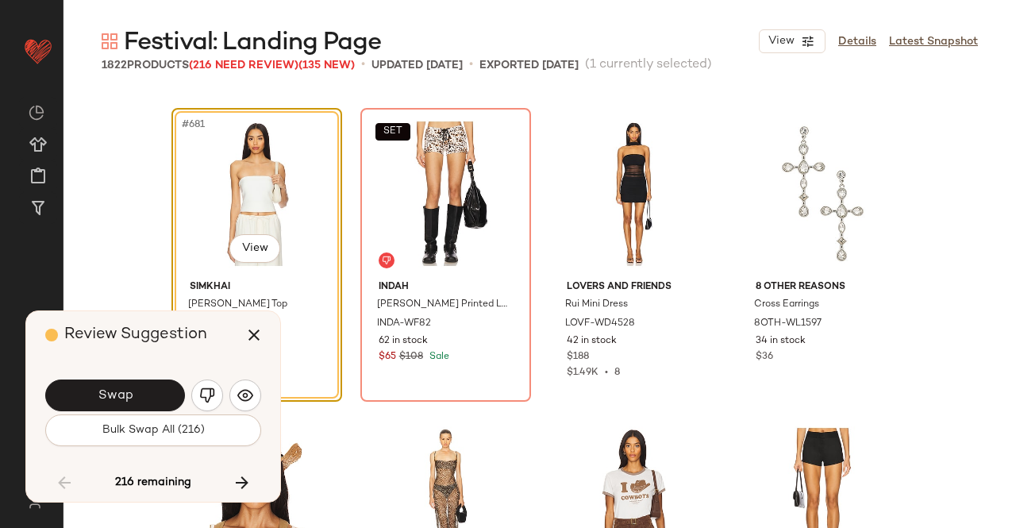
click at [114, 385] on button "Swap" at bounding box center [115, 395] width 140 height 32
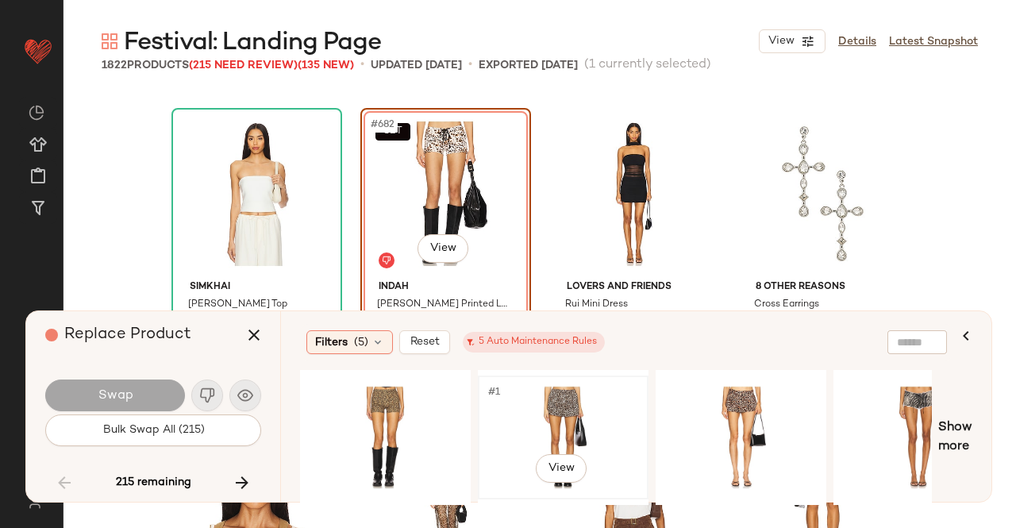
click at [548, 412] on div "#1 View" at bounding box center [563, 437] width 160 height 113
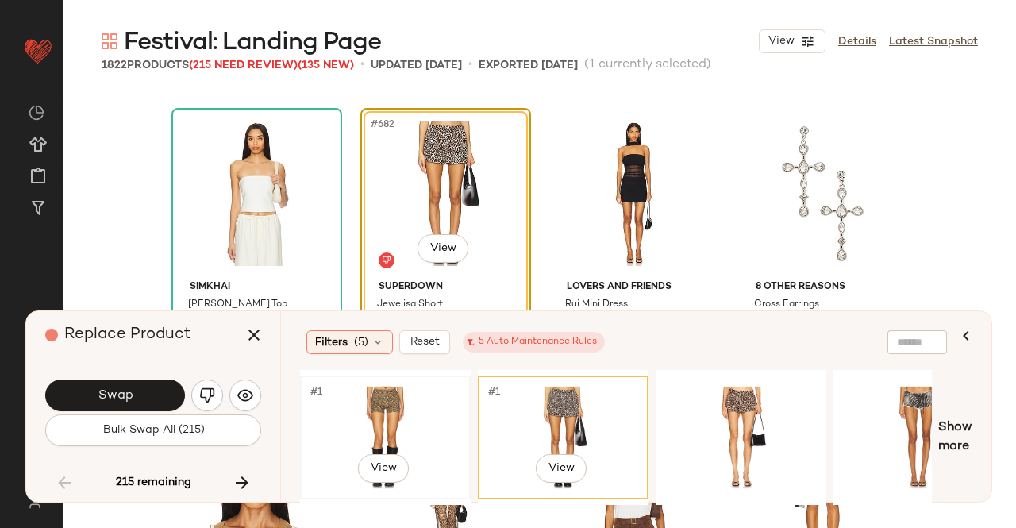
click at [398, 406] on div "#1 View" at bounding box center [386, 437] width 160 height 113
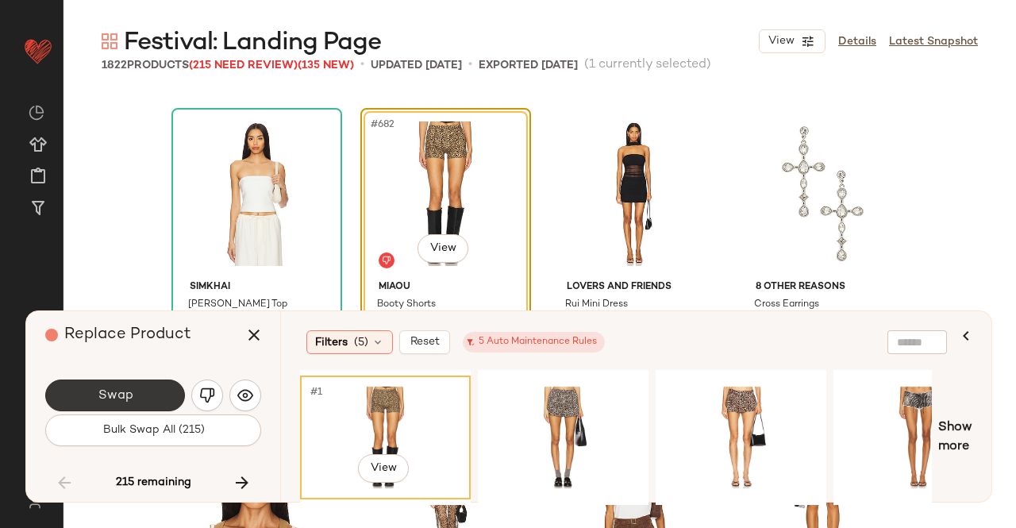
click at [163, 398] on button "Swap" at bounding box center [115, 395] width 140 height 32
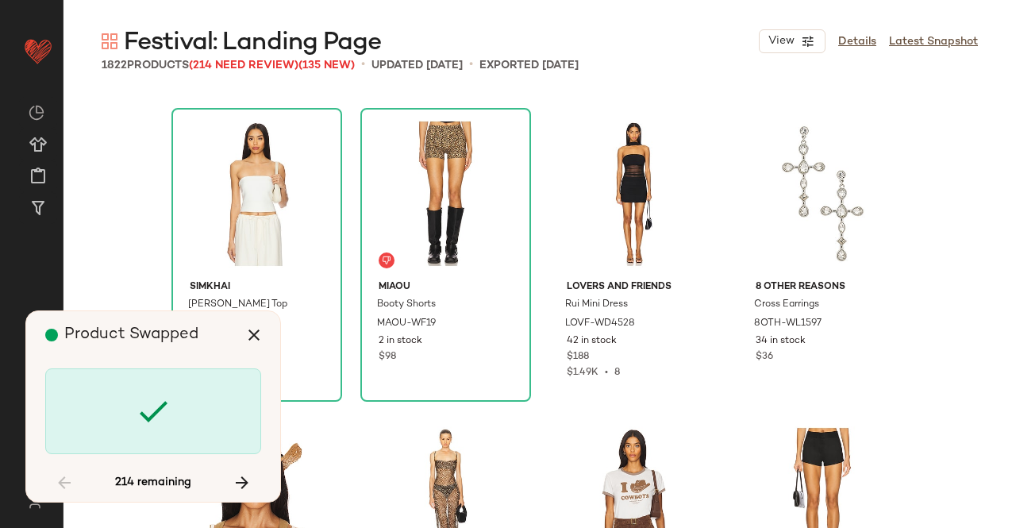
scroll to position [52694, 0]
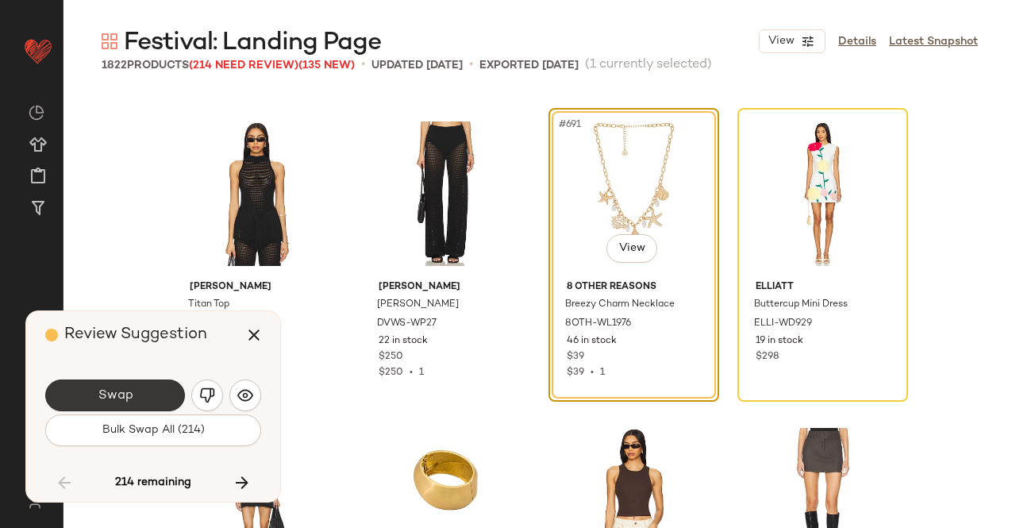
click at [151, 385] on button "Swap" at bounding box center [115, 395] width 140 height 32
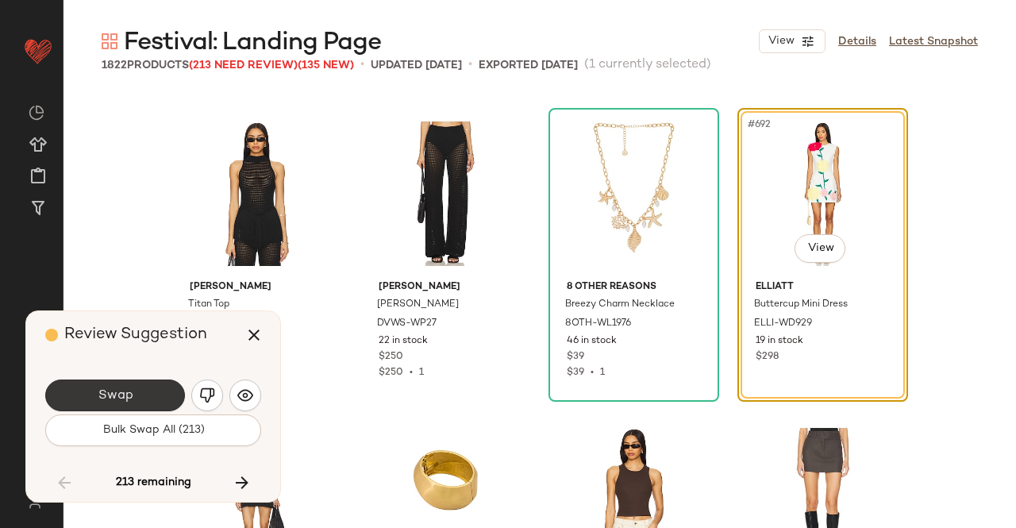
click at [143, 383] on button "Swap" at bounding box center [115, 395] width 140 height 32
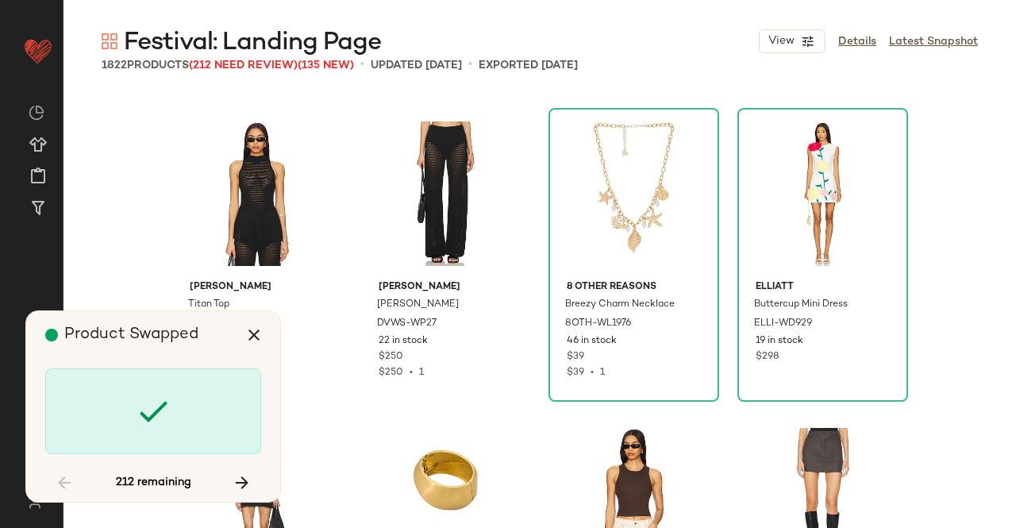
scroll to position [53307, 0]
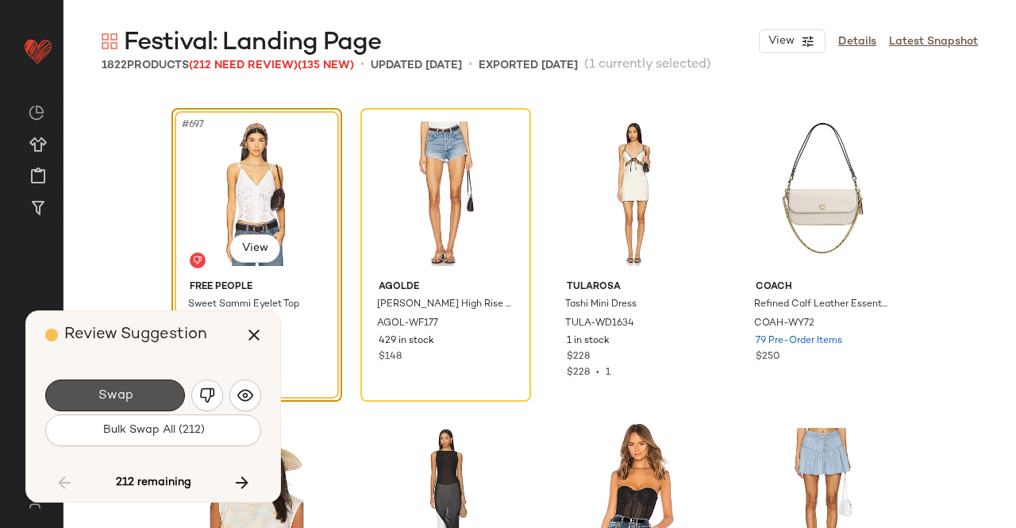
click at [140, 383] on button "Swap" at bounding box center [115, 395] width 140 height 32
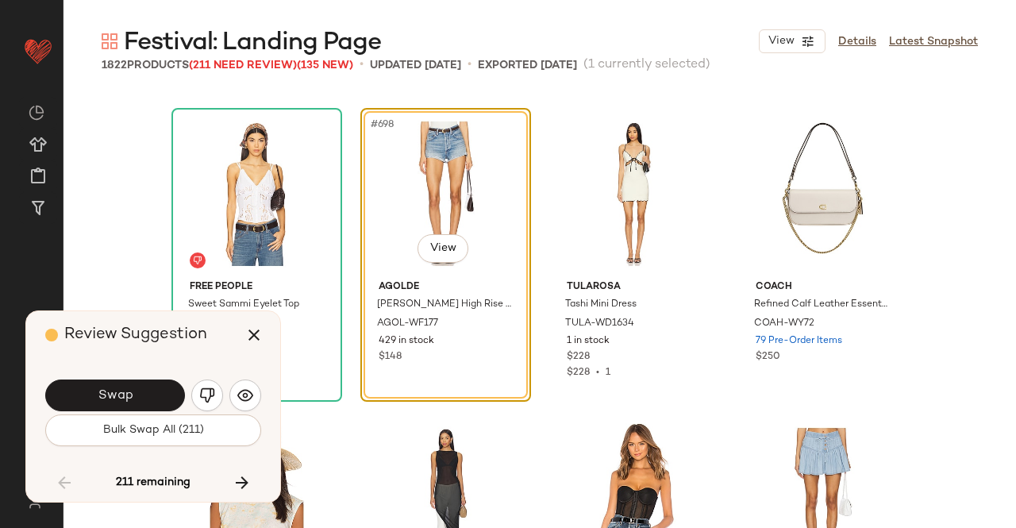
click at [141, 391] on button "Swap" at bounding box center [115, 395] width 140 height 32
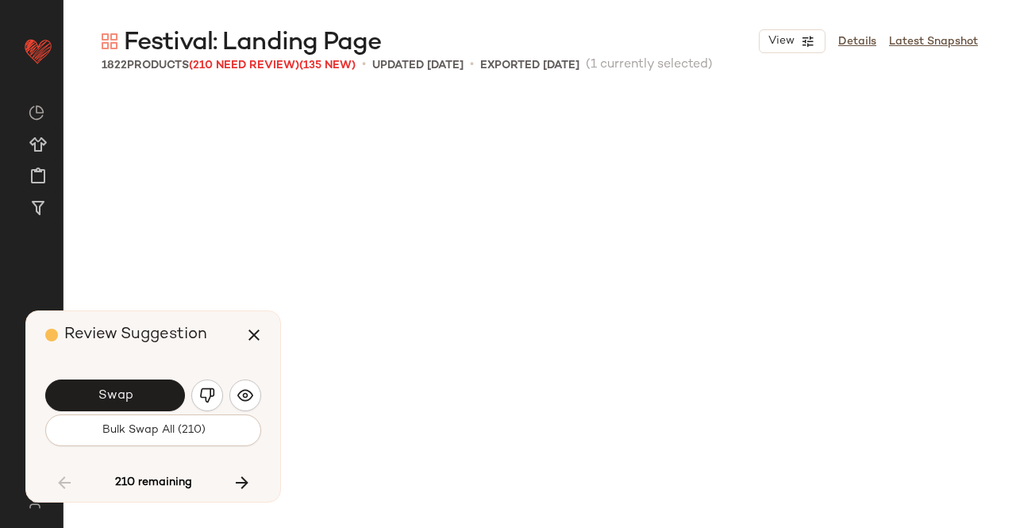
scroll to position [54226, 0]
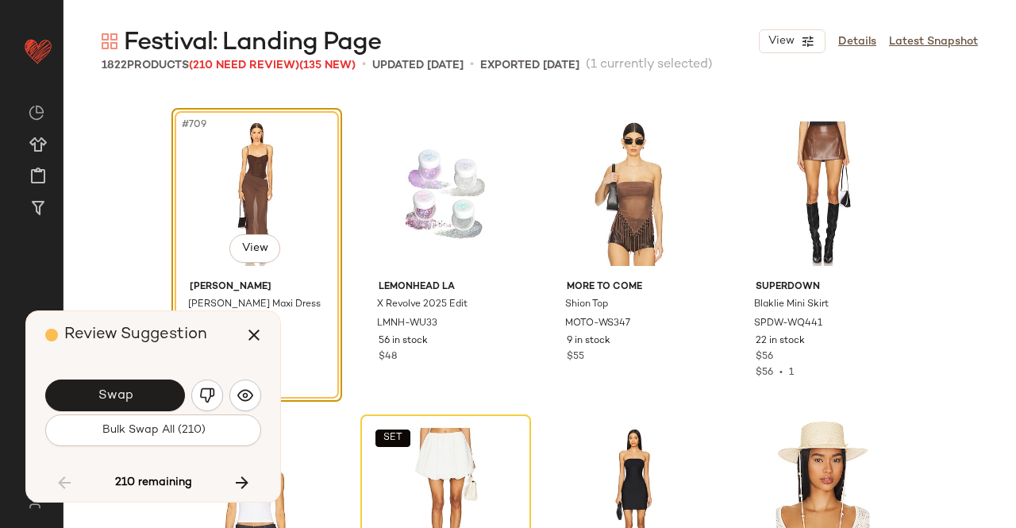
click at [141, 391] on button "Swap" at bounding box center [115, 395] width 140 height 32
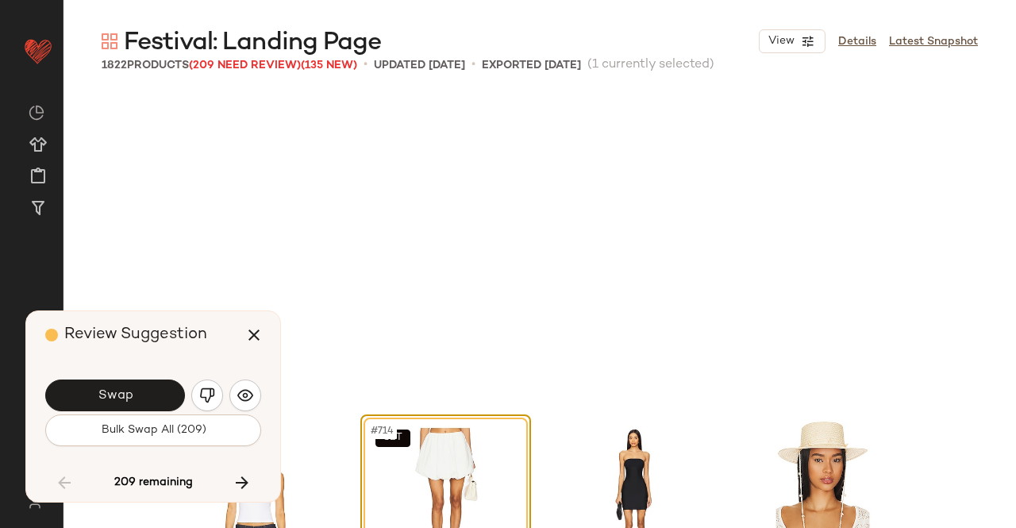
scroll to position [54533, 0]
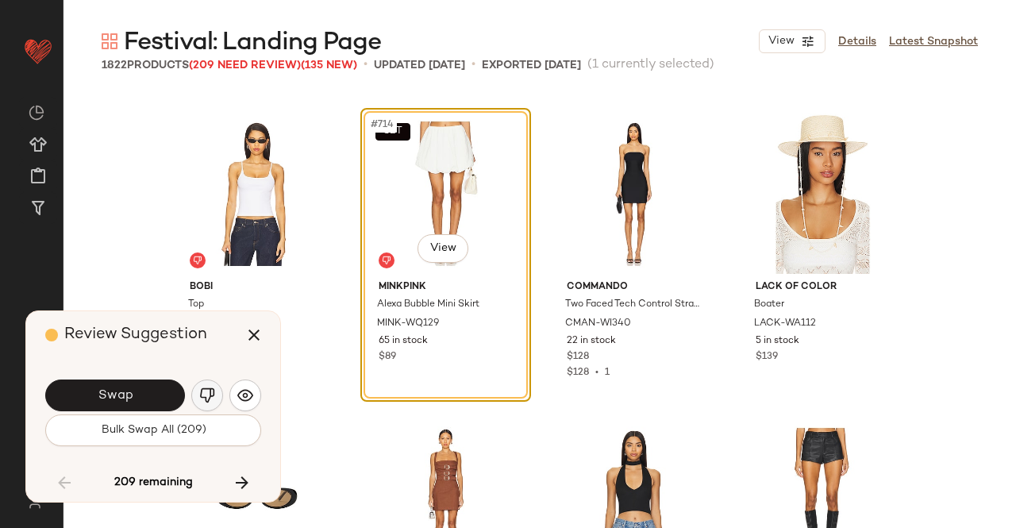
click at [214, 393] on button "button" at bounding box center [207, 395] width 32 height 32
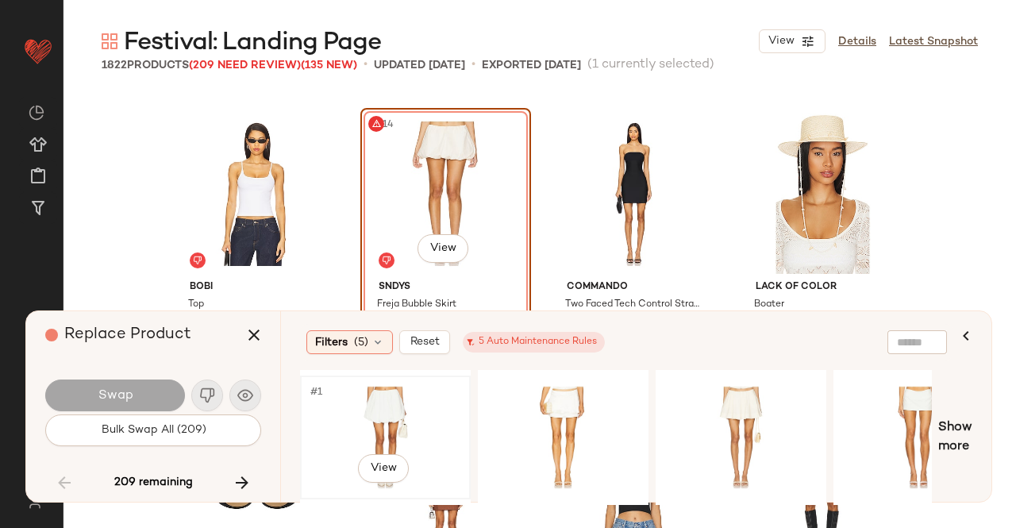
click at [349, 422] on div "#1 View" at bounding box center [386, 437] width 160 height 113
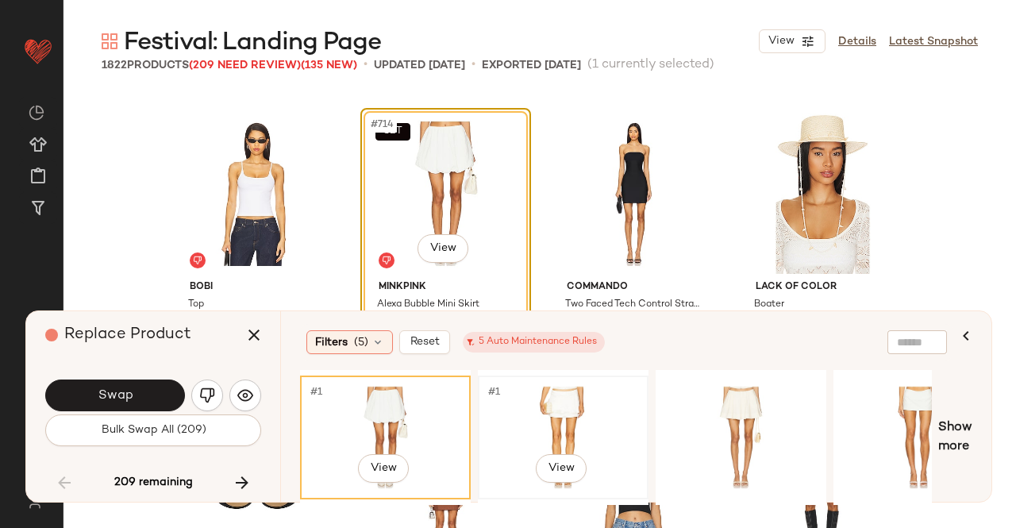
drag, startPoint x: 540, startPoint y: 401, endPoint x: 533, endPoint y: 388, distance: 14.2
click at [540, 402] on div "#1 View" at bounding box center [563, 437] width 160 height 113
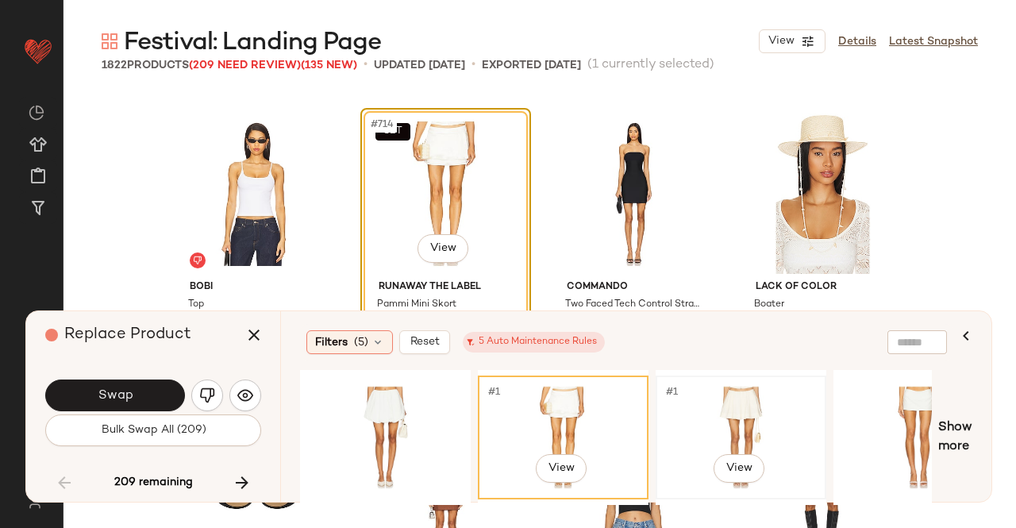
click at [778, 411] on div "#1 View" at bounding box center [741, 437] width 160 height 113
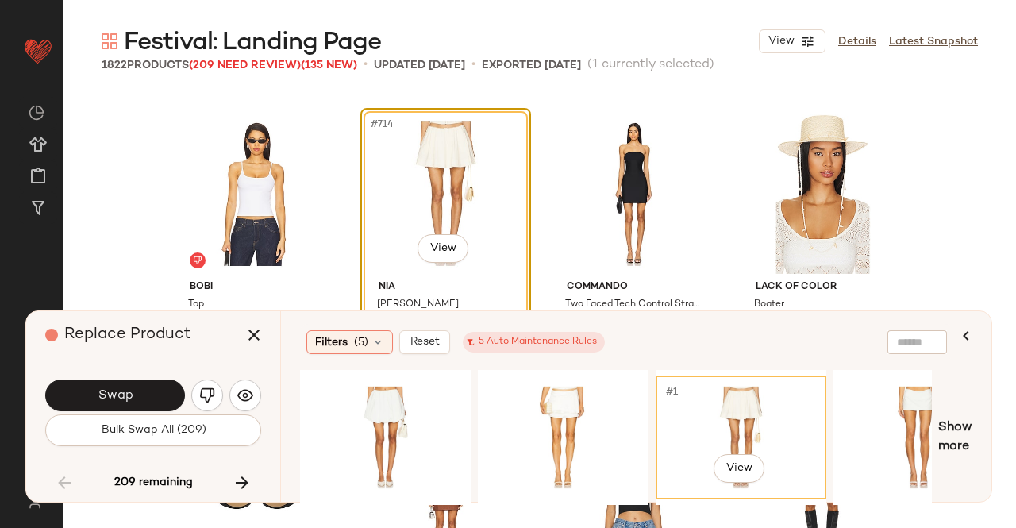
drag, startPoint x: 128, startPoint y: 398, endPoint x: 414, endPoint y: 214, distance: 340.6
click at [131, 394] on span "Swap" at bounding box center [115, 395] width 36 height 15
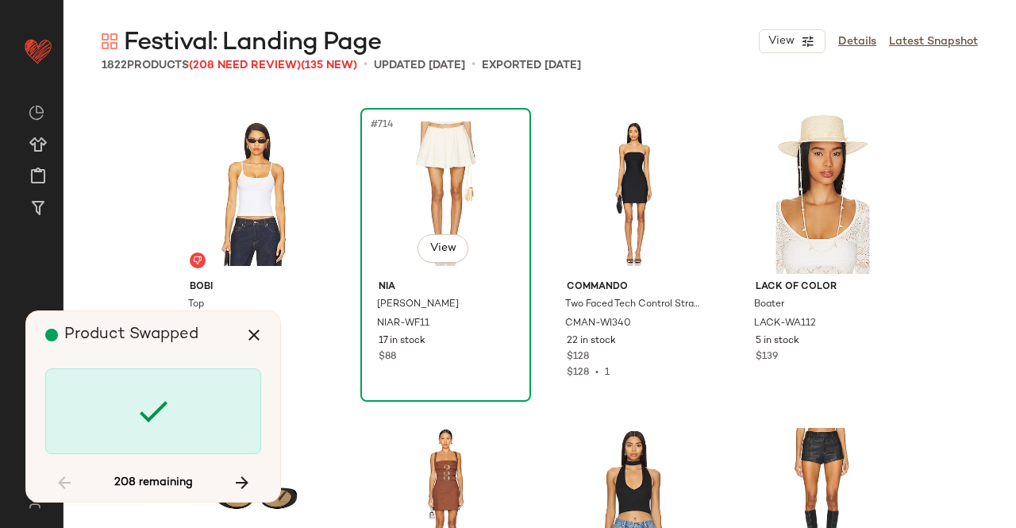
scroll to position [54612, 0]
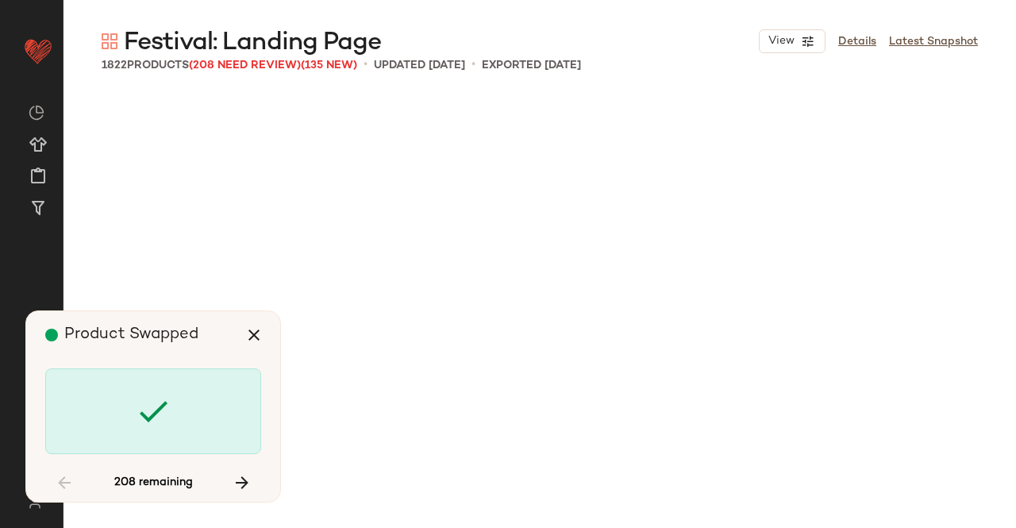
scroll to position [55758, 0]
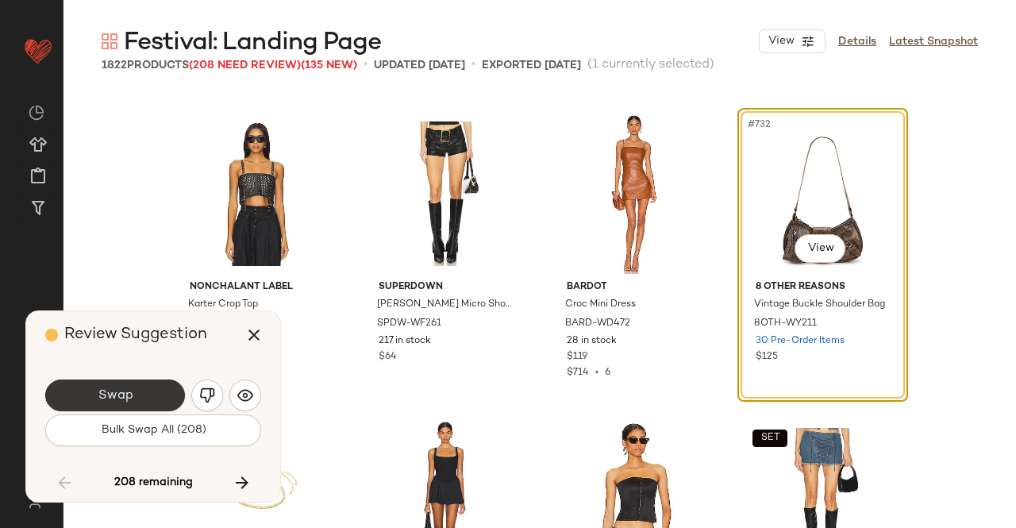
click at [153, 381] on button "Swap" at bounding box center [115, 395] width 140 height 32
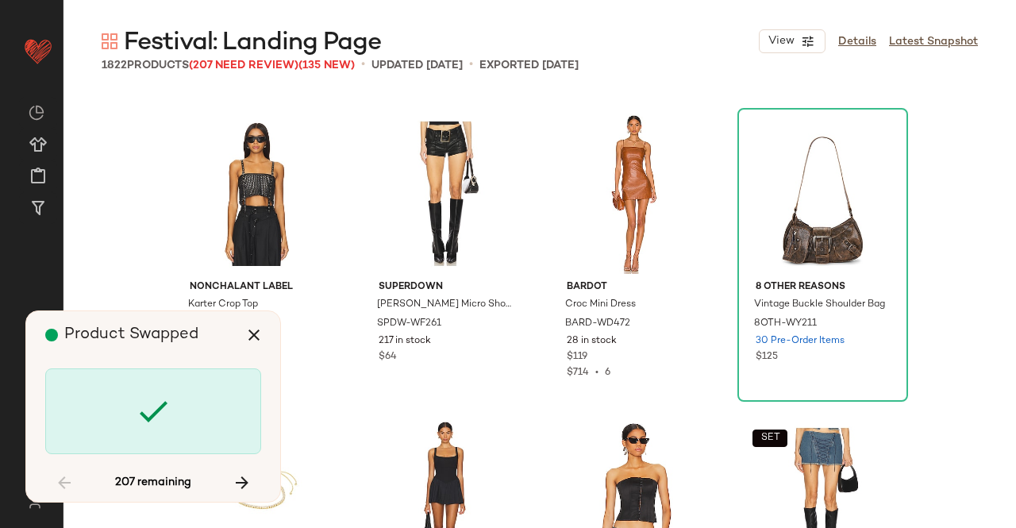
scroll to position [56677, 0]
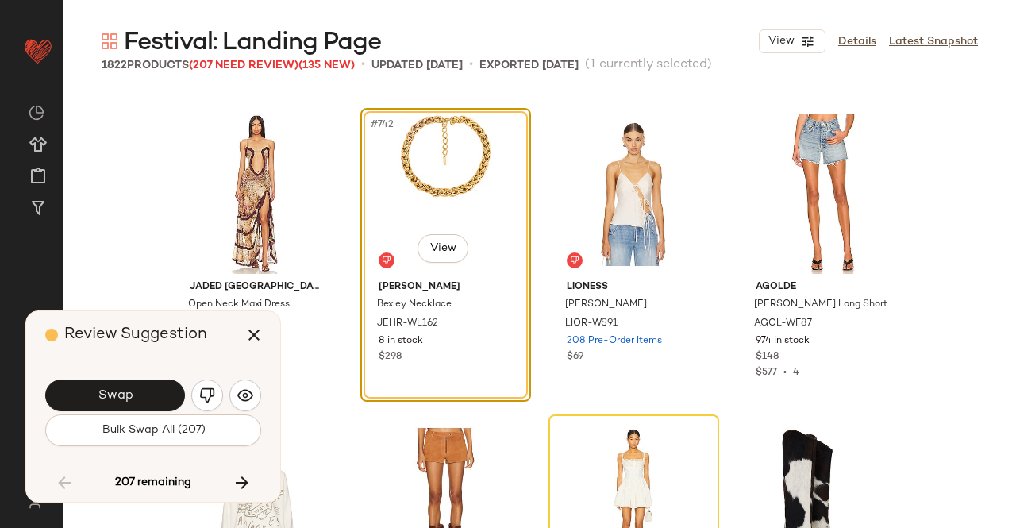
drag, startPoint x: 137, startPoint y: 404, endPoint x: 145, endPoint y: 382, distance: 23.9
click at [137, 402] on button "Swap" at bounding box center [115, 395] width 140 height 32
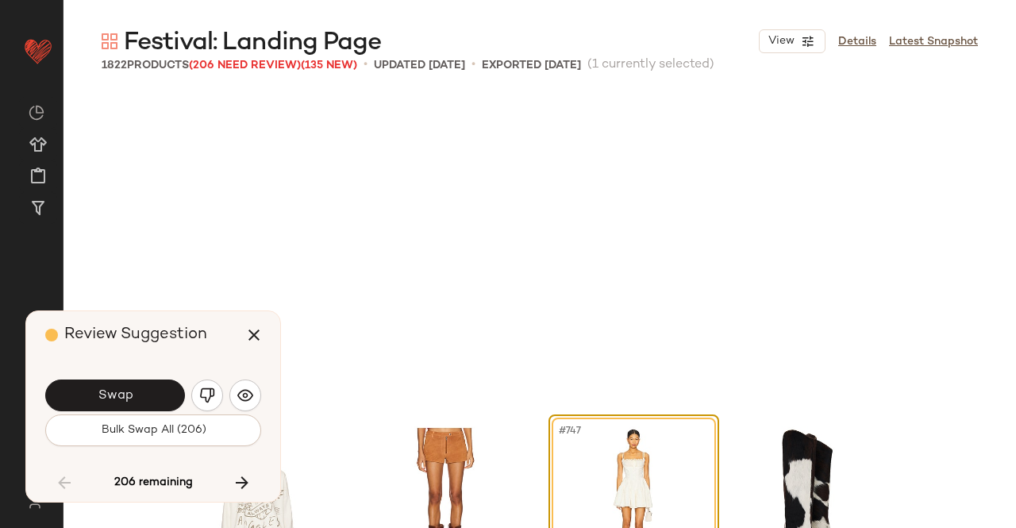
scroll to position [56984, 0]
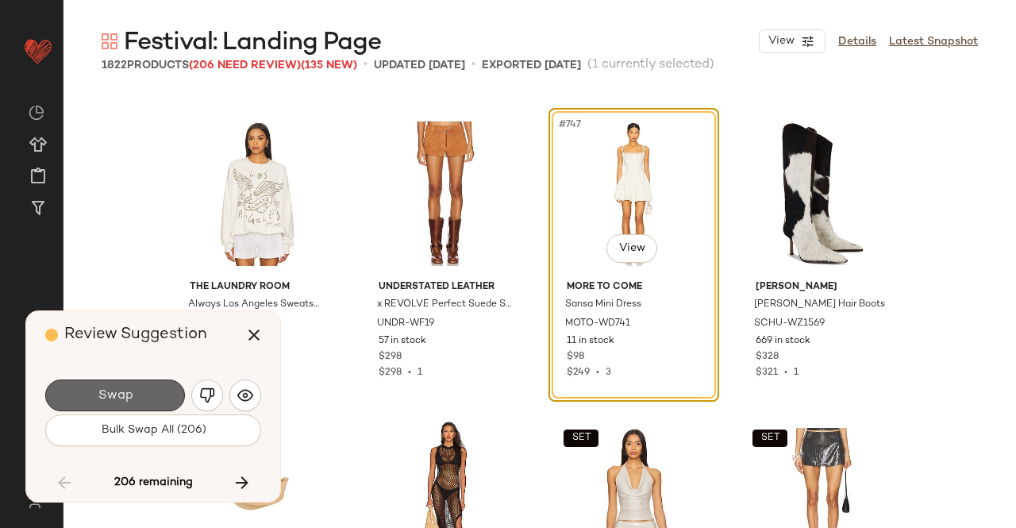
click at [160, 385] on button "Swap" at bounding box center [115, 395] width 140 height 32
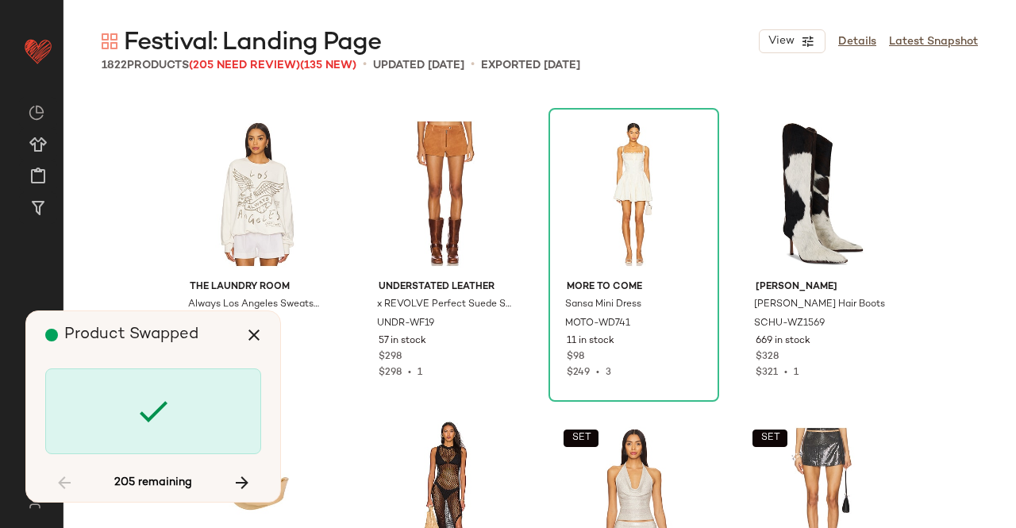
scroll to position [58209, 0]
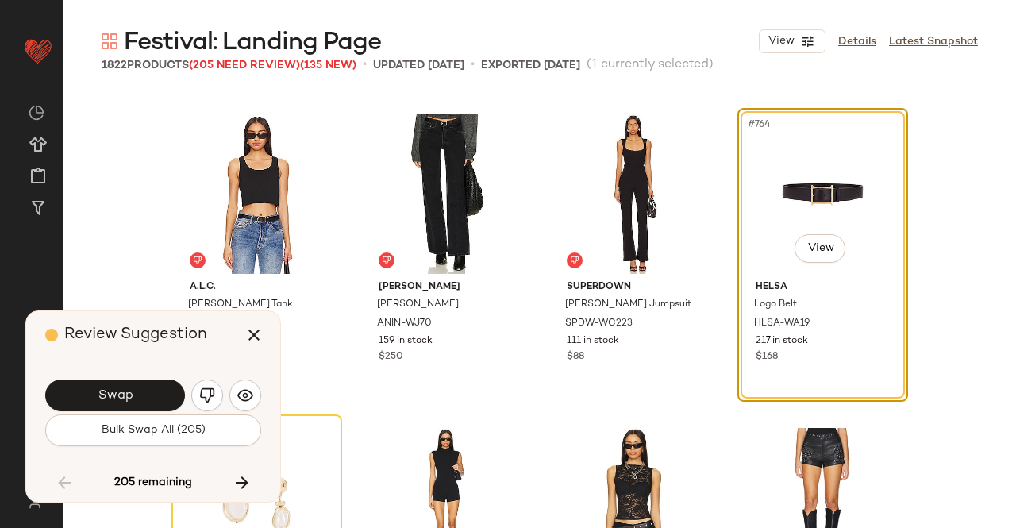
click at [143, 401] on button "Swap" at bounding box center [115, 395] width 140 height 32
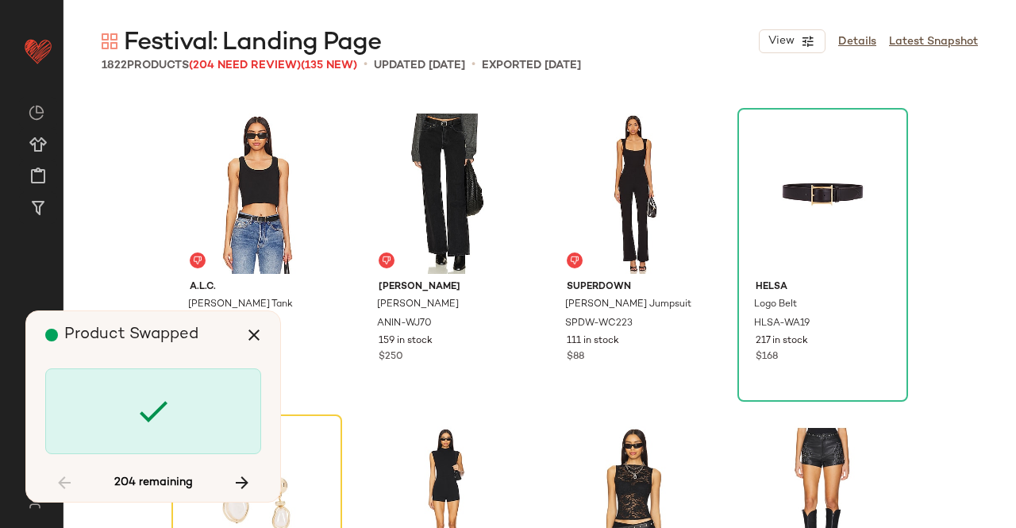
scroll to position [58515, 0]
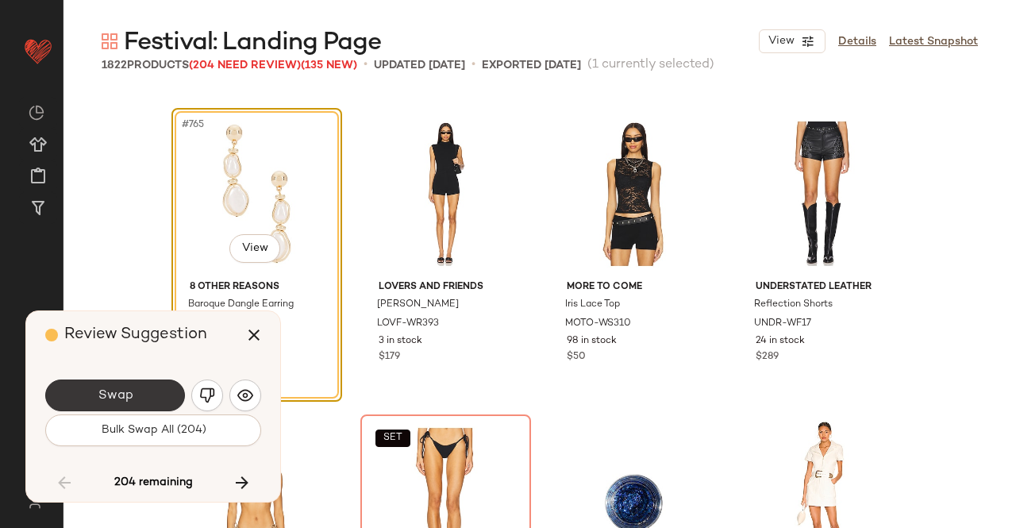
click at [137, 396] on button "Swap" at bounding box center [115, 395] width 140 height 32
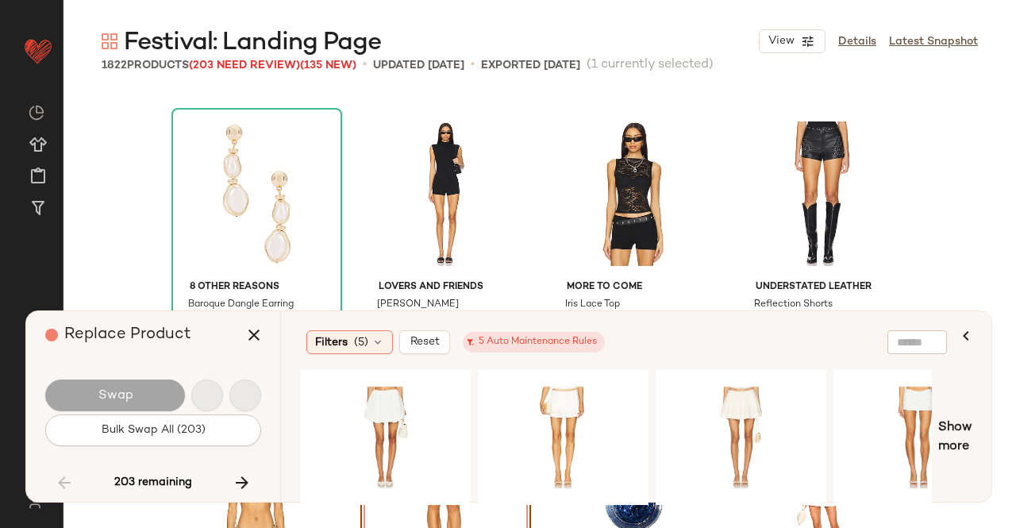
scroll to position [58822, 0]
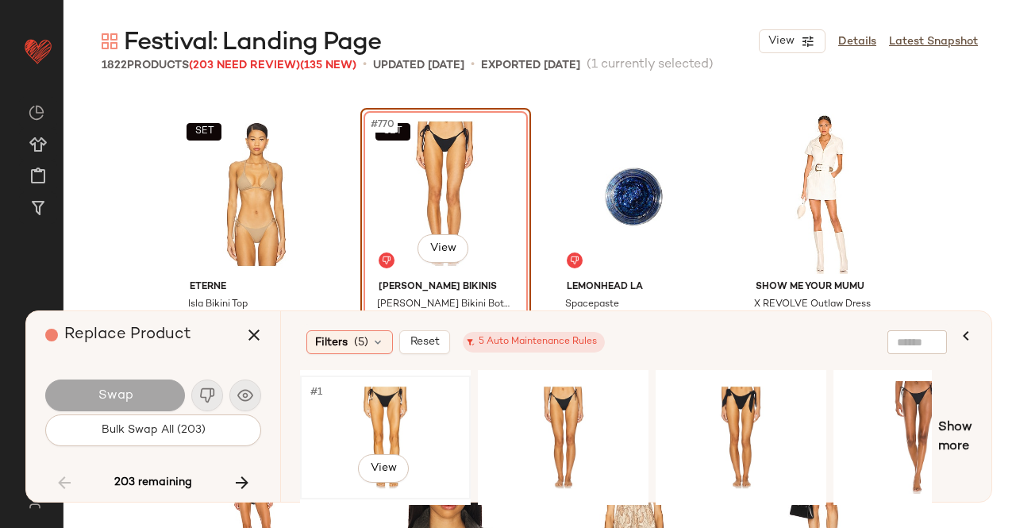
click at [344, 410] on div "#1 View" at bounding box center [386, 437] width 160 height 113
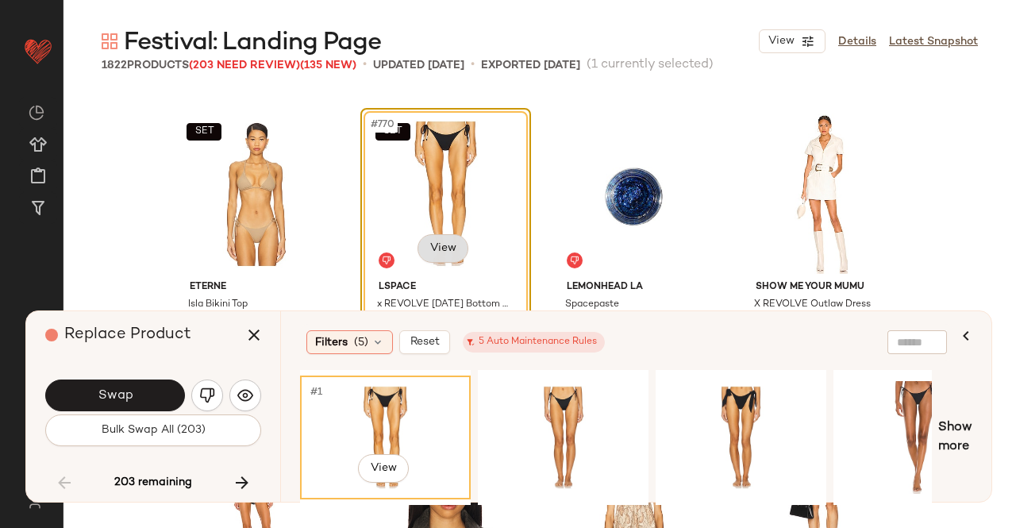
click at [423, 259] on body "Revolve ** Dashboard All Products Global Clipboards (43) Curations (348) Kriste…" at bounding box center [508, 264] width 1016 height 528
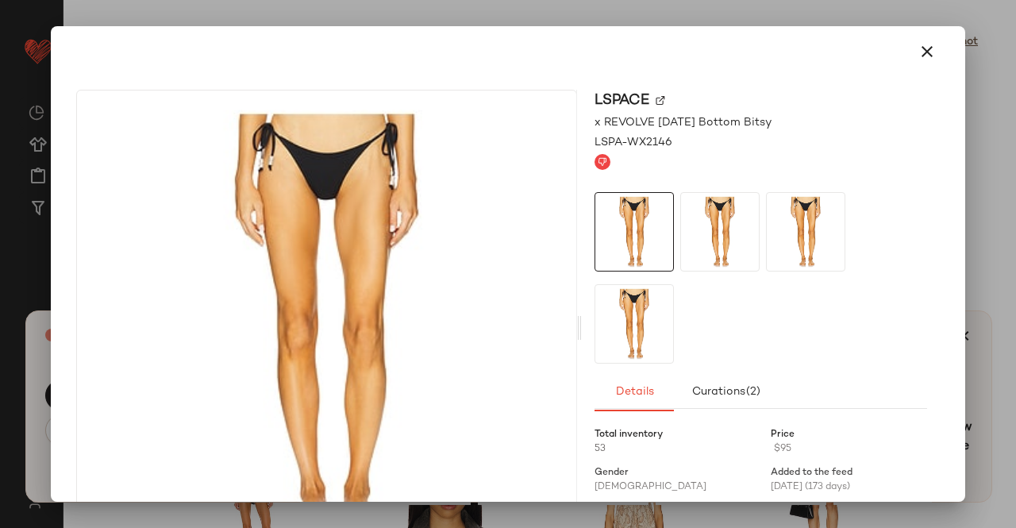
click at [656, 101] on img at bounding box center [661, 101] width 10 height 10
click at [908, 44] on button "button" at bounding box center [927, 52] width 38 height 38
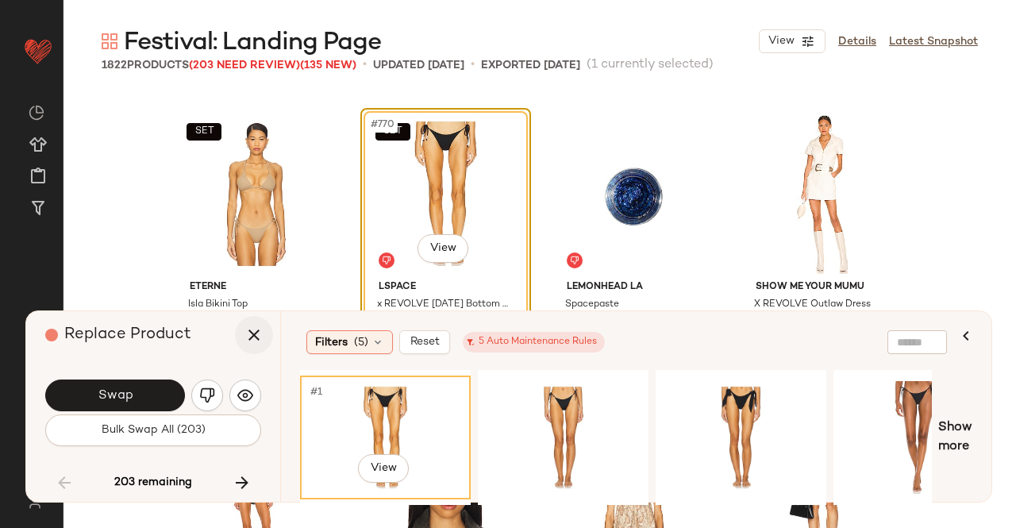
click at [248, 336] on icon "button" at bounding box center [253, 334] width 19 height 19
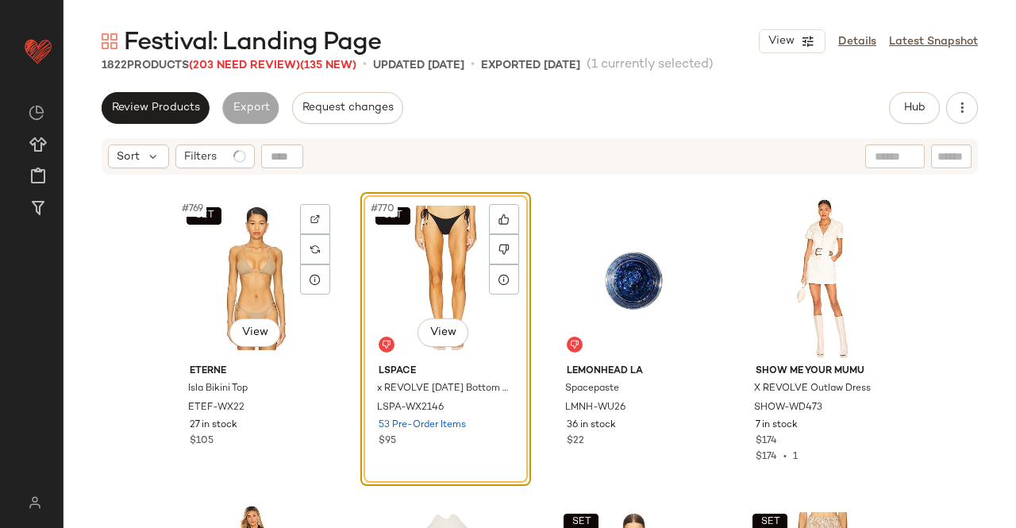
drag, startPoint x: 252, startPoint y: 237, endPoint x: 844, endPoint y: 163, distance: 596.7
click at [254, 237] on div "SET #769 View" at bounding box center [257, 278] width 160 height 160
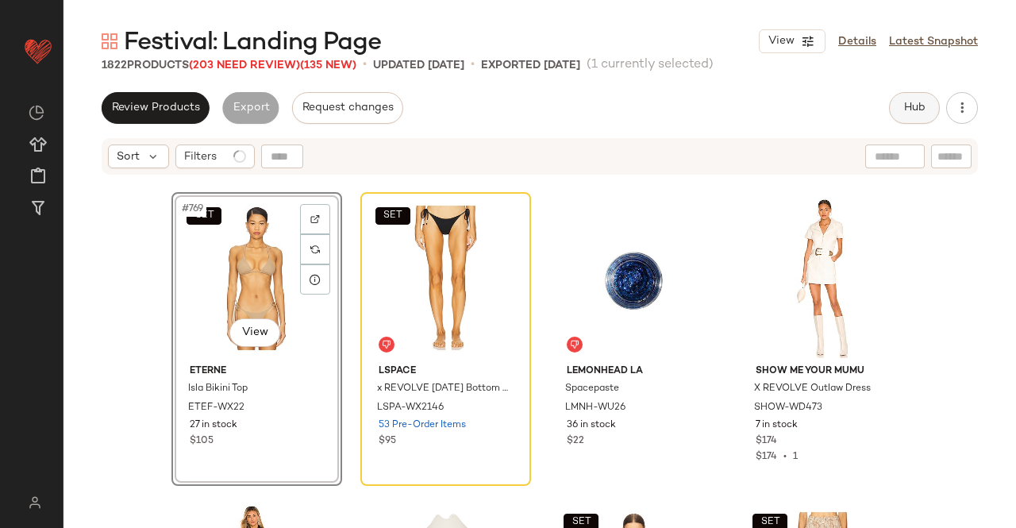
click at [902, 97] on button "Hub" at bounding box center [914, 108] width 51 height 32
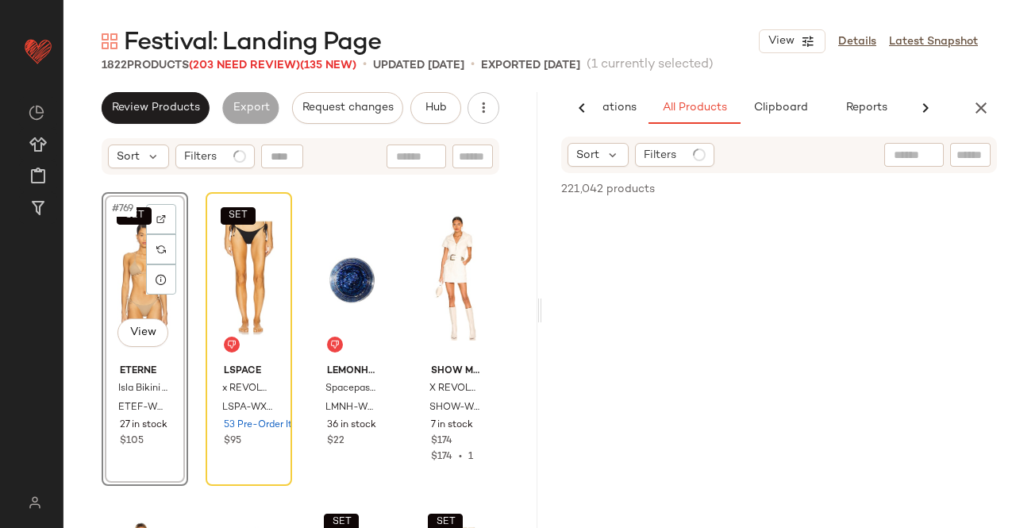
scroll to position [0, 100]
click at [949, 160] on div at bounding box center [937, 155] width 106 height 24
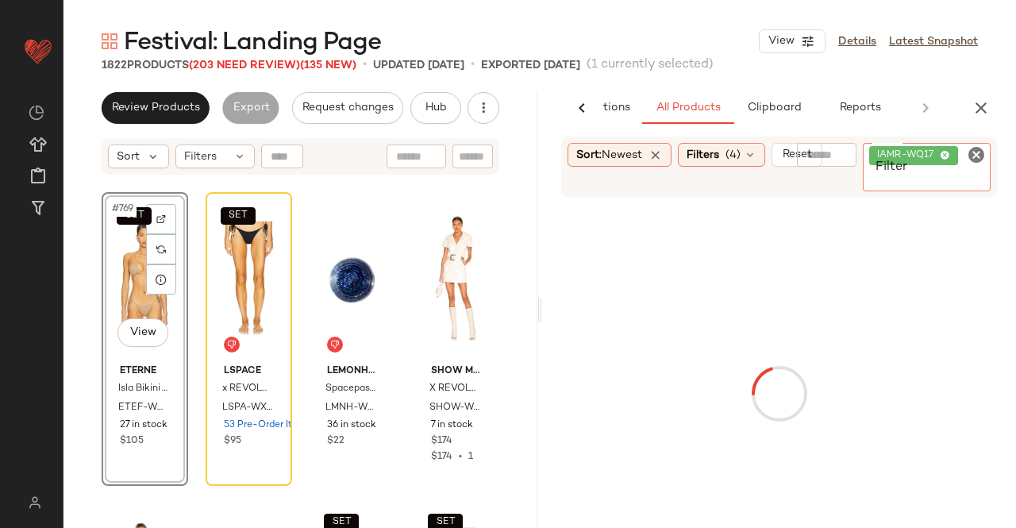
click at [971, 156] on div "IAMR-WQ17" at bounding box center [927, 167] width 128 height 48
paste input "**********"
type input "**********"
click at [968, 153] on div "Filter LSPA-WX2108 Filter" at bounding box center [927, 167] width 128 height 48
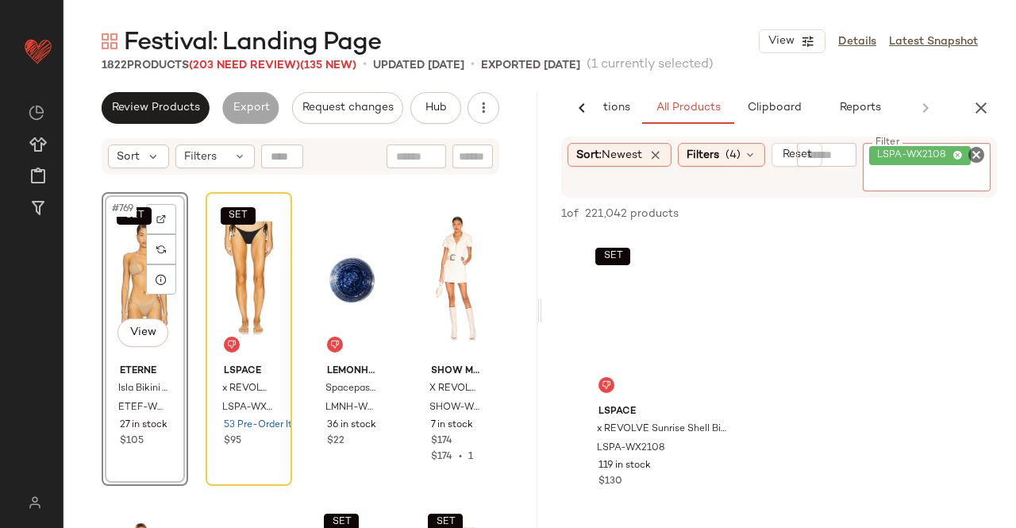
click at [142, 291] on div "SET #769 View" at bounding box center [144, 278] width 75 height 160
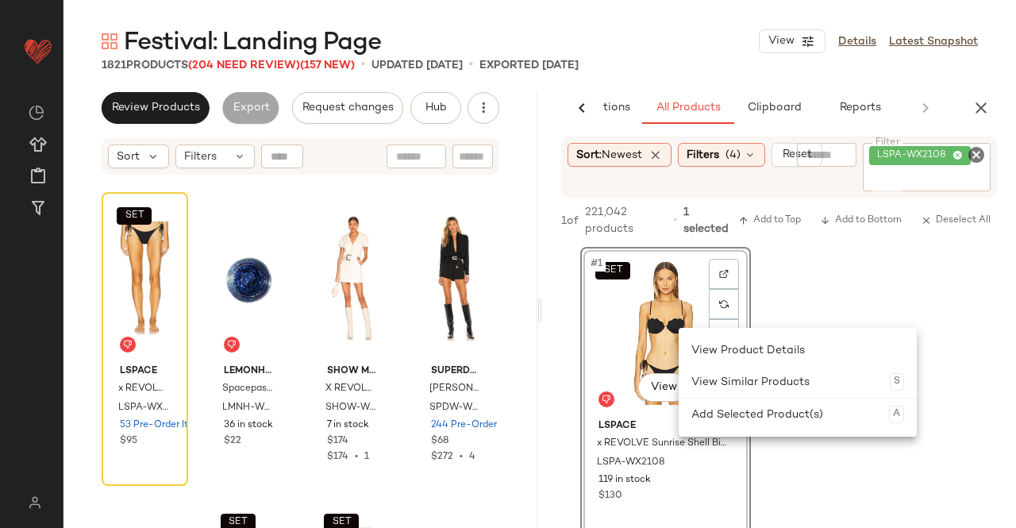
click at [646, 306] on div "SET #1 View" at bounding box center [666, 332] width 160 height 160
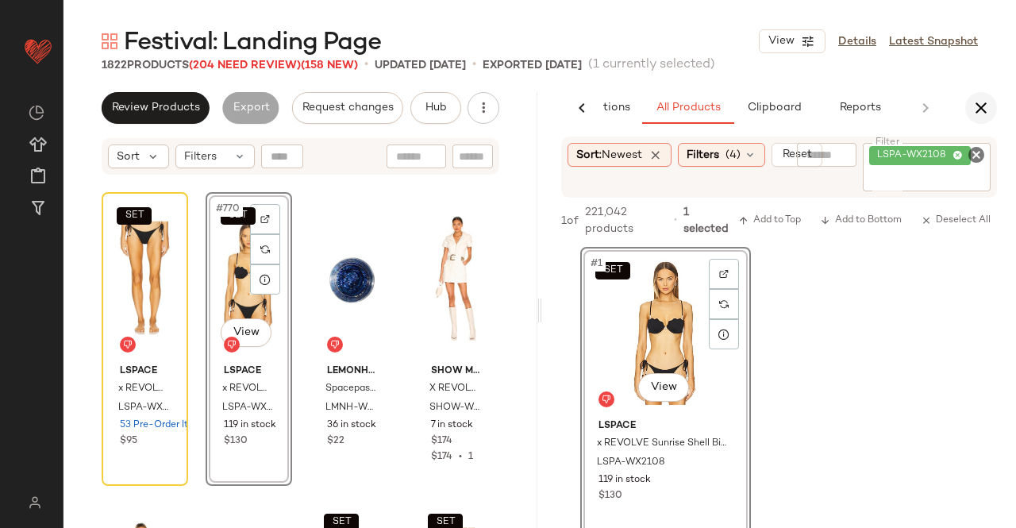
click at [986, 121] on button "button" at bounding box center [981, 108] width 32 height 32
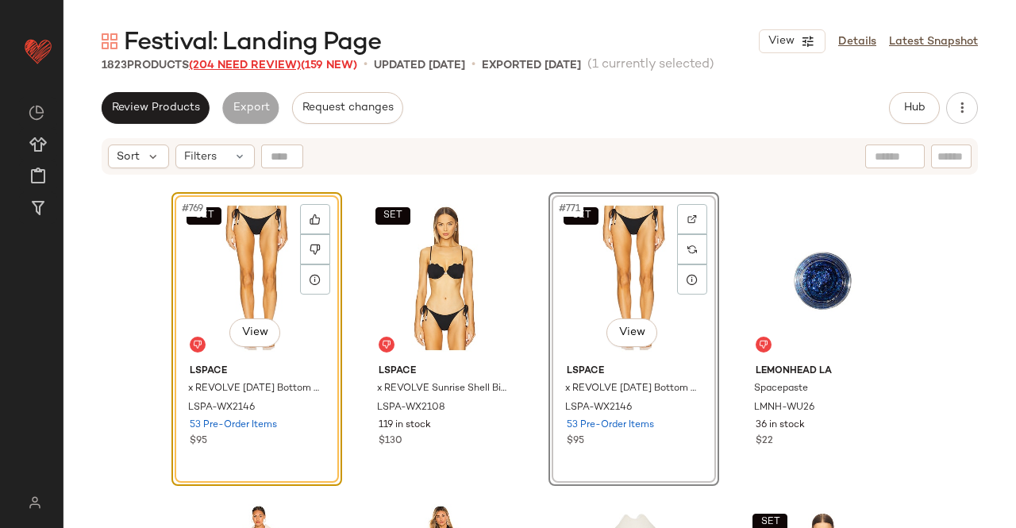
click at [250, 61] on span "(204 Need Review)" at bounding box center [245, 66] width 112 height 12
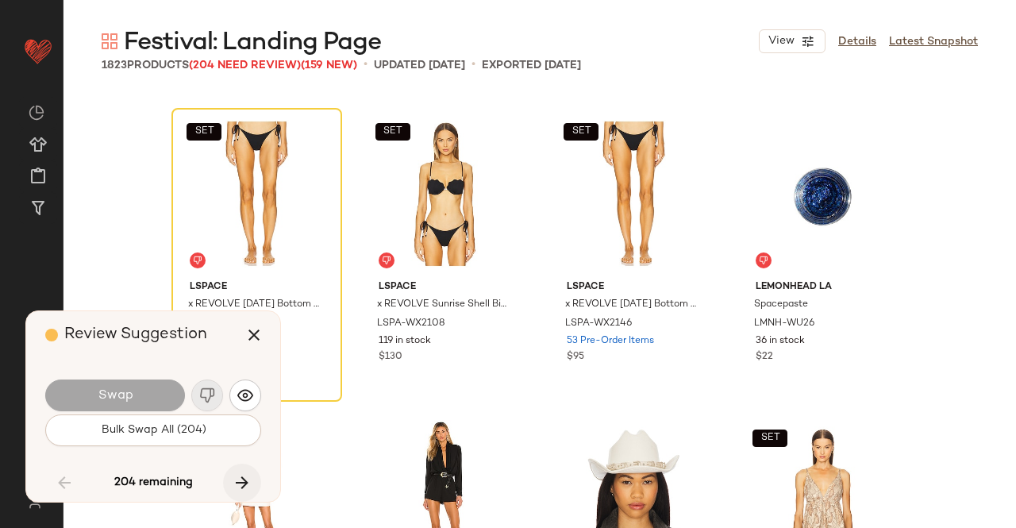
click at [230, 472] on button "button" at bounding box center [242, 483] width 38 height 38
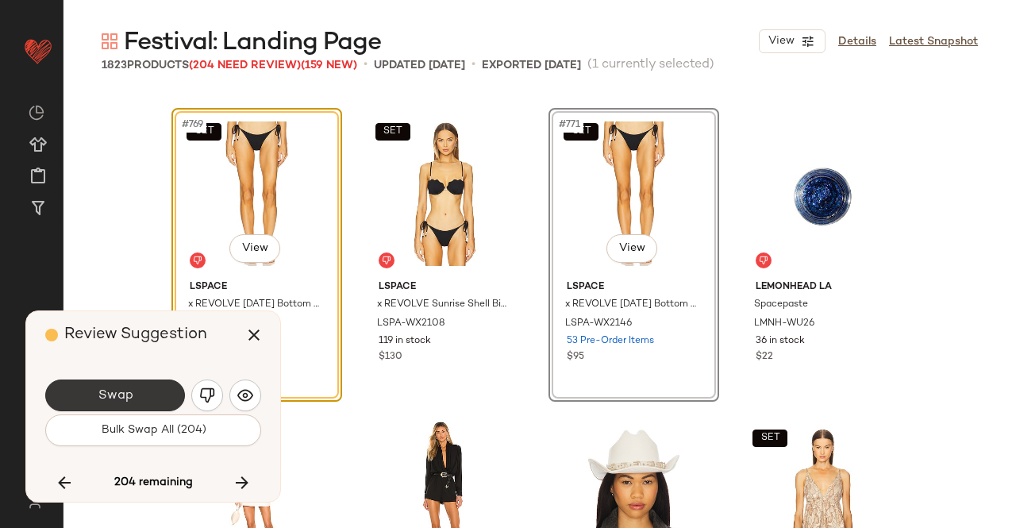
click at [135, 406] on button "Swap" at bounding box center [115, 395] width 140 height 32
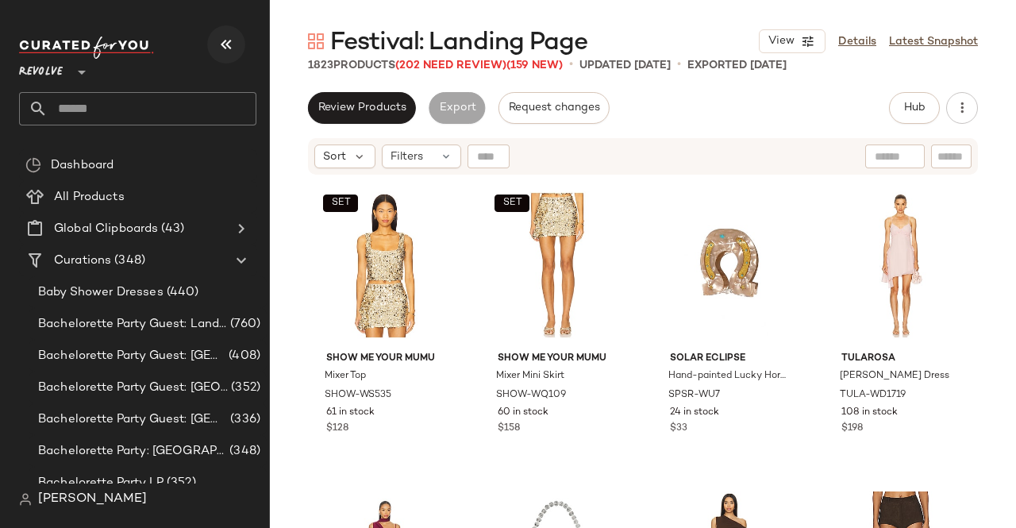
click at [239, 37] on button "button" at bounding box center [226, 44] width 38 height 38
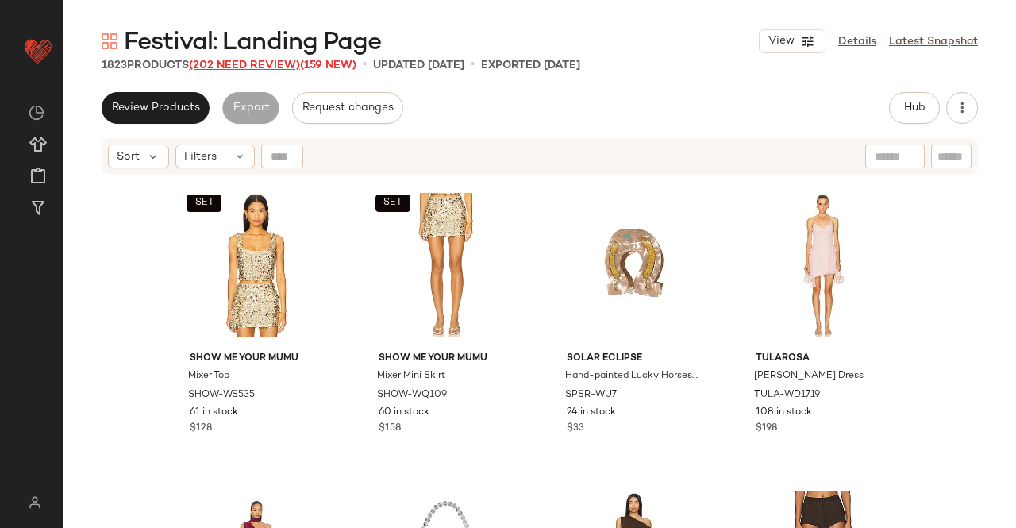
click at [256, 61] on span "(202 Need Review)" at bounding box center [244, 66] width 111 height 12
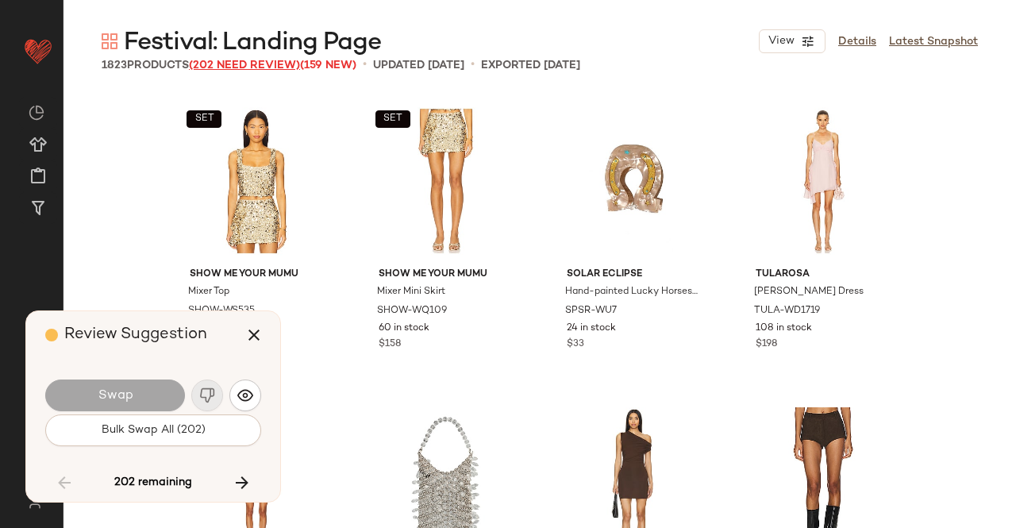
scroll to position [60047, 0]
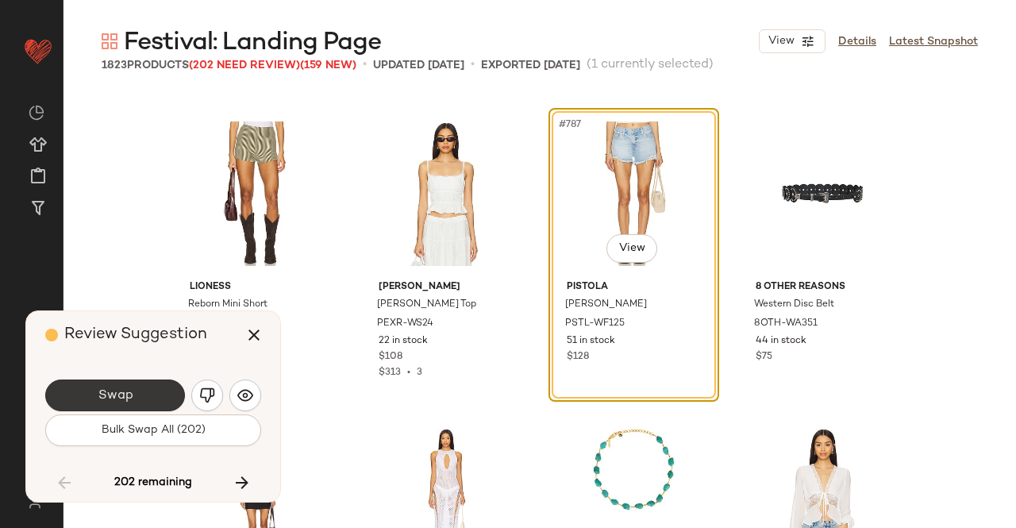
click at [130, 391] on span "Swap" at bounding box center [115, 395] width 36 height 15
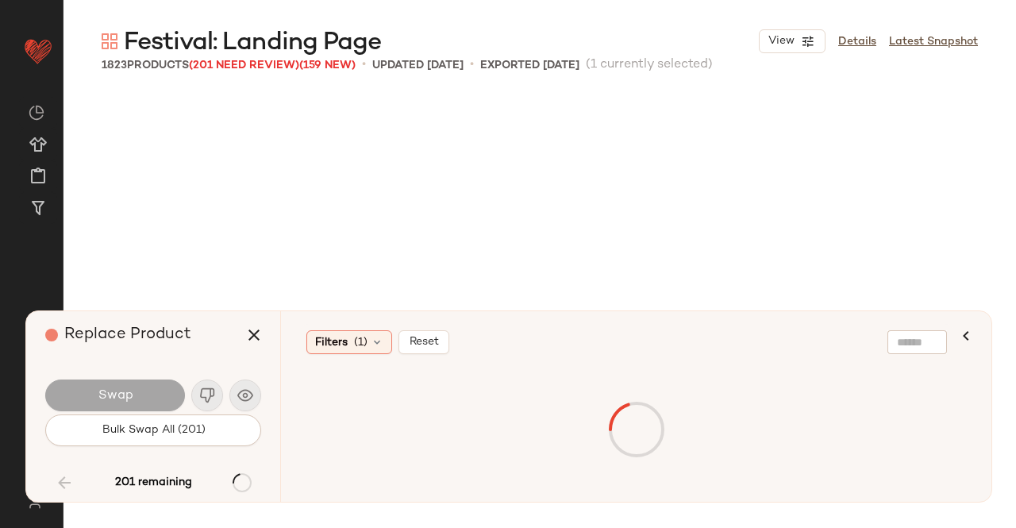
scroll to position [60660, 0]
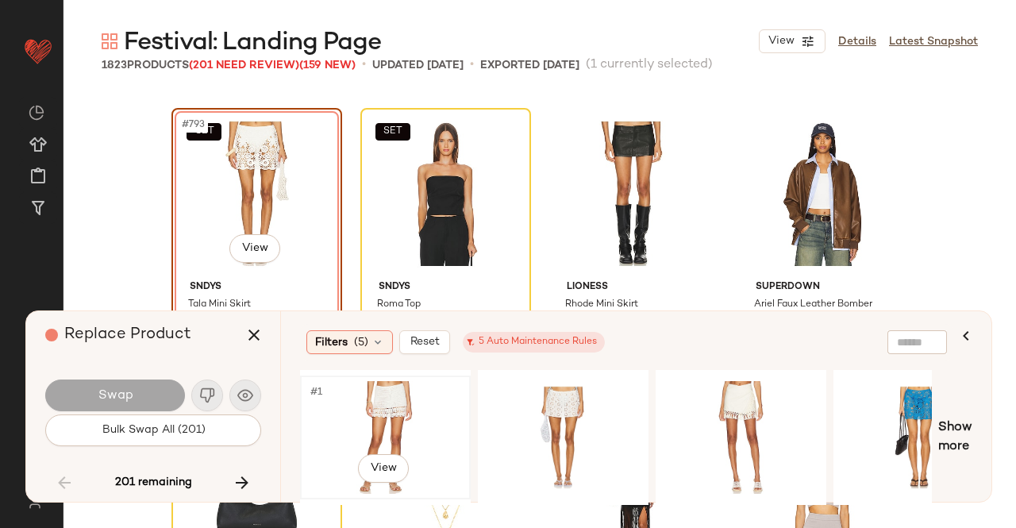
drag, startPoint x: 413, startPoint y: 391, endPoint x: 399, endPoint y: 374, distance: 22.1
click at [413, 390] on div "#1 View" at bounding box center [386, 437] width 160 height 113
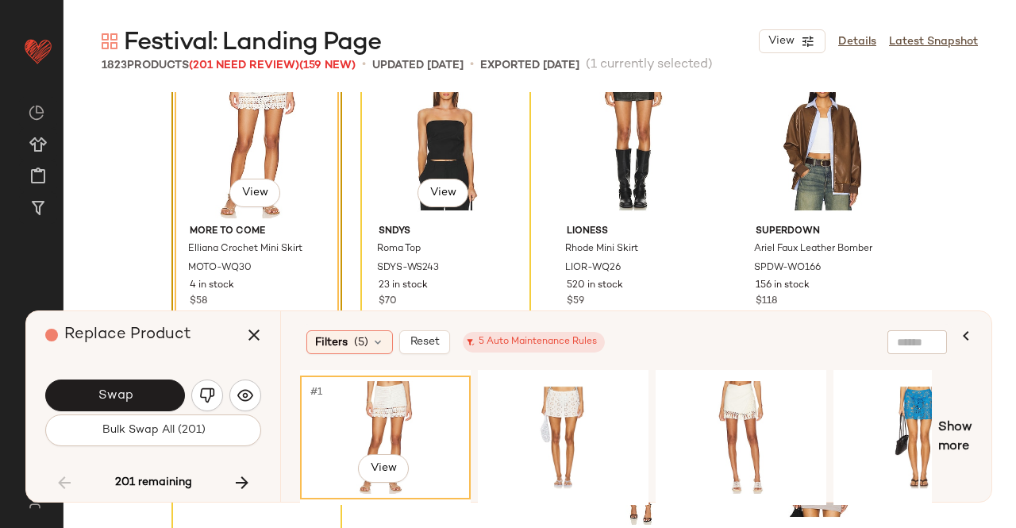
scroll to position [60739, 0]
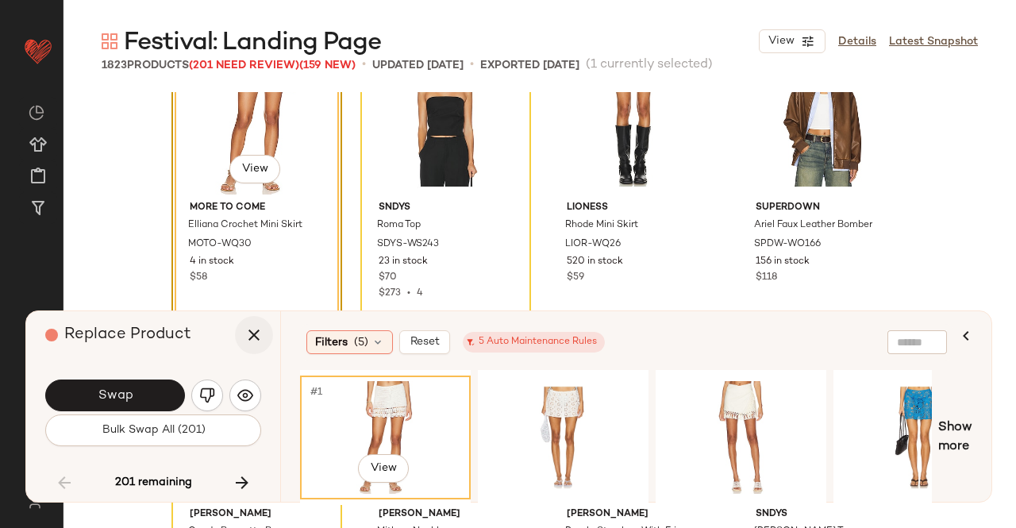
click at [264, 333] on button "button" at bounding box center [254, 335] width 38 height 38
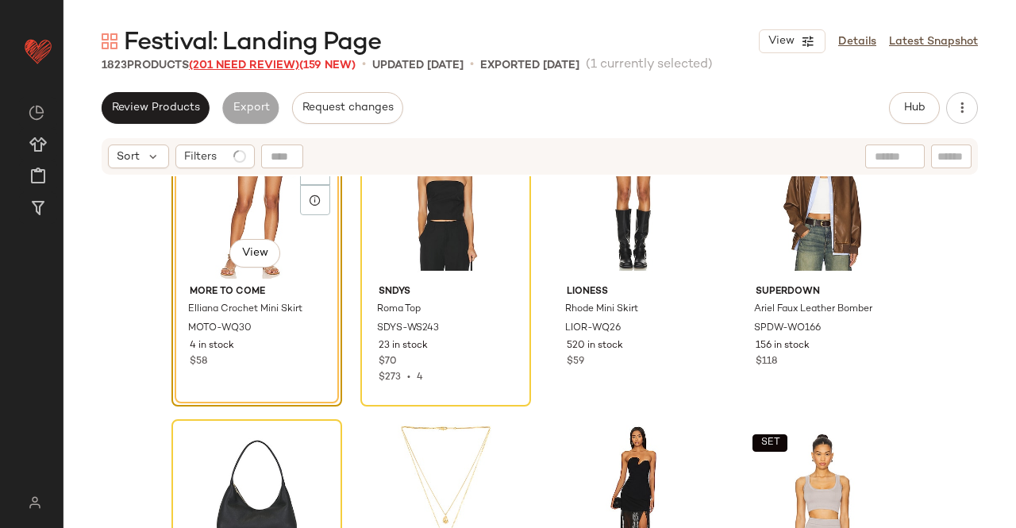
click at [239, 65] on span "(201 Need Review)" at bounding box center [244, 66] width 110 height 12
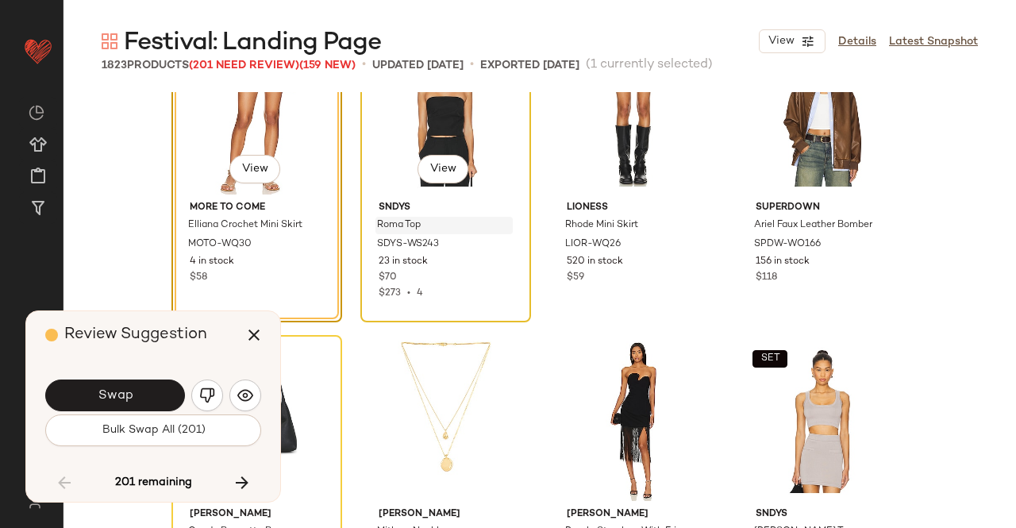
scroll to position [60660, 0]
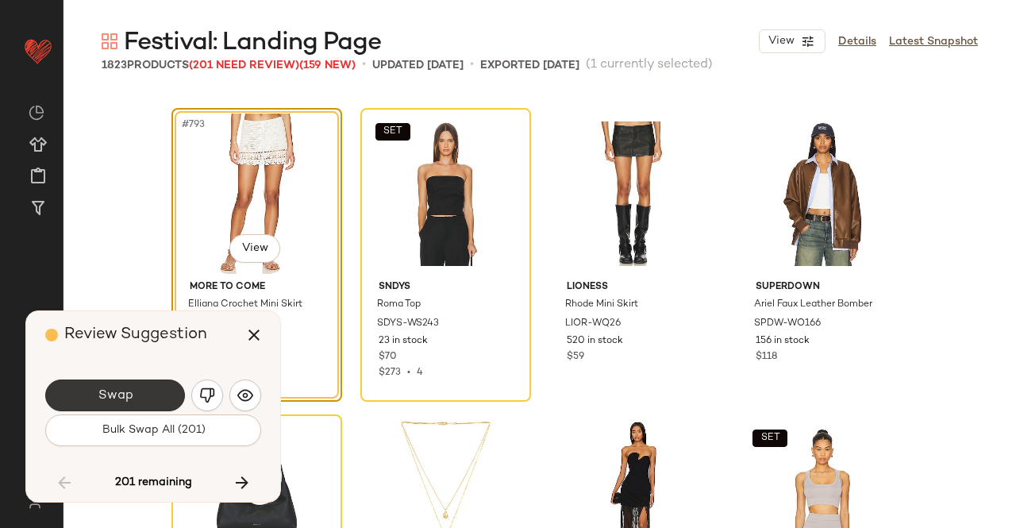
click at [110, 395] on span "Swap" at bounding box center [115, 395] width 36 height 15
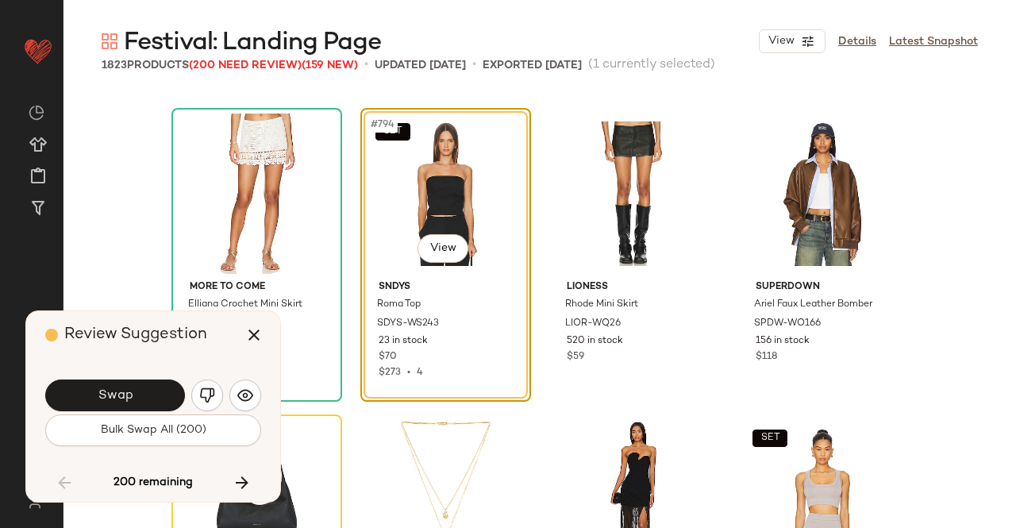
click at [216, 388] on button "button" at bounding box center [207, 395] width 32 height 32
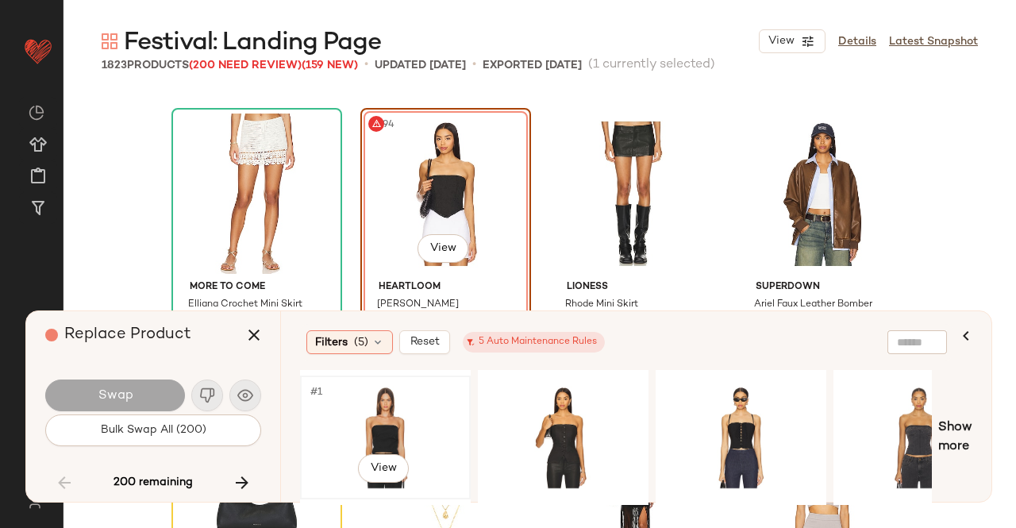
click at [431, 417] on div "#1 View" at bounding box center [386, 437] width 160 height 113
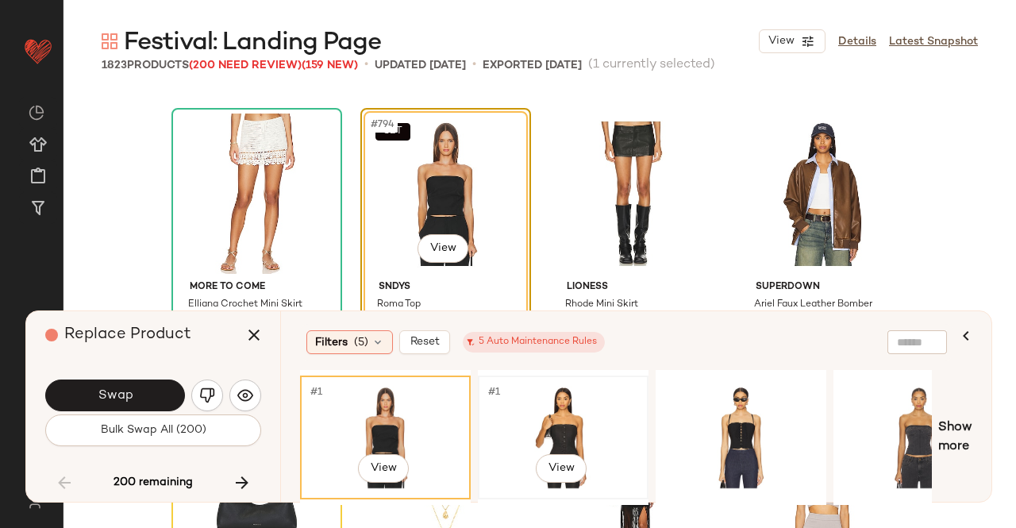
click at [530, 382] on div "#1 View" at bounding box center [563, 437] width 160 height 113
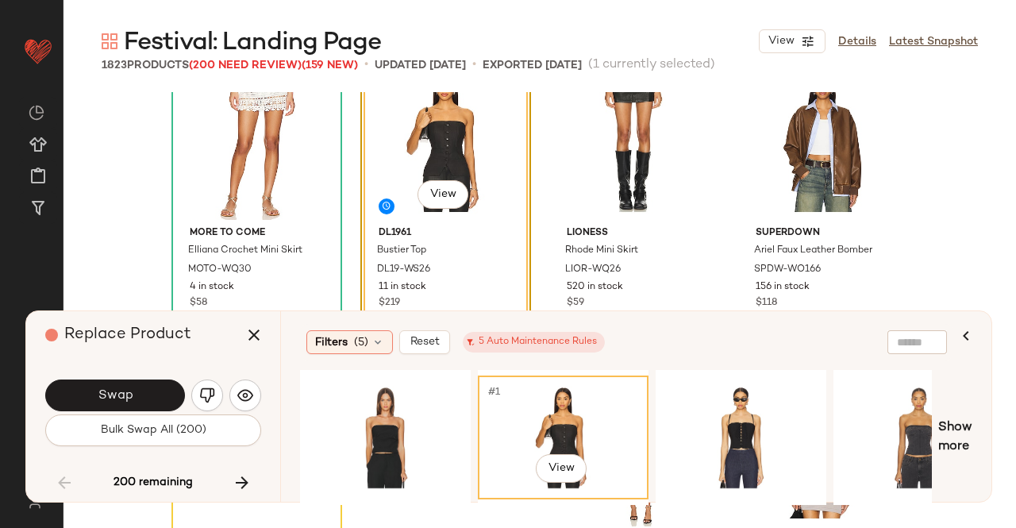
scroll to position [60739, 0]
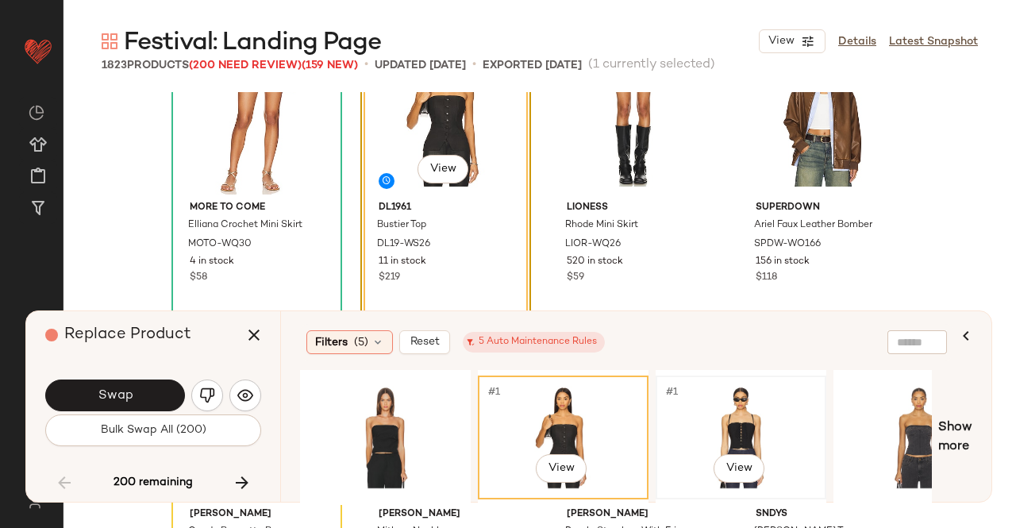
click at [694, 406] on div "#1 View" at bounding box center [741, 437] width 160 height 113
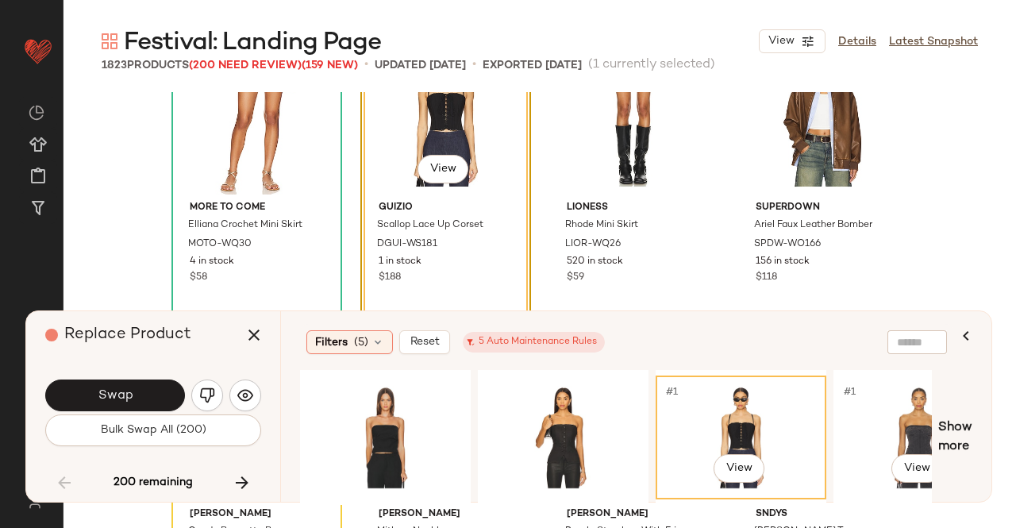
click at [941, 410] on div "#1 View #1 View Show more" at bounding box center [636, 437] width 672 height 135
click at [437, 425] on div "#1 View" at bounding box center [386, 437] width 160 height 113
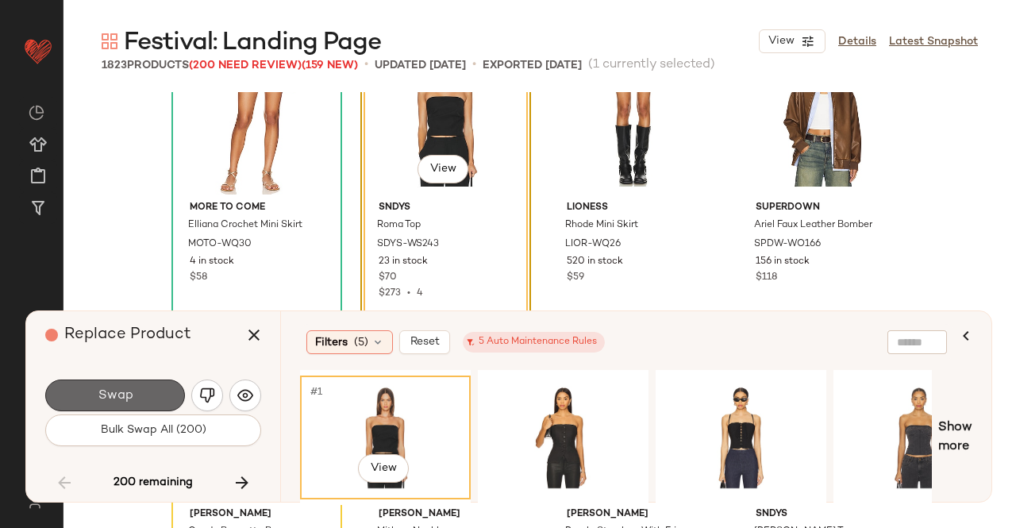
click at [102, 388] on span "Swap" at bounding box center [115, 395] width 36 height 15
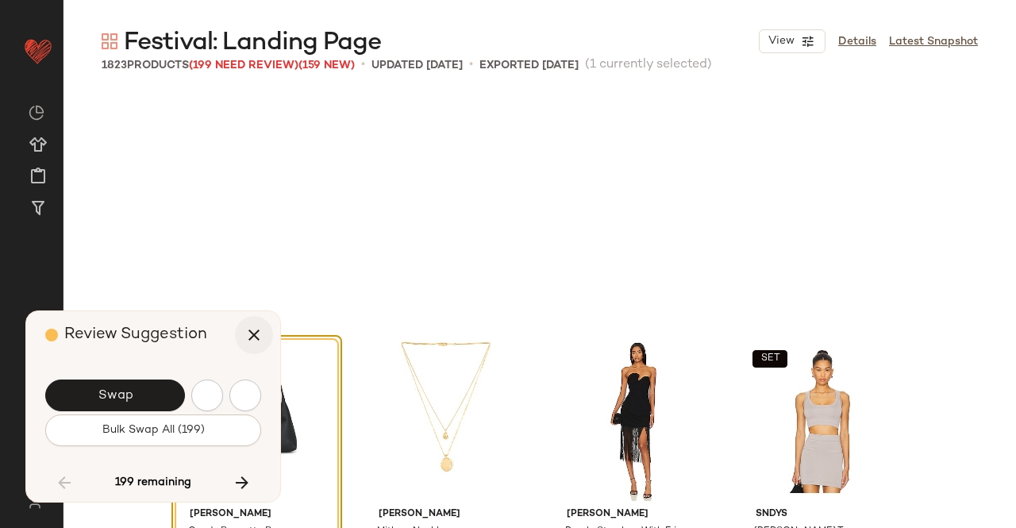
scroll to position [60966, 0]
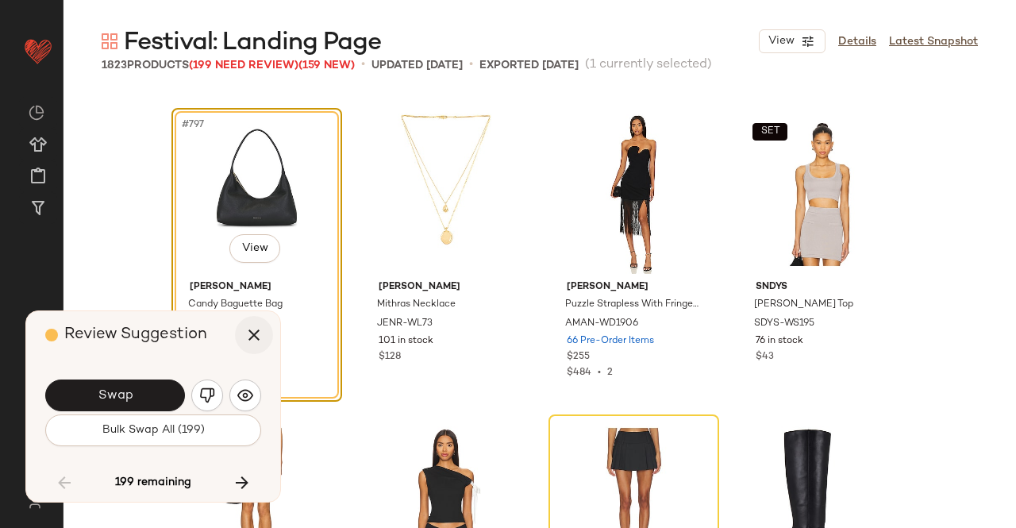
click at [255, 348] on button "button" at bounding box center [254, 335] width 38 height 38
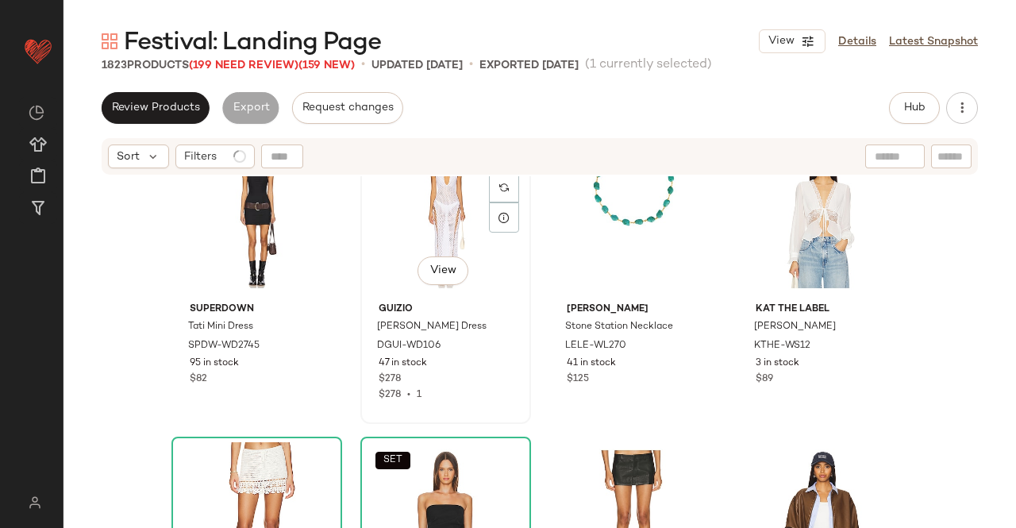
scroll to position [60490, 0]
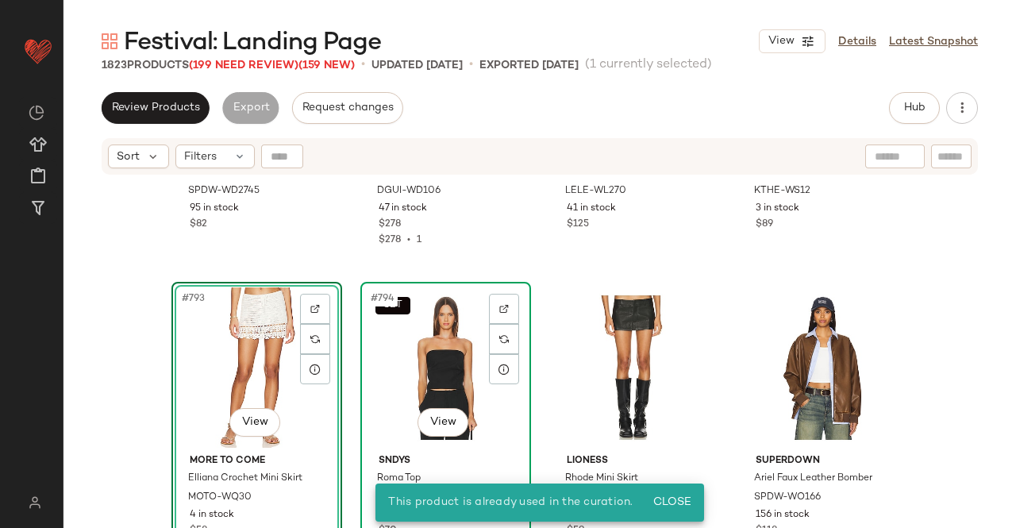
scroll to position [60649, 0]
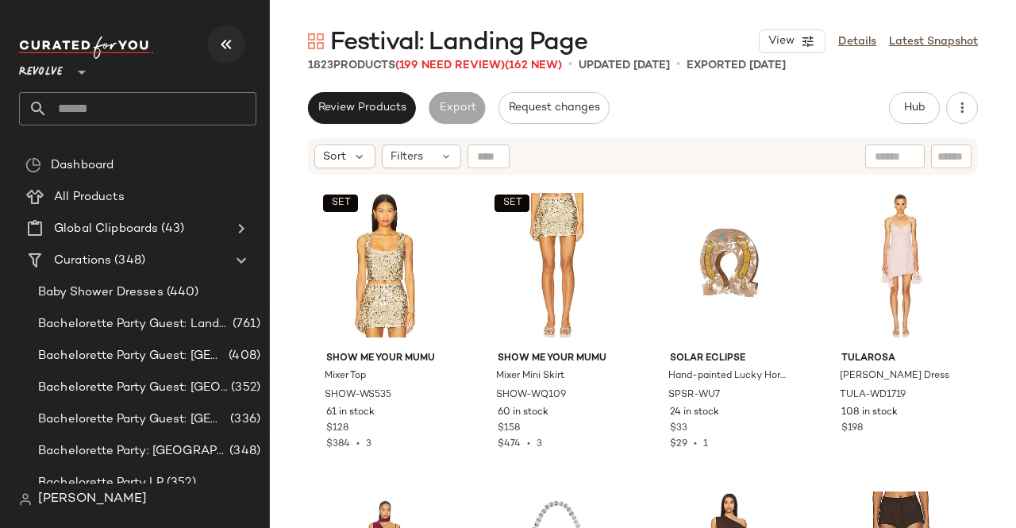
click at [221, 49] on icon "button" at bounding box center [226, 44] width 19 height 19
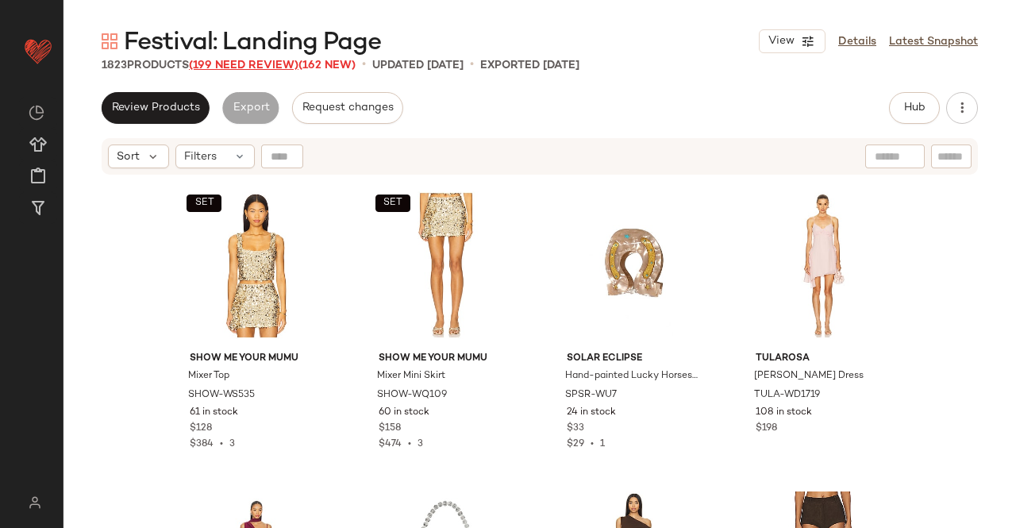
click at [256, 67] on span "(199 Need Review)" at bounding box center [244, 66] width 110 height 12
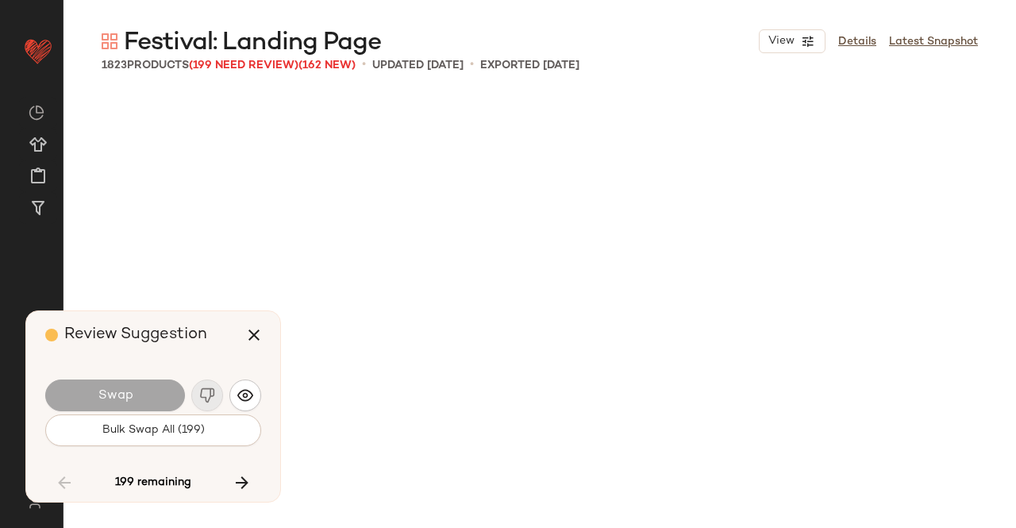
scroll to position [60966, 0]
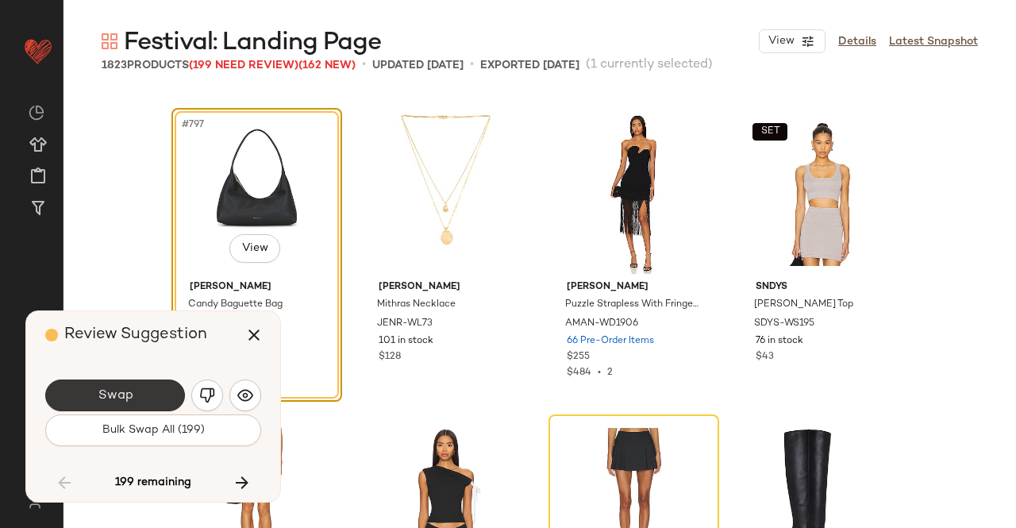
click at [142, 398] on button "Swap" at bounding box center [115, 395] width 140 height 32
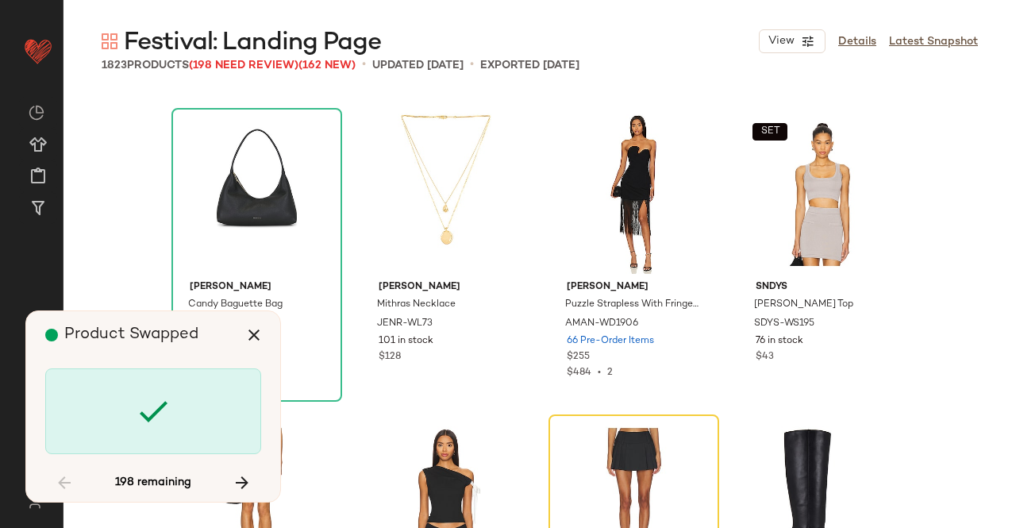
scroll to position [61273, 0]
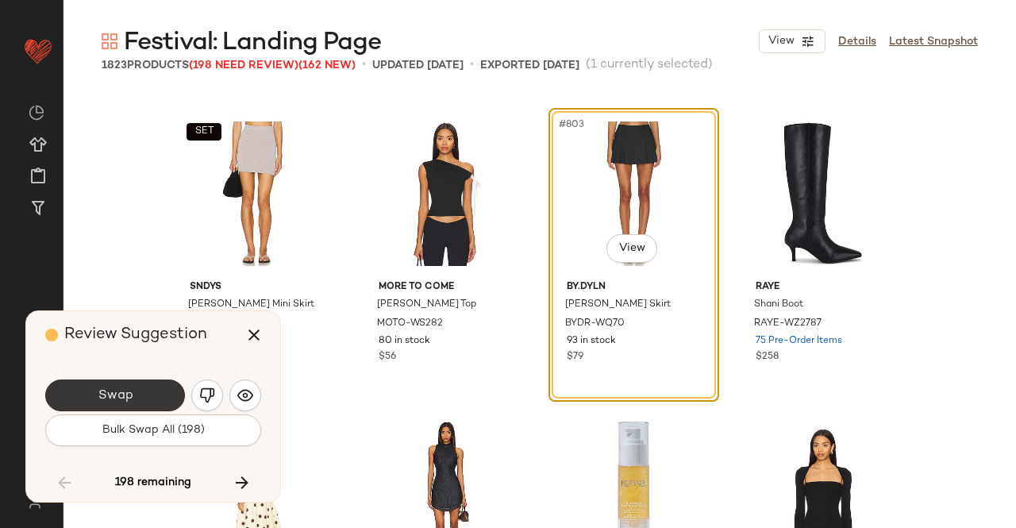
click at [140, 391] on button "Swap" at bounding box center [115, 395] width 140 height 32
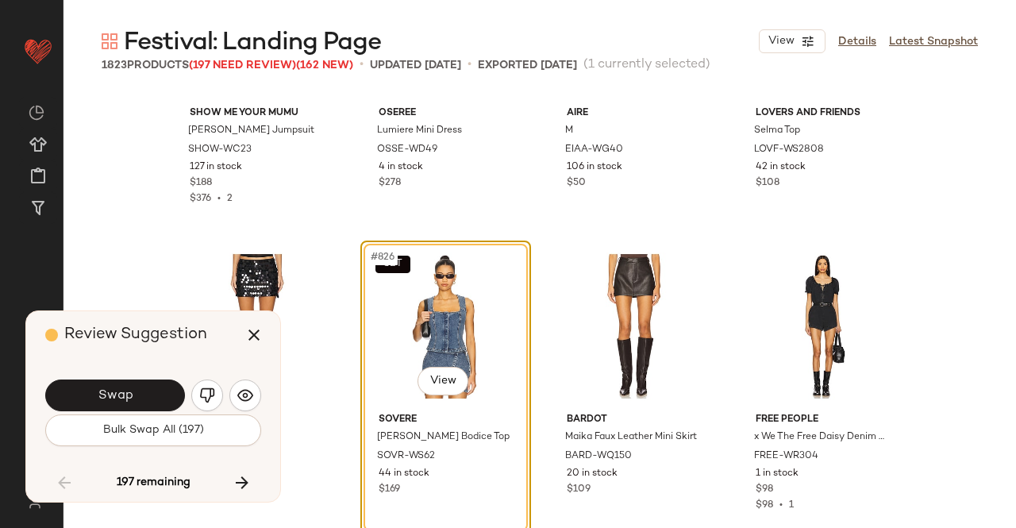
scroll to position [62793, 0]
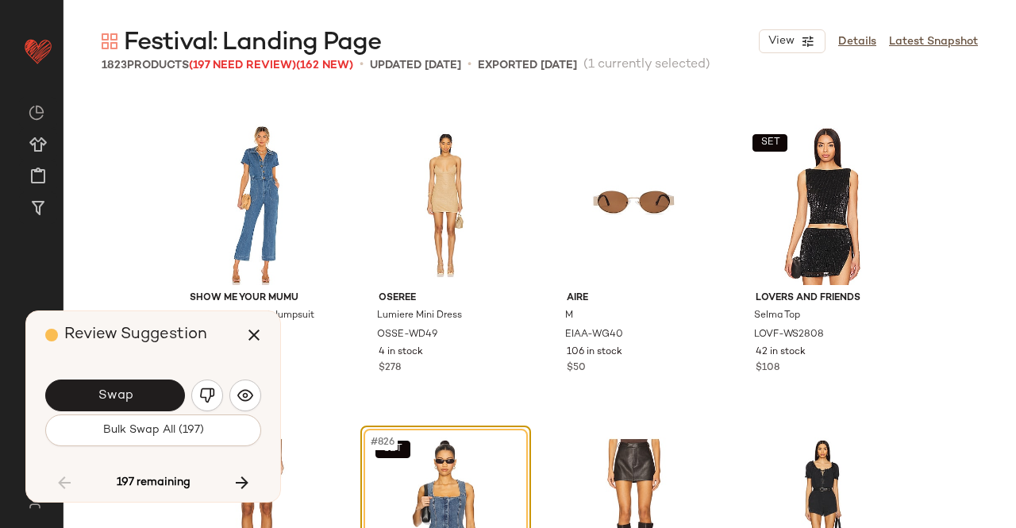
drag, startPoint x: 220, startPoint y: 391, endPoint x: 232, endPoint y: 382, distance: 15.2
click at [219, 392] on button "button" at bounding box center [207, 395] width 32 height 32
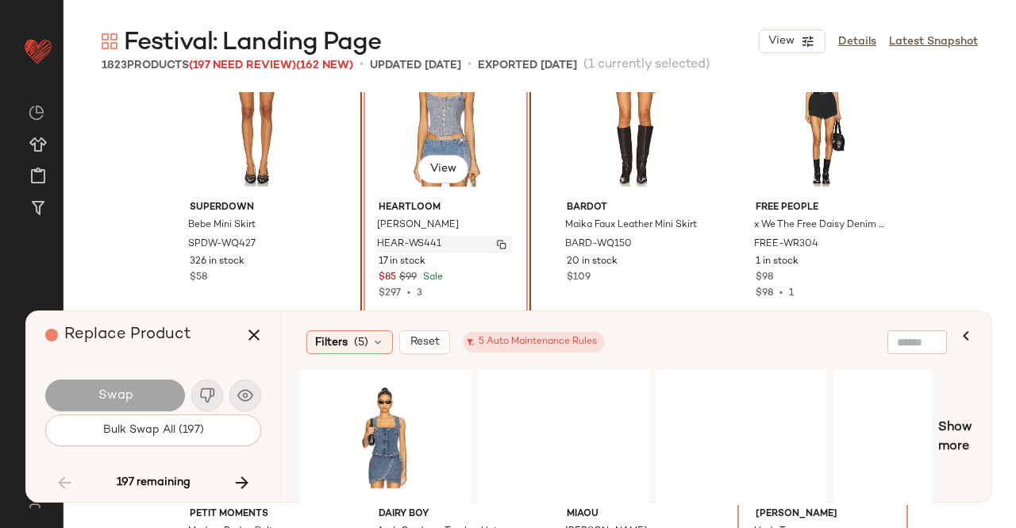
scroll to position [63111, 0]
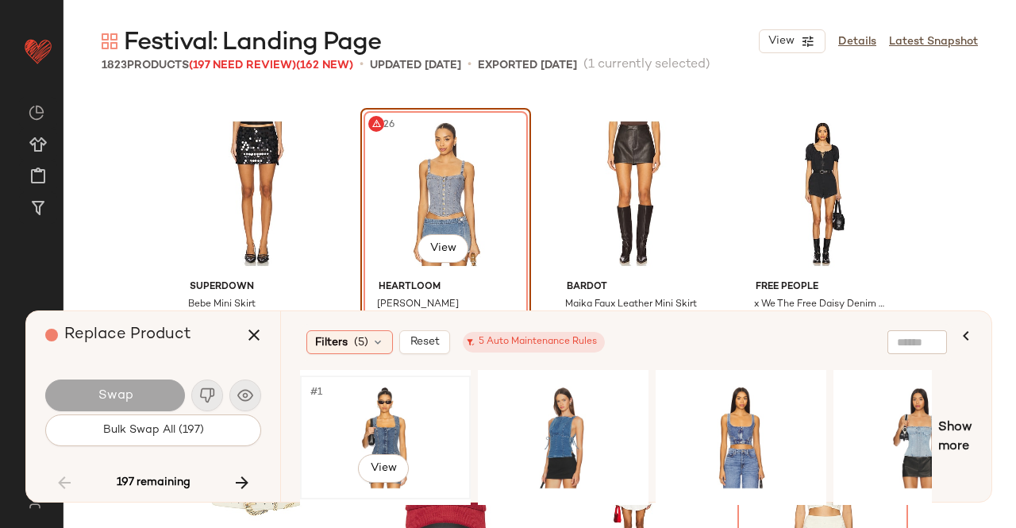
click at [356, 412] on div "#1 View" at bounding box center [386, 437] width 160 height 113
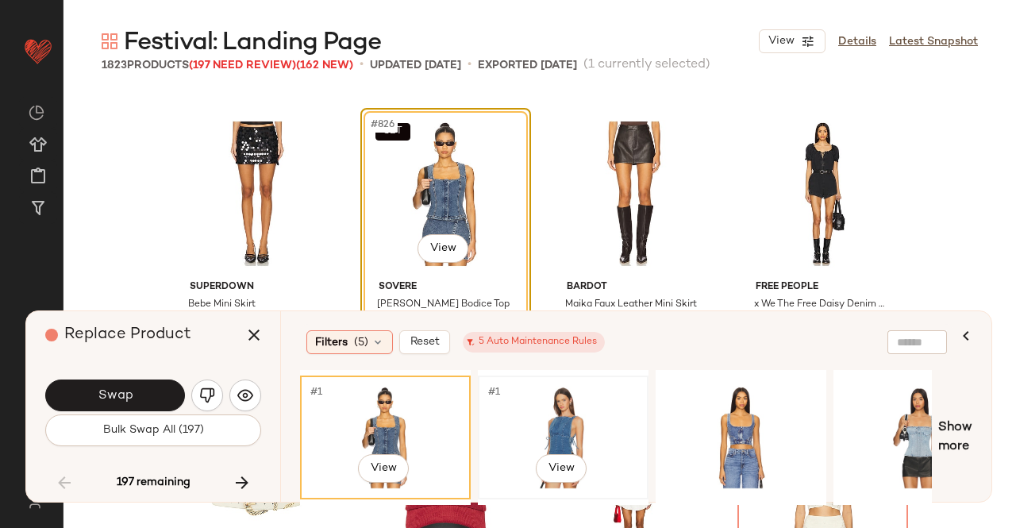
click at [593, 425] on div "#1 View" at bounding box center [563, 437] width 160 height 113
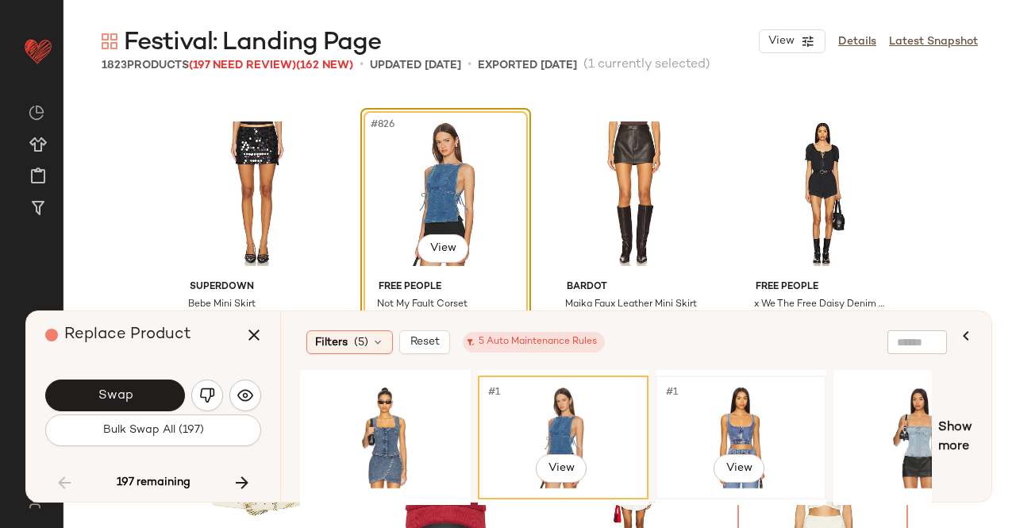
click at [764, 422] on div "#1 View" at bounding box center [741, 437] width 160 height 113
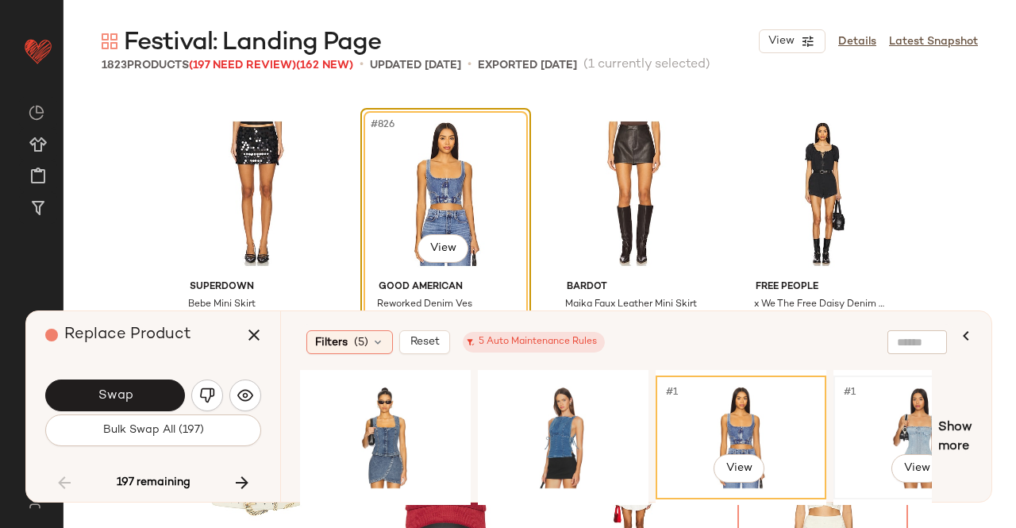
click at [853, 417] on div "#1 View" at bounding box center [919, 437] width 160 height 113
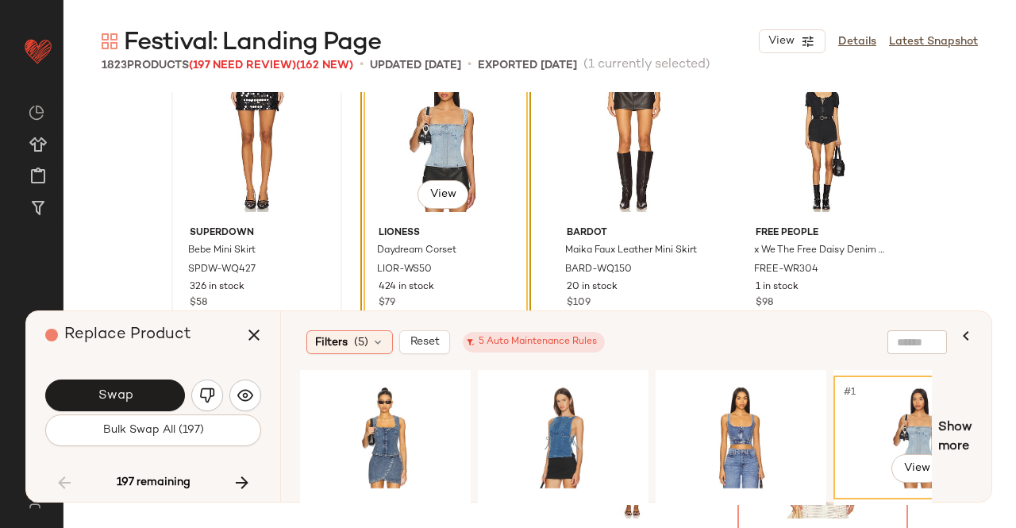
scroll to position [63190, 0]
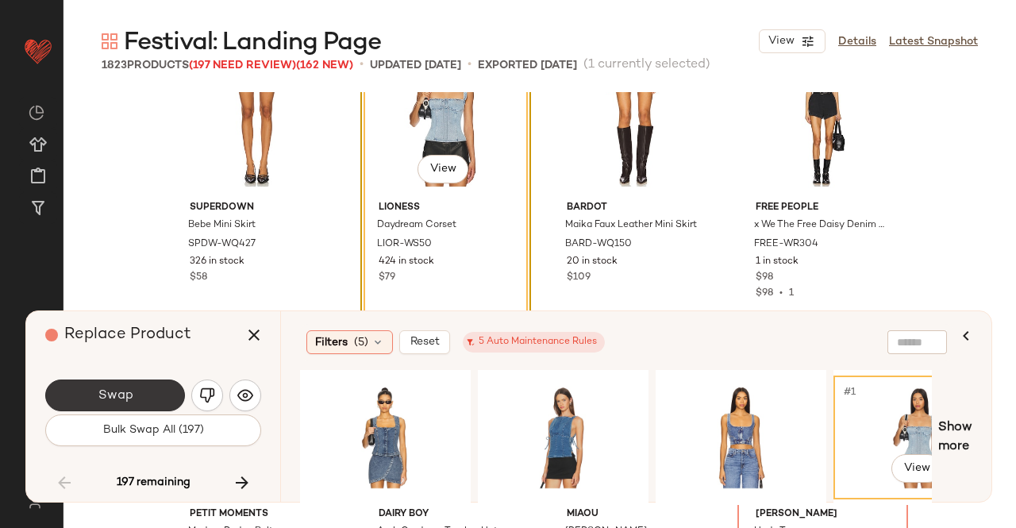
click at [145, 390] on button "Swap" at bounding box center [115, 395] width 140 height 32
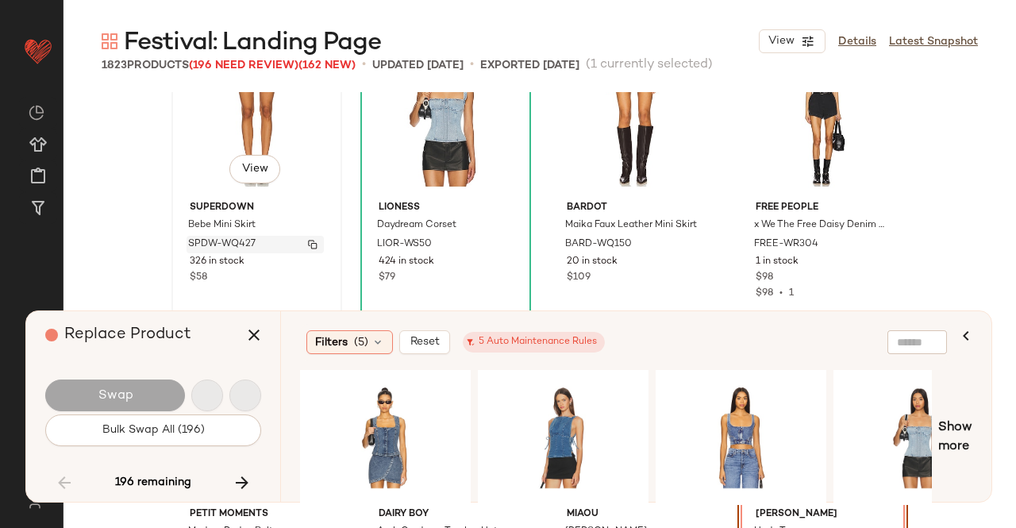
scroll to position [63417, 0]
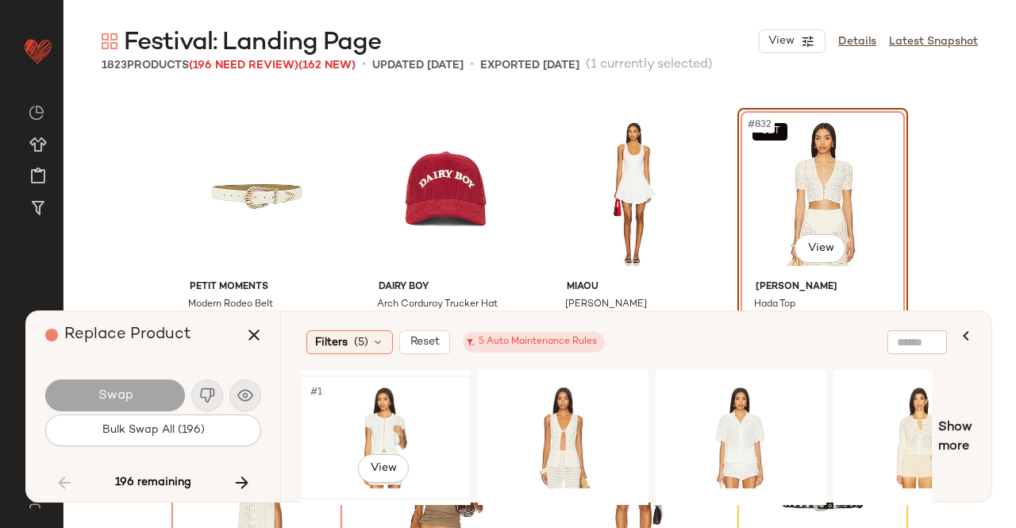
click at [356, 381] on div "#1 View" at bounding box center [386, 437] width 160 height 113
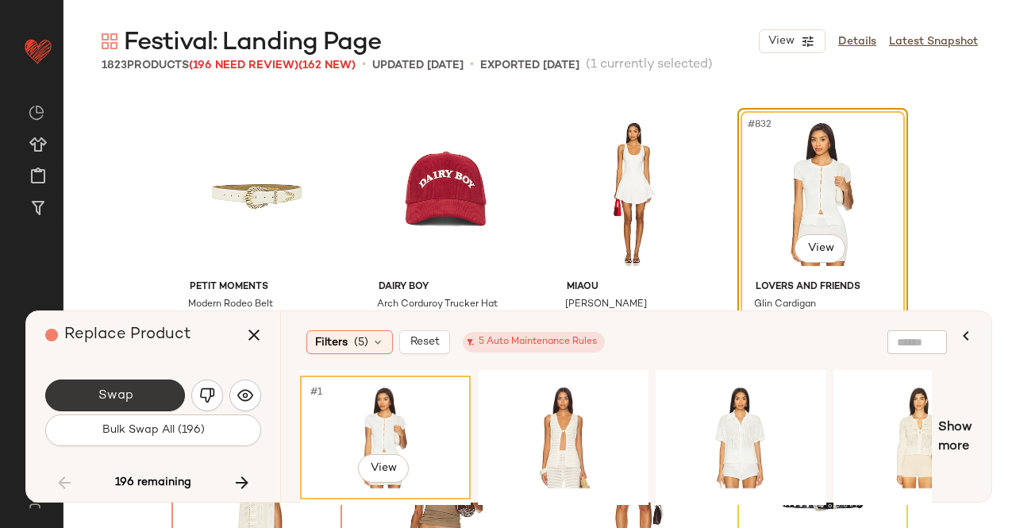
click at [145, 394] on button "Swap" at bounding box center [115, 395] width 140 height 32
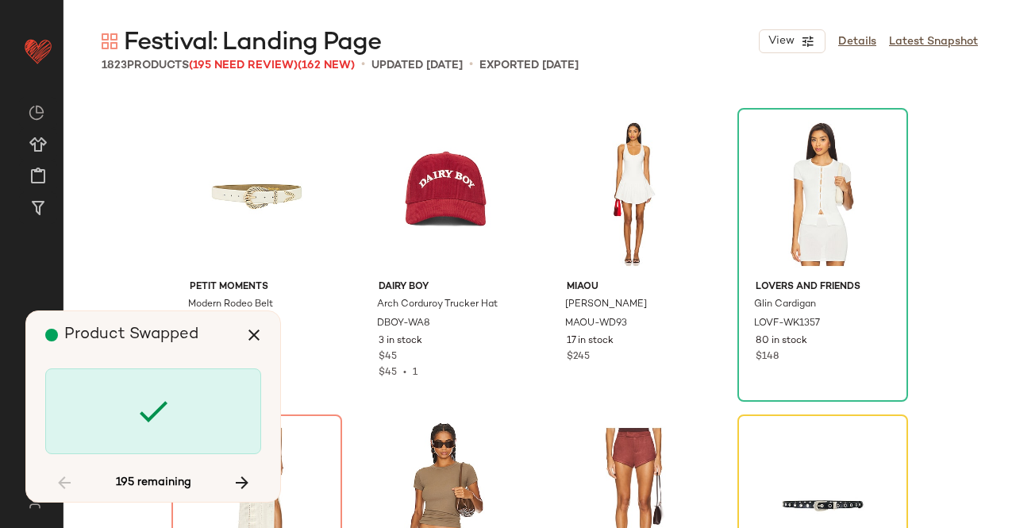
scroll to position [63724, 0]
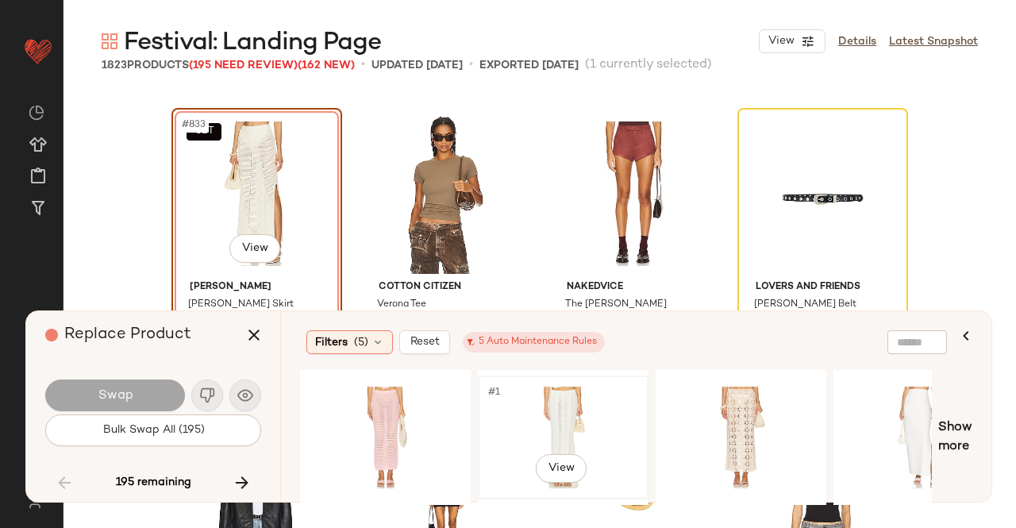
click at [549, 417] on div "#1 View" at bounding box center [563, 437] width 160 height 113
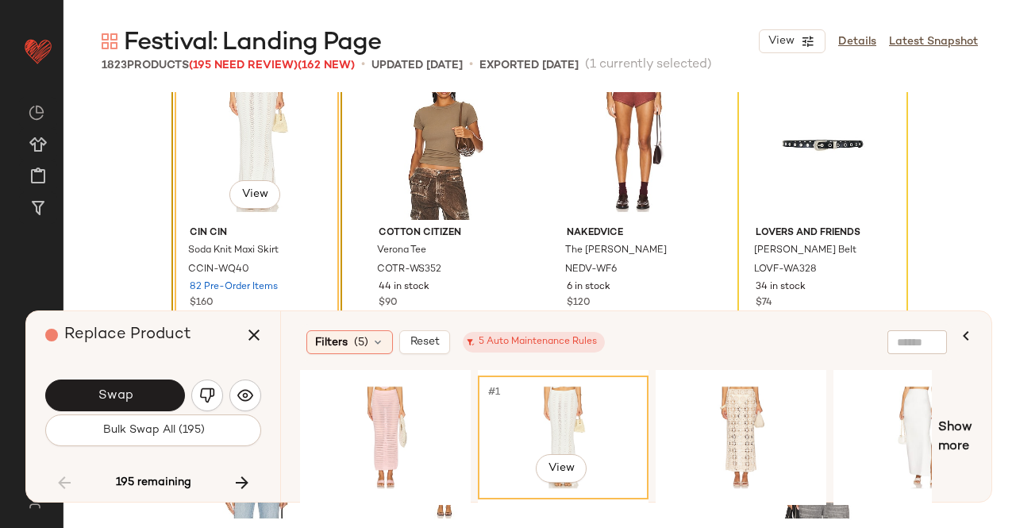
scroll to position [63803, 0]
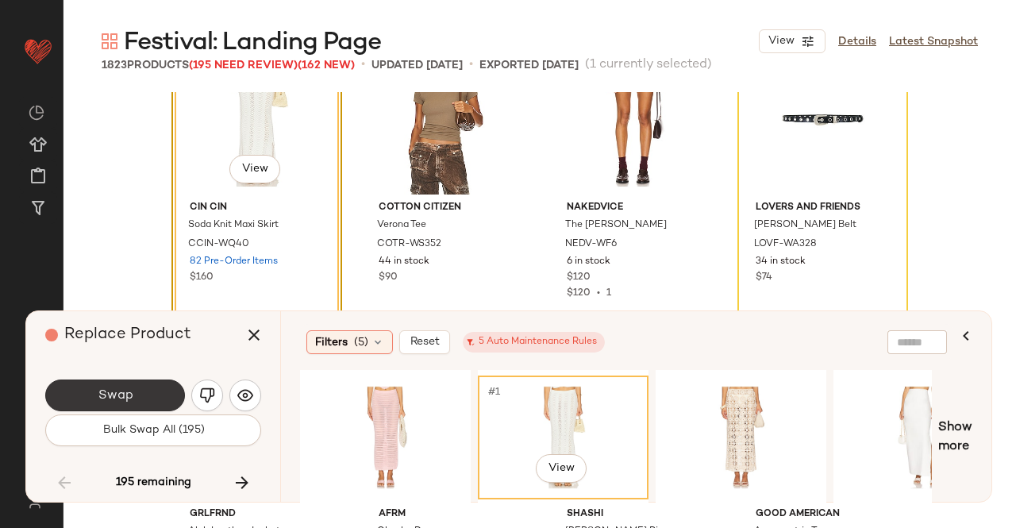
click at [156, 392] on button "Swap" at bounding box center [115, 395] width 140 height 32
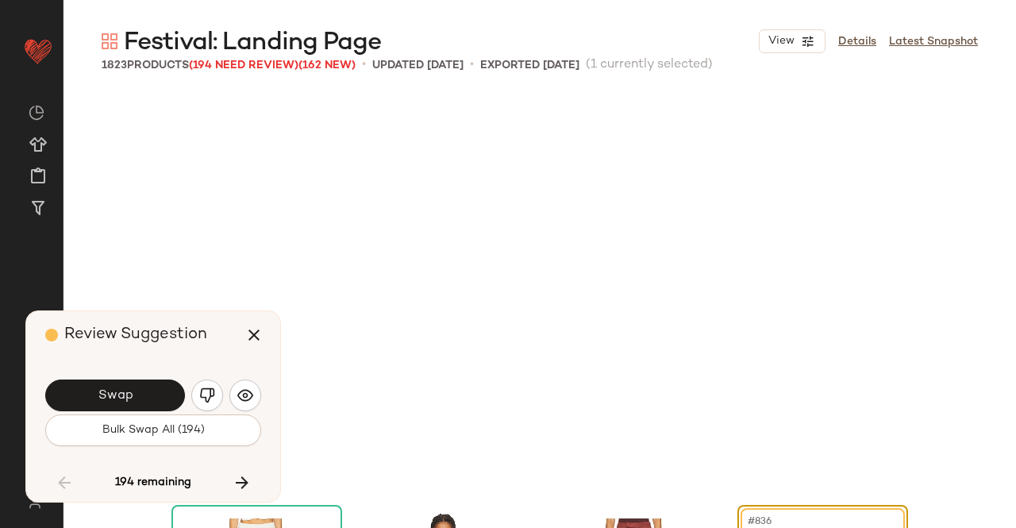
scroll to position [63724, 0]
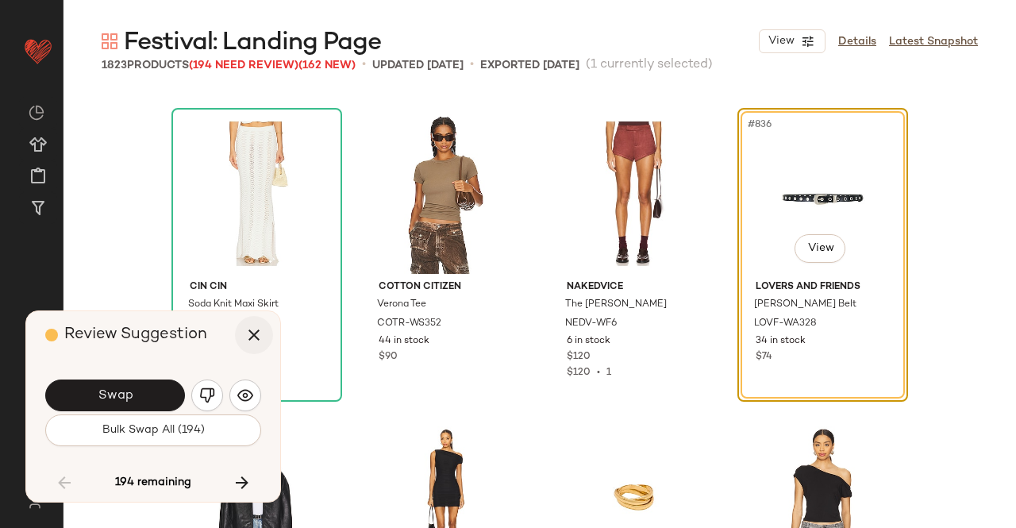
click at [258, 335] on icon "button" at bounding box center [253, 334] width 19 height 19
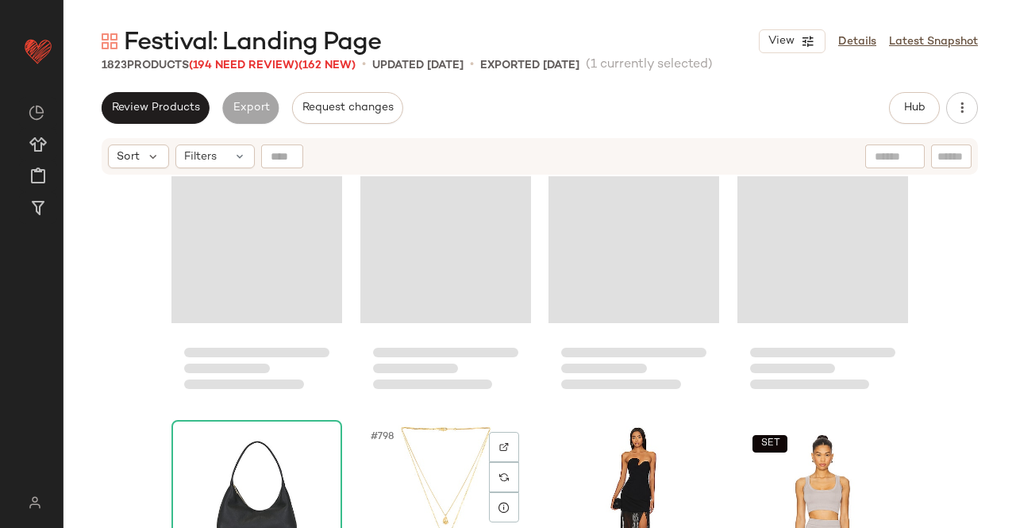
scroll to position [60549, 0]
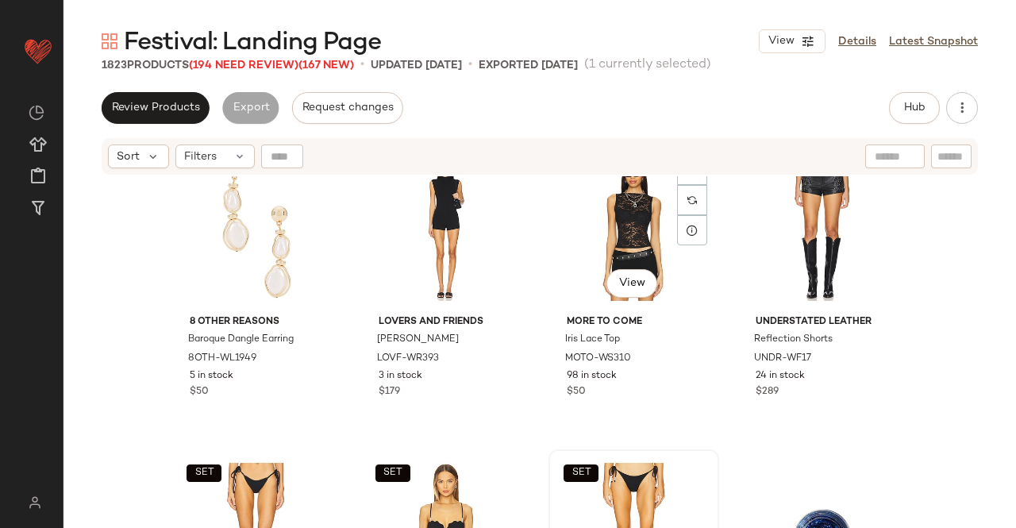
scroll to position [58803, 0]
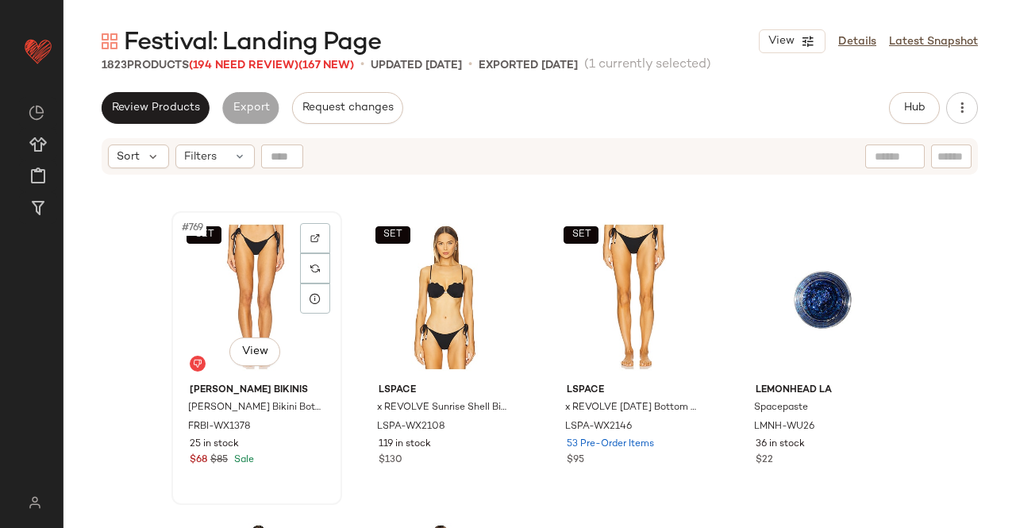
click at [247, 282] on div "SET #769 View" at bounding box center [257, 297] width 160 height 160
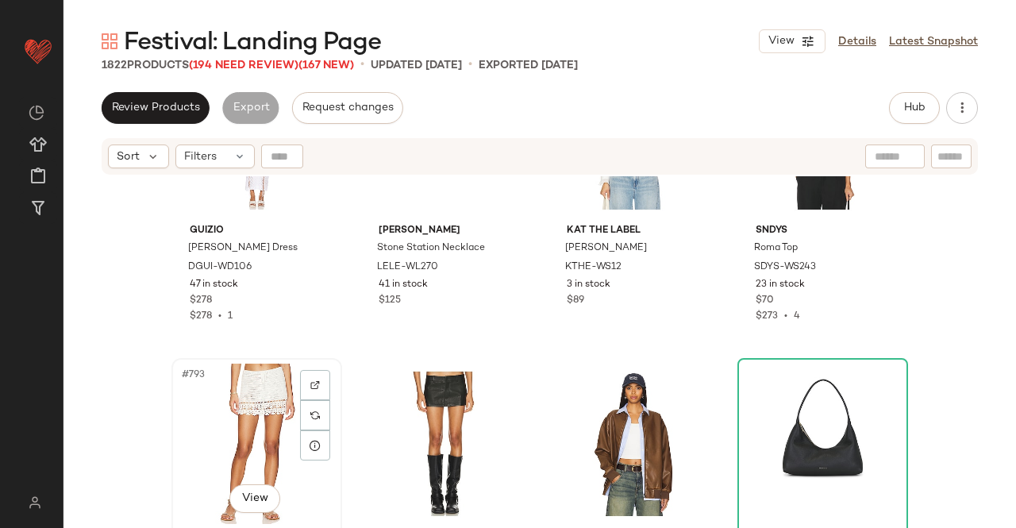
scroll to position [60469, 0]
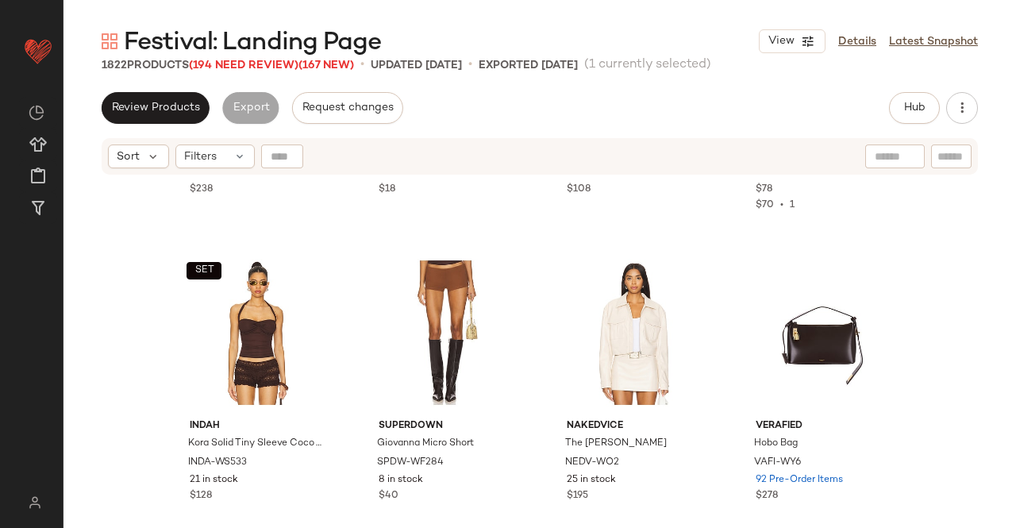
scroll to position [61898, 0]
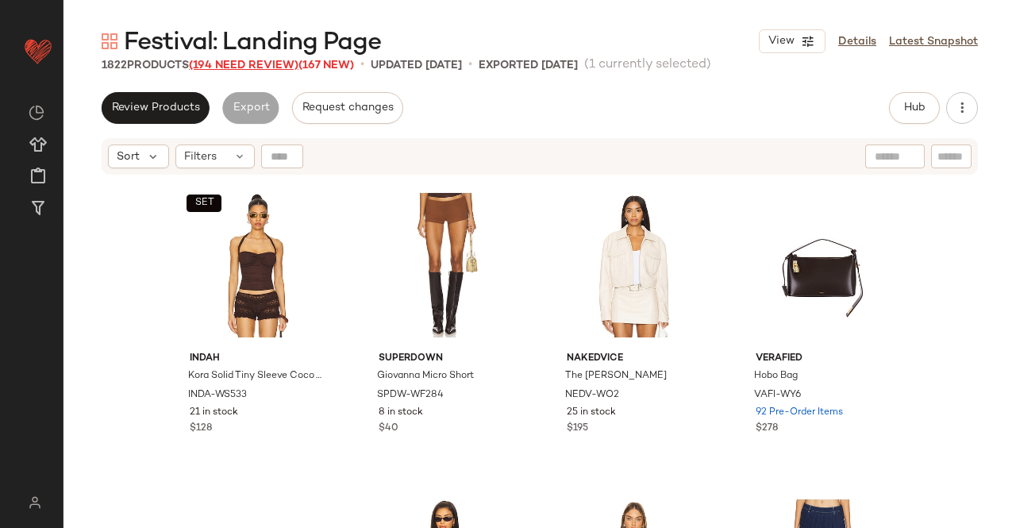
click at [241, 71] on span "(194 Need Review)" at bounding box center [244, 66] width 110 height 12
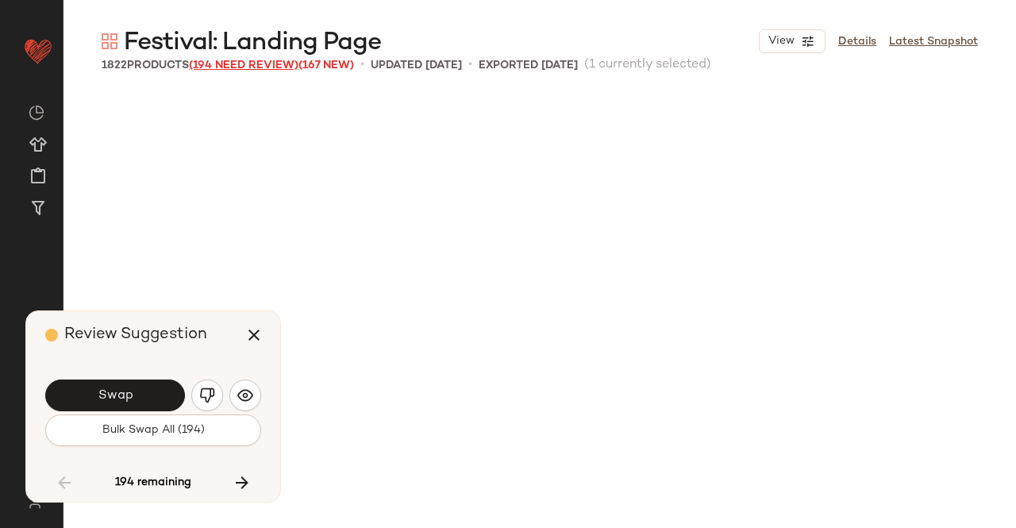
scroll to position [63724, 0]
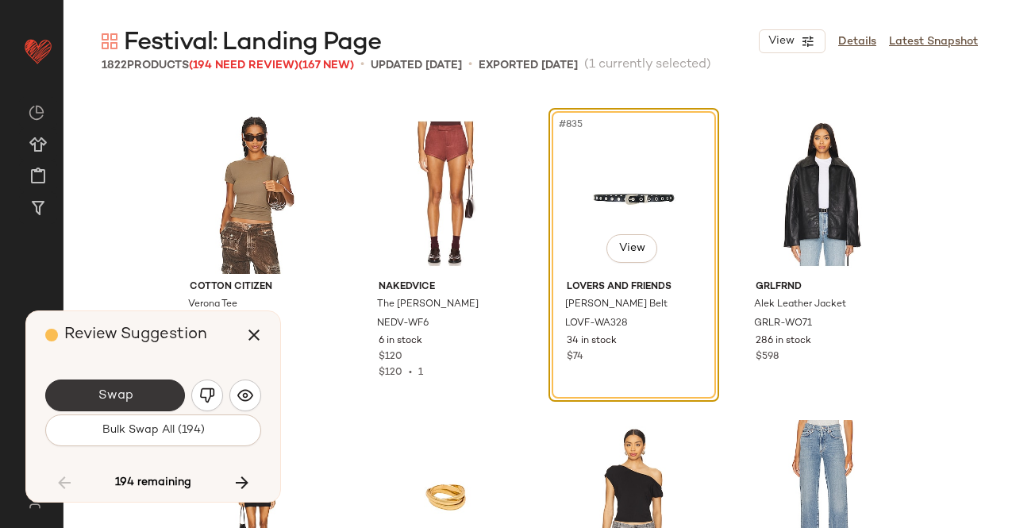
click at [144, 385] on button "Swap" at bounding box center [115, 395] width 140 height 32
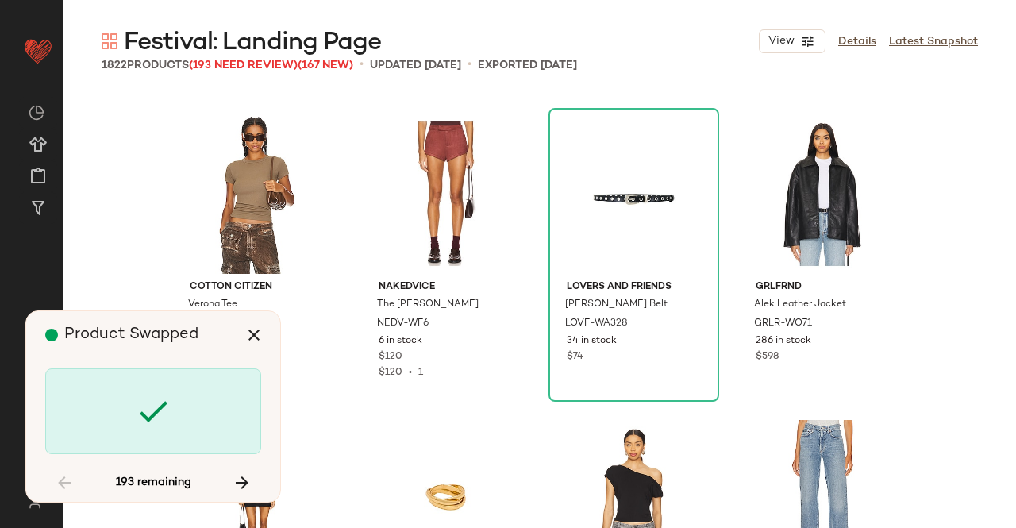
scroll to position [64949, 0]
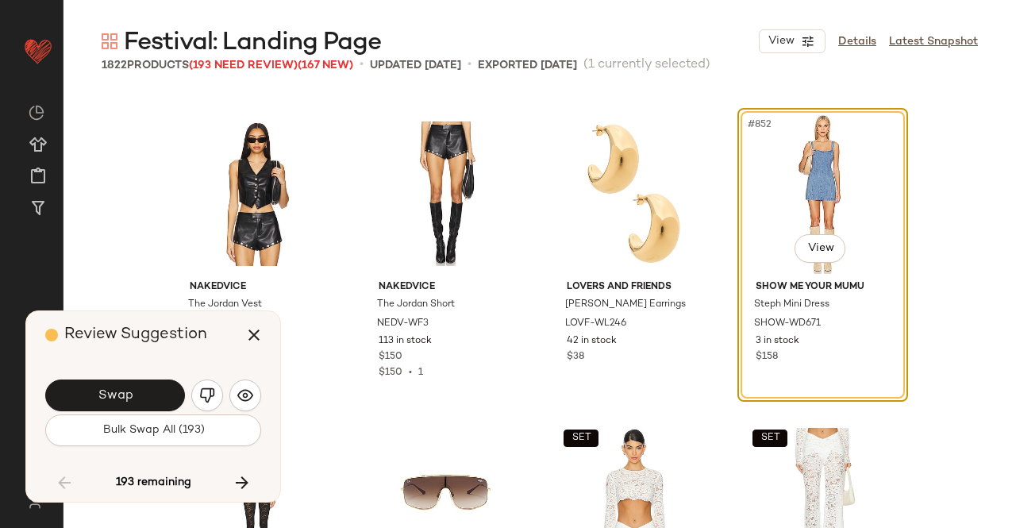
click at [133, 405] on button "Swap" at bounding box center [115, 395] width 140 height 32
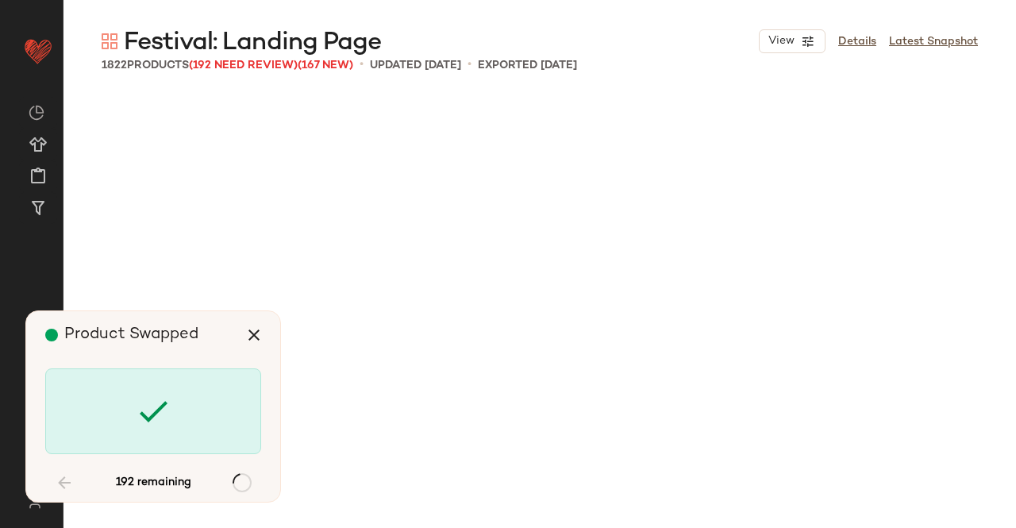
scroll to position [66481, 0]
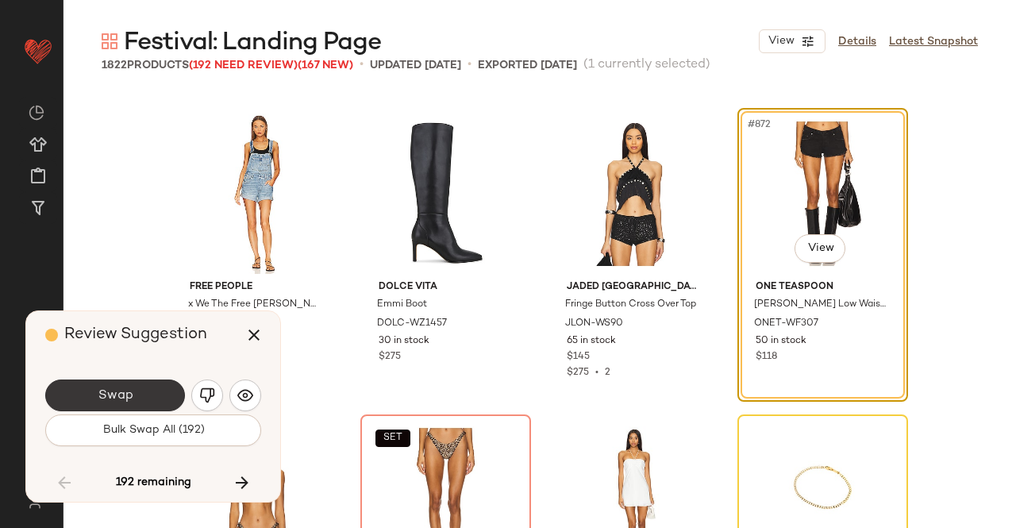
click at [140, 384] on button "Swap" at bounding box center [115, 395] width 140 height 32
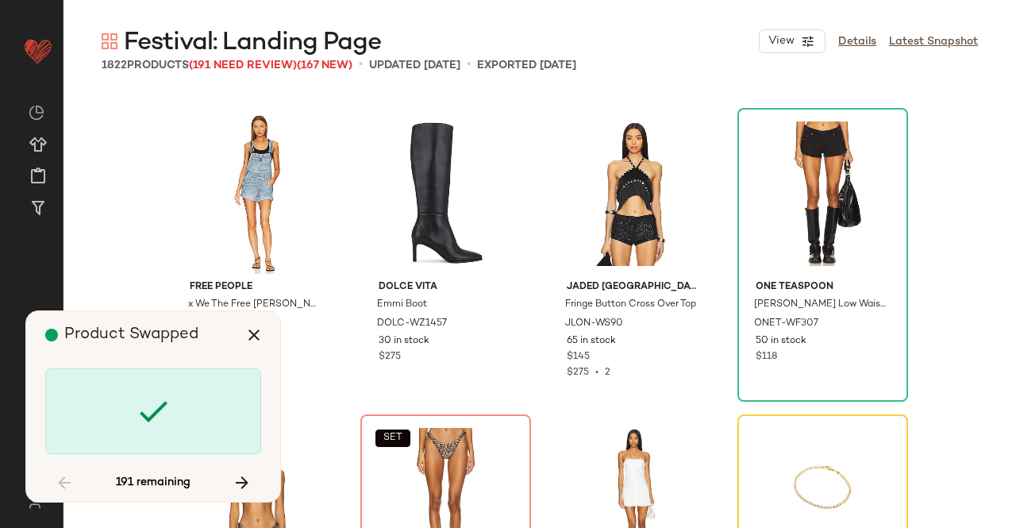
scroll to position [66787, 0]
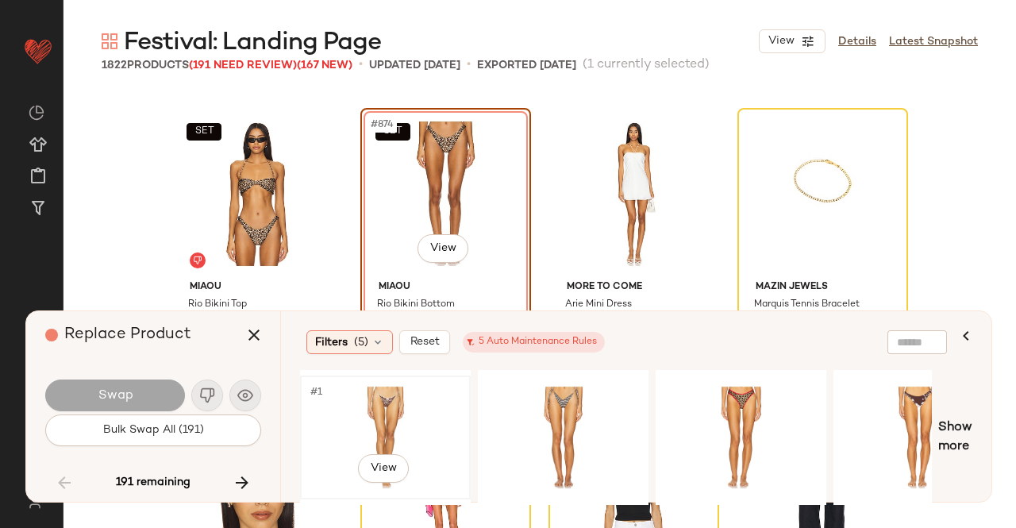
click at [419, 397] on div "#1 View" at bounding box center [386, 437] width 160 height 113
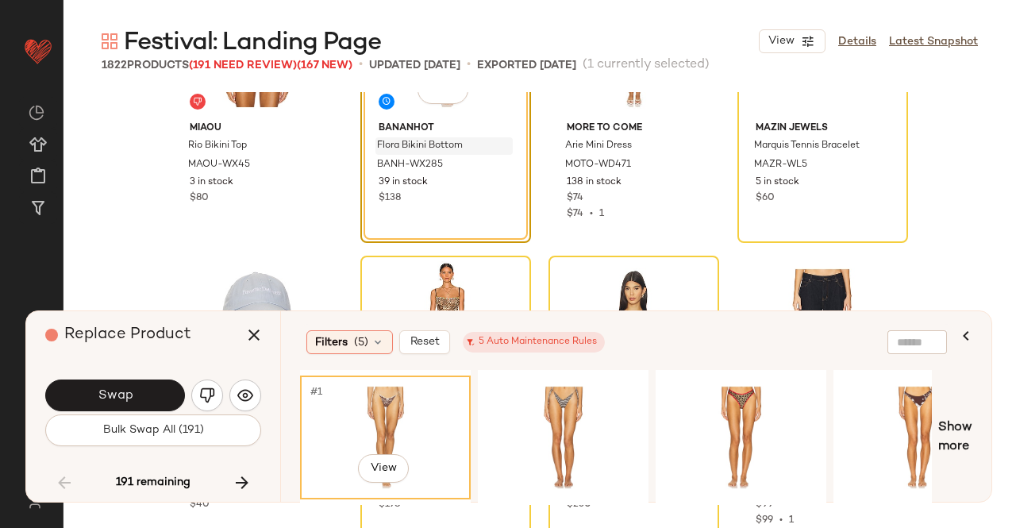
scroll to position [66867, 0]
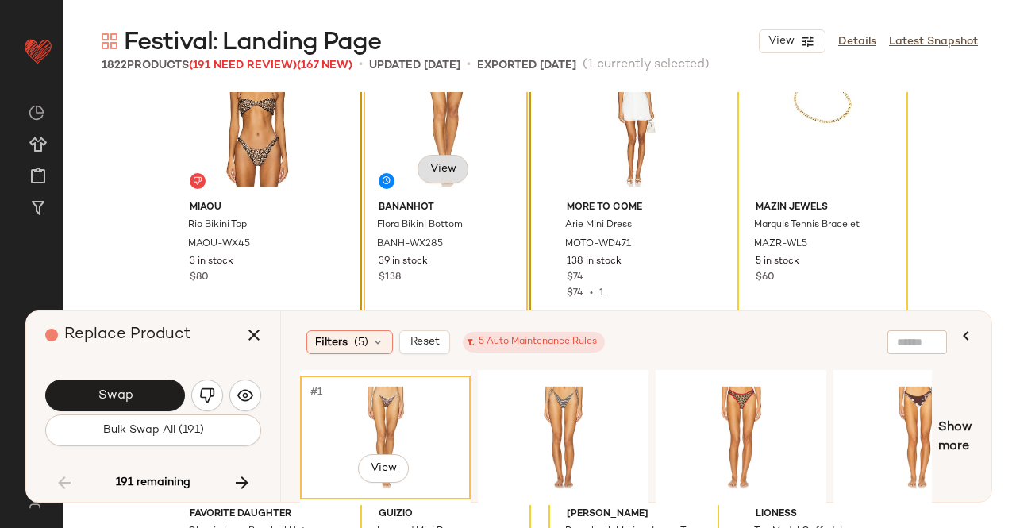
click at [451, 177] on body "Revolve ** Dashboard All Products Global Clipboards (43) Curations (348) [PERSO…" at bounding box center [508, 264] width 1016 height 528
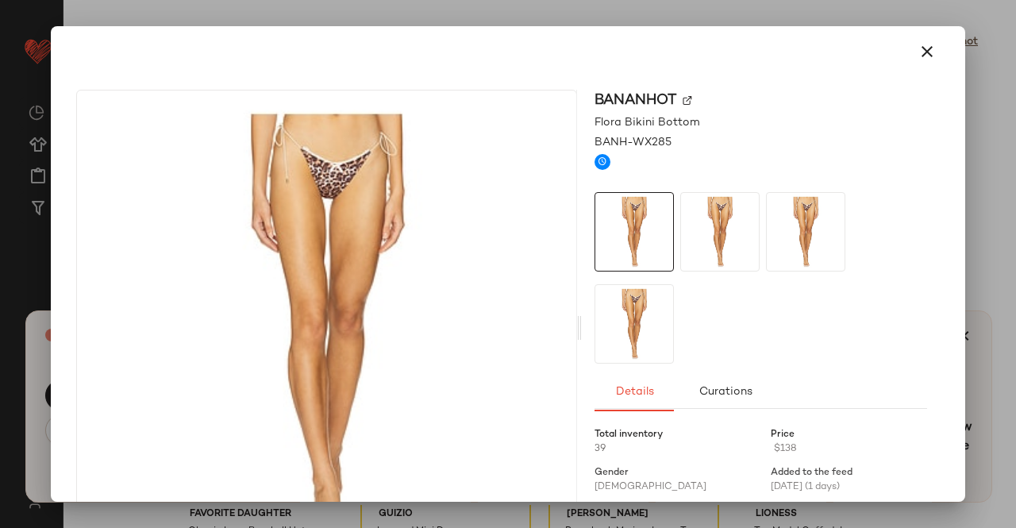
click at [678, 101] on div "Bananhot" at bounding box center [760, 100] width 333 height 21
click at [684, 100] on img at bounding box center [688, 101] width 10 height 10
click at [924, 48] on icon "button" at bounding box center [927, 51] width 19 height 19
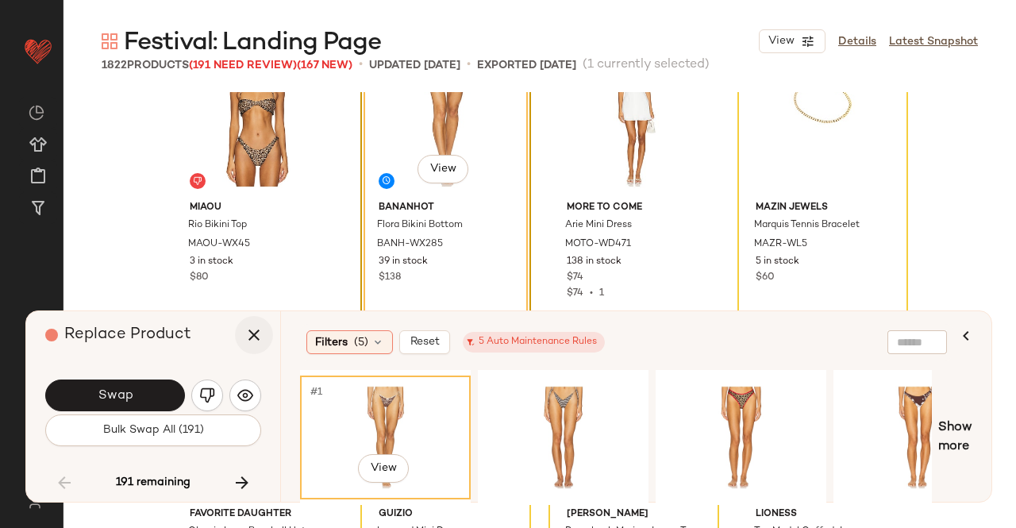
click at [254, 333] on icon "button" at bounding box center [253, 334] width 19 height 19
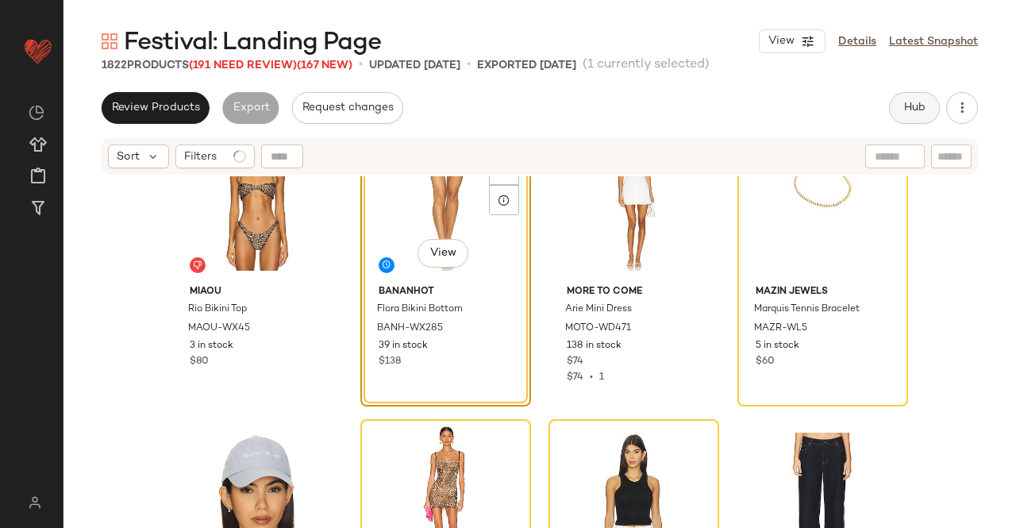
click at [913, 102] on span "Hub" at bounding box center [914, 108] width 22 height 13
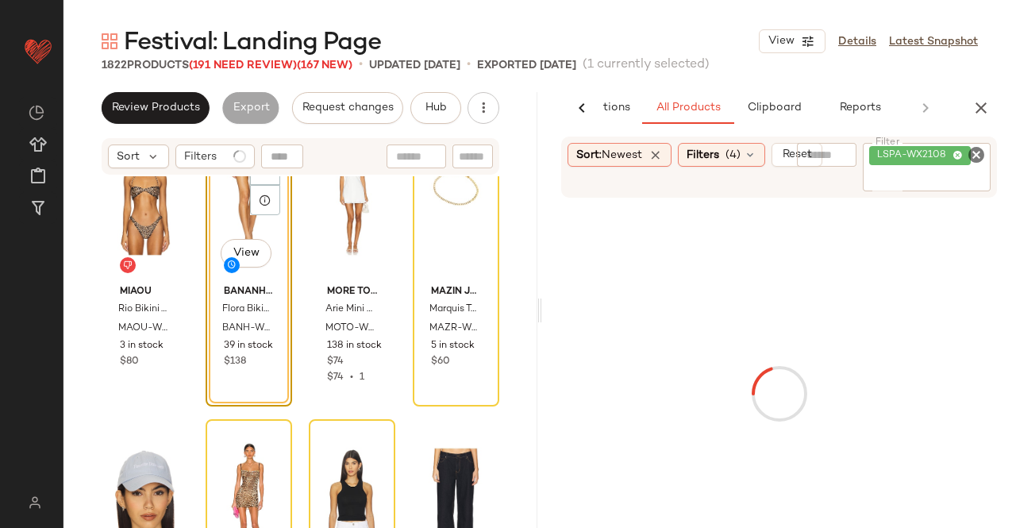
scroll to position [0, 100]
click at [958, 171] on input "Filter" at bounding box center [926, 179] width 115 height 17
paste input "**********"
type input "**********"
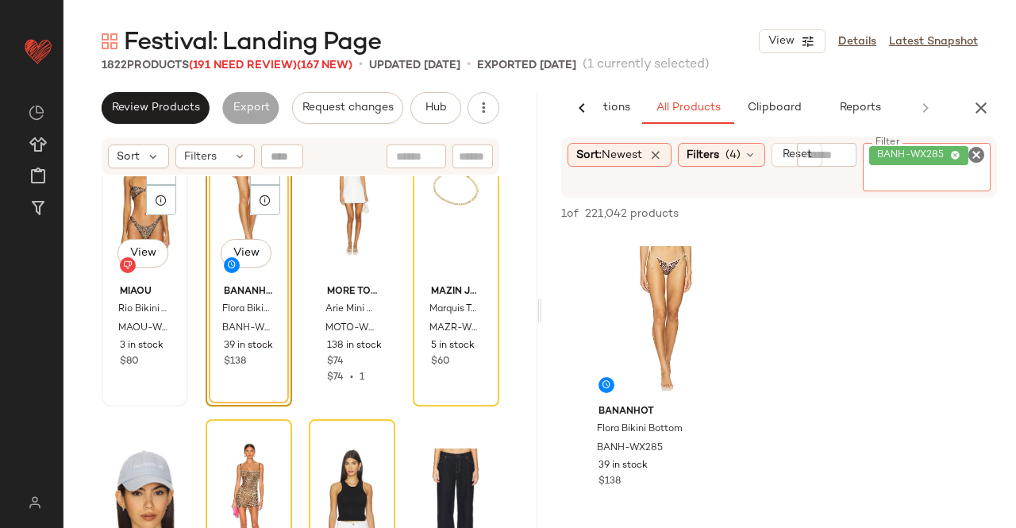
click at [143, 228] on div "SET #873 View" at bounding box center [144, 198] width 75 height 160
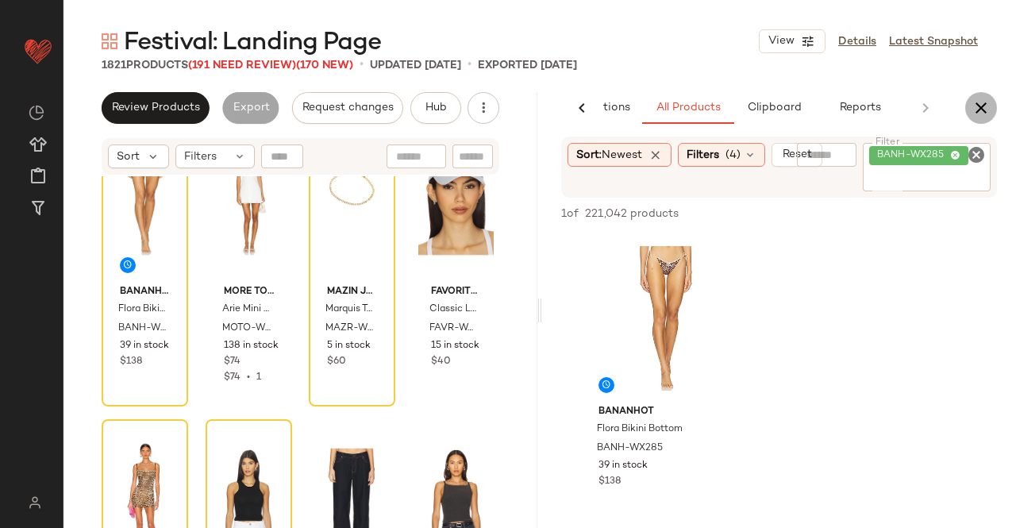
click at [982, 94] on button "button" at bounding box center [981, 108] width 32 height 32
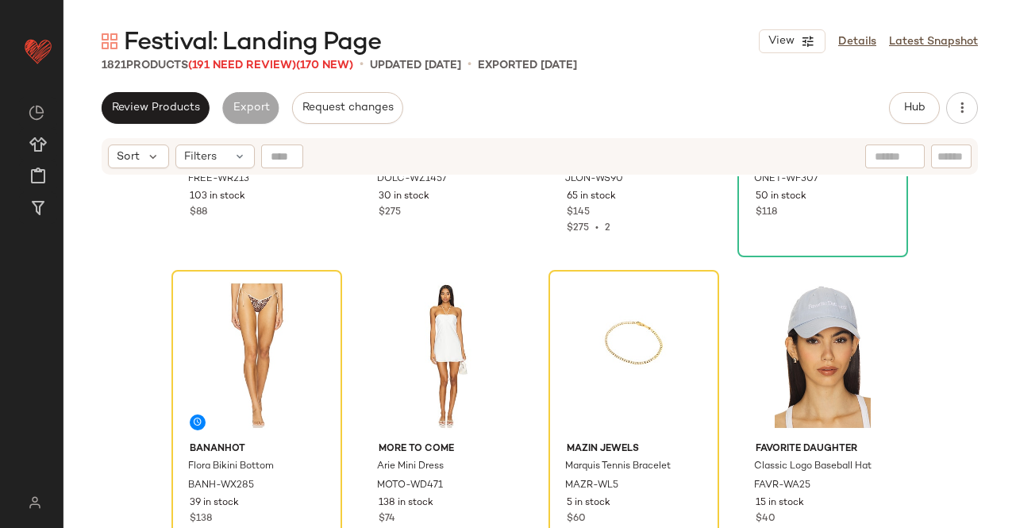
scroll to position [66708, 0]
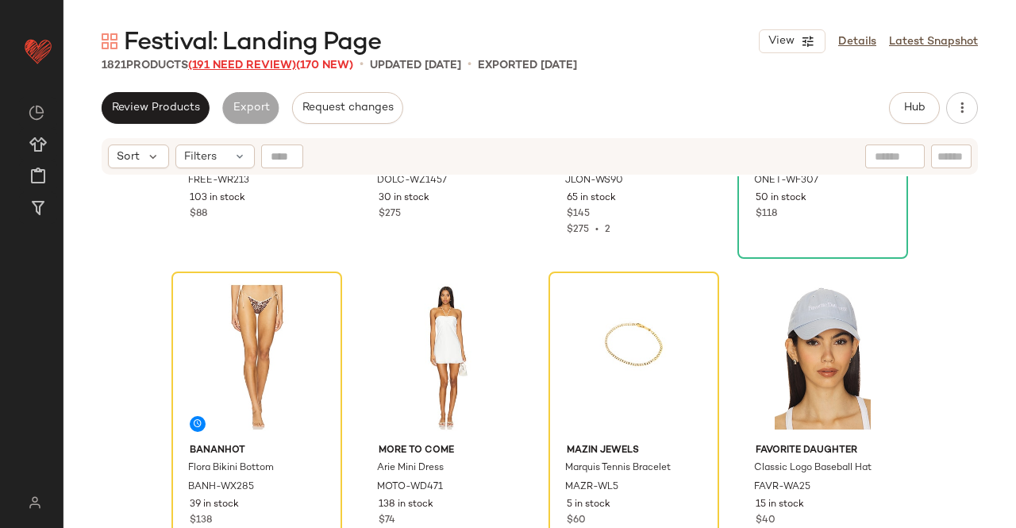
click at [265, 69] on span "(191 Need Review)" at bounding box center [242, 66] width 108 height 12
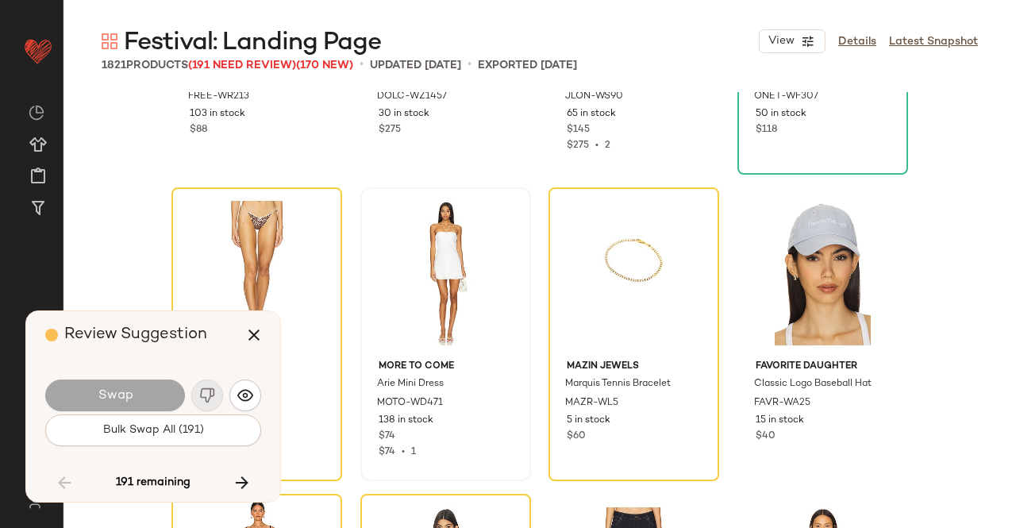
scroll to position [66787, 0]
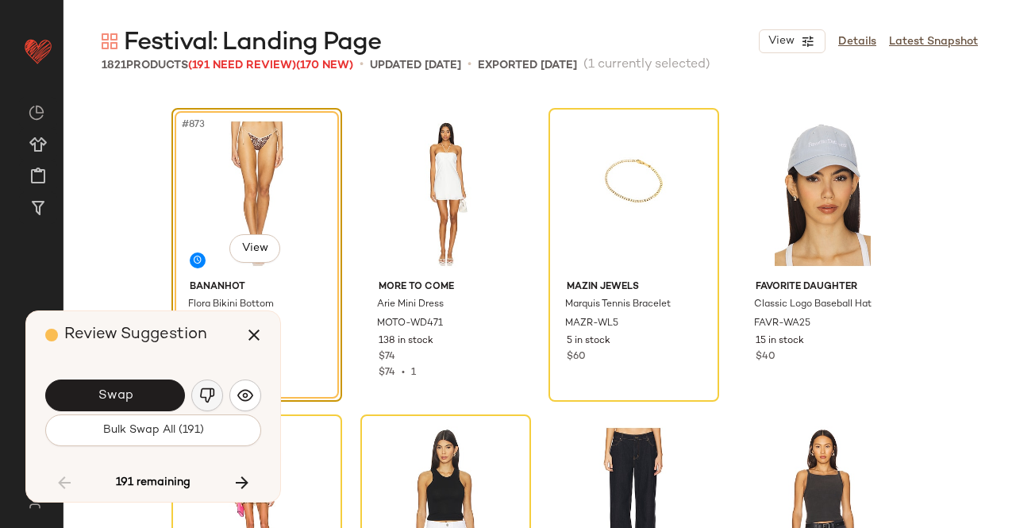
click at [203, 387] on img "button" at bounding box center [207, 395] width 16 height 16
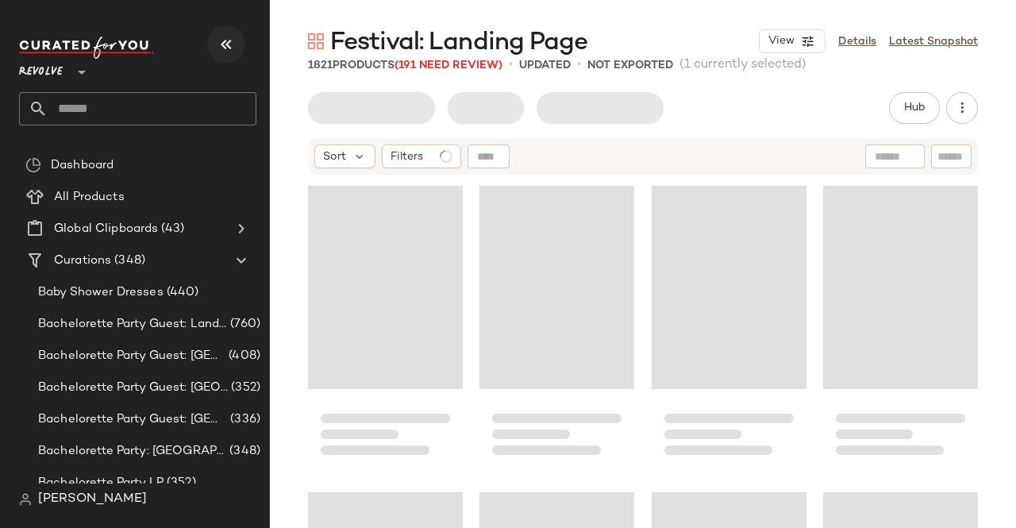
click at [224, 51] on icon "button" at bounding box center [226, 44] width 19 height 19
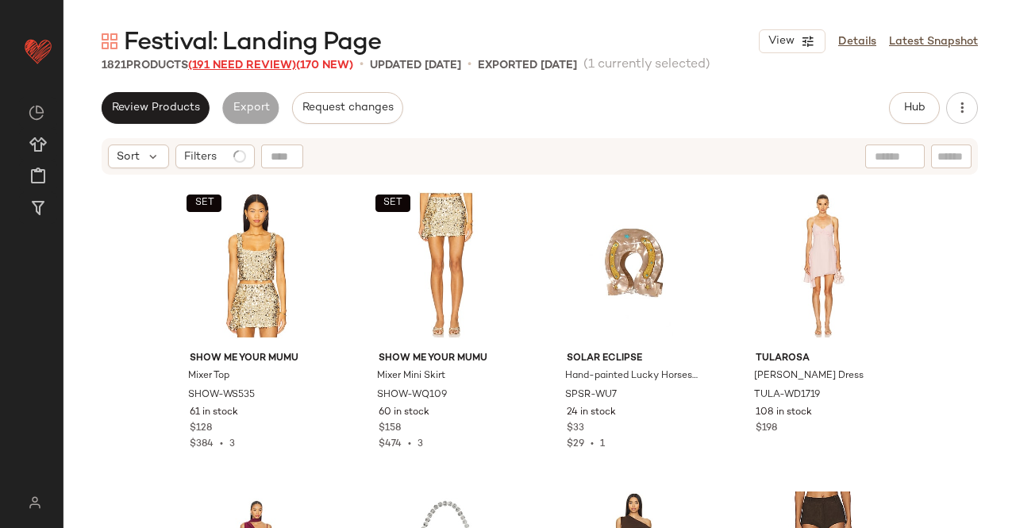
click at [229, 66] on span "(191 Need Review)" at bounding box center [242, 66] width 108 height 12
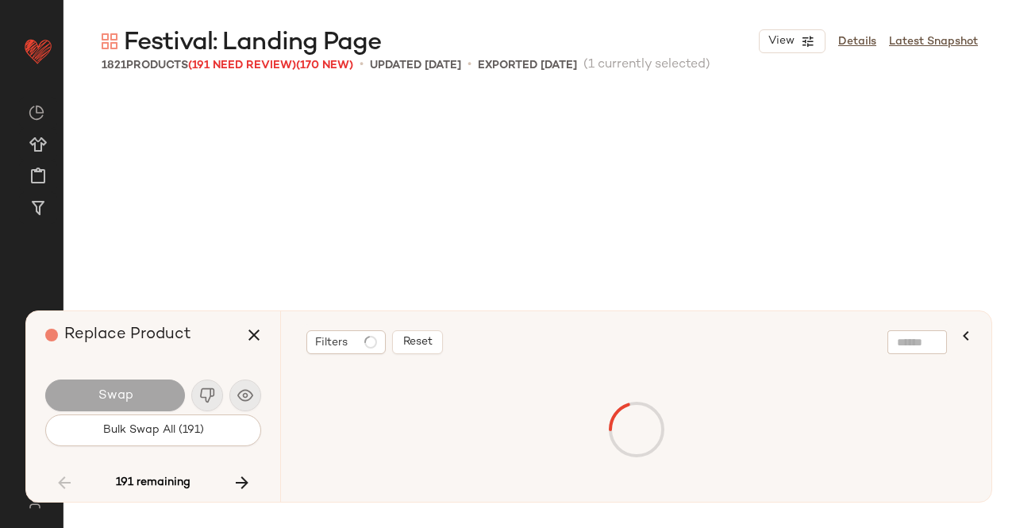
scroll to position [66787, 0]
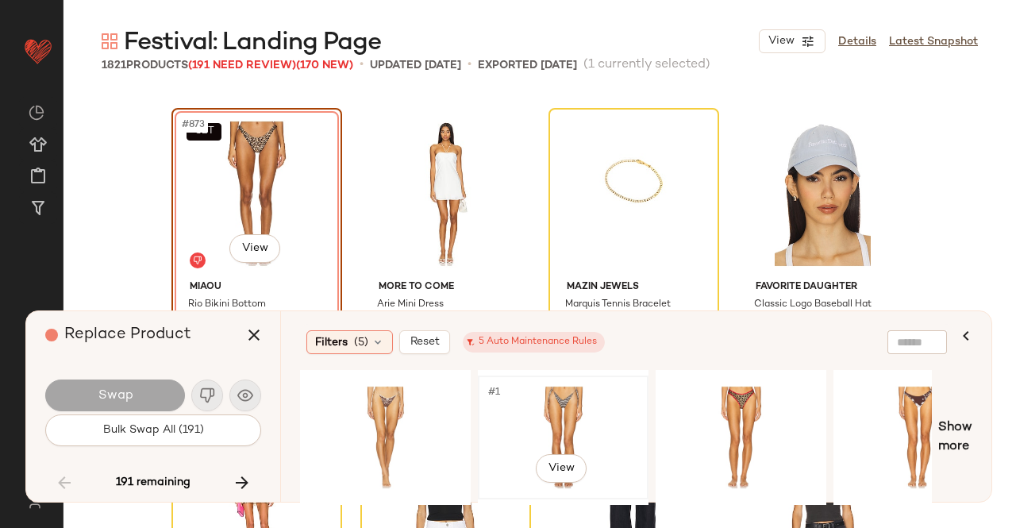
drag, startPoint x: 536, startPoint y: 406, endPoint x: 480, endPoint y: 406, distance: 55.6
click at [537, 406] on div "#1 View" at bounding box center [563, 437] width 160 height 113
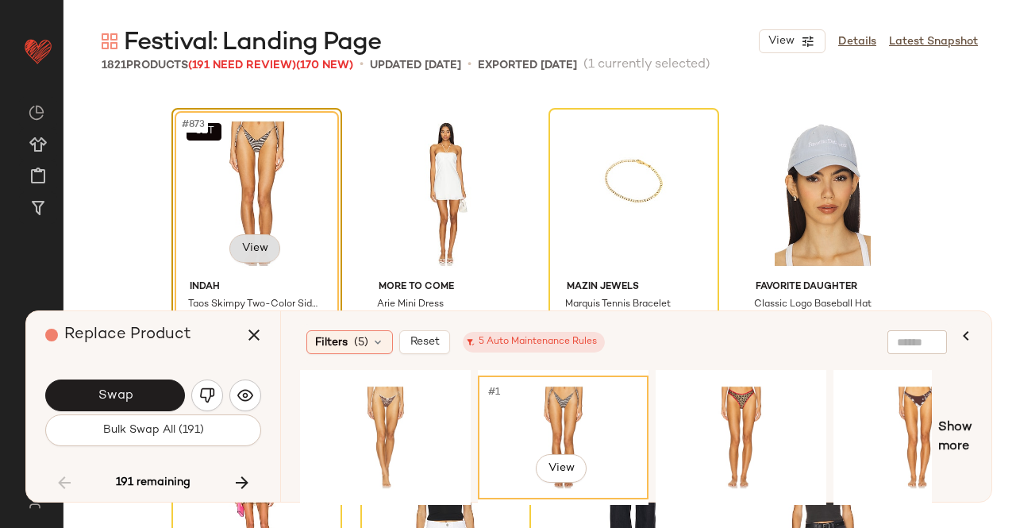
click at [264, 248] on body "Revolve ** Dashboard All Products Global Clipboards (43) Curations (348) [PERSO…" at bounding box center [508, 264] width 1016 height 528
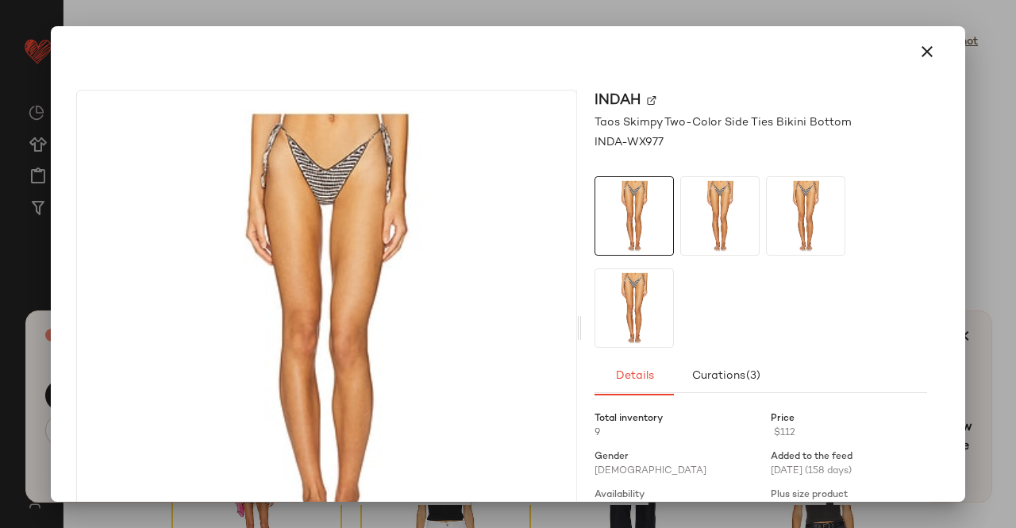
click at [647, 96] on img at bounding box center [652, 101] width 10 height 10
click at [918, 54] on icon "button" at bounding box center [927, 51] width 19 height 19
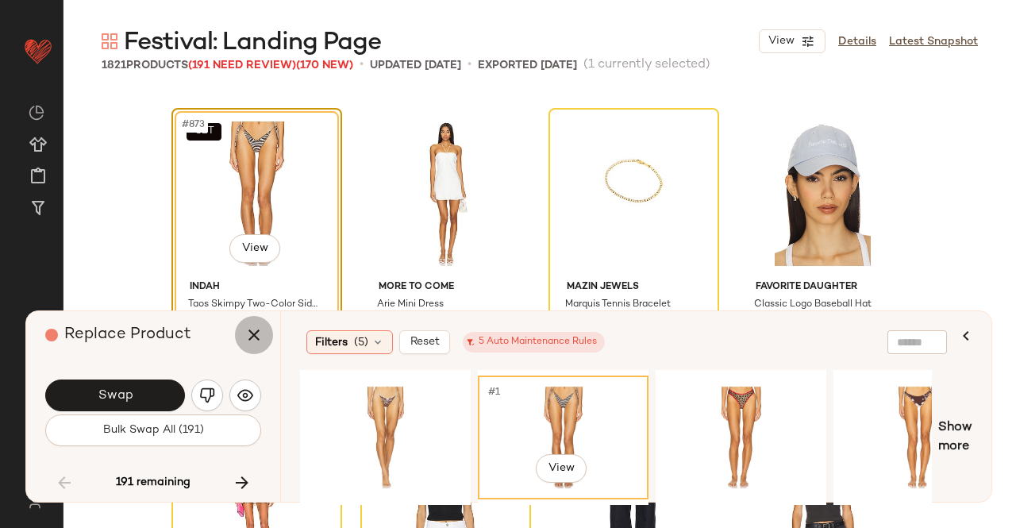
click at [254, 340] on icon "button" at bounding box center [253, 334] width 19 height 19
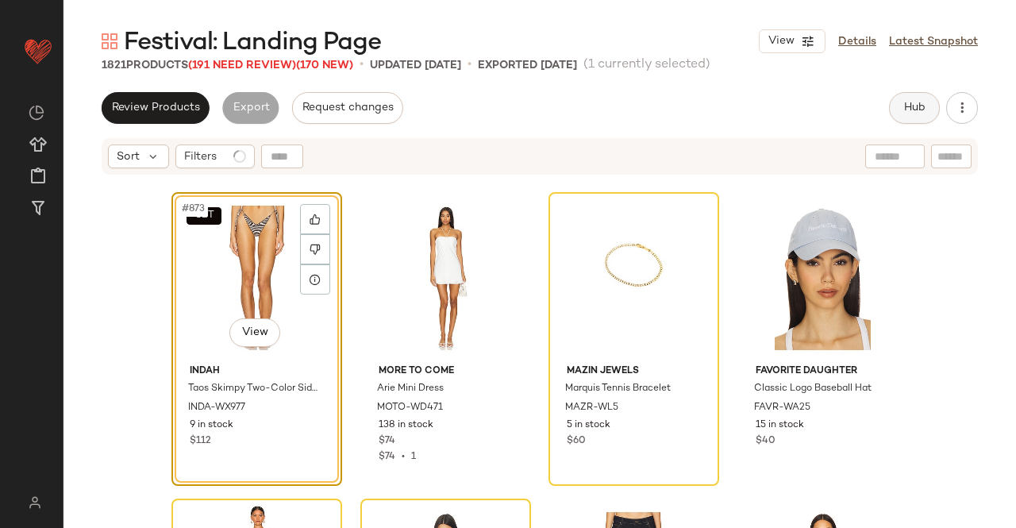
click at [912, 106] on span "Hub" at bounding box center [914, 108] width 22 height 13
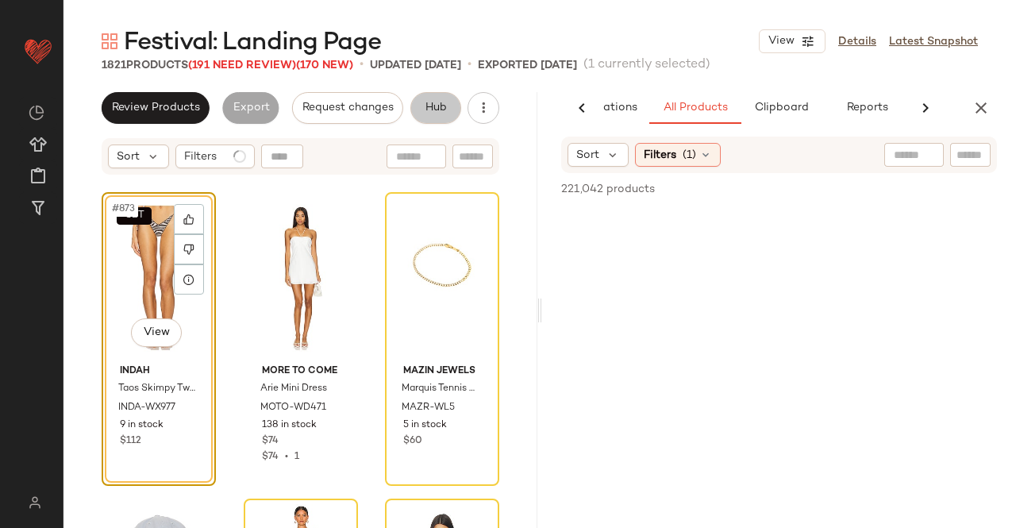
scroll to position [0, 100]
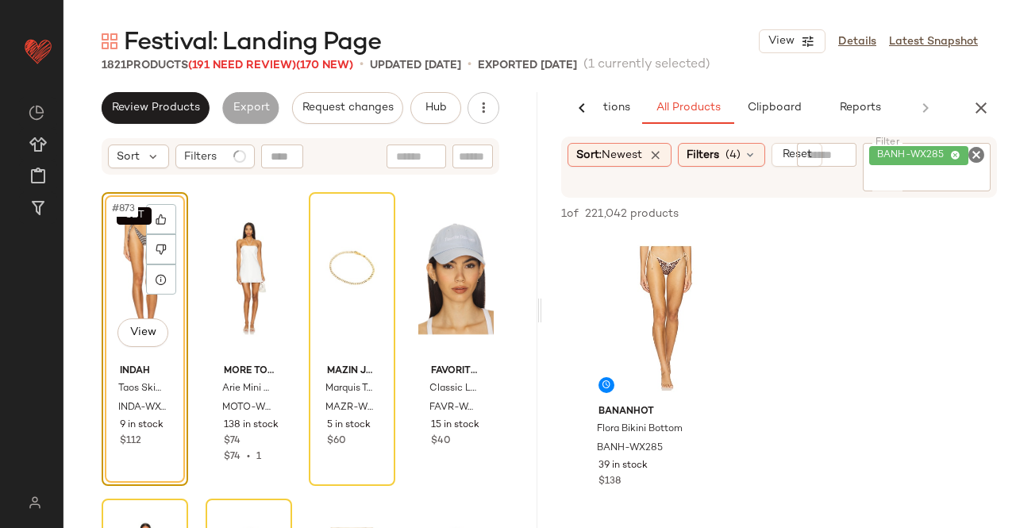
click at [959, 169] on div "BANH-WX285" at bounding box center [927, 167] width 128 height 48
paste input "**********"
type input "**********"
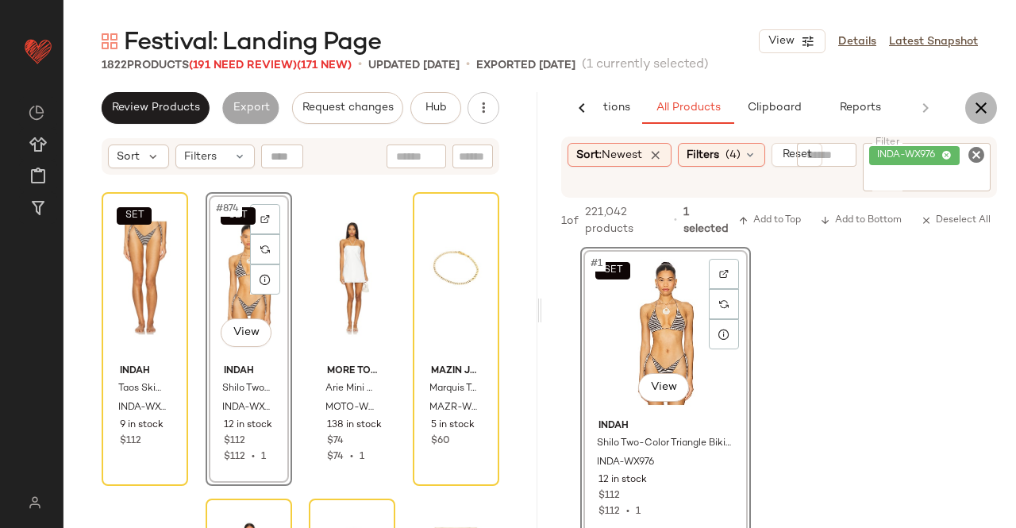
click at [992, 110] on button "button" at bounding box center [981, 108] width 32 height 32
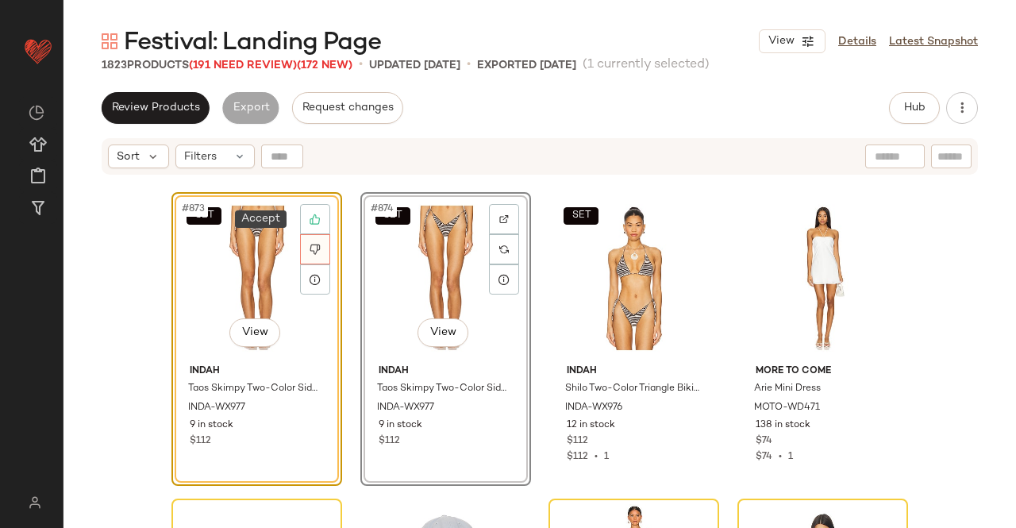
click at [302, 235] on div at bounding box center [315, 249] width 30 height 30
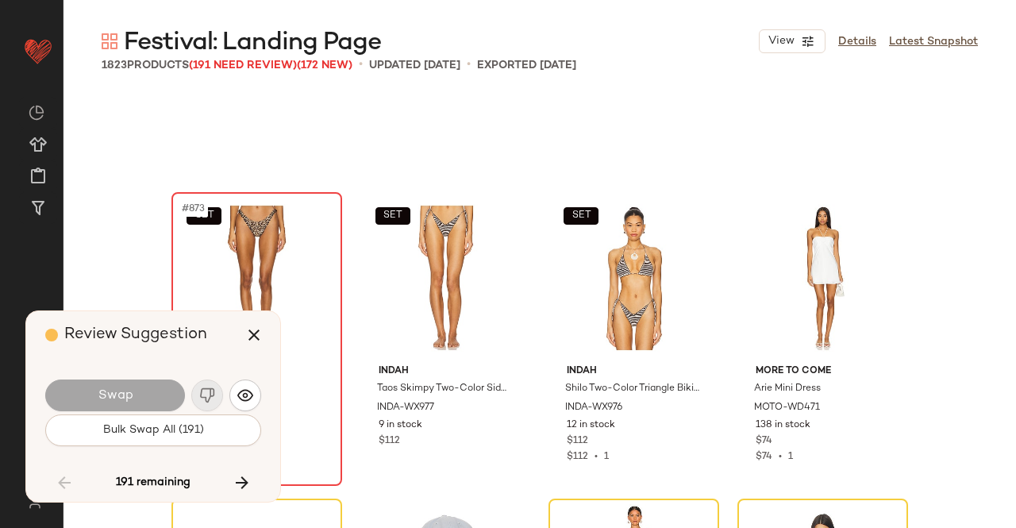
click at [254, 264] on body "Revolve ** Dashboard All Products Global Clipboards (43) Curations (348) [PERSO…" at bounding box center [508, 264] width 1016 height 528
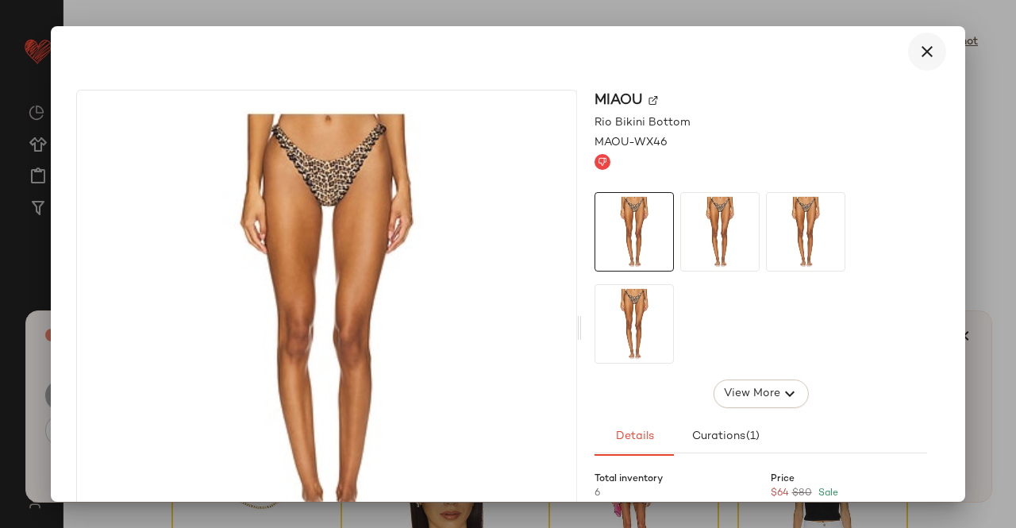
click at [925, 63] on button "button" at bounding box center [927, 52] width 38 height 38
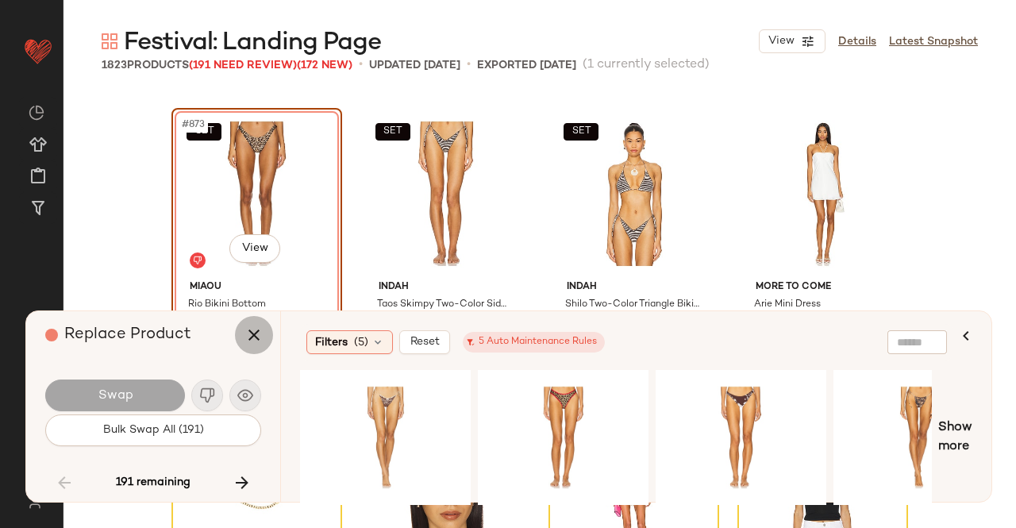
click at [259, 329] on icon "button" at bounding box center [253, 334] width 19 height 19
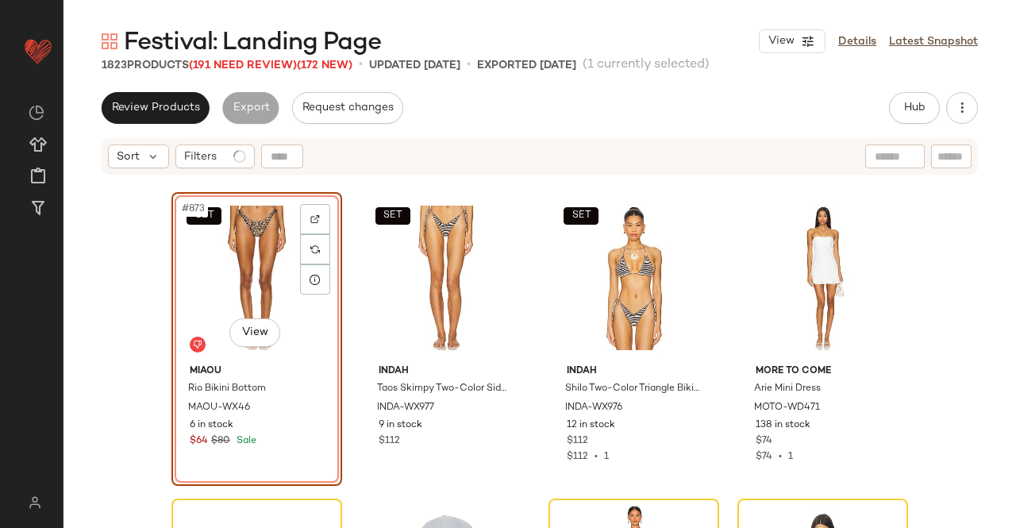
click at [251, 234] on div "SET #873 View" at bounding box center [257, 278] width 160 height 160
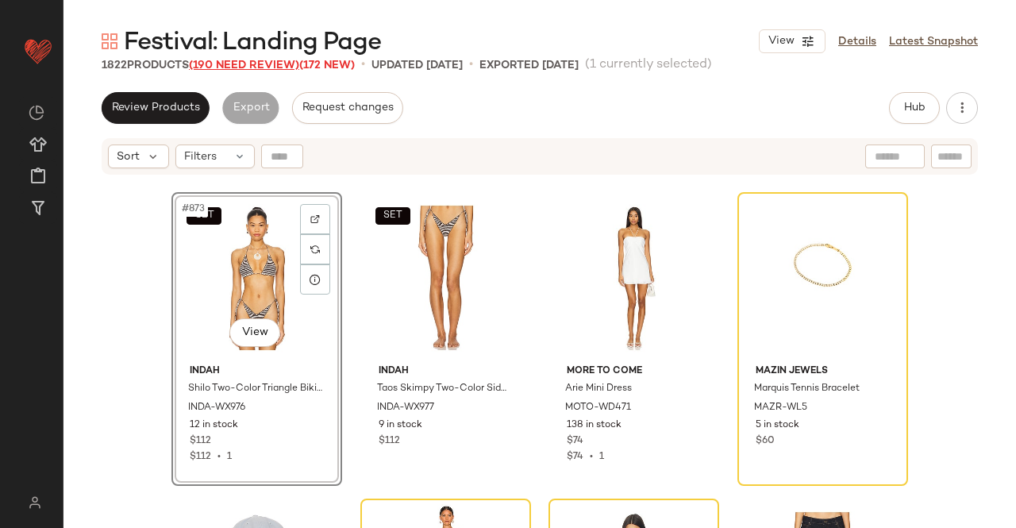
click at [237, 64] on span "(190 Need Review)" at bounding box center [244, 66] width 110 height 12
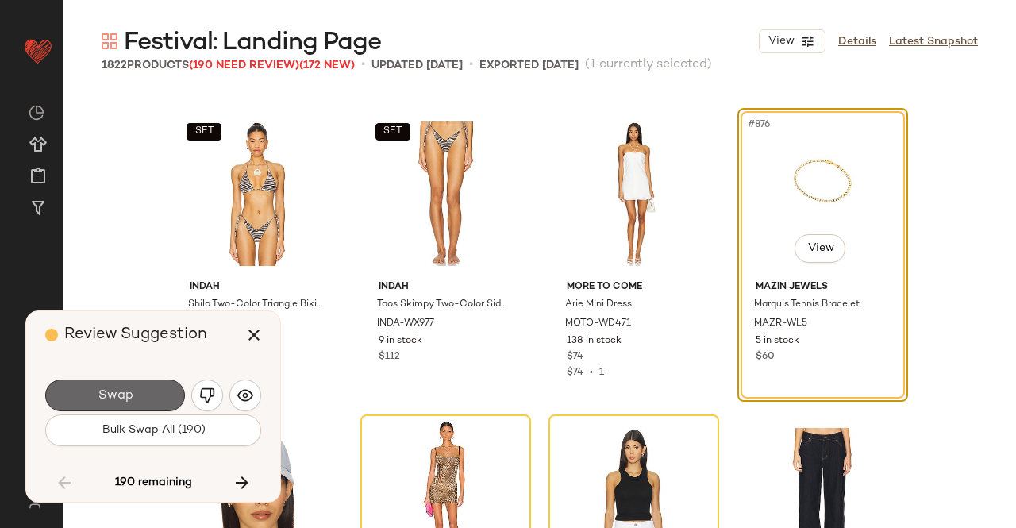
click at [124, 401] on span "Swap" at bounding box center [115, 395] width 36 height 15
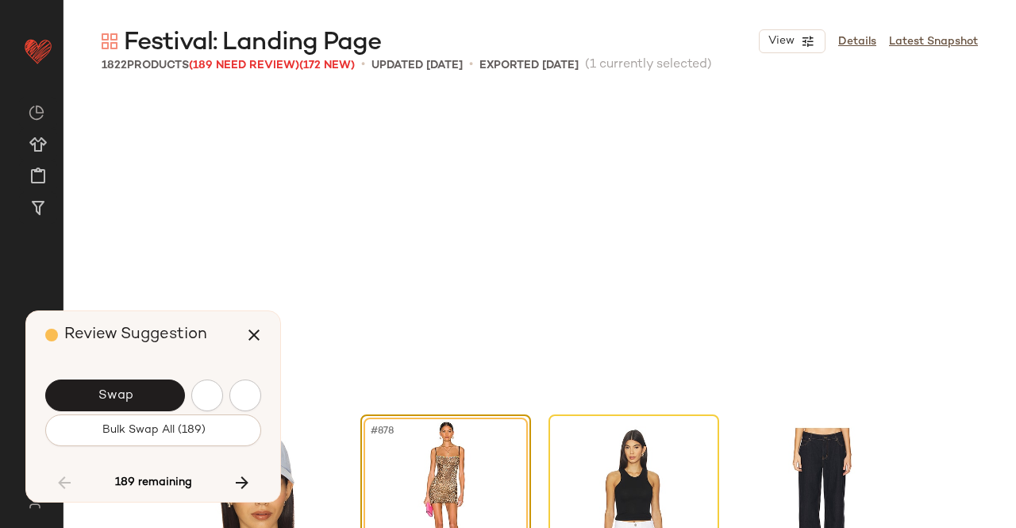
scroll to position [67094, 0]
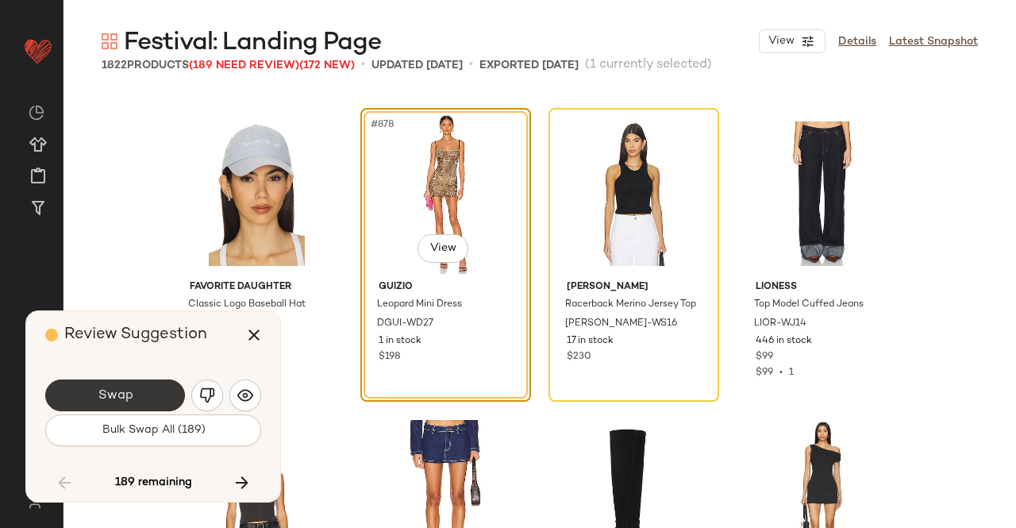
click at [133, 380] on button "Swap" at bounding box center [115, 395] width 140 height 32
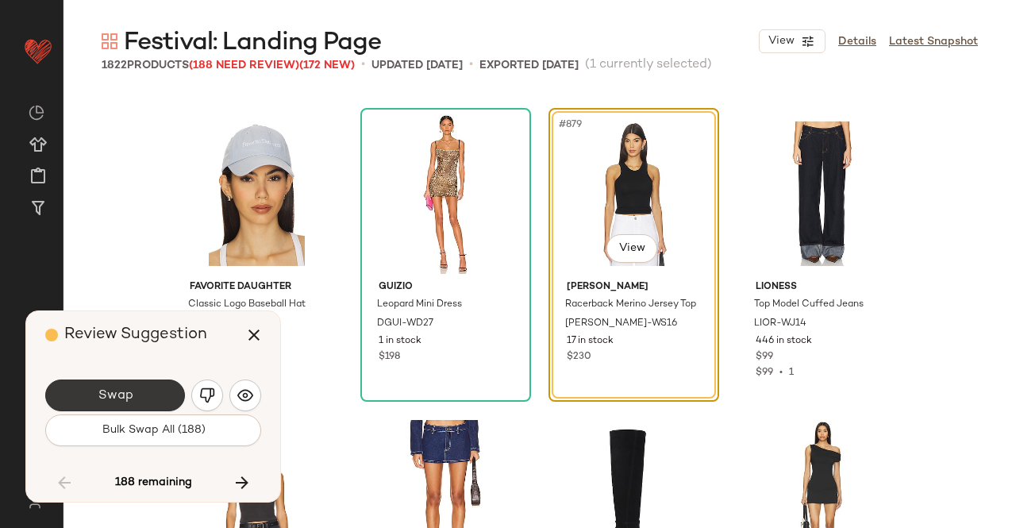
click at [144, 396] on button "Swap" at bounding box center [115, 395] width 140 height 32
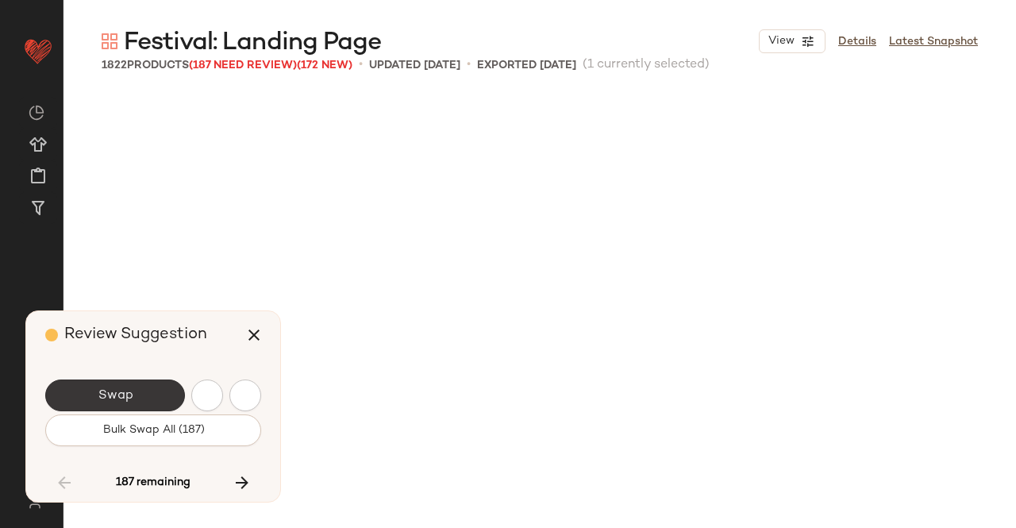
scroll to position [67706, 0]
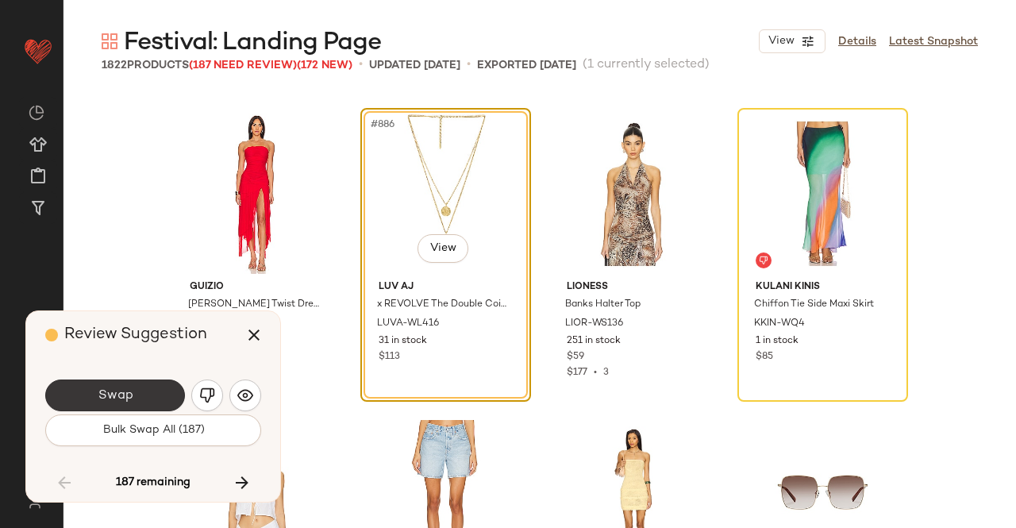
click at [148, 391] on button "Swap" at bounding box center [115, 395] width 140 height 32
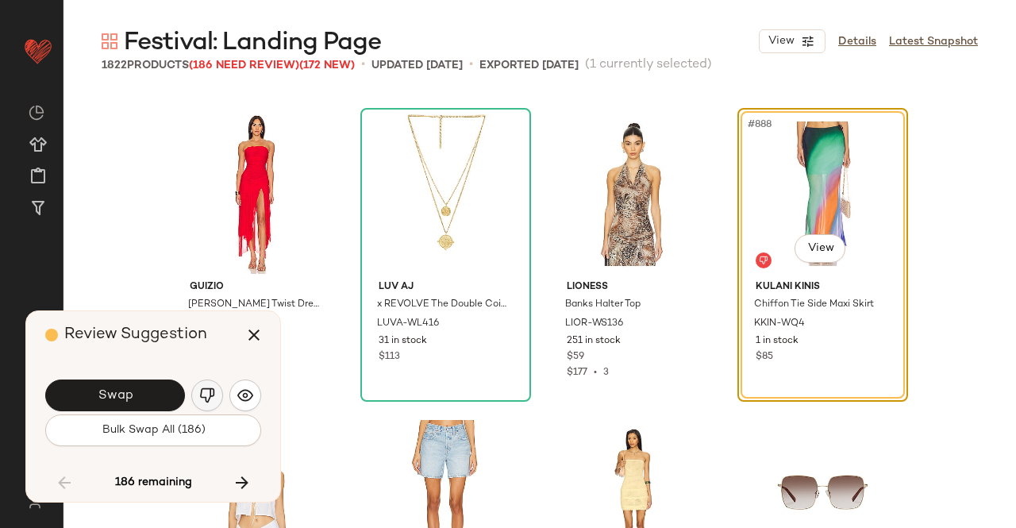
click at [217, 400] on button "button" at bounding box center [207, 395] width 32 height 32
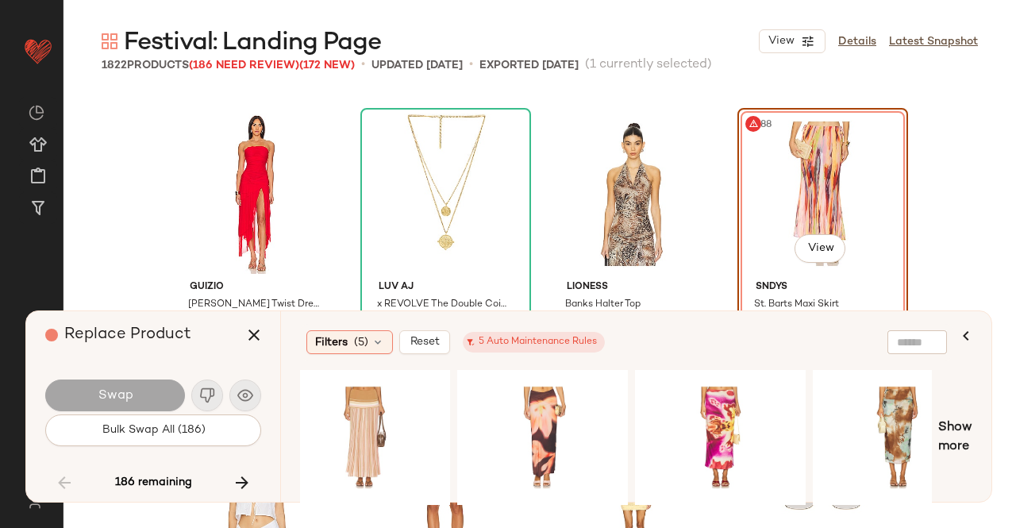
scroll to position [0, 1098]
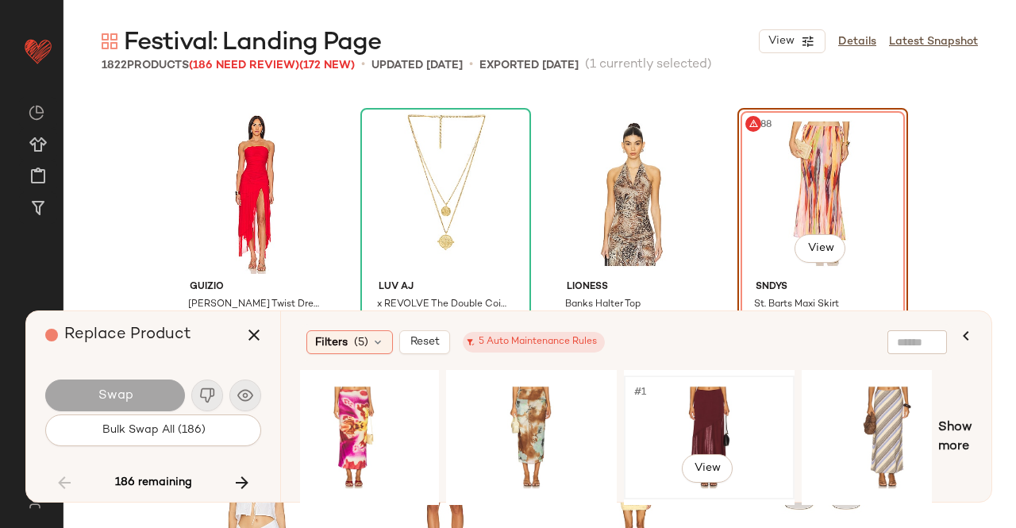
click at [695, 421] on div "#1 View" at bounding box center [709, 437] width 160 height 113
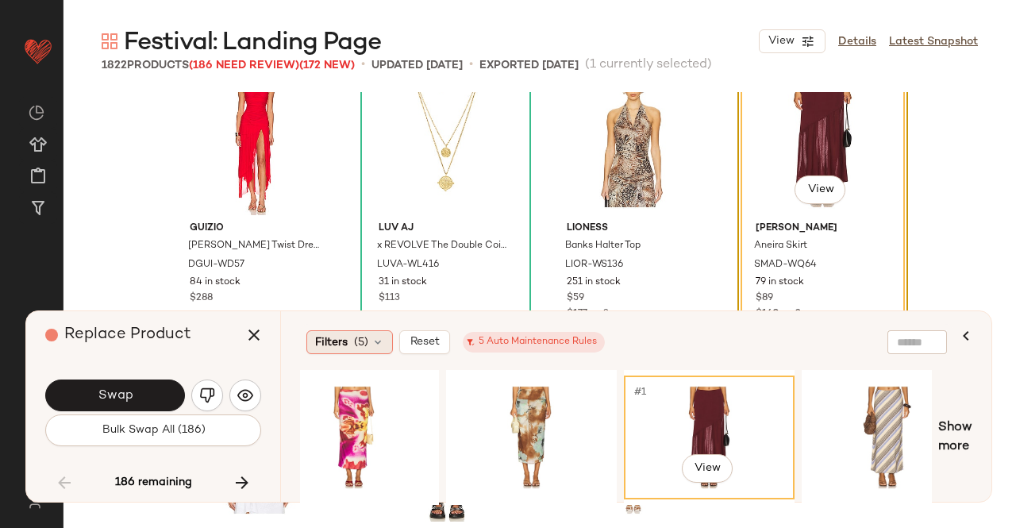
scroll to position [67865, 0]
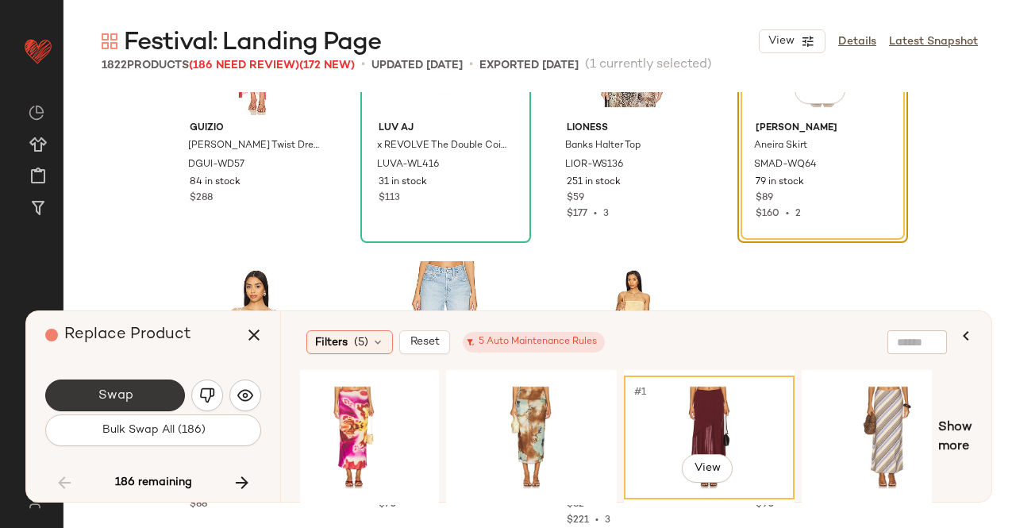
click at [134, 402] on button "Swap" at bounding box center [115, 395] width 140 height 32
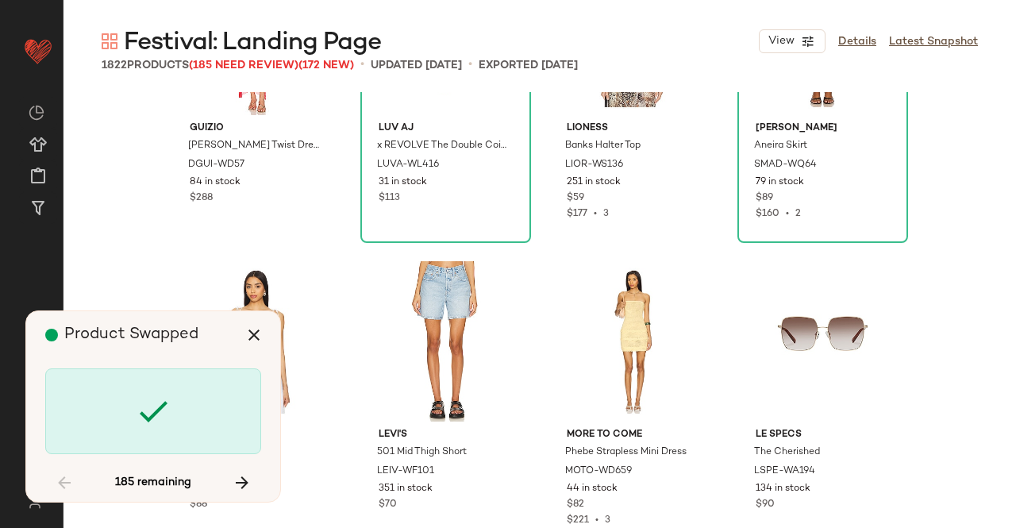
scroll to position [68932, 0]
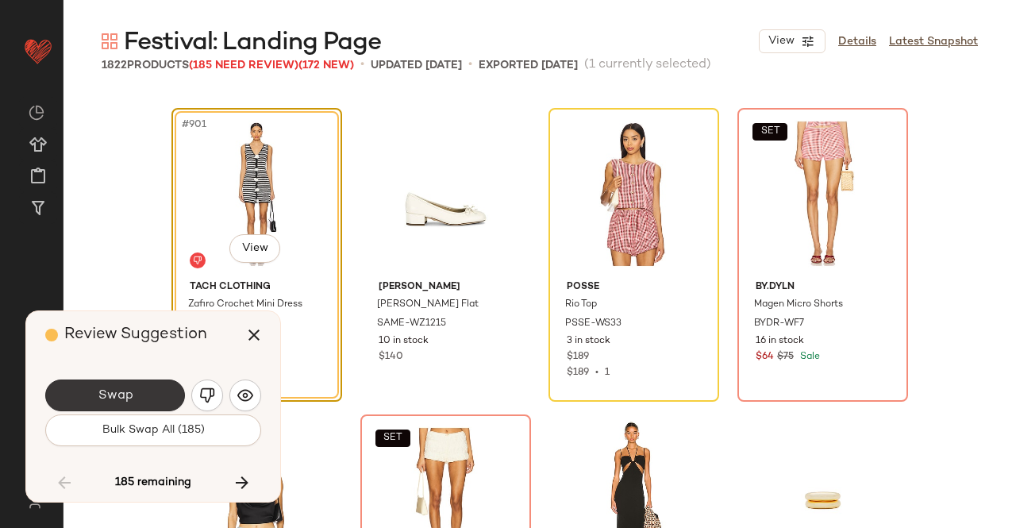
click at [140, 391] on button "Swap" at bounding box center [115, 395] width 140 height 32
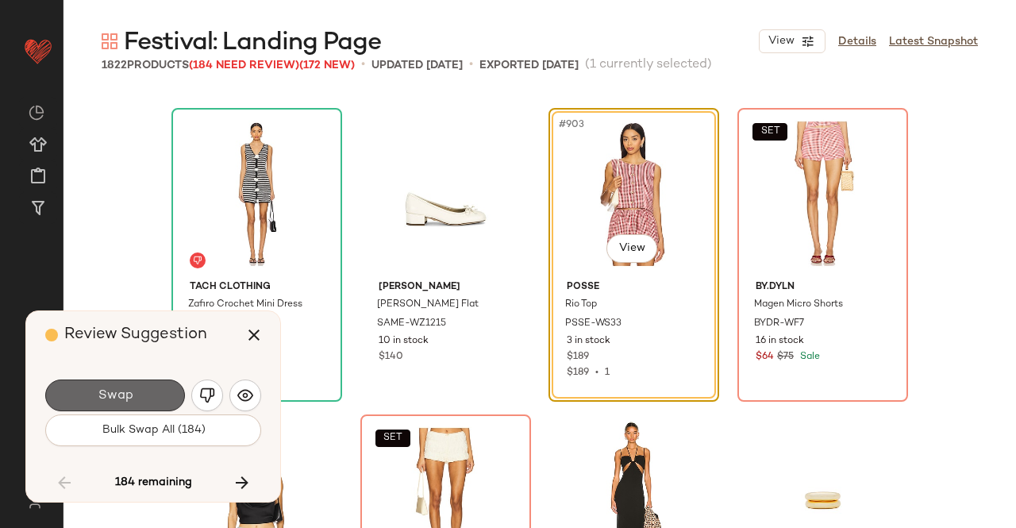
click at [136, 390] on button "Swap" at bounding box center [115, 395] width 140 height 32
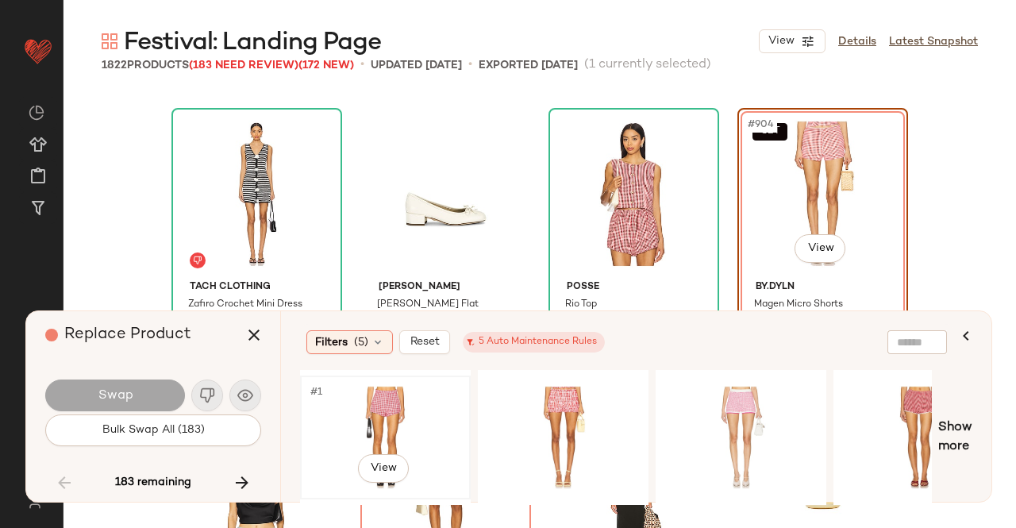
click at [357, 406] on div "#1 View" at bounding box center [386, 437] width 160 height 113
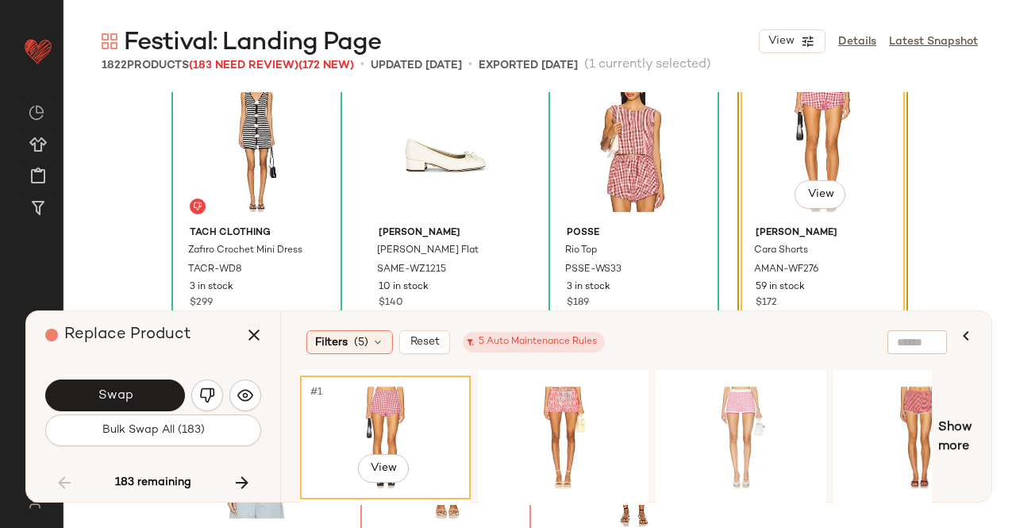
scroll to position [69011, 0]
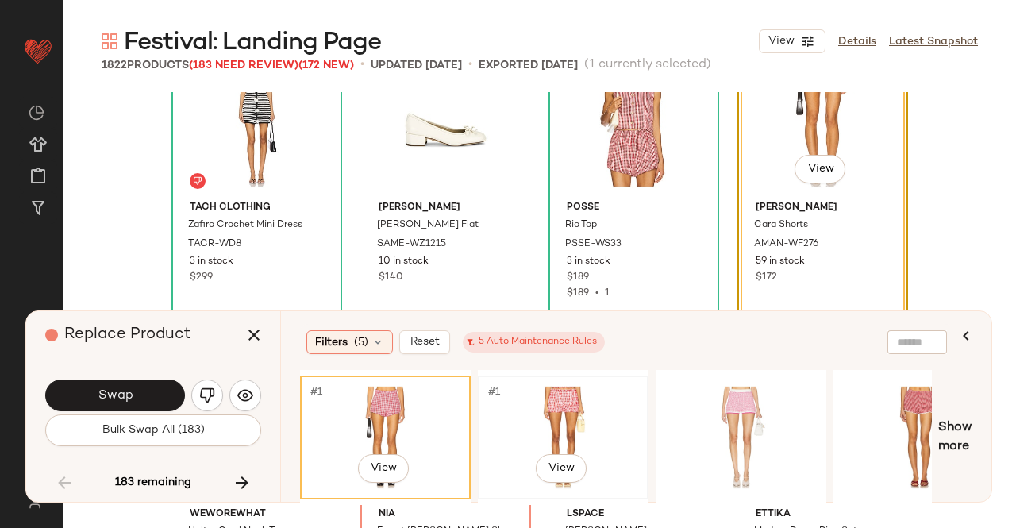
click at [573, 431] on div "#1 View" at bounding box center [563, 437] width 160 height 113
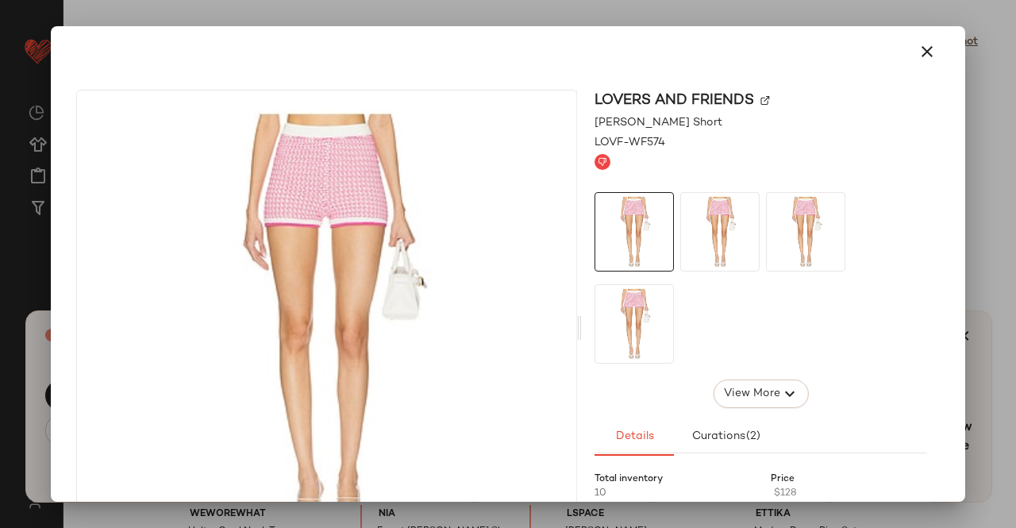
click at [1015, 196] on div at bounding box center [508, 264] width 1016 height 528
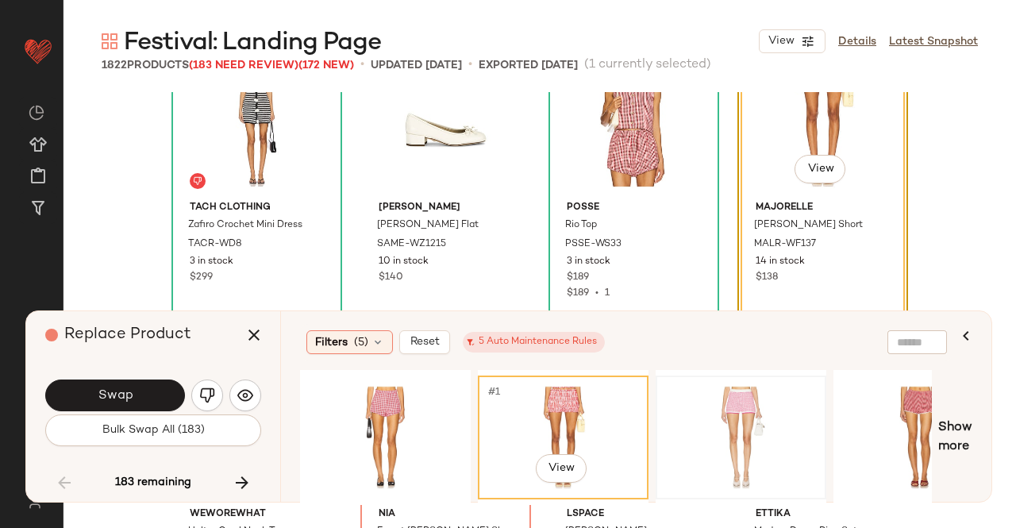
scroll to position [68932, 0]
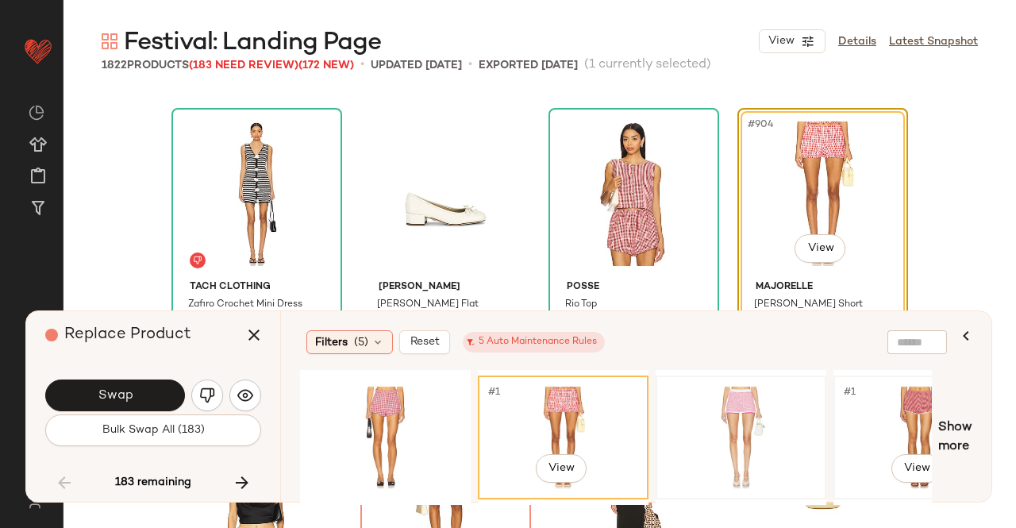
click at [883, 397] on div "#1 View" at bounding box center [919, 437] width 160 height 113
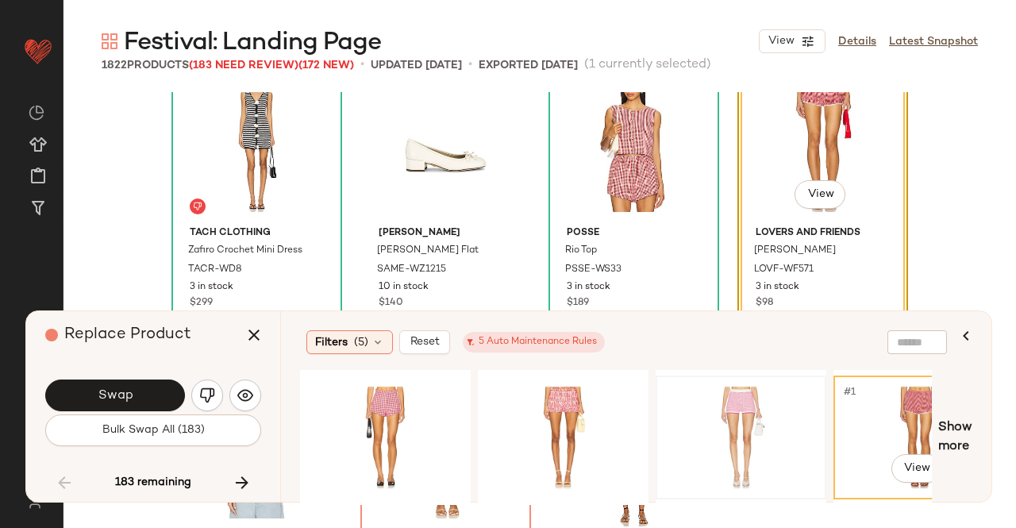
scroll to position [69011, 0]
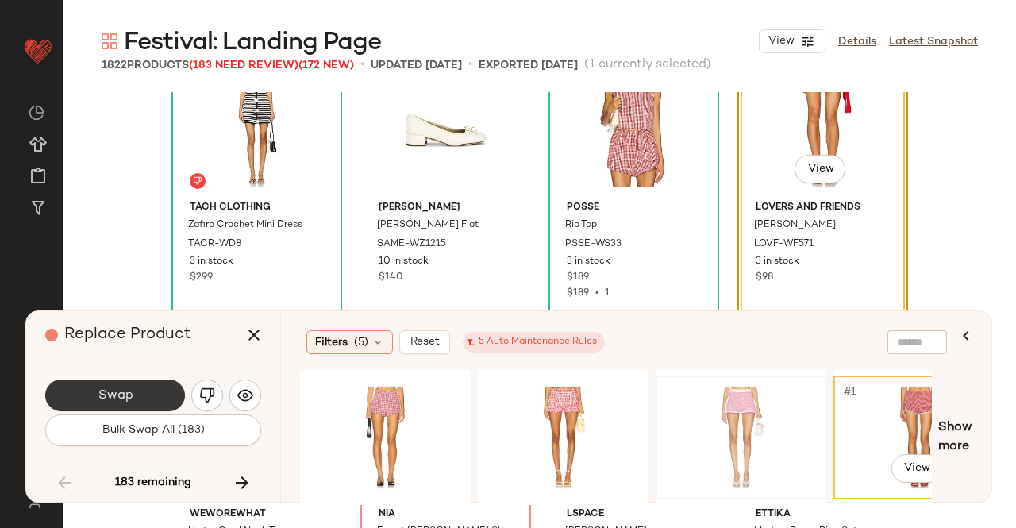
click at [105, 388] on span "Swap" at bounding box center [115, 395] width 36 height 15
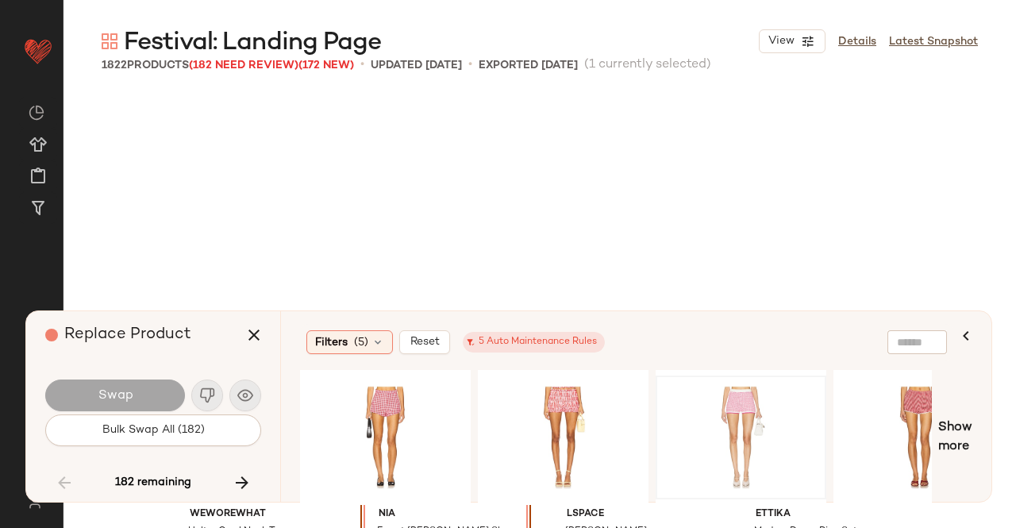
scroll to position [69238, 0]
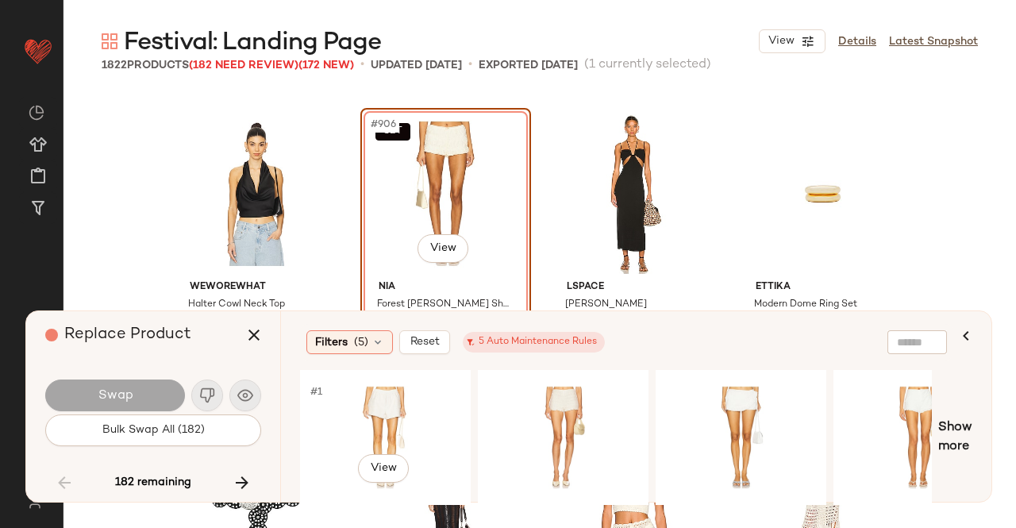
drag, startPoint x: 379, startPoint y: 410, endPoint x: 388, endPoint y: 321, distance: 90.1
click at [379, 410] on div "#1 View" at bounding box center [386, 437] width 160 height 113
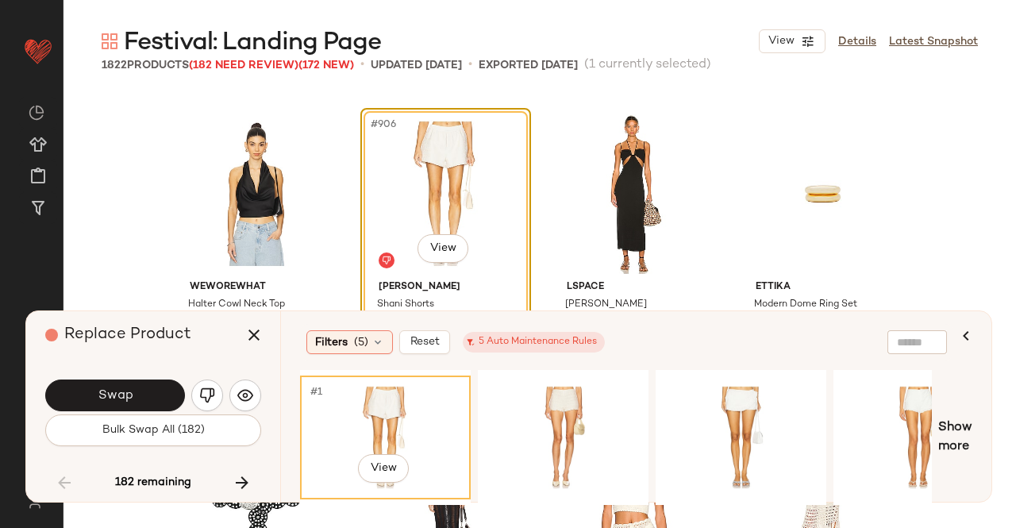
click at [148, 394] on button "Swap" at bounding box center [115, 395] width 140 height 32
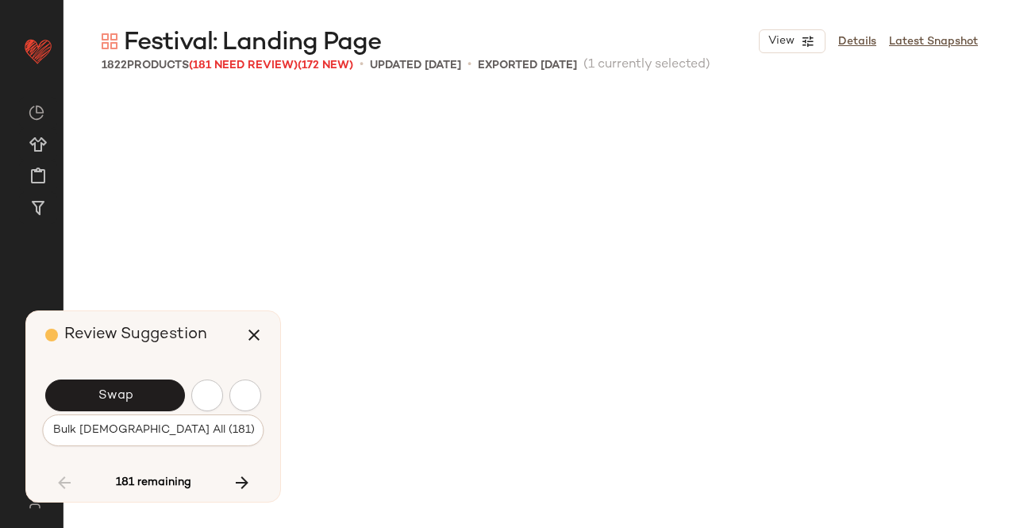
scroll to position [69851, 0]
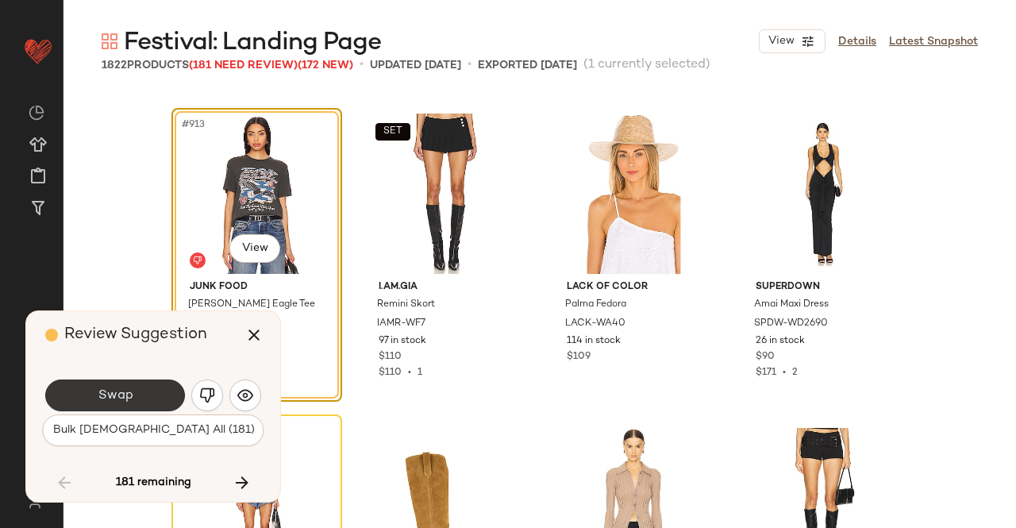
click at [145, 397] on button "Swap" at bounding box center [115, 395] width 140 height 32
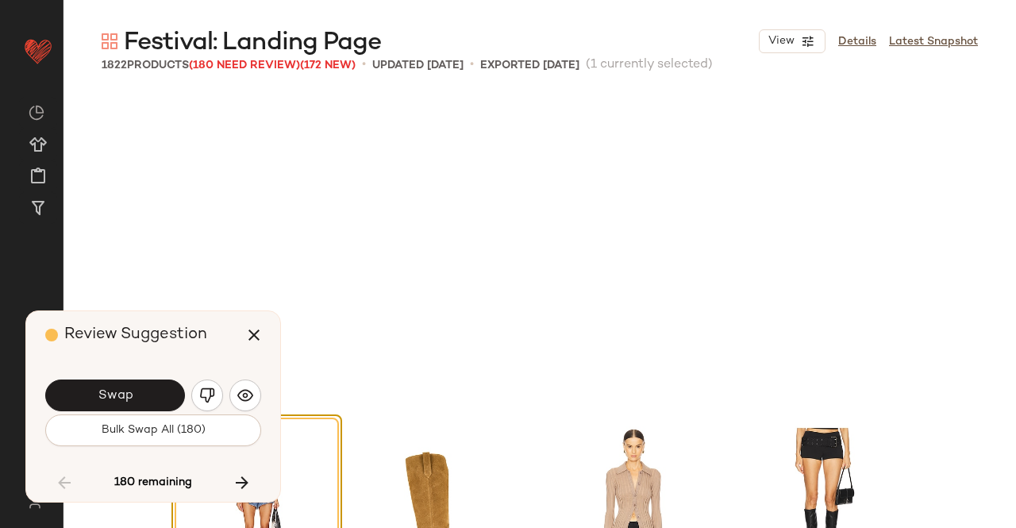
scroll to position [70157, 0]
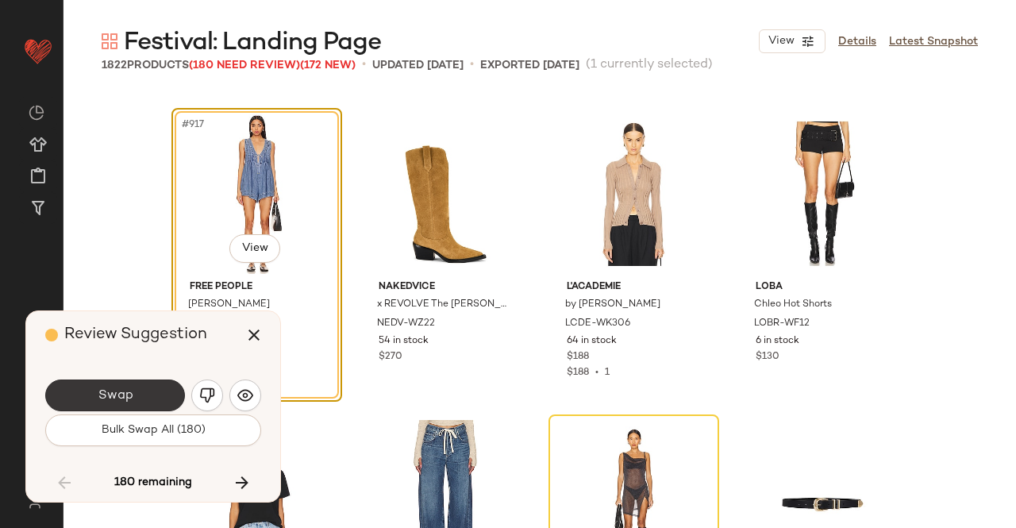
click at [121, 394] on span "Swap" at bounding box center [115, 395] width 36 height 15
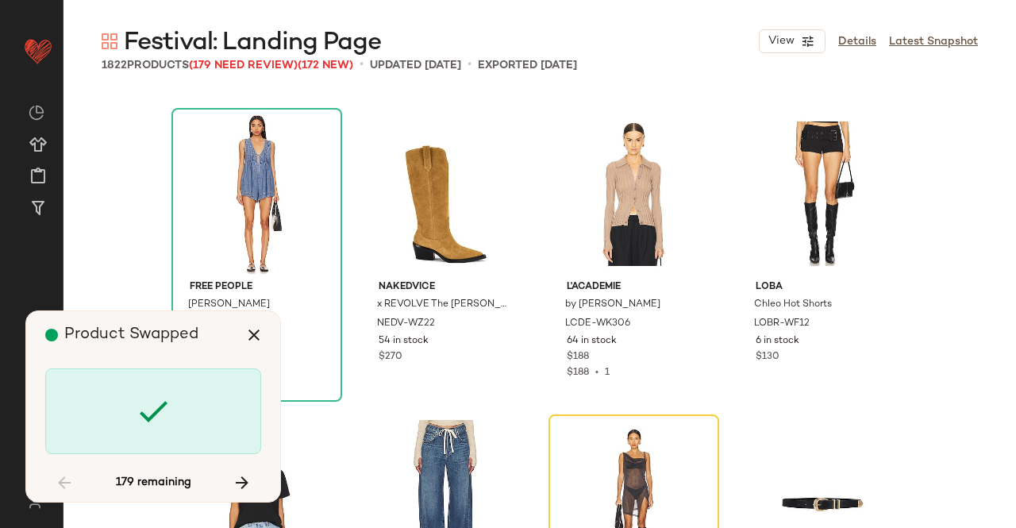
scroll to position [70464, 0]
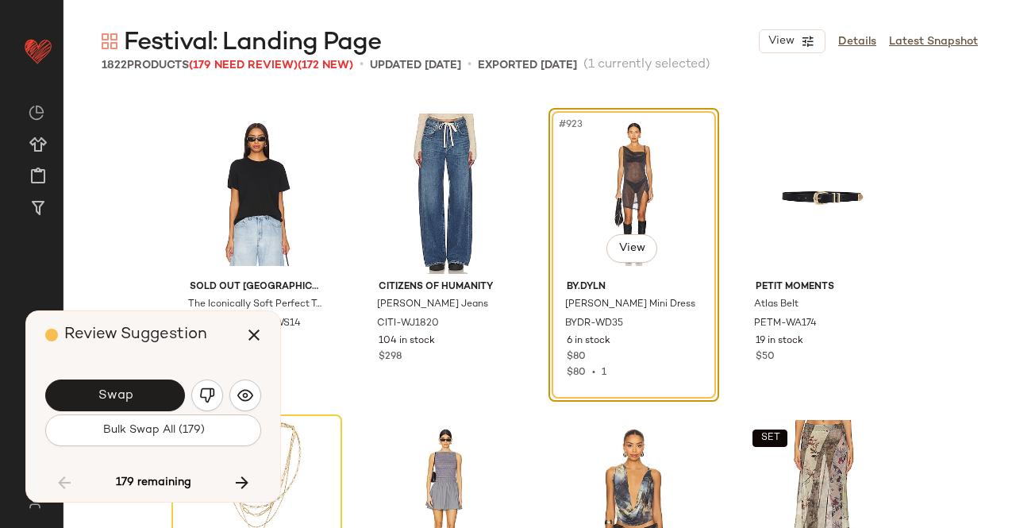
click at [121, 376] on div "Swap" at bounding box center [153, 395] width 216 height 38
click at [106, 397] on span "Swap" at bounding box center [115, 395] width 36 height 15
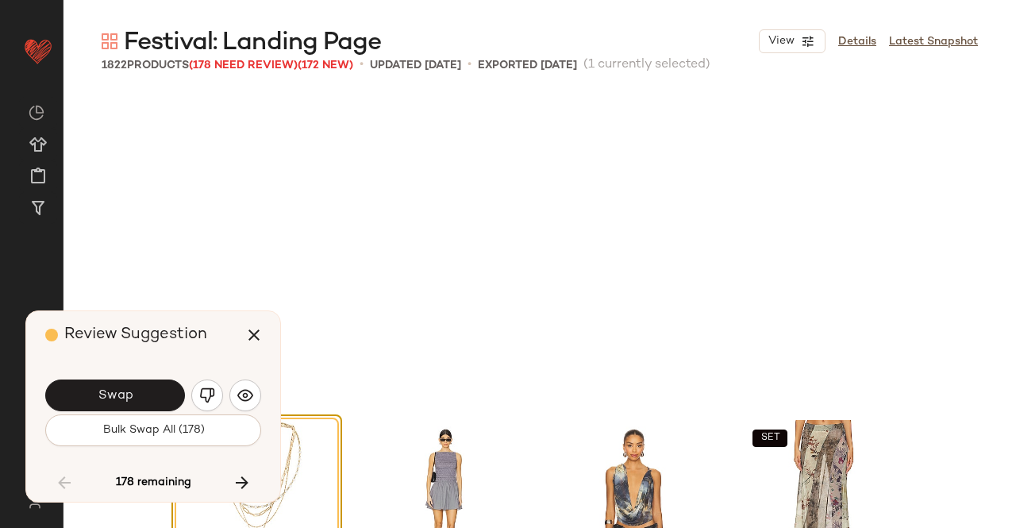
scroll to position [70770, 0]
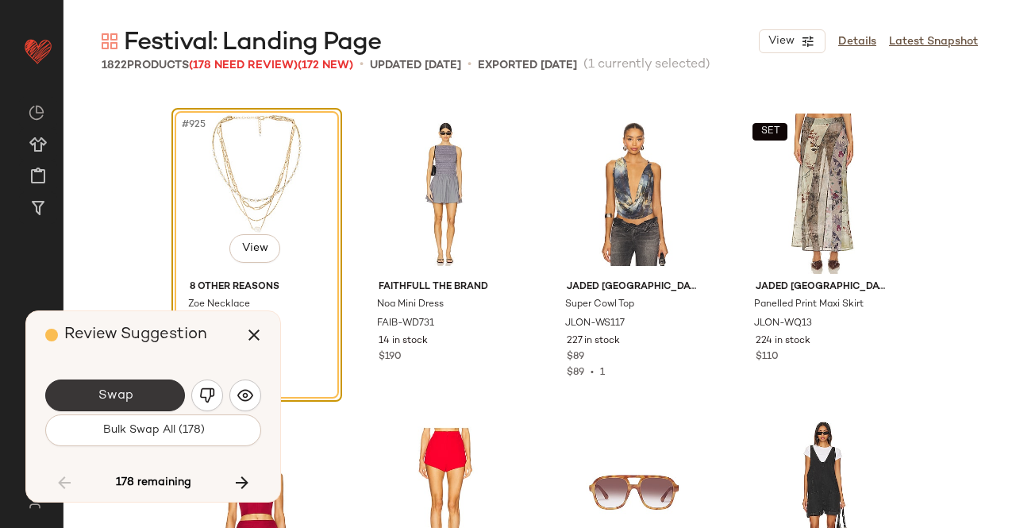
click at [124, 400] on span "Swap" at bounding box center [115, 395] width 36 height 15
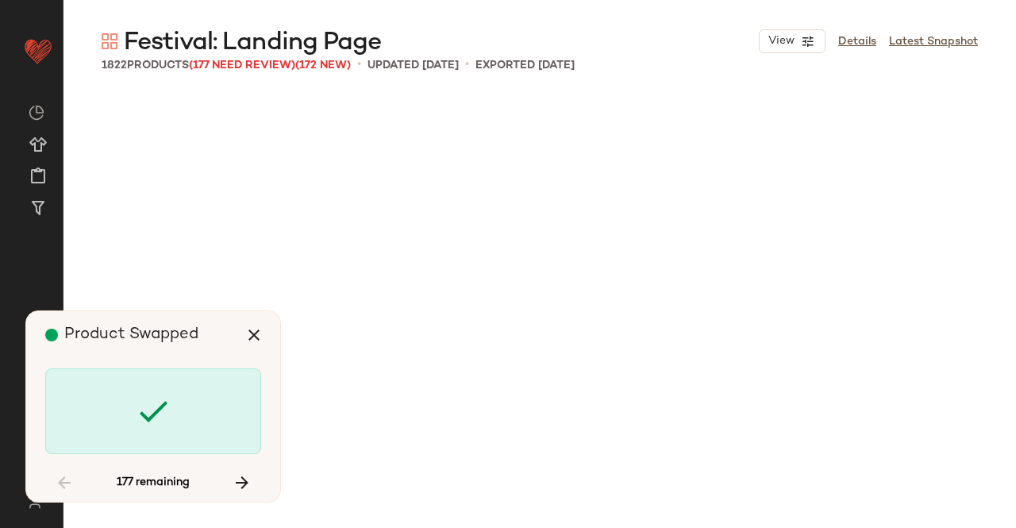
scroll to position [71995, 0]
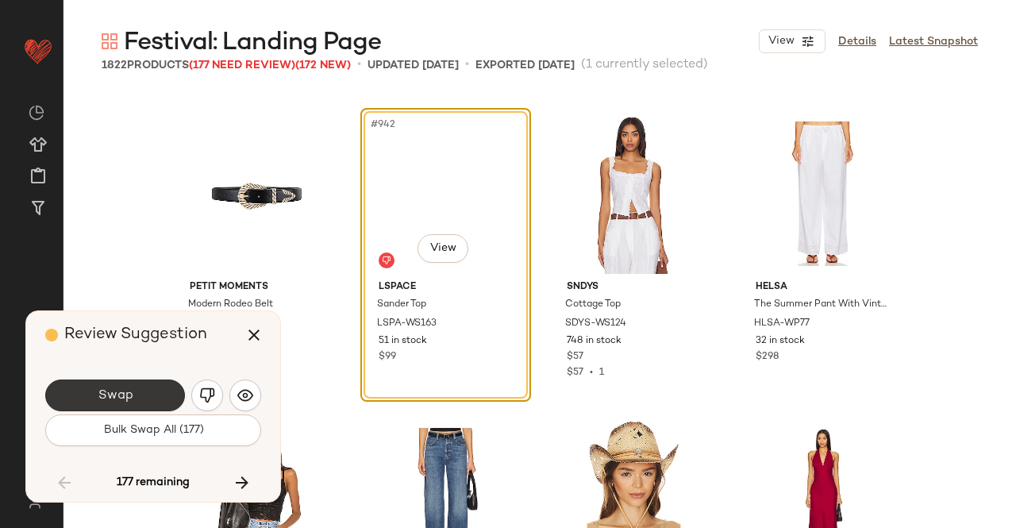
click at [136, 396] on button "Swap" at bounding box center [115, 395] width 140 height 32
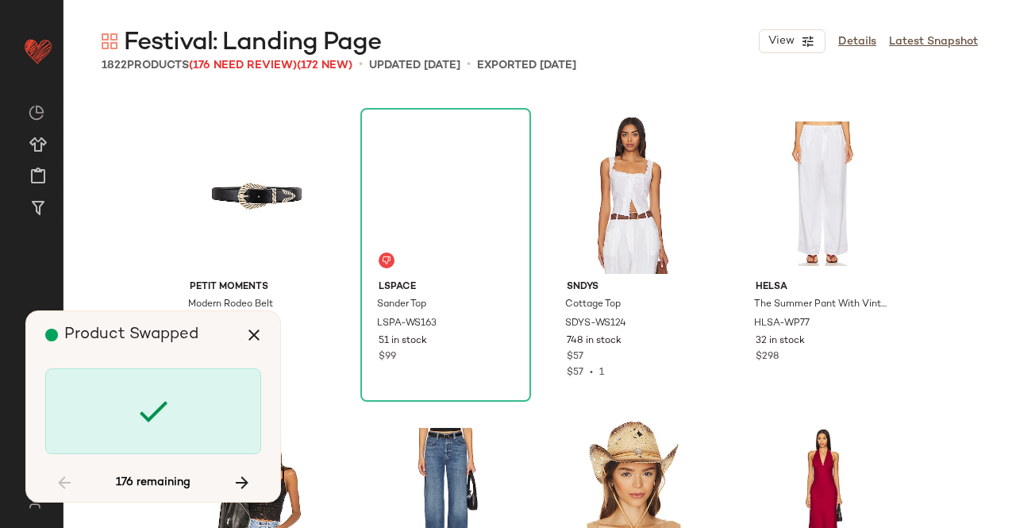
scroll to position [72608, 0]
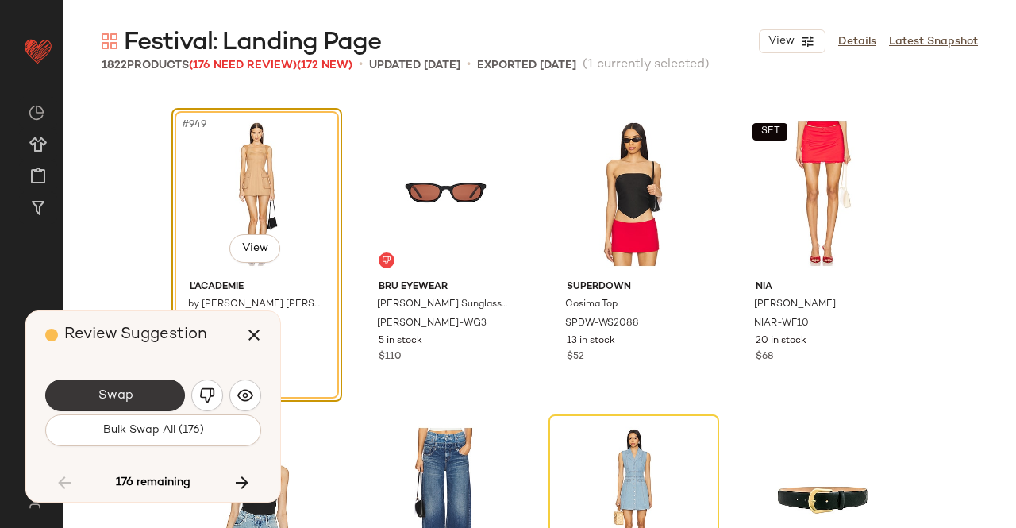
click at [130, 400] on span "Swap" at bounding box center [115, 395] width 36 height 15
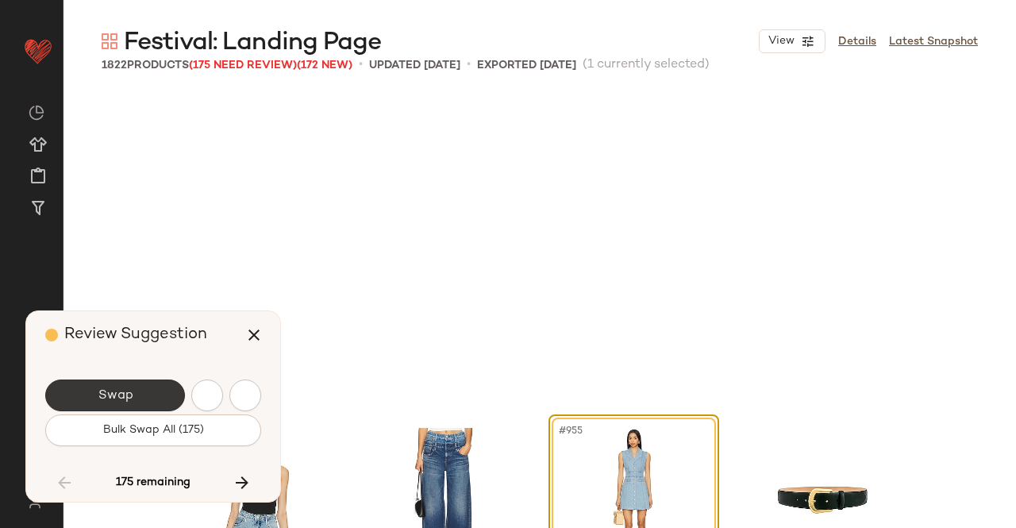
scroll to position [72914, 0]
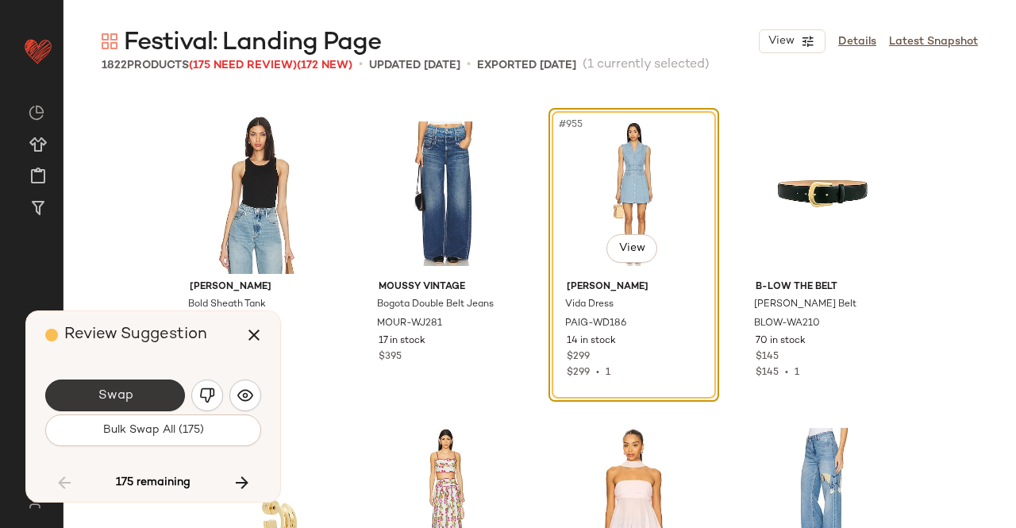
click at [119, 393] on span "Swap" at bounding box center [115, 395] width 36 height 15
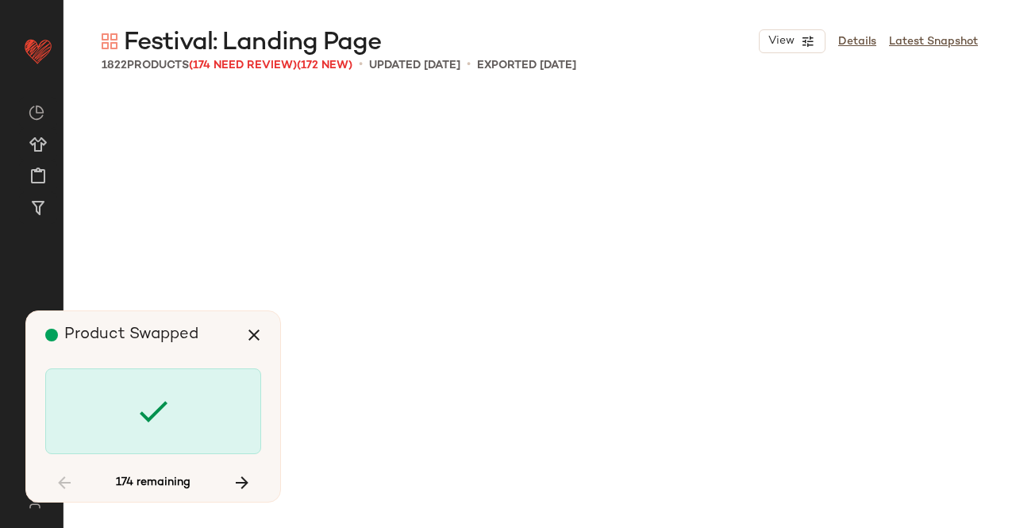
scroll to position [74140, 0]
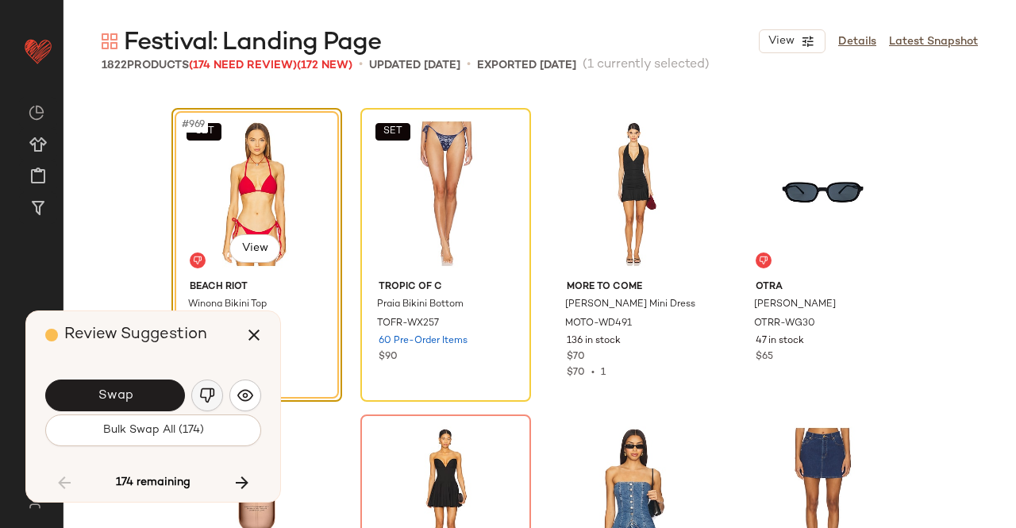
click at [196, 394] on button "button" at bounding box center [207, 395] width 32 height 32
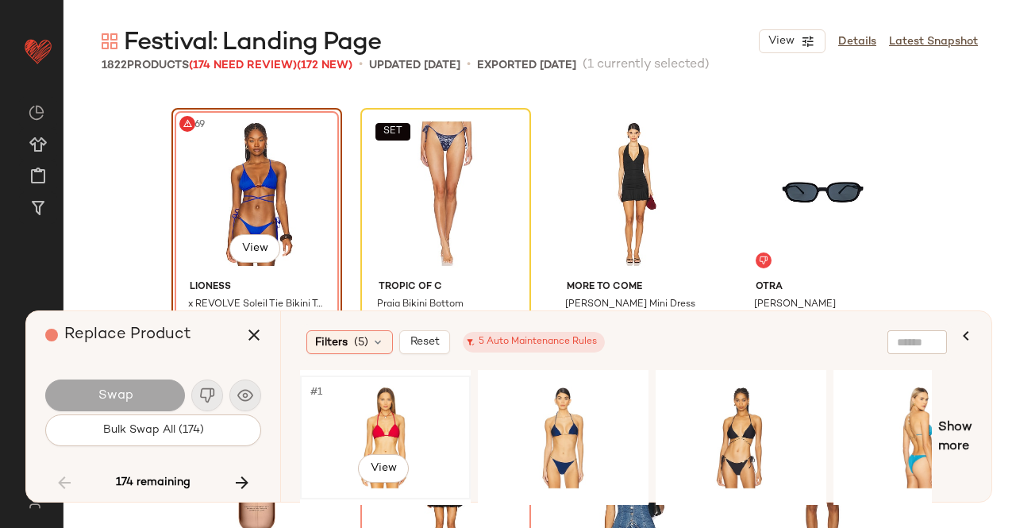
click at [422, 417] on div "#1 View" at bounding box center [386, 437] width 160 height 113
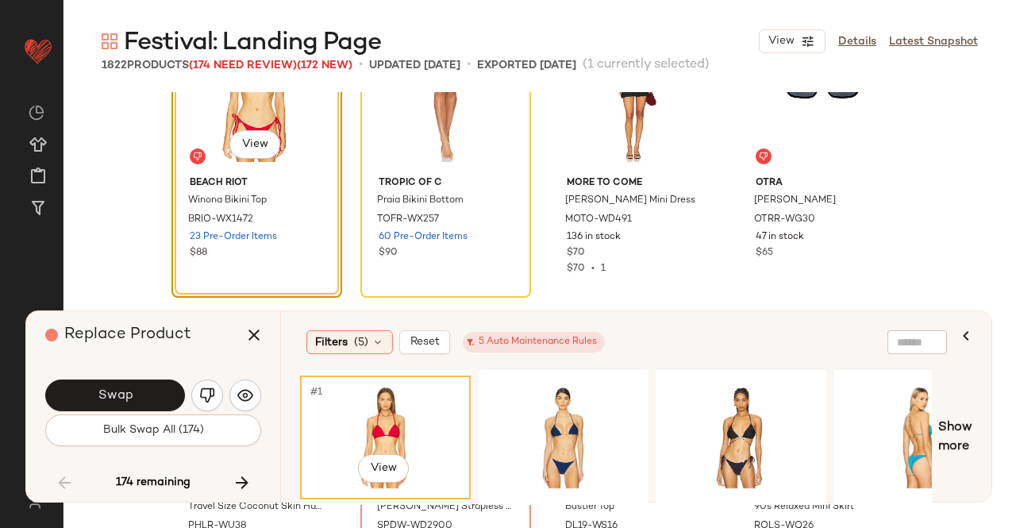
scroll to position [74219, 0]
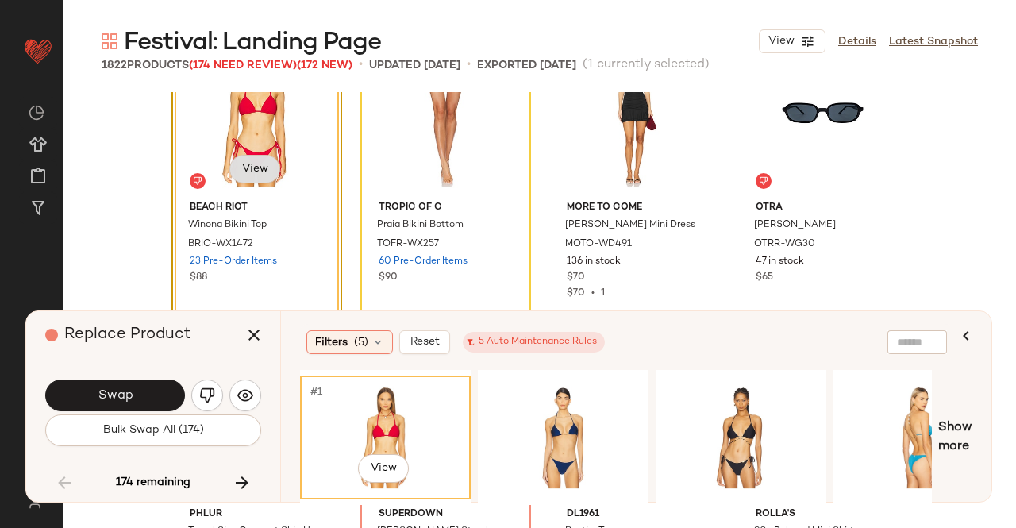
click at [244, 163] on body "Revolve ** Dashboard All Products Global Clipboards (43) Curations (348) Kriste…" at bounding box center [508, 264] width 1016 height 528
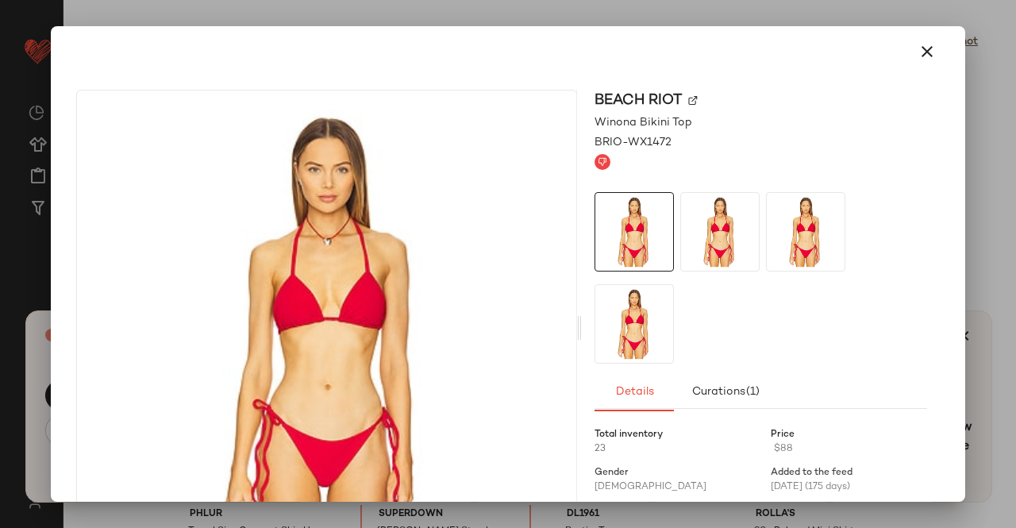
click at [693, 96] on div "BEACH RIOT" at bounding box center [760, 100] width 333 height 21
click at [691, 99] on img at bounding box center [693, 101] width 10 height 10
click at [925, 51] on icon "button" at bounding box center [927, 51] width 19 height 19
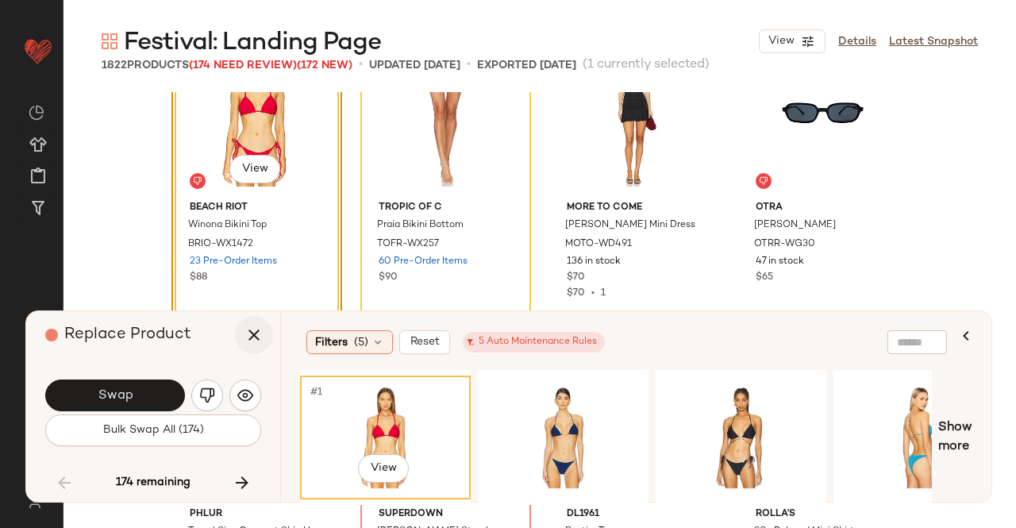
click at [270, 333] on button "button" at bounding box center [254, 335] width 38 height 38
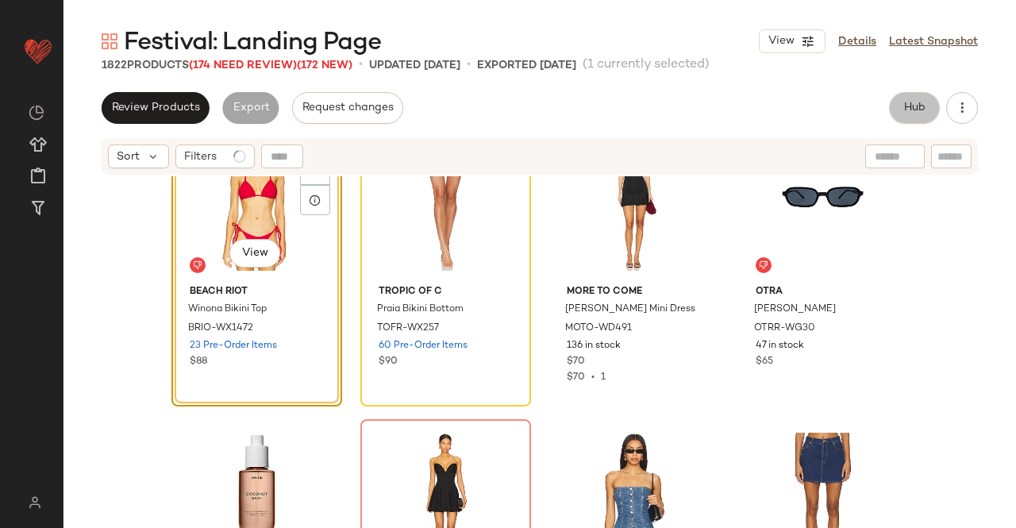
click at [931, 94] on button "Hub" at bounding box center [914, 108] width 51 height 32
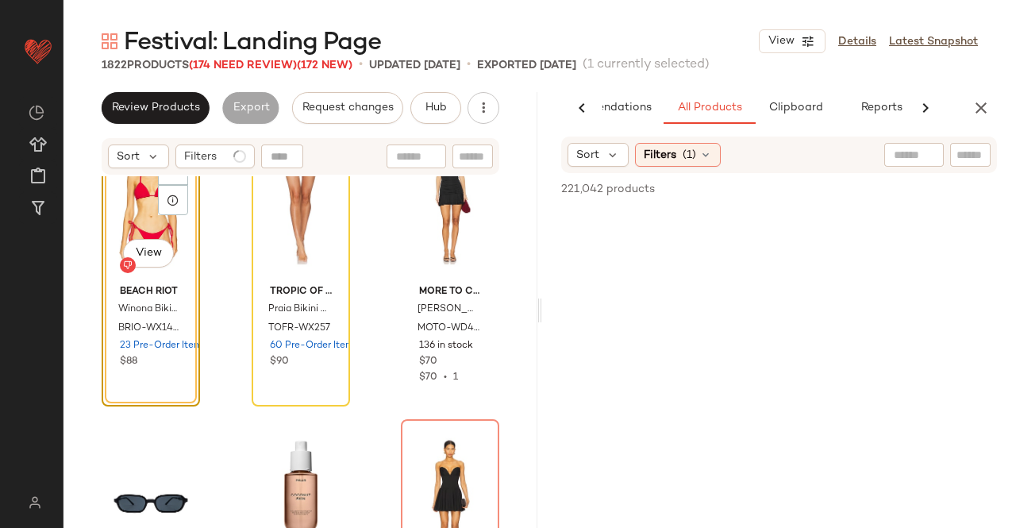
scroll to position [0, 100]
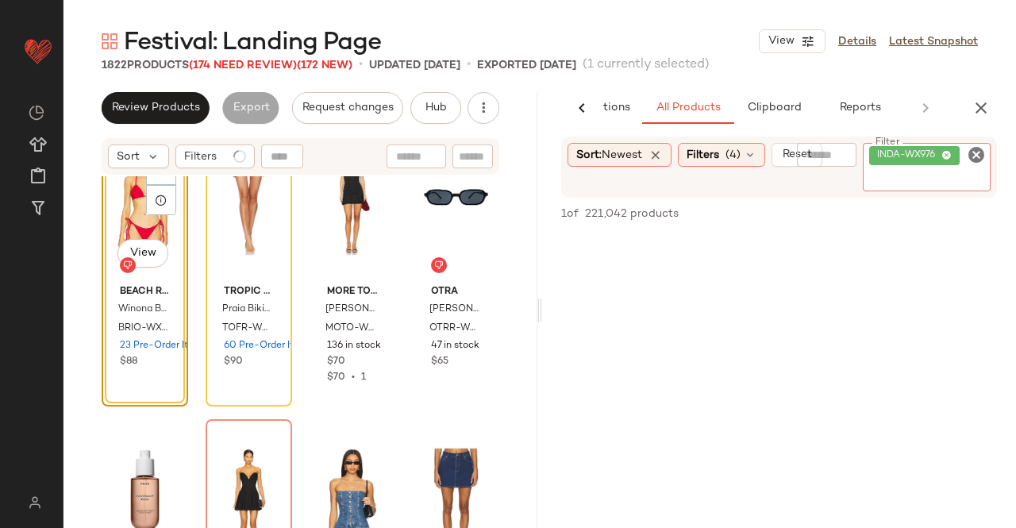
click at [952, 169] on div "INDA-WX976" at bounding box center [927, 167] width 128 height 48
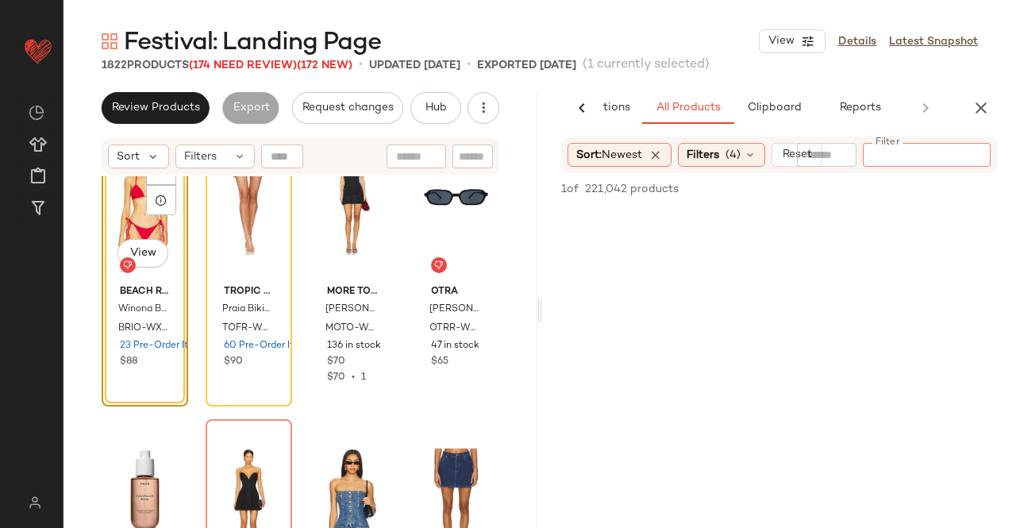
paste input "**********"
type input "**********"
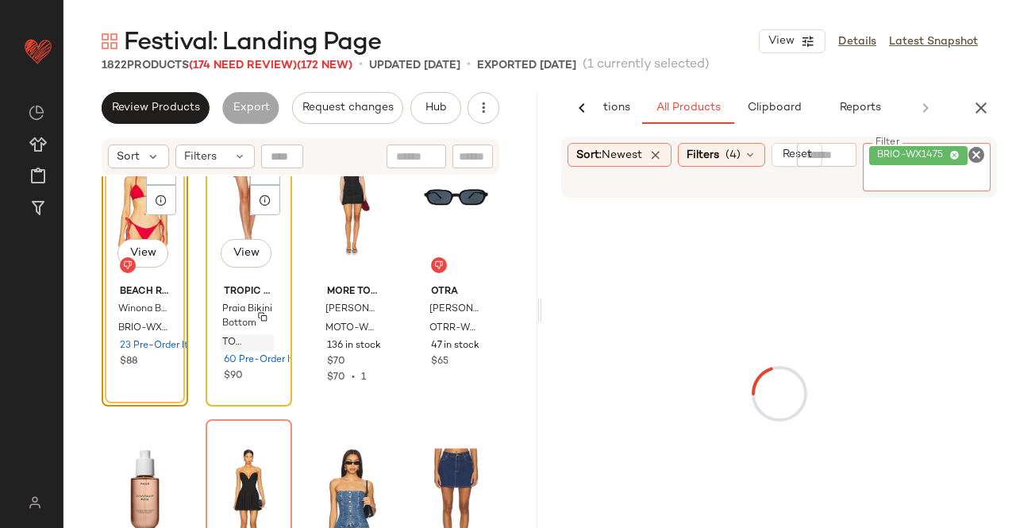
scroll to position [74140, 0]
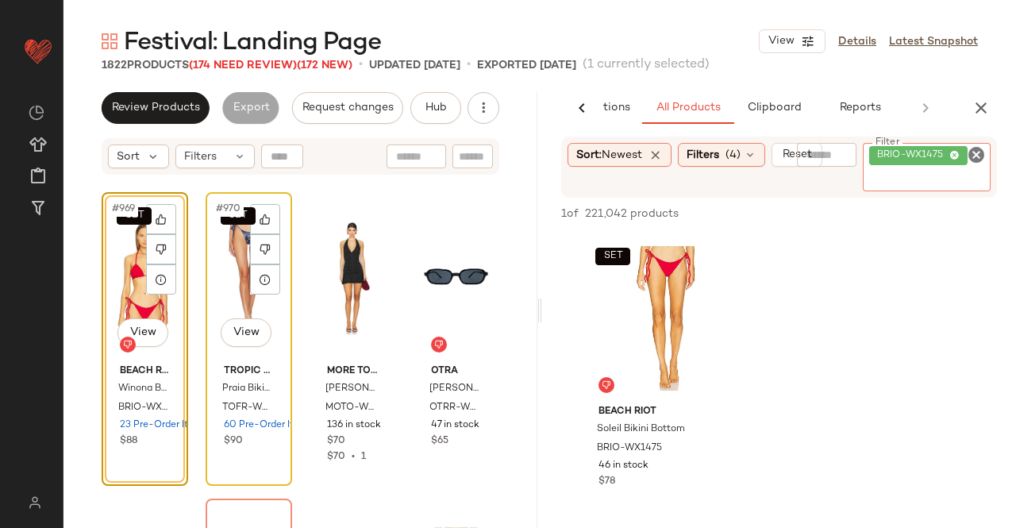
click at [221, 283] on div "SET #970 View" at bounding box center [248, 278] width 75 height 160
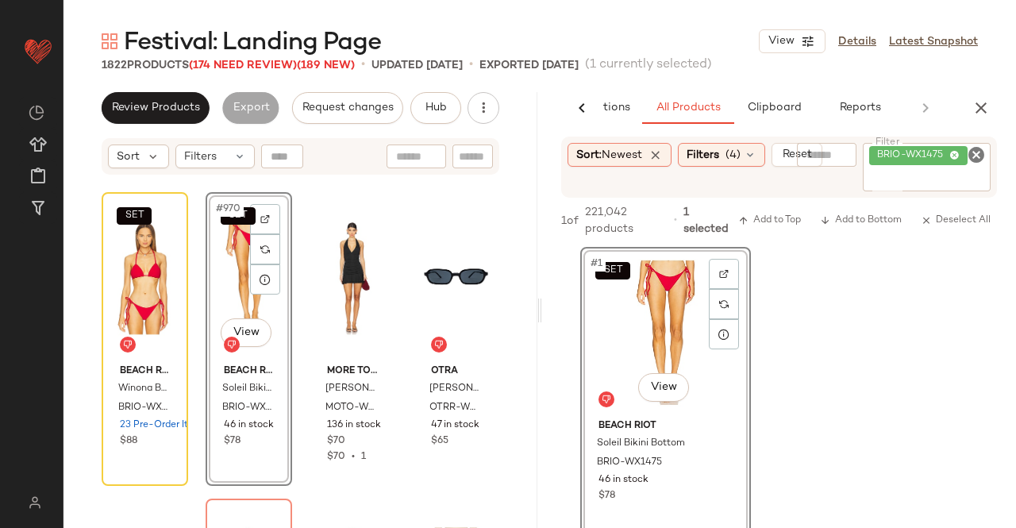
click at [986, 110] on icon "button" at bounding box center [980, 107] width 19 height 19
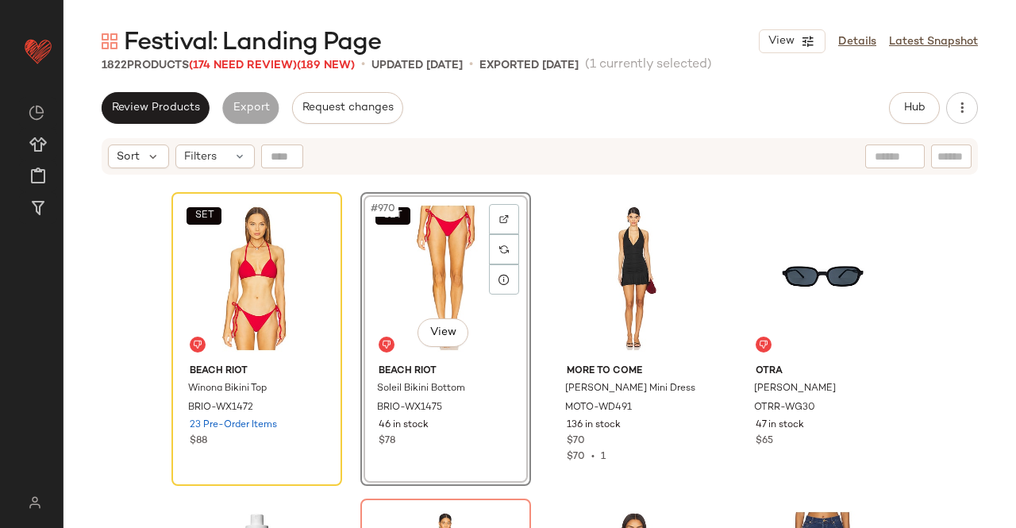
click at [239, 55] on span "Festival: Landing Page" at bounding box center [252, 43] width 257 height 32
click at [238, 69] on span "(174 Need Review)" at bounding box center [243, 66] width 108 height 12
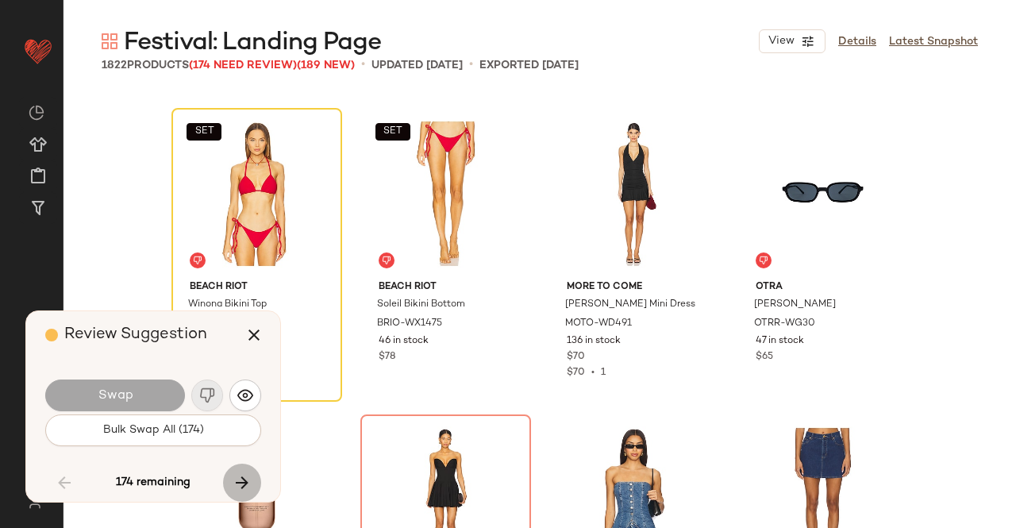
drag, startPoint x: 241, startPoint y: 487, endPoint x: 235, endPoint y: 480, distance: 9.0
click at [244, 485] on icon "button" at bounding box center [242, 482] width 19 height 19
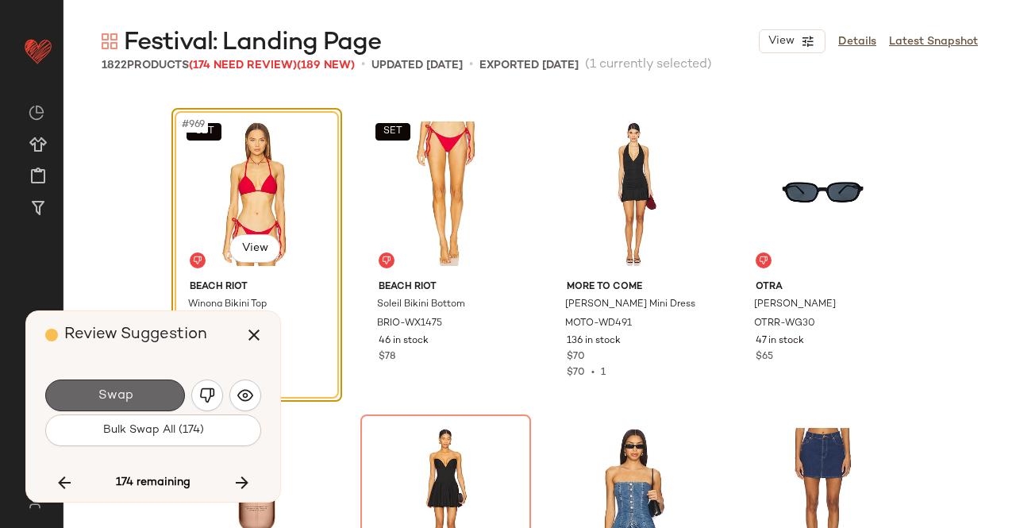
click at [156, 390] on button "Swap" at bounding box center [115, 395] width 140 height 32
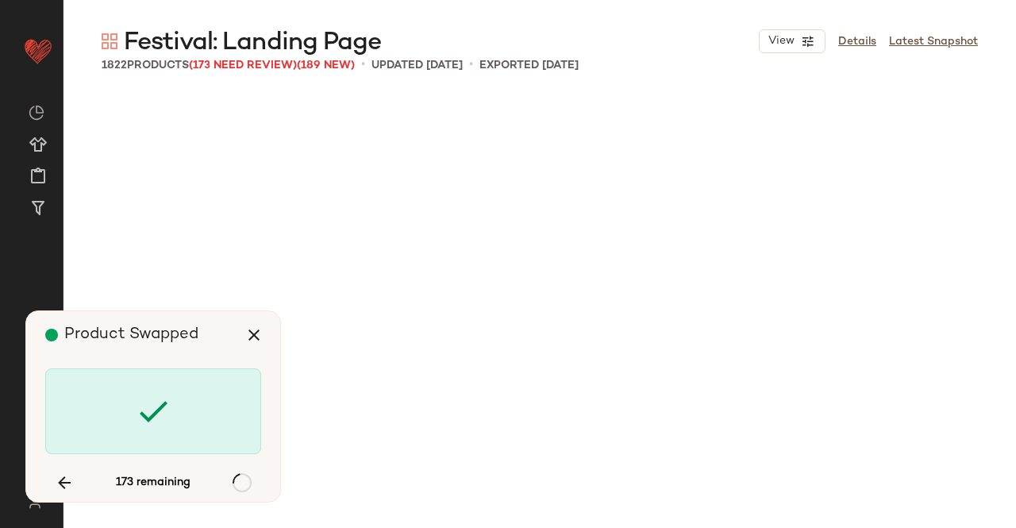
scroll to position [75672, 0]
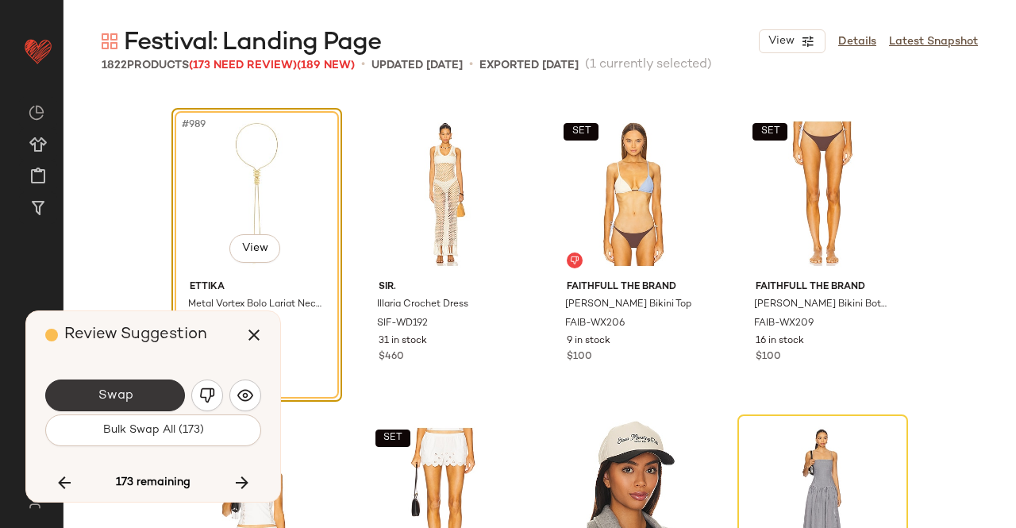
click at [122, 387] on button "Swap" at bounding box center [115, 395] width 140 height 32
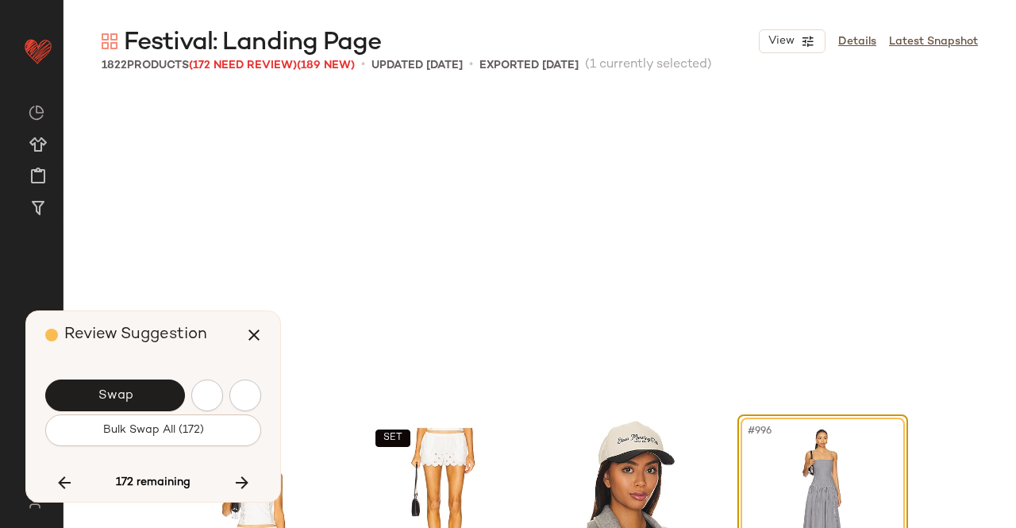
scroll to position [75978, 0]
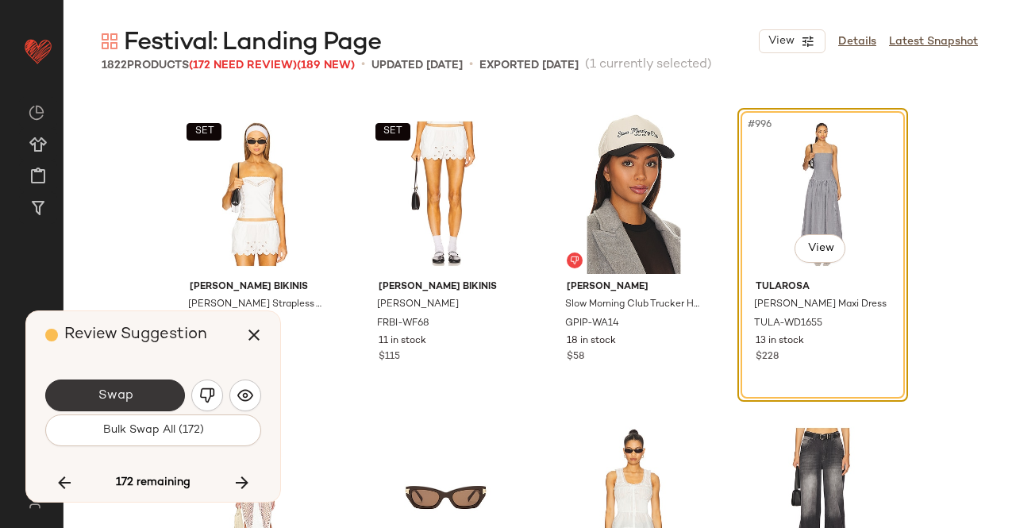
click at [98, 385] on button "Swap" at bounding box center [115, 395] width 140 height 32
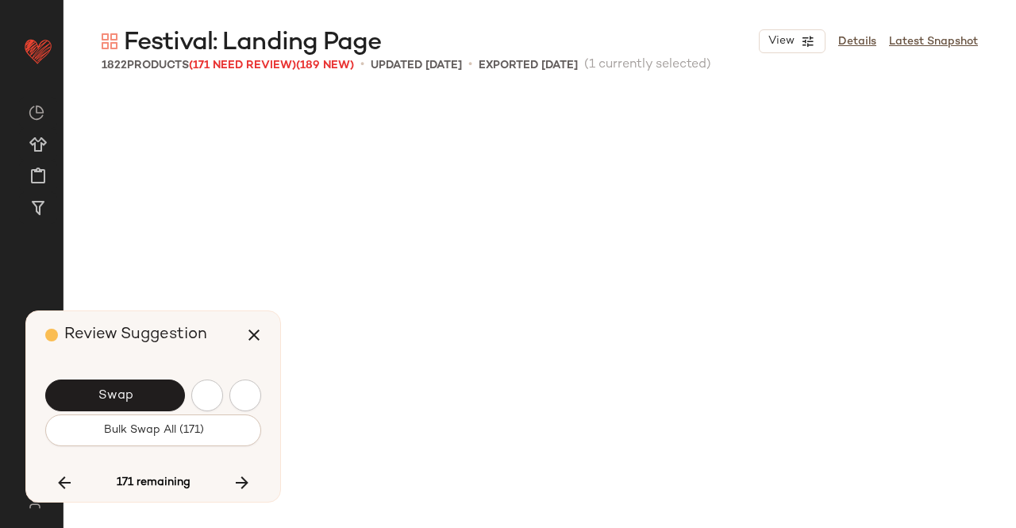
scroll to position [76591, 0]
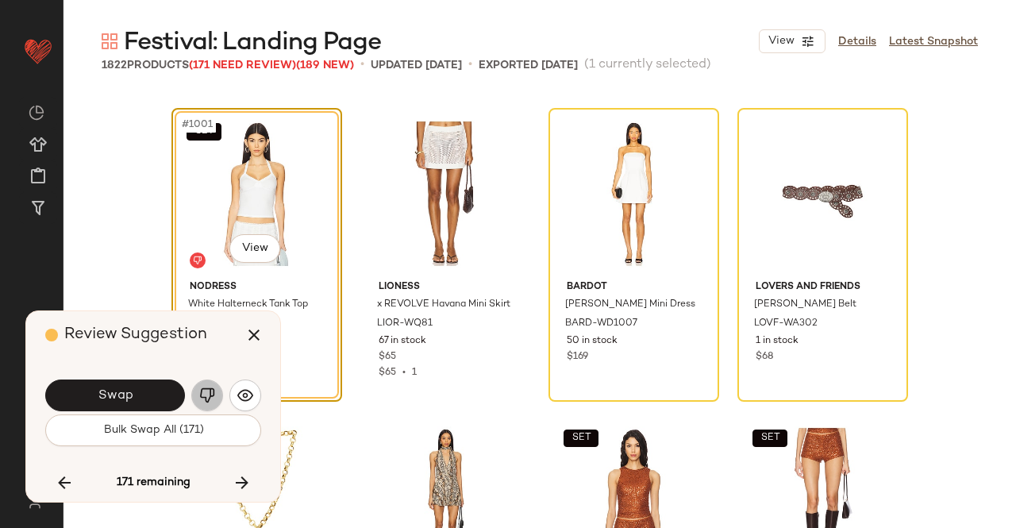
click at [199, 386] on button "button" at bounding box center [207, 395] width 32 height 32
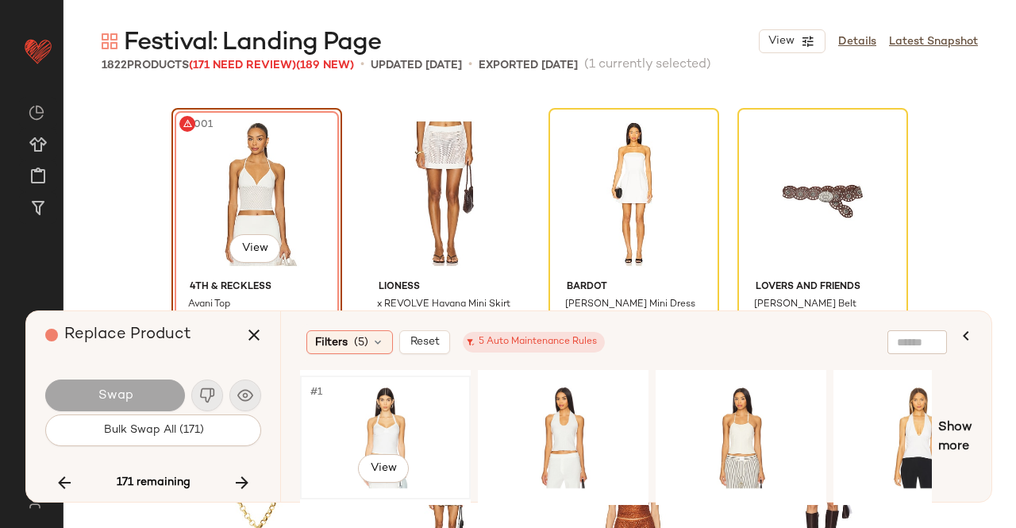
click at [394, 402] on div "#1 View" at bounding box center [386, 437] width 160 height 113
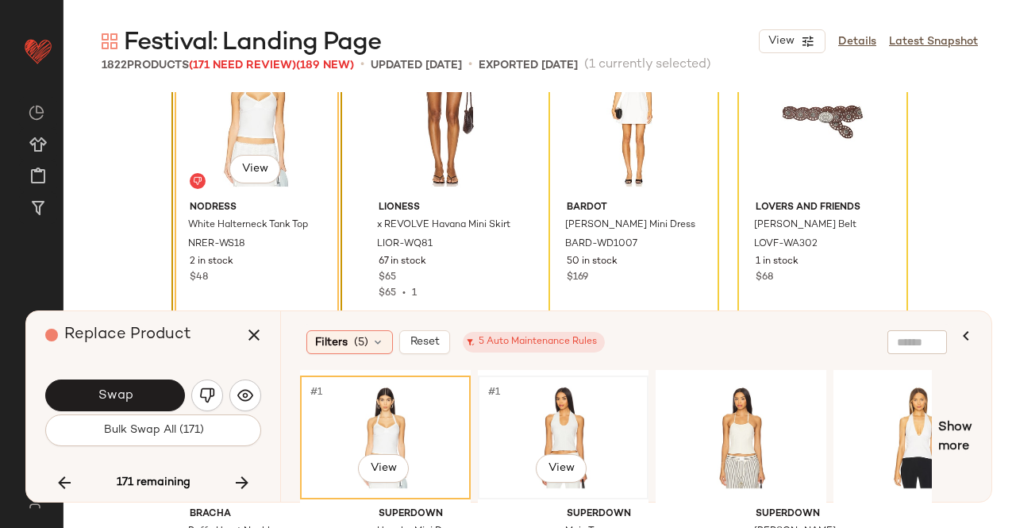
click at [565, 406] on div "#1 View" at bounding box center [563, 437] width 160 height 113
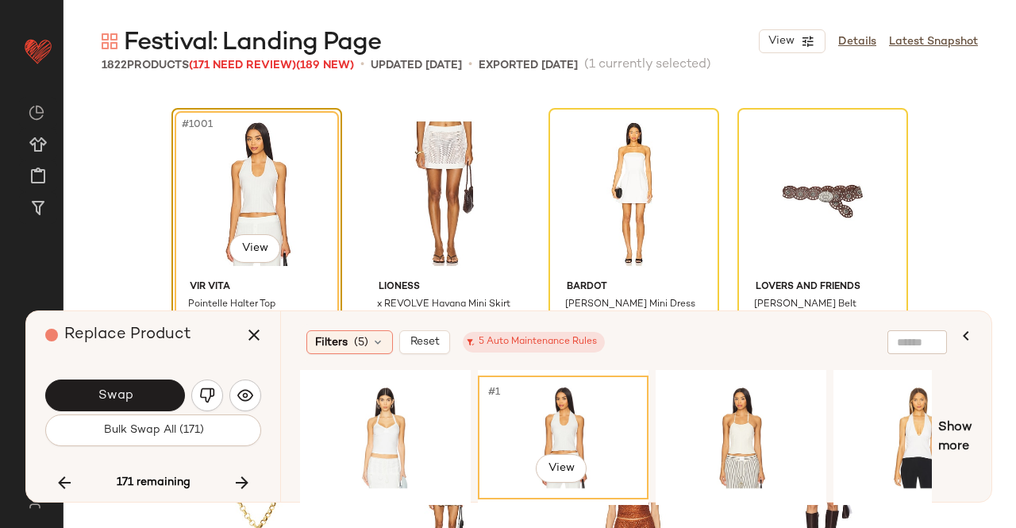
click at [156, 384] on button "Swap" at bounding box center [115, 395] width 140 height 32
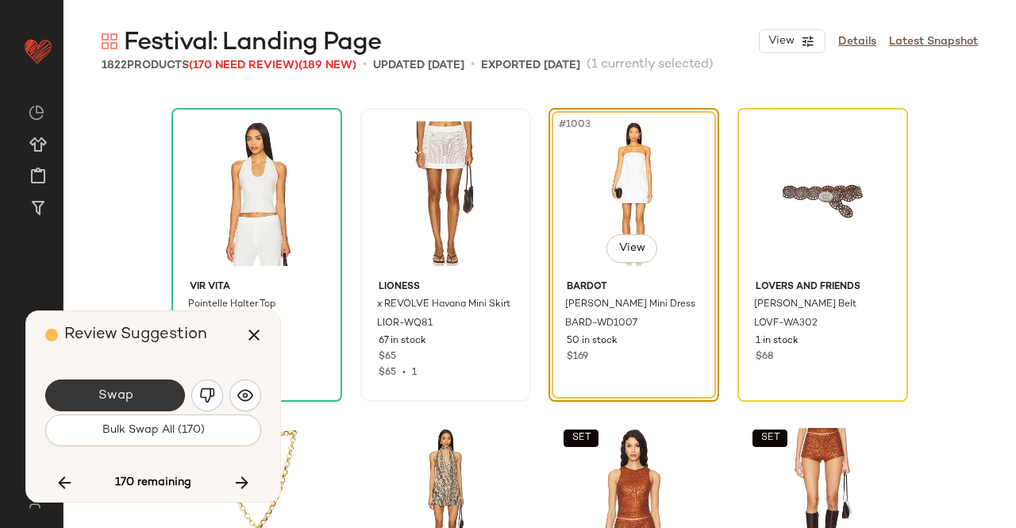
click at [161, 396] on button "Swap" at bounding box center [115, 395] width 140 height 32
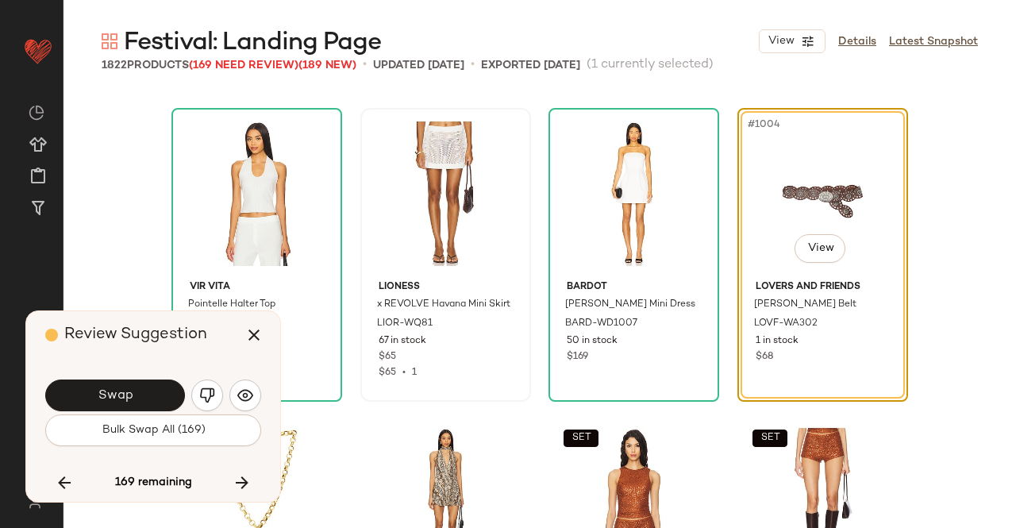
click at [161, 396] on button "Swap" at bounding box center [115, 395] width 140 height 32
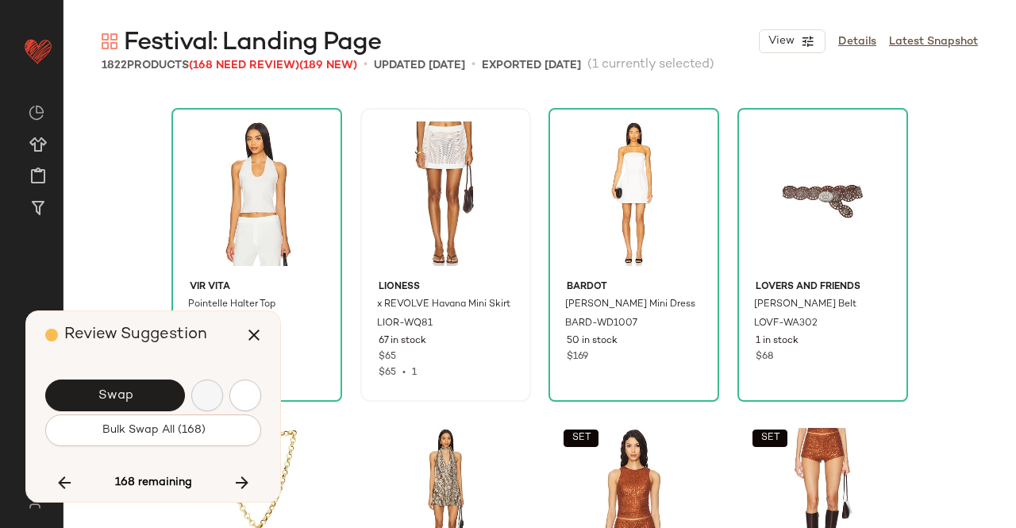
scroll to position [77204, 0]
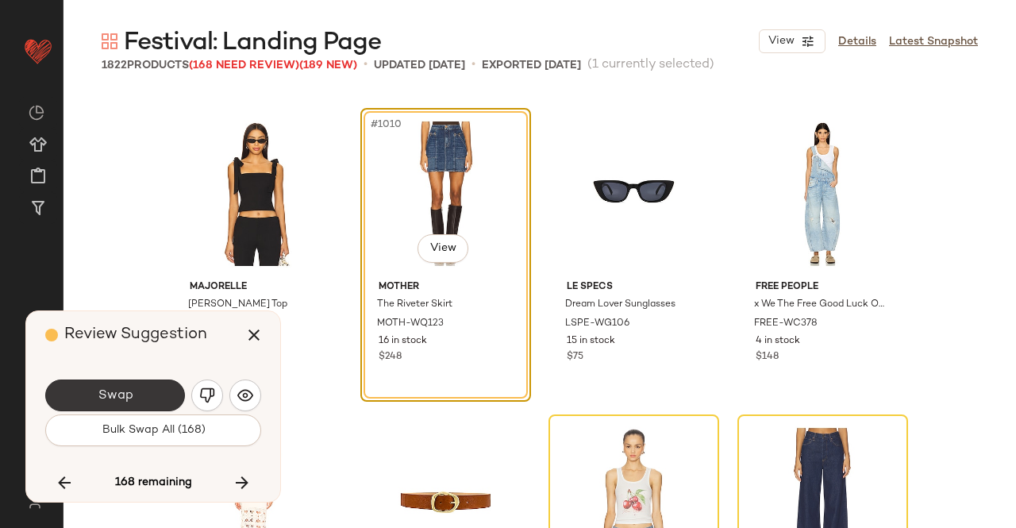
click at [102, 393] on span "Swap" at bounding box center [115, 395] width 36 height 15
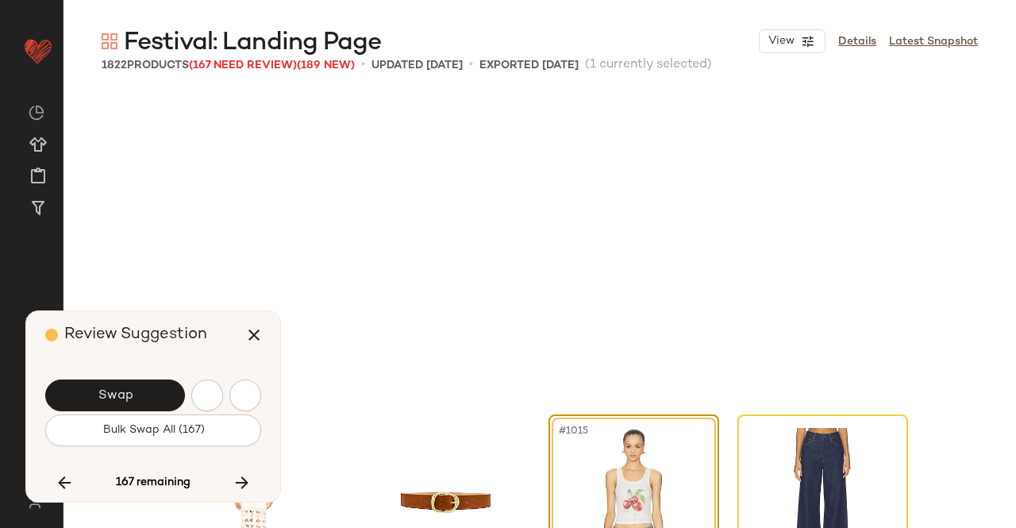
scroll to position [77510, 0]
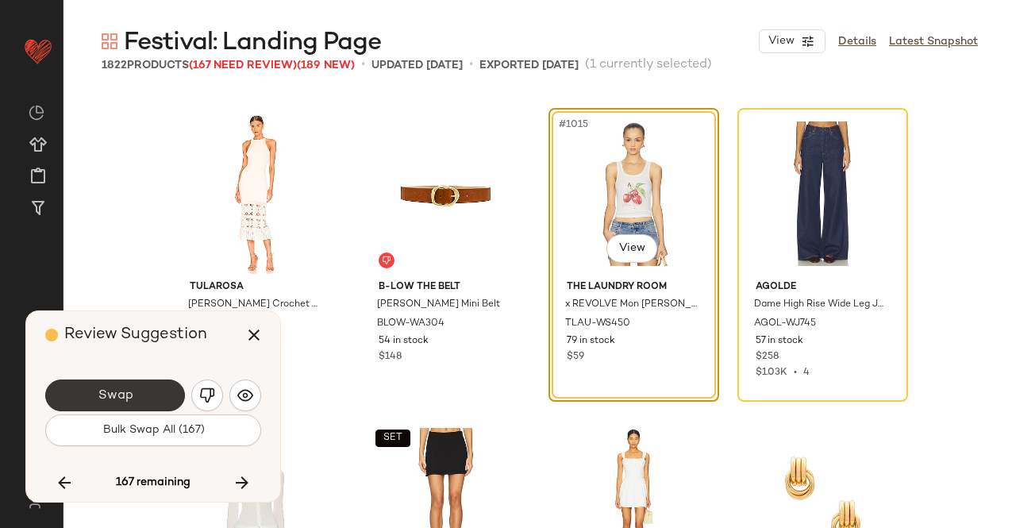
click at [154, 396] on button "Swap" at bounding box center [115, 395] width 140 height 32
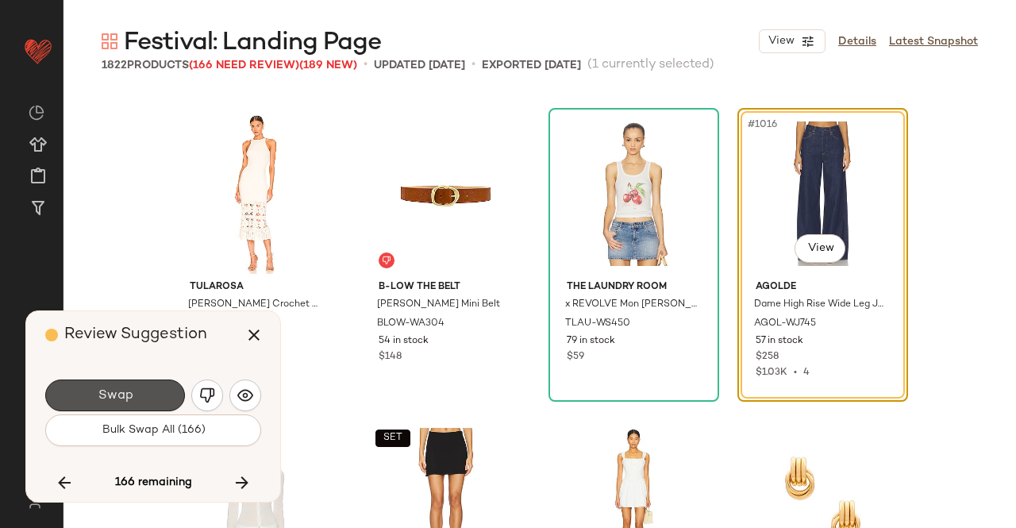
click at [153, 394] on button "Swap" at bounding box center [115, 395] width 140 height 32
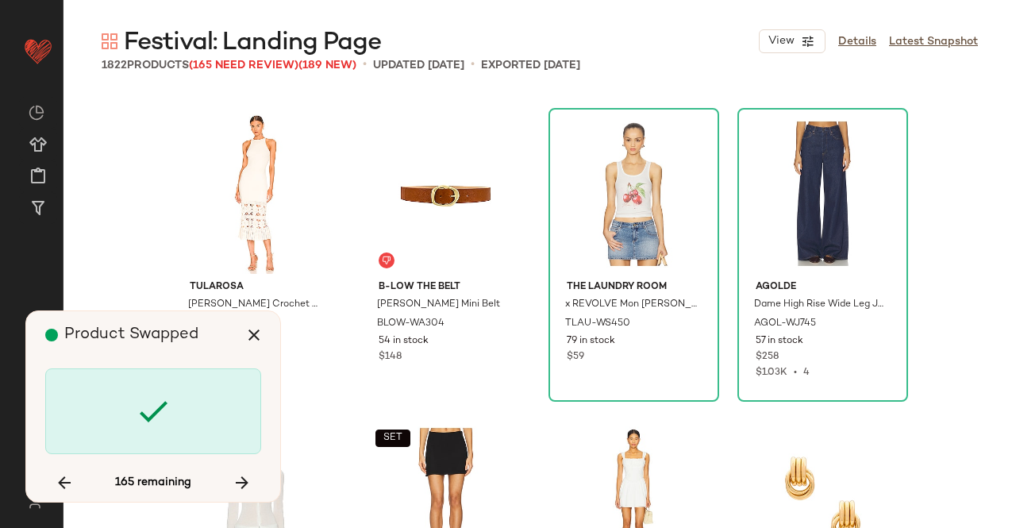
scroll to position [79654, 0]
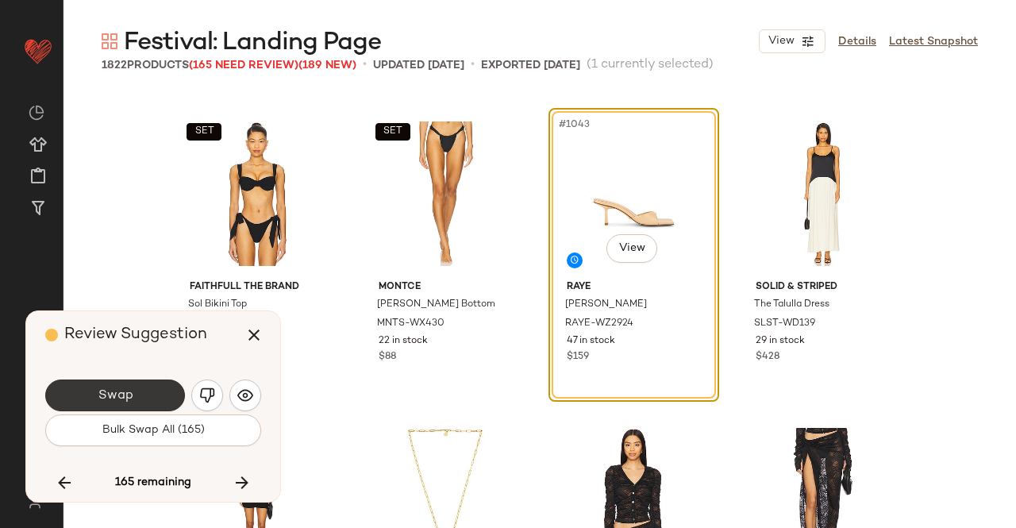
click at [177, 394] on button "Swap" at bounding box center [115, 395] width 140 height 32
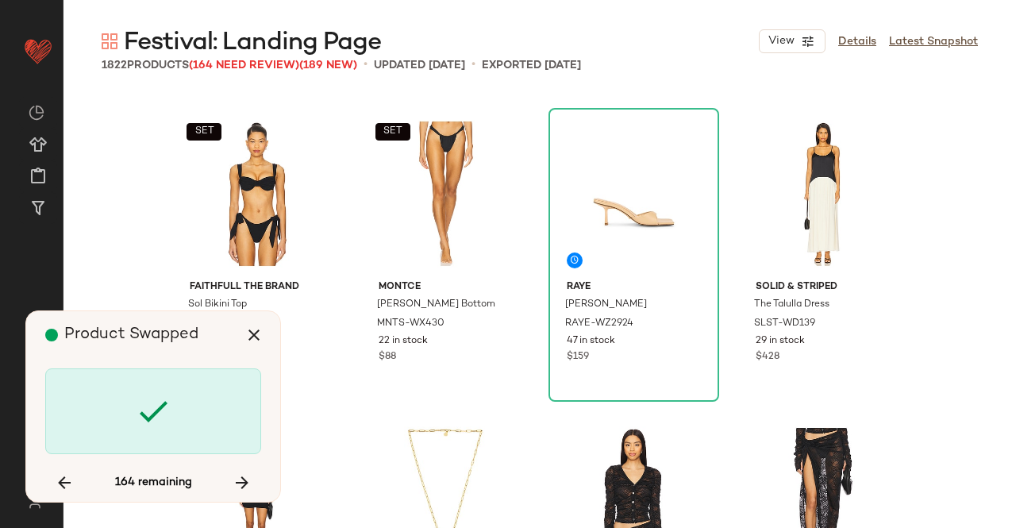
scroll to position [80573, 0]
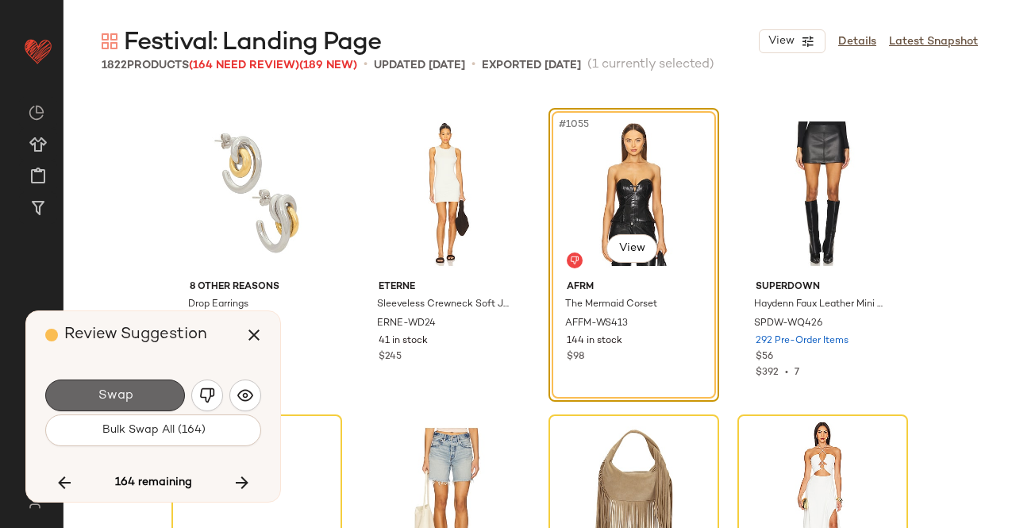
click at [148, 388] on button "Swap" at bounding box center [115, 395] width 140 height 32
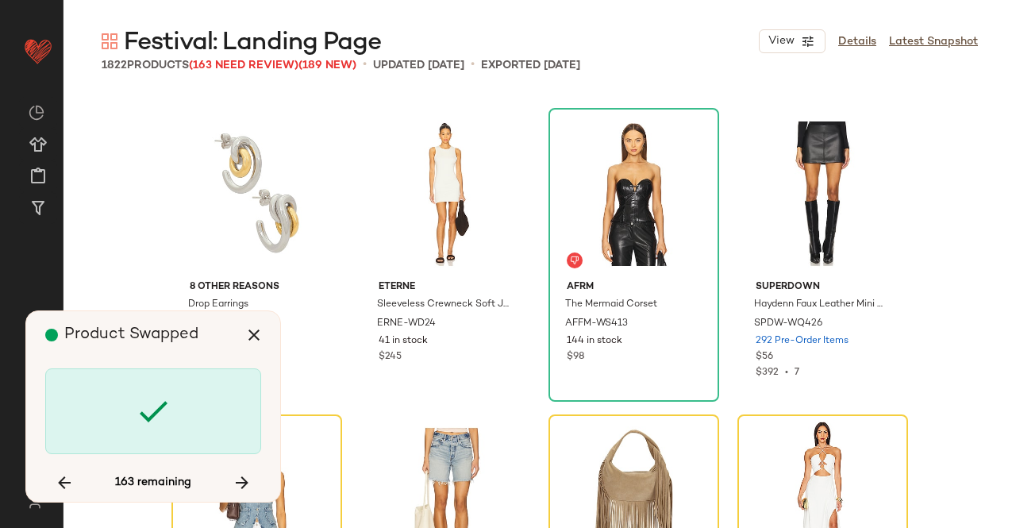
scroll to position [80880, 0]
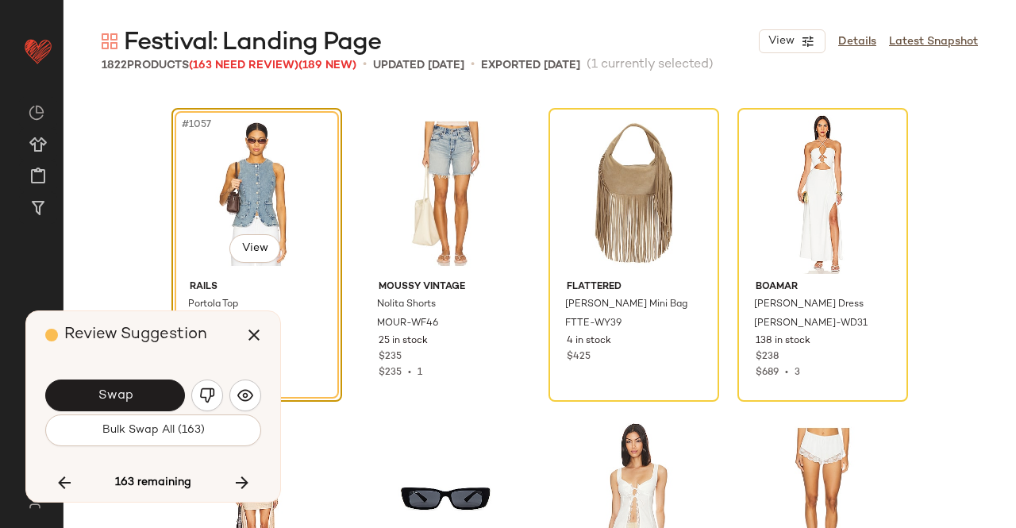
click at [148, 388] on button "Swap" at bounding box center [115, 395] width 140 height 32
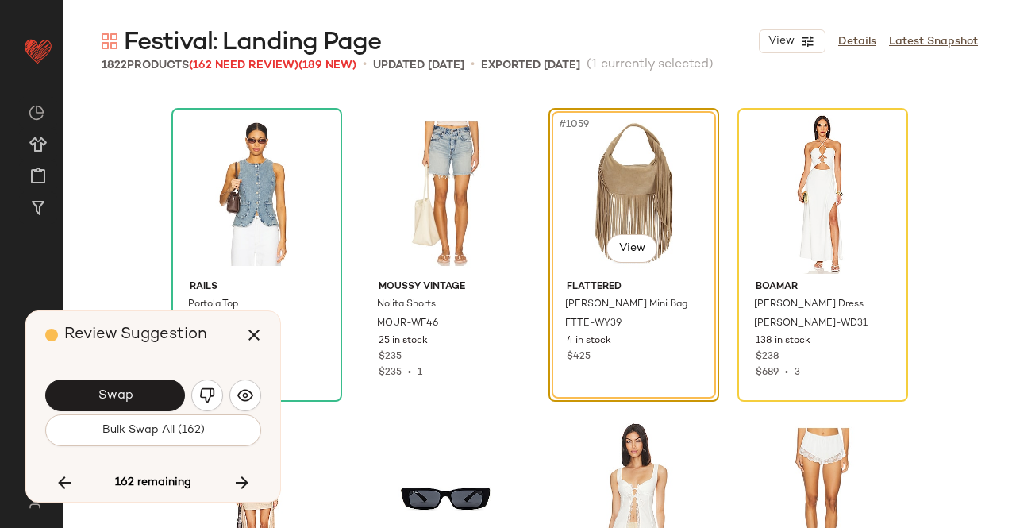
click at [148, 388] on button "Swap" at bounding box center [115, 395] width 140 height 32
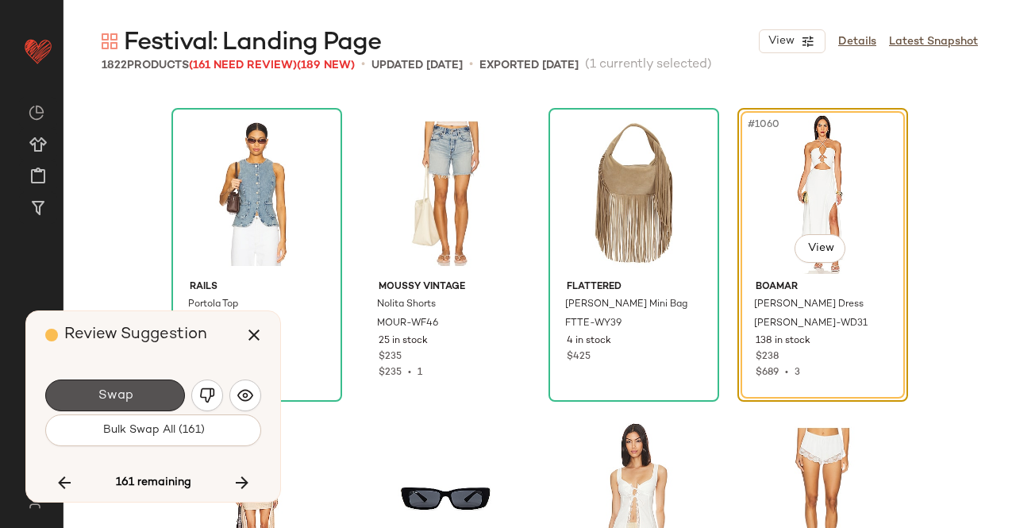
click at [148, 388] on button "Swap" at bounding box center [115, 395] width 140 height 32
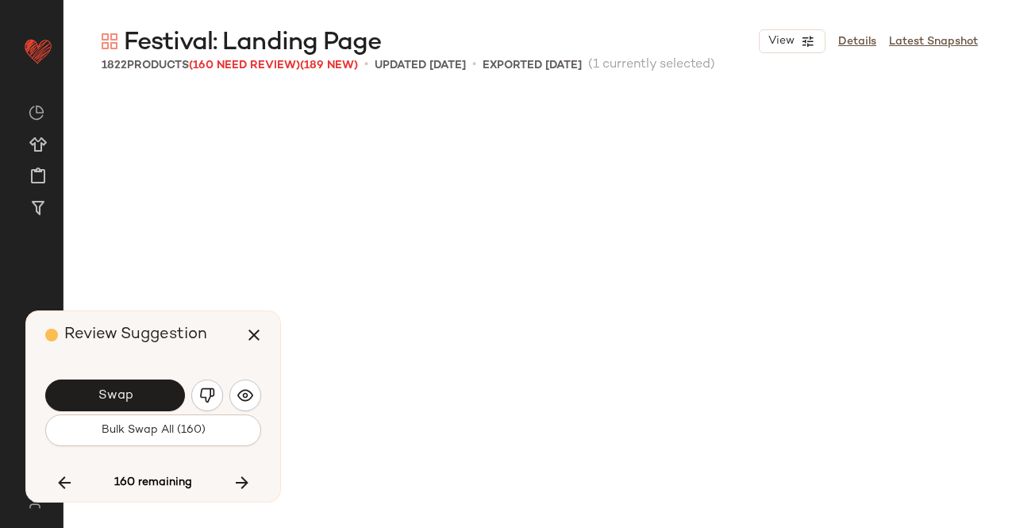
scroll to position [81493, 0]
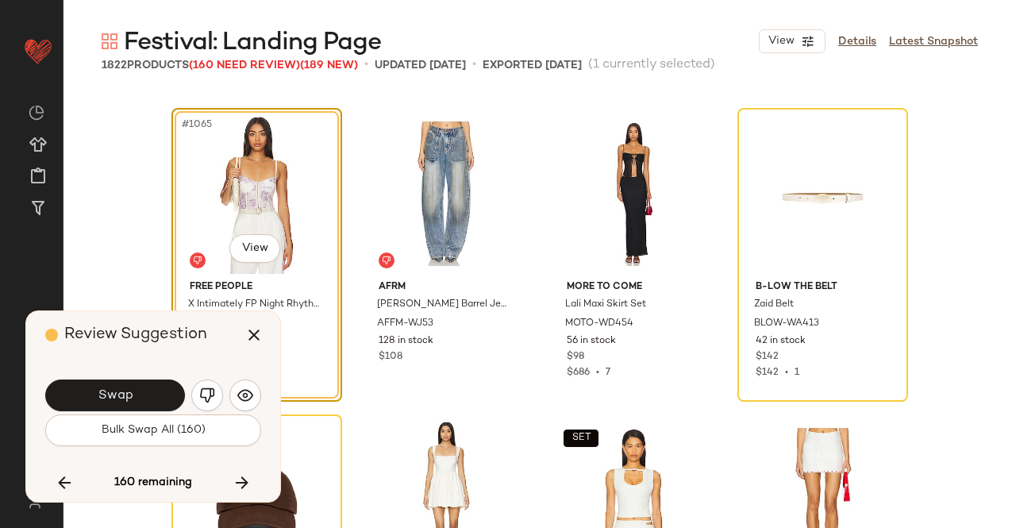
click at [148, 388] on button "Swap" at bounding box center [115, 395] width 140 height 32
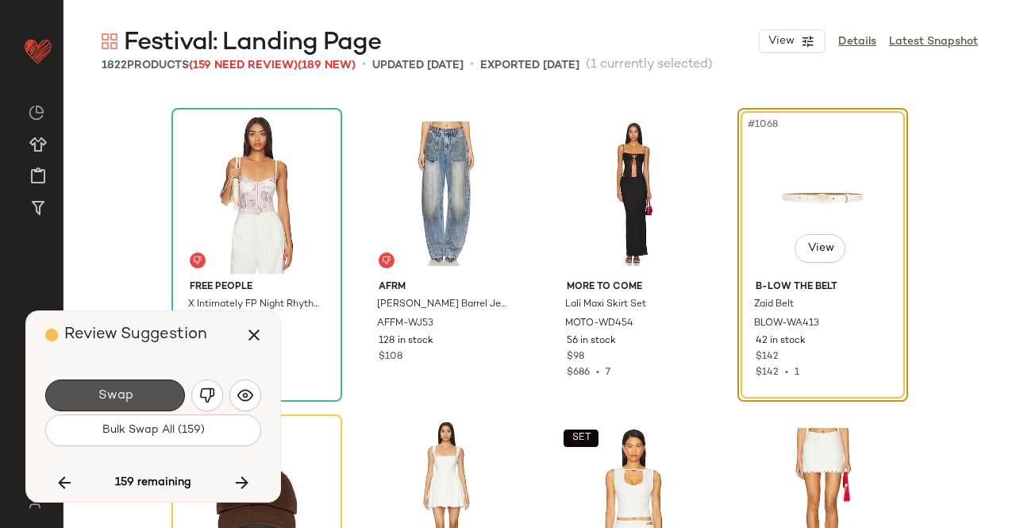
click at [148, 388] on button "Swap" at bounding box center [115, 395] width 140 height 32
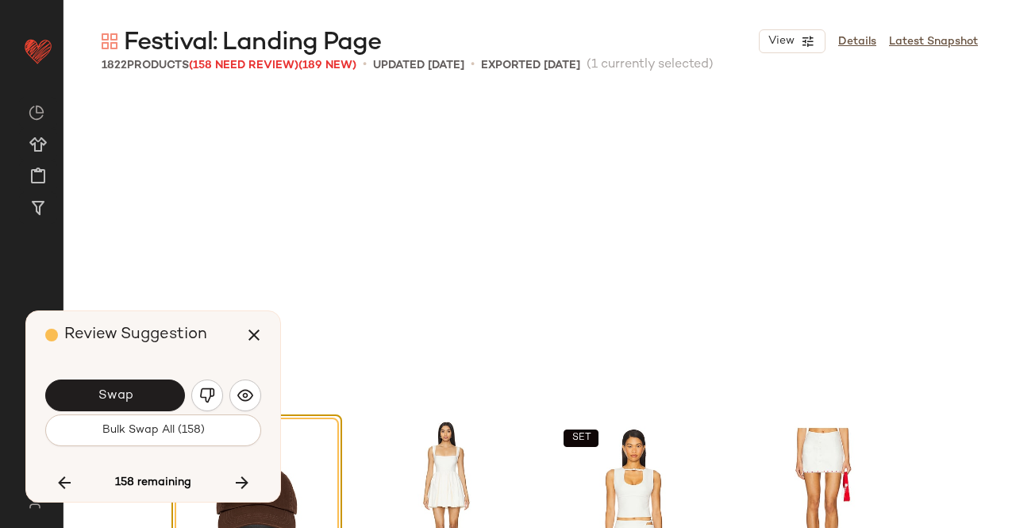
scroll to position [81799, 0]
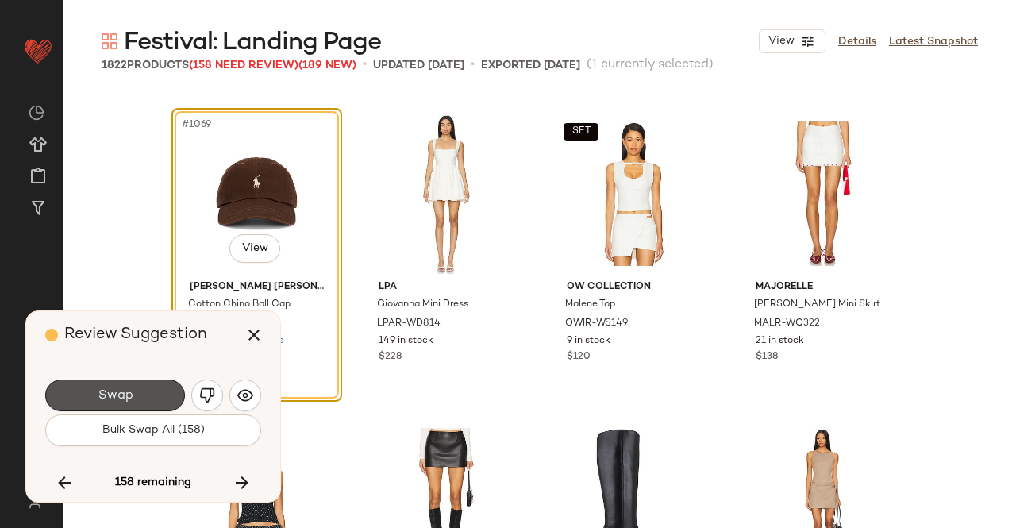
click at [148, 388] on button "Swap" at bounding box center [115, 395] width 140 height 32
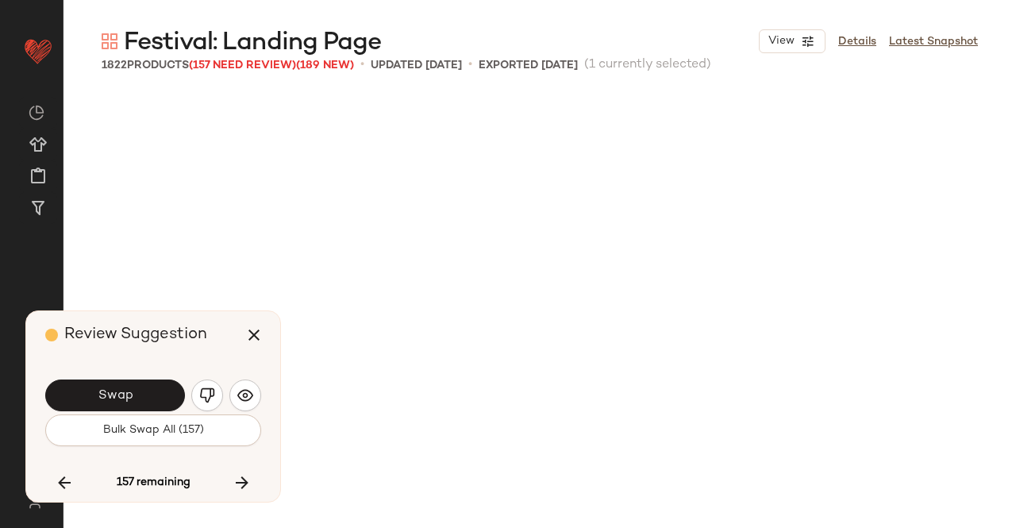
scroll to position [82412, 0]
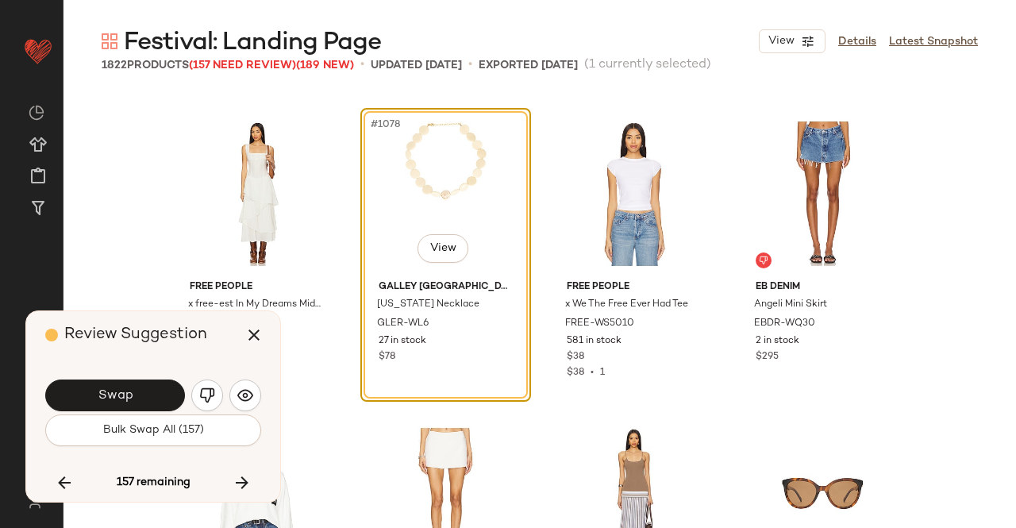
click at [148, 388] on button "Swap" at bounding box center [115, 395] width 140 height 32
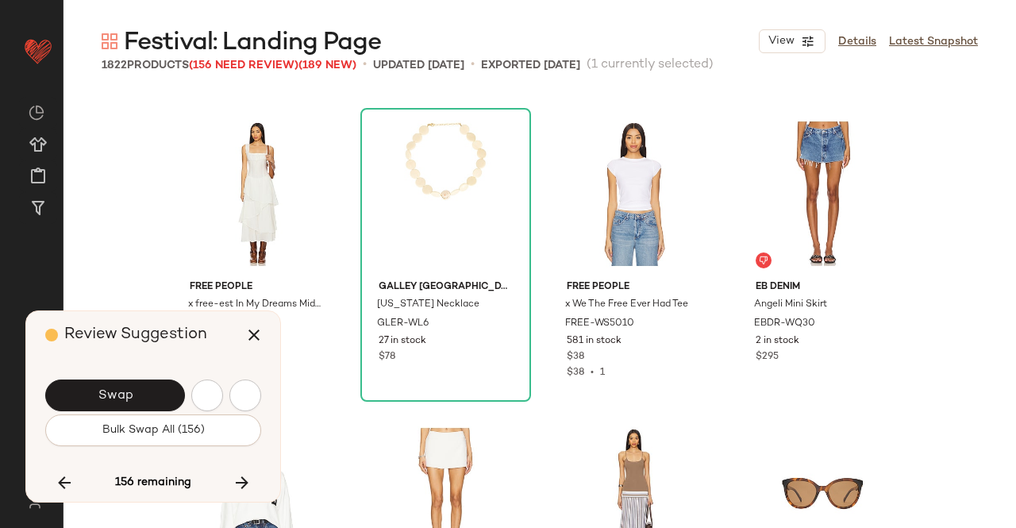
scroll to position [83024, 0]
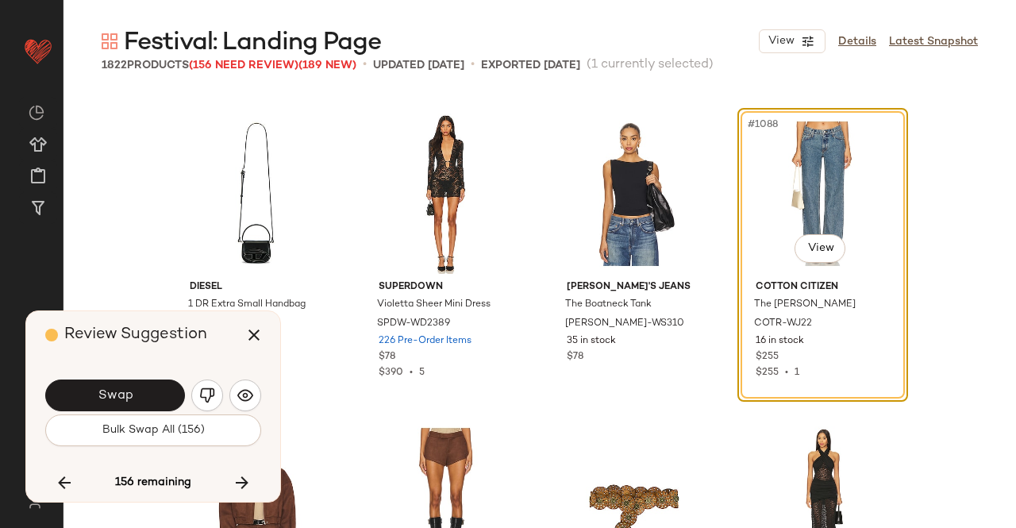
click at [148, 388] on button "Swap" at bounding box center [115, 395] width 140 height 32
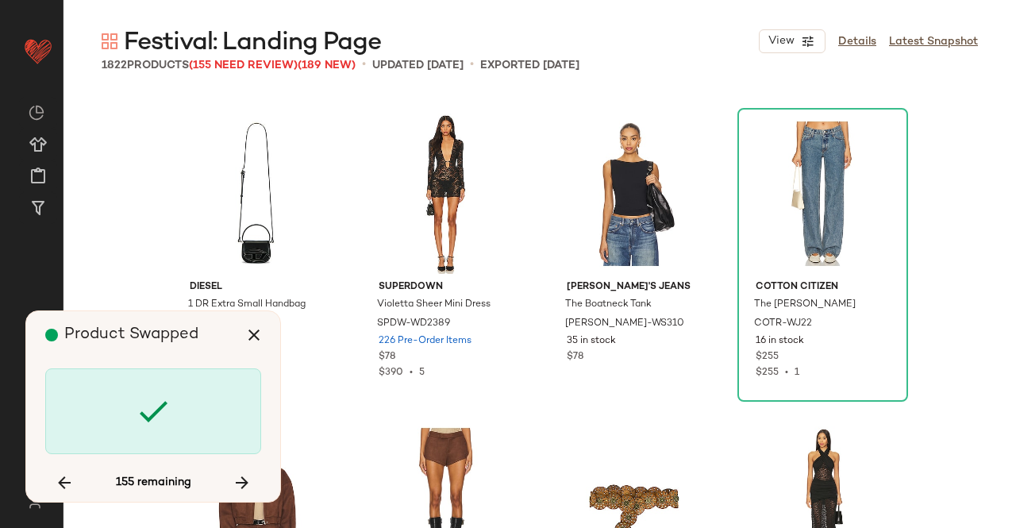
scroll to position [83943, 0]
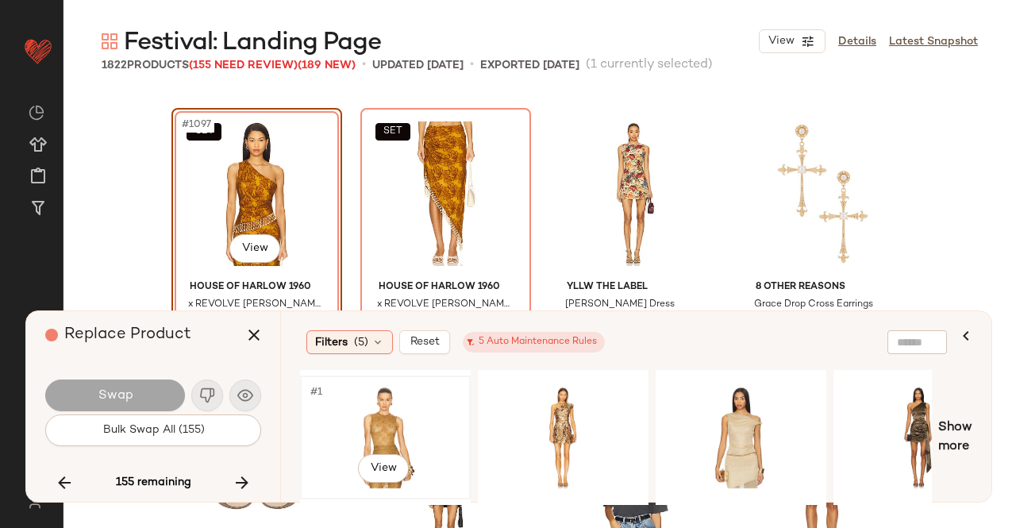
click at [397, 399] on div "#1 View" at bounding box center [386, 437] width 160 height 113
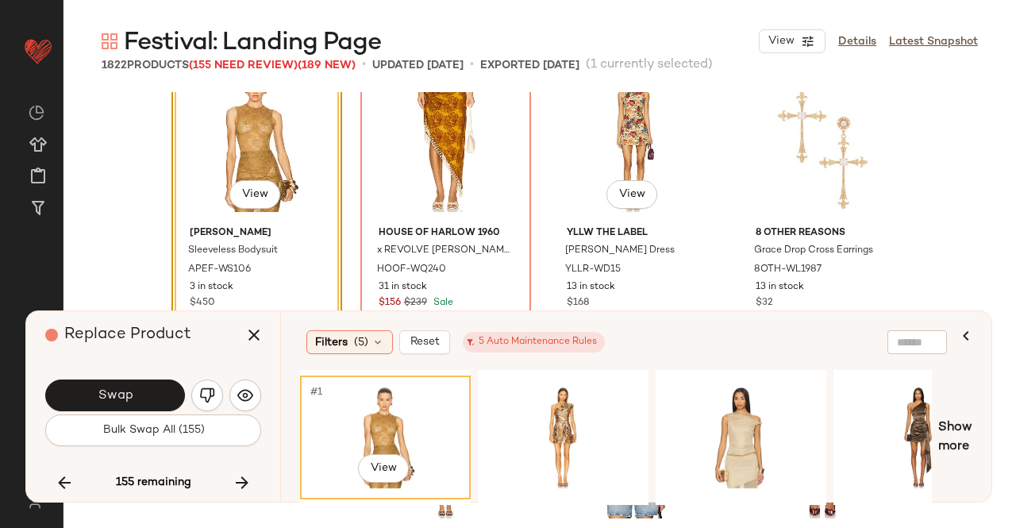
scroll to position [84023, 0]
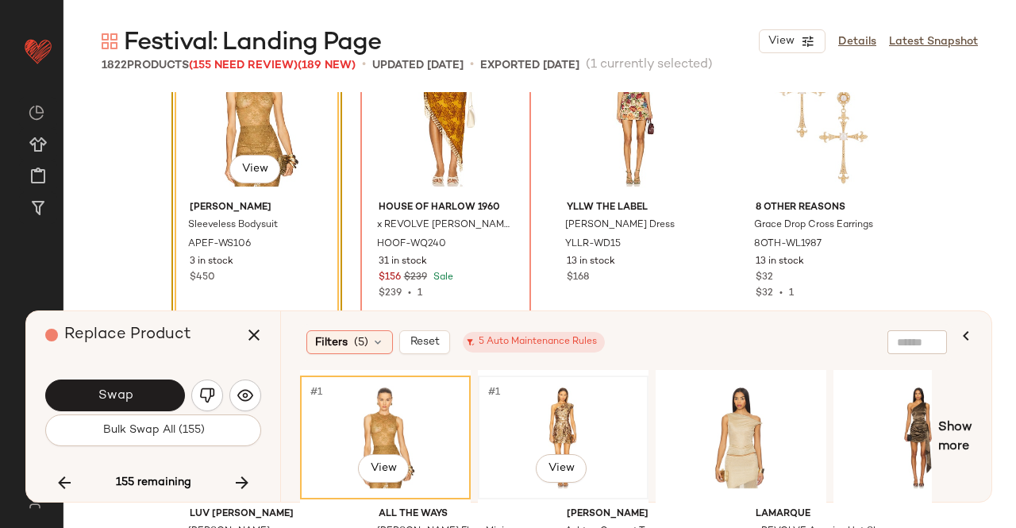
click at [519, 401] on div "#1 View" at bounding box center [563, 437] width 160 height 113
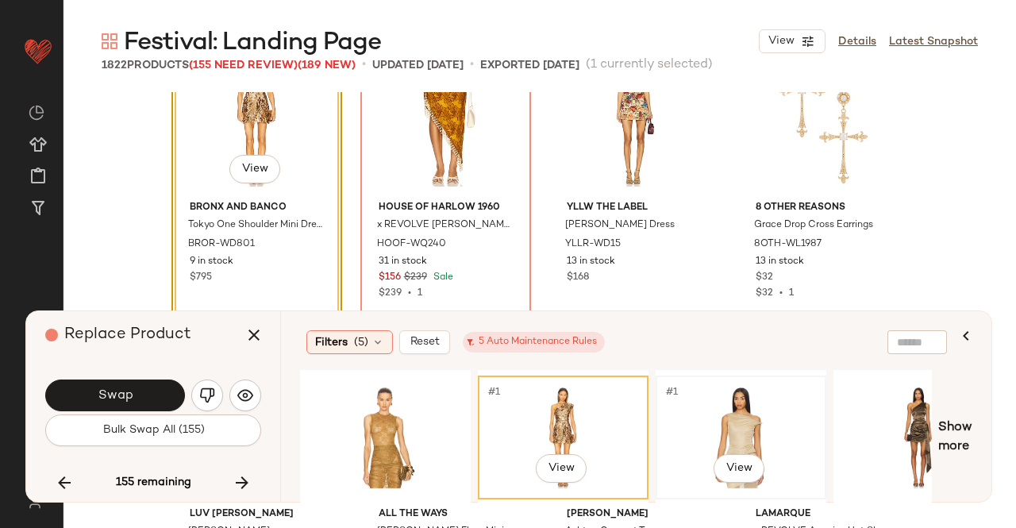
click at [783, 425] on div "#1 View" at bounding box center [741, 437] width 160 height 113
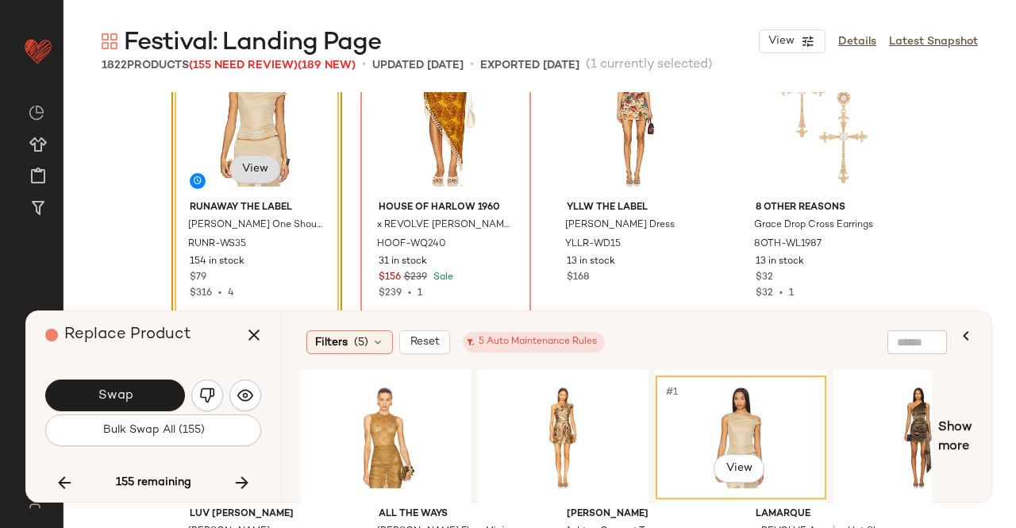
click at [257, 164] on body "Revolve ** Dashboard All Products Global Clipboards (43) Curations (348) Kriste…" at bounding box center [508, 264] width 1016 height 528
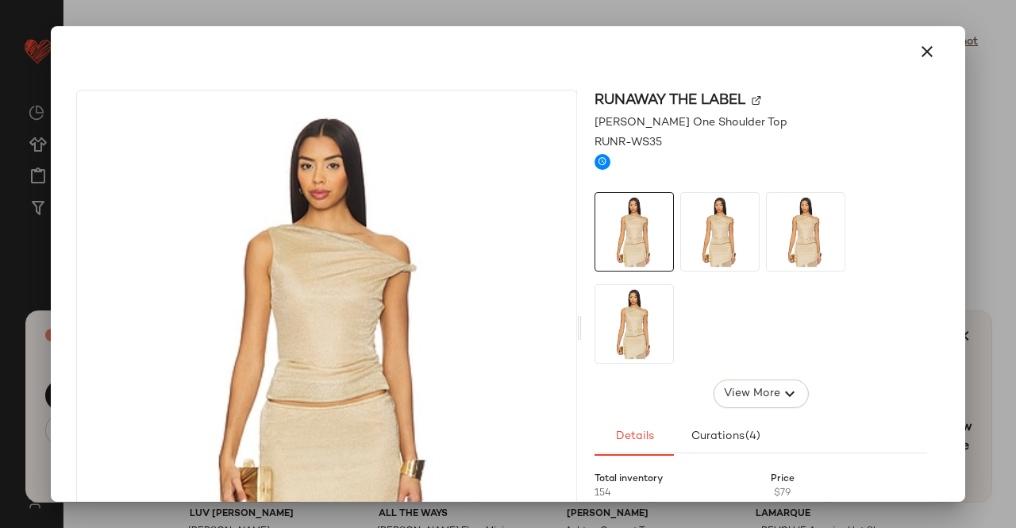
click at [751, 92] on div "Runaway The Label" at bounding box center [760, 100] width 333 height 21
click at [752, 96] on img at bounding box center [757, 101] width 10 height 10
click at [935, 65] on div at bounding box center [508, 52] width 876 height 38
click at [929, 56] on button "button" at bounding box center [927, 52] width 38 height 38
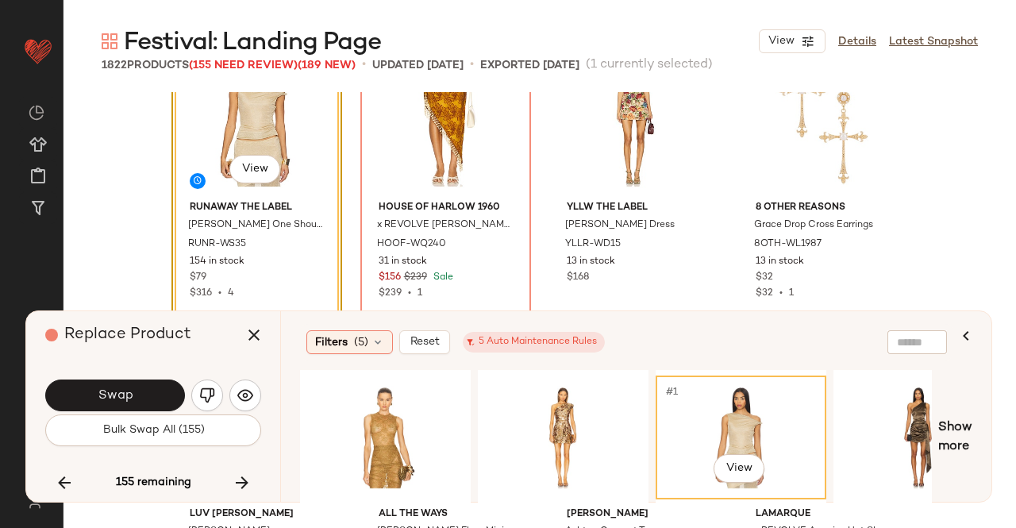
drag, startPoint x: 252, startPoint y: 340, endPoint x: 302, endPoint y: 323, distance: 52.2
click at [253, 340] on icon "button" at bounding box center [253, 334] width 19 height 19
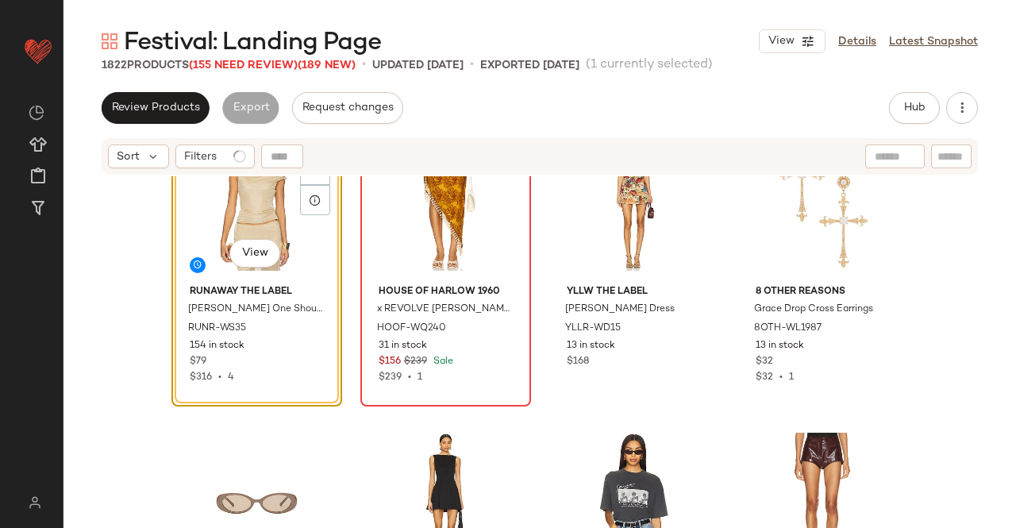
click at [449, 174] on div "Sort Filters" at bounding box center [540, 156] width 876 height 37
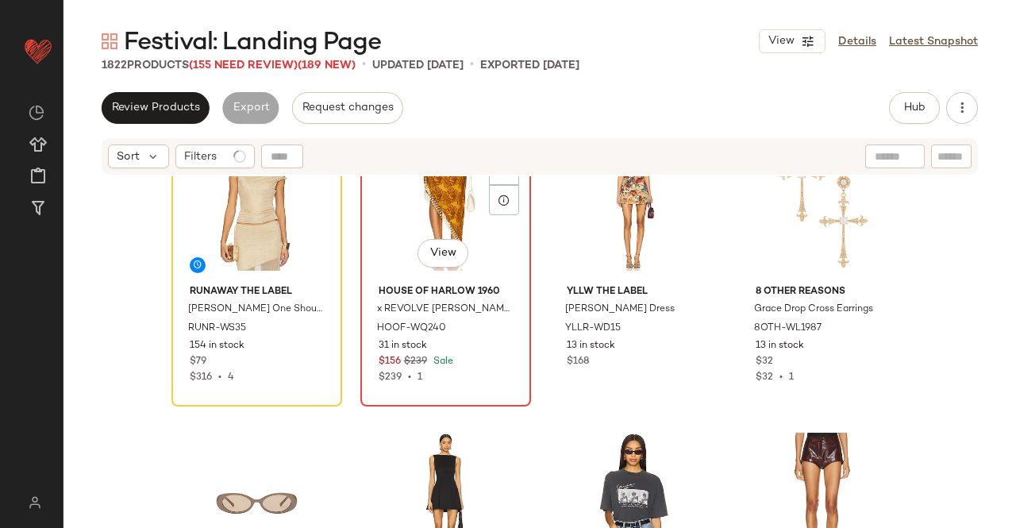
click at [457, 185] on div "SET #1098 View" at bounding box center [446, 198] width 160 height 160
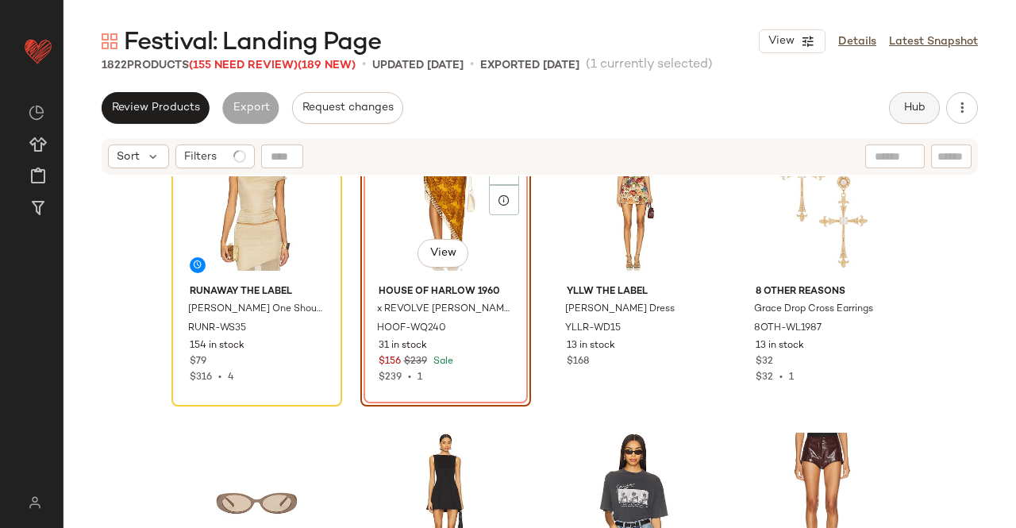
click at [900, 99] on button "Hub" at bounding box center [914, 108] width 51 height 32
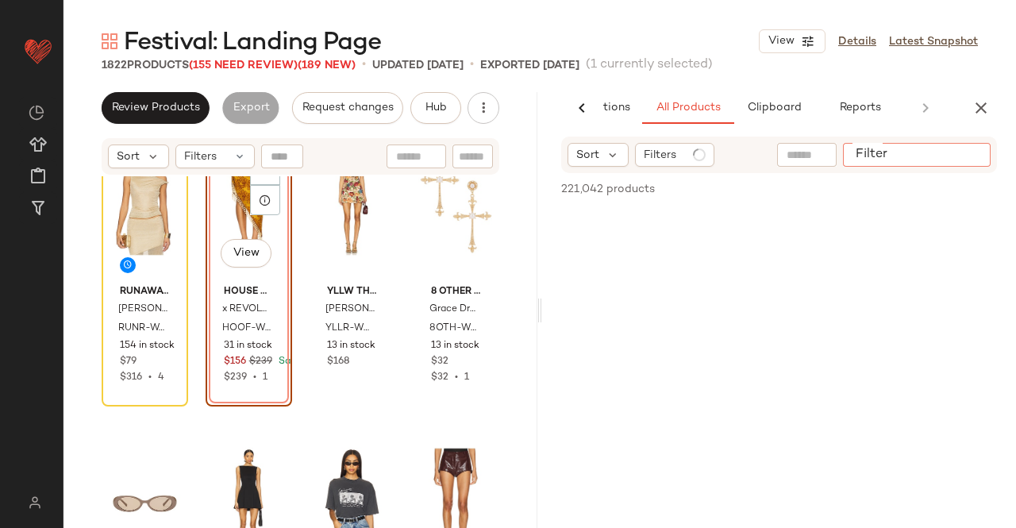
drag, startPoint x: 960, startPoint y: 152, endPoint x: 962, endPoint y: 161, distance: 9.7
click at [961, 158] on input "Filter" at bounding box center [916, 155] width 135 height 17
paste input "*********"
type input "*********"
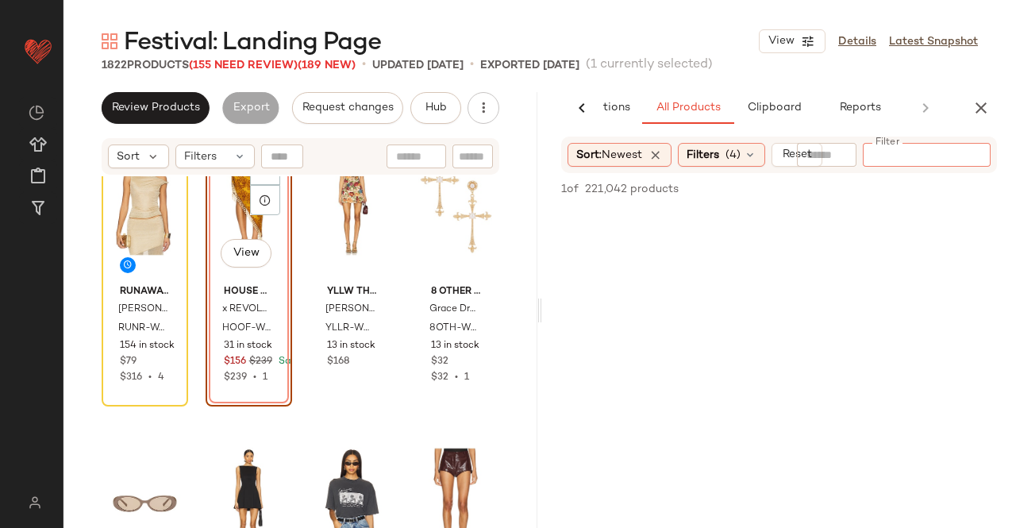
paste input "*********"
type input "*********"
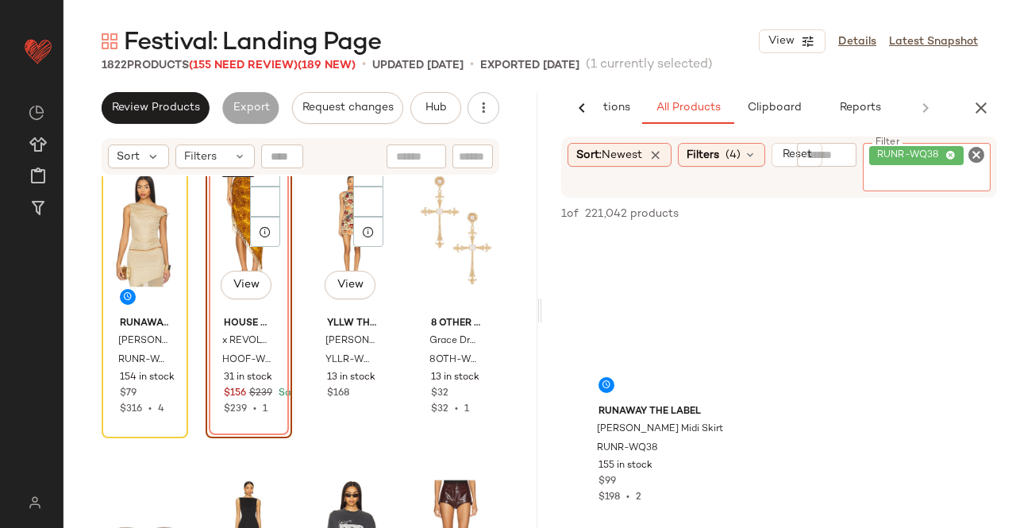
scroll to position [83943, 0]
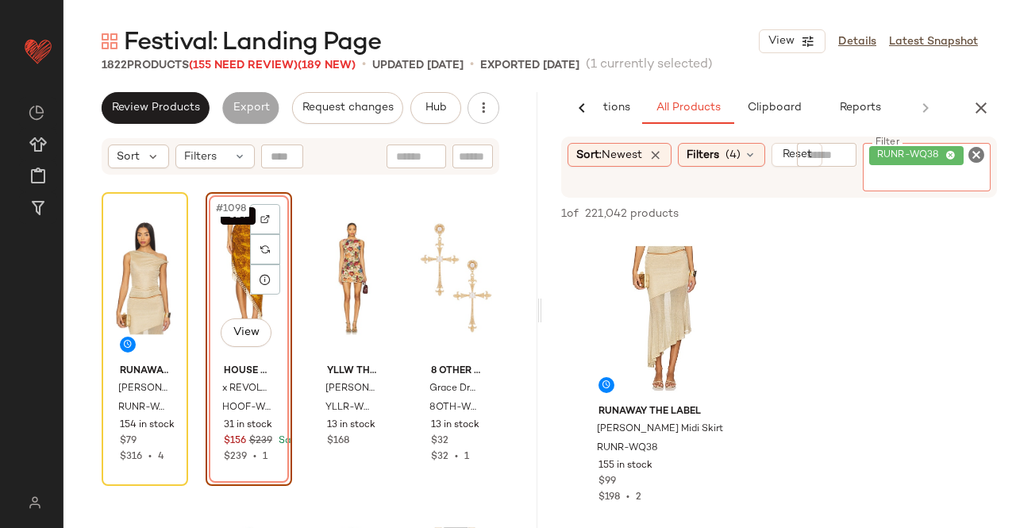
click at [224, 277] on div "SET #1098 View" at bounding box center [248, 278] width 75 height 160
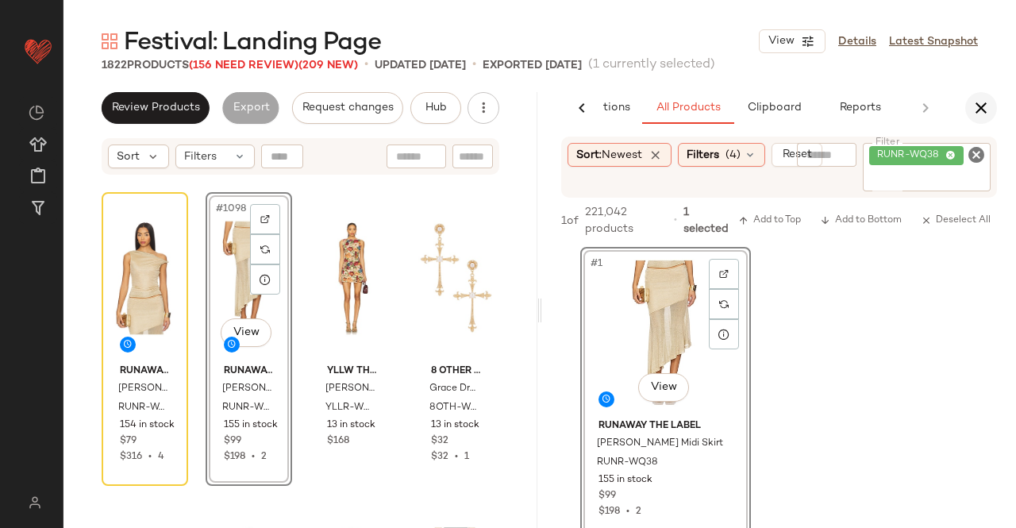
click at [975, 109] on icon "button" at bounding box center [980, 107] width 19 height 19
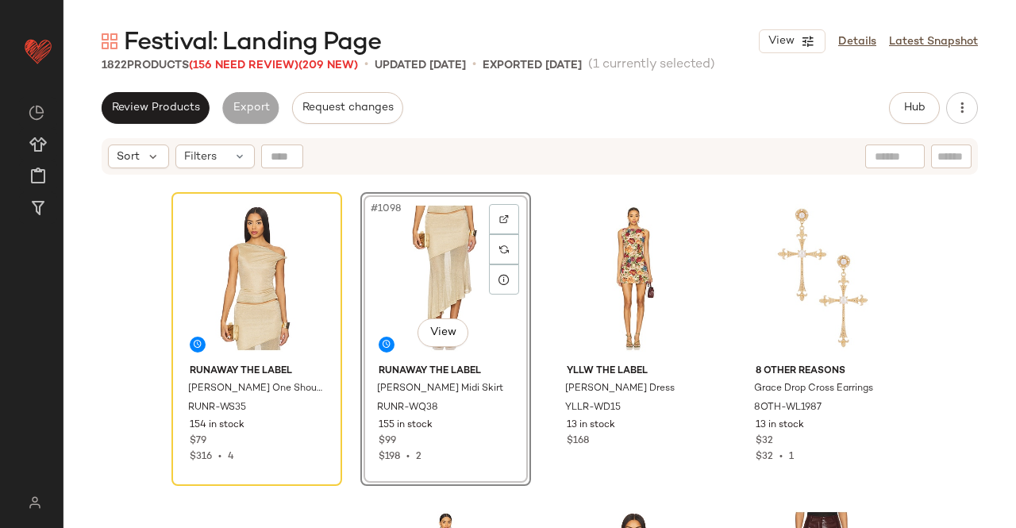
click at [267, 58] on span "Festival: Landing Page" at bounding box center [252, 43] width 257 height 32
click at [260, 68] on span "(156 Need Review)" at bounding box center [244, 66] width 110 height 12
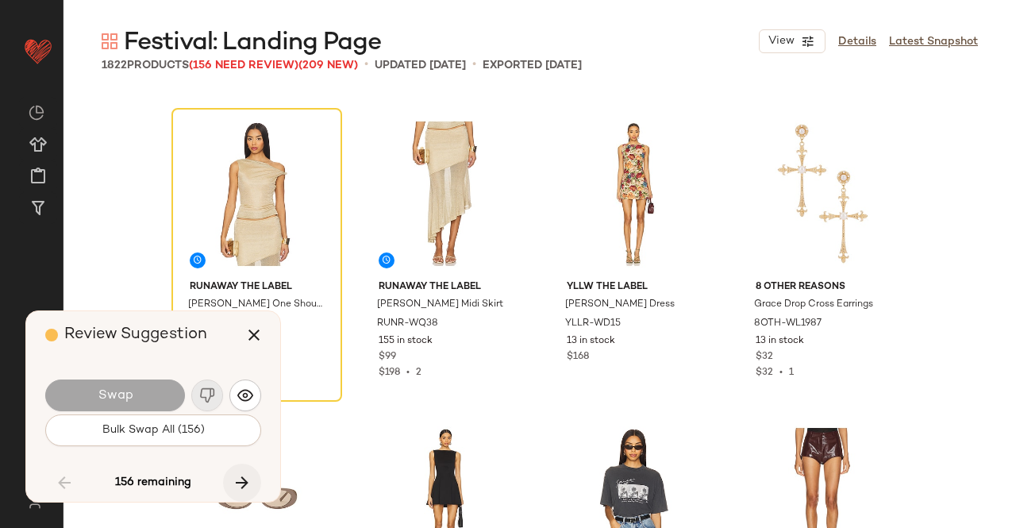
click at [242, 477] on icon "button" at bounding box center [242, 482] width 19 height 19
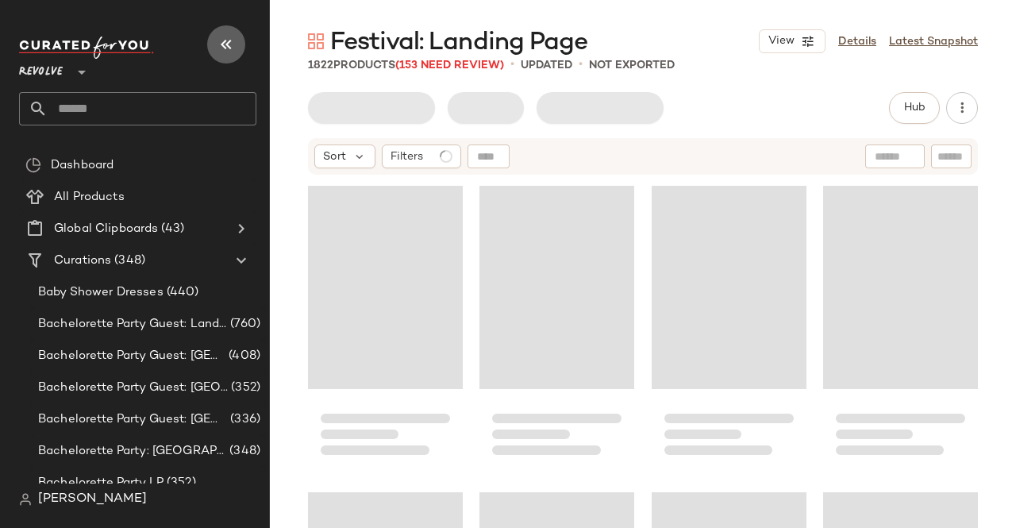
click at [216, 42] on button "button" at bounding box center [226, 44] width 38 height 38
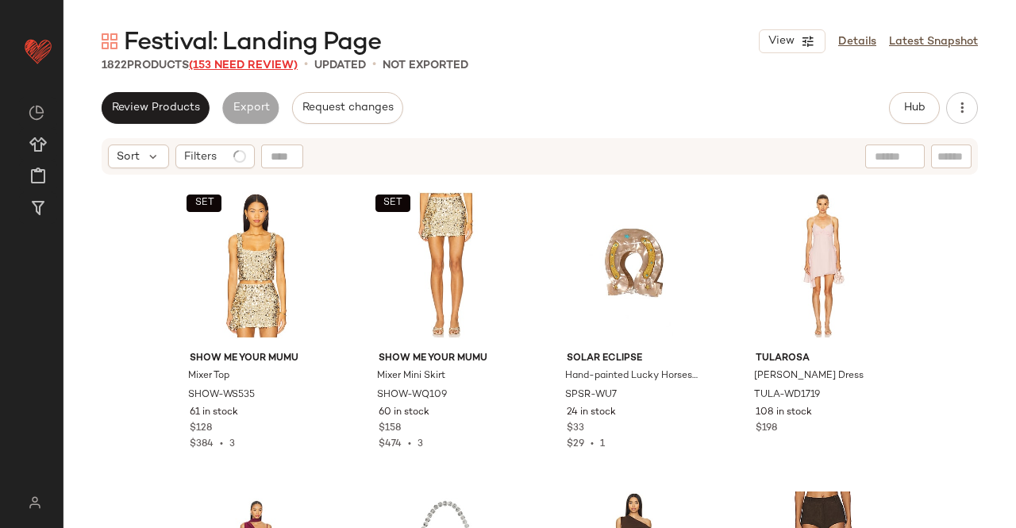
click at [227, 66] on span "(153 Need Review)" at bounding box center [243, 66] width 109 height 12
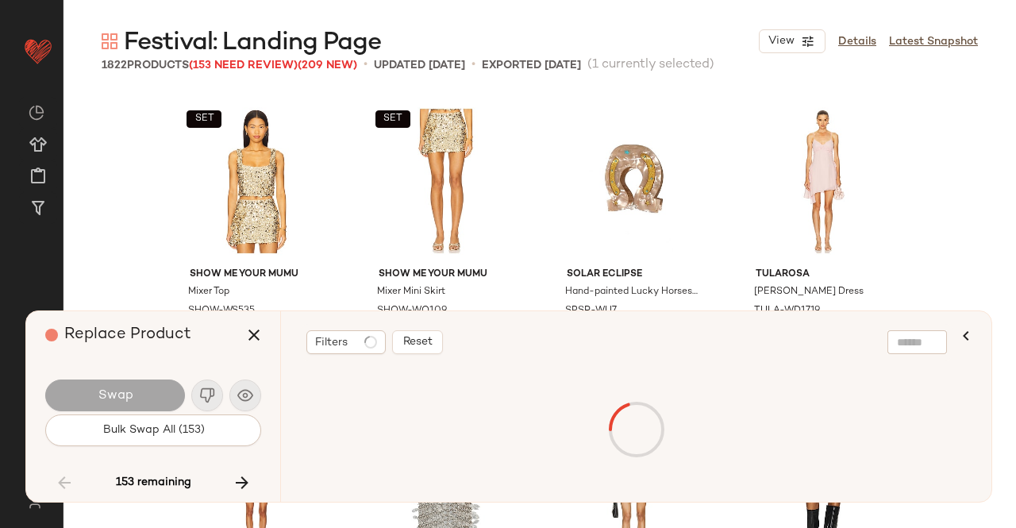
scroll to position [83943, 0]
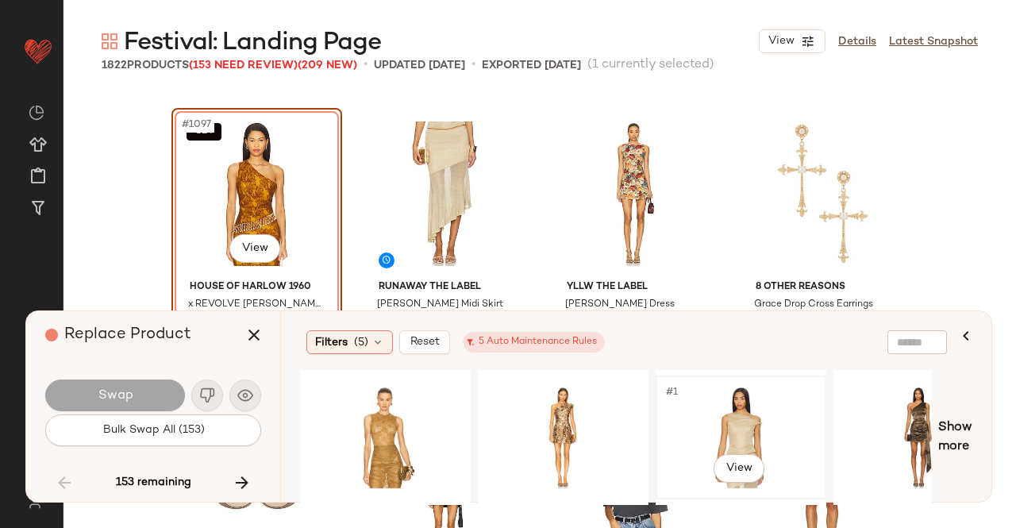
drag, startPoint x: 744, startPoint y: 407, endPoint x: 702, endPoint y: 408, distance: 42.1
click at [746, 407] on div "#1 View" at bounding box center [741, 437] width 160 height 113
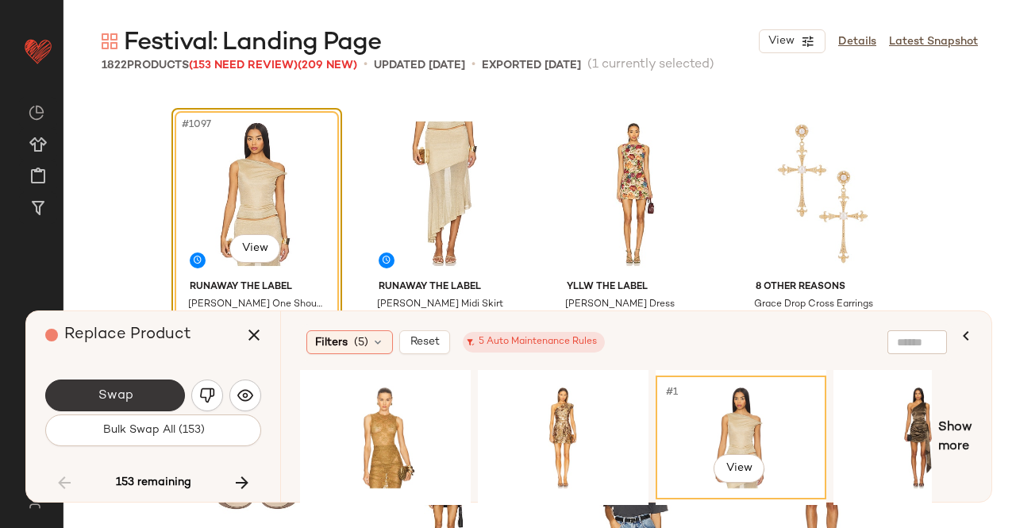
click at [138, 396] on button "Swap" at bounding box center [115, 395] width 140 height 32
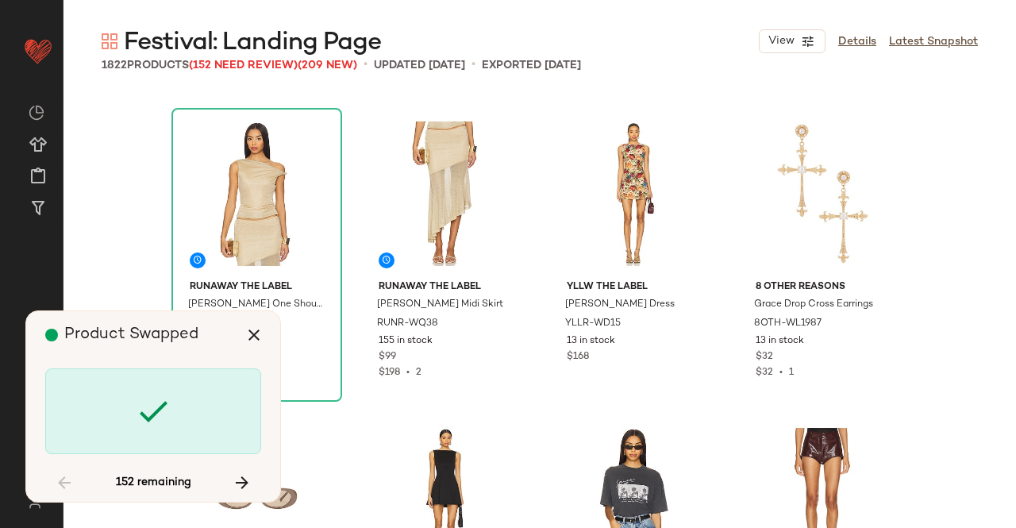
scroll to position [84863, 0]
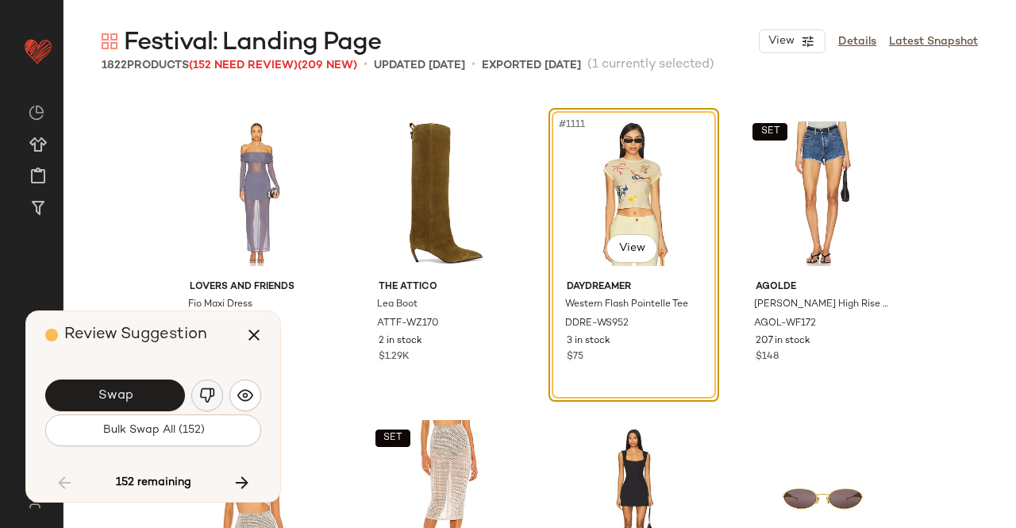
click at [209, 399] on img "button" at bounding box center [207, 395] width 16 height 16
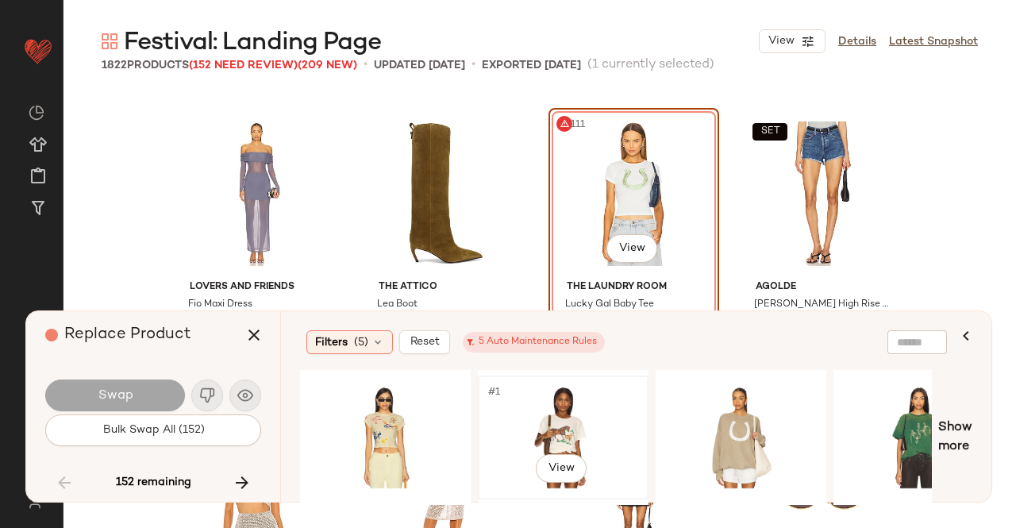
click at [587, 409] on div "#1 View" at bounding box center [563, 437] width 160 height 113
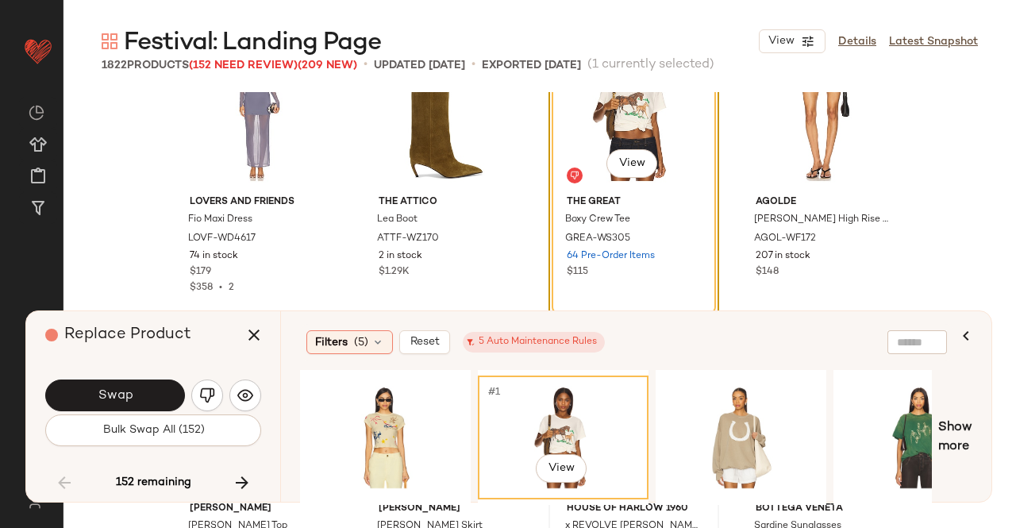
scroll to position [85021, 0]
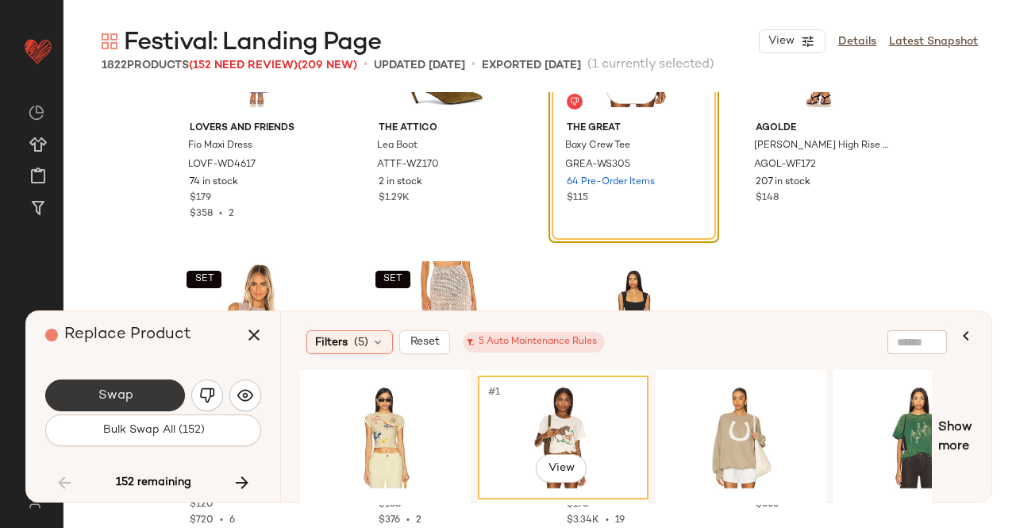
click at [129, 393] on span "Swap" at bounding box center [115, 395] width 36 height 15
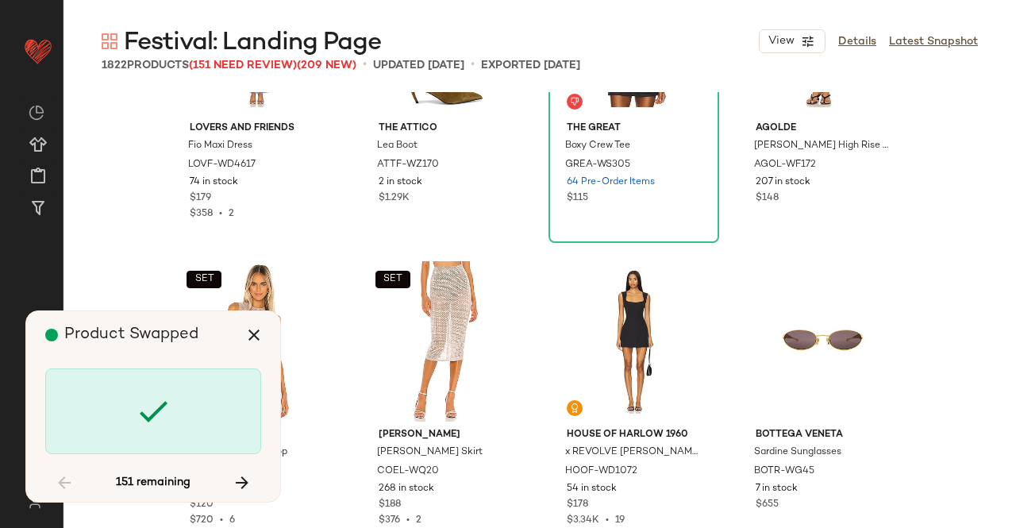
scroll to position [86394, 0]
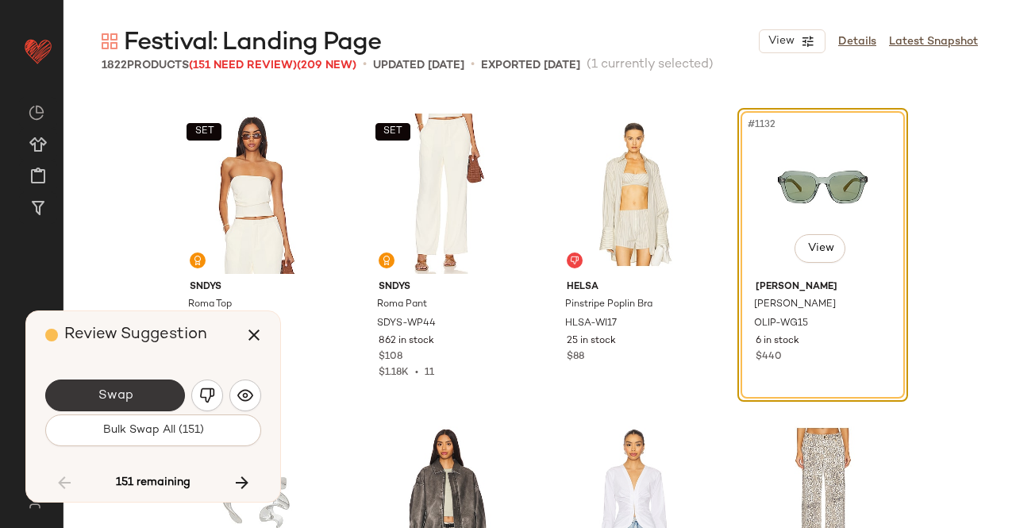
click at [117, 399] on span "Swap" at bounding box center [115, 395] width 36 height 15
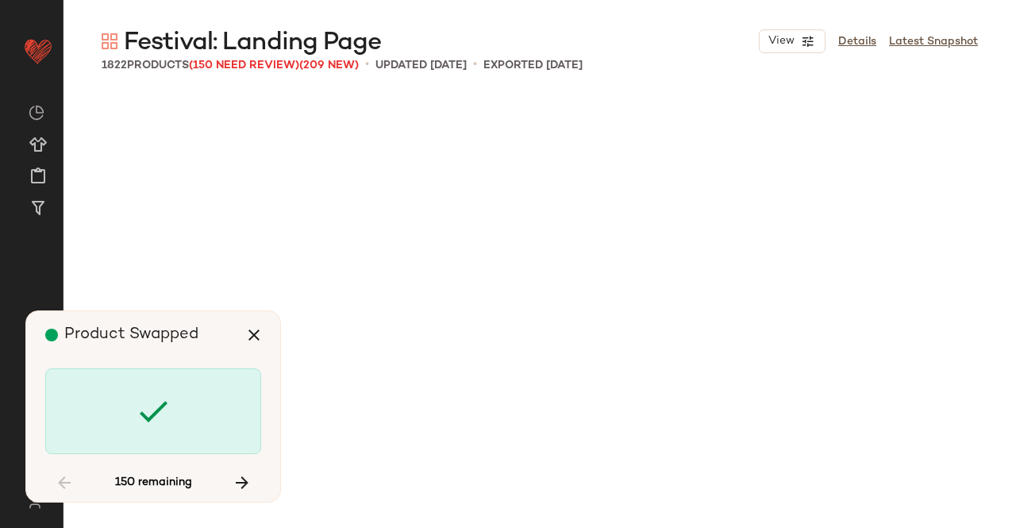
scroll to position [87620, 0]
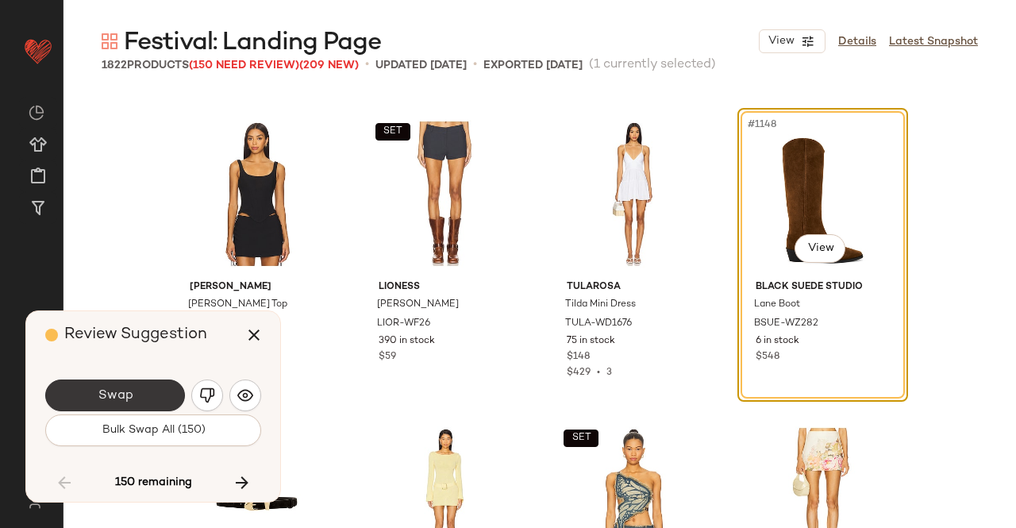
click at [113, 406] on button "Swap" at bounding box center [115, 395] width 140 height 32
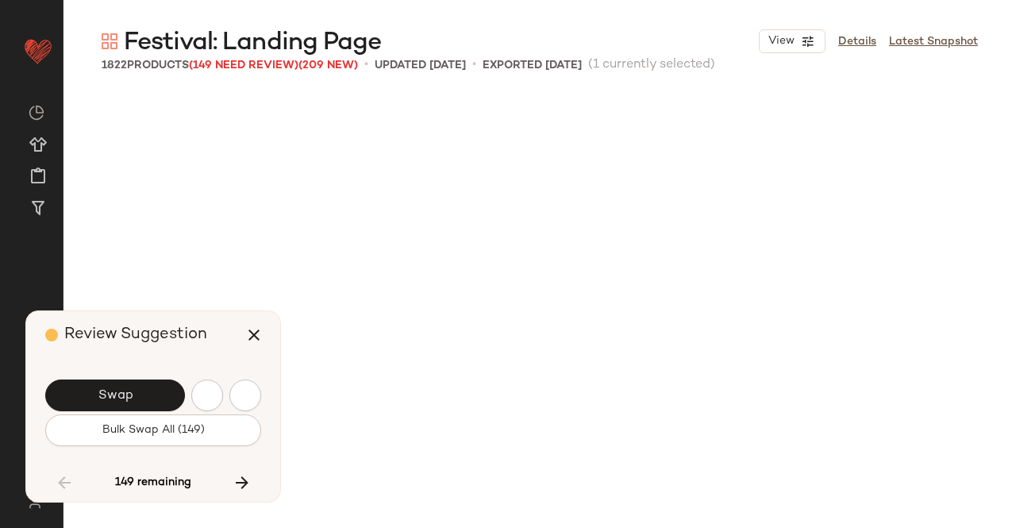
scroll to position [88539, 0]
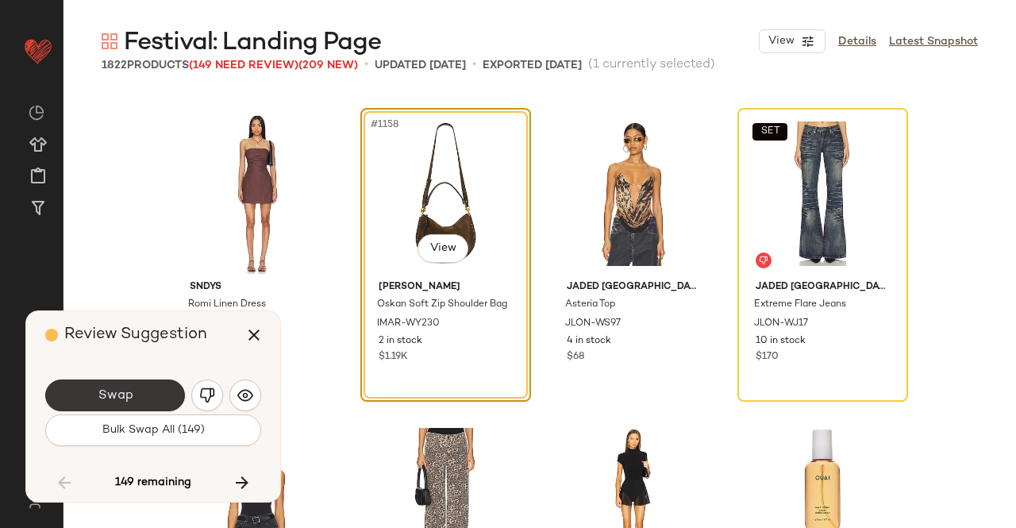
click at [173, 390] on button "Swap" at bounding box center [115, 395] width 140 height 32
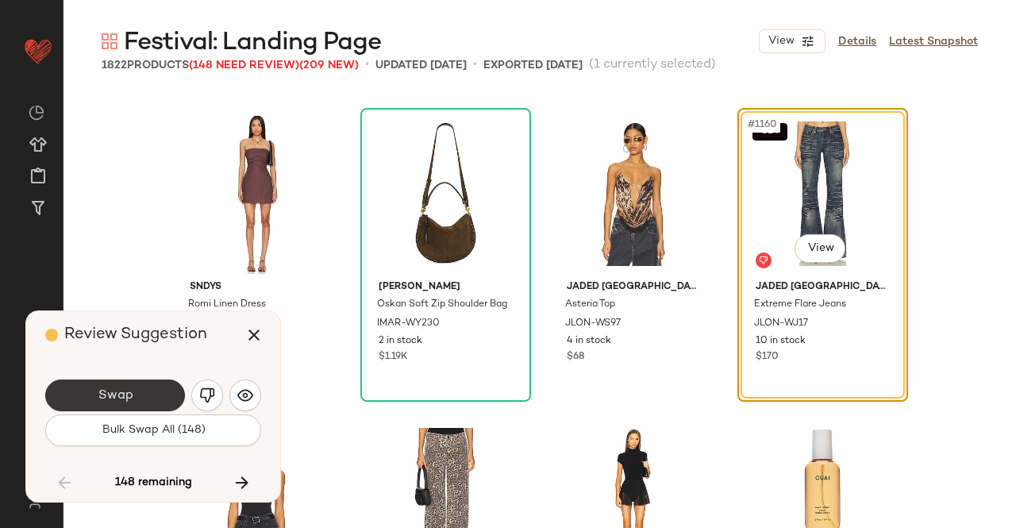
click at [123, 380] on button "Swap" at bounding box center [115, 395] width 140 height 32
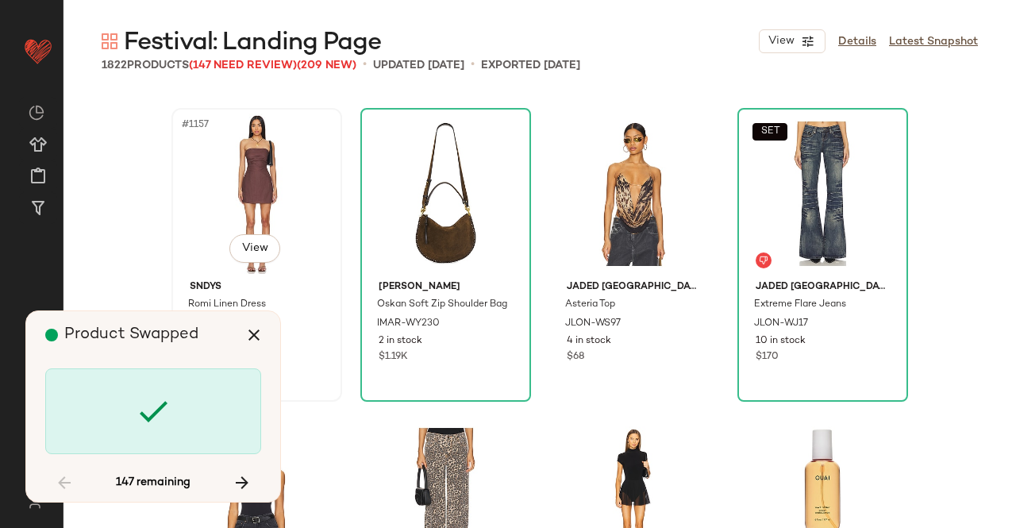
scroll to position [89152, 0]
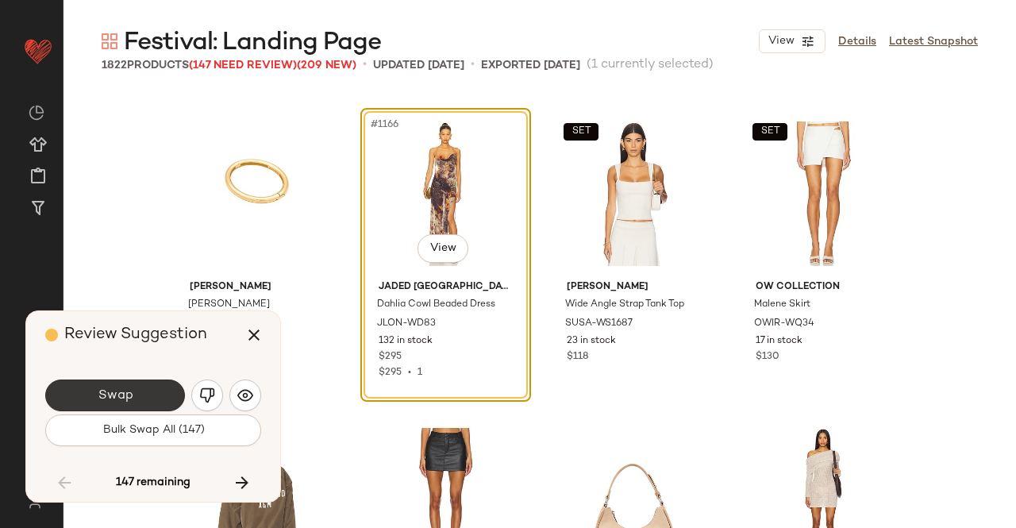
click at [137, 379] on button "Swap" at bounding box center [115, 395] width 140 height 32
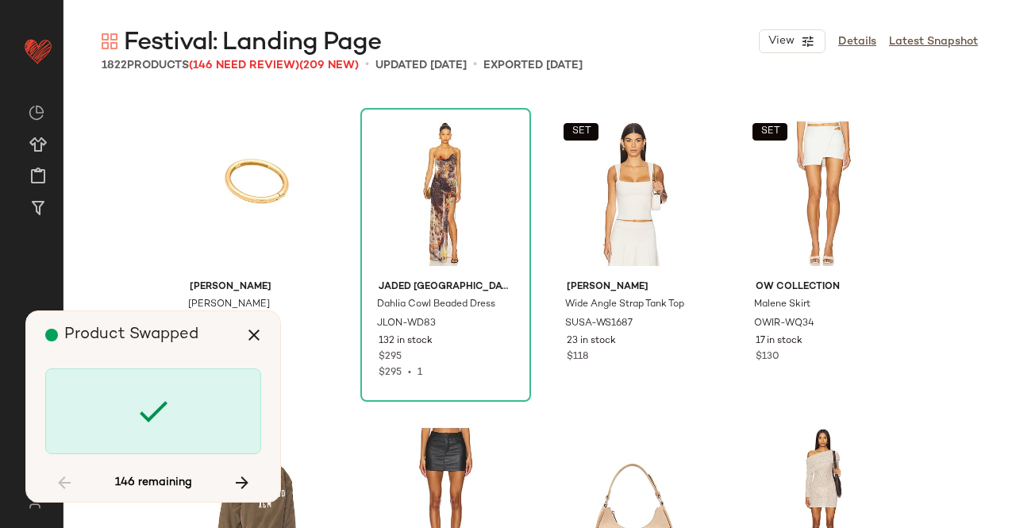
scroll to position [90071, 0]
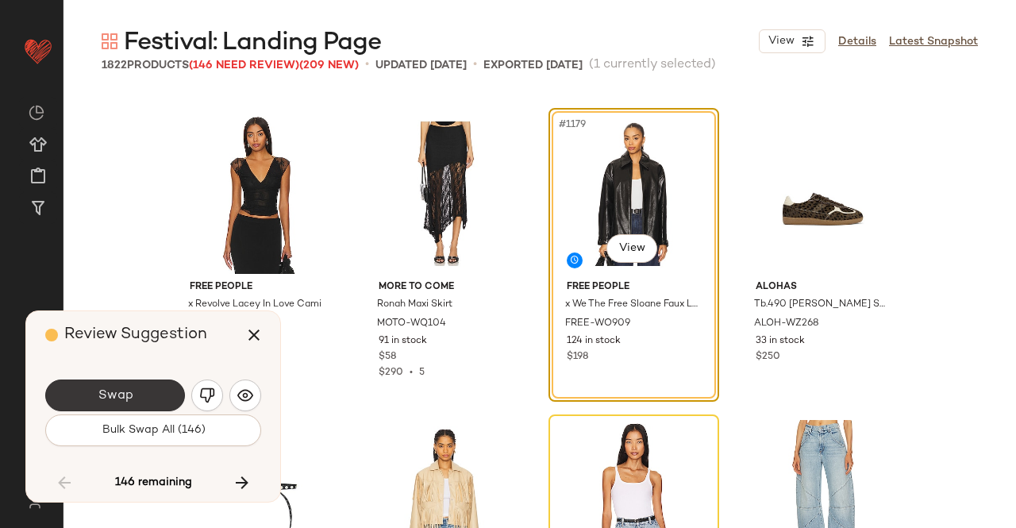
click at [136, 382] on button "Swap" at bounding box center [115, 395] width 140 height 32
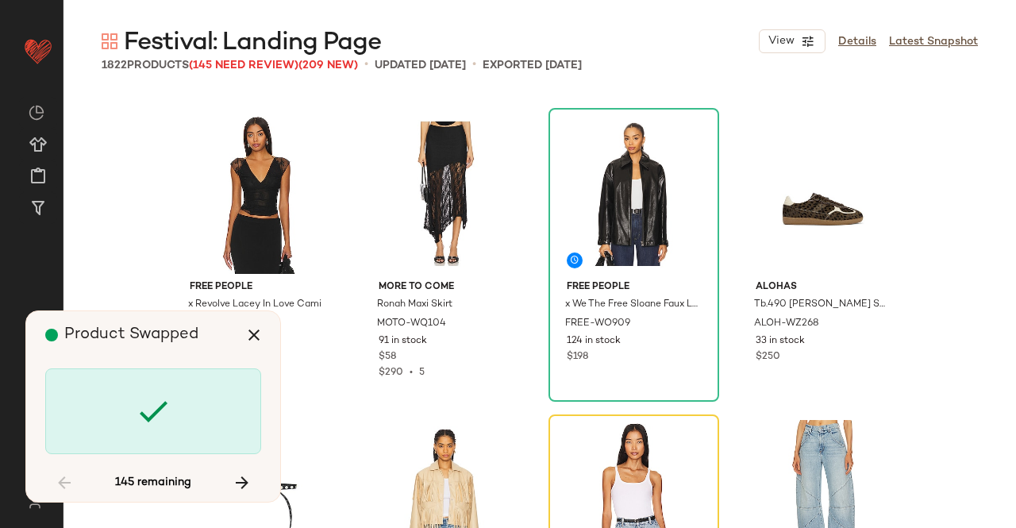
scroll to position [90377, 0]
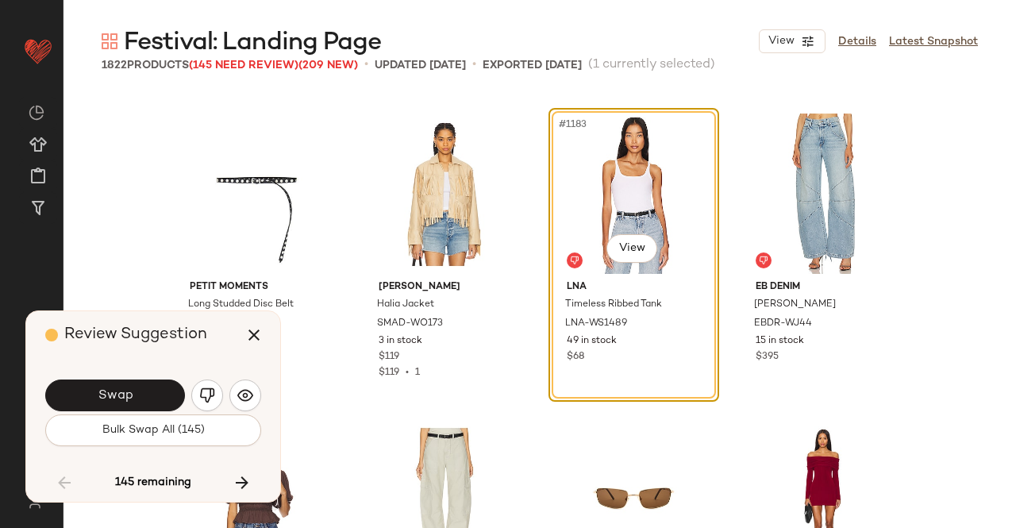
click at [136, 382] on button "Swap" at bounding box center [115, 395] width 140 height 32
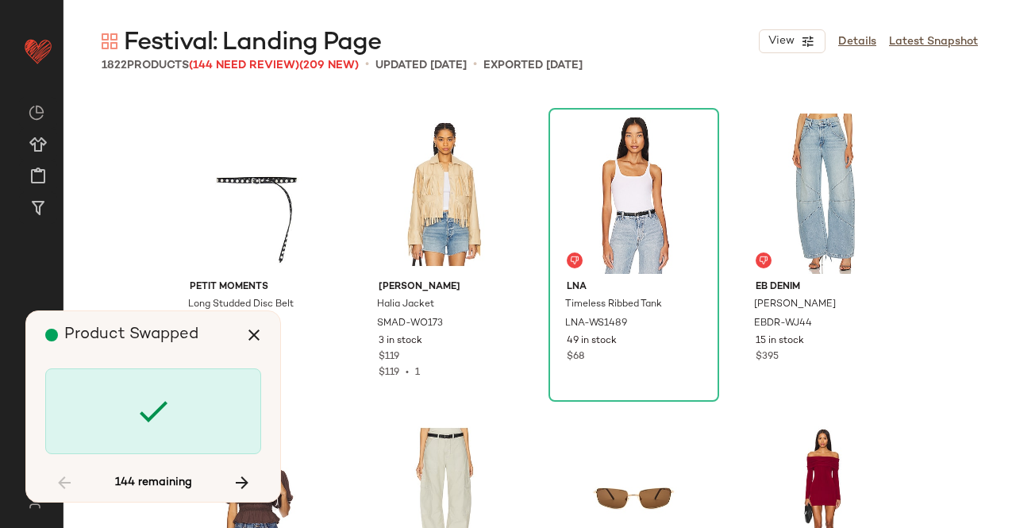
scroll to position [92215, 0]
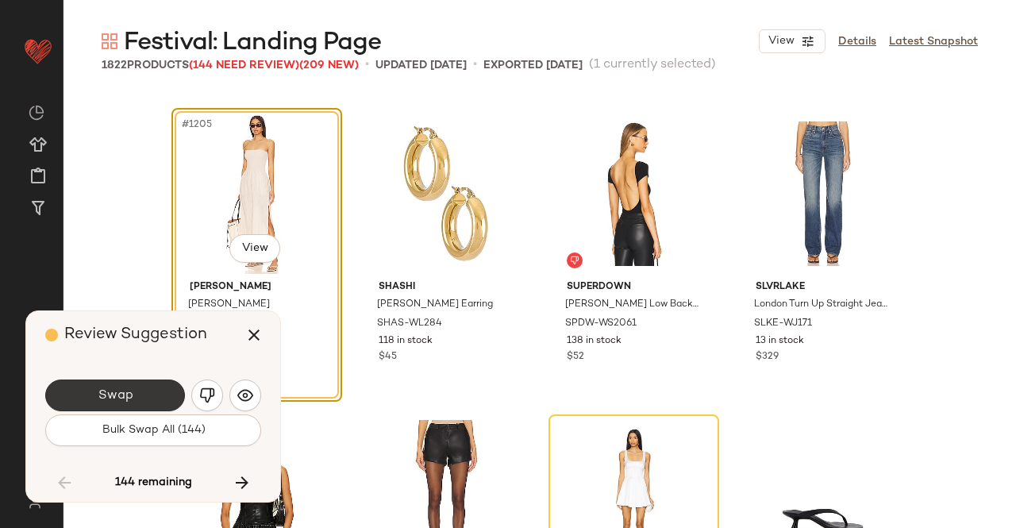
click at [139, 387] on button "Swap" at bounding box center [115, 395] width 140 height 32
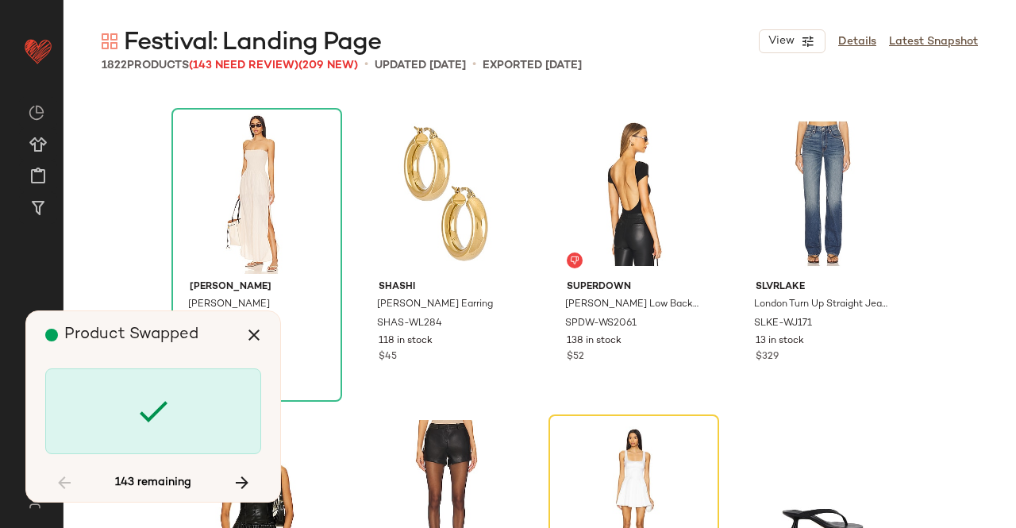
scroll to position [92522, 0]
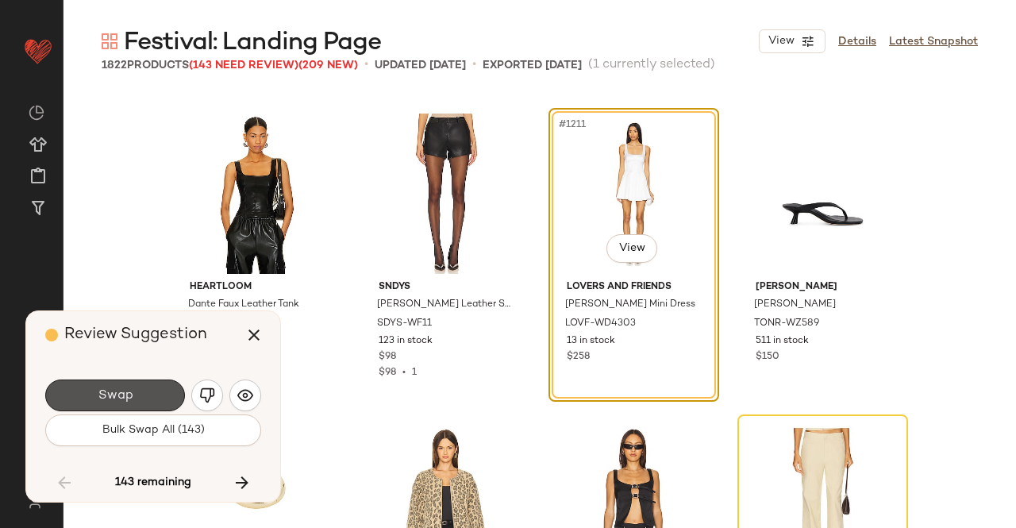
click at [149, 387] on button "Swap" at bounding box center [115, 395] width 140 height 32
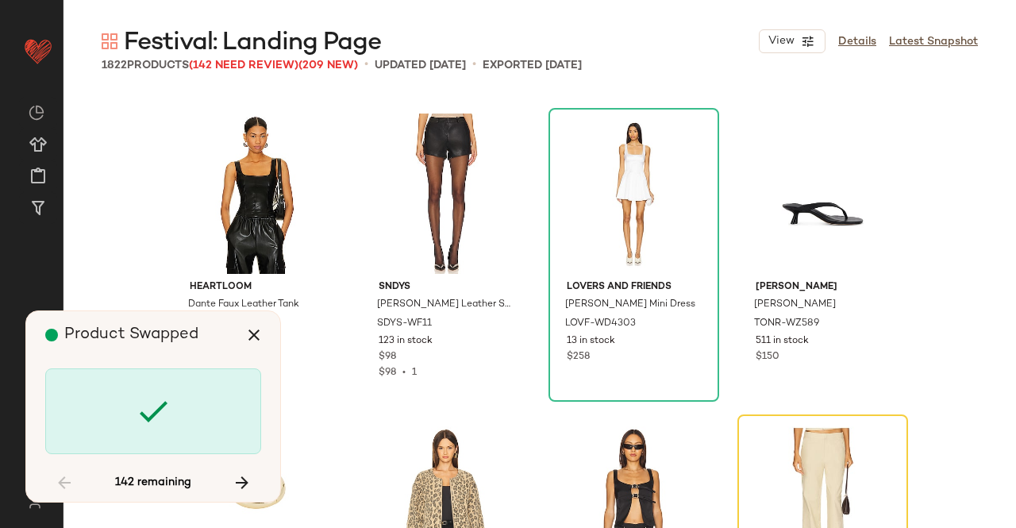
scroll to position [92828, 0]
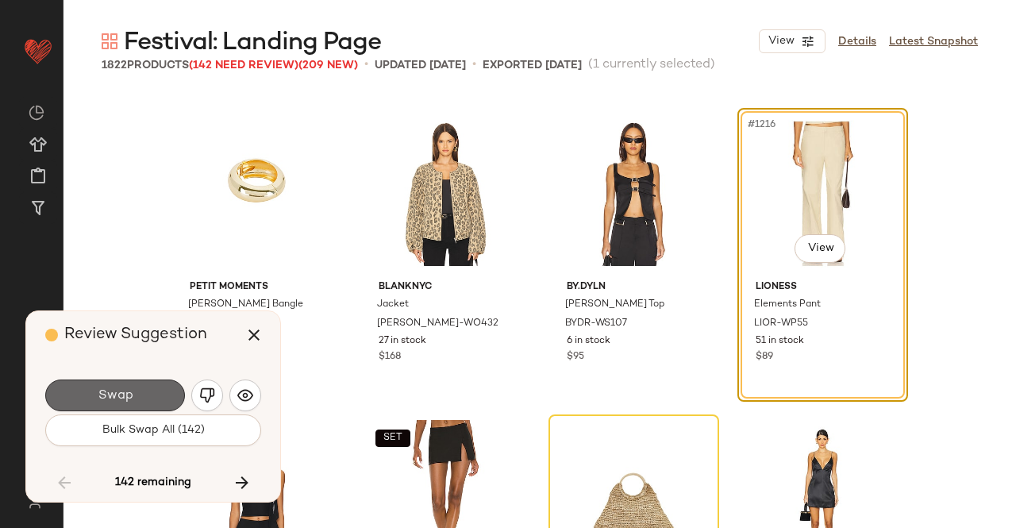
click at [153, 406] on button "Swap" at bounding box center [115, 395] width 140 height 32
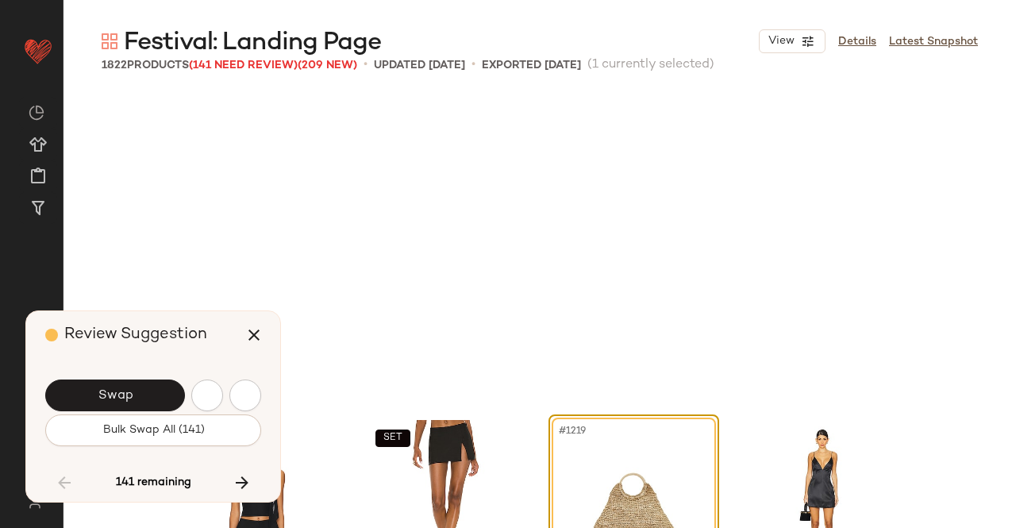
scroll to position [93134, 0]
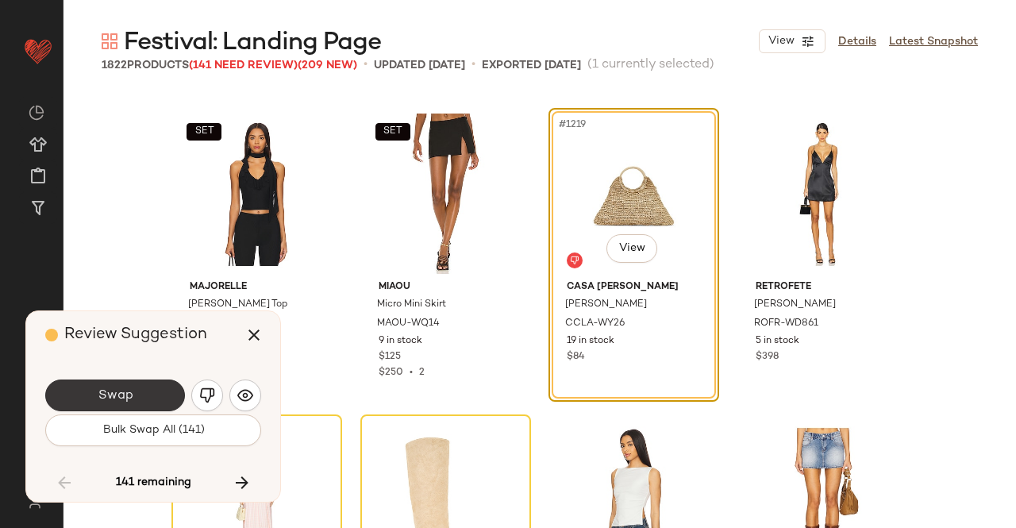
click at [165, 391] on button "Swap" at bounding box center [115, 395] width 140 height 32
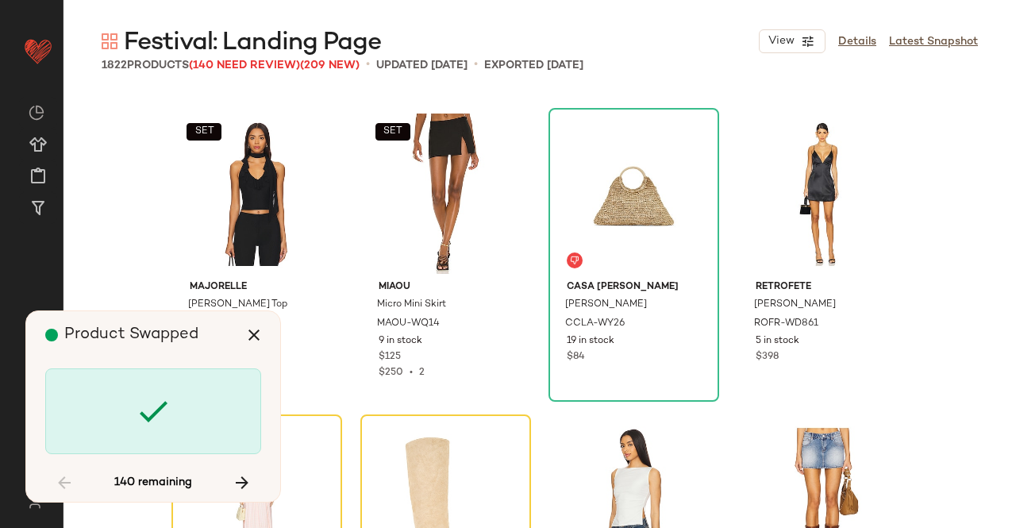
scroll to position [93441, 0]
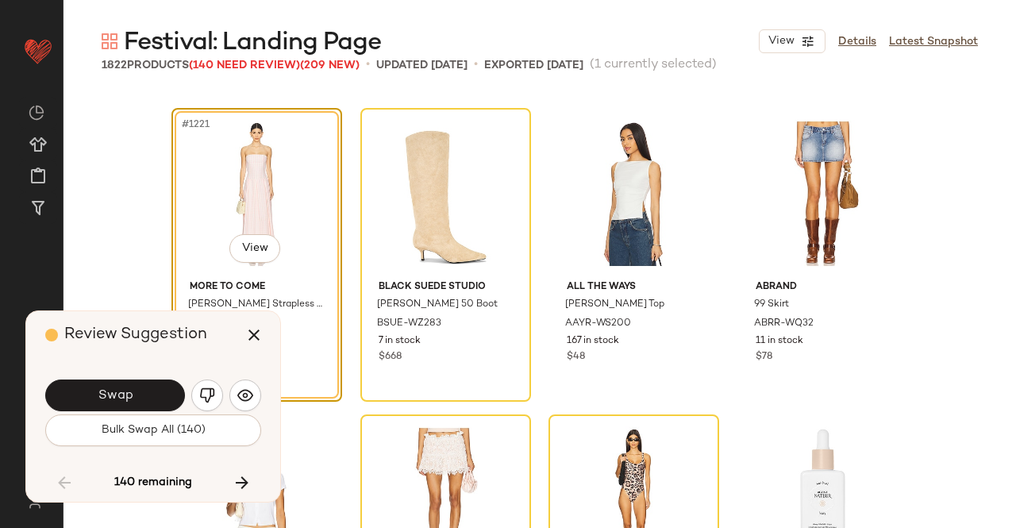
click at [165, 391] on button "Swap" at bounding box center [115, 395] width 140 height 32
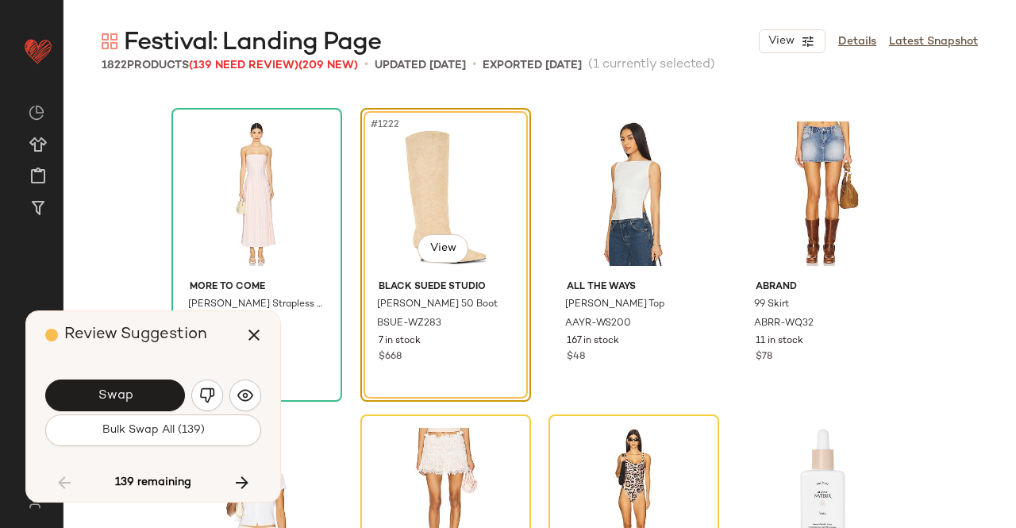
click at [163, 393] on button "Swap" at bounding box center [115, 395] width 140 height 32
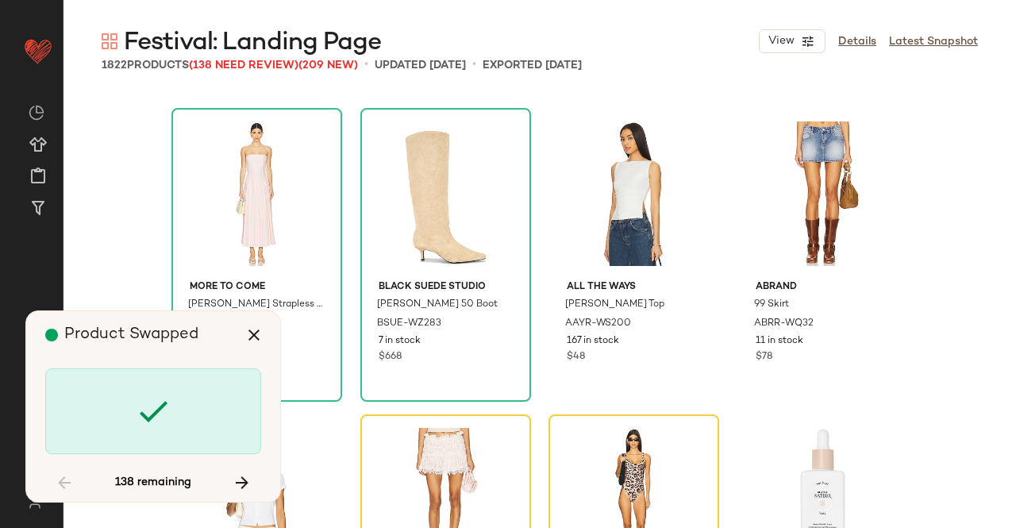
scroll to position [93747, 0]
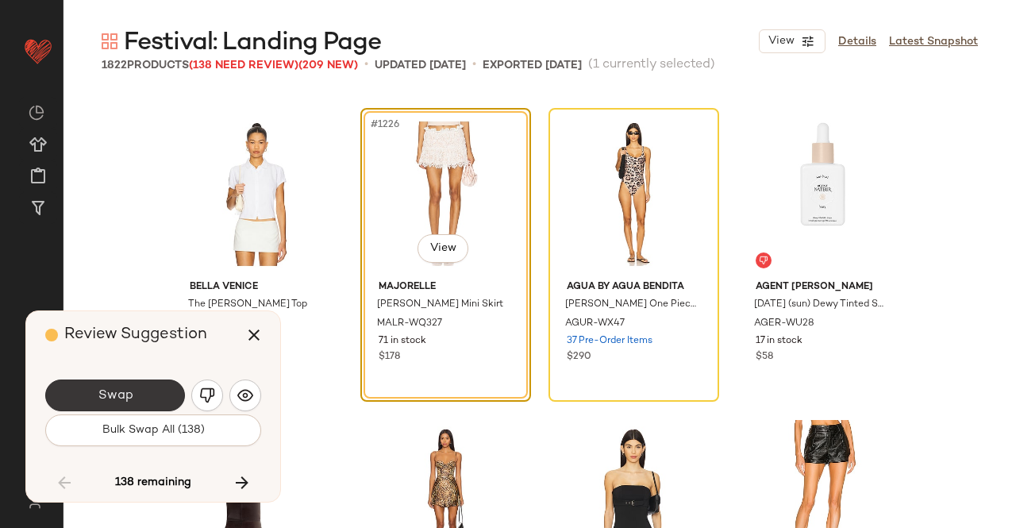
click at [160, 393] on button "Swap" at bounding box center [115, 395] width 140 height 32
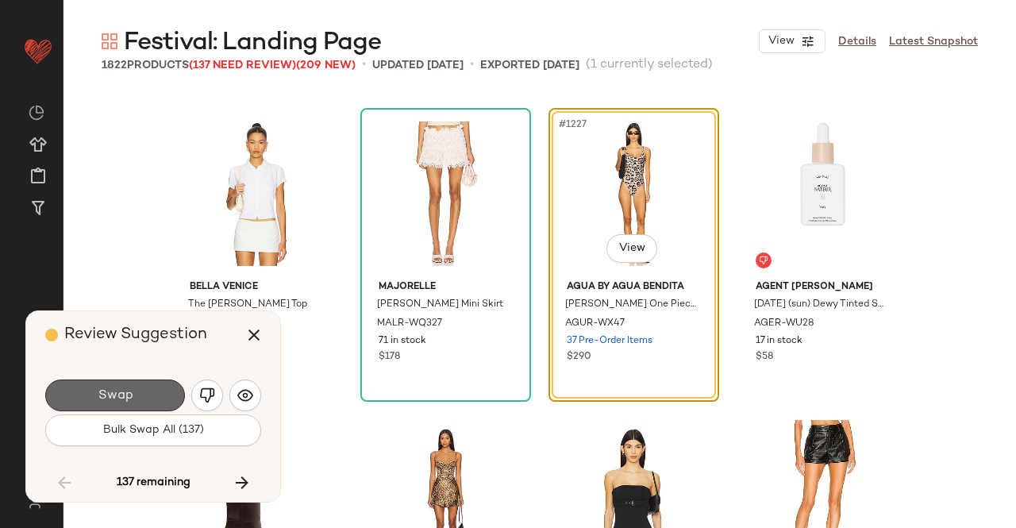
click at [151, 381] on button "Swap" at bounding box center [115, 395] width 140 height 32
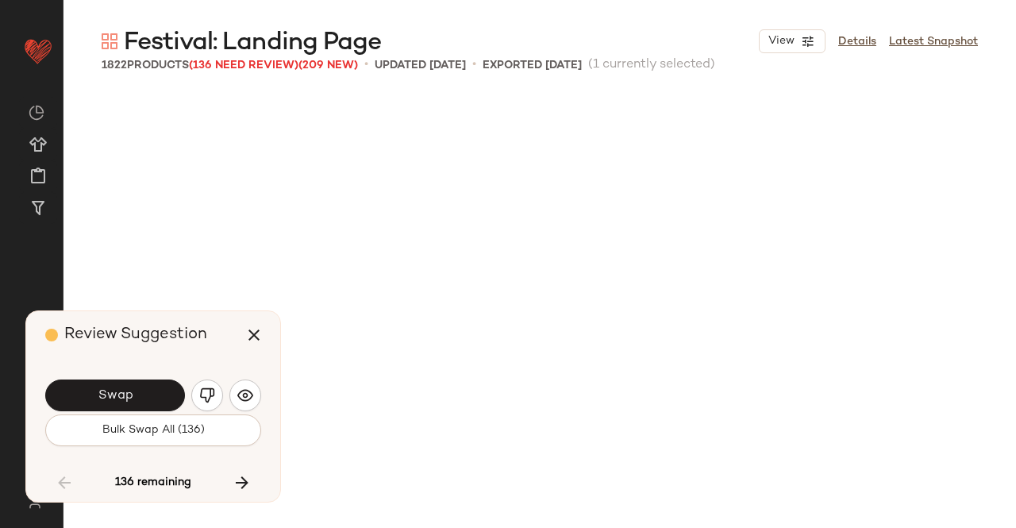
scroll to position [94666, 0]
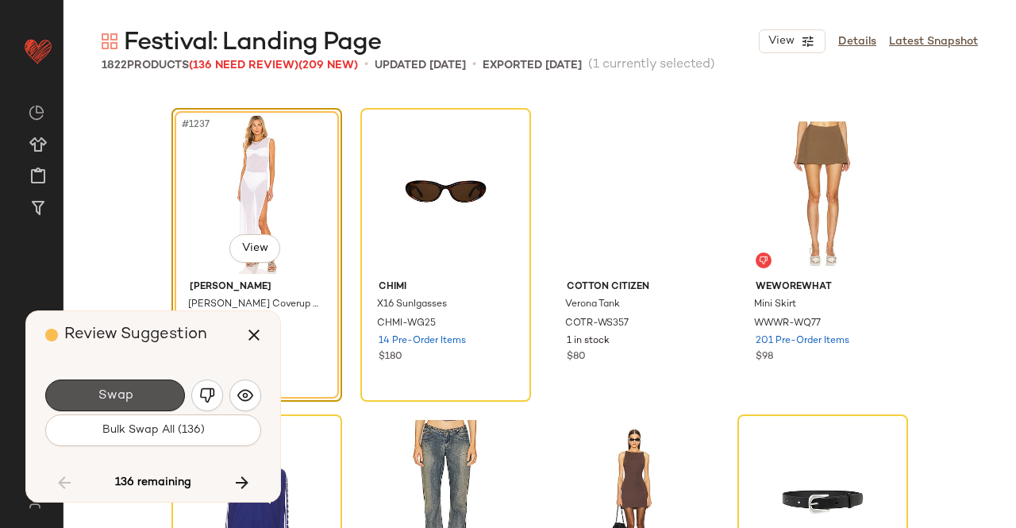
click at [151, 381] on button "Swap" at bounding box center [115, 395] width 140 height 32
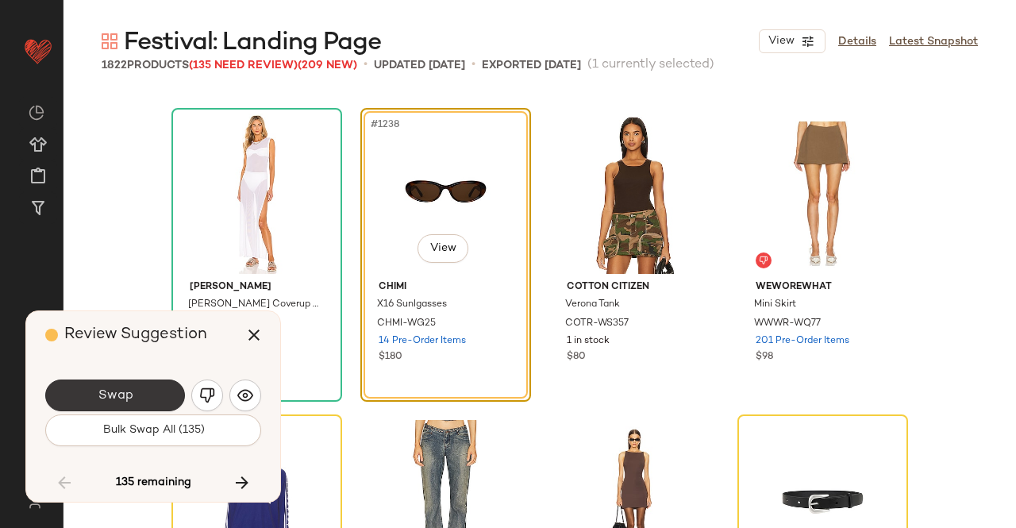
click at [130, 394] on span "Swap" at bounding box center [115, 395] width 36 height 15
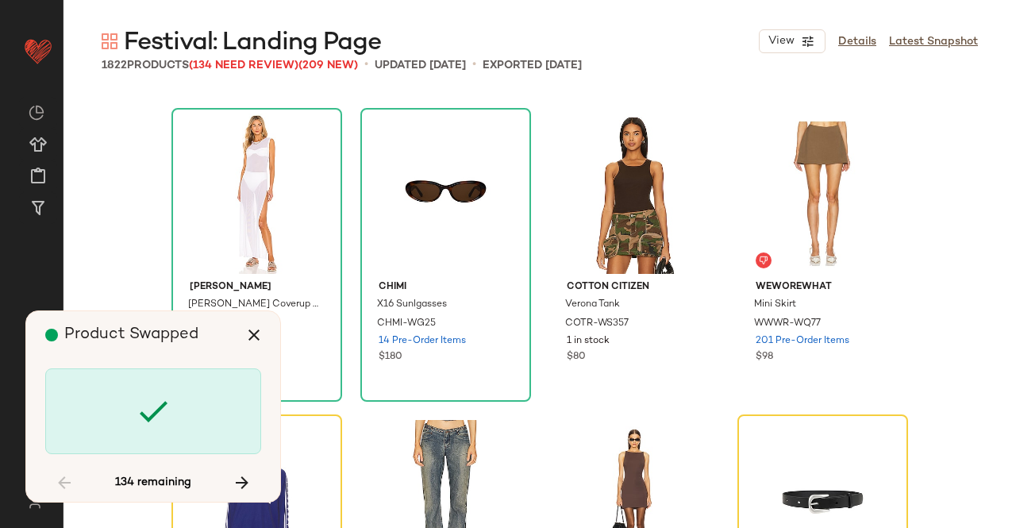
scroll to position [94973, 0]
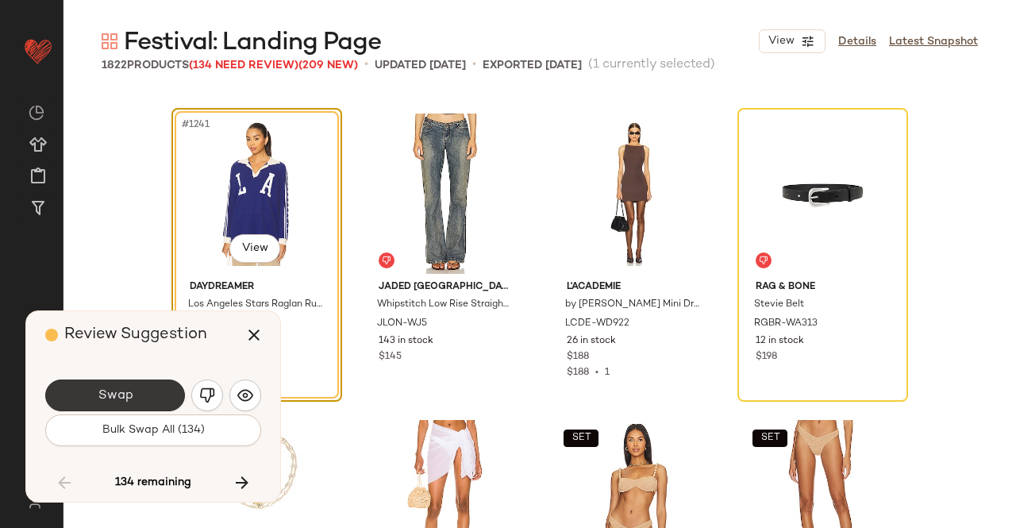
click at [138, 388] on button "Swap" at bounding box center [115, 395] width 140 height 32
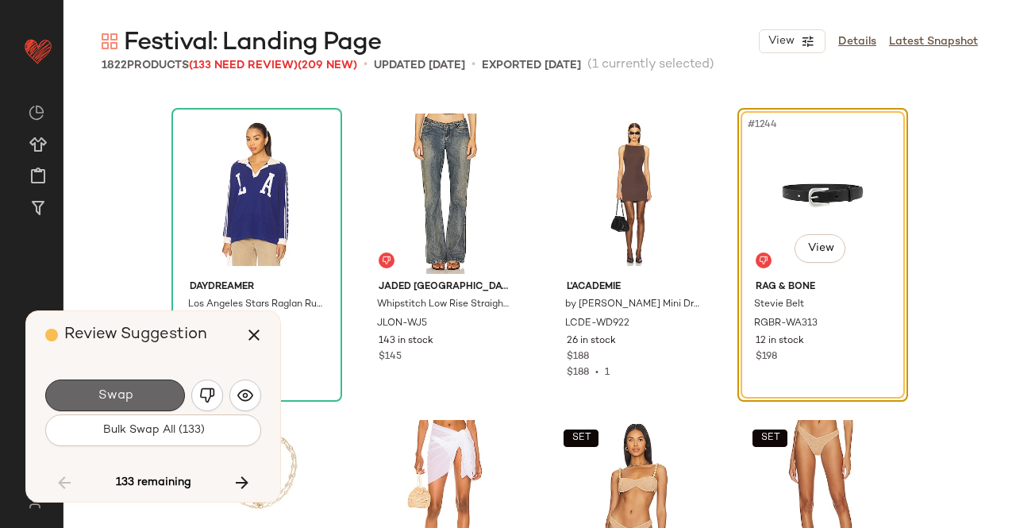
click at [165, 401] on button "Swap" at bounding box center [115, 395] width 140 height 32
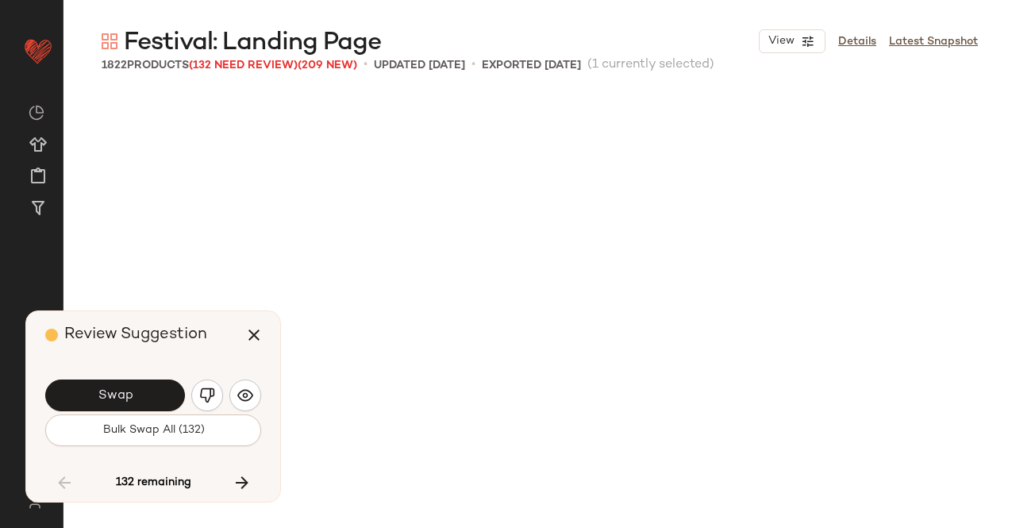
scroll to position [95892, 0]
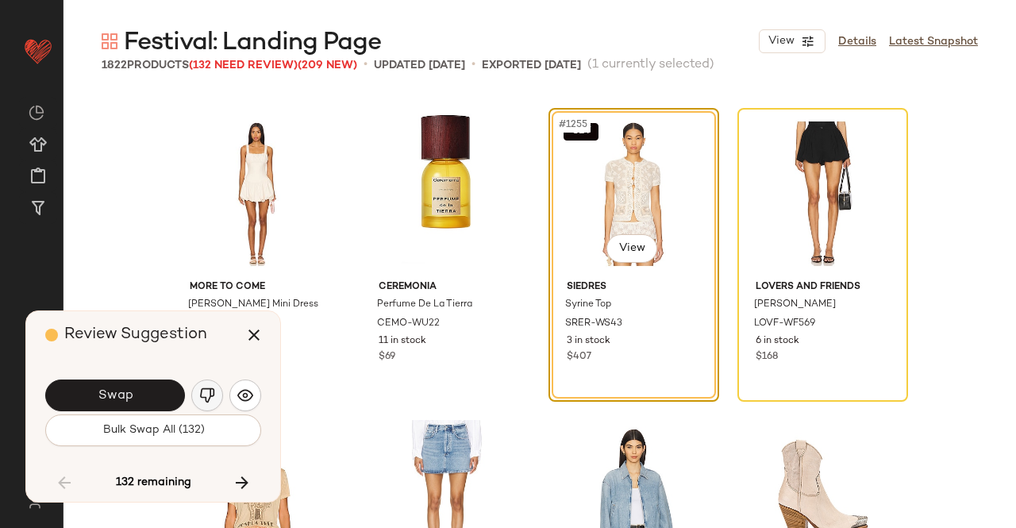
click at [208, 396] on img "button" at bounding box center [207, 395] width 16 height 16
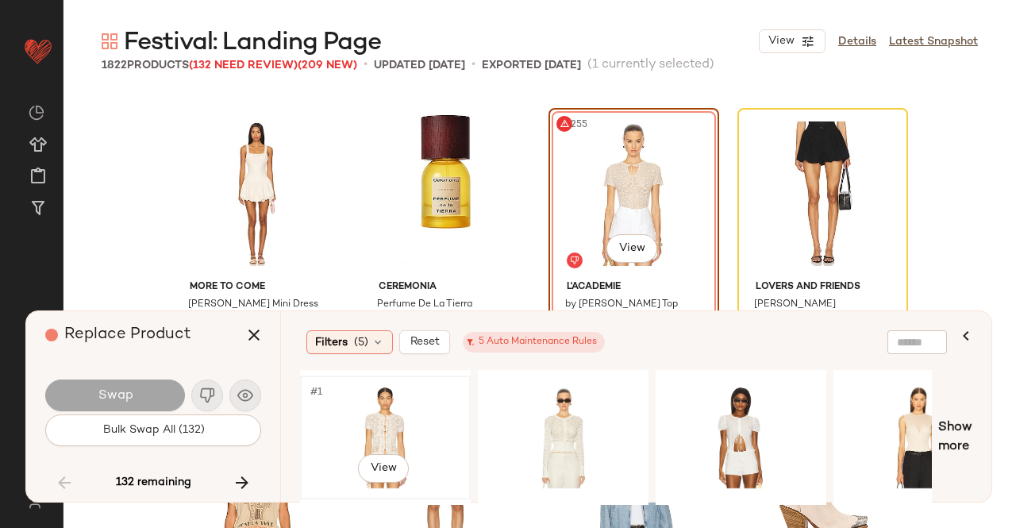
click at [406, 411] on div "#1 View" at bounding box center [386, 437] width 160 height 113
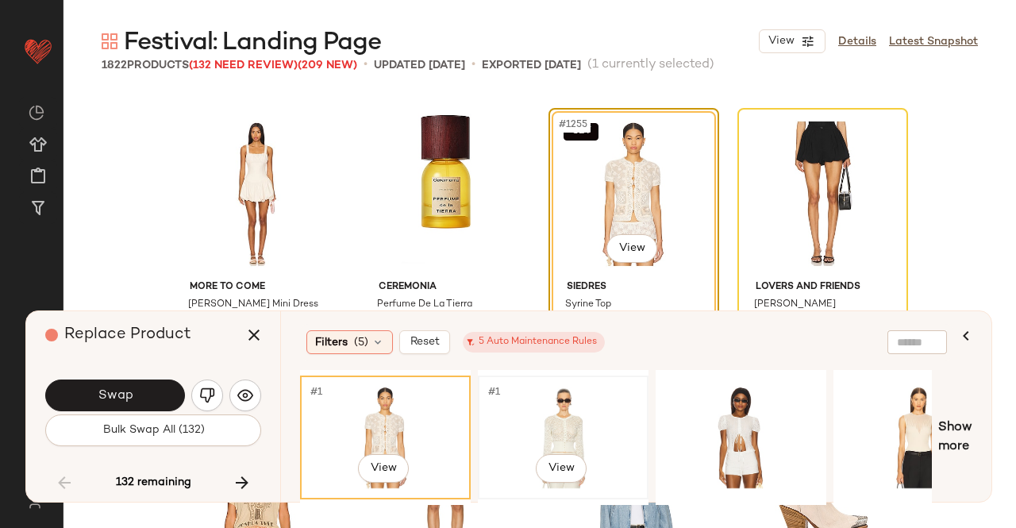
drag, startPoint x: 537, startPoint y: 423, endPoint x: 529, endPoint y: 396, distance: 28.4
click at [533, 422] on div "#1 View" at bounding box center [563, 437] width 160 height 113
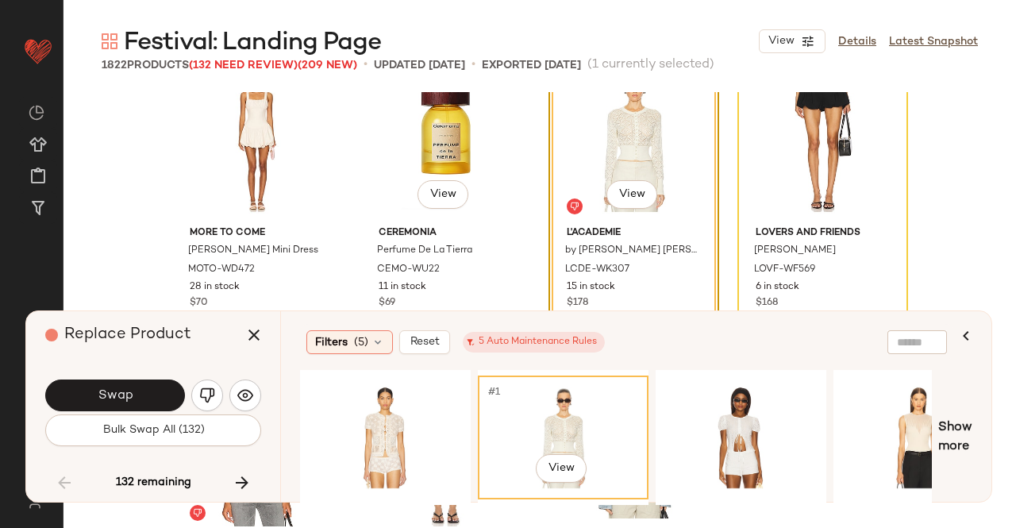
scroll to position [95971, 0]
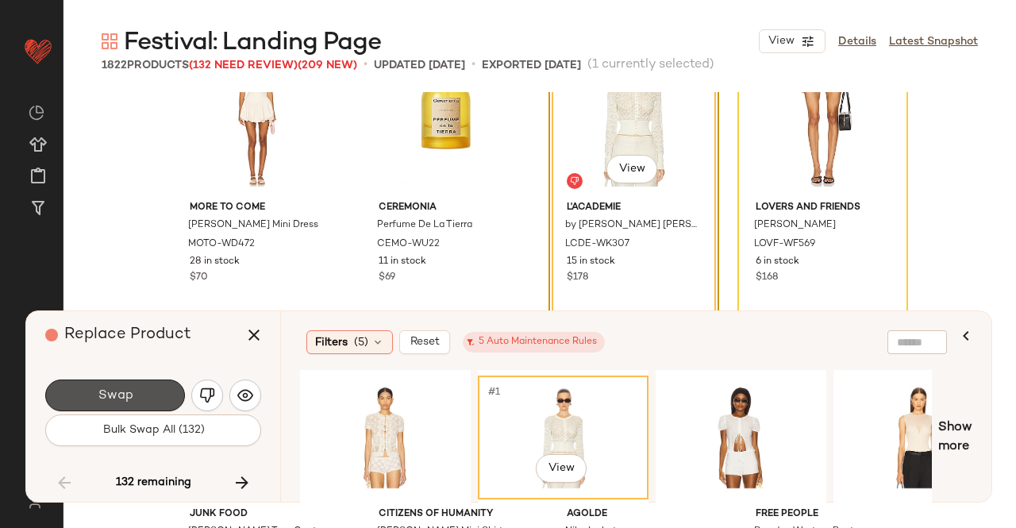
click at [146, 388] on button "Swap" at bounding box center [115, 395] width 140 height 32
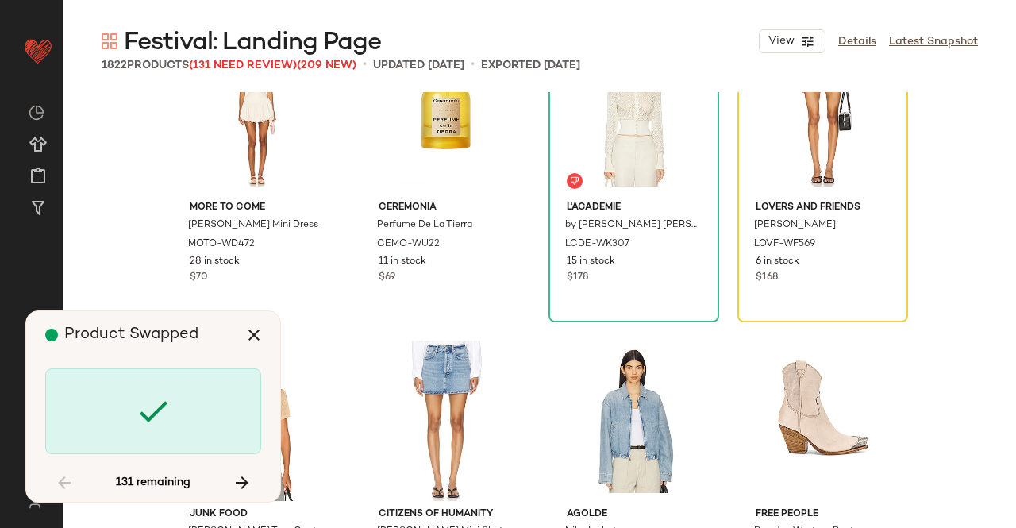
scroll to position [95892, 0]
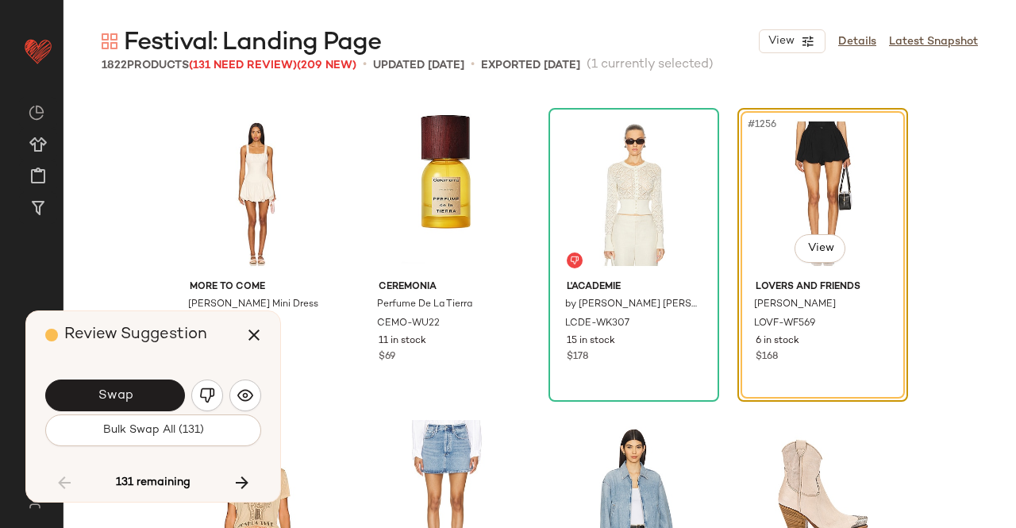
drag, startPoint x: 138, startPoint y: 383, endPoint x: 122, endPoint y: 377, distance: 17.1
click at [127, 379] on button "Swap" at bounding box center [115, 395] width 140 height 32
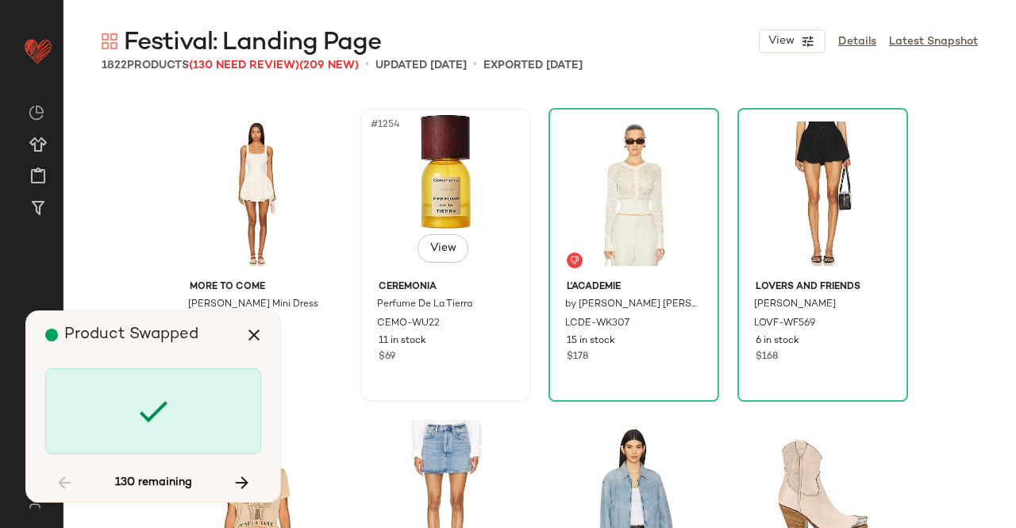
scroll to position [96504, 0]
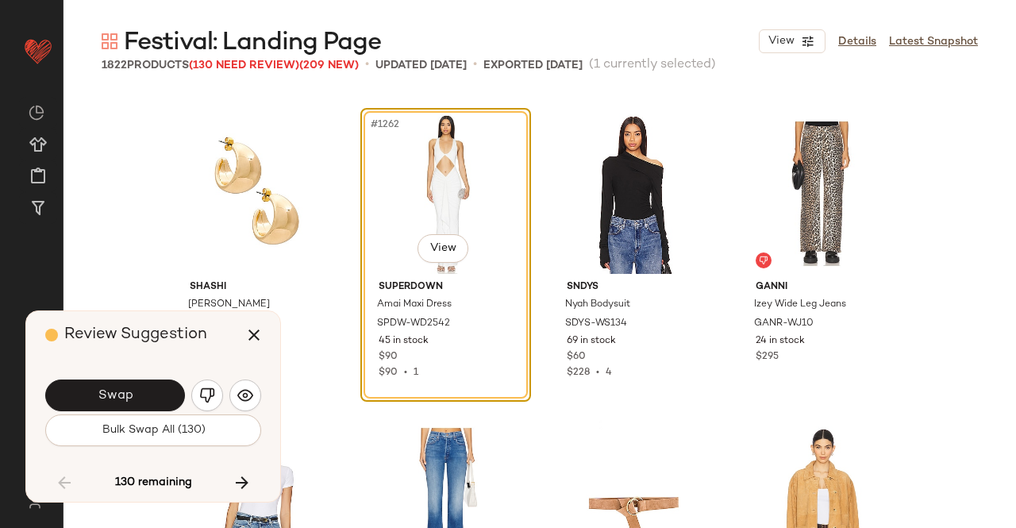
click at [145, 384] on button "Swap" at bounding box center [115, 395] width 140 height 32
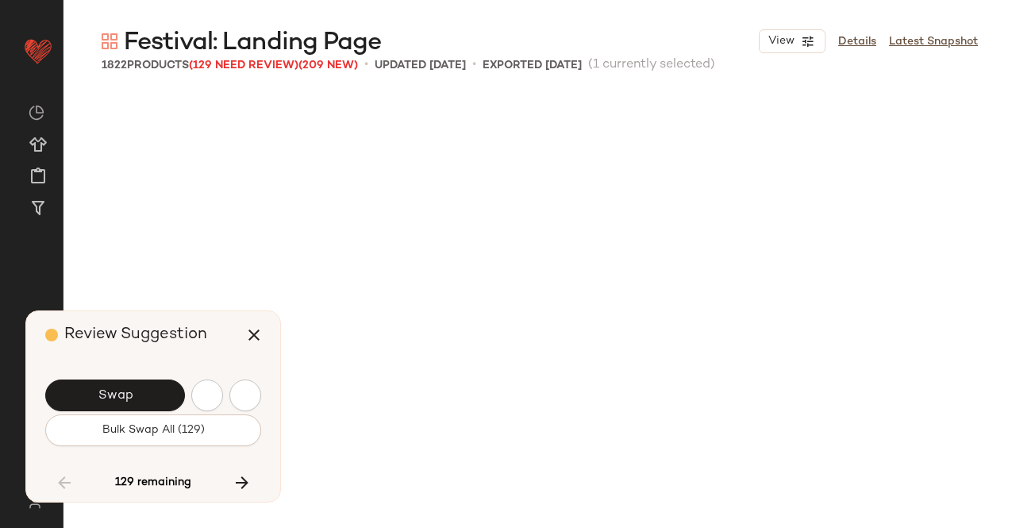
scroll to position [97423, 0]
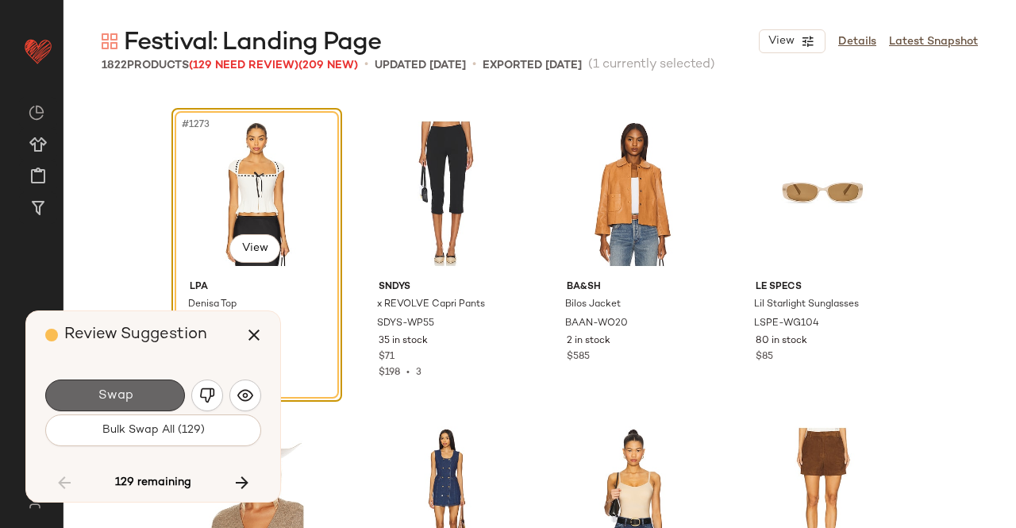
click at [117, 383] on button "Swap" at bounding box center [115, 395] width 140 height 32
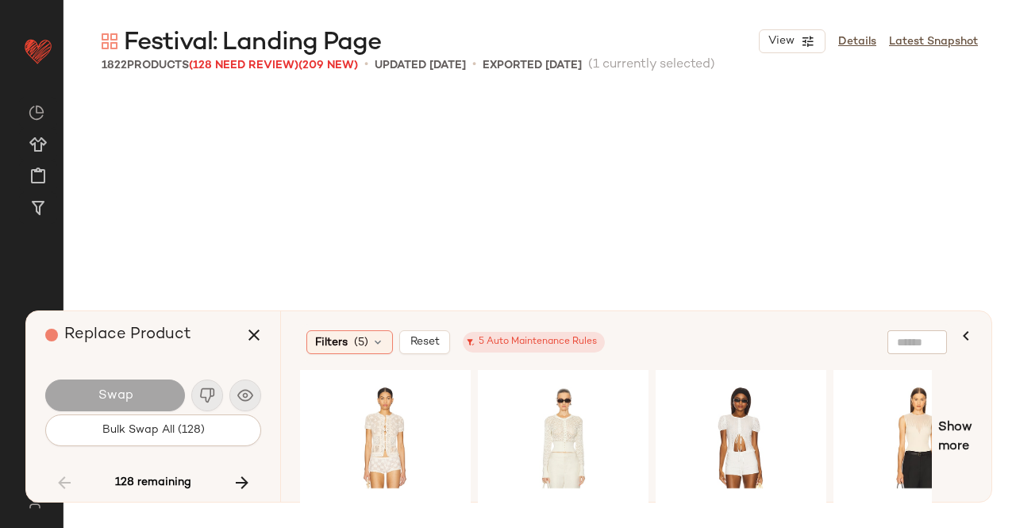
scroll to position [98036, 0]
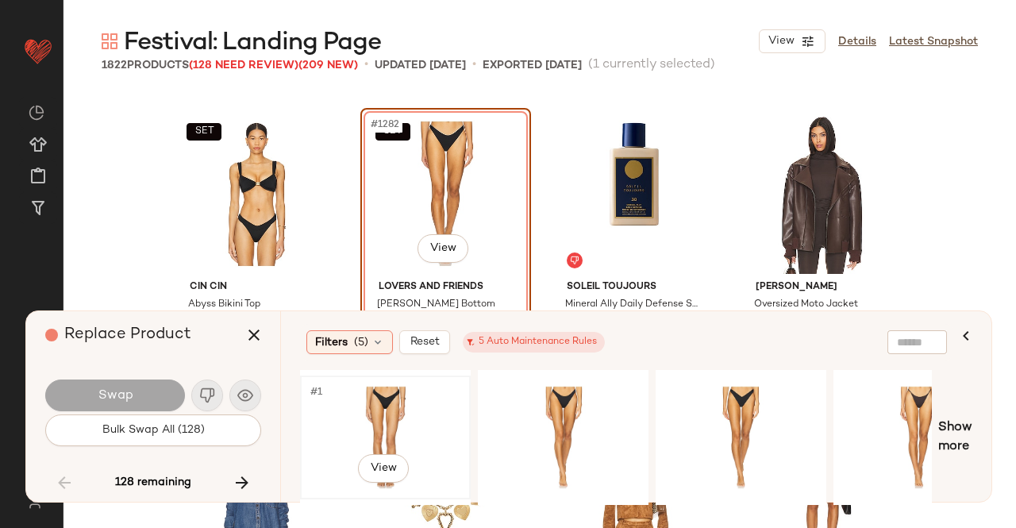
click at [394, 420] on div "#1 View" at bounding box center [386, 437] width 160 height 113
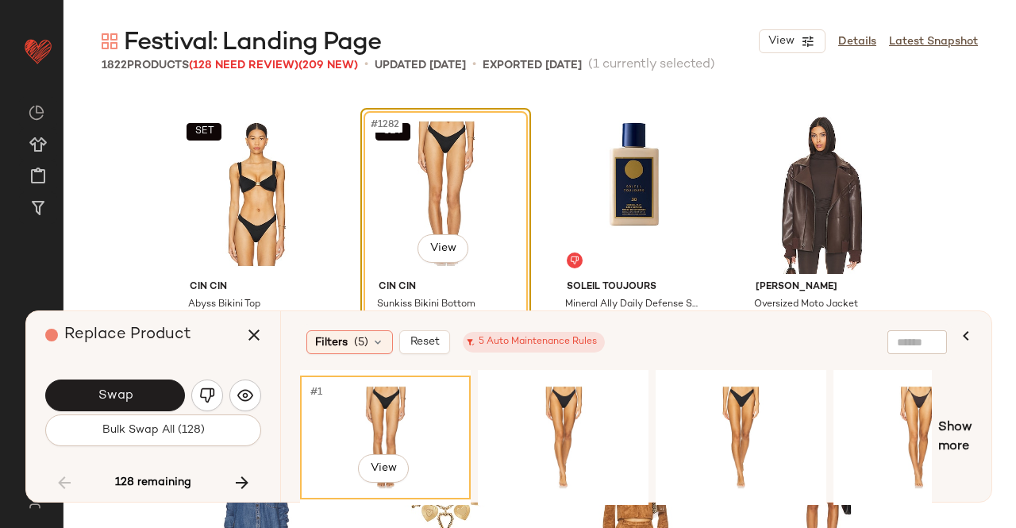
scroll to position [98116, 0]
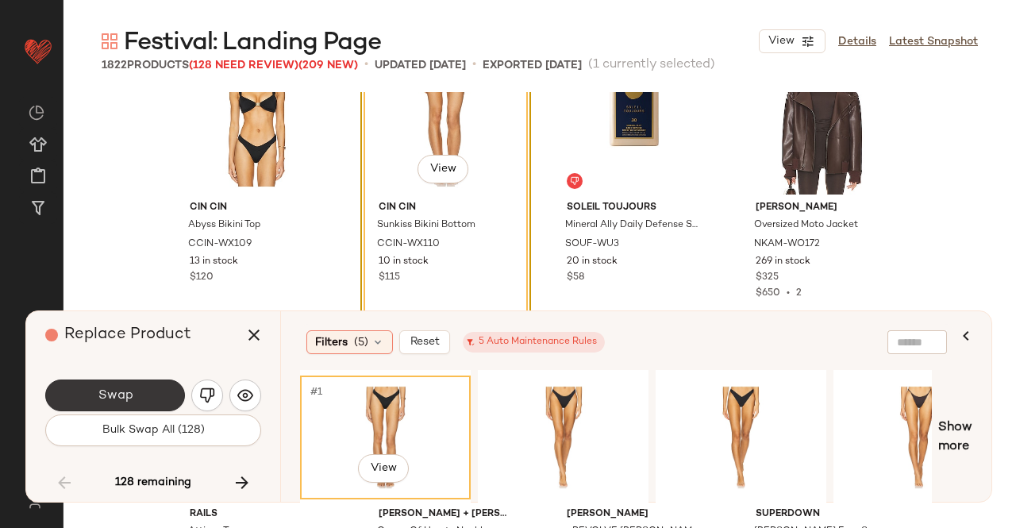
click at [109, 407] on button "Swap" at bounding box center [115, 395] width 140 height 32
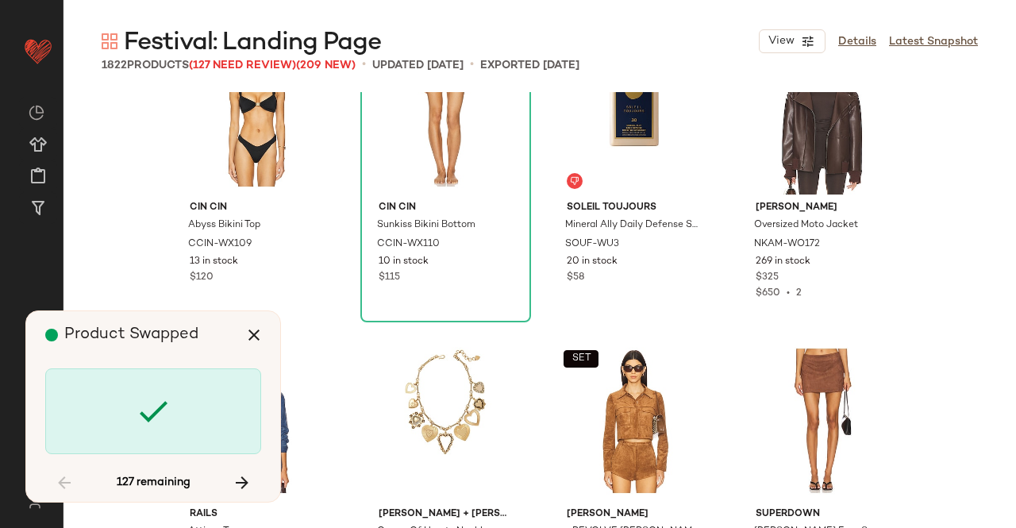
scroll to position [99568, 0]
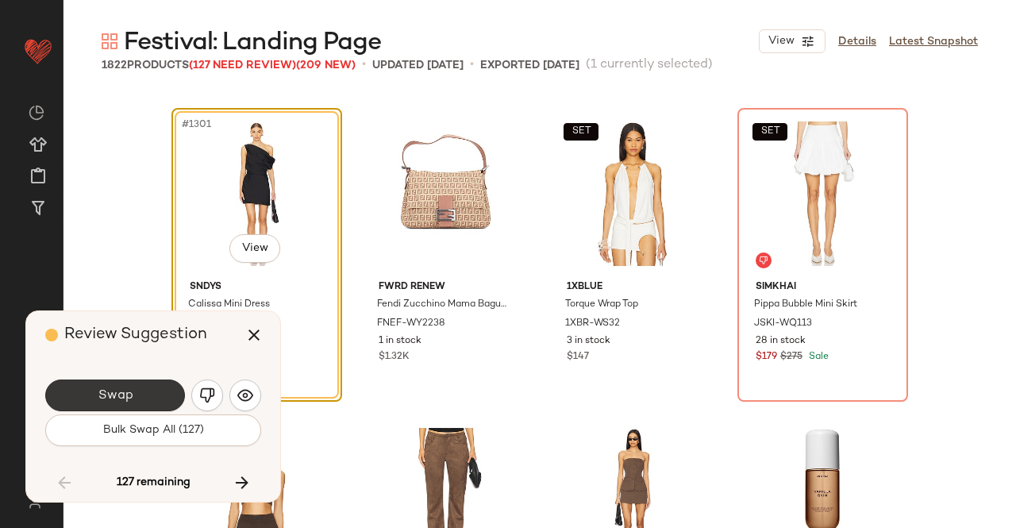
click at [122, 397] on span "Swap" at bounding box center [115, 395] width 36 height 15
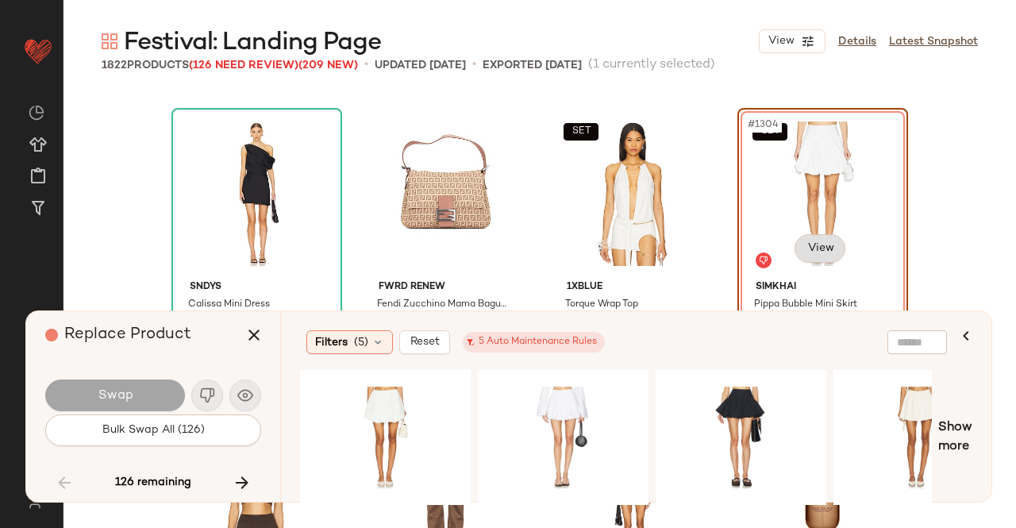
click at [798, 240] on body "Revolve ** Dashboard All Products Global Clipboards (43) Curations (348) Kriste…" at bounding box center [508, 264] width 1016 height 528
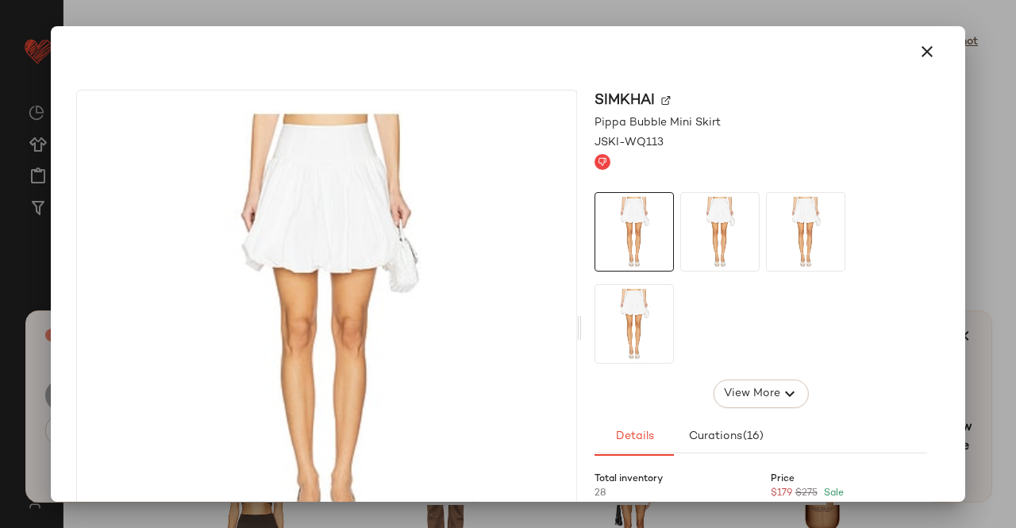
click at [654, 102] on div "SIMKHAI" at bounding box center [760, 100] width 333 height 21
click at [663, 102] on img at bounding box center [666, 101] width 10 height 10
click at [908, 45] on button "button" at bounding box center [927, 52] width 38 height 38
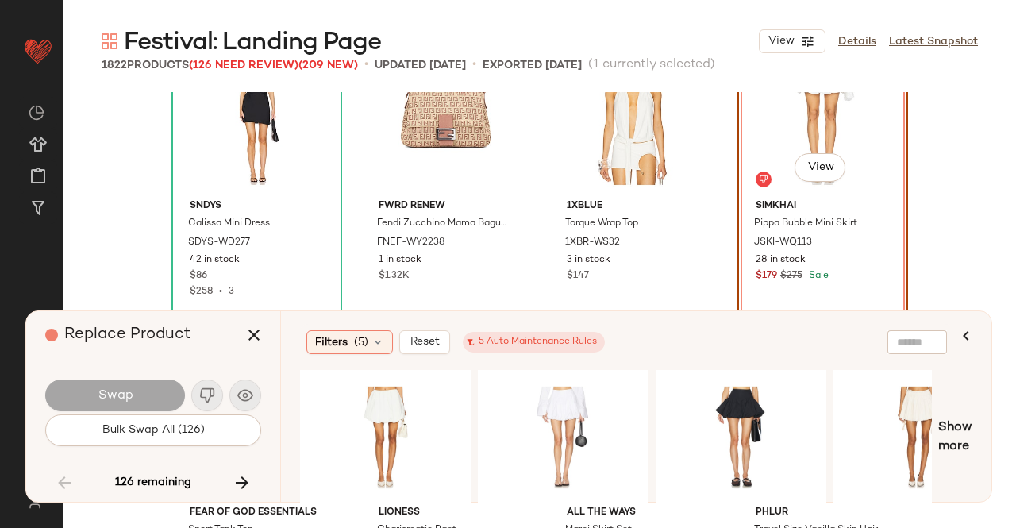
scroll to position [99727, 0]
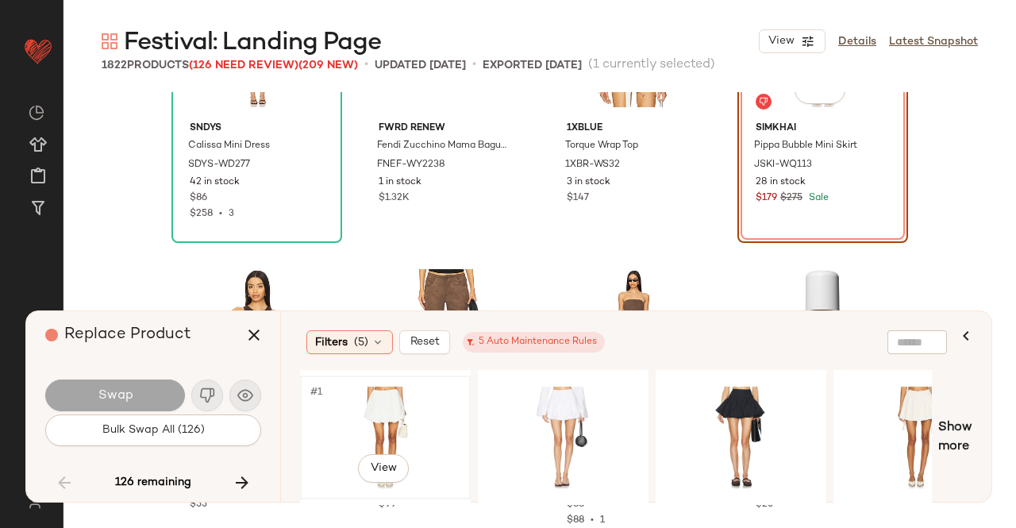
click at [395, 432] on div "#1 View" at bounding box center [386, 437] width 160 height 113
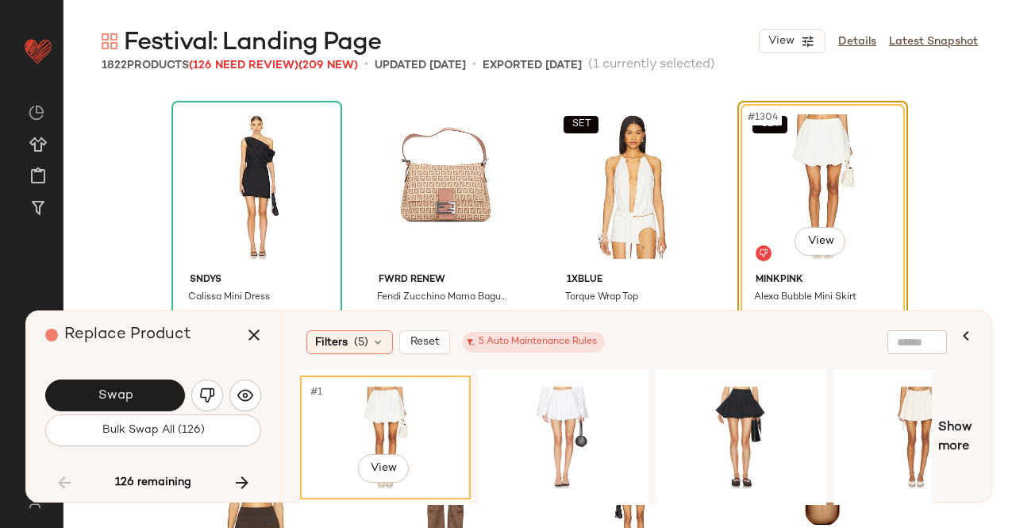
scroll to position [99489, 0]
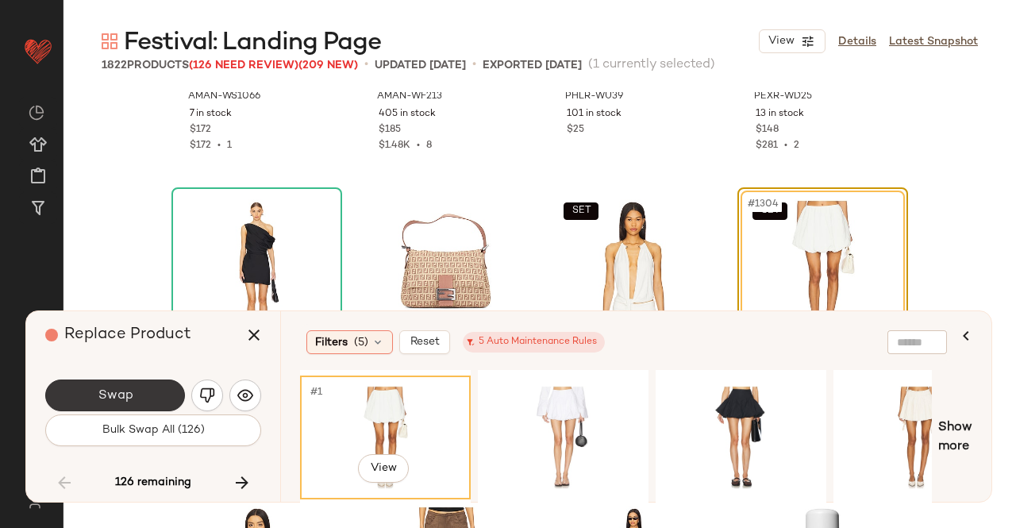
drag, startPoint x: 121, startPoint y: 395, endPoint x: 149, endPoint y: 388, distance: 29.5
click at [121, 395] on span "Swap" at bounding box center [115, 395] width 36 height 15
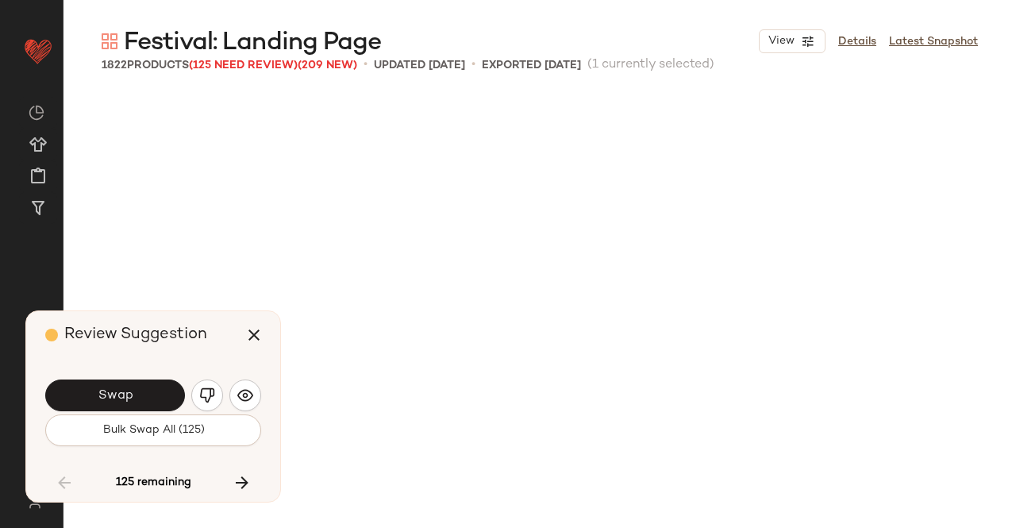
scroll to position [100181, 0]
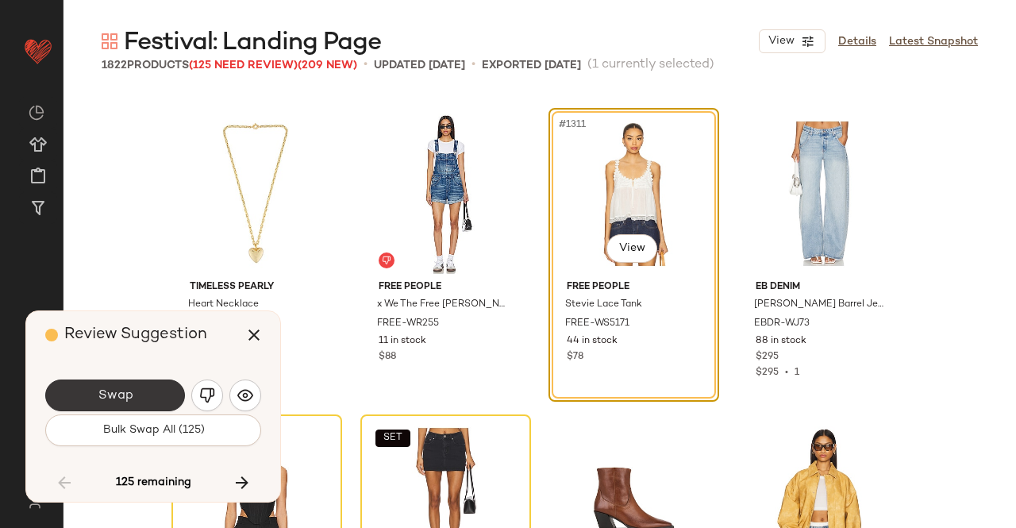
click at [135, 387] on button "Swap" at bounding box center [115, 395] width 140 height 32
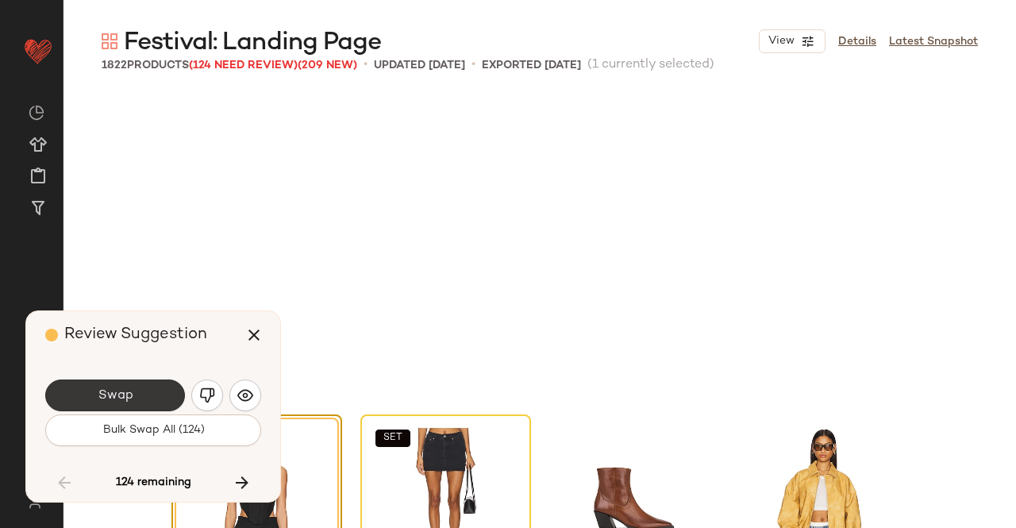
scroll to position [100487, 0]
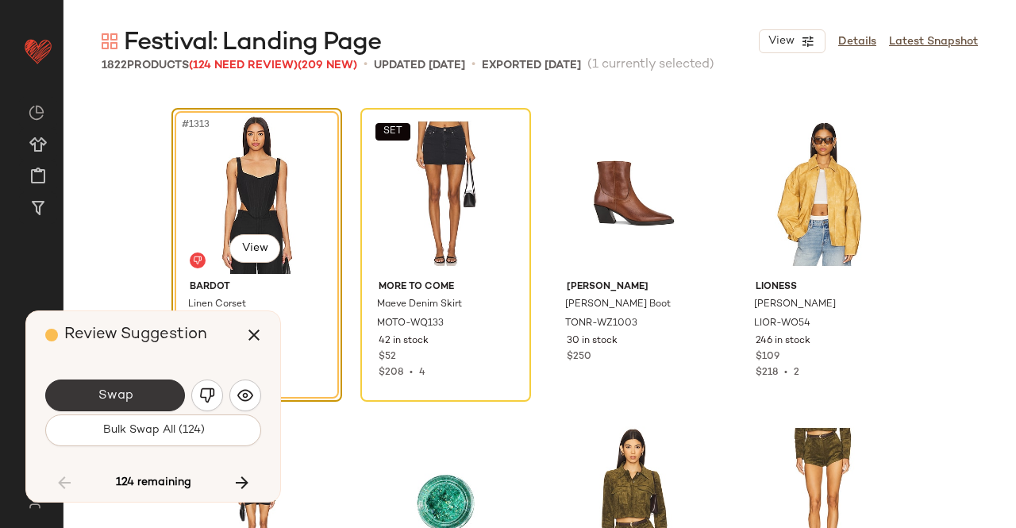
click at [125, 387] on button "Swap" at bounding box center [115, 395] width 140 height 32
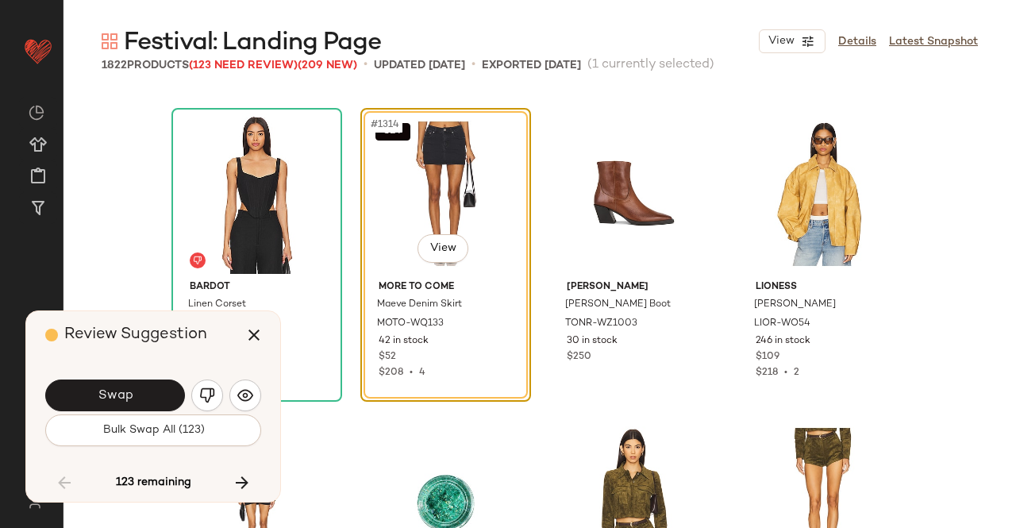
click at [209, 393] on img "button" at bounding box center [207, 395] width 16 height 16
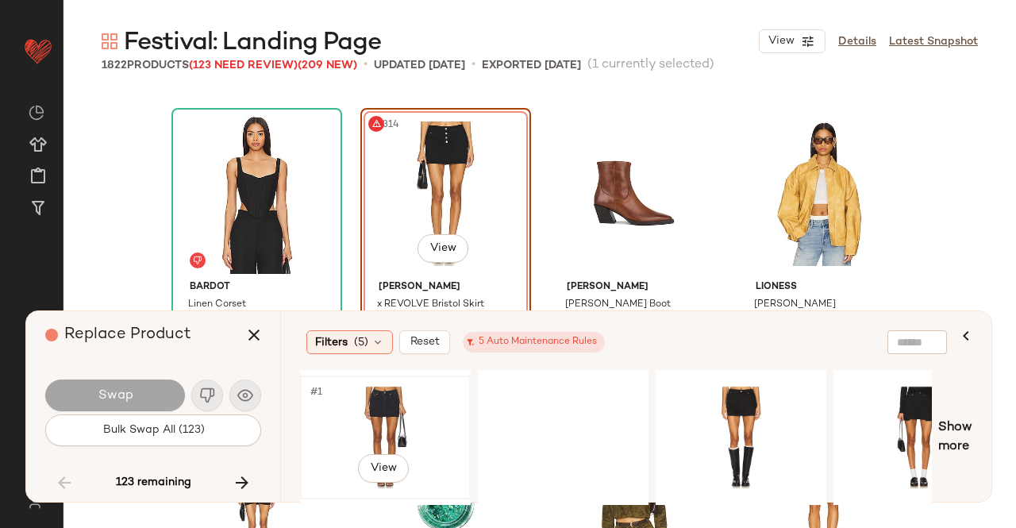
click at [413, 425] on div "#1 View" at bounding box center [386, 437] width 160 height 113
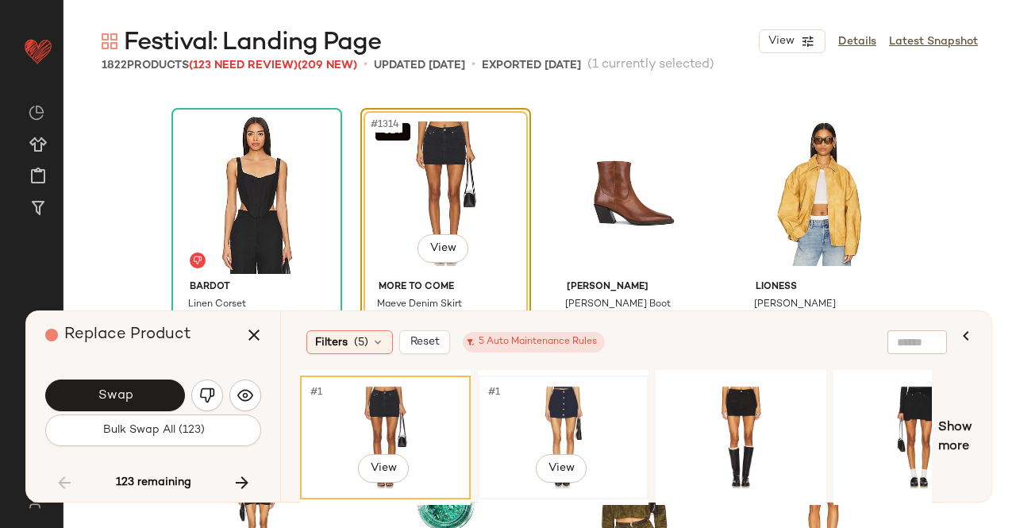
click at [577, 418] on div "#1 View" at bounding box center [563, 437] width 160 height 113
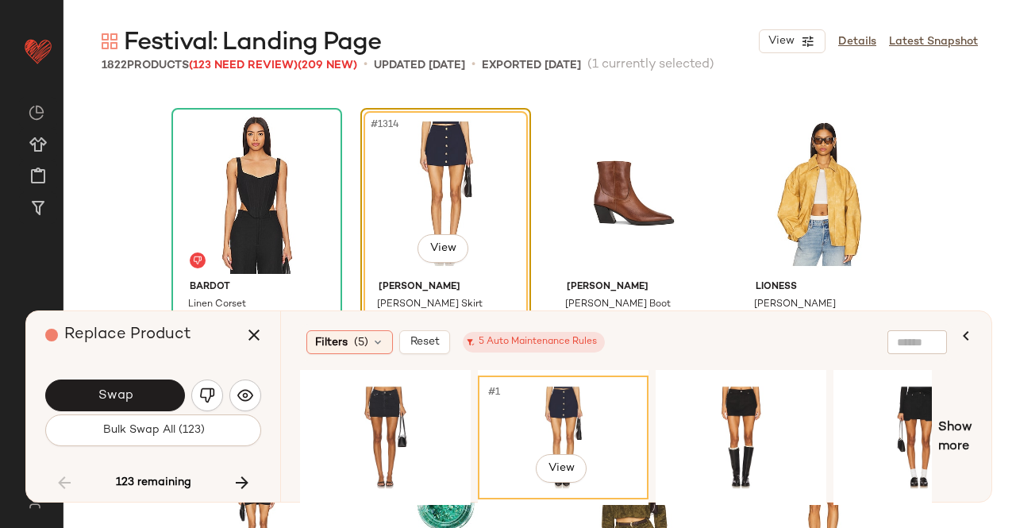
click at [749, 371] on div at bounding box center [741, 437] width 171 height 135
click at [733, 412] on div "#1 View" at bounding box center [741, 437] width 160 height 113
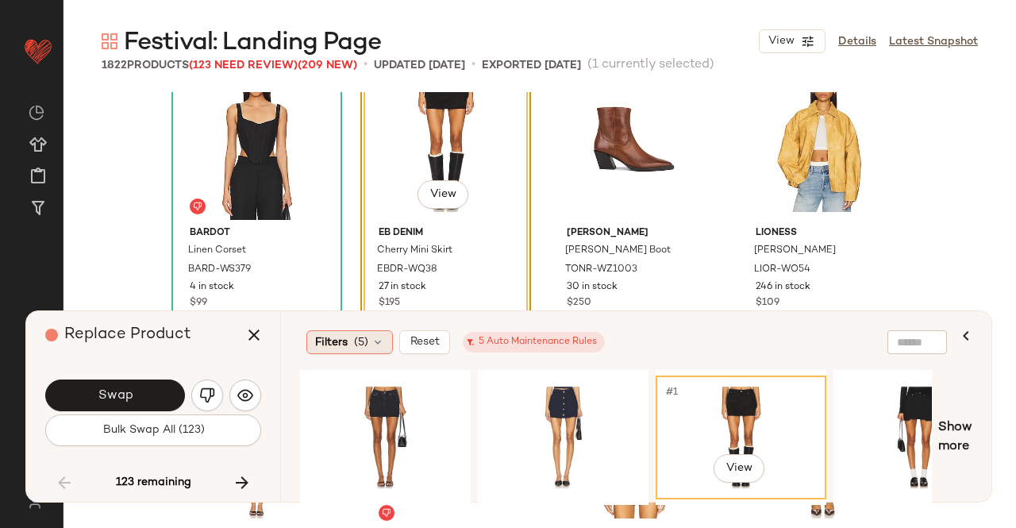
scroll to position [100566, 0]
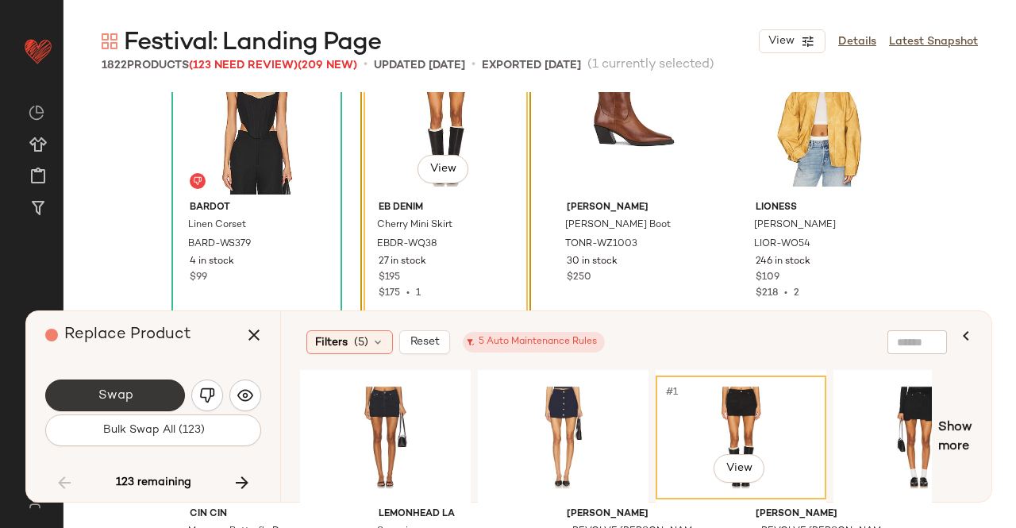
click at [153, 385] on button "Swap" at bounding box center [115, 395] width 140 height 32
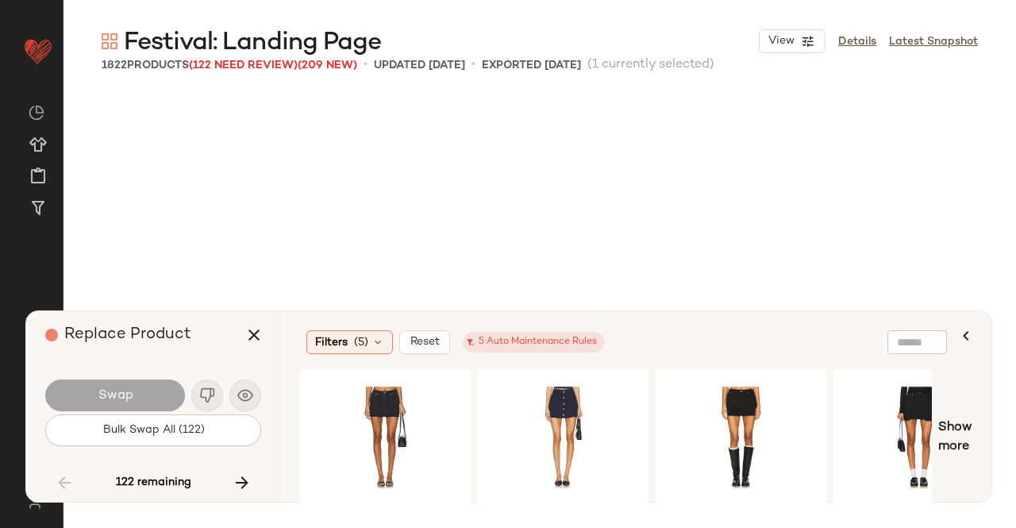
scroll to position [101100, 0]
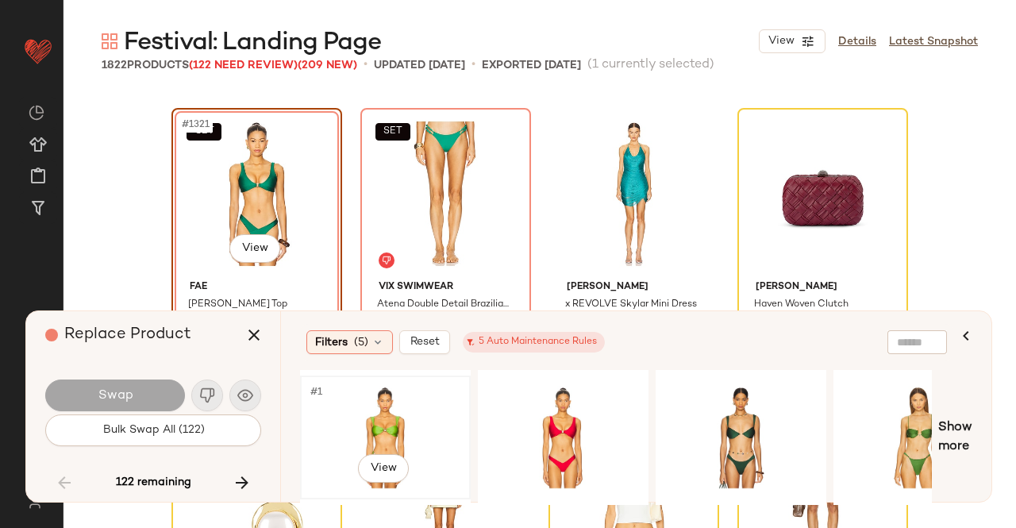
click at [395, 407] on div "#1 View" at bounding box center [386, 437] width 160 height 113
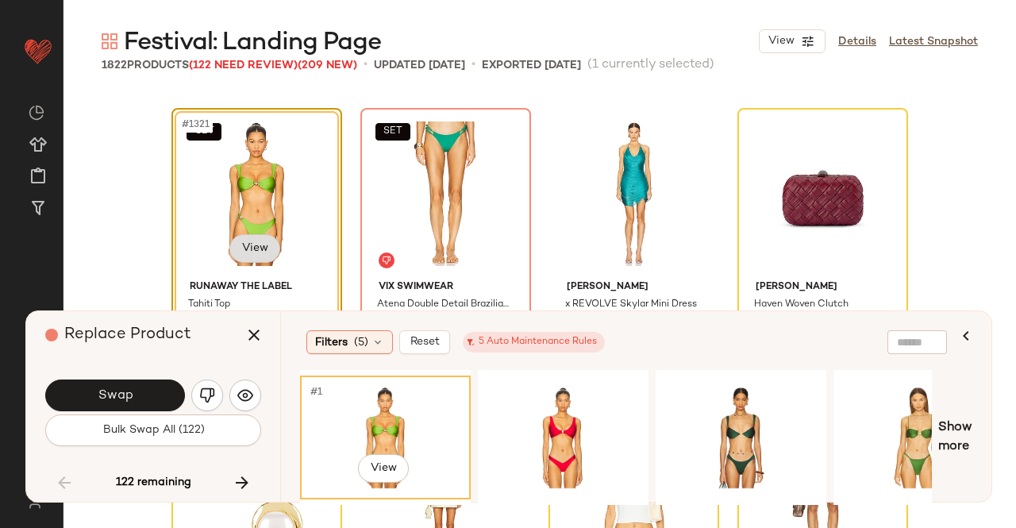
click at [259, 248] on body "Revolve ** Dashboard All Products Global Clipboards (43) Curations (348) Kriste…" at bounding box center [508, 264] width 1016 height 528
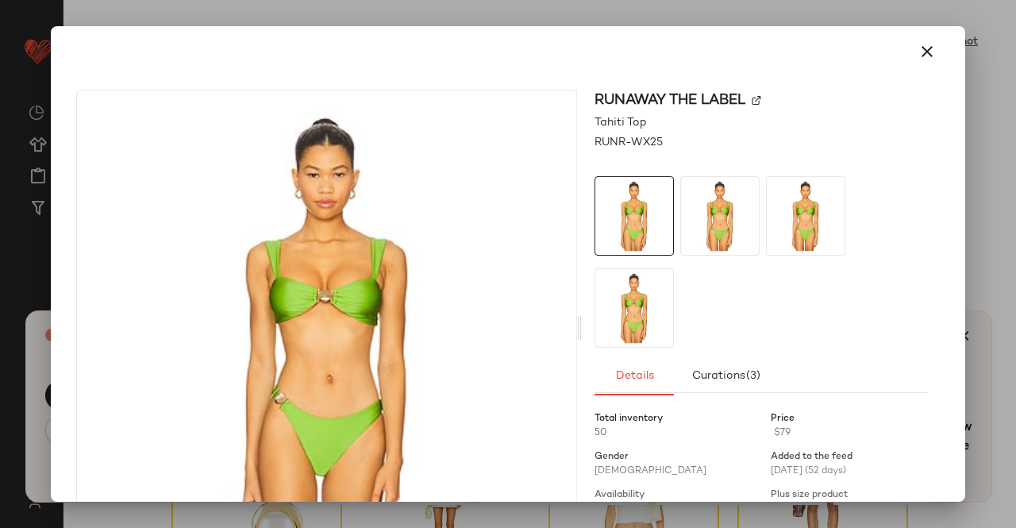
click at [752, 101] on img at bounding box center [757, 101] width 10 height 10
click at [920, 38] on button "button" at bounding box center [927, 52] width 38 height 38
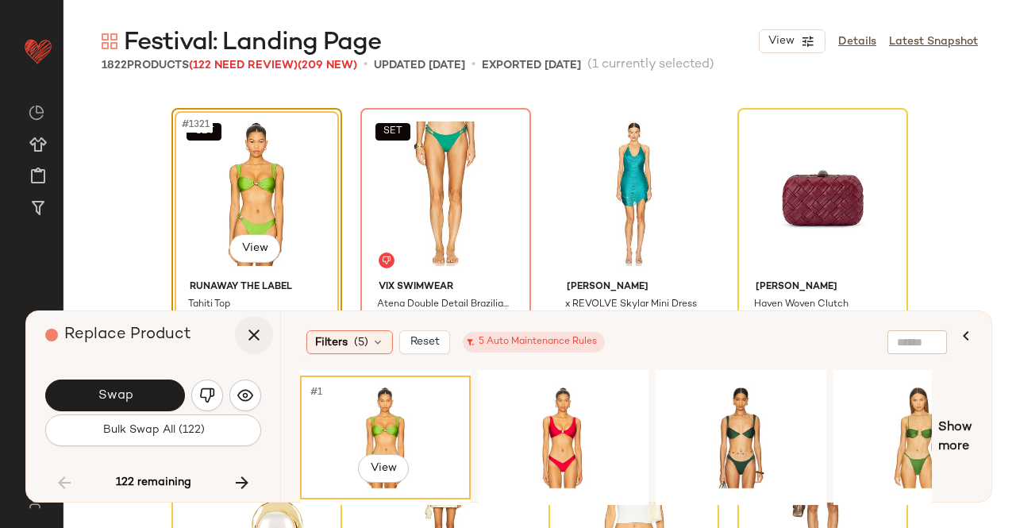
click at [261, 337] on icon "button" at bounding box center [253, 334] width 19 height 19
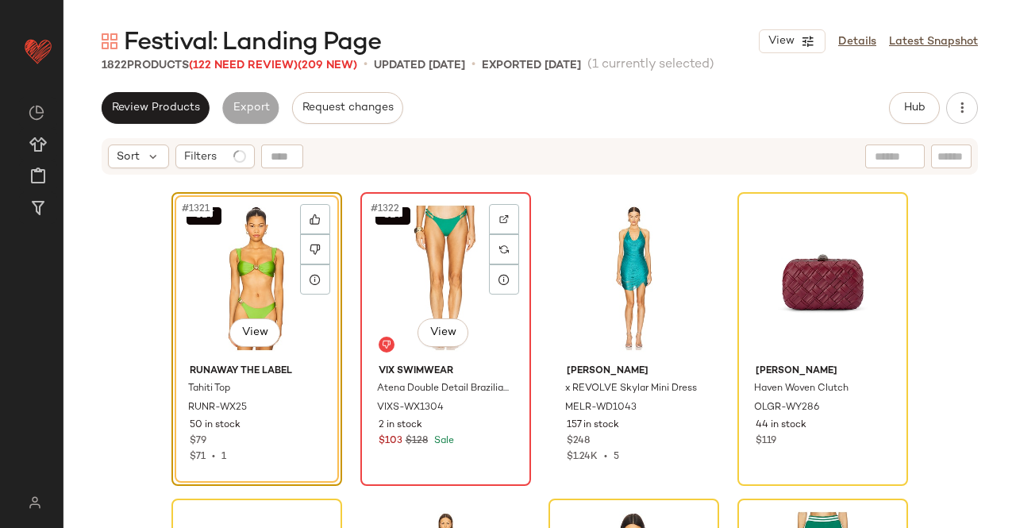
click at [425, 252] on div "SET #1322 View" at bounding box center [446, 278] width 160 height 160
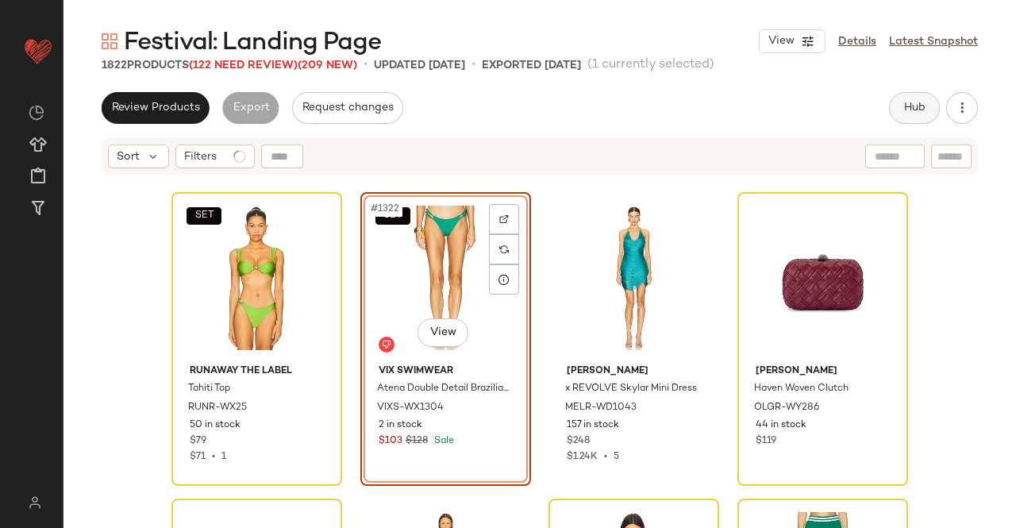
click at [916, 103] on span "Hub" at bounding box center [914, 108] width 22 height 13
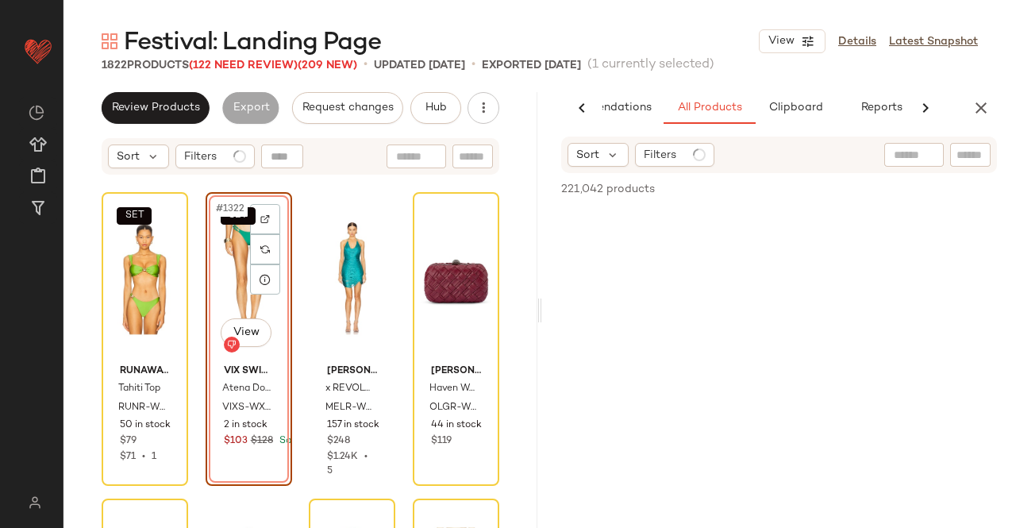
scroll to position [0, 100]
click at [964, 166] on div at bounding box center [970, 155] width 40 height 24
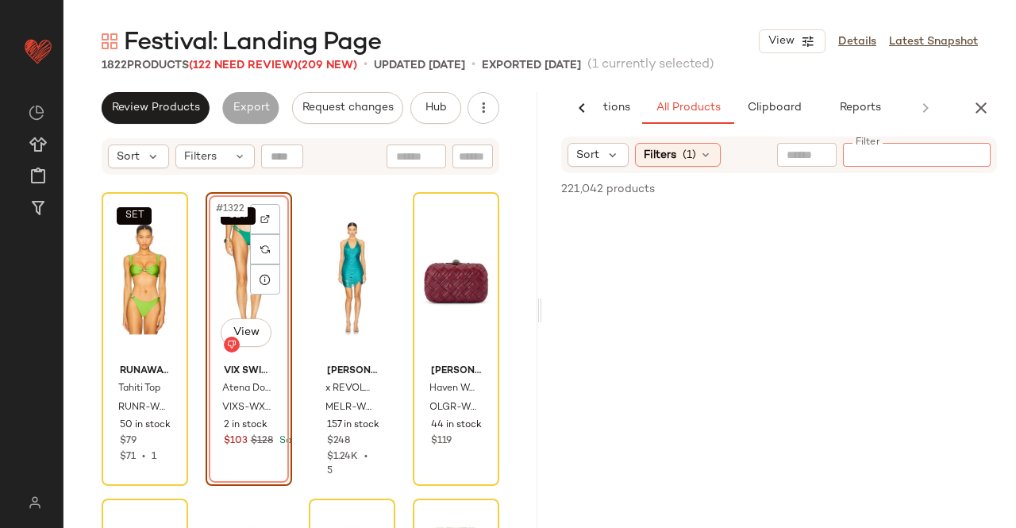
paste input "*********"
type input "*********"
paste input "*********"
type input "*********"
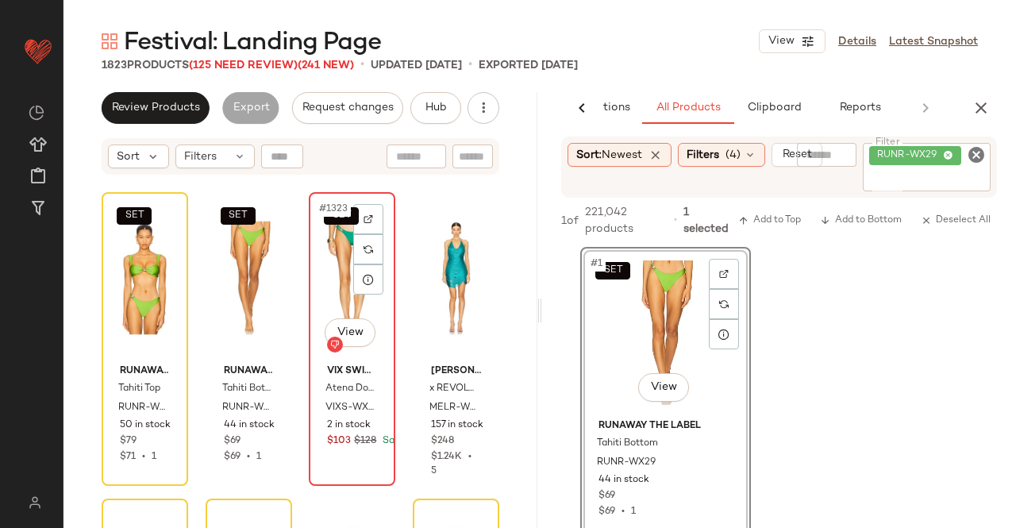
click at [329, 270] on div "SET #1323 View" at bounding box center [351, 278] width 75 height 160
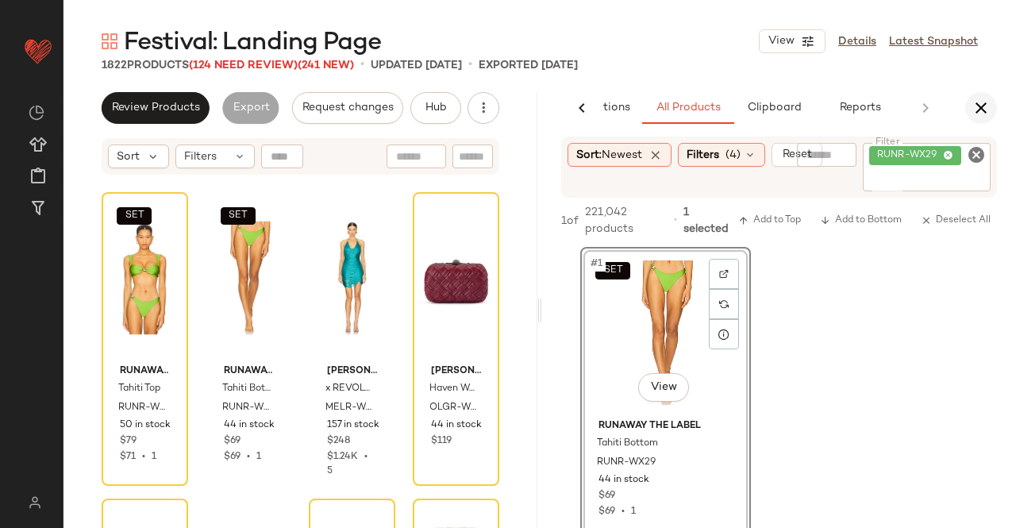
click at [978, 104] on icon "button" at bounding box center [980, 107] width 19 height 19
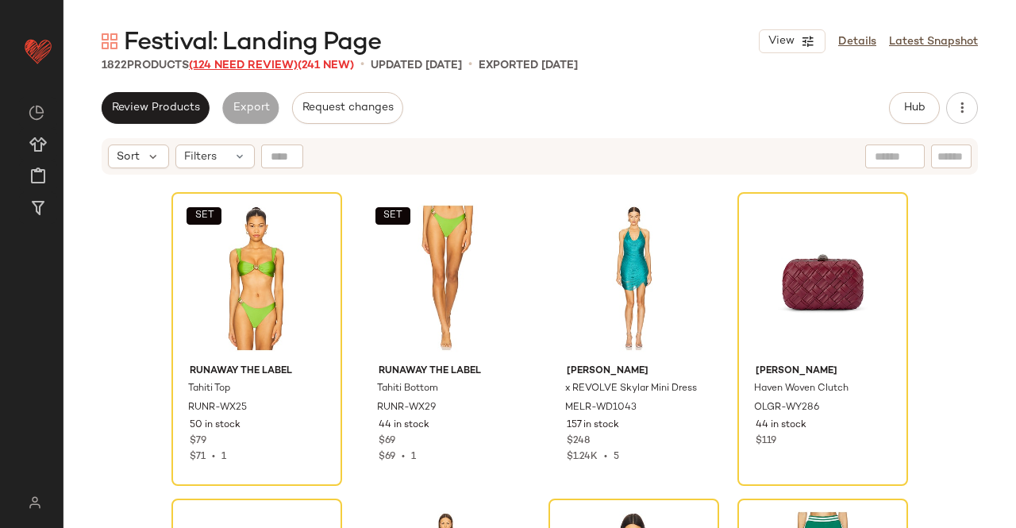
click at [249, 66] on span "(124 Need Review)" at bounding box center [243, 66] width 109 height 12
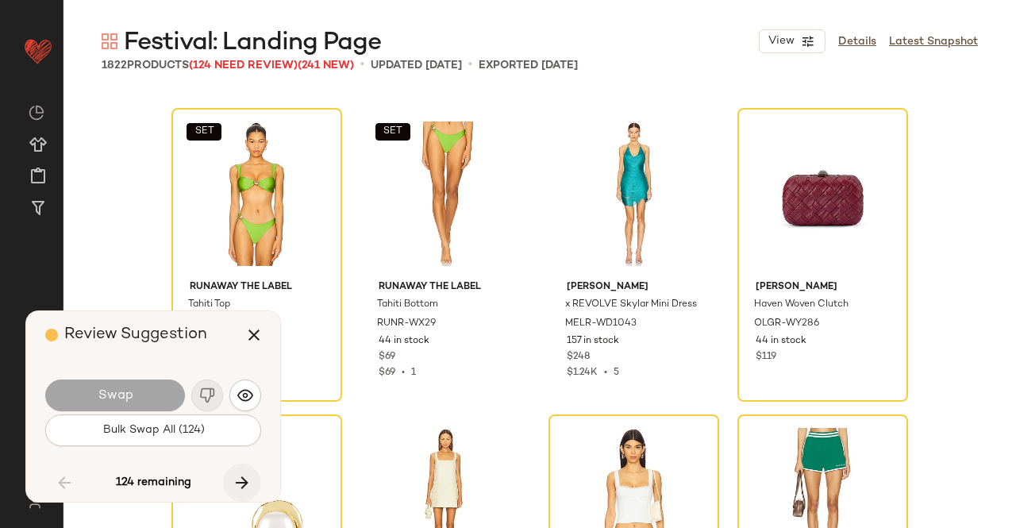
click at [252, 481] on button "button" at bounding box center [242, 483] width 38 height 38
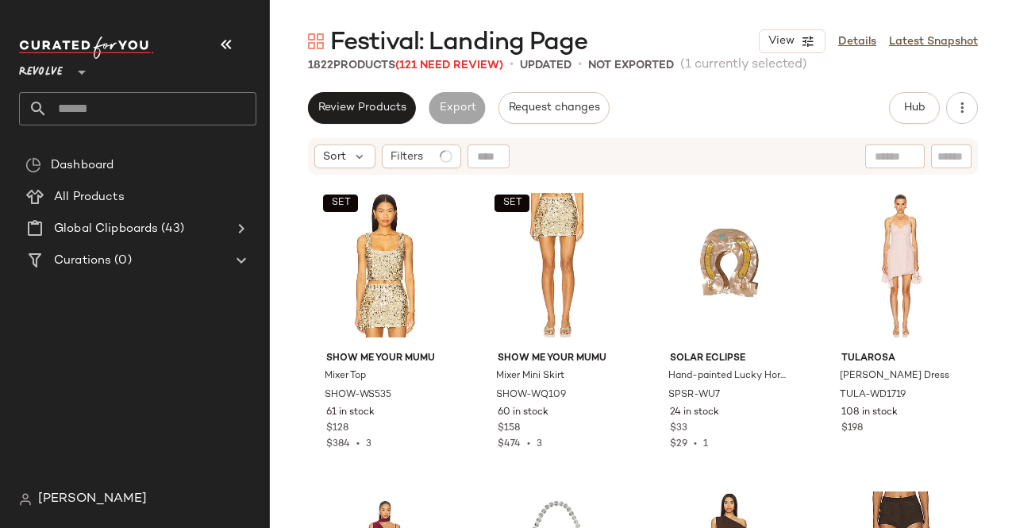
click at [229, 21] on nav "Revolve ** Dashboard All Products Global Clipboards (43) Curations (0) [PERSON_…" at bounding box center [135, 264] width 270 height 528
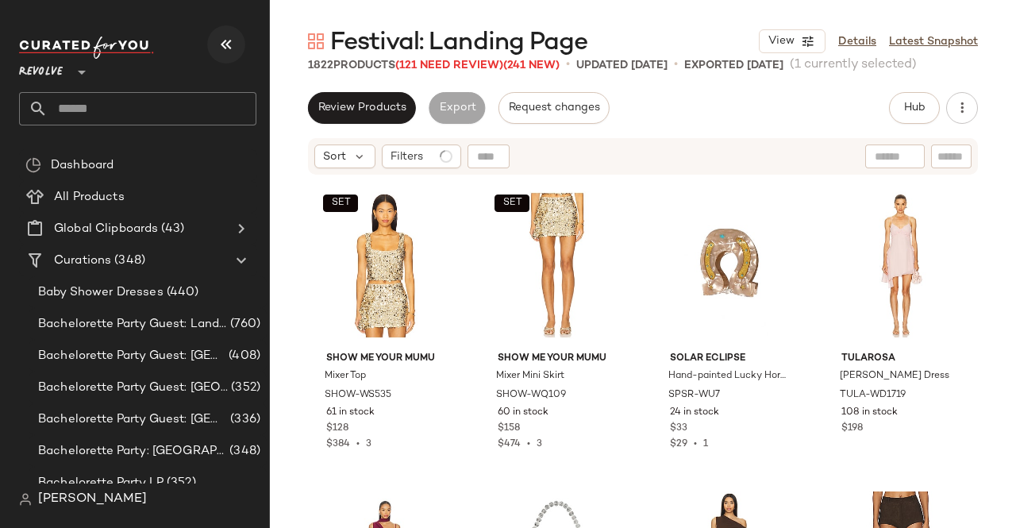
click at [230, 39] on icon "button" at bounding box center [226, 44] width 19 height 19
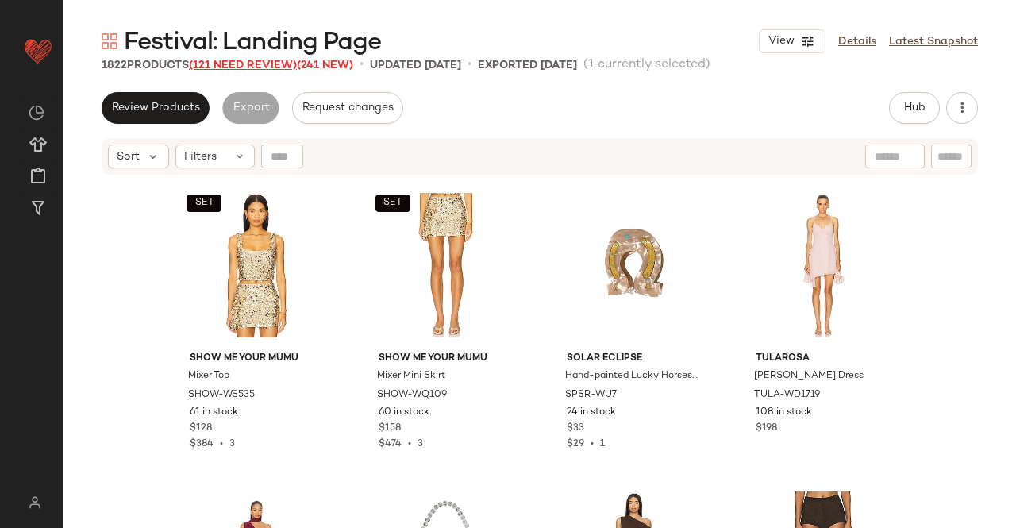
click at [248, 63] on span "(121 Need Review)" at bounding box center [243, 66] width 108 height 12
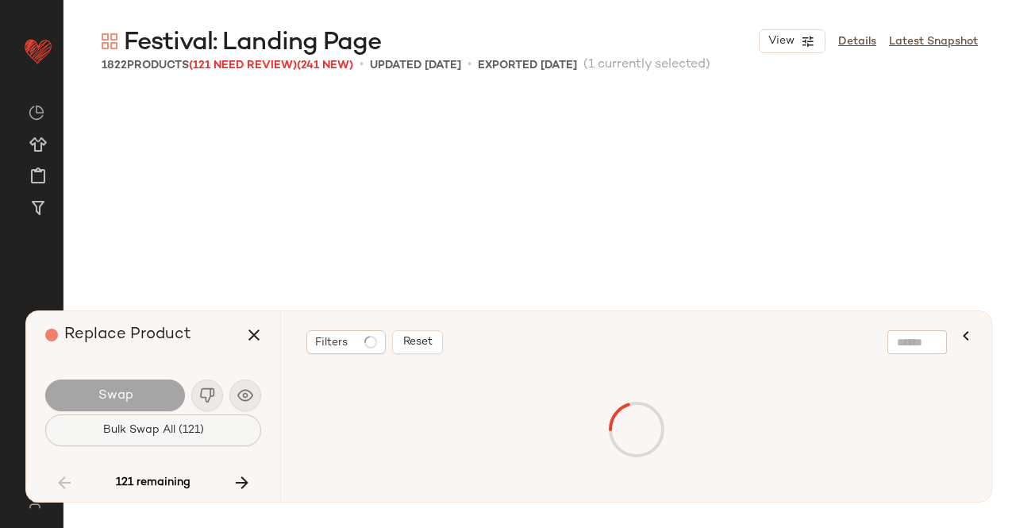
scroll to position [101100, 0]
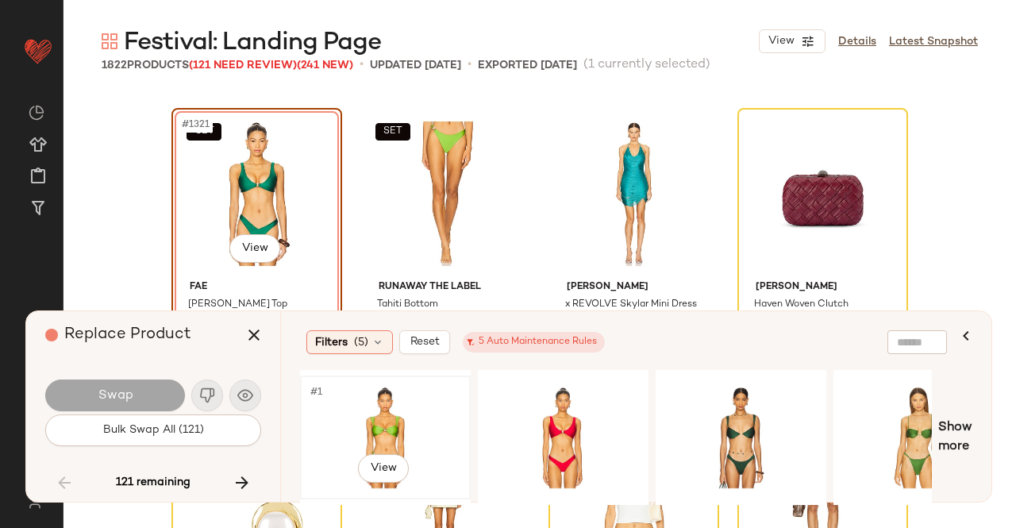
click at [406, 424] on div "#1 View" at bounding box center [386, 437] width 160 height 113
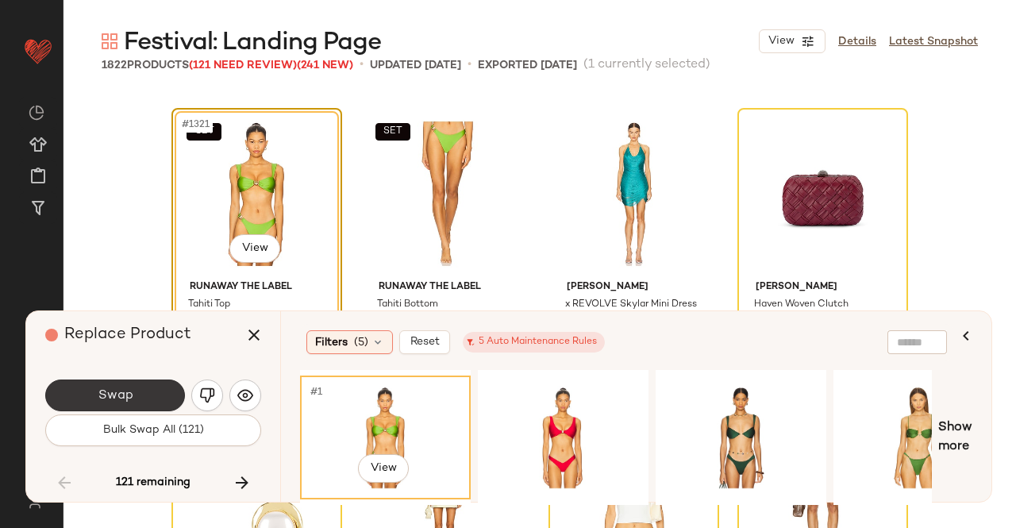
click at [129, 393] on span "Swap" at bounding box center [115, 395] width 36 height 15
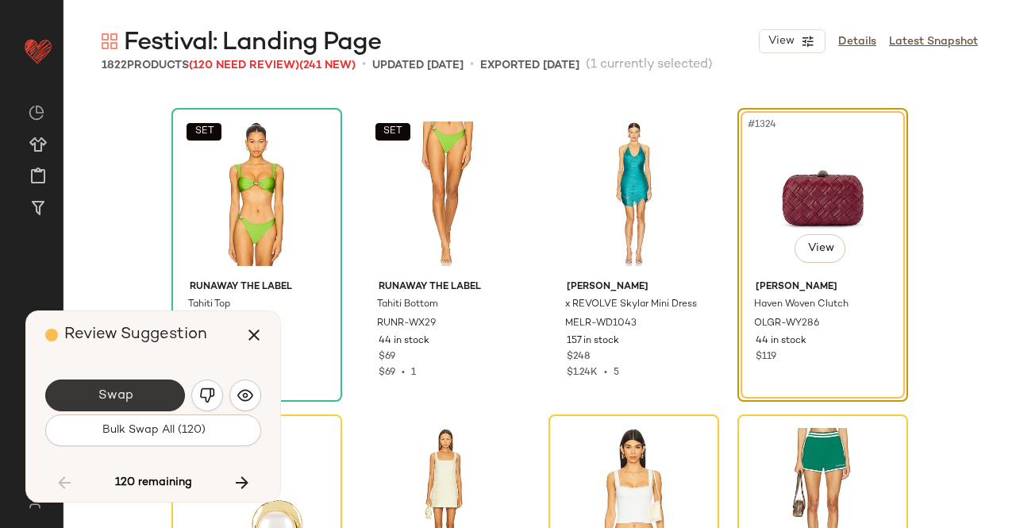
click at [140, 394] on button "Swap" at bounding box center [115, 395] width 140 height 32
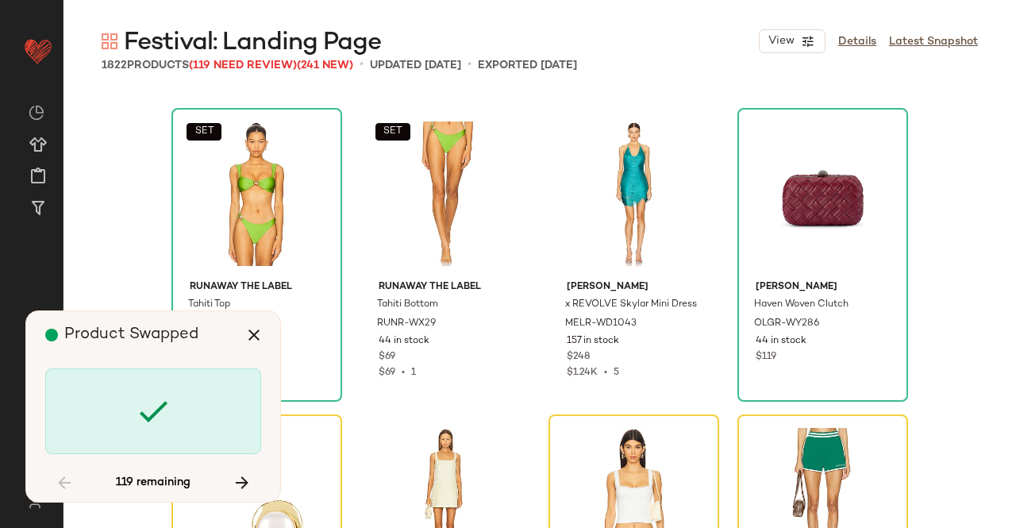
scroll to position [101406, 0]
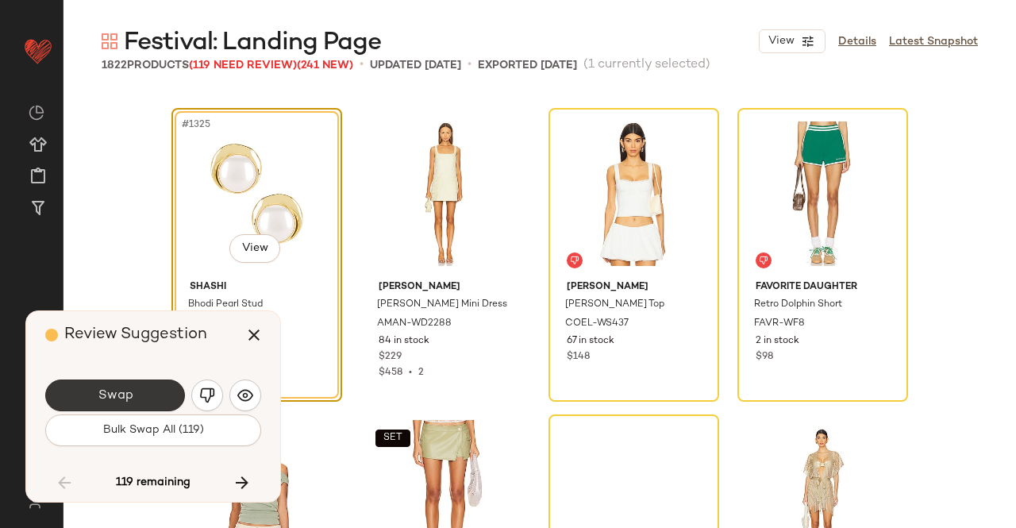
click at [138, 393] on button "Swap" at bounding box center [115, 395] width 140 height 32
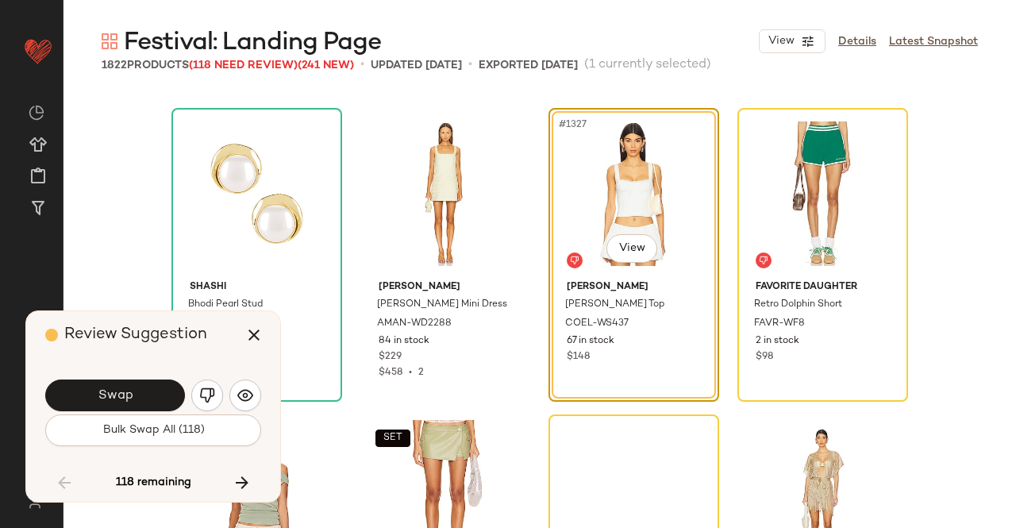
click at [138, 393] on button "Swap" at bounding box center [115, 395] width 140 height 32
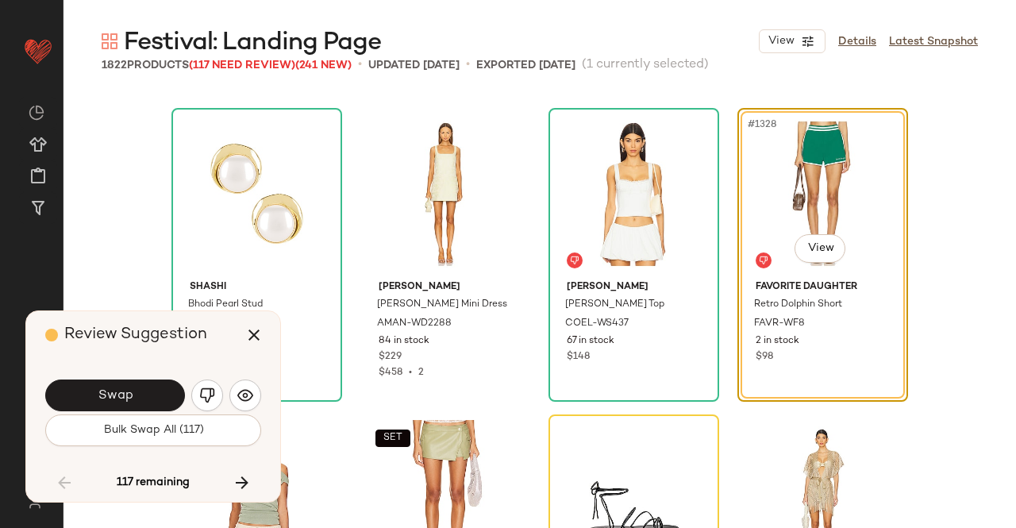
click at [138, 394] on button "Swap" at bounding box center [115, 395] width 140 height 32
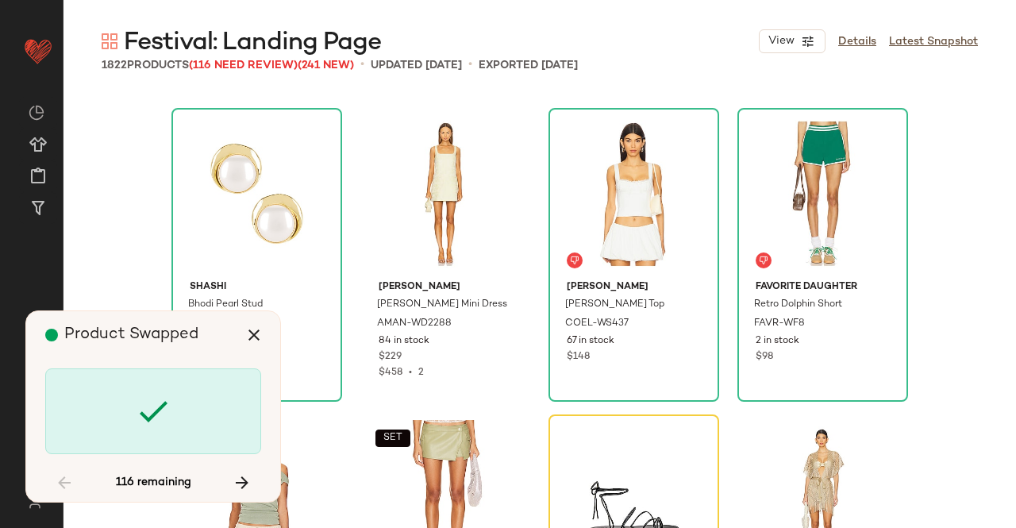
scroll to position [101713, 0]
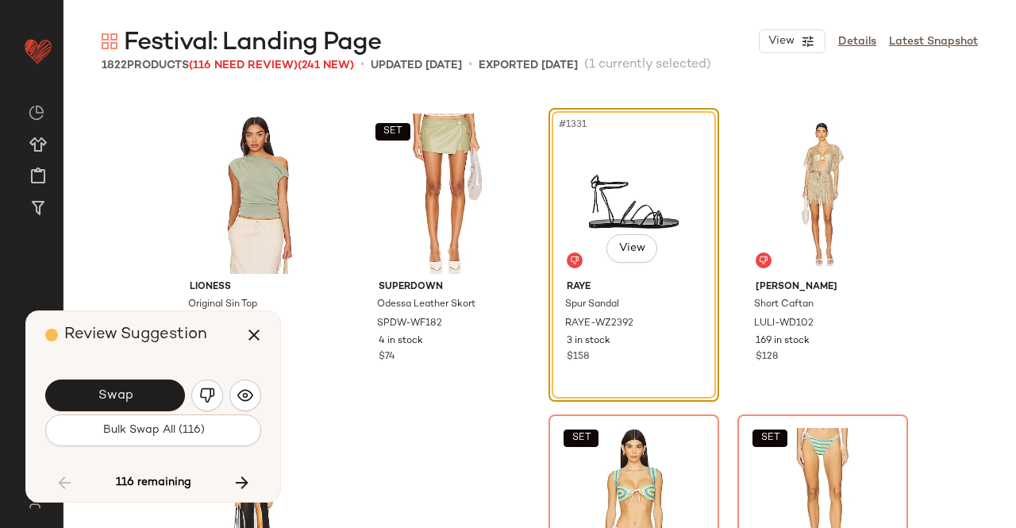
click at [147, 394] on button "Swap" at bounding box center [115, 395] width 140 height 32
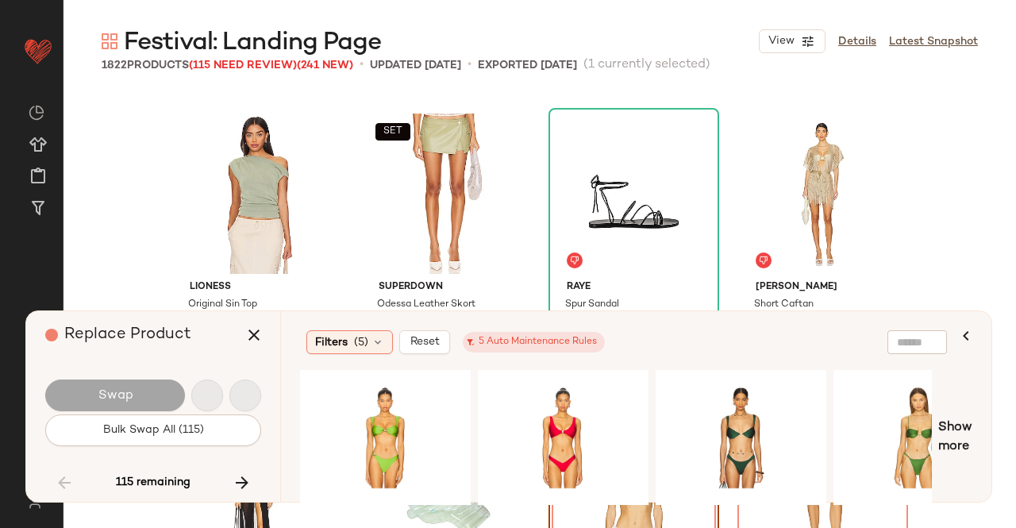
scroll to position [102019, 0]
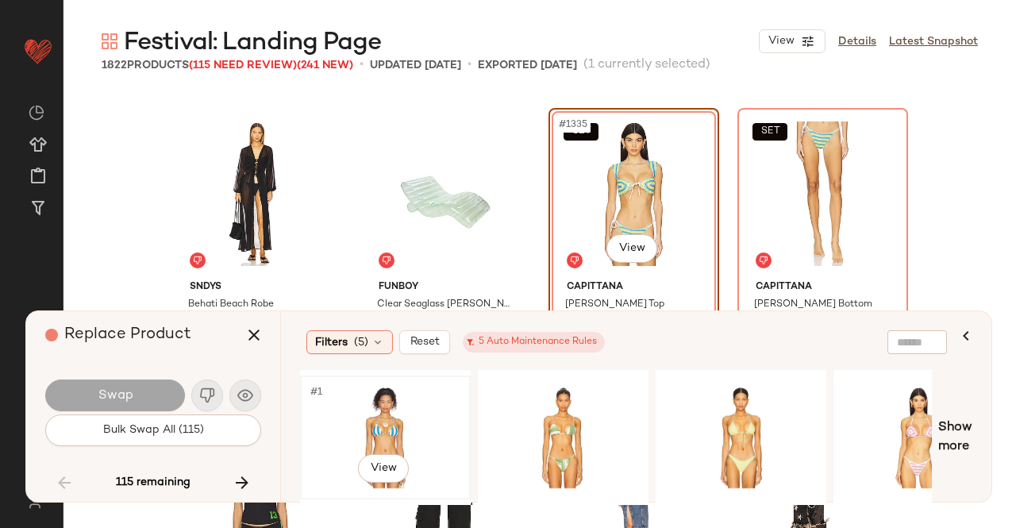
click at [344, 420] on div "#1 View" at bounding box center [386, 437] width 160 height 113
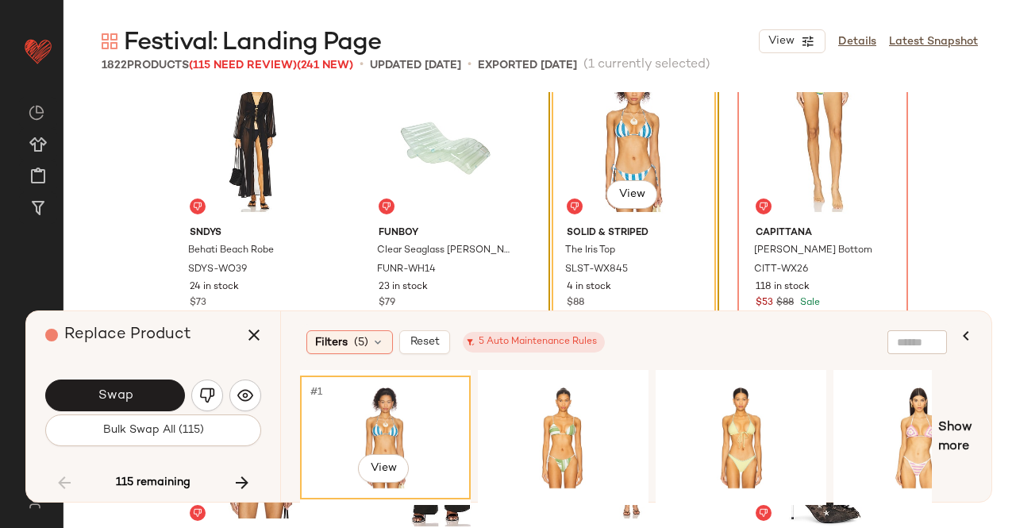
scroll to position [102098, 0]
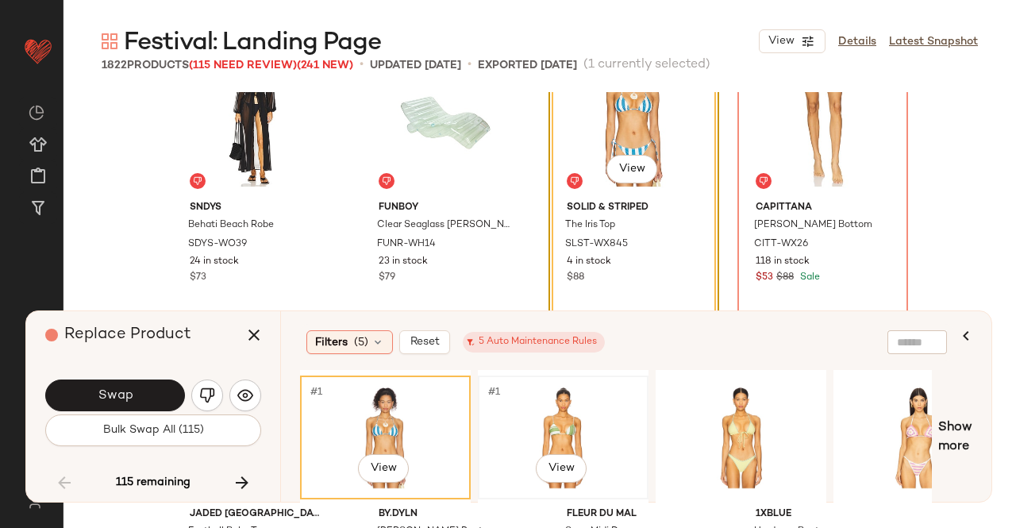
click at [554, 420] on div "#1 View" at bounding box center [563, 437] width 160 height 113
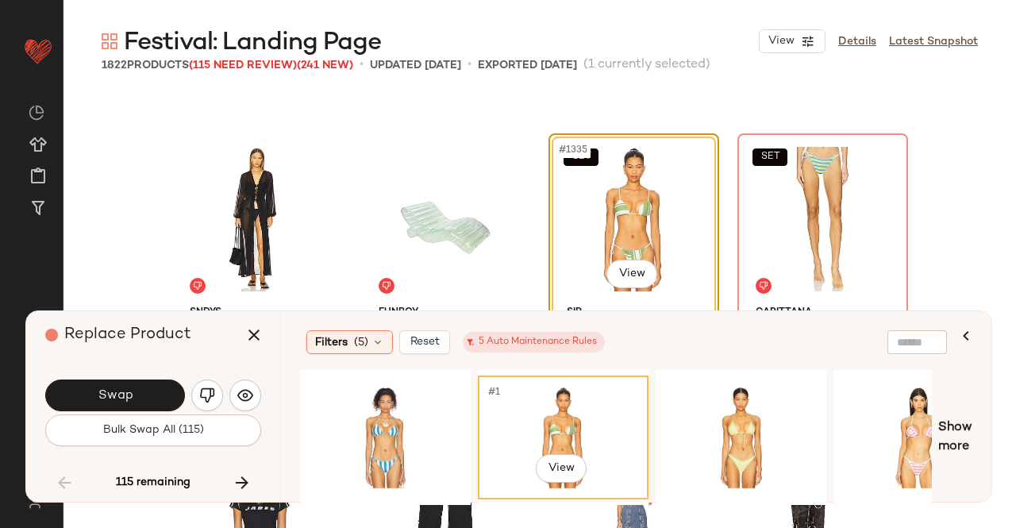
scroll to position [102019, 0]
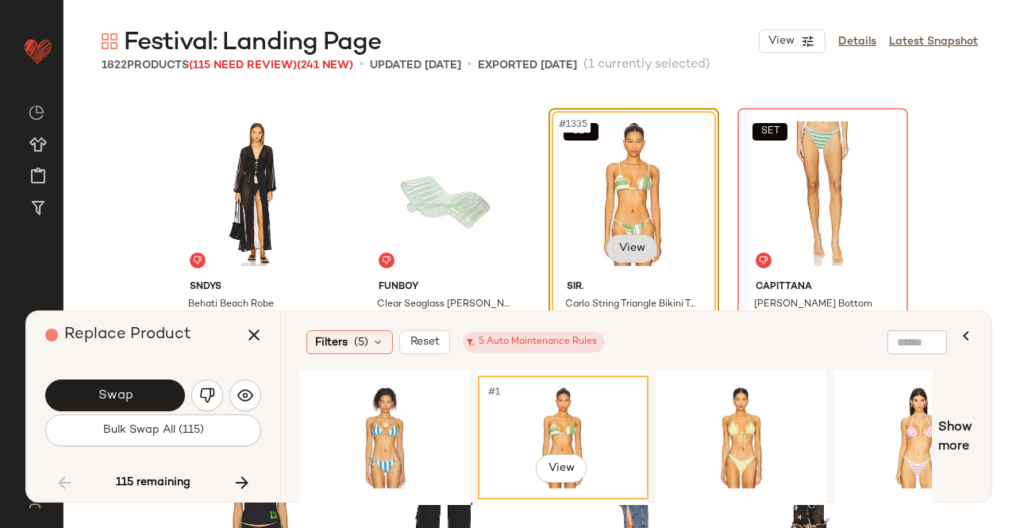
click at [637, 247] on body "Revolve ** Dashboard All Products Global Clipboards (43) Curations (348) [PERSO…" at bounding box center [508, 264] width 1016 height 528
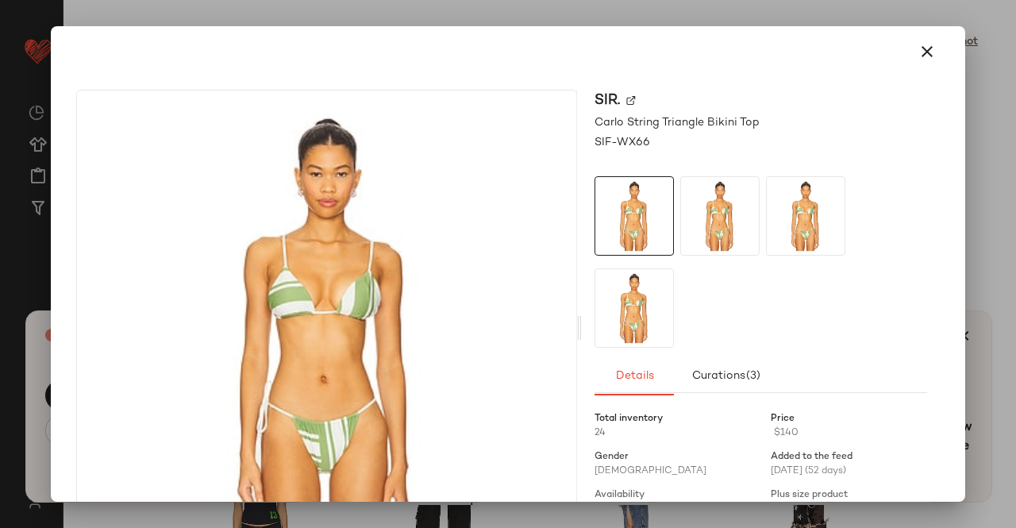
click at [626, 99] on img at bounding box center [631, 101] width 10 height 10
drag, startPoint x: 890, startPoint y: 56, endPoint x: 956, endPoint y: 57, distance: 65.9
click at [891, 56] on div at bounding box center [508, 52] width 876 height 38
click at [971, 57] on div at bounding box center [508, 264] width 1016 height 528
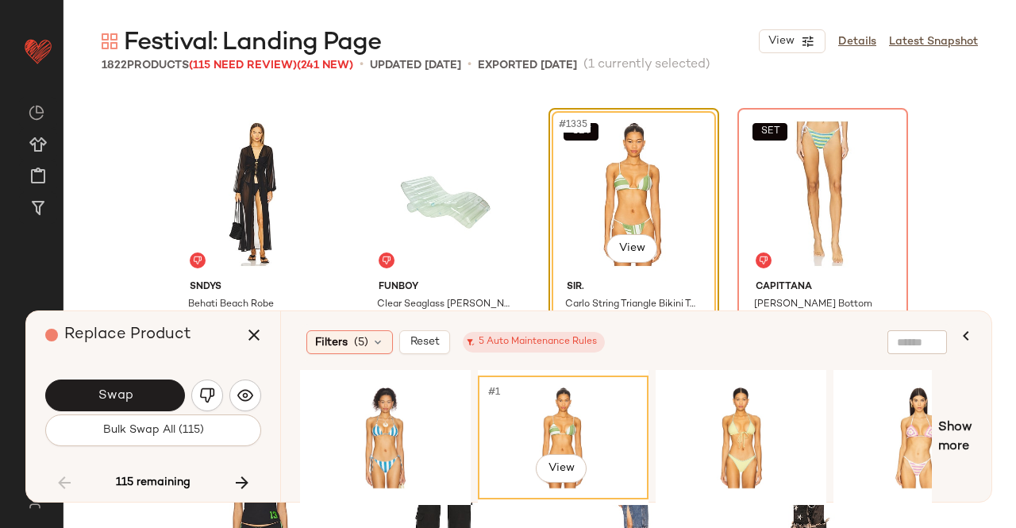
click at [249, 330] on icon "button" at bounding box center [253, 334] width 19 height 19
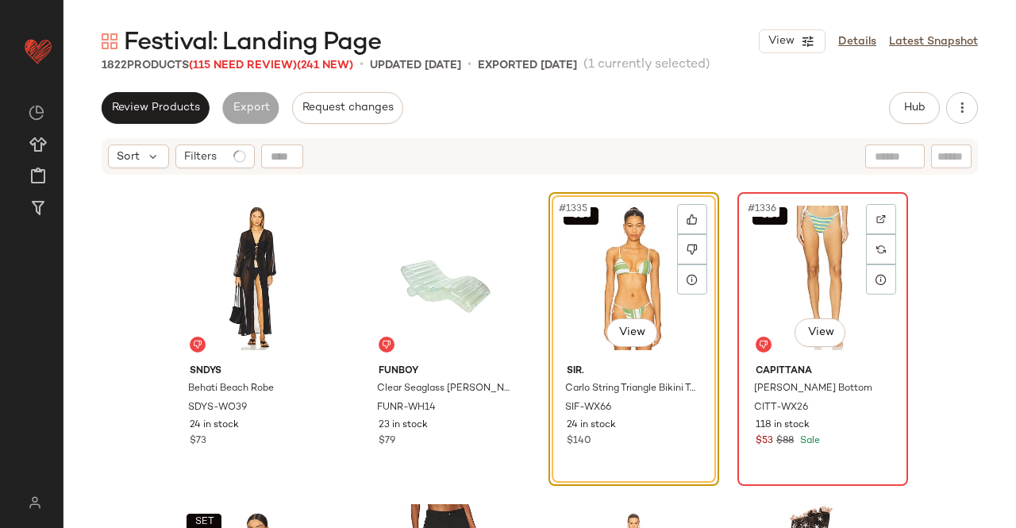
click at [786, 252] on div "SET #1336 View" at bounding box center [823, 278] width 160 height 160
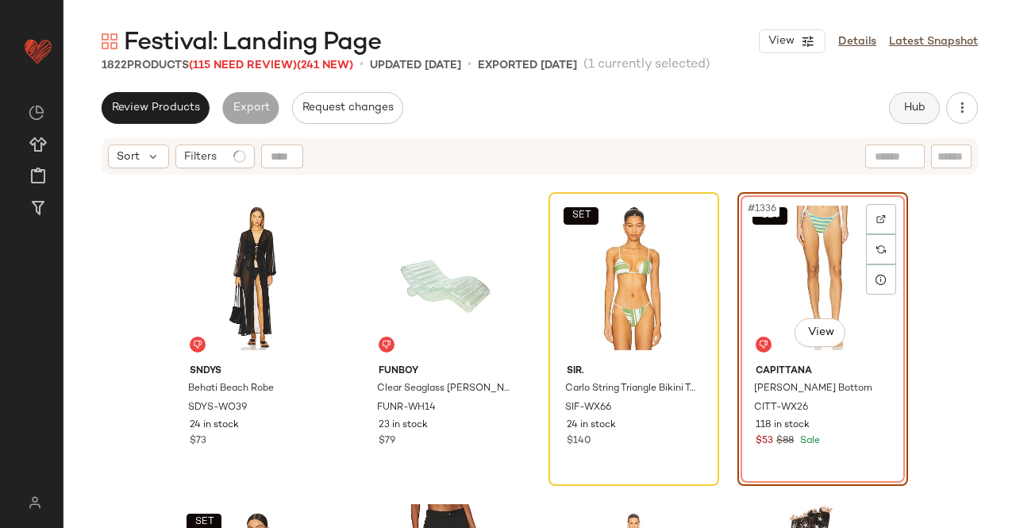
click at [913, 116] on button "Hub" at bounding box center [914, 108] width 51 height 32
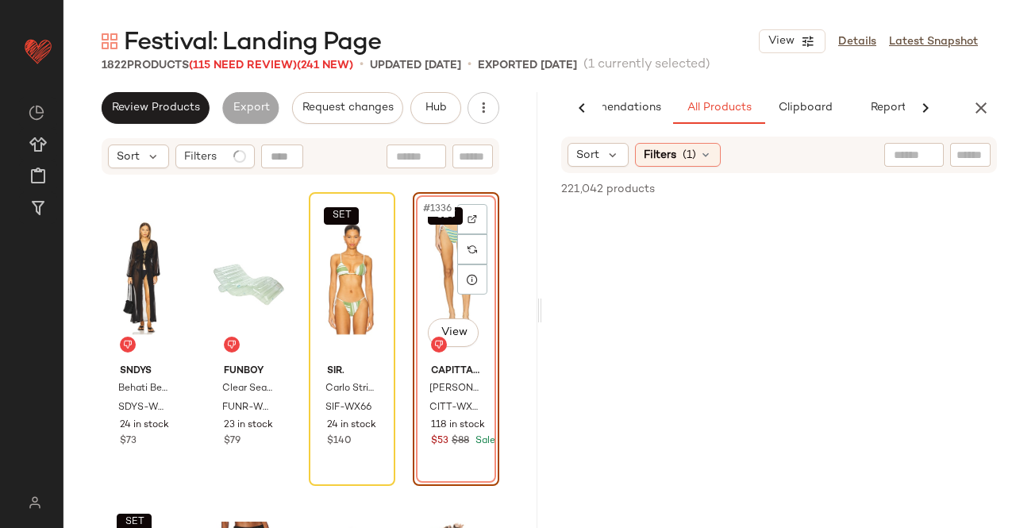
scroll to position [0, 100]
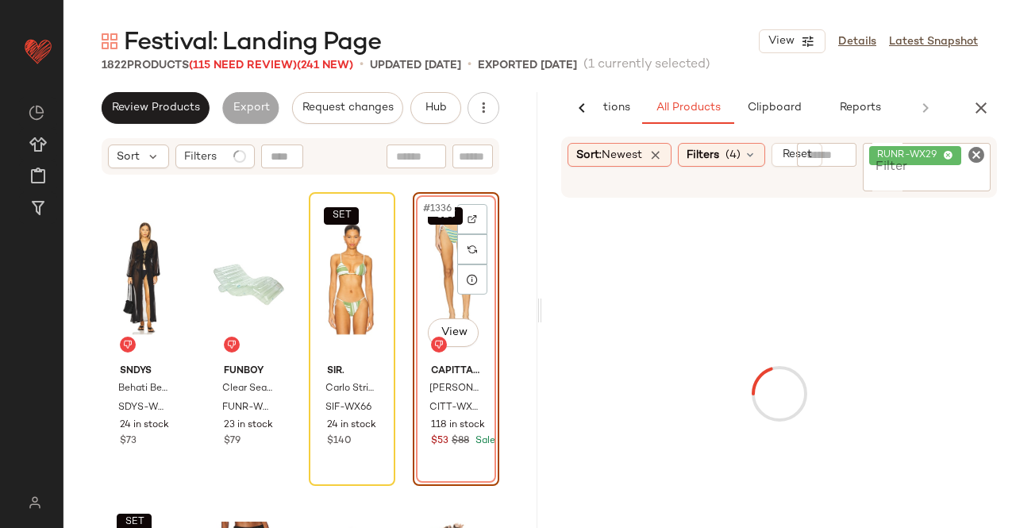
click at [948, 161] on div "RUNR-WX29" at bounding box center [915, 155] width 76 height 14
paste input "********"
type input "********"
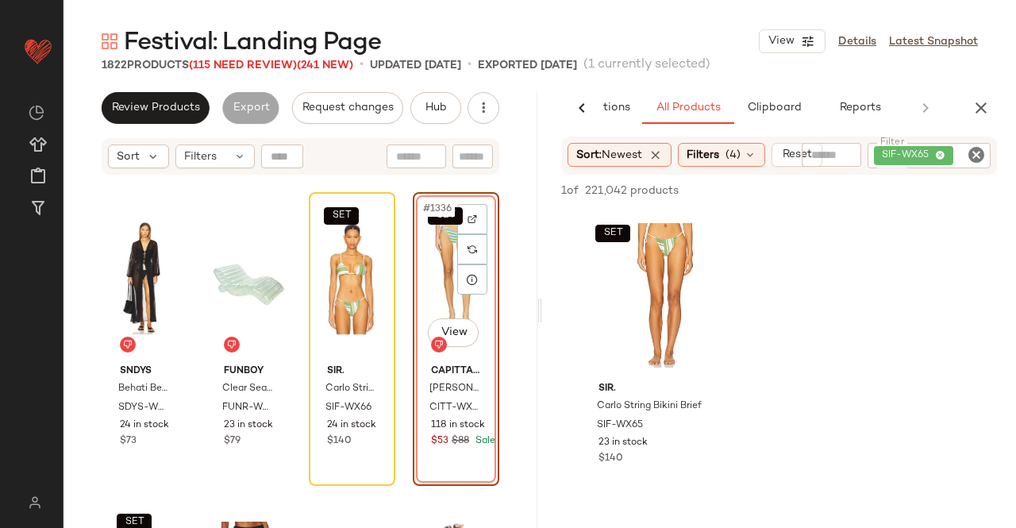
click at [430, 253] on div "SET #1336 View" at bounding box center [455, 278] width 75 height 160
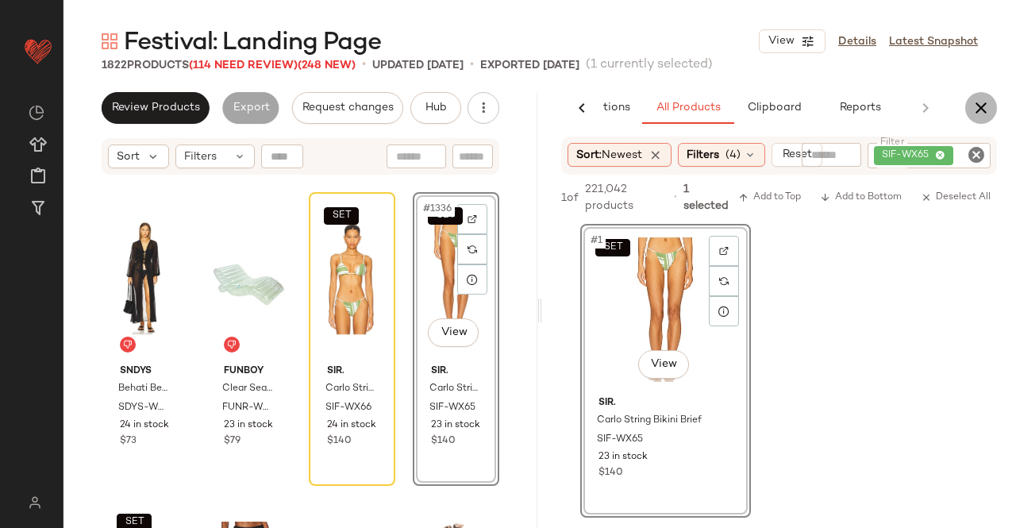
click at [989, 110] on icon "button" at bounding box center [980, 107] width 19 height 19
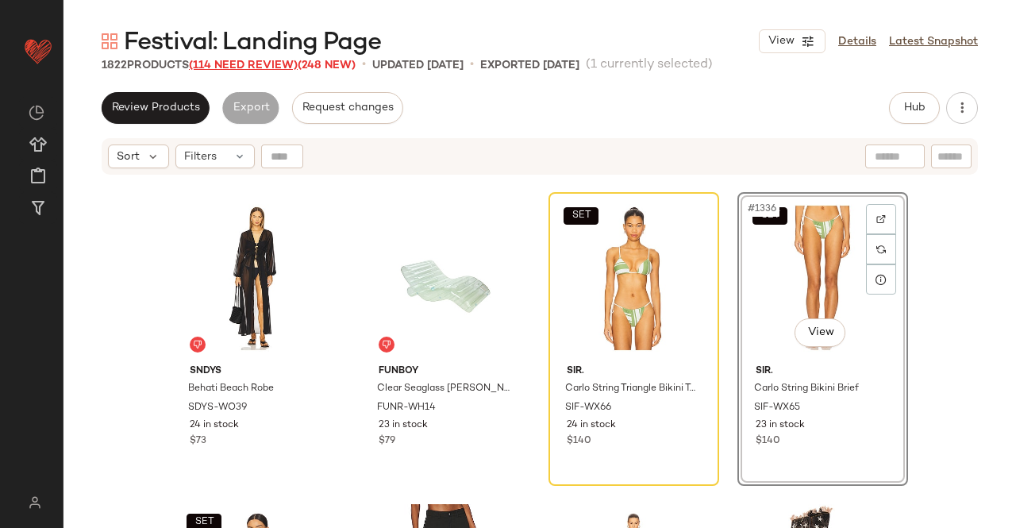
click at [232, 67] on span "(114 Need Review)" at bounding box center [243, 66] width 109 height 12
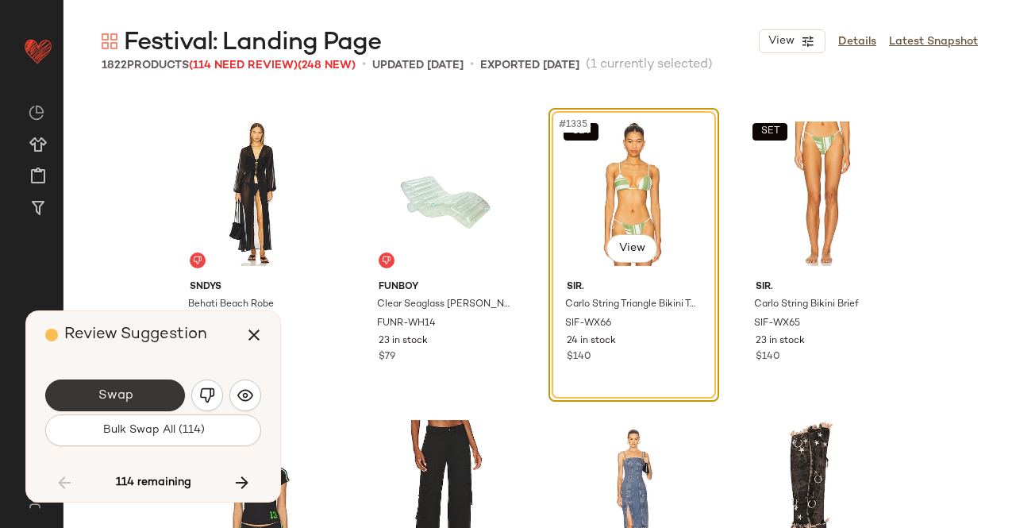
click at [122, 393] on span "Swap" at bounding box center [115, 395] width 36 height 15
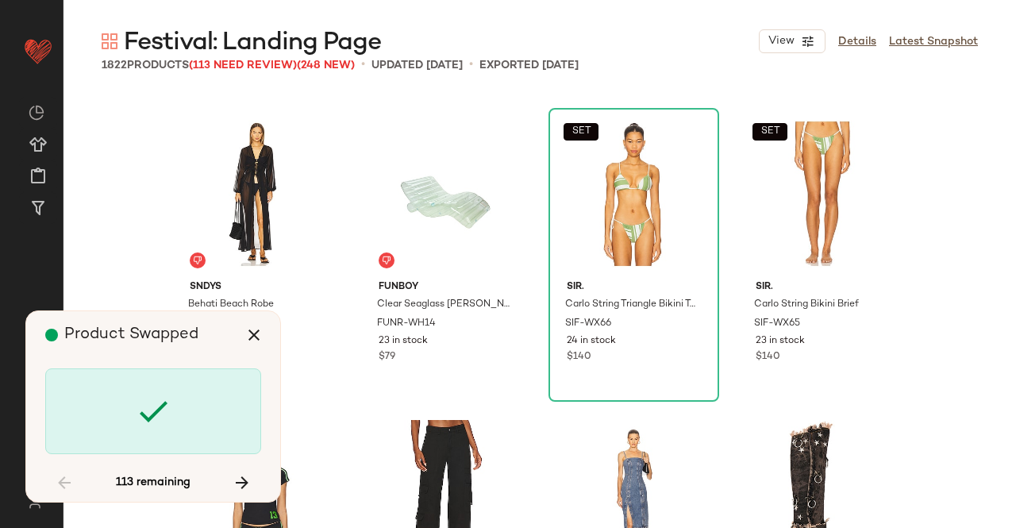
scroll to position [102938, 0]
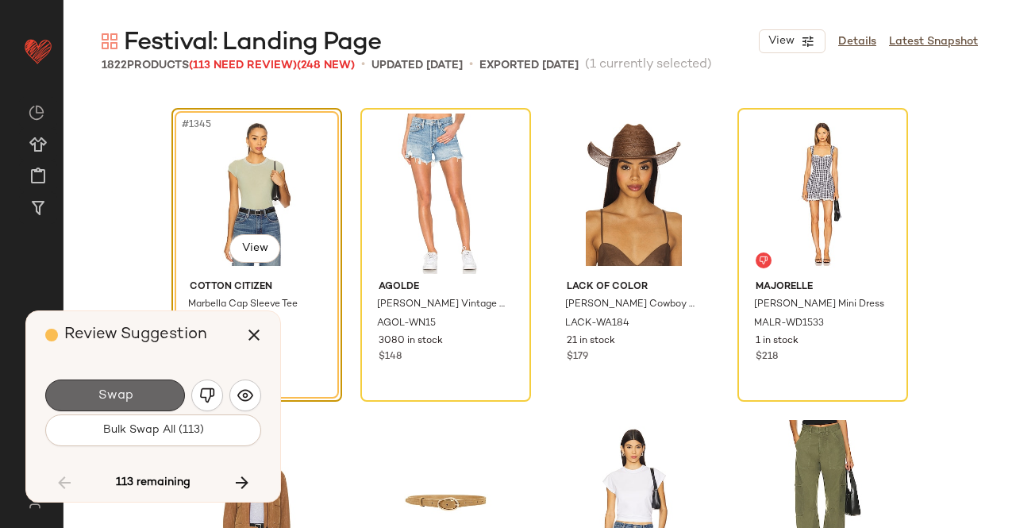
click at [138, 382] on button "Swap" at bounding box center [115, 395] width 140 height 32
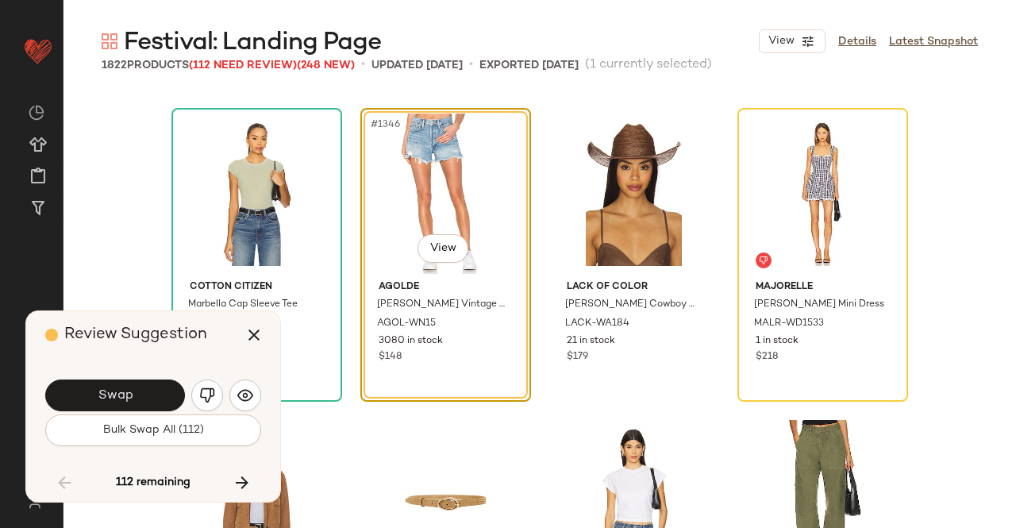
click at [160, 402] on button "Swap" at bounding box center [115, 395] width 140 height 32
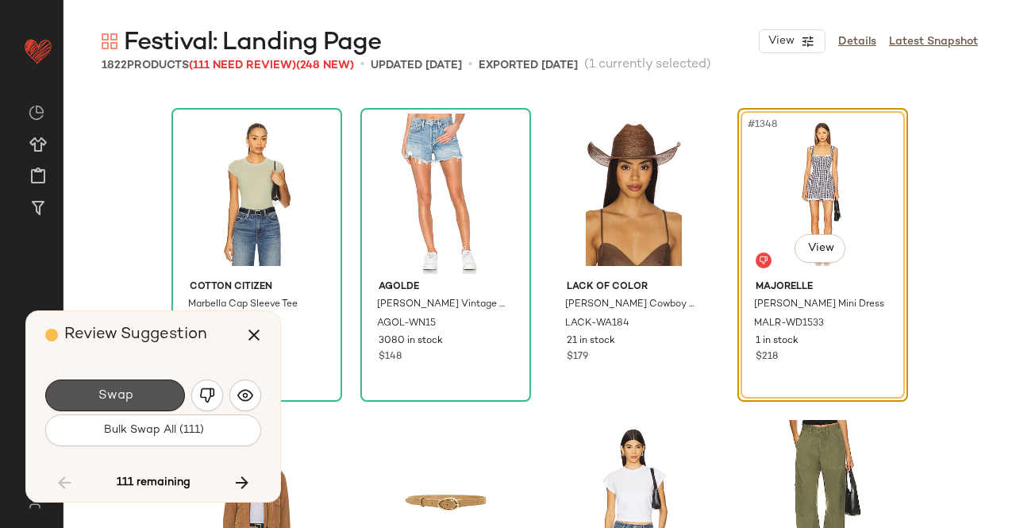
click at [160, 402] on button "Swap" at bounding box center [115, 395] width 140 height 32
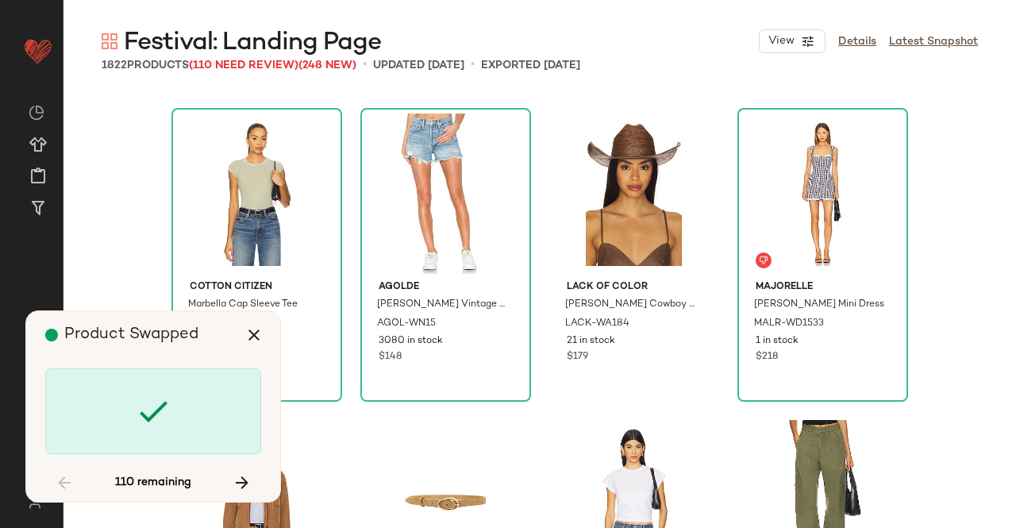
scroll to position [103857, 0]
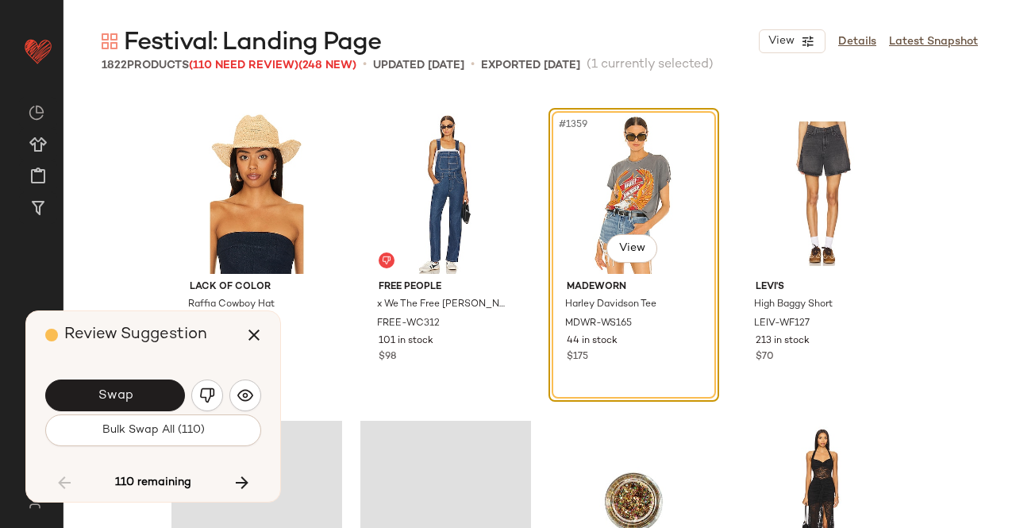
click at [160, 402] on button "Swap" at bounding box center [115, 395] width 140 height 32
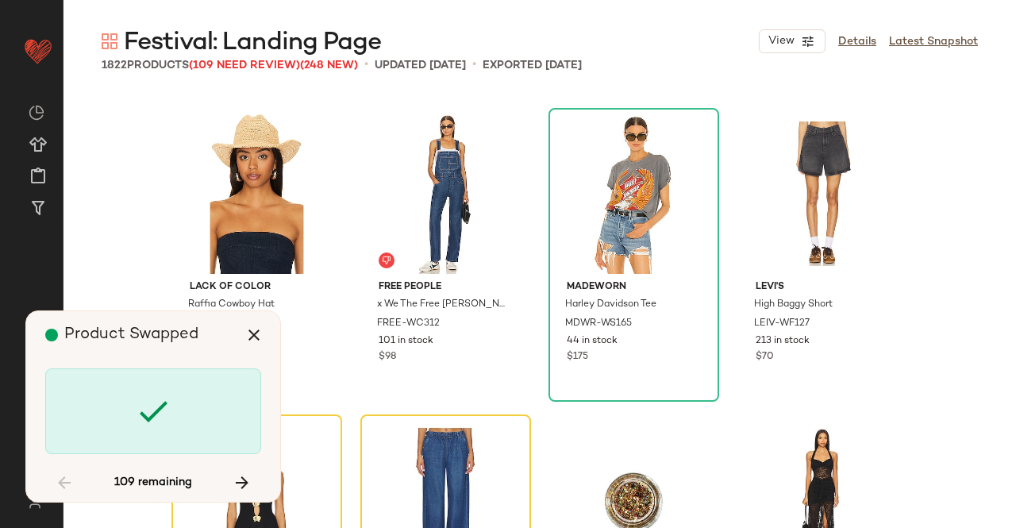
scroll to position [104163, 0]
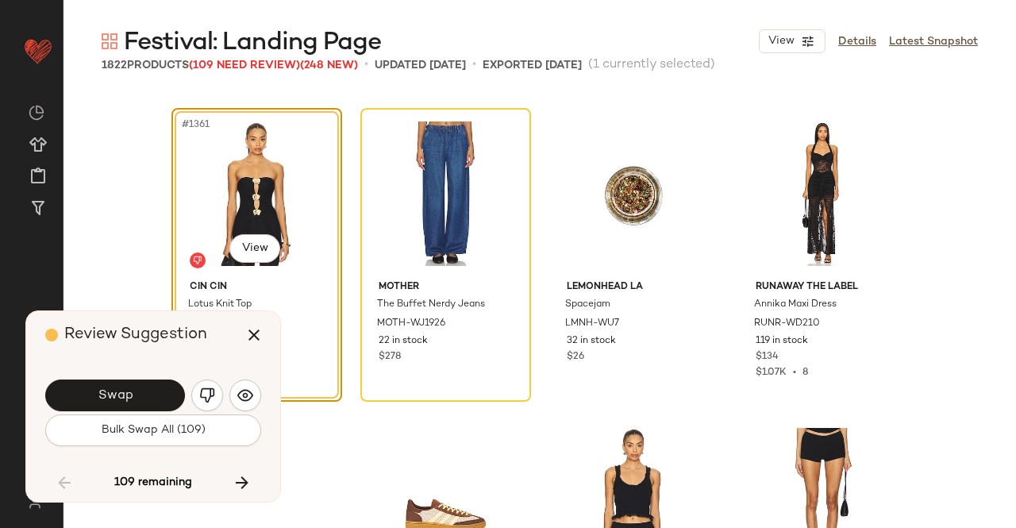
click at [160, 402] on button "Swap" at bounding box center [115, 395] width 140 height 32
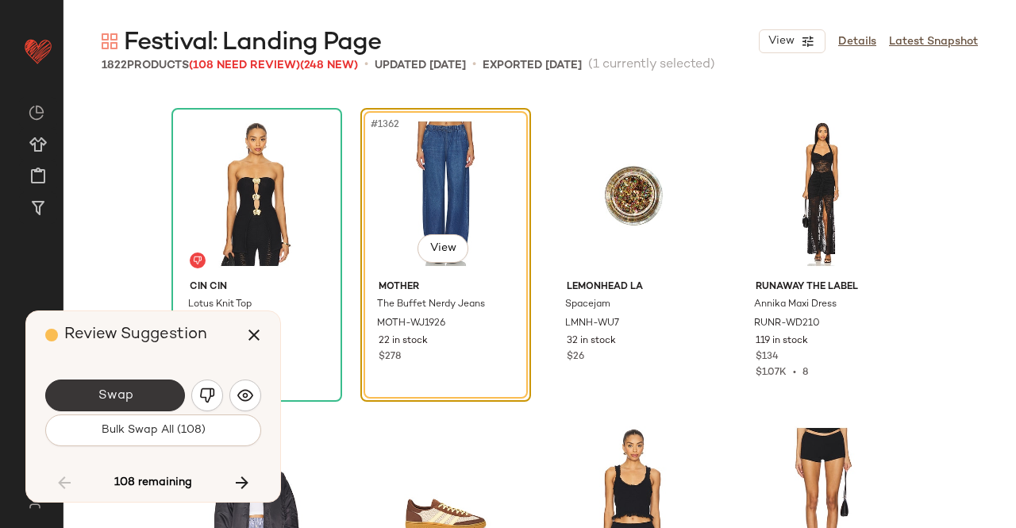
click at [157, 394] on button "Swap" at bounding box center [115, 395] width 140 height 32
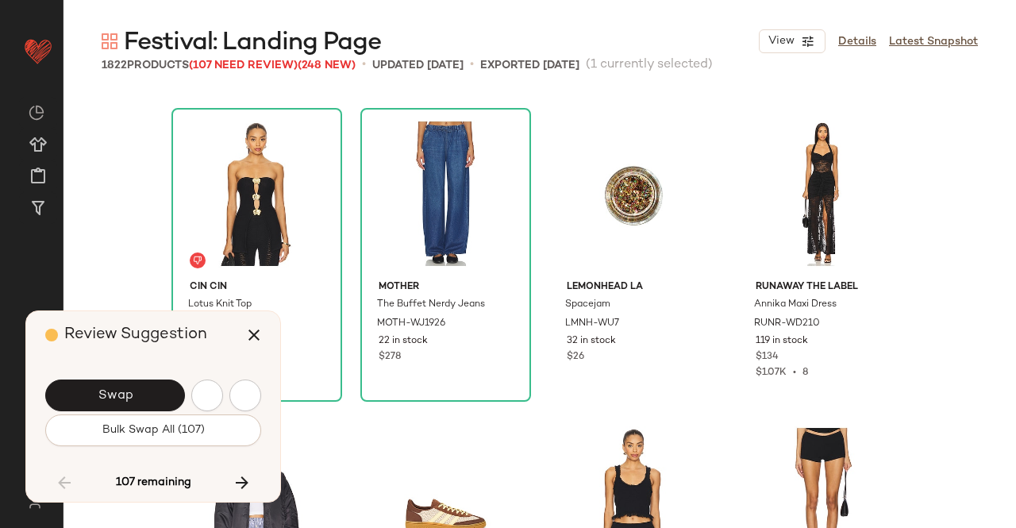
scroll to position [104776, 0]
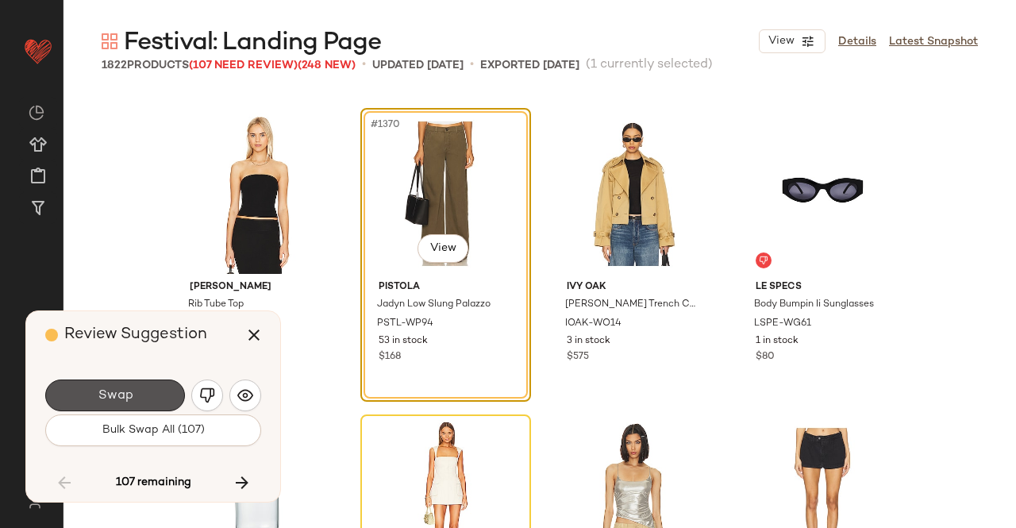
click at [162, 394] on button "Swap" at bounding box center [115, 395] width 140 height 32
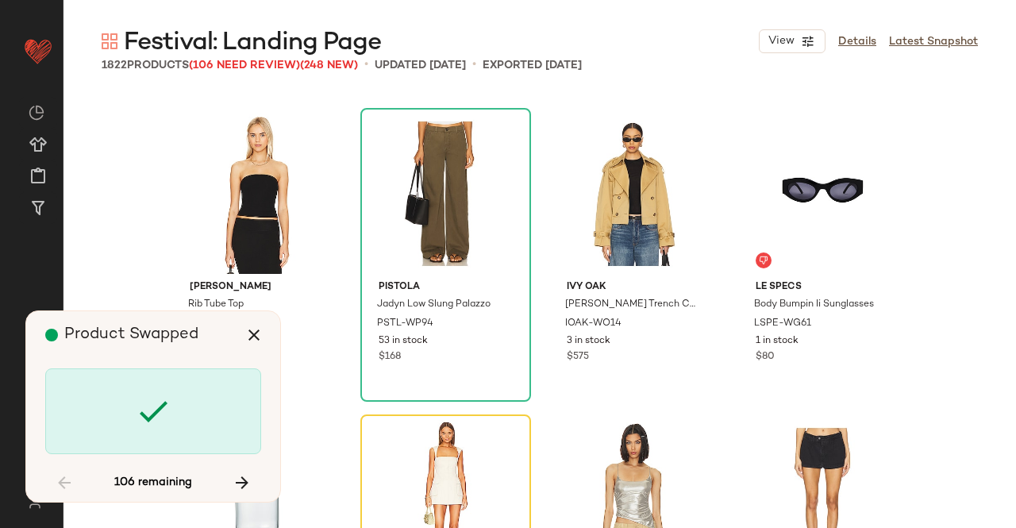
scroll to position [105083, 0]
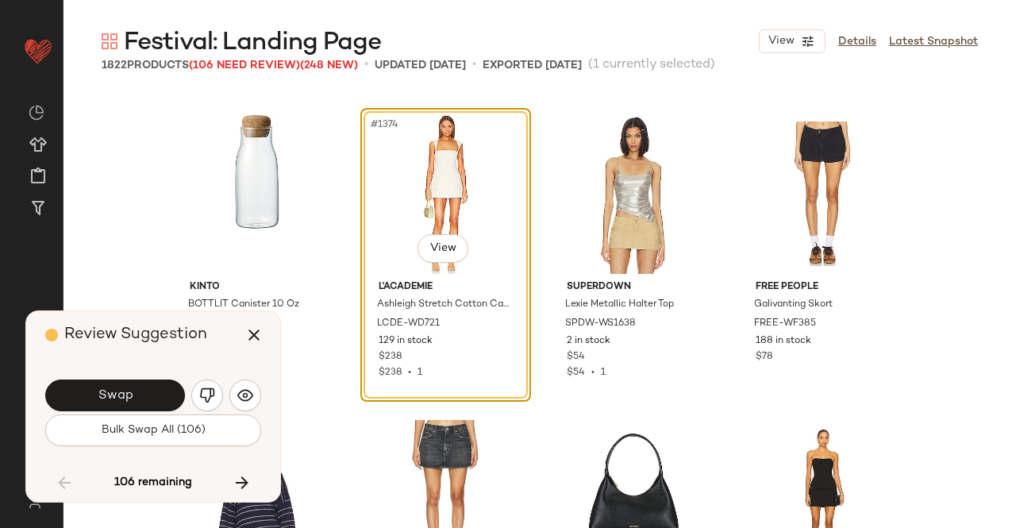
click at [162, 394] on button "Swap" at bounding box center [115, 395] width 140 height 32
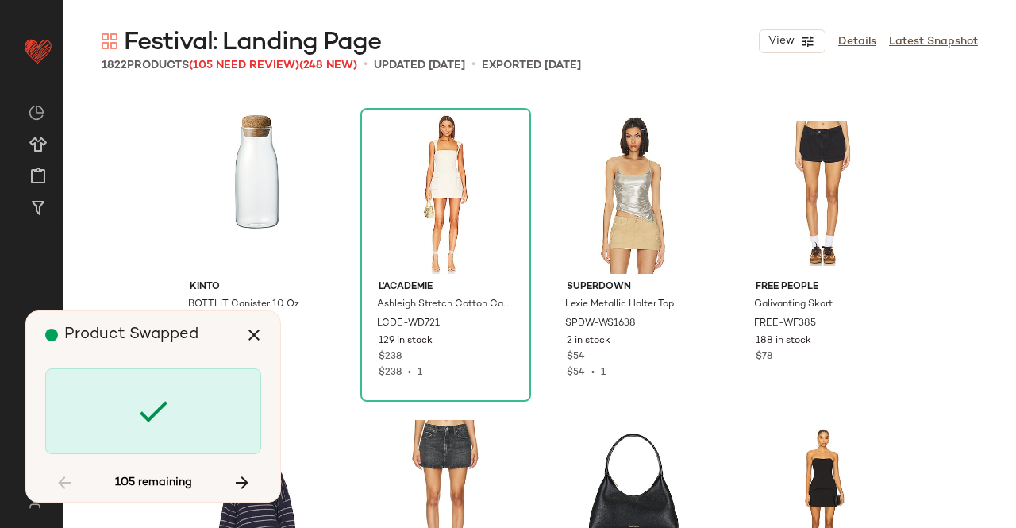
scroll to position [105695, 0]
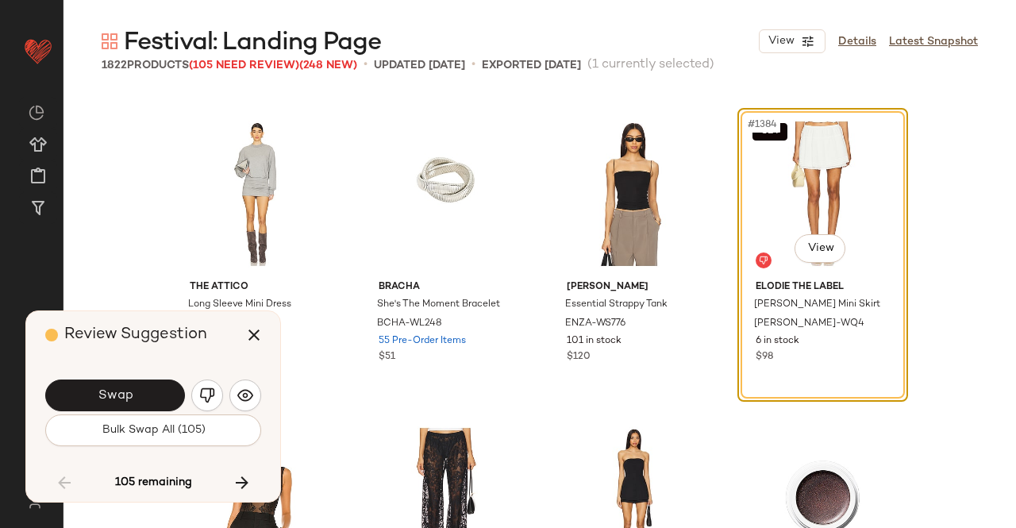
click at [162, 394] on button "Swap" at bounding box center [115, 395] width 140 height 32
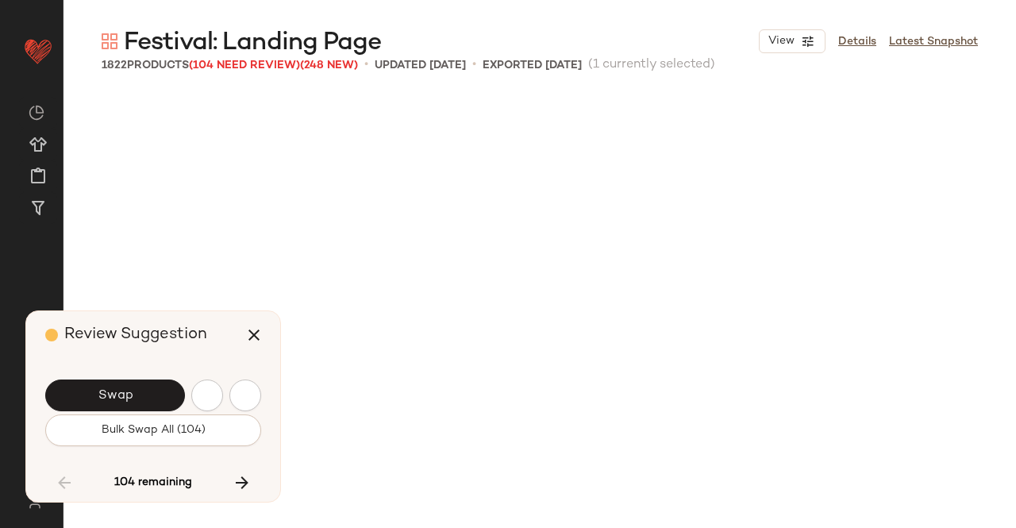
scroll to position [106308, 0]
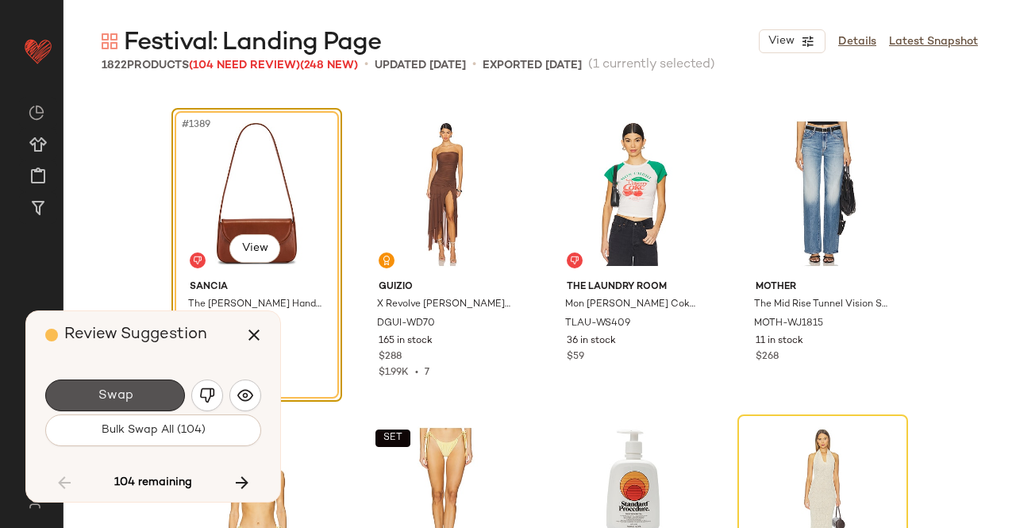
click at [162, 394] on button "Swap" at bounding box center [115, 395] width 140 height 32
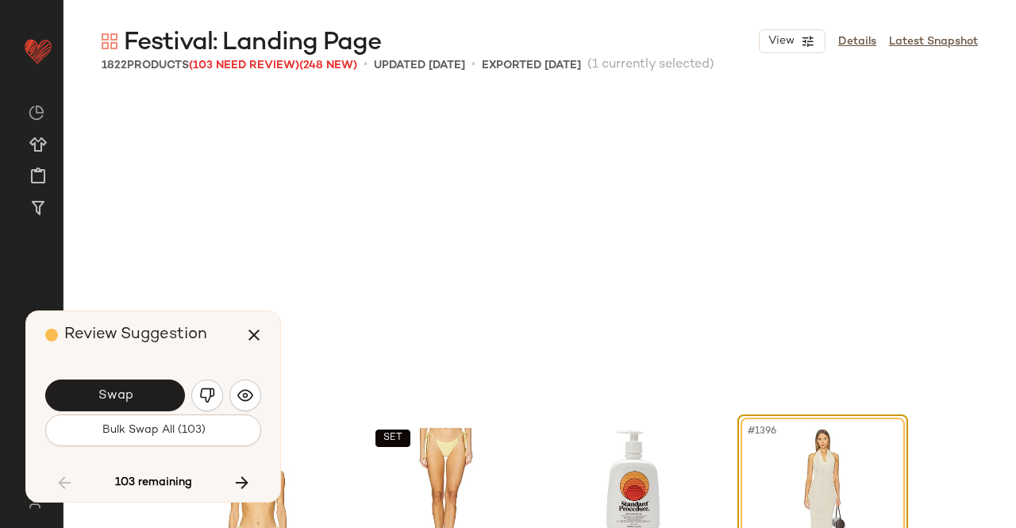
scroll to position [106614, 0]
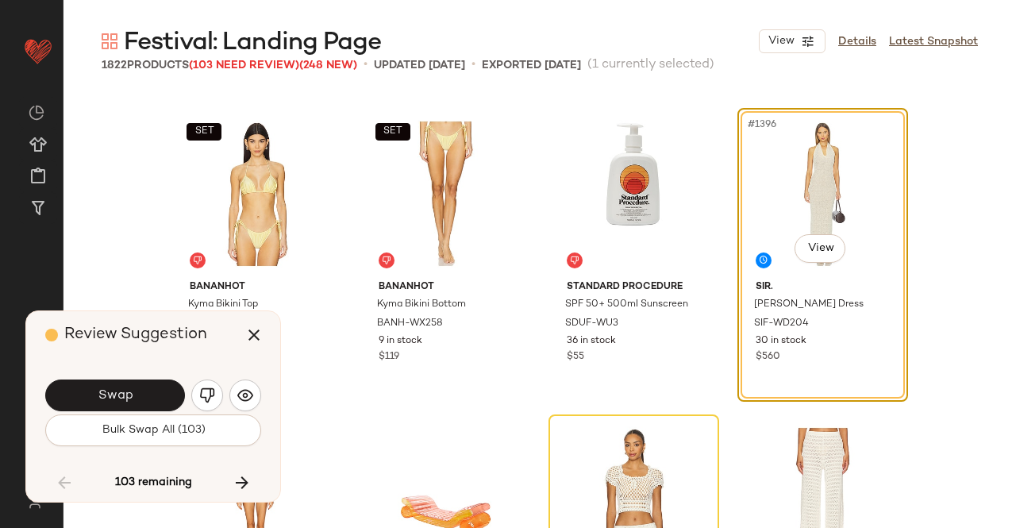
click at [162, 394] on button "Swap" at bounding box center [115, 395] width 140 height 32
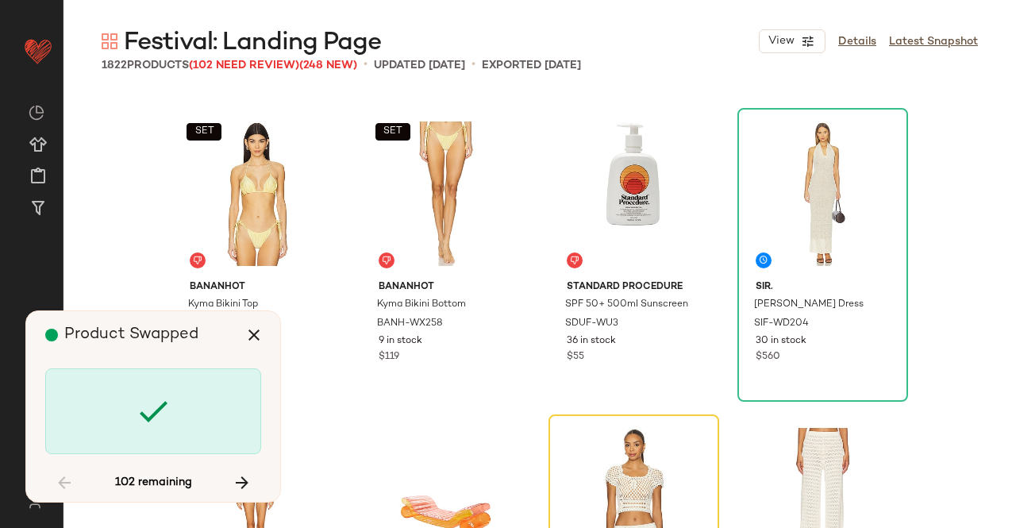
scroll to position [106921, 0]
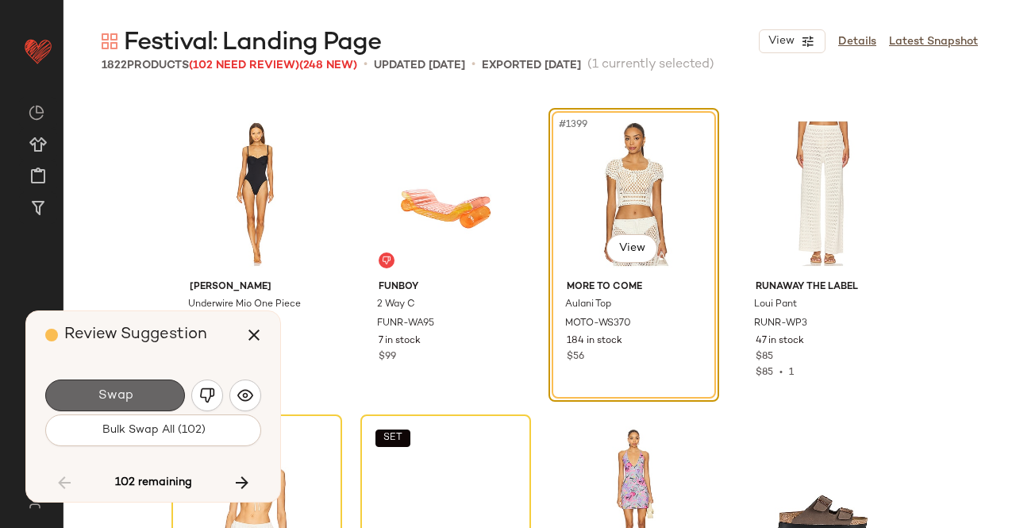
click at [127, 393] on span "Swap" at bounding box center [115, 395] width 36 height 15
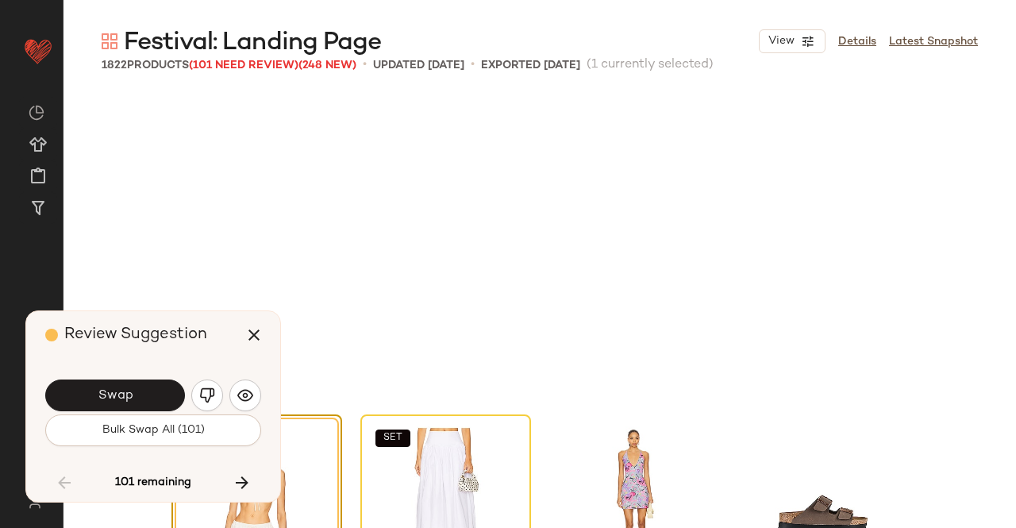
scroll to position [107227, 0]
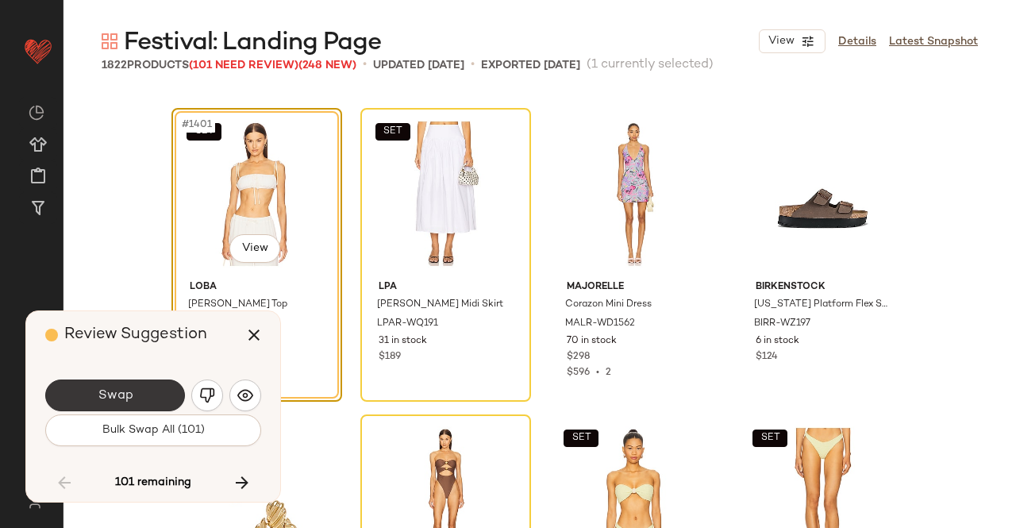
click at [162, 390] on button "Swap" at bounding box center [115, 395] width 140 height 32
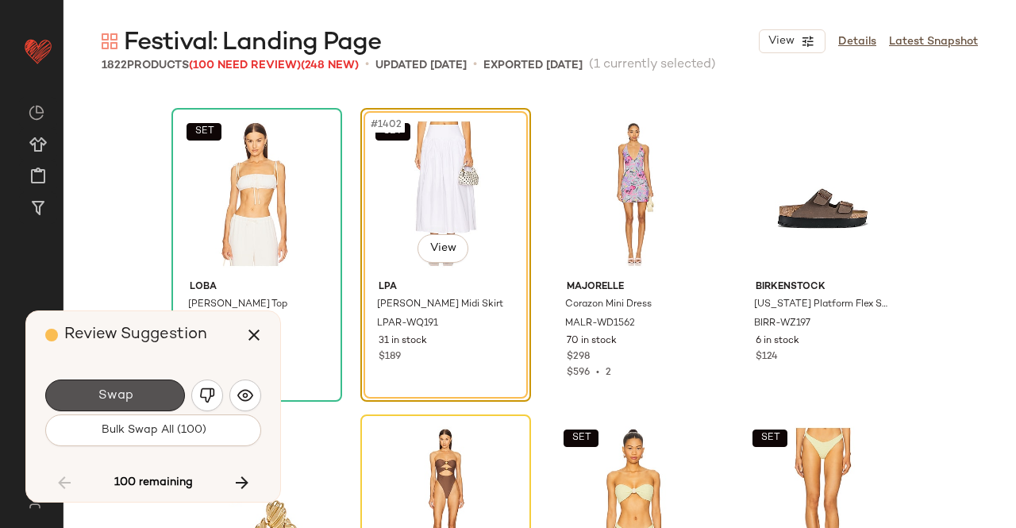
click at [152, 390] on button "Swap" at bounding box center [115, 395] width 140 height 32
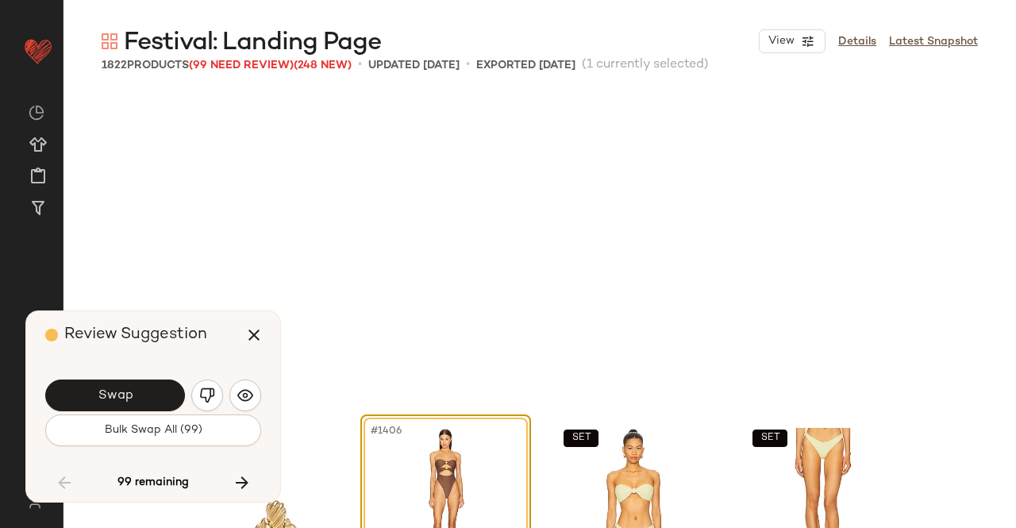
scroll to position [107533, 0]
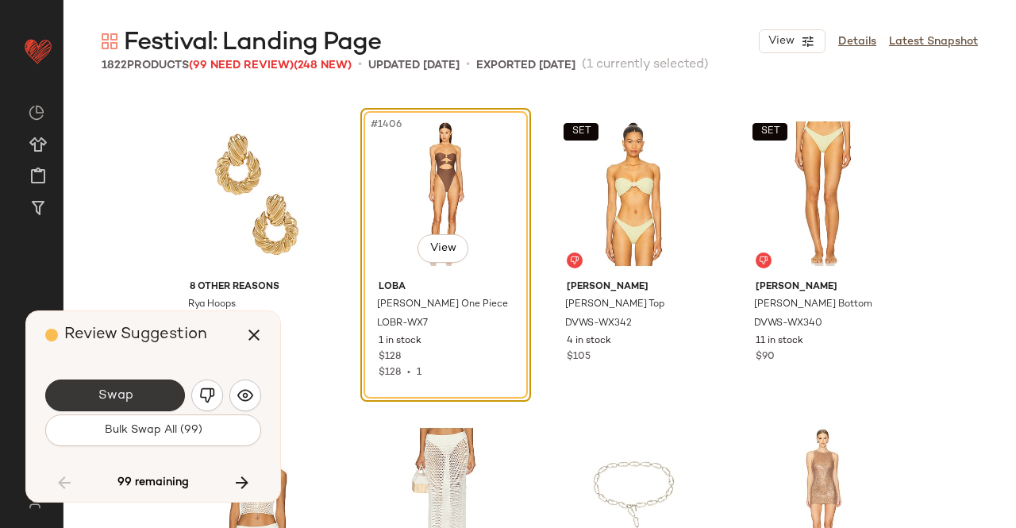
click at [152, 390] on button "Swap" at bounding box center [115, 395] width 140 height 32
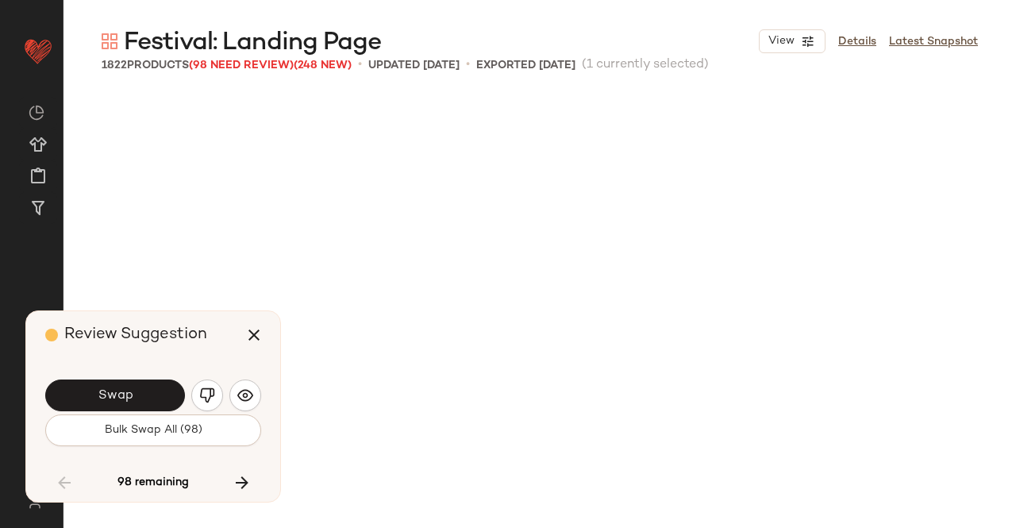
scroll to position [108146, 0]
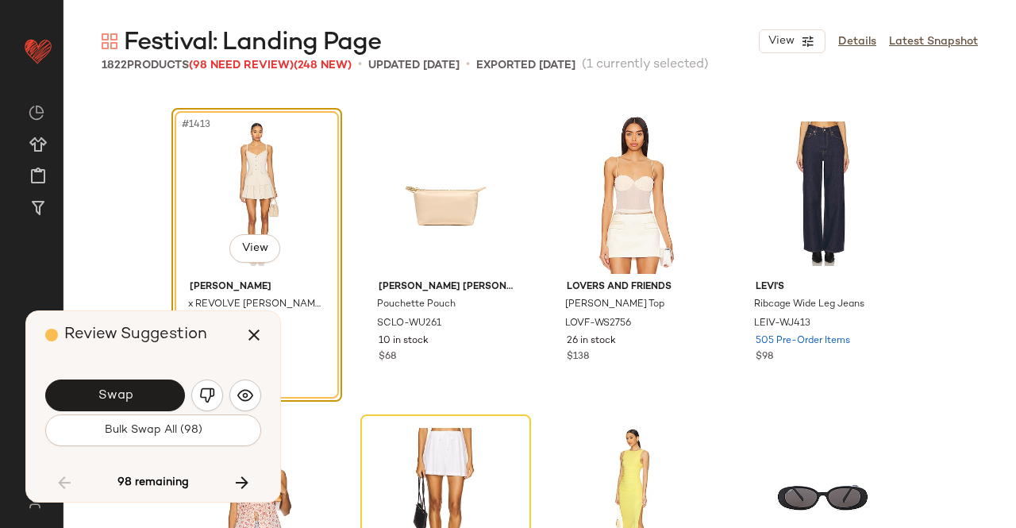
click at [152, 390] on button "Swap" at bounding box center [115, 395] width 140 height 32
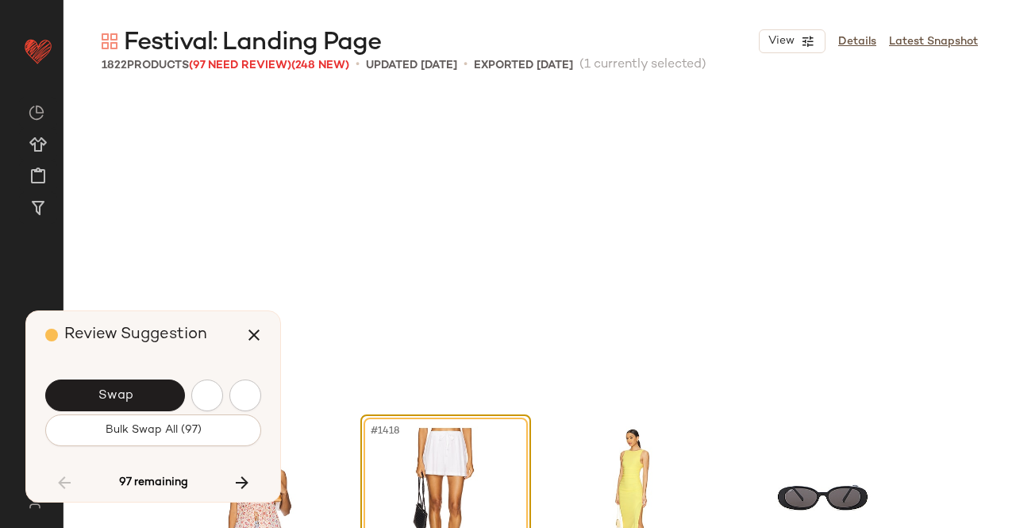
scroll to position [108453, 0]
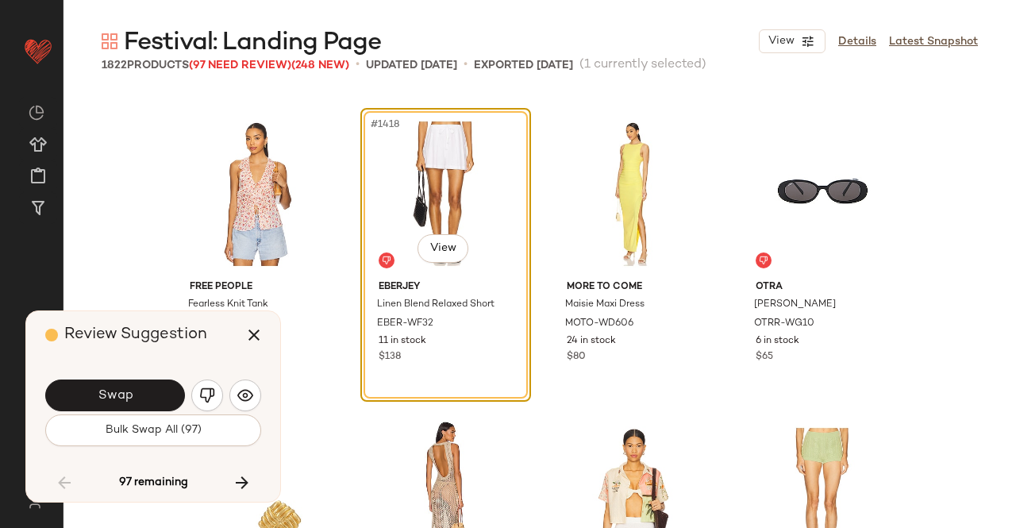
click at [152, 390] on button "Swap" at bounding box center [115, 395] width 140 height 32
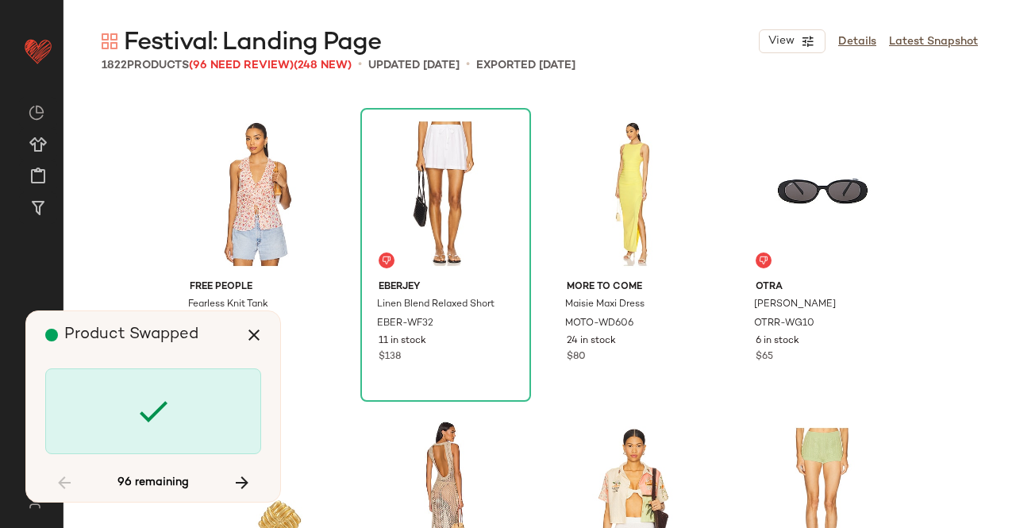
scroll to position [109065, 0]
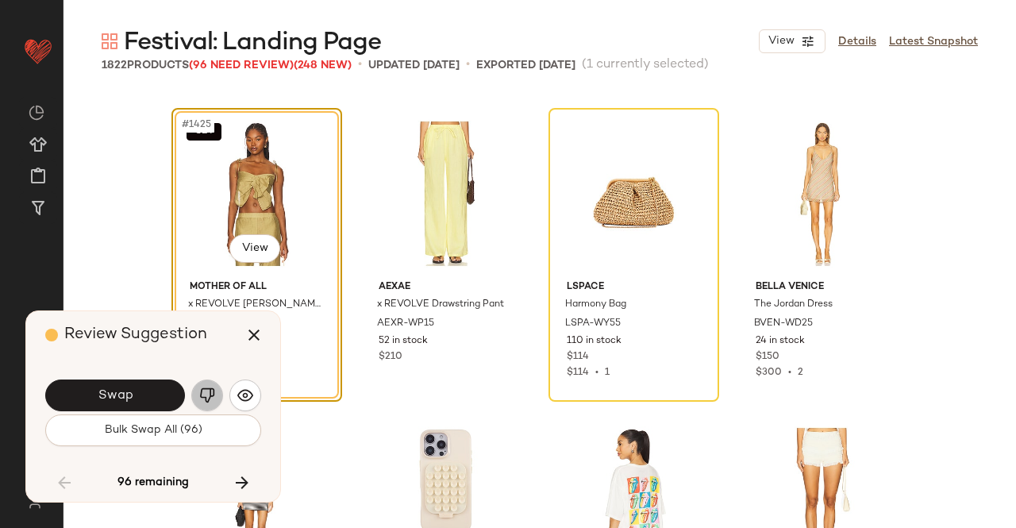
click at [210, 387] on img "button" at bounding box center [207, 395] width 16 height 16
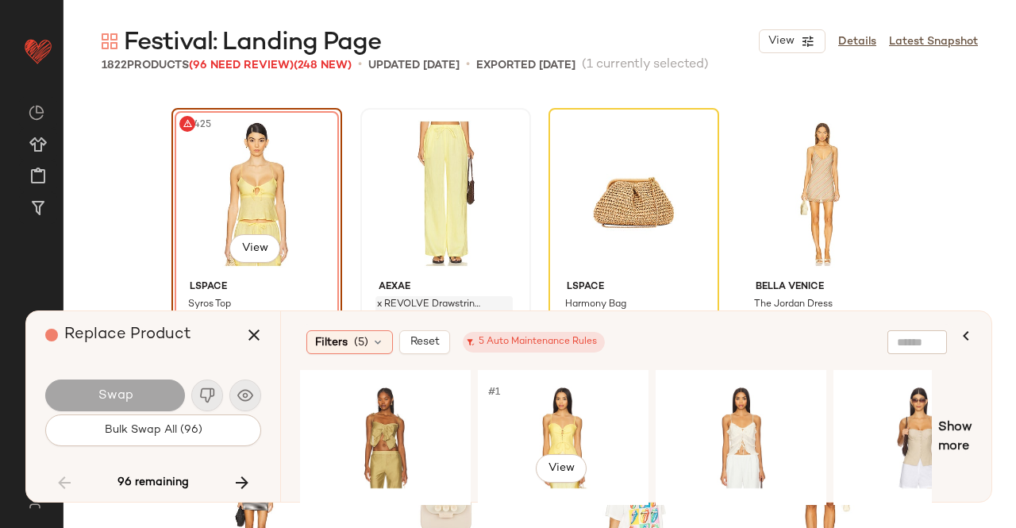
click at [538, 429] on div "#1 View" at bounding box center [563, 437] width 160 height 113
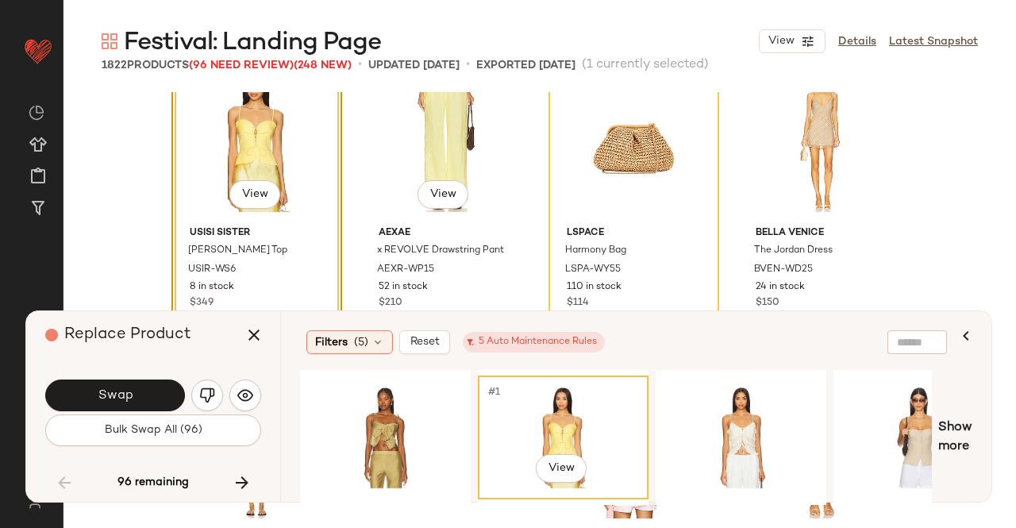
scroll to position [109145, 0]
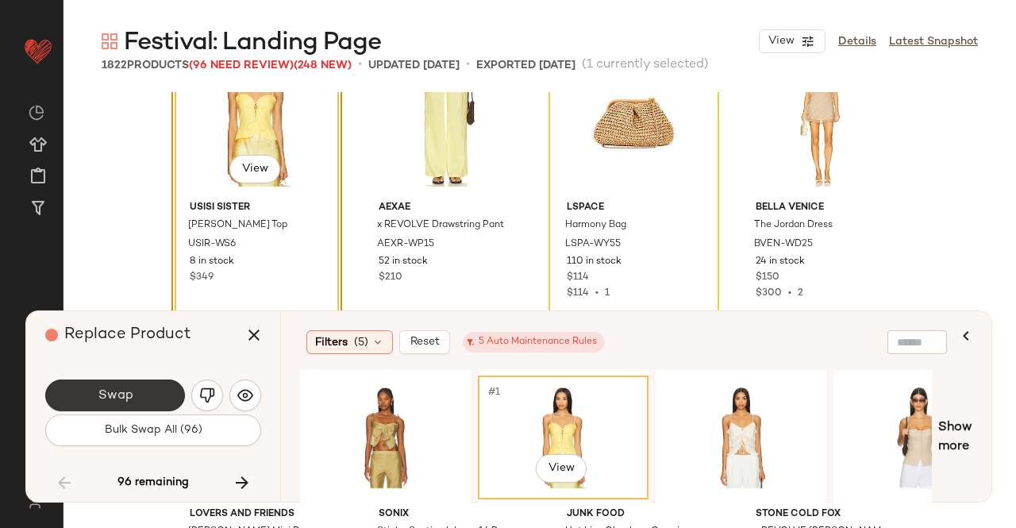
click at [121, 394] on span "Swap" at bounding box center [115, 395] width 36 height 15
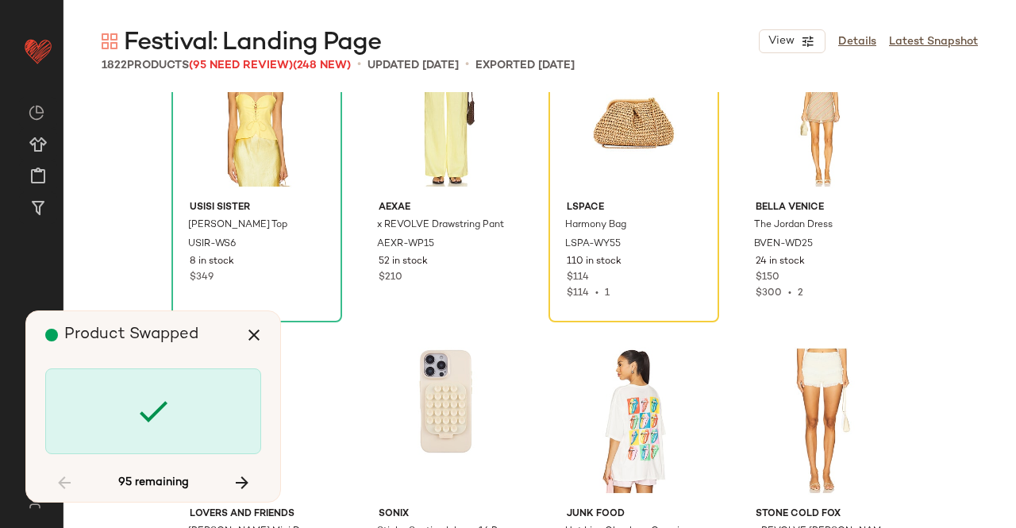
scroll to position [109065, 0]
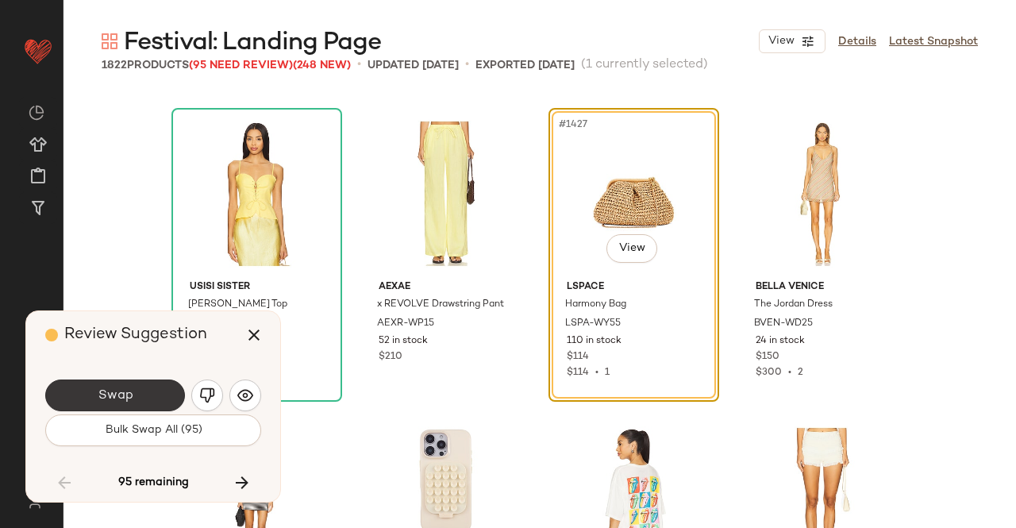
click at [133, 390] on button "Swap" at bounding box center [115, 395] width 140 height 32
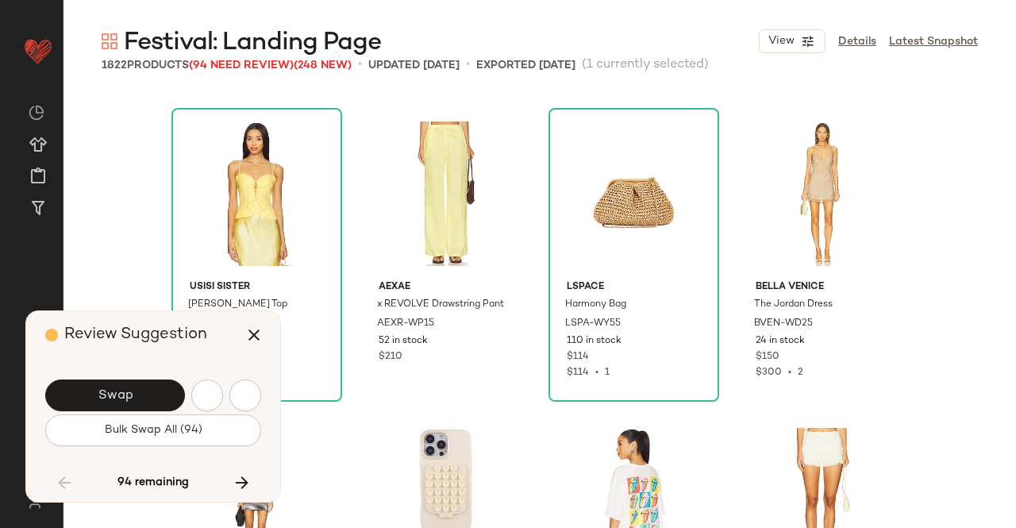
scroll to position [109678, 0]
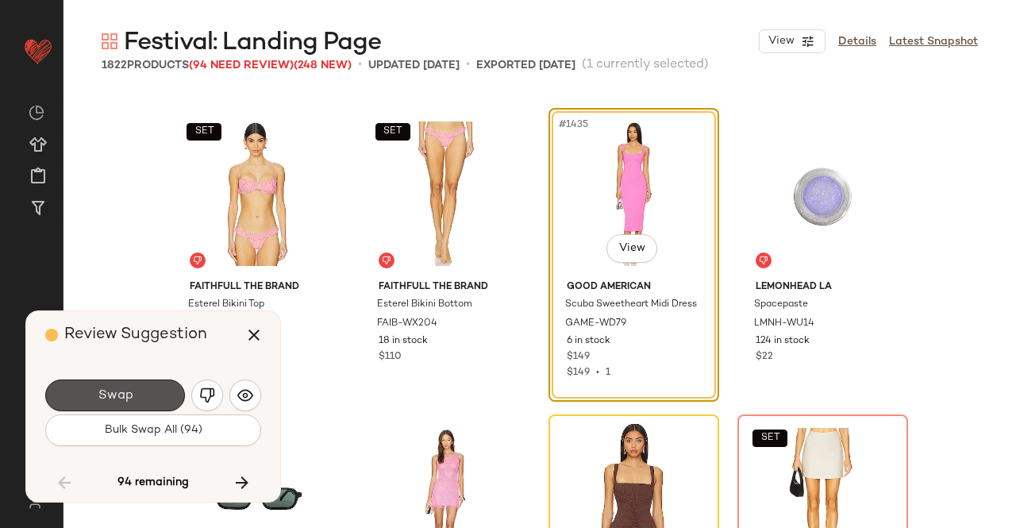
click at [135, 388] on button "Swap" at bounding box center [115, 395] width 140 height 32
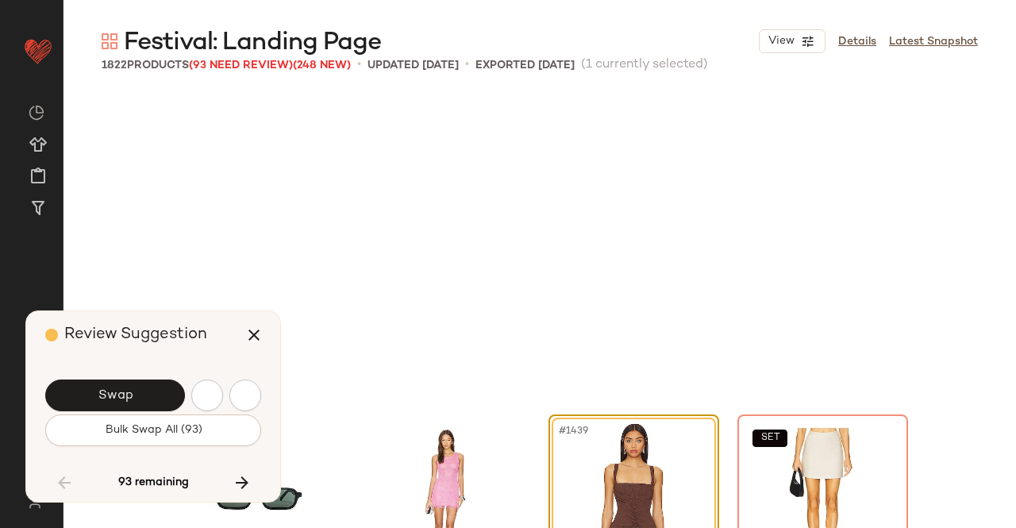
scroll to position [109984, 0]
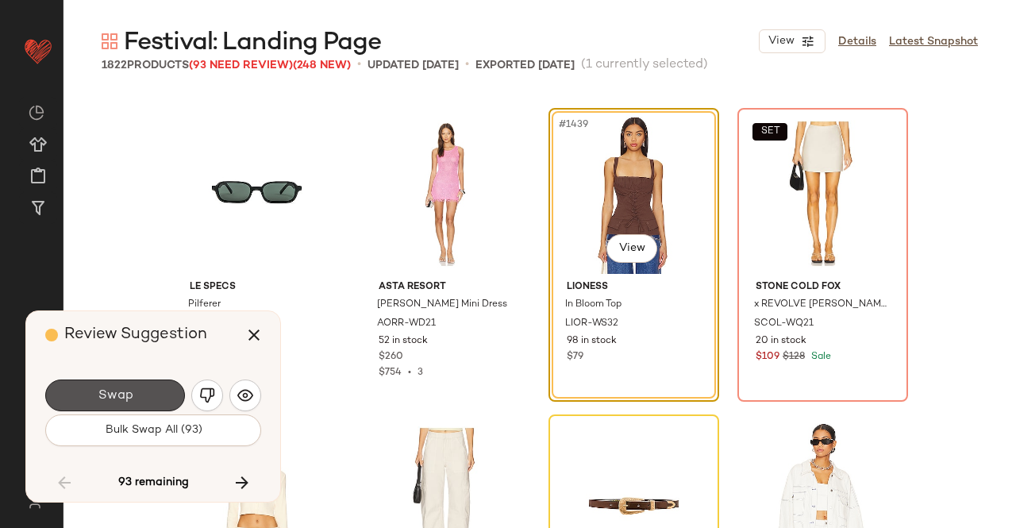
click at [136, 389] on button "Swap" at bounding box center [115, 395] width 140 height 32
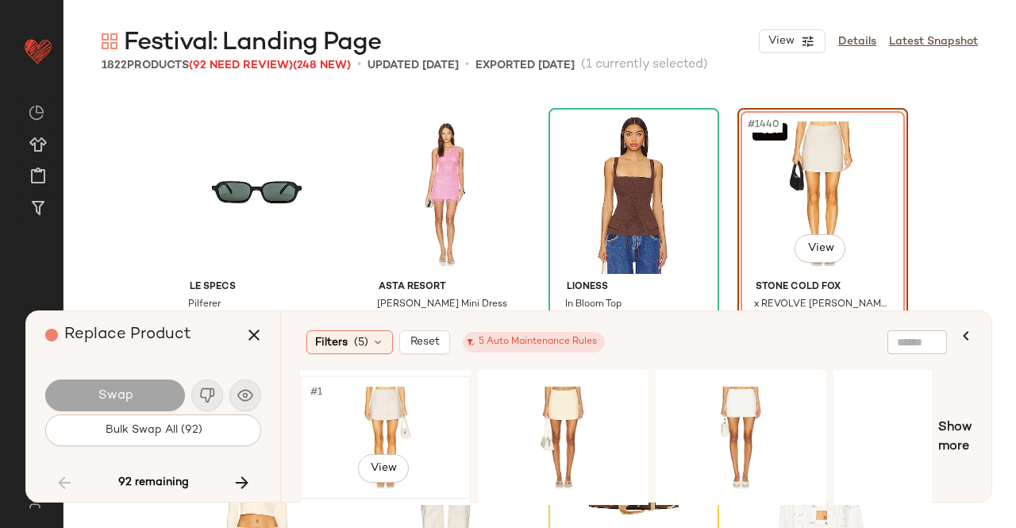
click at [397, 421] on div "#1 View" at bounding box center [386, 437] width 160 height 113
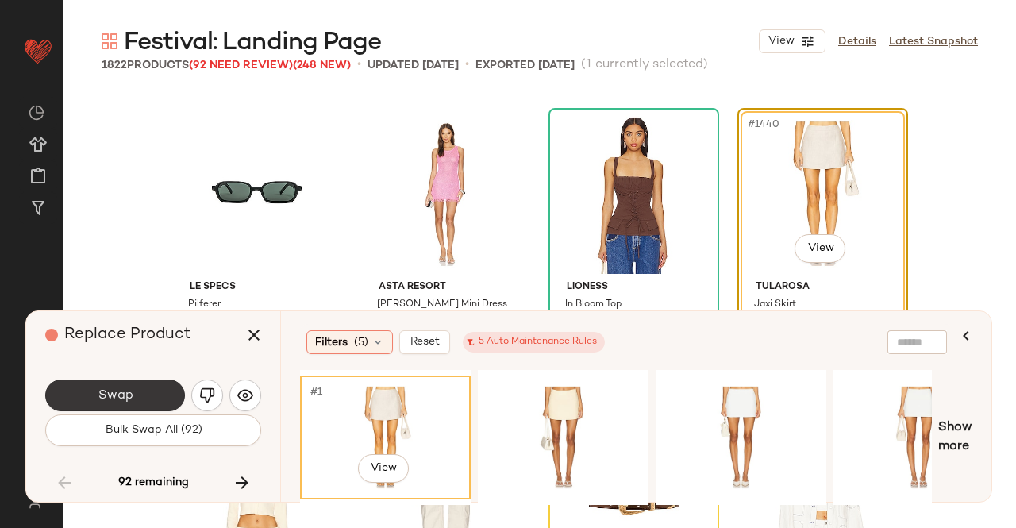
click at [103, 399] on span "Swap" at bounding box center [115, 395] width 36 height 15
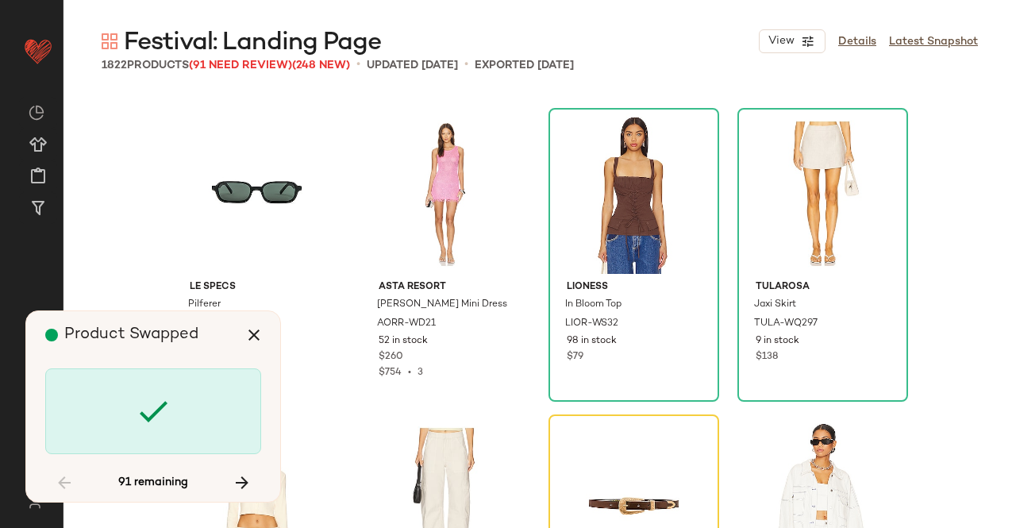
scroll to position [110291, 0]
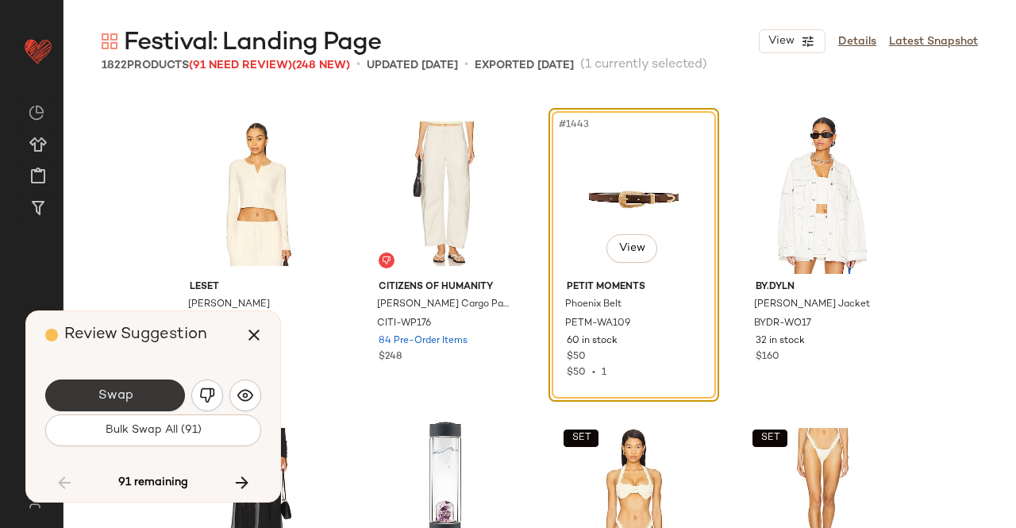
click at [134, 383] on button "Swap" at bounding box center [115, 395] width 140 height 32
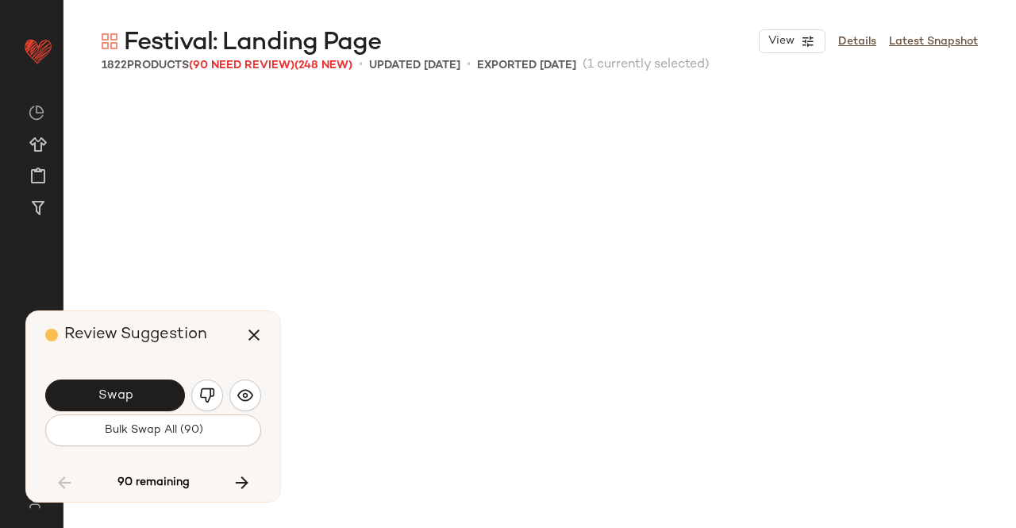
scroll to position [110903, 0]
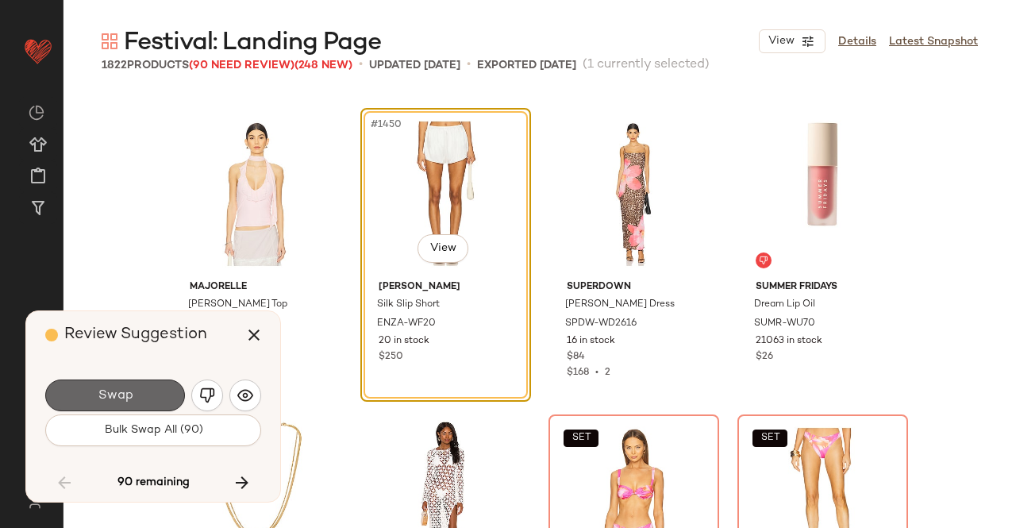
click at [135, 387] on button "Swap" at bounding box center [115, 395] width 140 height 32
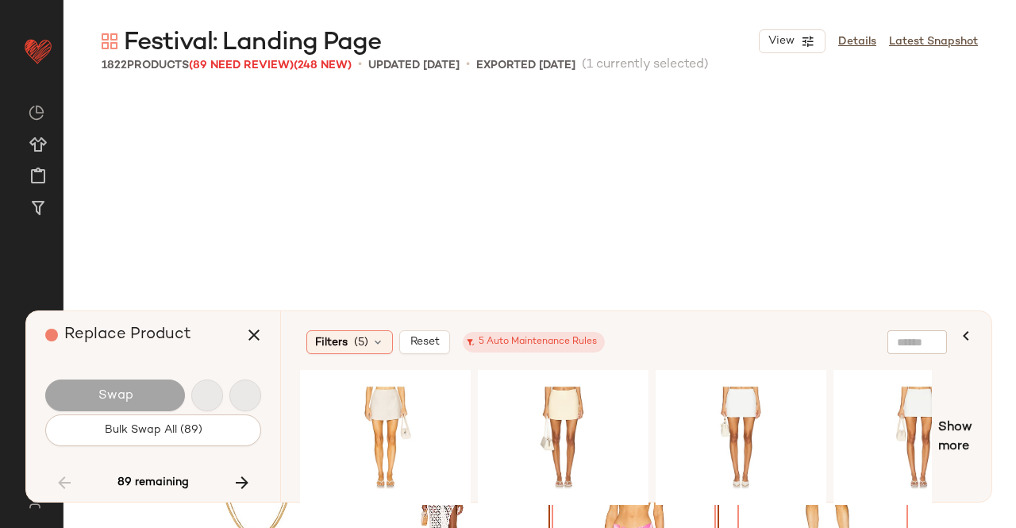
scroll to position [111210, 0]
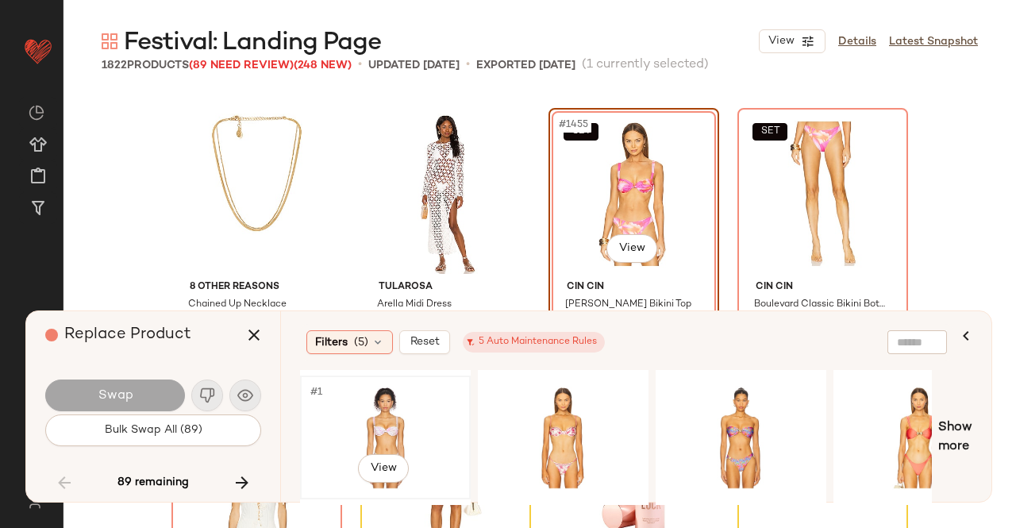
click at [449, 430] on div "#1 View" at bounding box center [386, 437] width 160 height 113
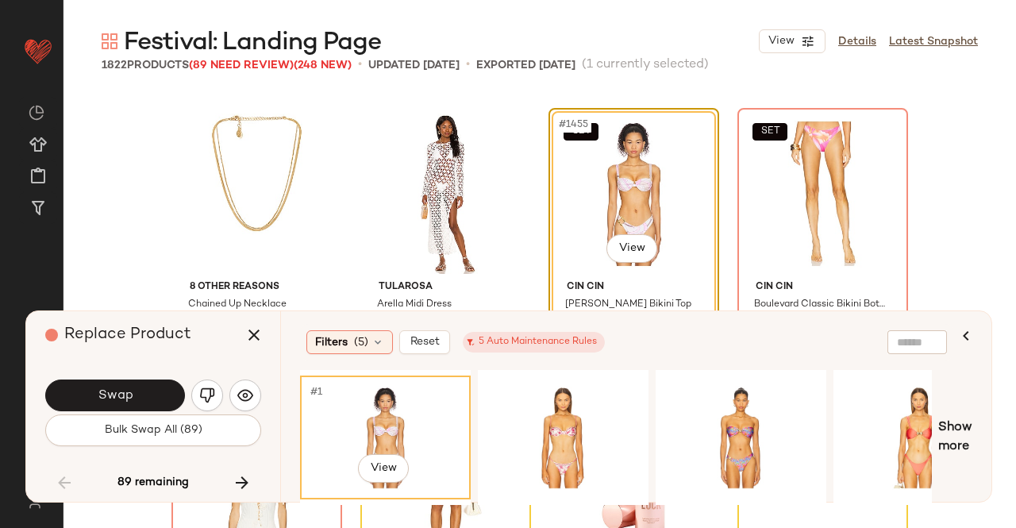
click at [135, 399] on button "Swap" at bounding box center [115, 395] width 140 height 32
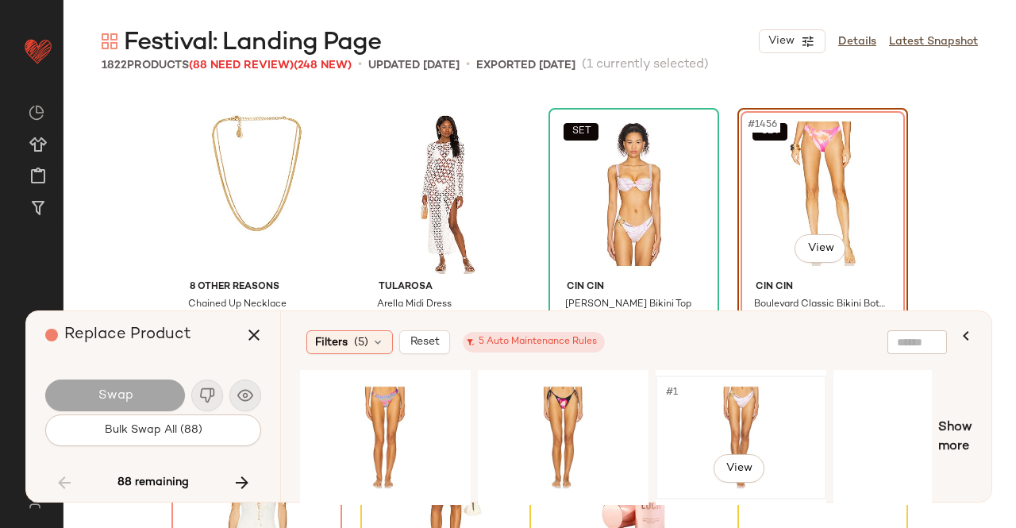
click at [698, 409] on div "#1 View" at bounding box center [741, 437] width 160 height 113
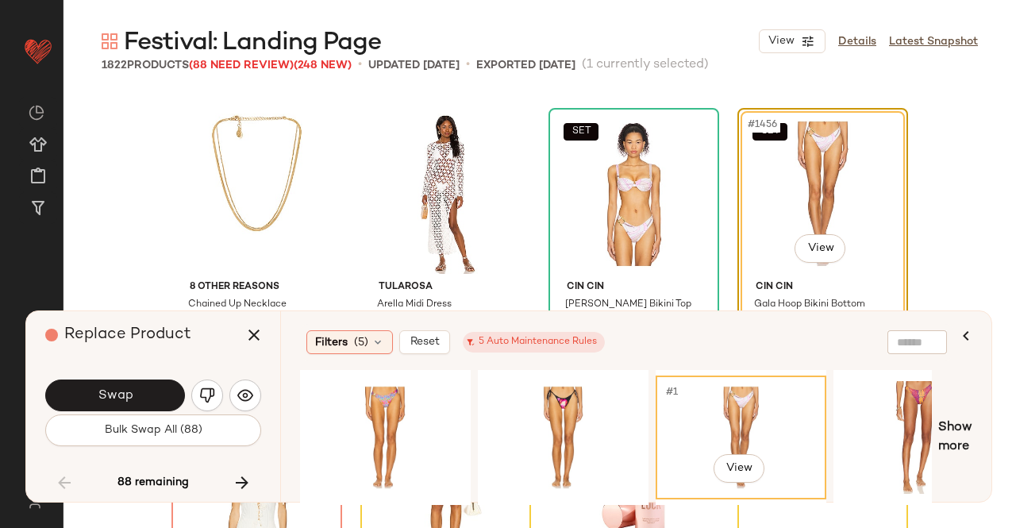
drag, startPoint x: 149, startPoint y: 383, endPoint x: 232, endPoint y: 367, distance: 84.1
click at [151, 383] on button "Swap" at bounding box center [115, 395] width 140 height 32
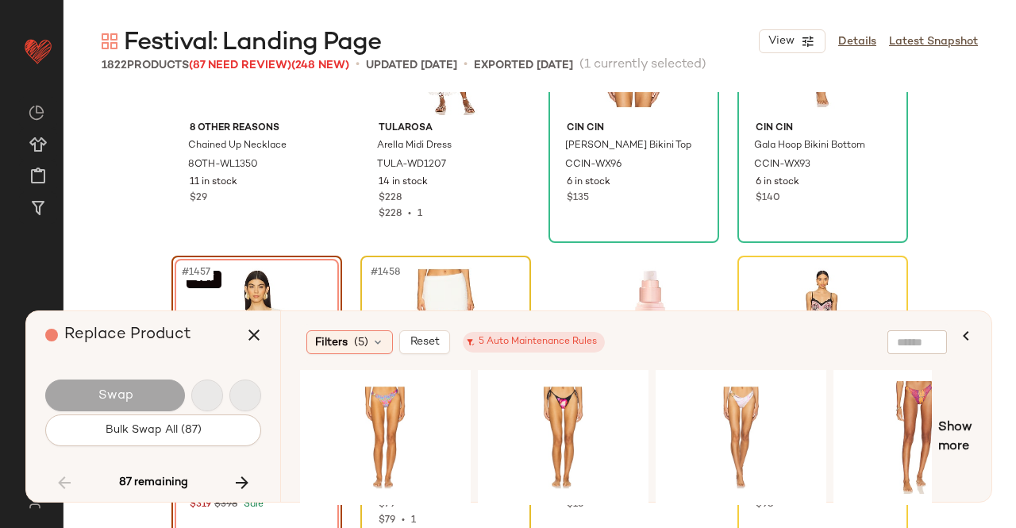
scroll to position [111516, 0]
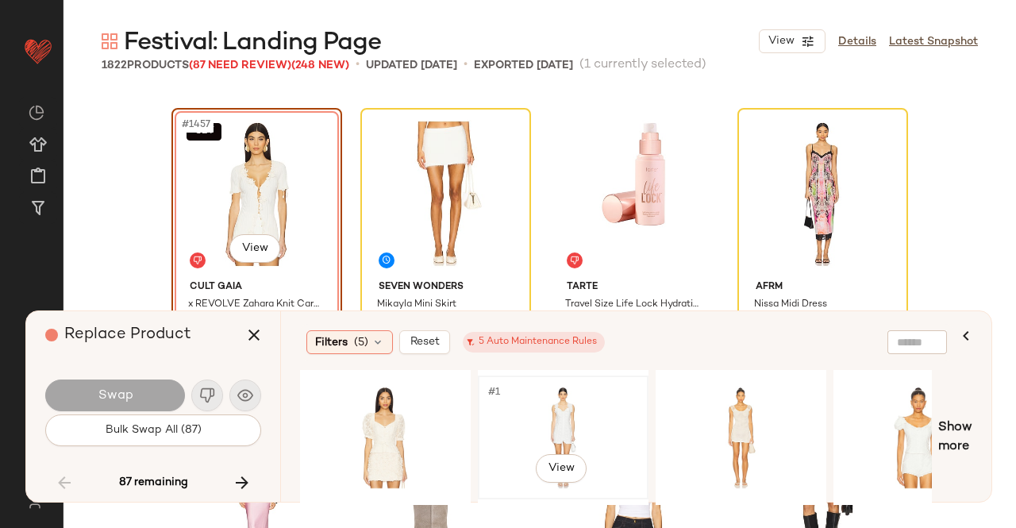
click at [570, 434] on div "#1 View" at bounding box center [563, 437] width 160 height 113
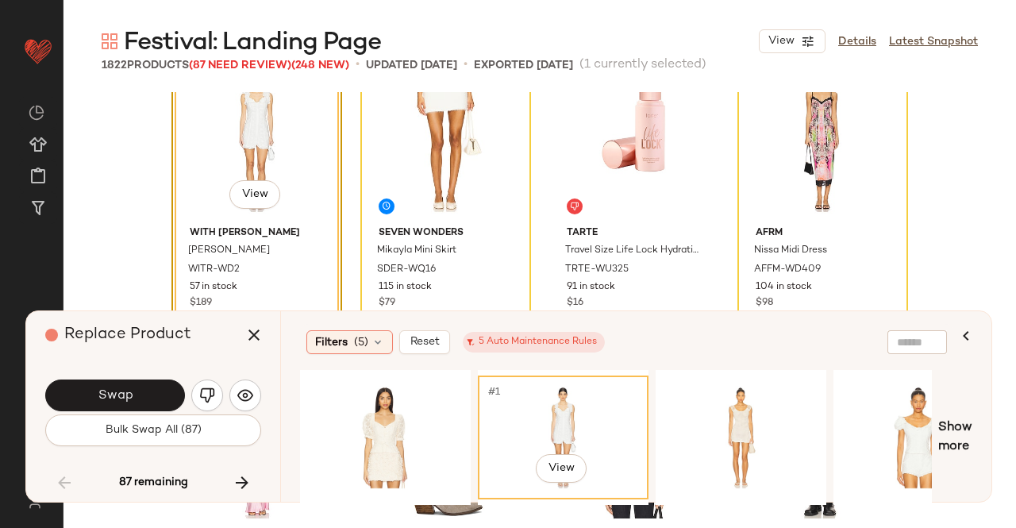
scroll to position [111596, 0]
